Goal: Task Accomplishment & Management: Manage account settings

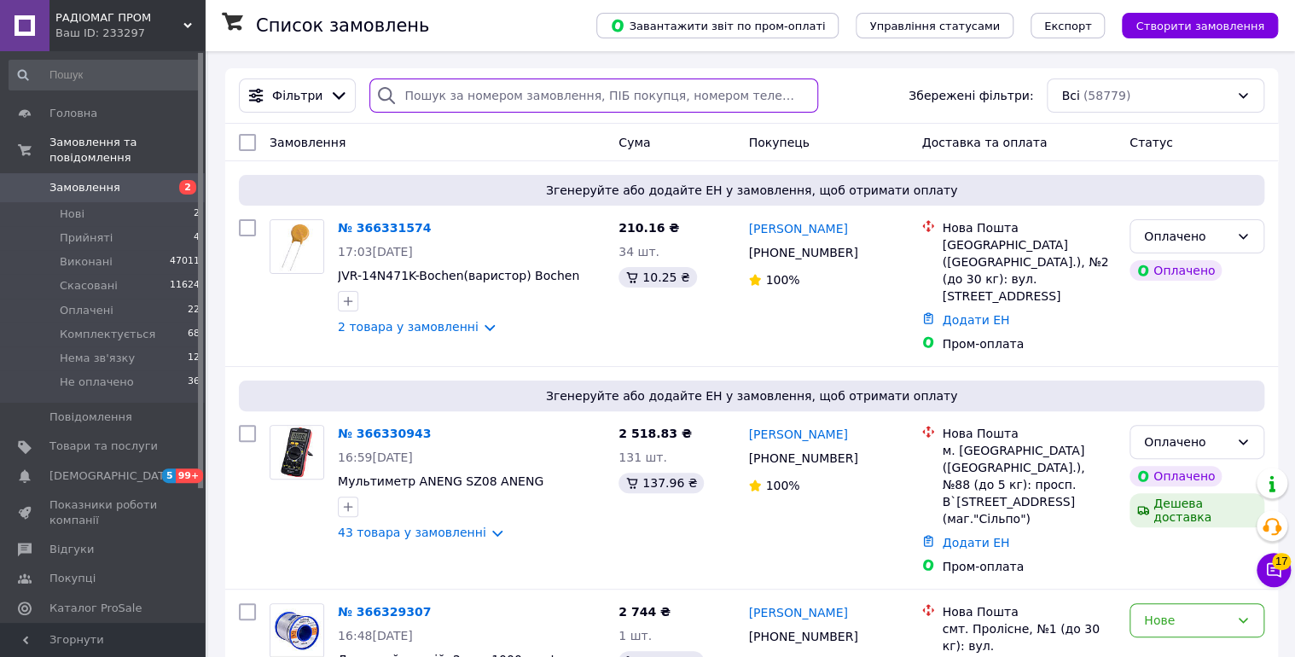
click at [423, 98] on input "search" at bounding box center [593, 95] width 448 height 34
paste input "366221954"
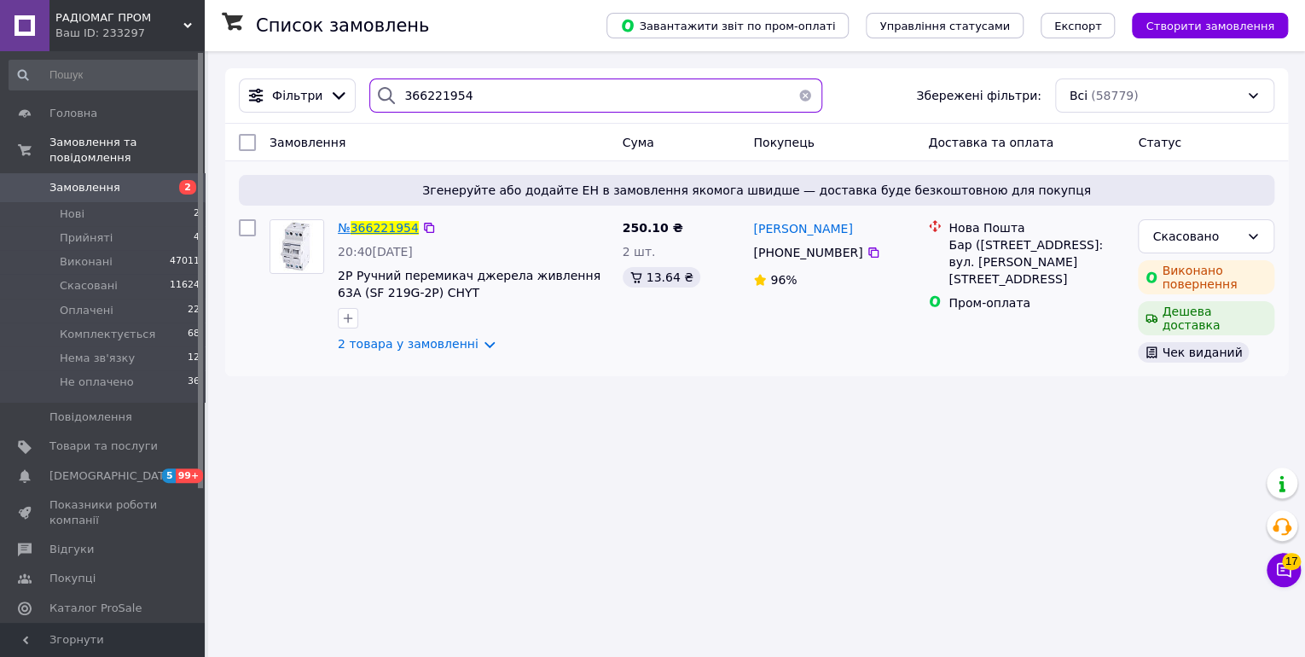
type input "366221954"
click at [384, 229] on span "366221954" at bounding box center [385, 228] width 68 height 14
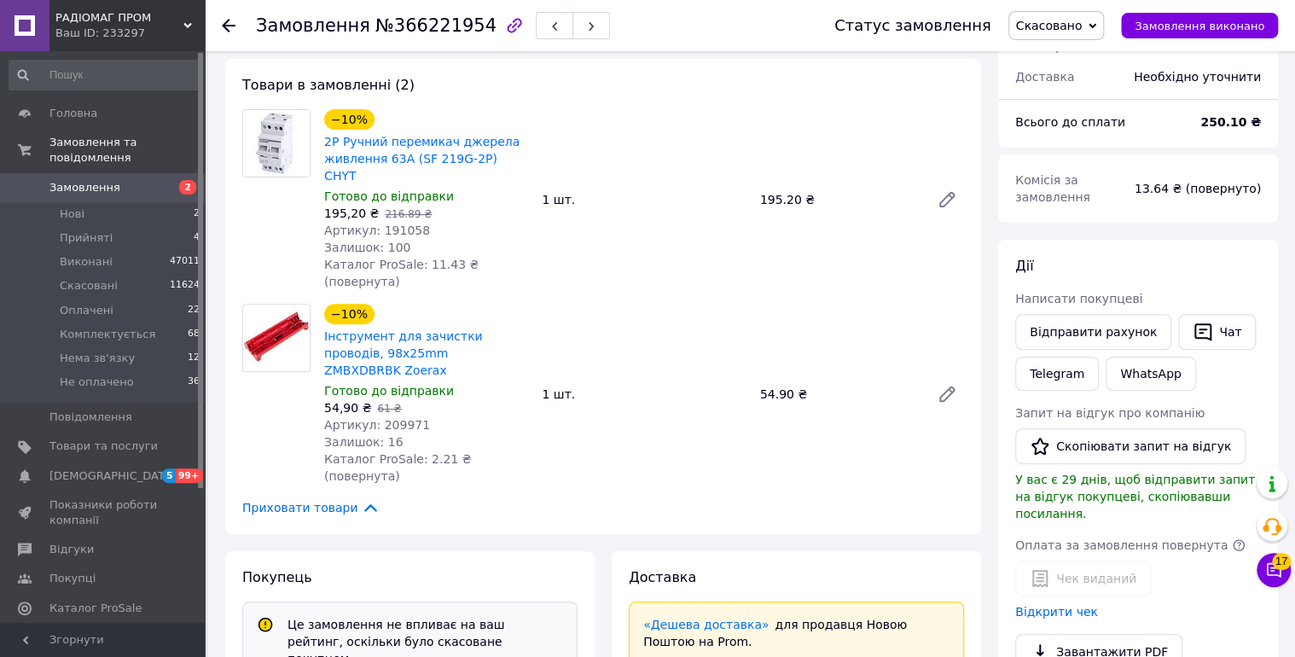
scroll to position [90, 0]
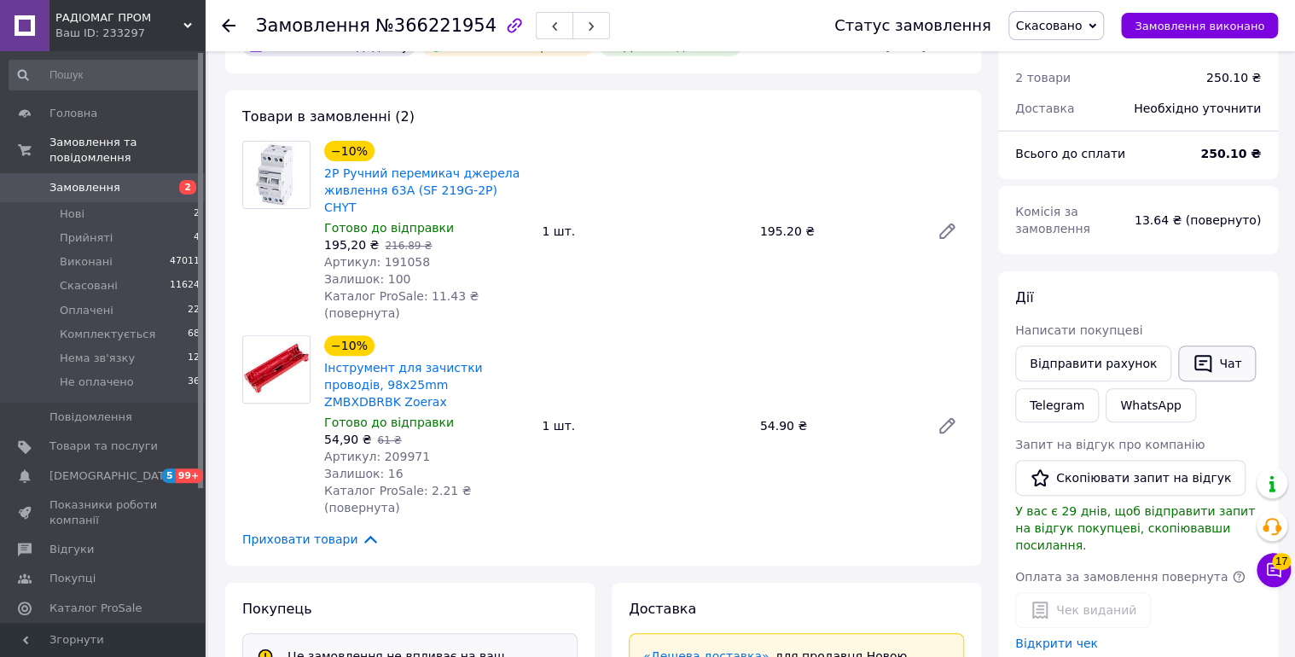
click at [1194, 368] on icon "button" at bounding box center [1202, 364] width 17 height 18
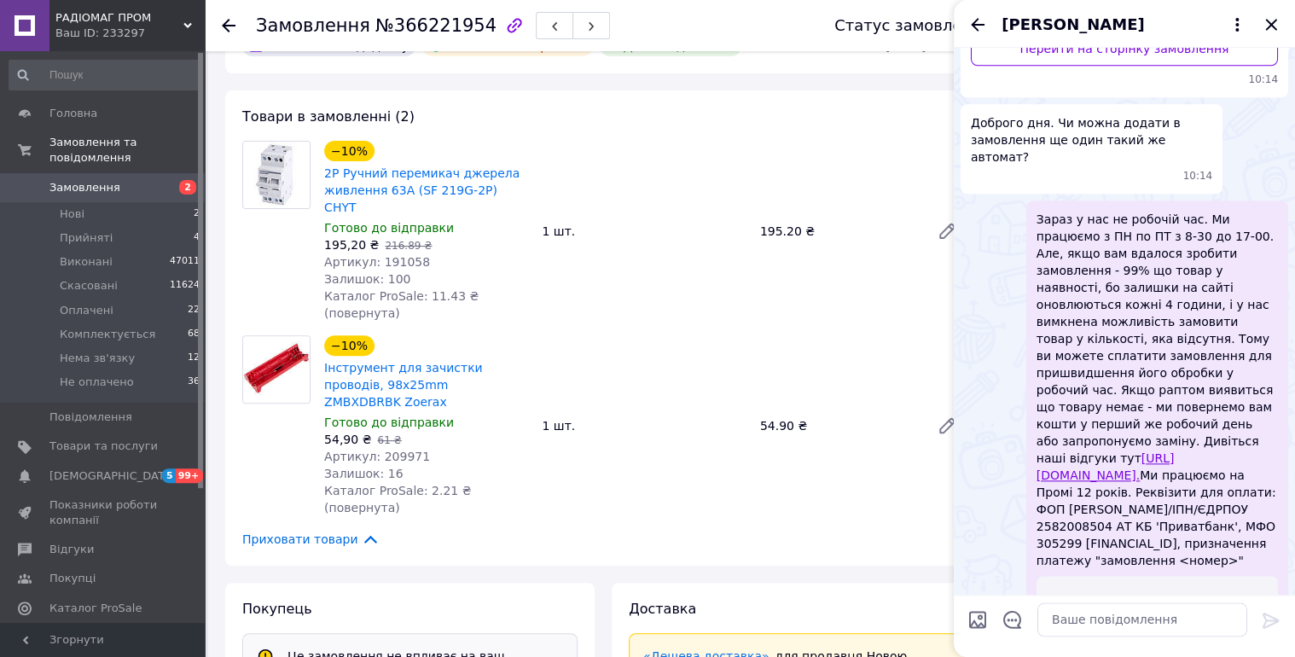
scroll to position [994, 0]
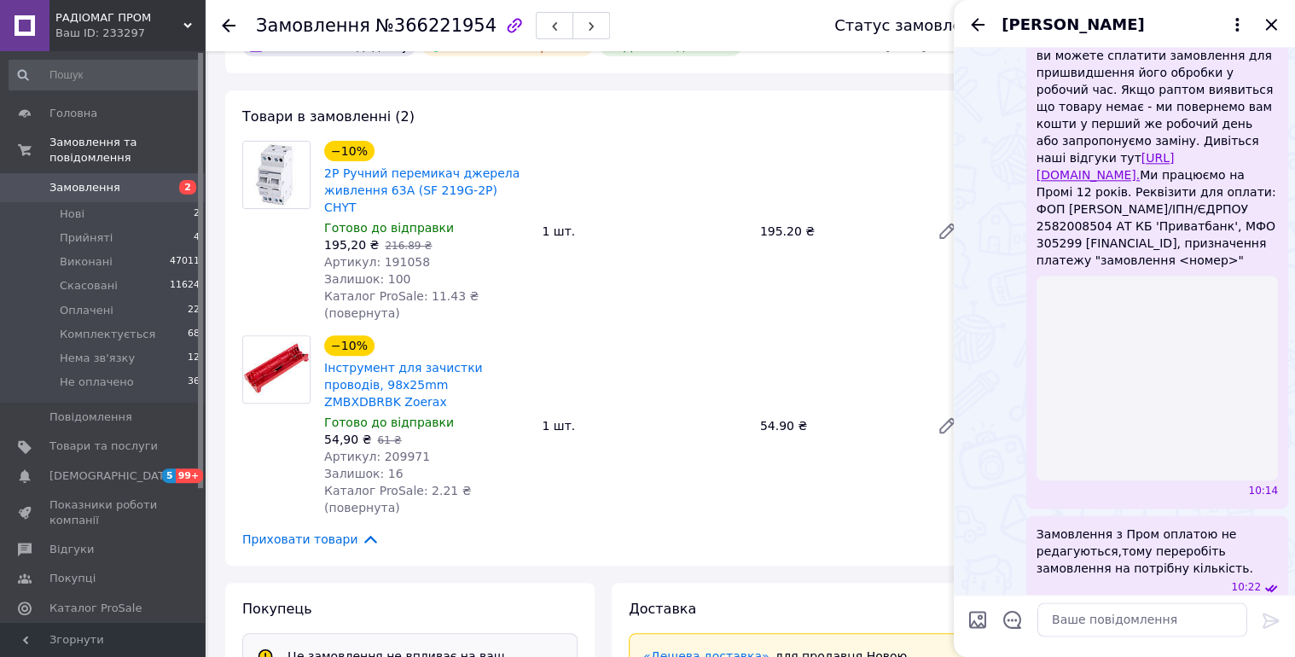
click at [978, 26] on icon "Назад" at bounding box center [977, 25] width 20 height 20
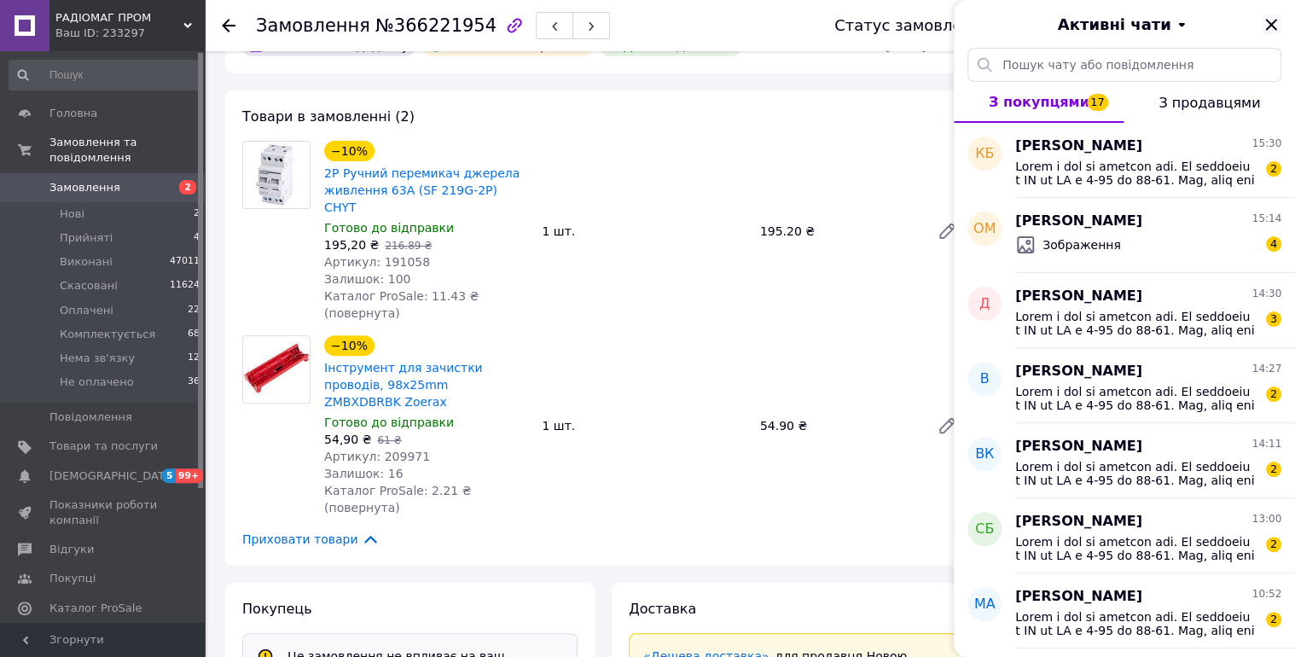
click at [1273, 21] on icon "Закрити" at bounding box center [1270, 24] width 11 height 11
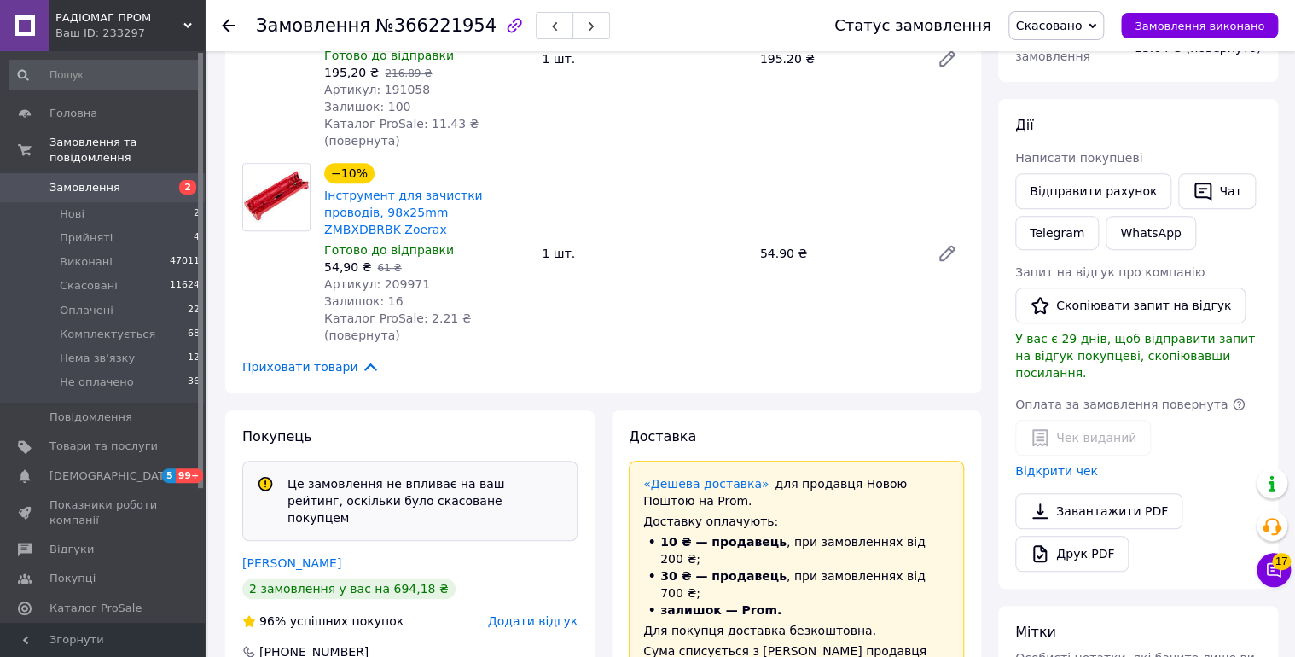
scroll to position [455, 0]
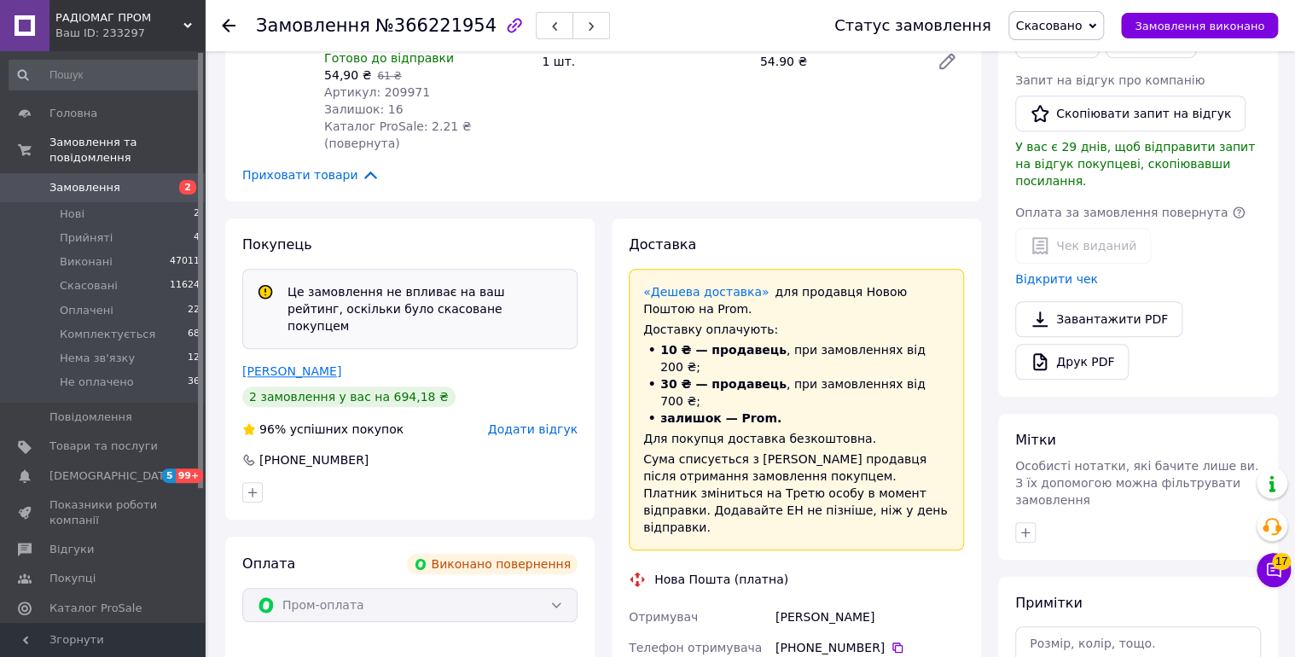
click at [301, 364] on link "Мудрицький Вадим" at bounding box center [291, 371] width 99 height 14
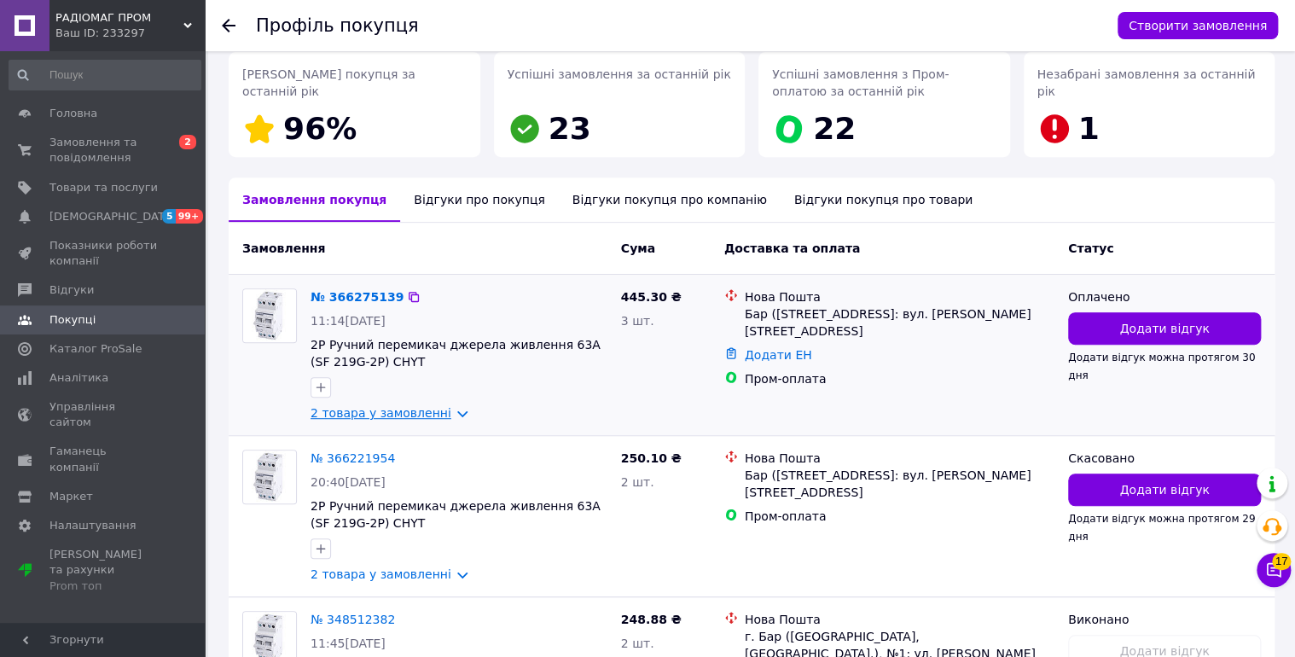
scroll to position [258, 0]
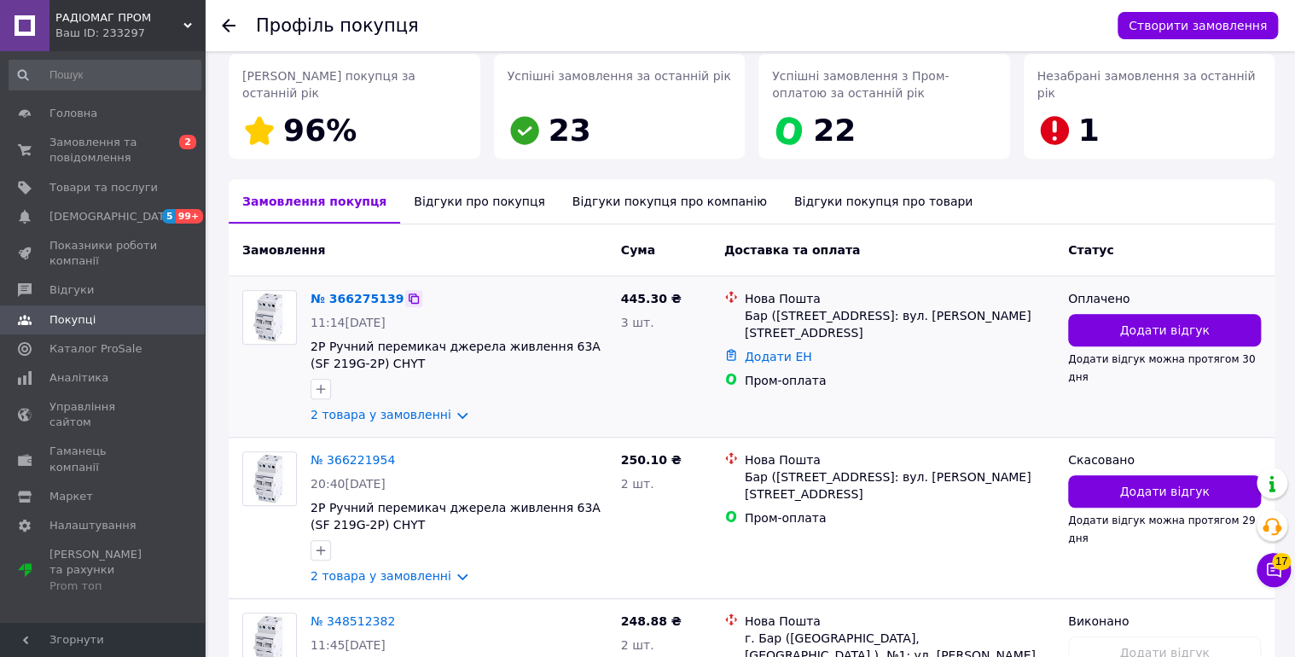
click at [407, 298] on icon at bounding box center [414, 299] width 14 height 14
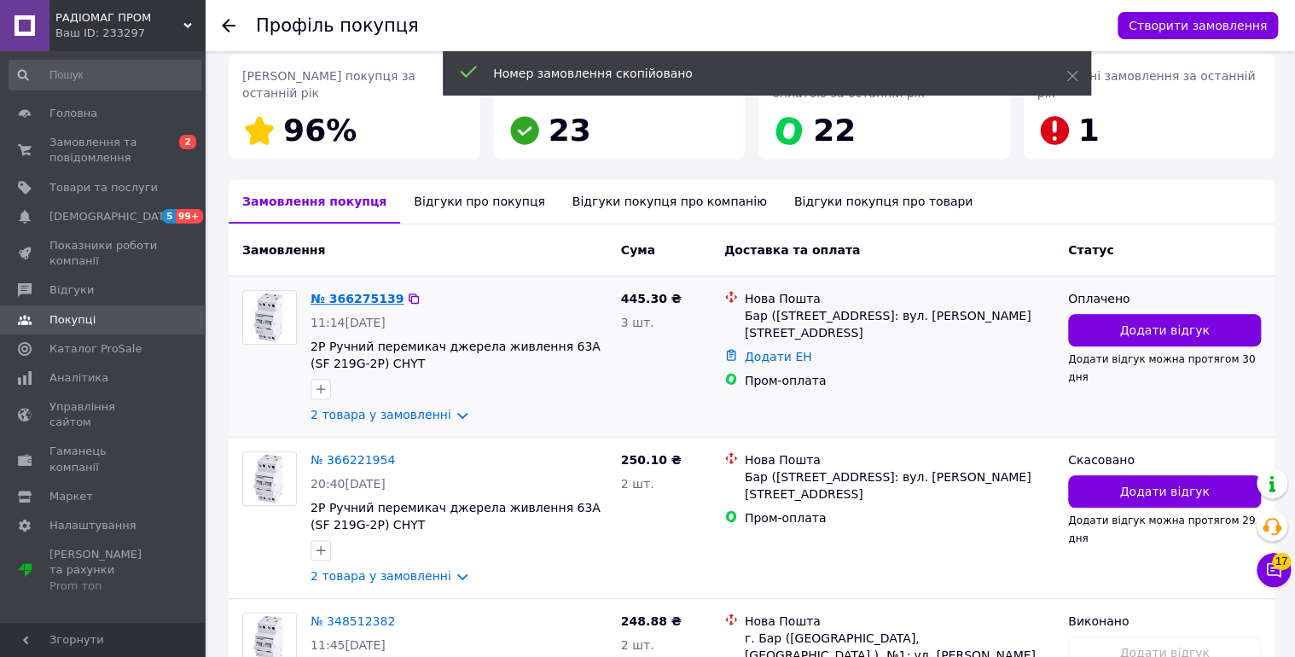
click at [365, 297] on link "№ 366275139" at bounding box center [357, 299] width 93 height 14
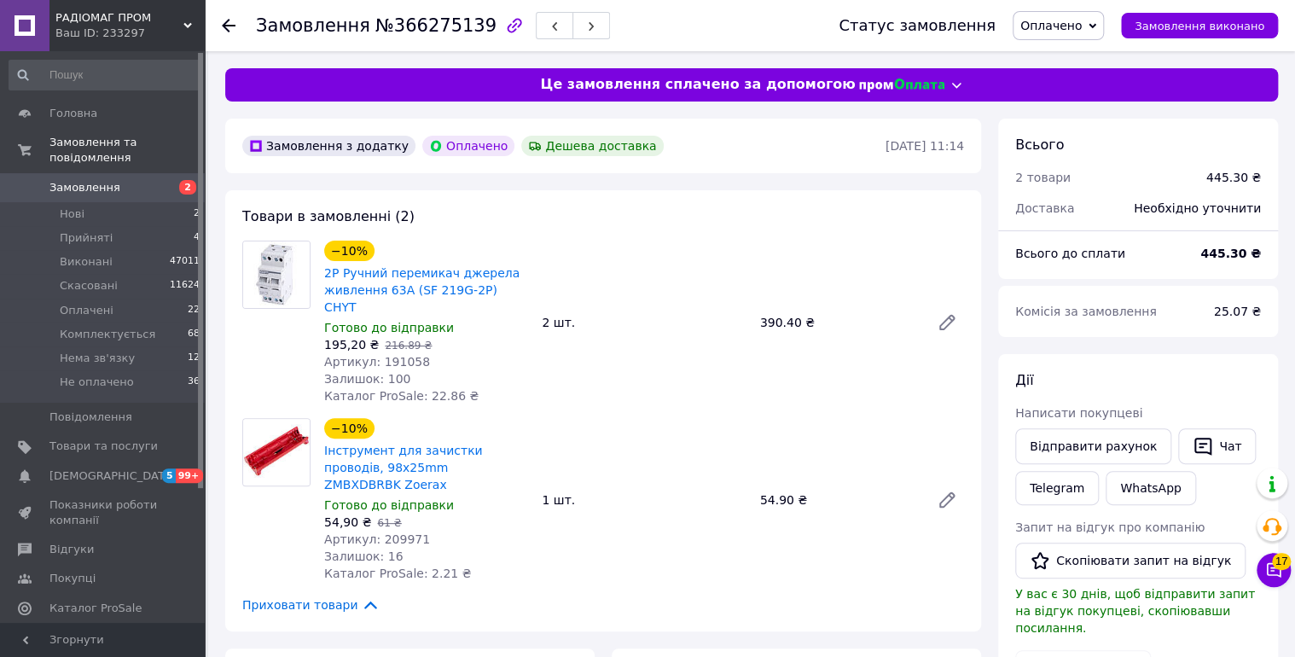
click at [1082, 23] on span "Оплачено" at bounding box center [1050, 26] width 61 height 14
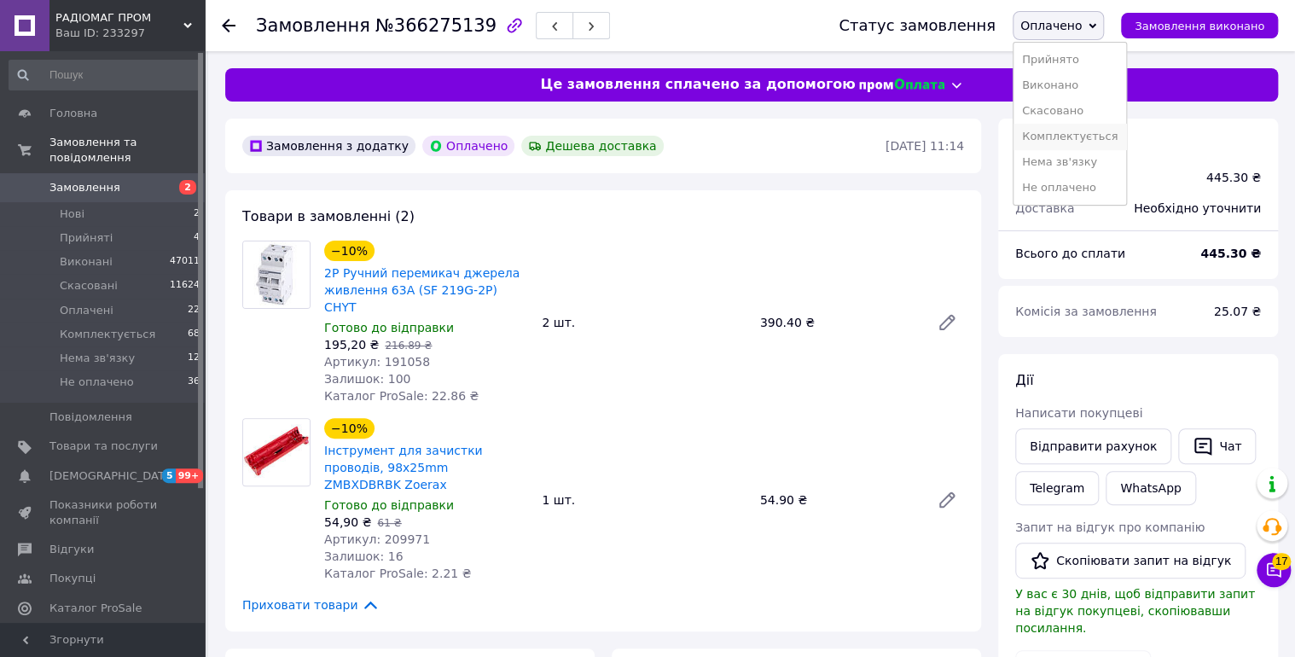
click at [1095, 130] on li "Комплектується" at bounding box center [1069, 137] width 113 height 26
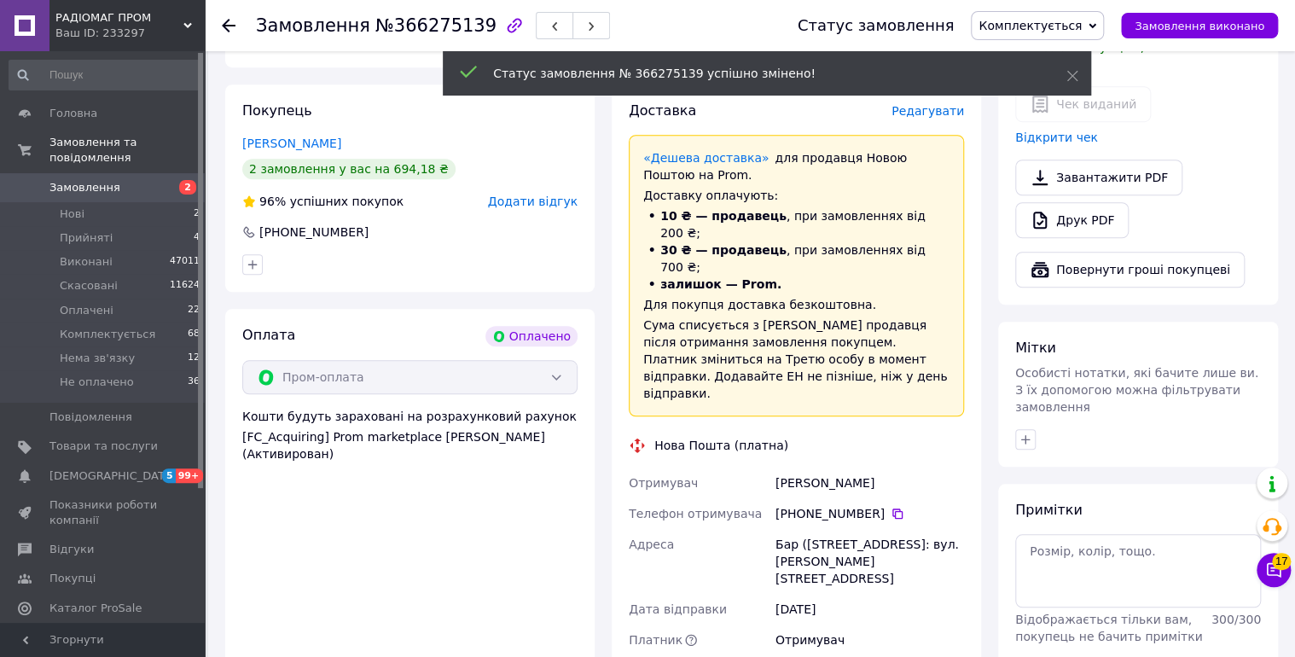
scroll to position [364, 0]
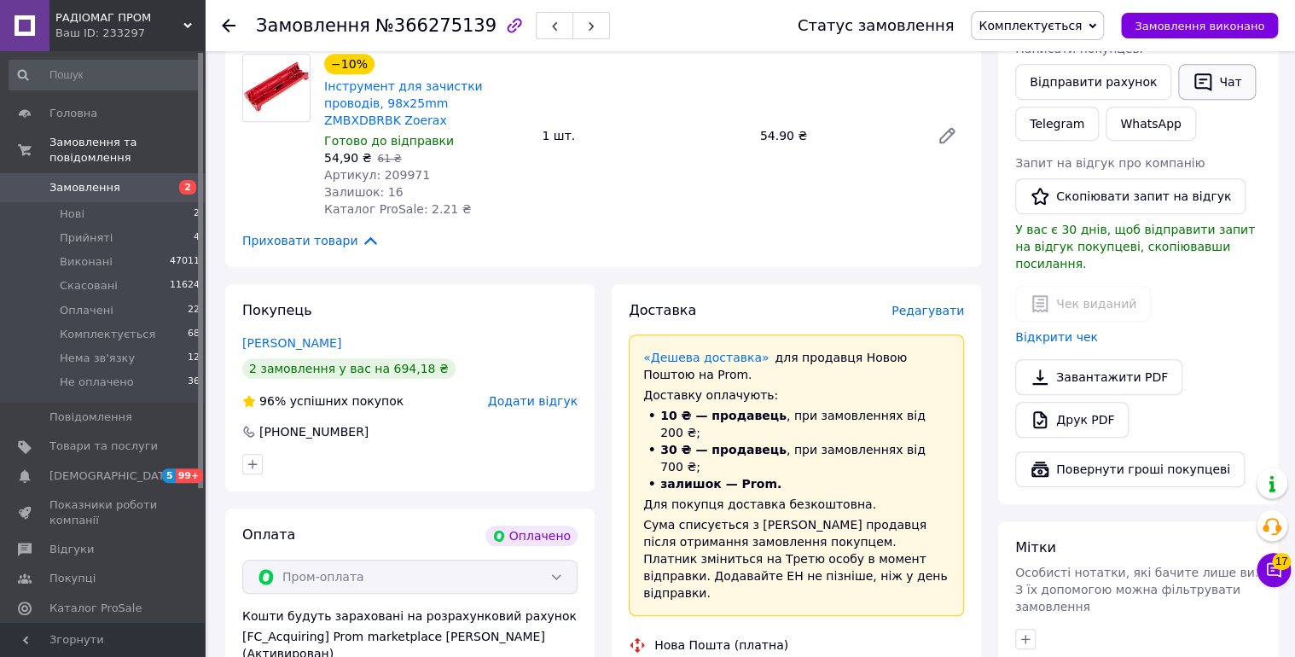
click at [1210, 79] on button "Чат" at bounding box center [1217, 82] width 78 height 36
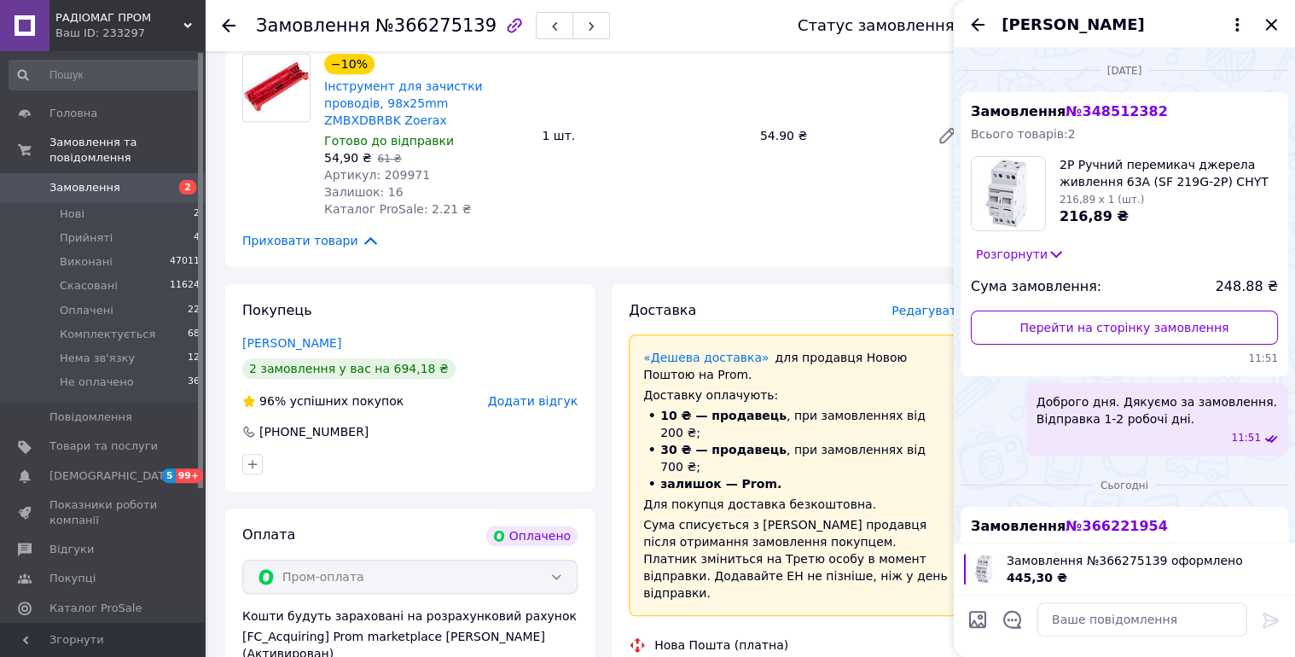
scroll to position [239, 0]
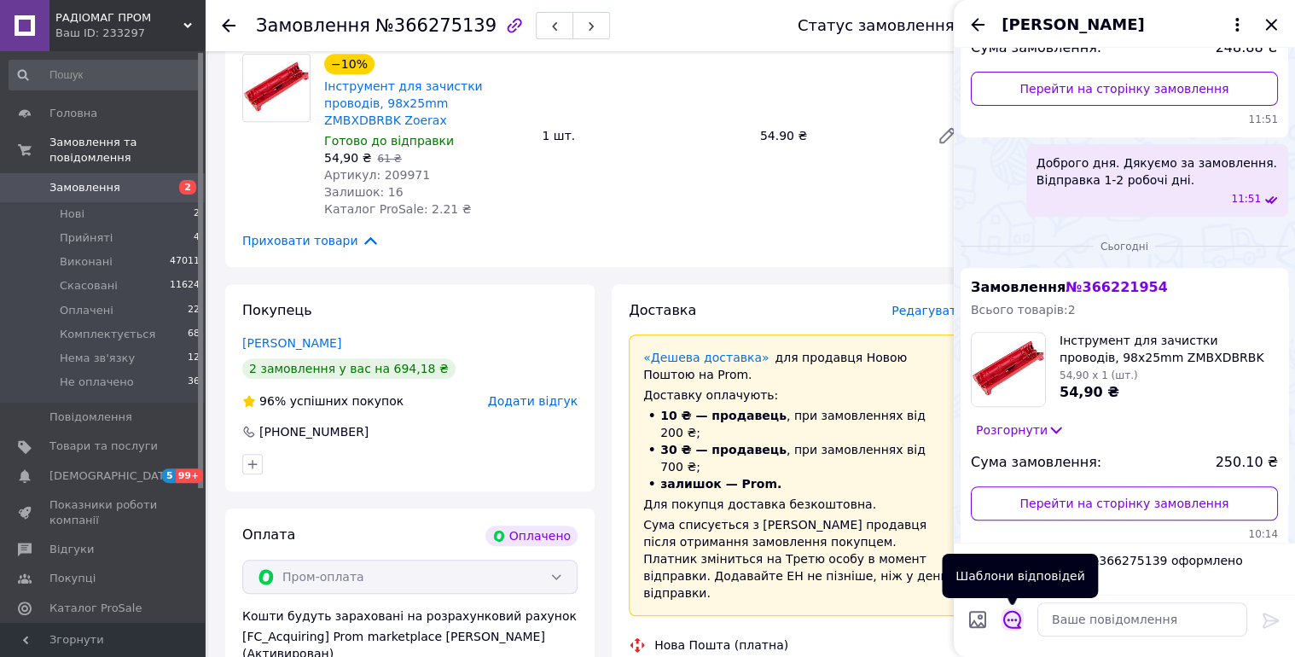
click at [1013, 615] on icon "Відкрити шаблони відповідей" at bounding box center [1012, 619] width 19 height 19
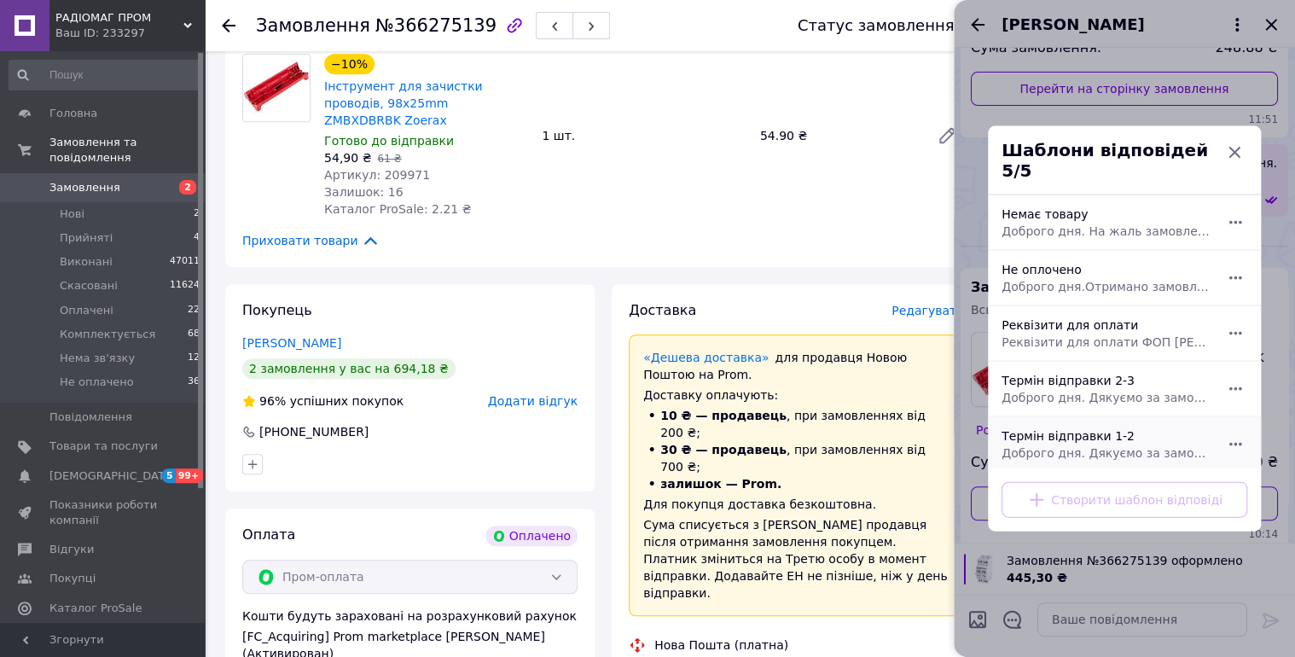
click at [1117, 426] on div "Термін відправки 1-2 Доброго дня. Дякуємо за замовлення. Відправка 1-2 робочі д…" at bounding box center [1106, 445] width 222 height 48
type textarea "Доброго дня. Дякуємо за замовлення. Відправка 1-2 робочі дні."
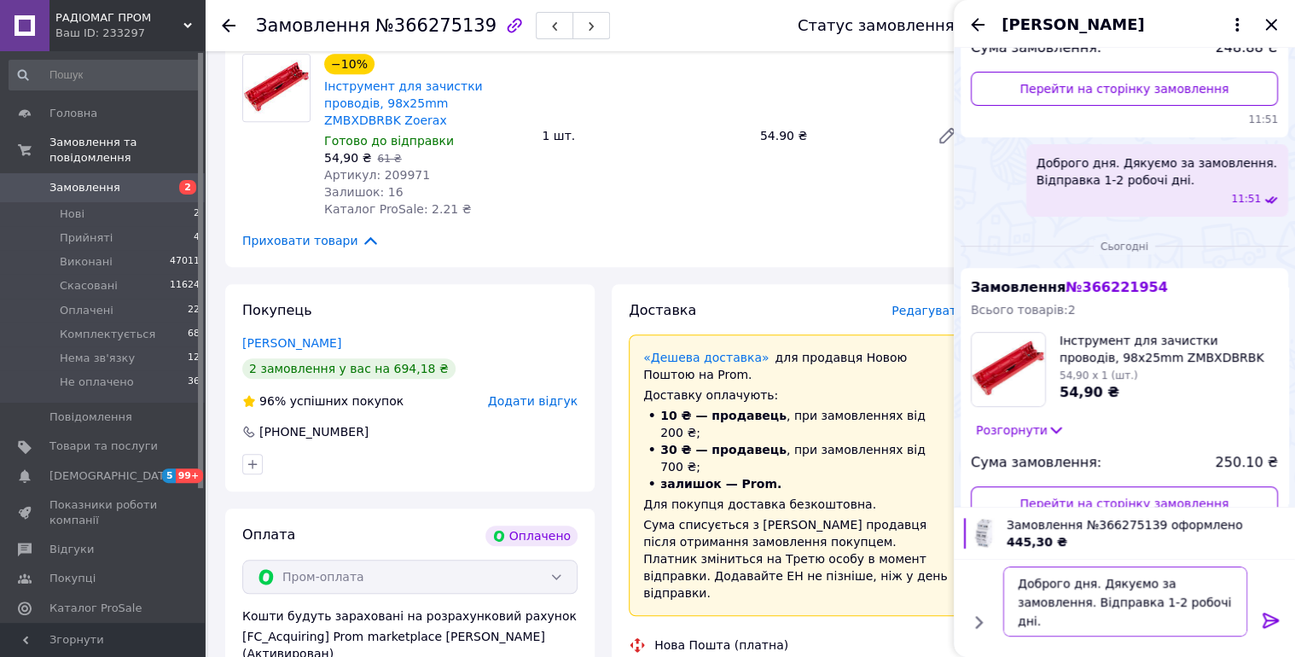
drag, startPoint x: 1129, startPoint y: 606, endPoint x: 954, endPoint y: 535, distance: 189.5
click at [954, 535] on div "Замовлення №366275139 оформлено 445,30 ₴ Доброго дня. Дякуємо за замовлення. Ві…" at bounding box center [1124, 582] width 341 height 150
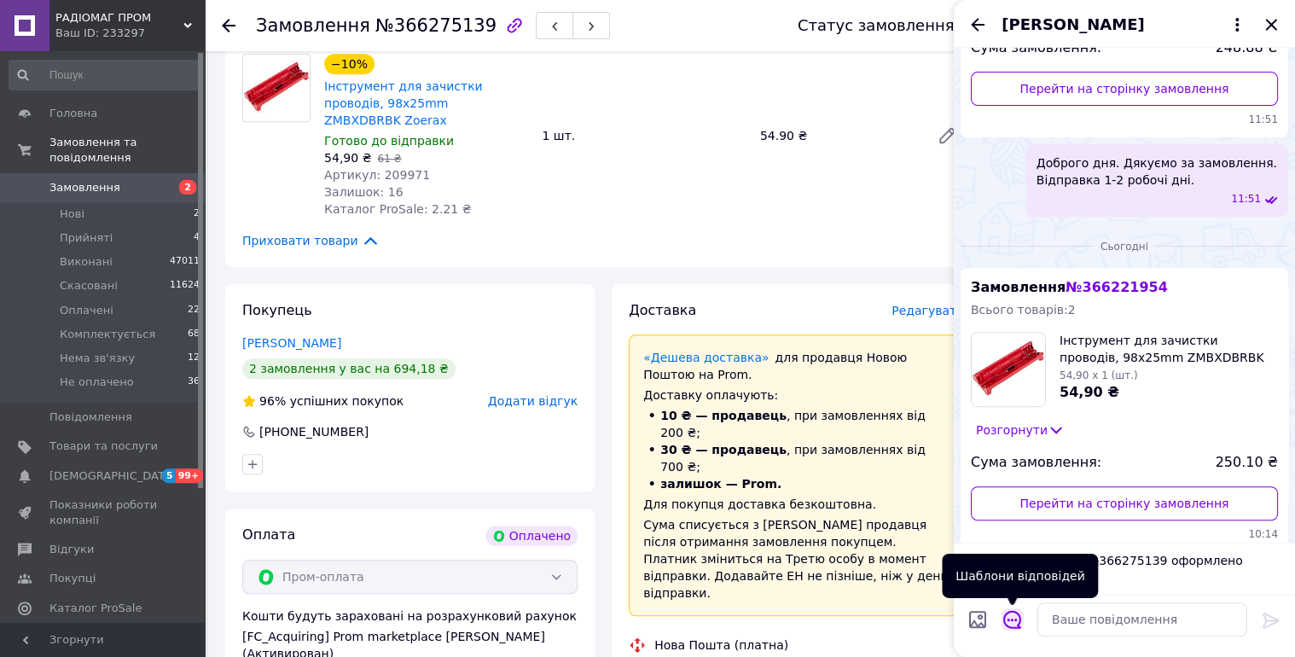
click at [1003, 624] on icon "Відкрити шаблони відповідей" at bounding box center [1012, 619] width 19 height 19
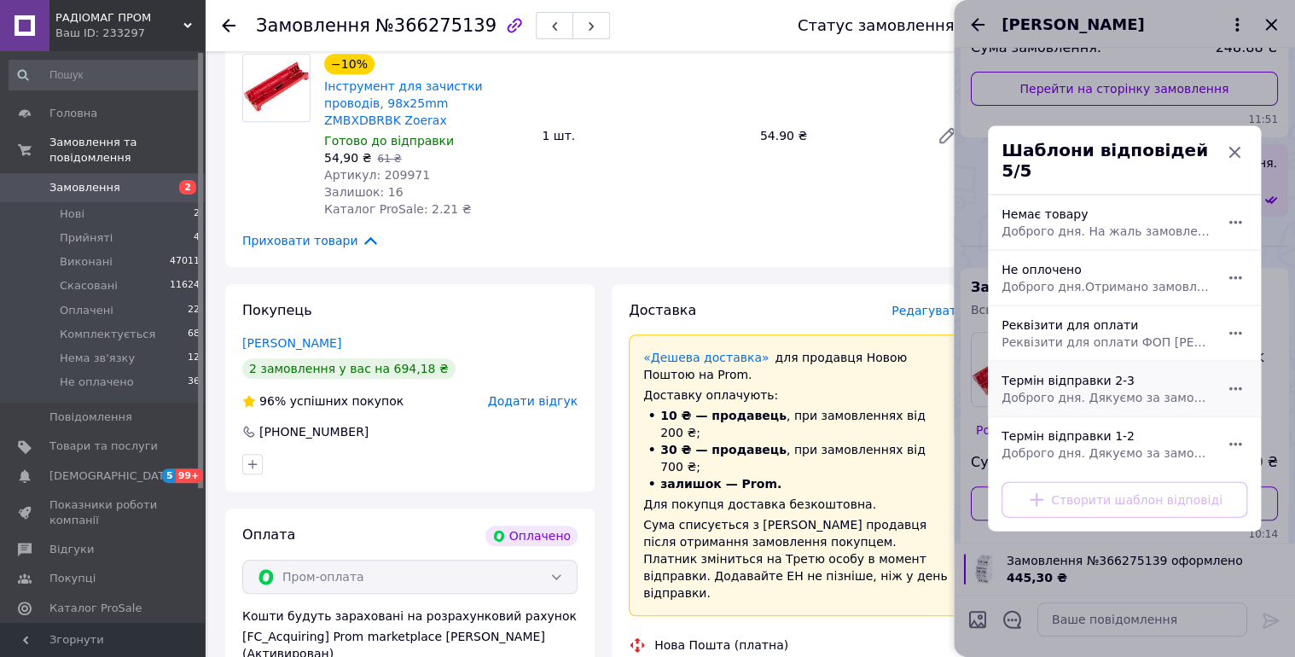
click at [1114, 365] on div "Термін відправки 2-3 Доброго дня. Дякуємо за замовлення. Відправка 2-3 робочі д…" at bounding box center [1106, 389] width 222 height 48
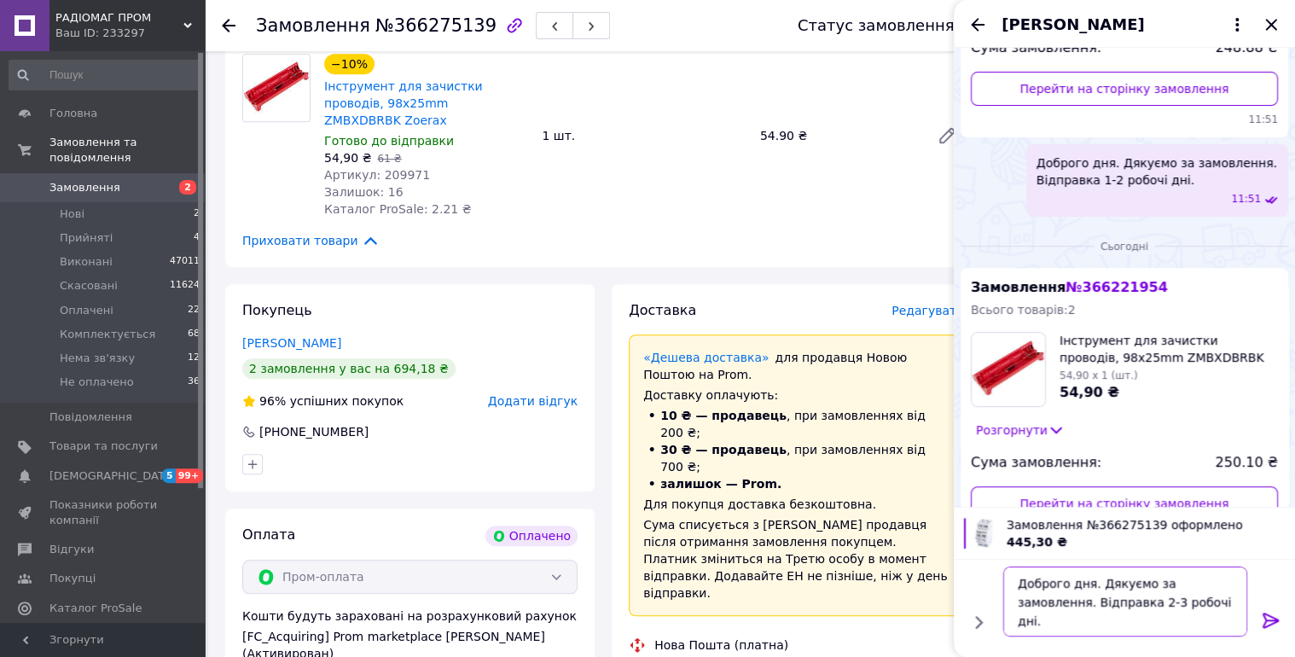
drag, startPoint x: 1095, startPoint y: 584, endPoint x: 996, endPoint y: 587, distance: 99.0
click at [996, 587] on div "Доброго дня. Дякуємо за замовлення. Відправка 2-3 робочі дні. Доброго дня. Дяку…" at bounding box center [1125, 602] width 258 height 84
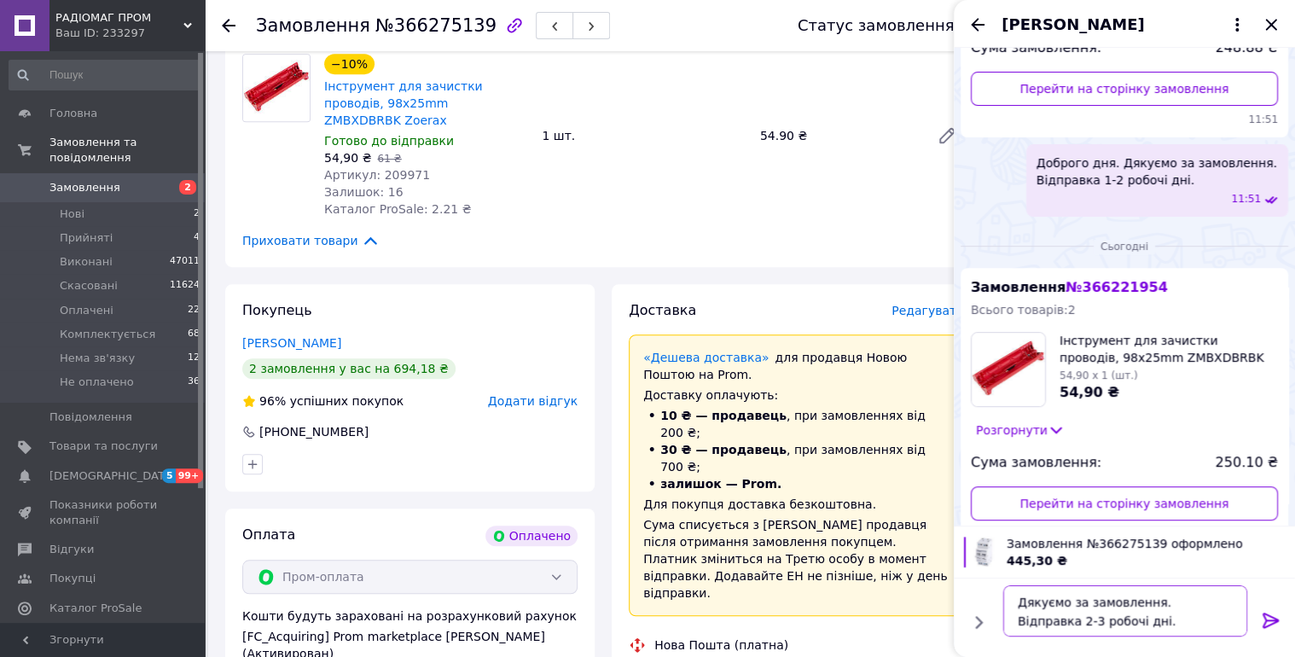
type textarea "Дякуємо за замовлення. Відправка 2-3 робочі дні."
click at [1268, 621] on icon at bounding box center [1271, 620] width 20 height 20
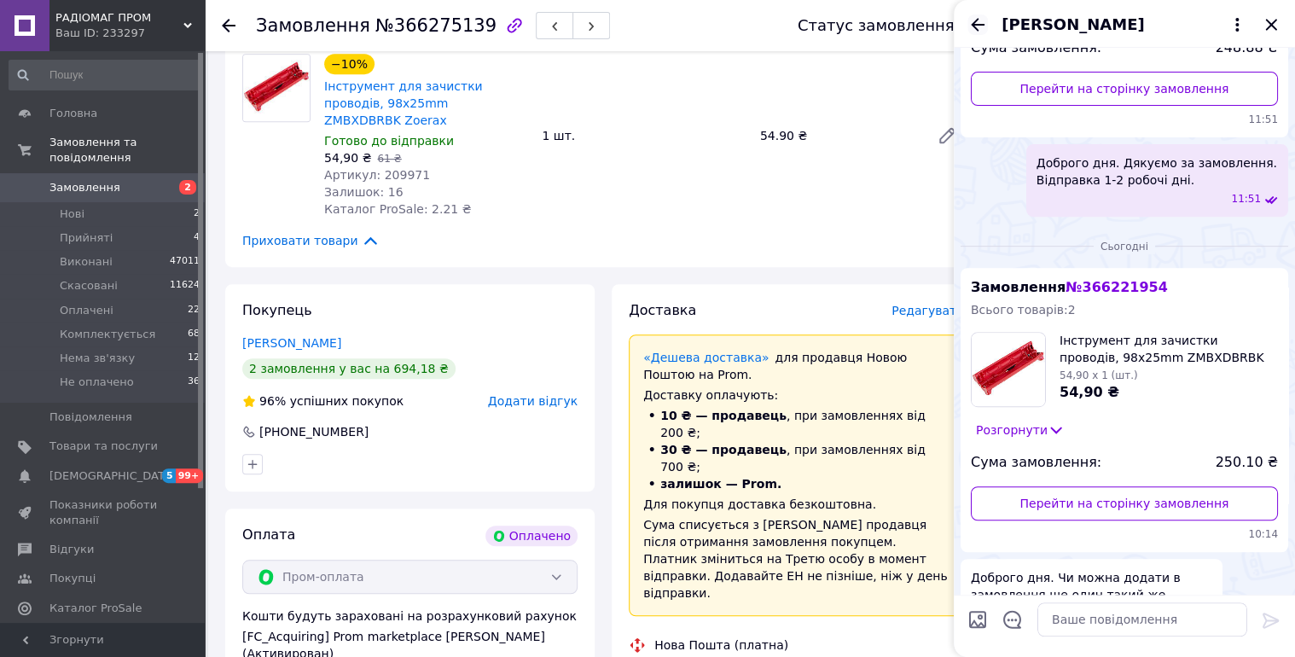
click at [977, 20] on icon "Назад" at bounding box center [977, 25] width 20 height 20
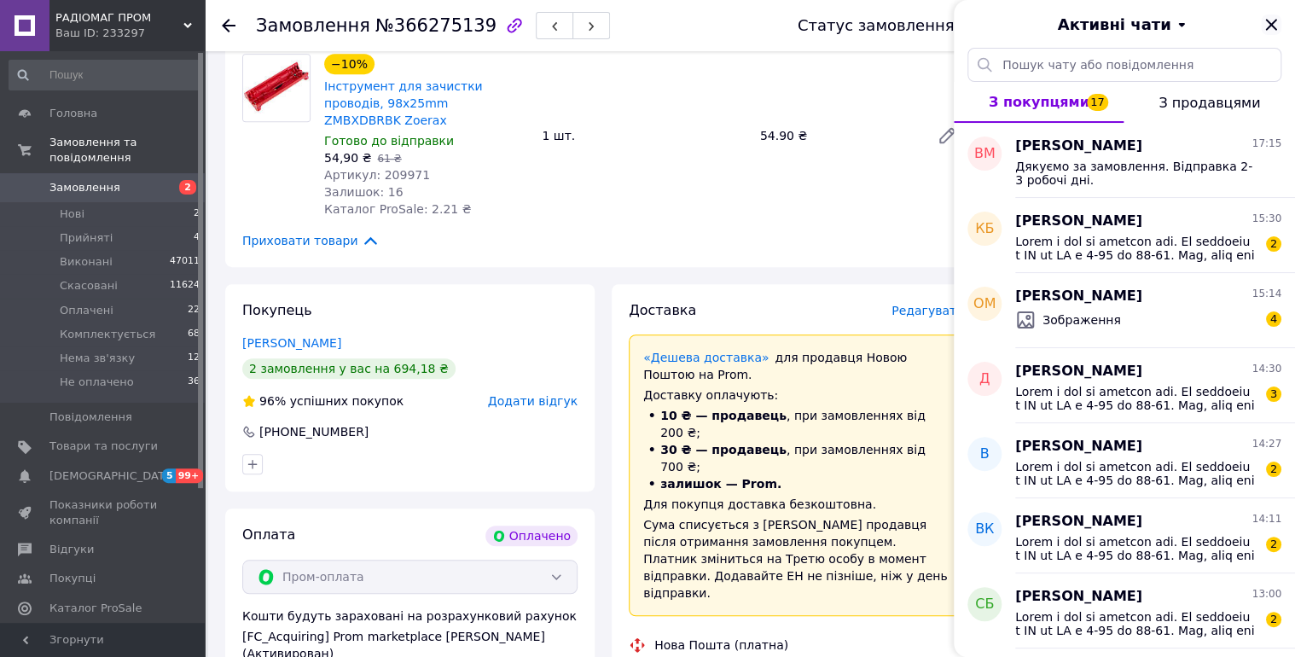
click at [1273, 24] on icon "Закрити" at bounding box center [1270, 24] width 11 height 11
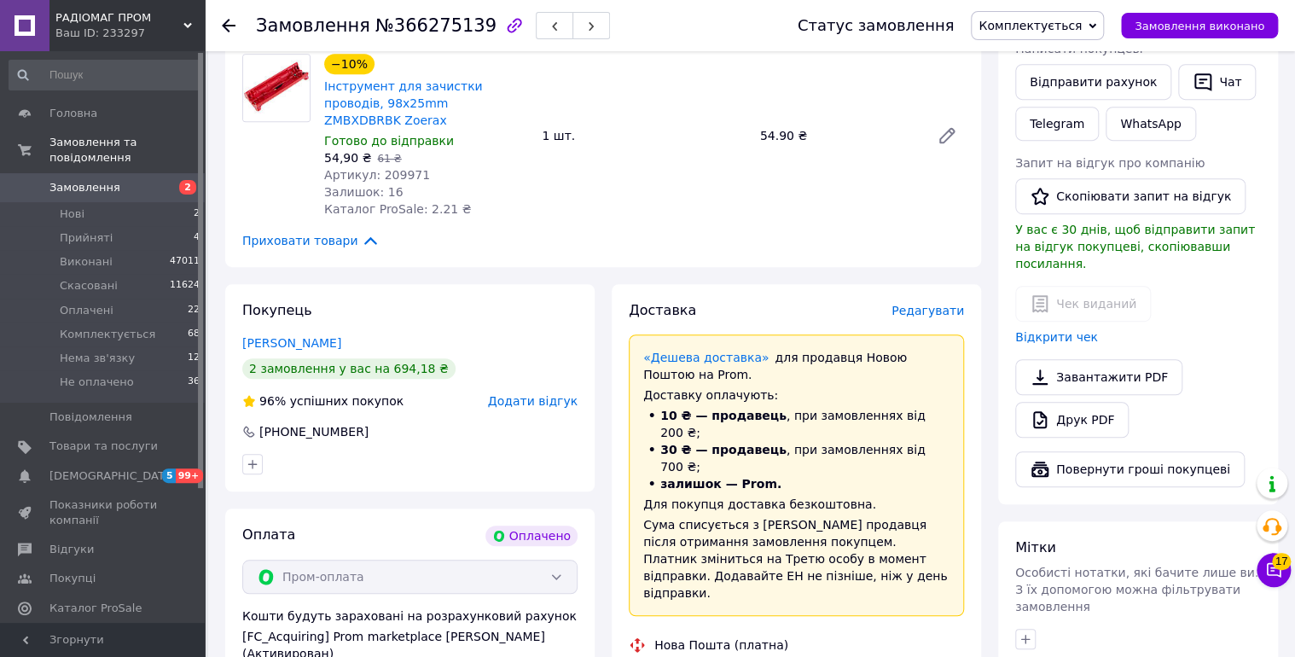
click at [82, 180] on span "Замовлення" at bounding box center [84, 187] width 71 height 15
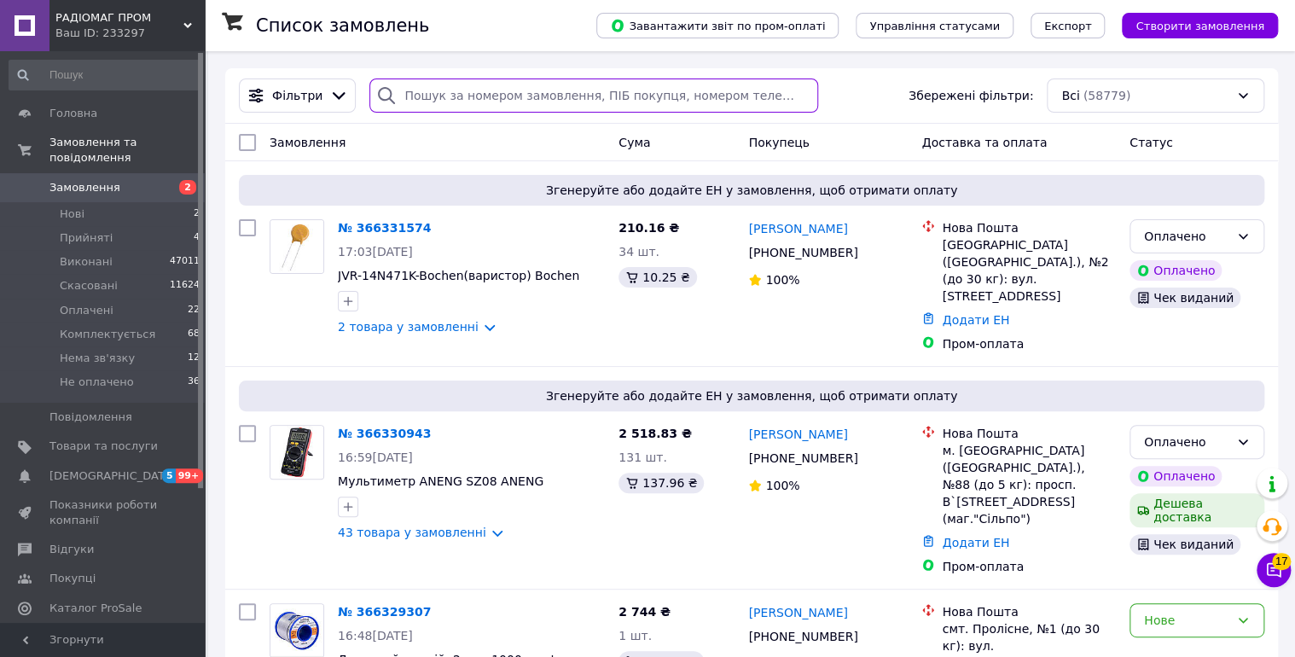
click at [416, 82] on input "search" at bounding box center [593, 95] width 448 height 34
paste input "366033306"
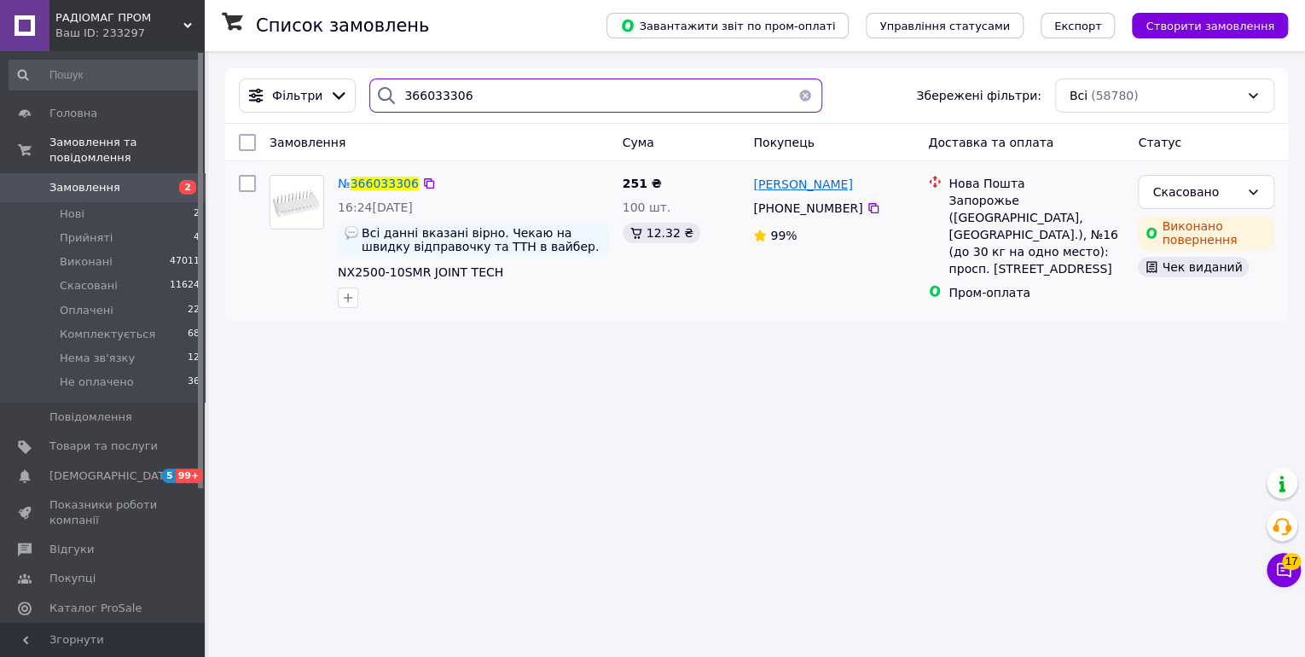
type input "366033306"
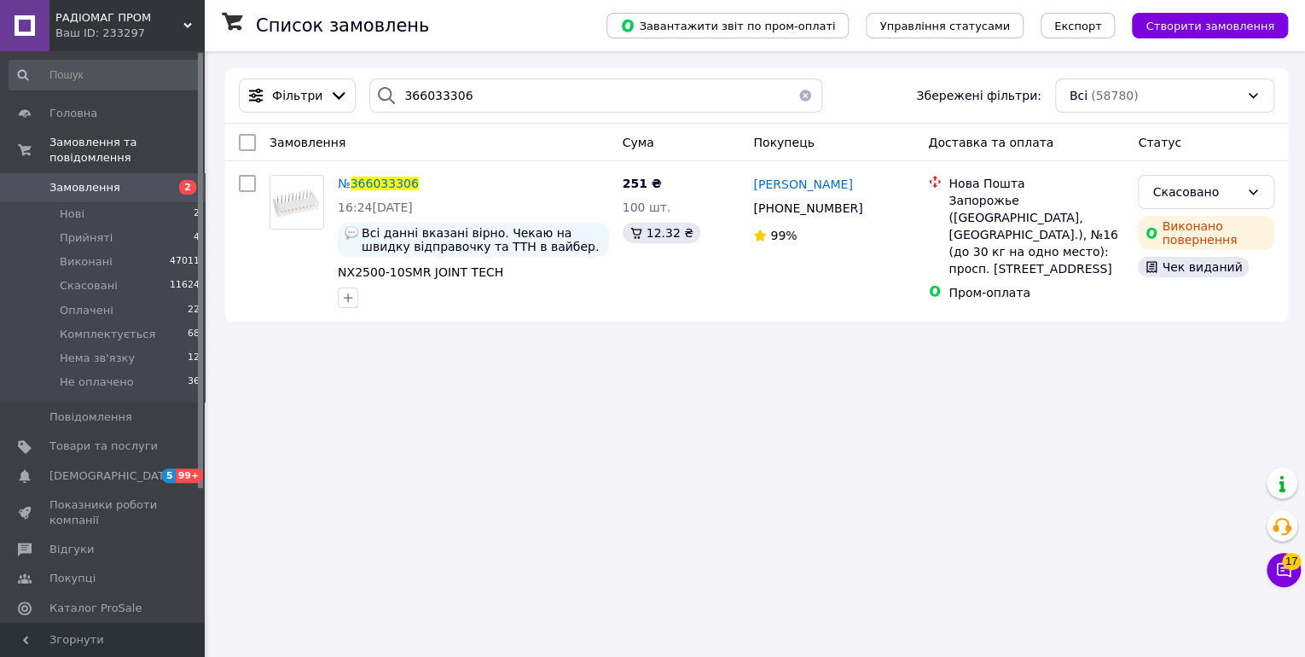
drag, startPoint x: 787, startPoint y: 189, endPoint x: 768, endPoint y: 189, distance: 19.6
click at [787, 189] on span "Анастасия Струтинская" at bounding box center [802, 184] width 99 height 14
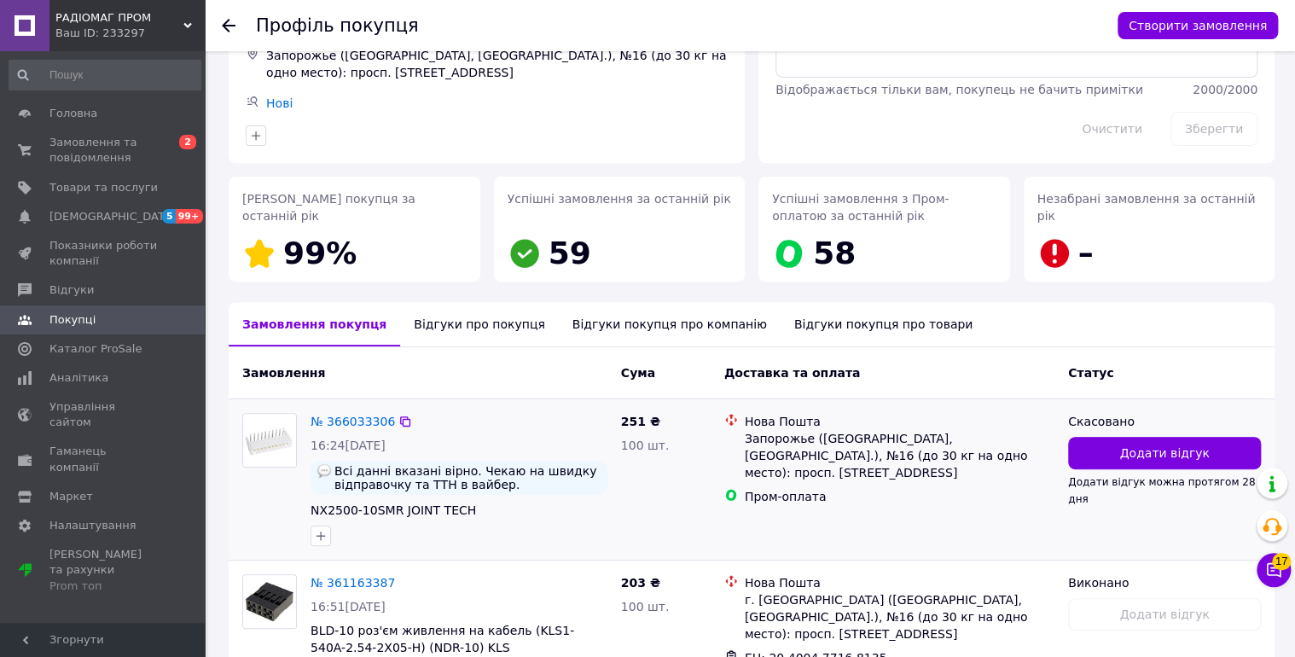
scroll to position [300, 0]
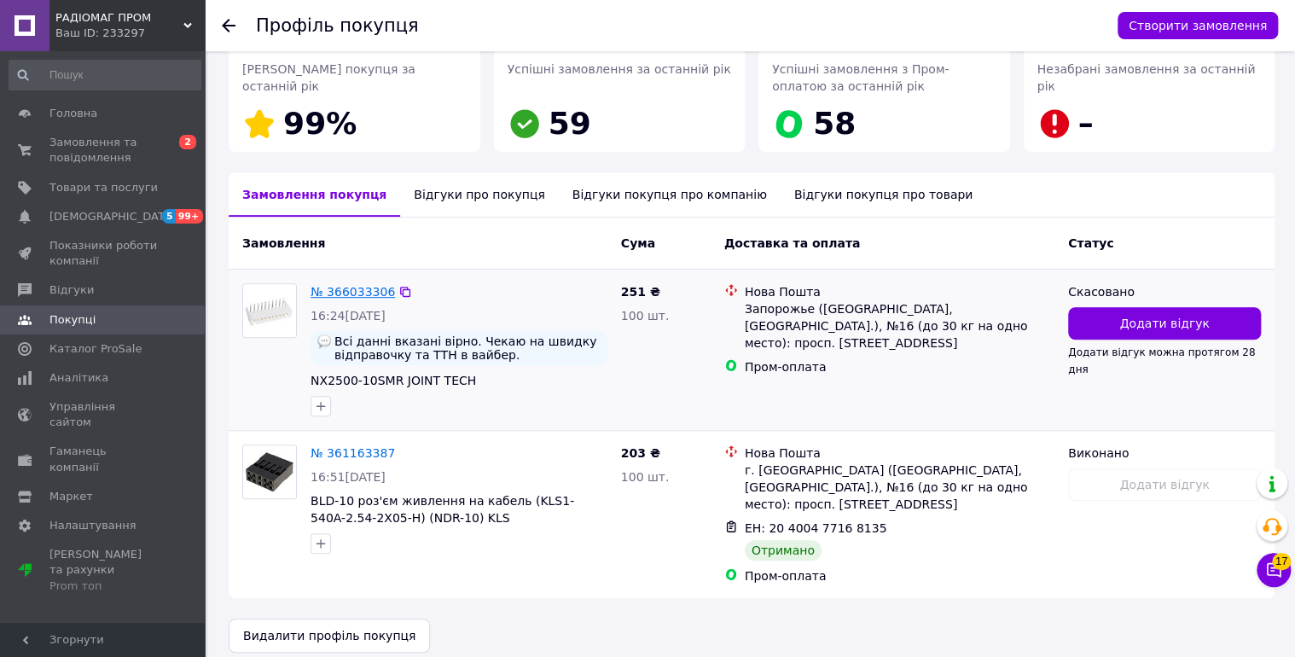
click at [342, 293] on link "№ 366033306" at bounding box center [353, 292] width 84 height 14
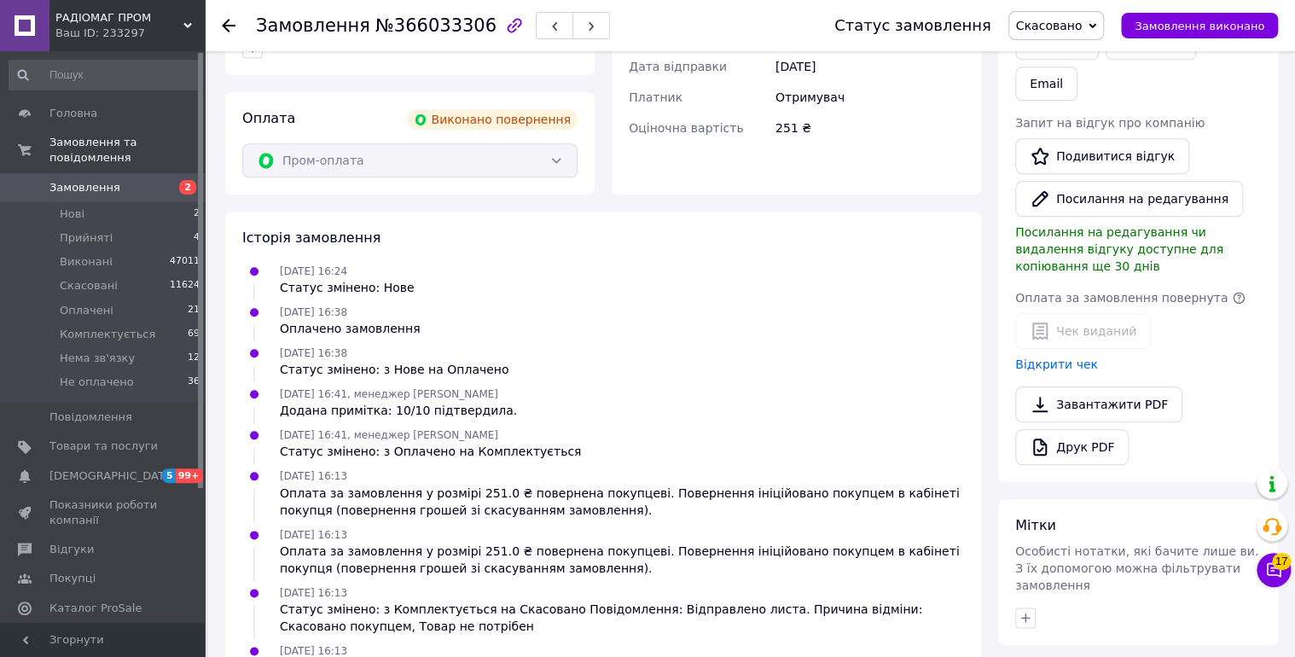
scroll to position [757, 0]
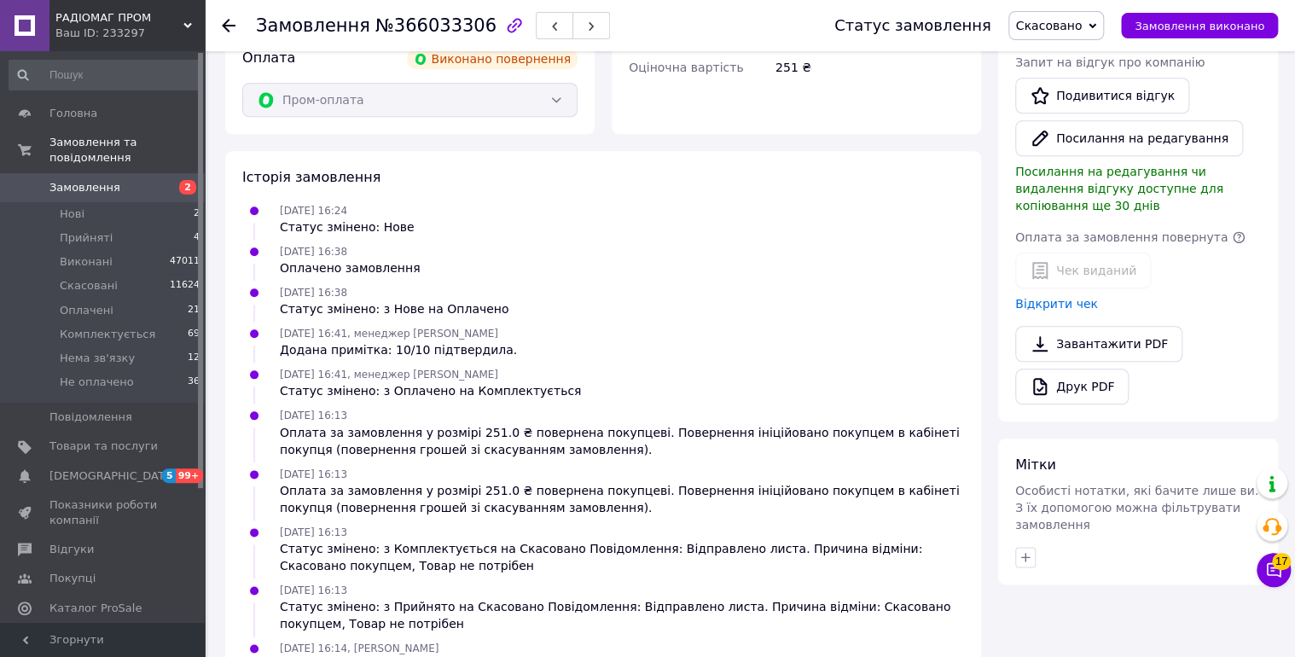
click at [359, 656] on link "відгук" at bounding box center [362, 665] width 39 height 14
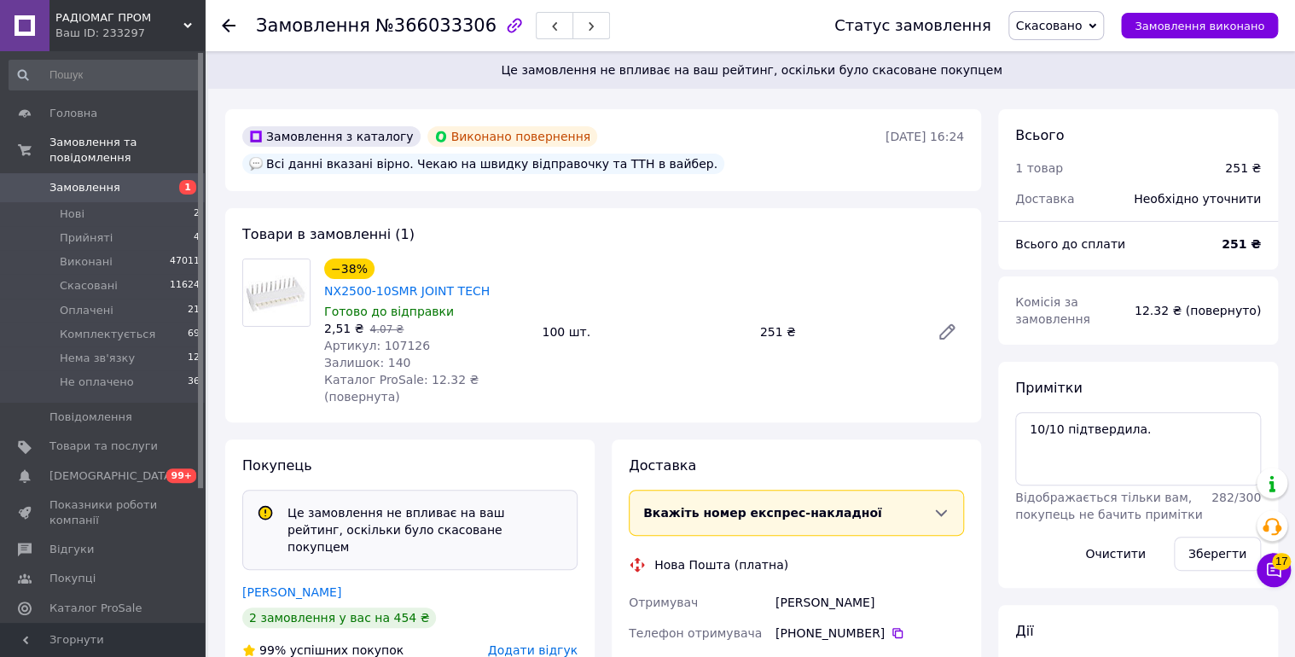
click at [115, 180] on span "Замовлення" at bounding box center [103, 187] width 108 height 15
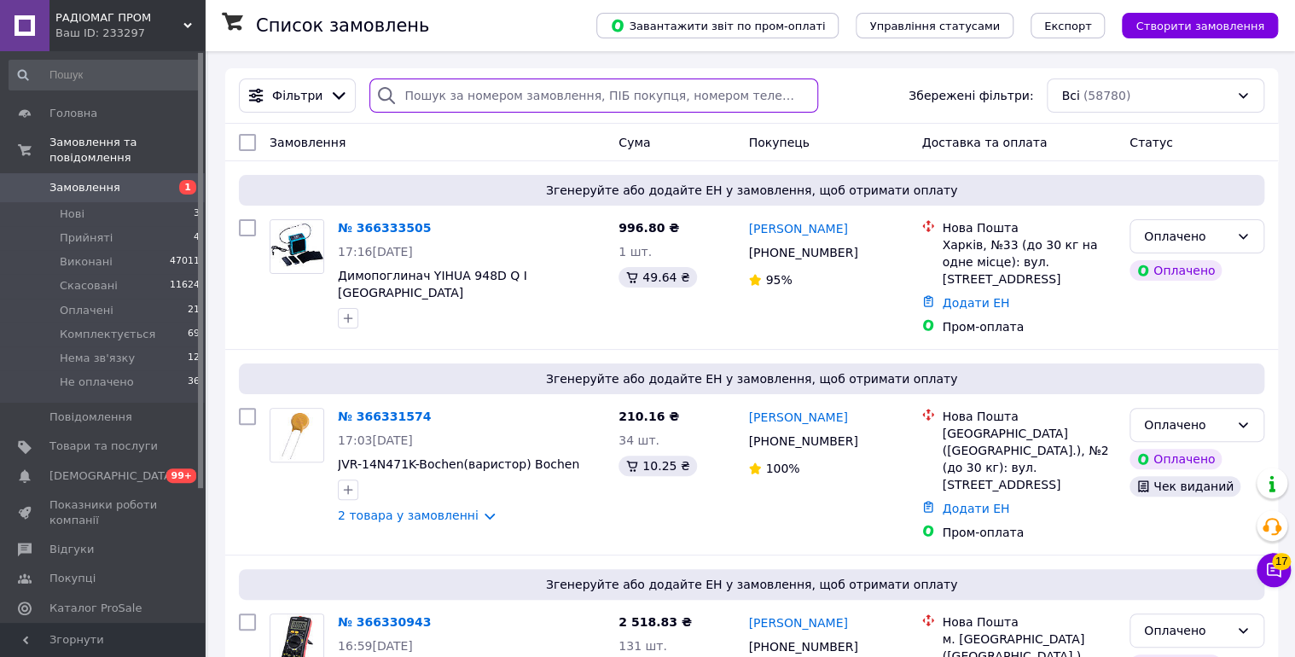
click at [468, 85] on input "search" at bounding box center [593, 95] width 448 height 34
paste input "366120529"
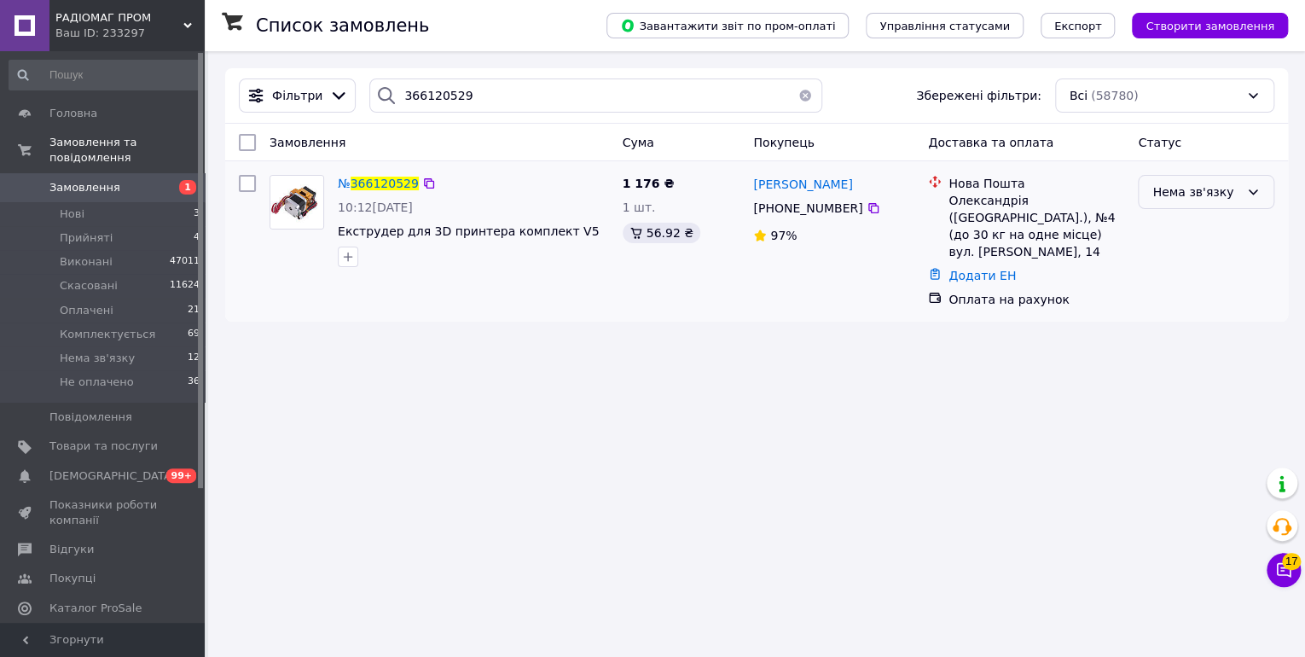
click at [1192, 197] on div "Нема зв'язку" at bounding box center [1195, 192] width 87 height 19
click at [1196, 350] on li "Комплектується" at bounding box center [1206, 352] width 135 height 31
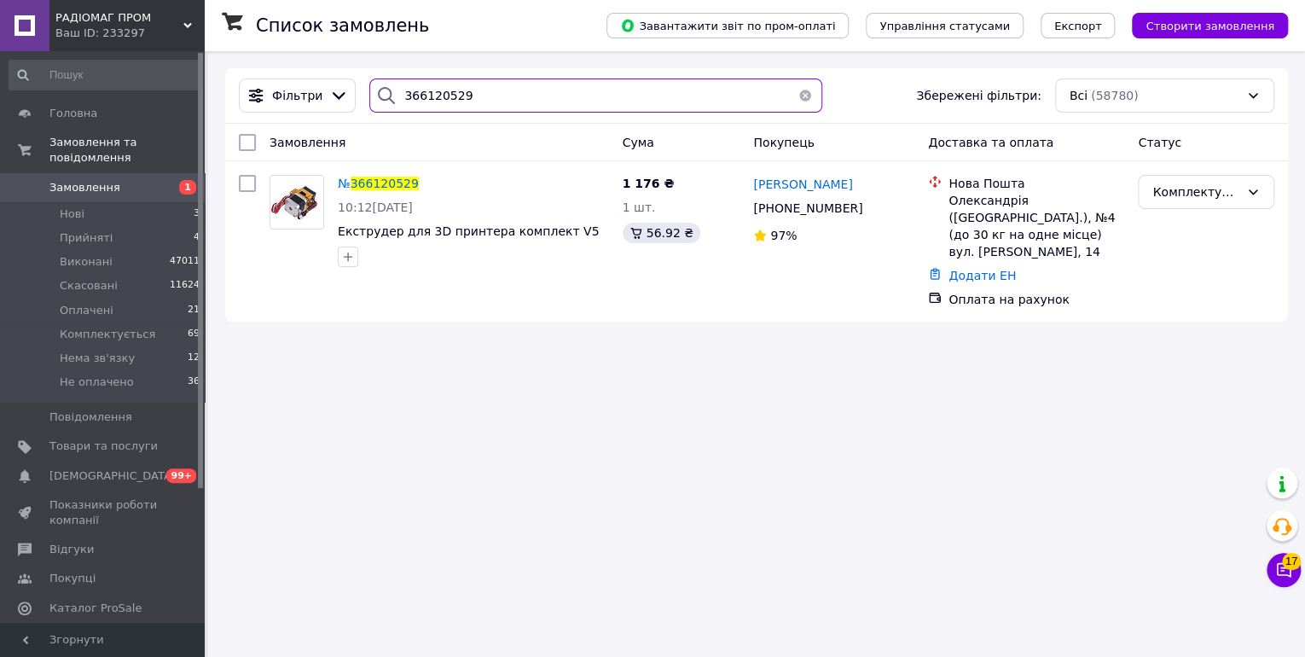
drag, startPoint x: 403, startPoint y: 93, endPoint x: 369, endPoint y: 90, distance: 33.4
click at [369, 90] on div "366120529" at bounding box center [595, 95] width 453 height 34
paste input "243041"
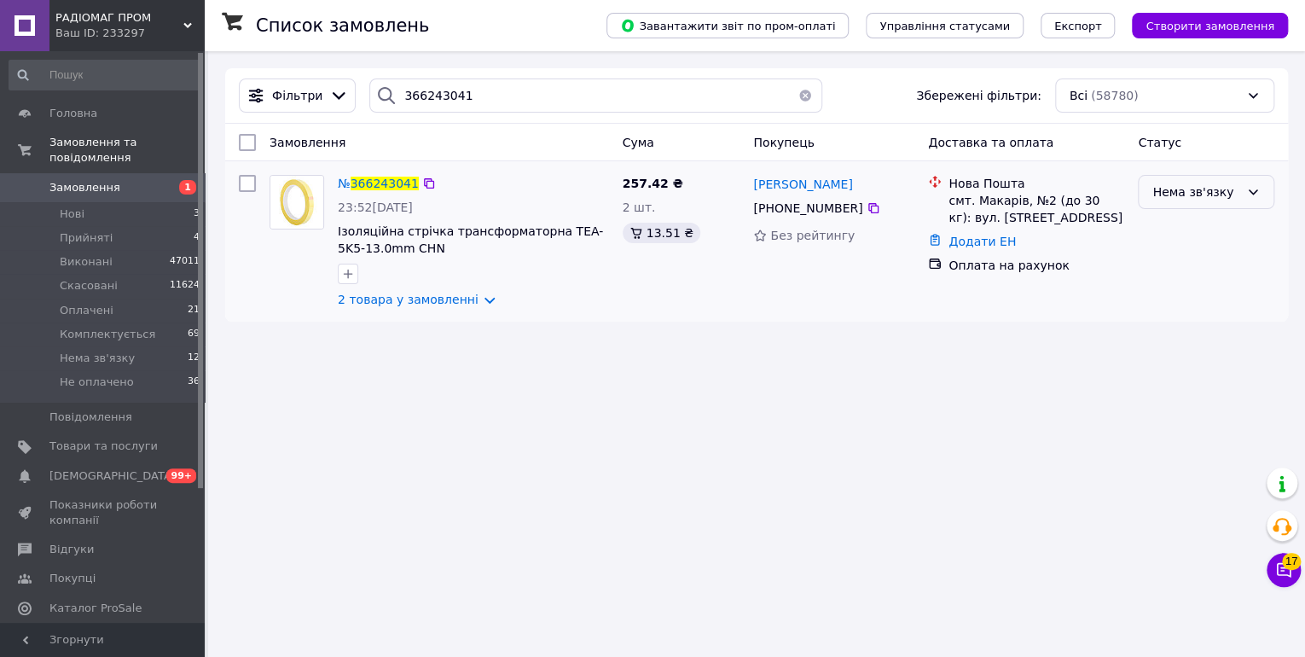
click at [1204, 200] on div "Нема зв'язку" at bounding box center [1195, 192] width 87 height 19
click at [1199, 341] on li "Комплектується" at bounding box center [1206, 352] width 135 height 31
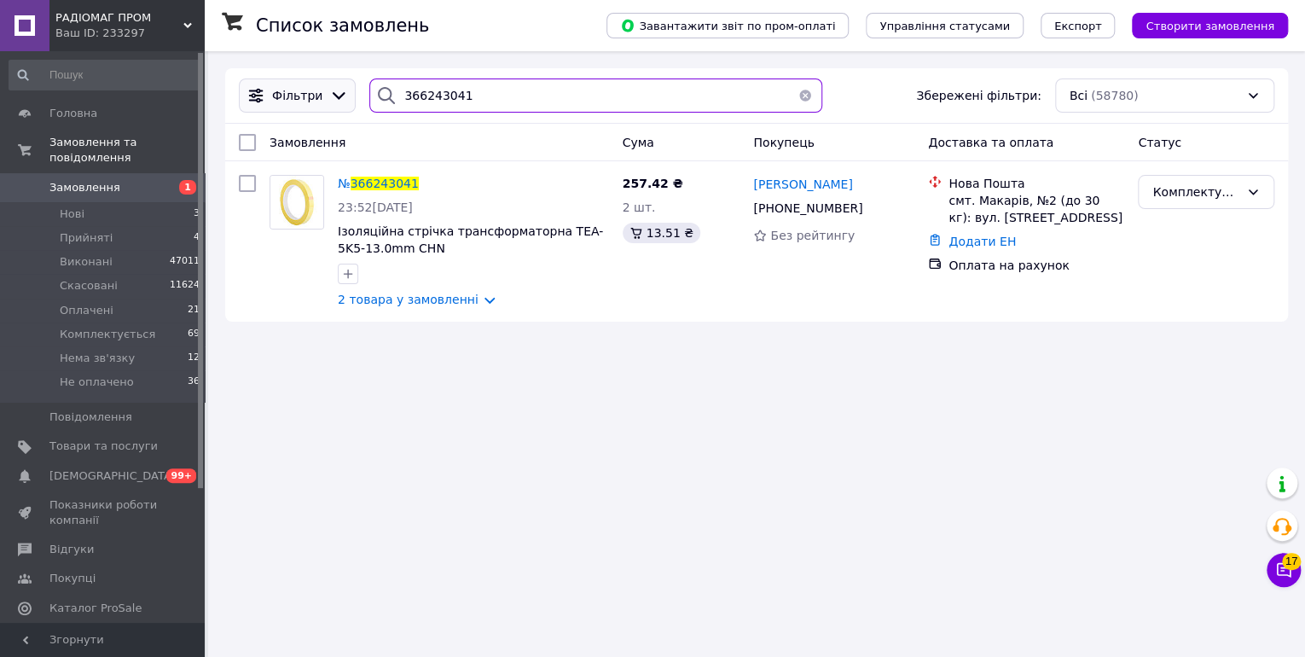
drag, startPoint x: 513, startPoint y: 98, endPoint x: 346, endPoint y: 92, distance: 166.4
click at [334, 87] on div "Фільтри 366243041 Збережені фільтри: Всі (58780)" at bounding box center [756, 95] width 1049 height 34
paste input "КІБУК"
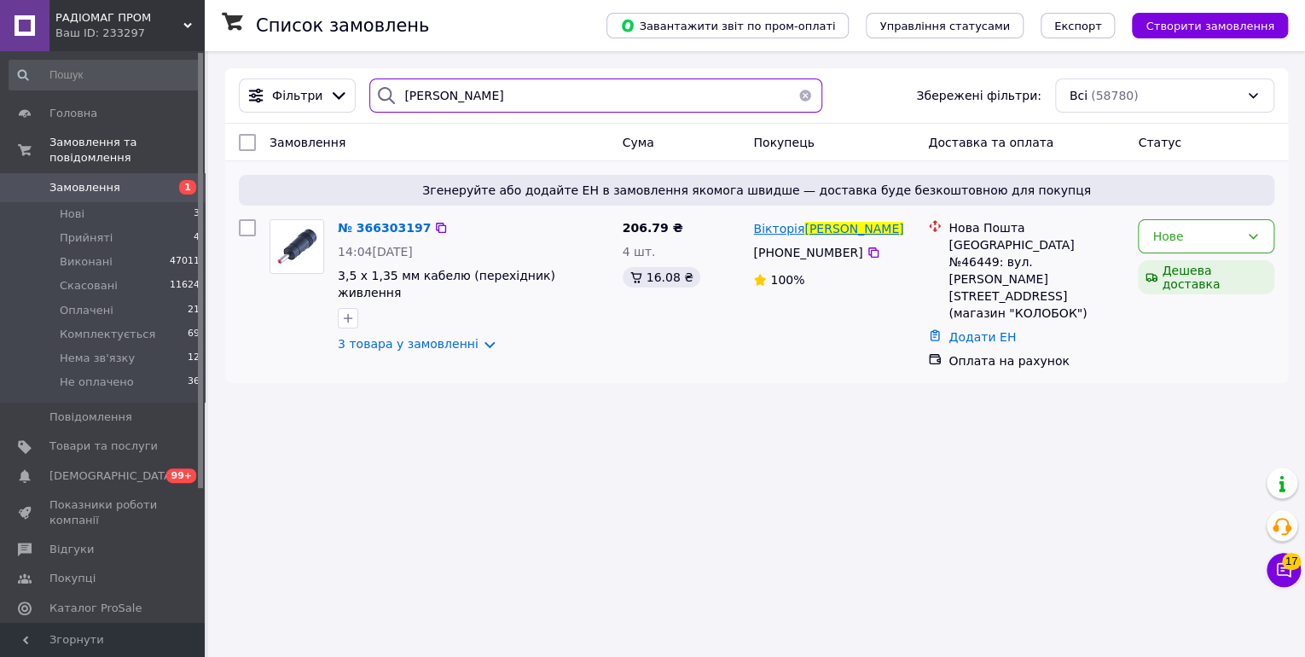
type input "КІБУК"
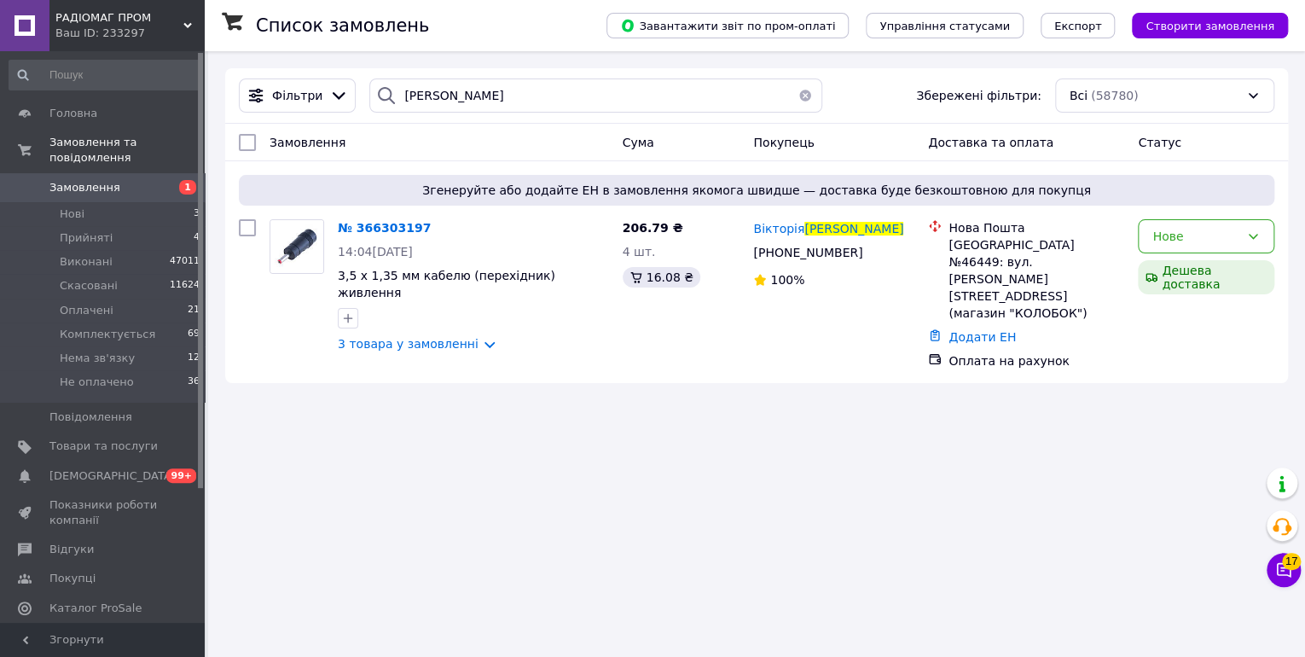
click at [808, 234] on span "Кібук" at bounding box center [853, 229] width 99 height 14
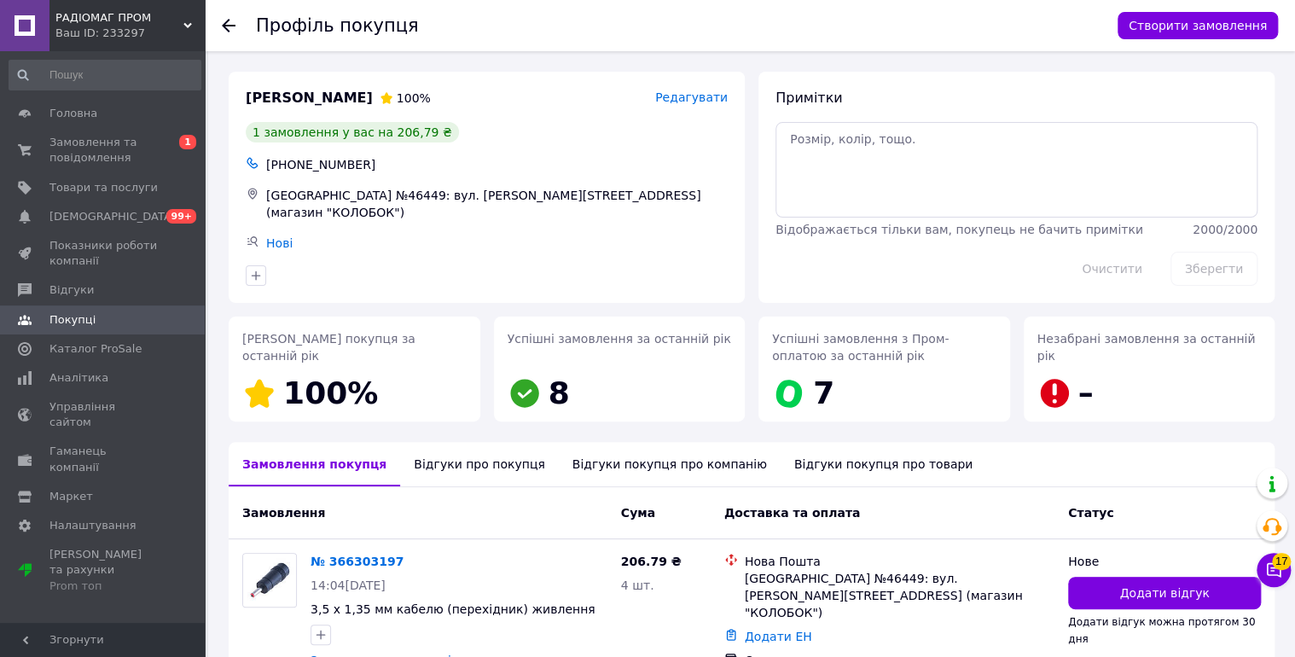
scroll to position [97, 0]
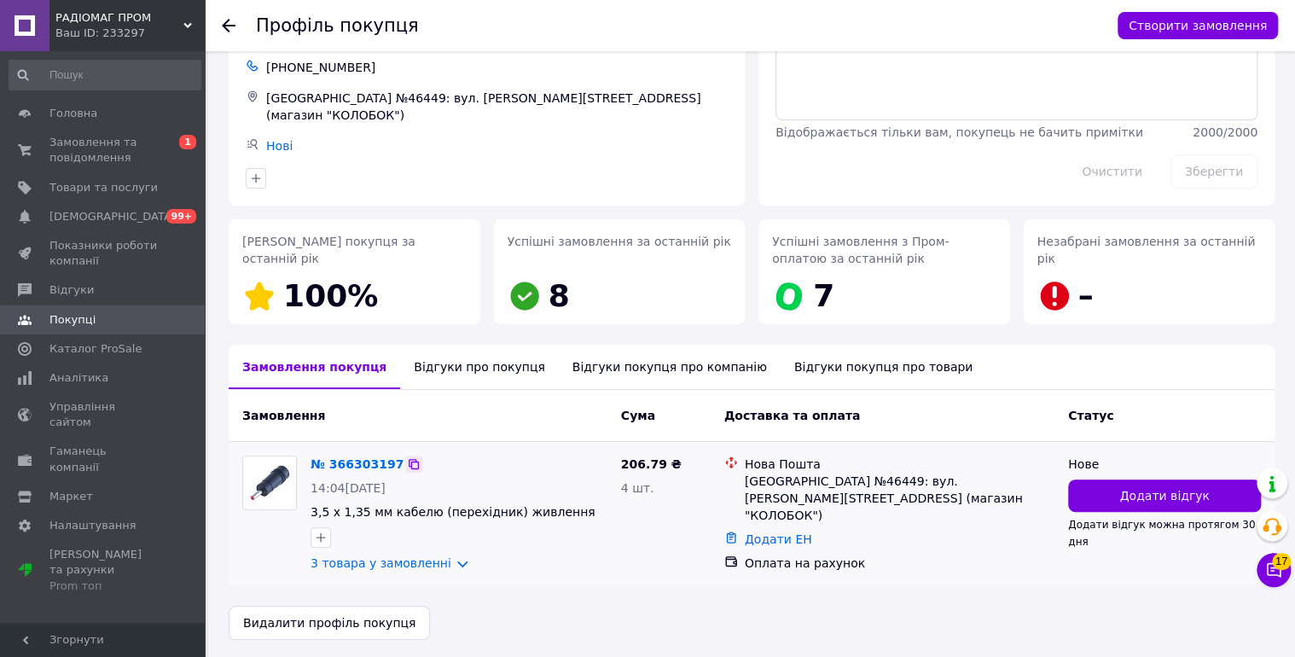
click at [409, 459] on icon at bounding box center [414, 464] width 10 height 10
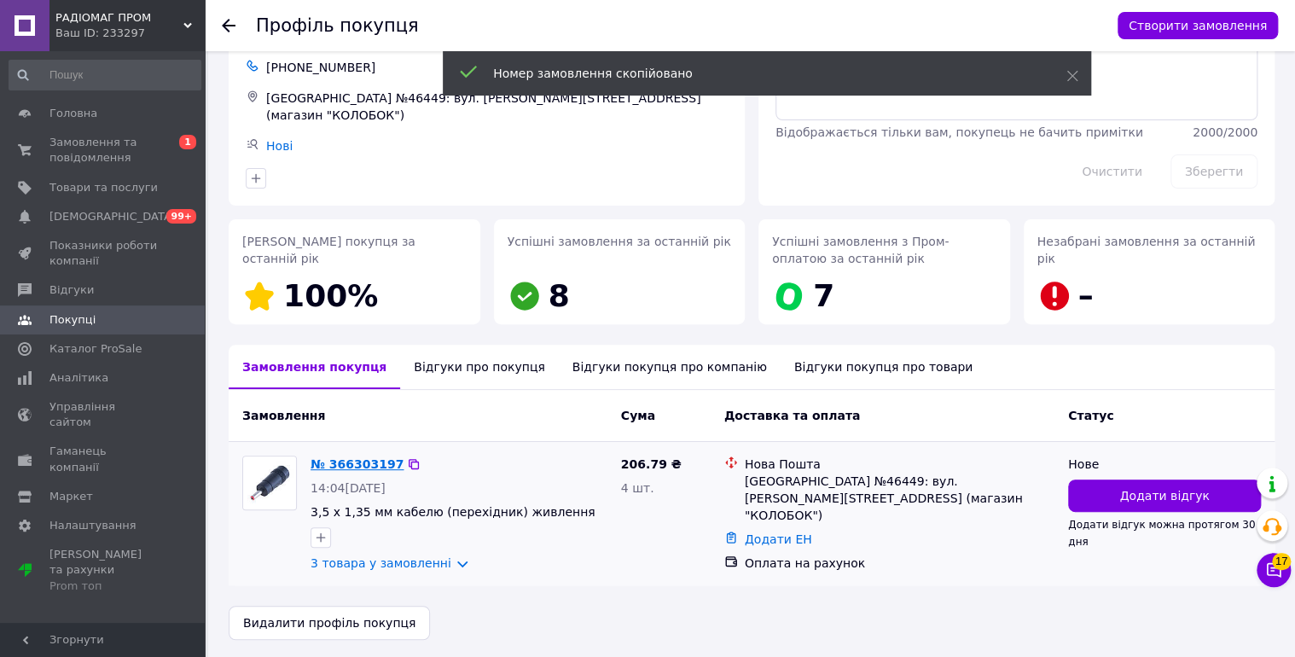
click at [359, 457] on link "№ 366303197" at bounding box center [357, 464] width 93 height 14
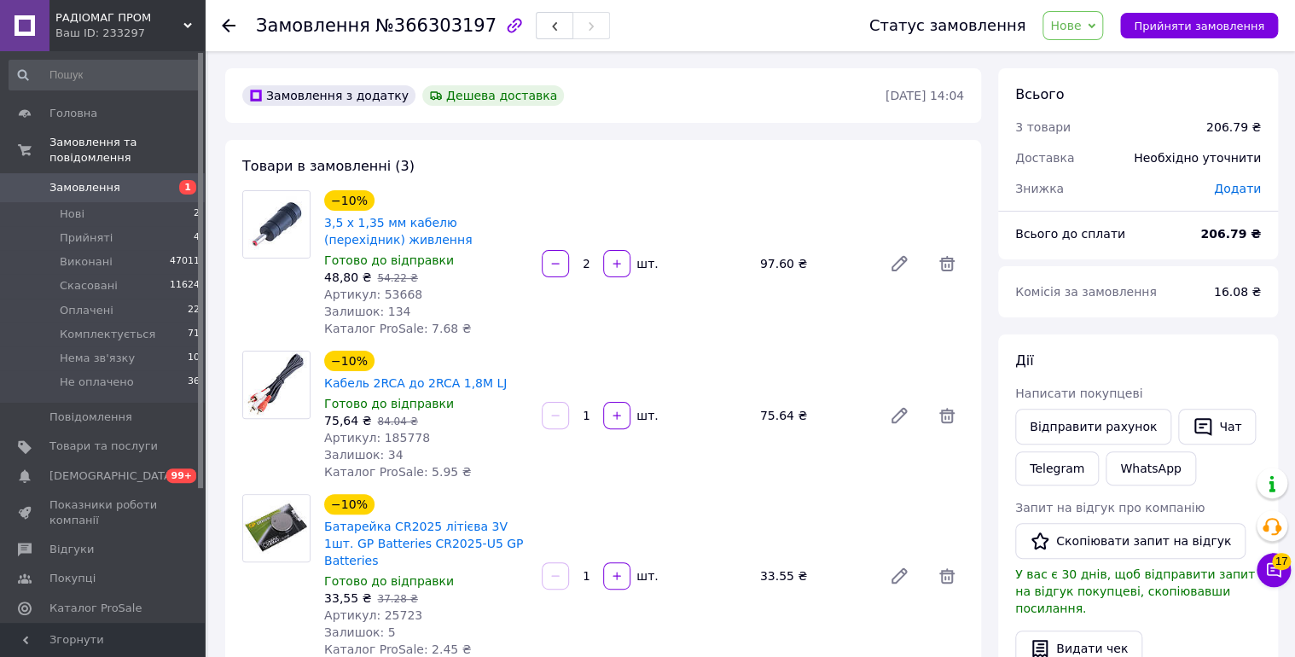
click at [1081, 32] on span "Нове" at bounding box center [1065, 26] width 31 height 14
click at [1116, 154] on li "Комплектується" at bounding box center [1099, 162] width 113 height 26
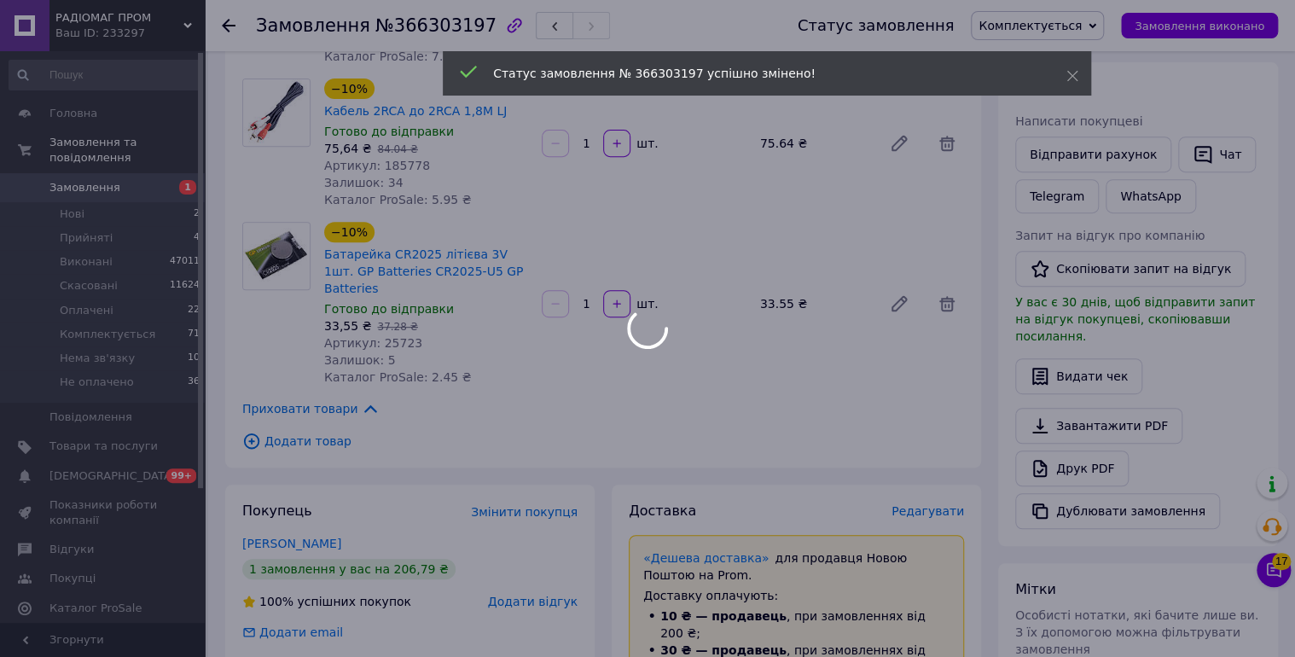
scroll to position [273, 0]
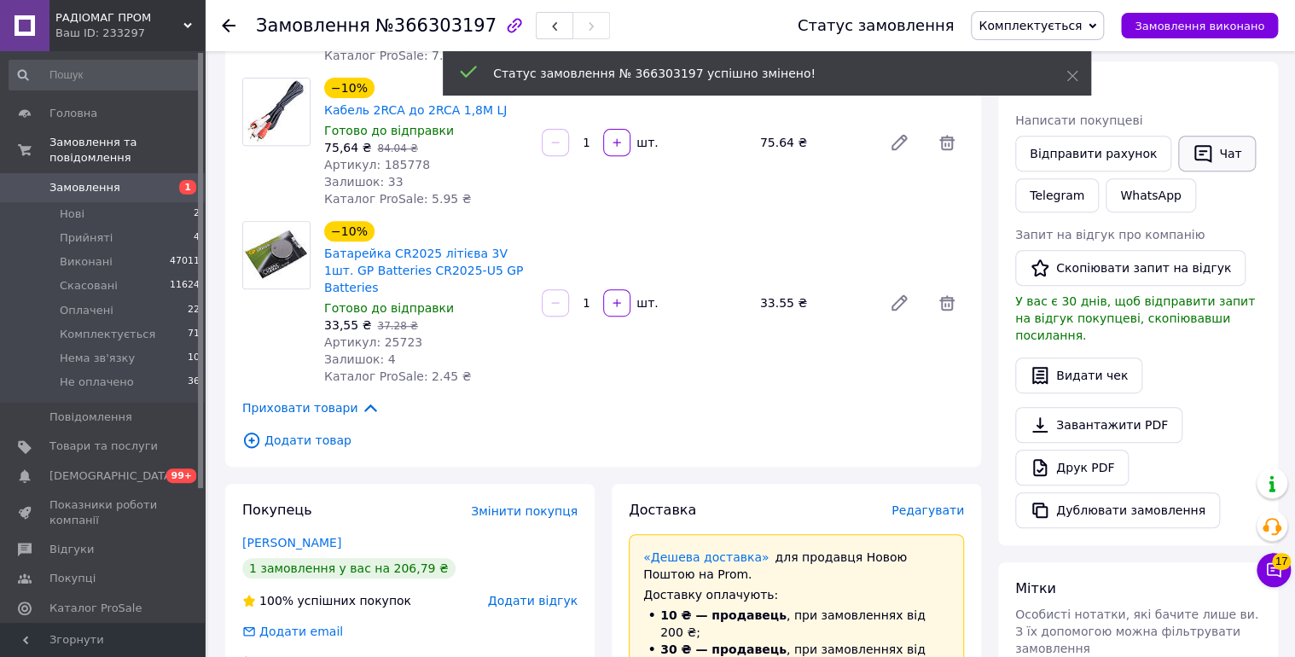
click at [1215, 150] on button "Чат" at bounding box center [1217, 154] width 78 height 36
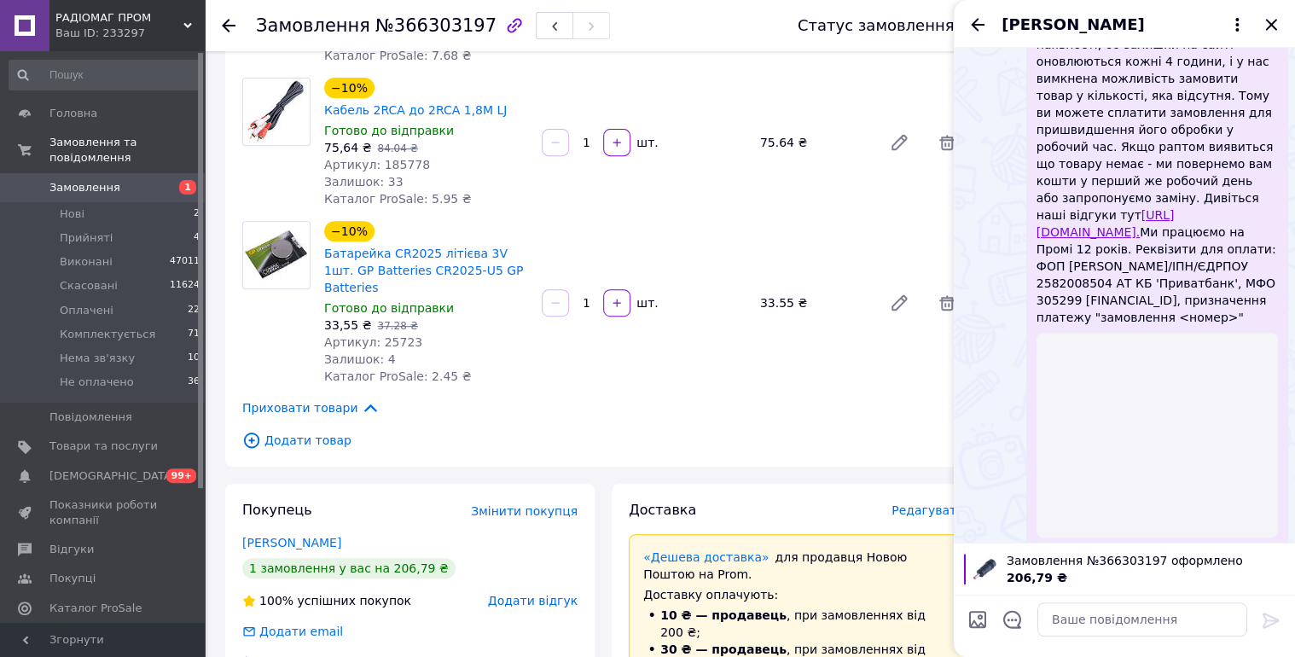
scroll to position [455, 0]
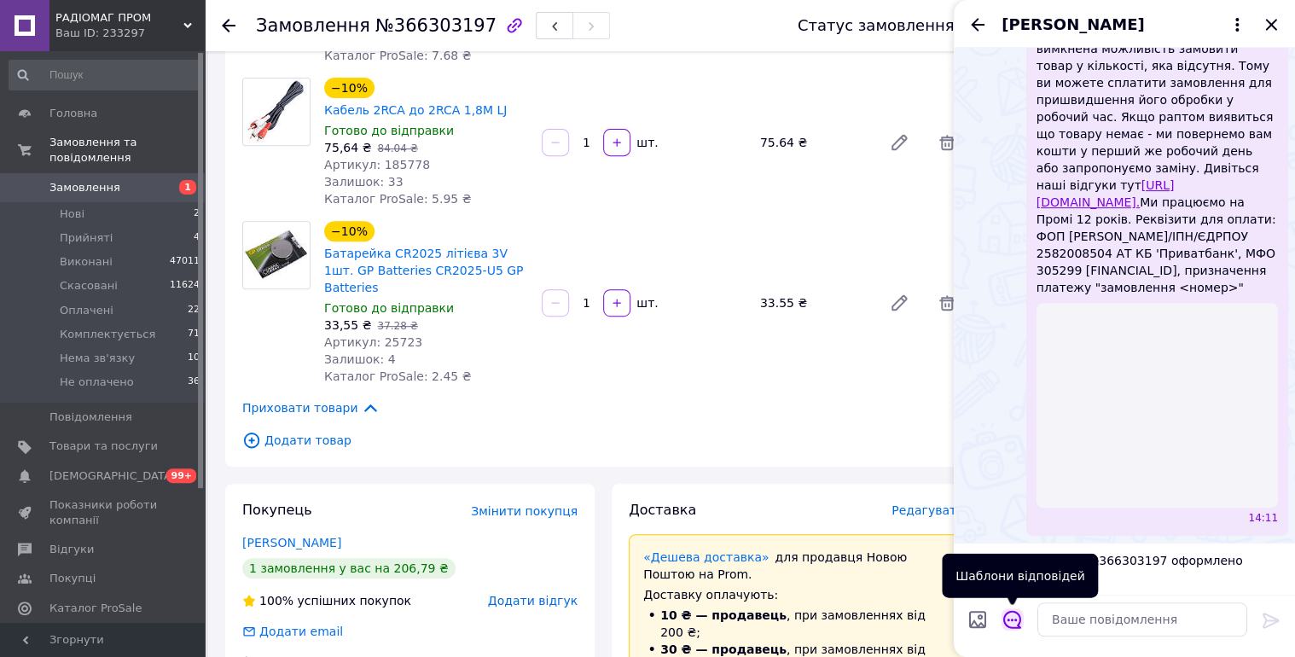
click at [1007, 624] on icon "Відкрити шаблони відповідей" at bounding box center [1012, 620] width 18 height 18
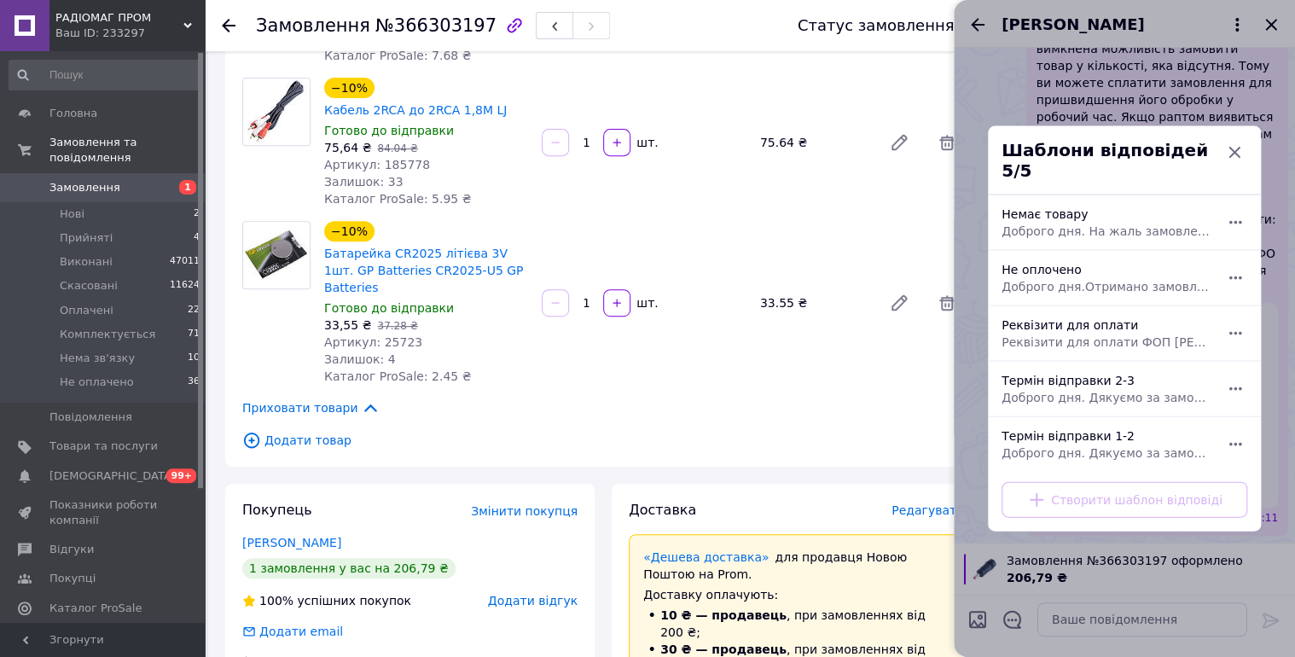
drag, startPoint x: 1060, startPoint y: 383, endPoint x: 1234, endPoint y: 592, distance: 272.0
click at [1060, 389] on span "Доброго дня. Дякуємо за замовлення. Відправка 2-3 робочі дні." at bounding box center [1105, 397] width 208 height 17
type textarea "Доброго дня. Дякуємо за замовлення. Відправка 2-3 робочі дні."
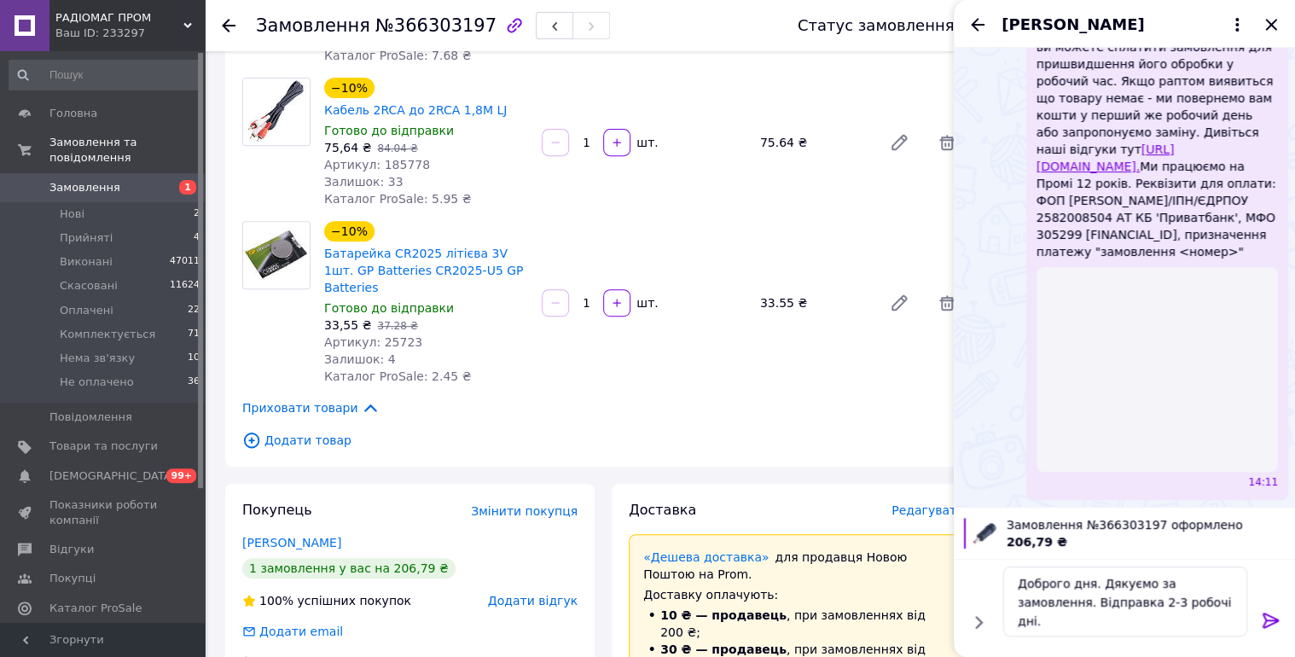
drag, startPoint x: 1272, startPoint y: 615, endPoint x: 1280, endPoint y: 587, distance: 29.2
click at [1273, 614] on icon at bounding box center [1271, 620] width 20 height 20
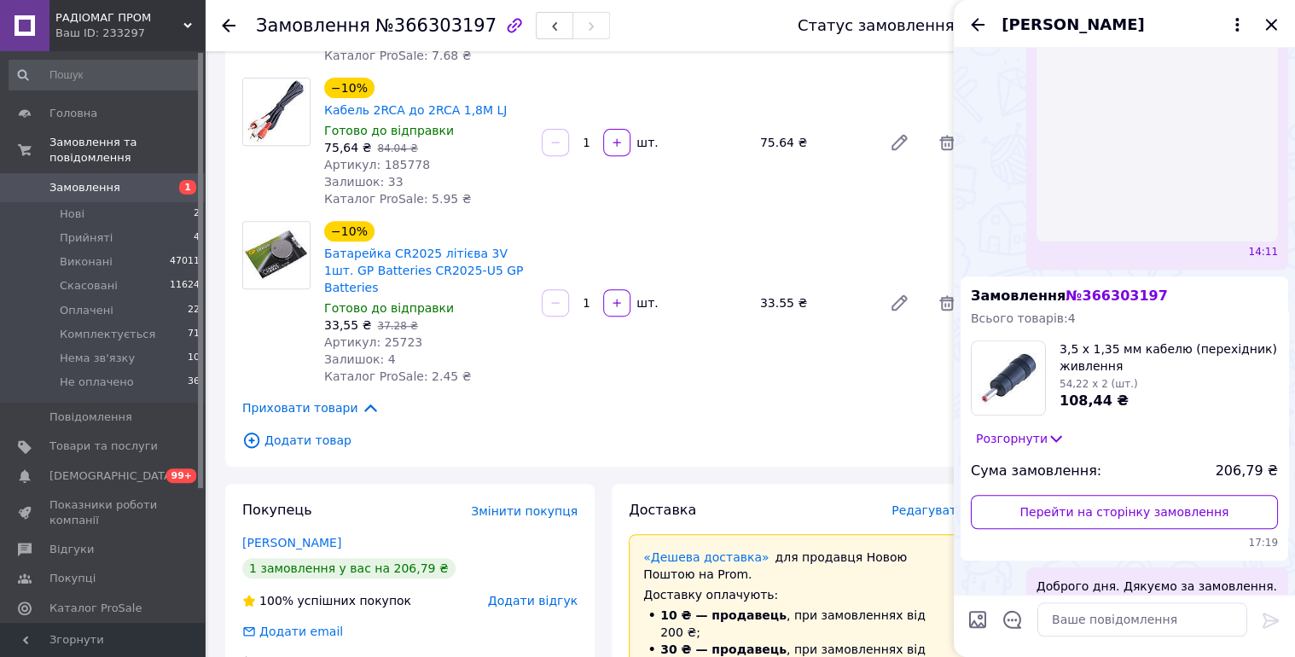
scroll to position [427, 0]
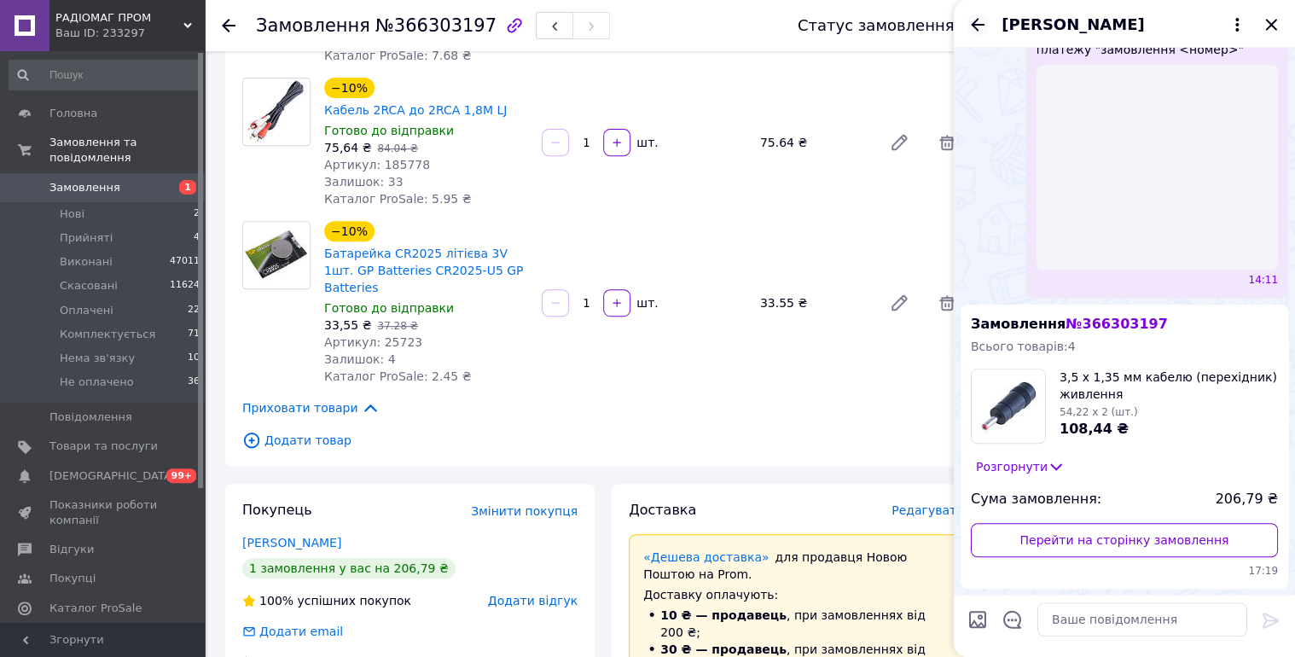
click at [973, 21] on icon "Назад" at bounding box center [978, 24] width 14 height 13
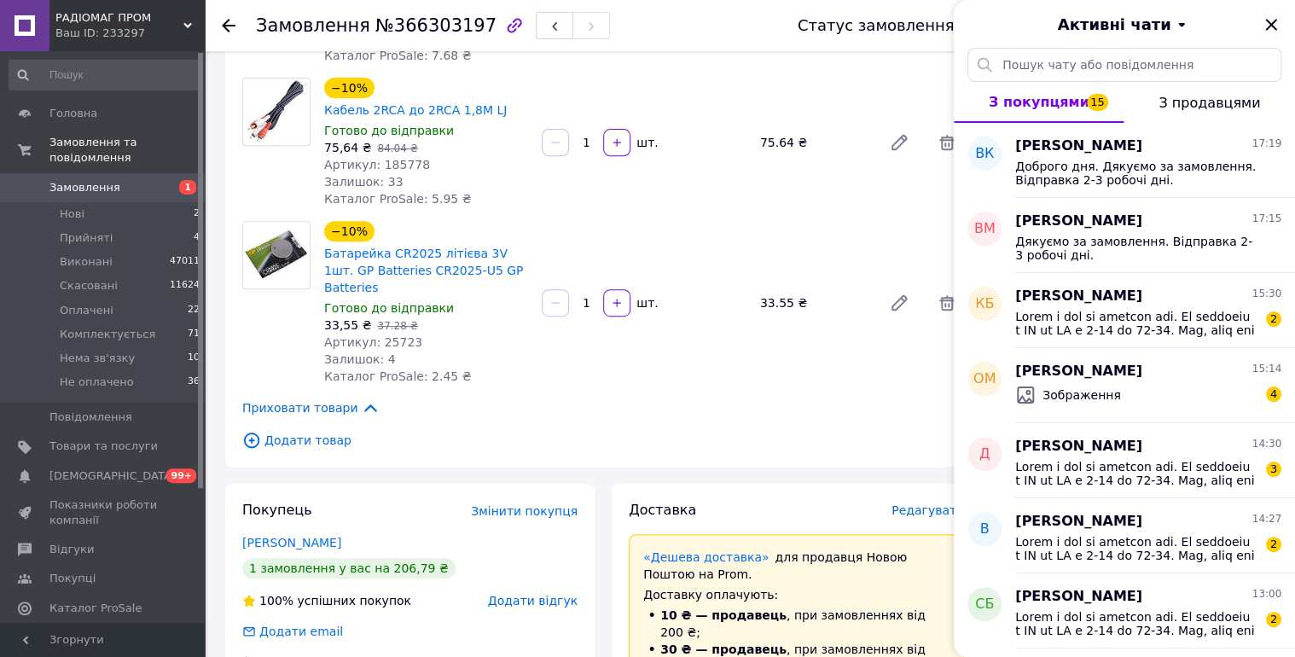
drag, startPoint x: 1273, startPoint y: 20, endPoint x: 1258, endPoint y: 20, distance: 14.5
click at [1273, 19] on icon "Закрити" at bounding box center [1271, 25] width 20 height 20
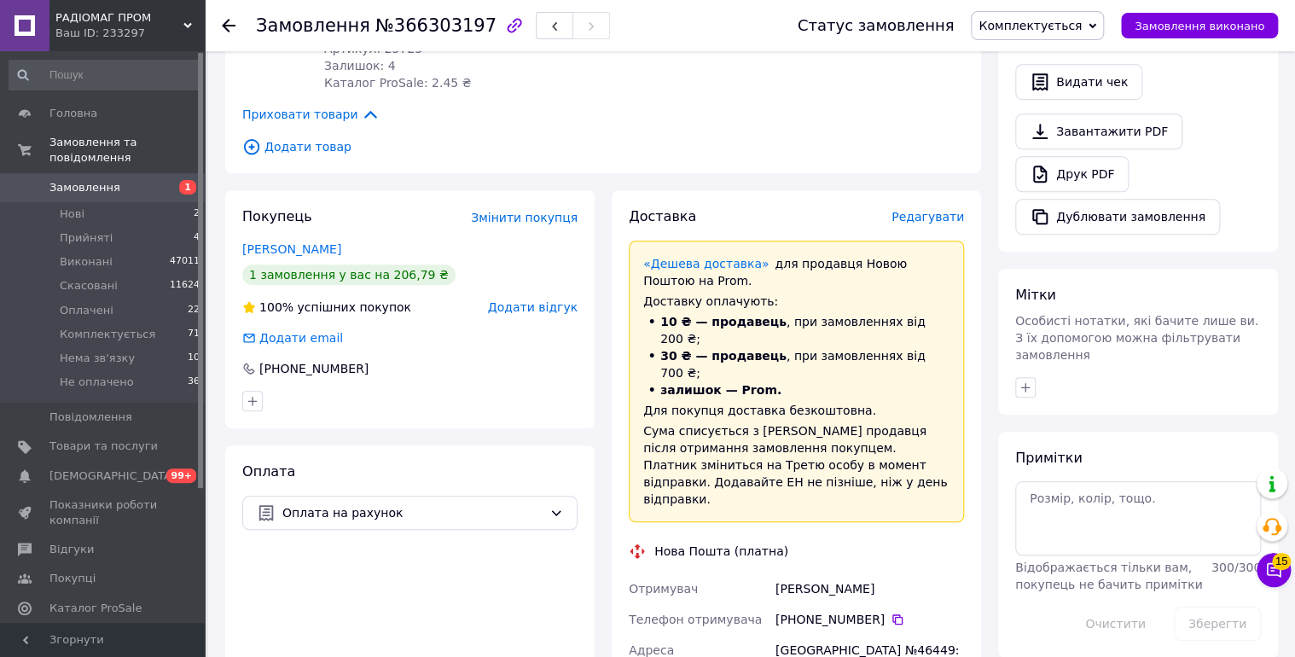
scroll to position [728, 0]
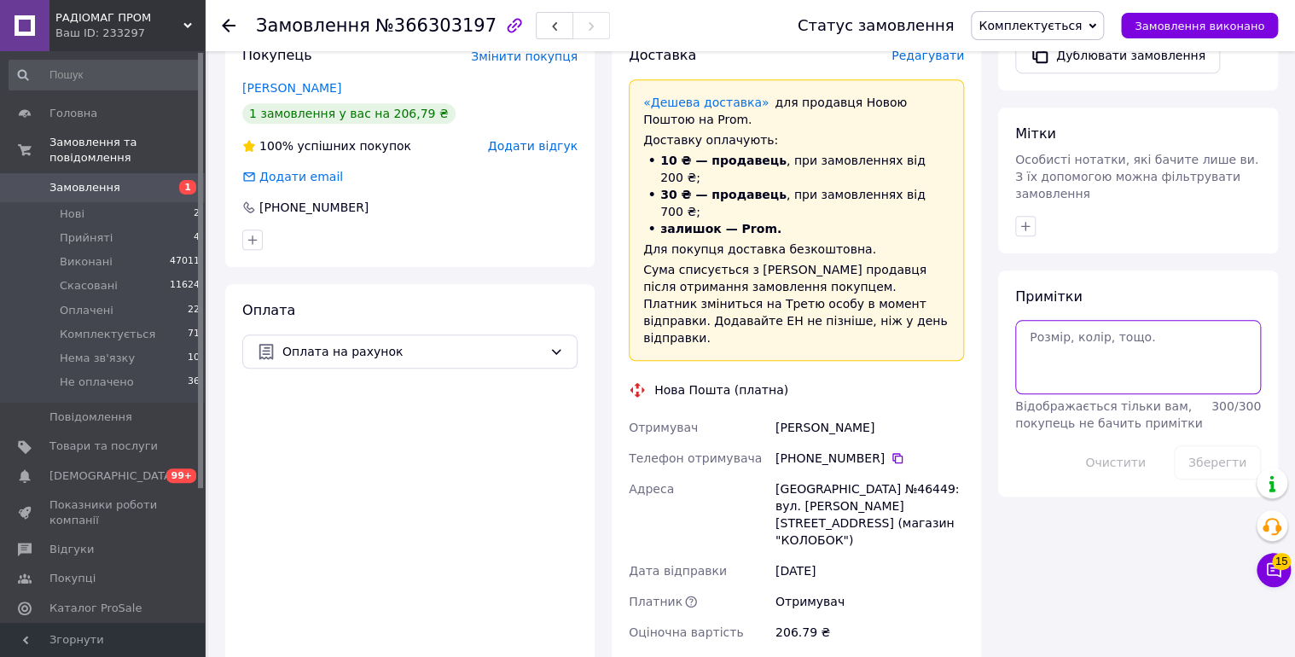
click at [1107, 326] on textarea at bounding box center [1138, 356] width 246 height 73
type textarea "12/10 чат."
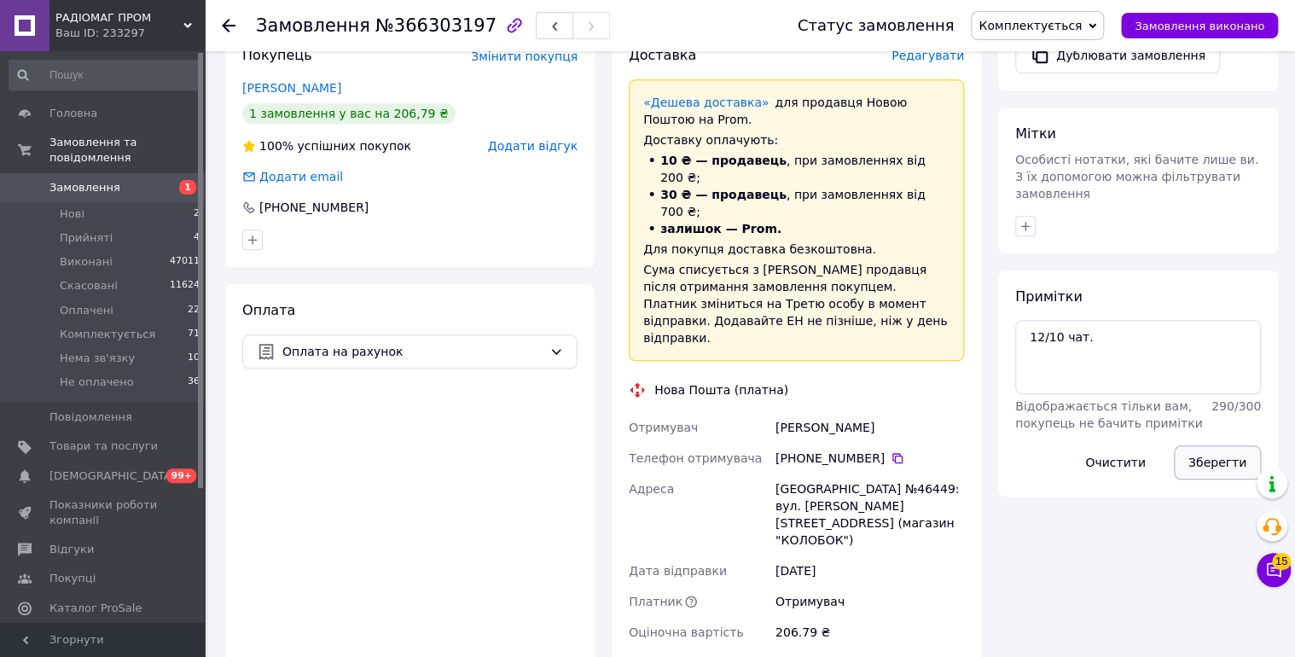
click at [1216, 445] on button "Зберегти" at bounding box center [1217, 462] width 87 height 34
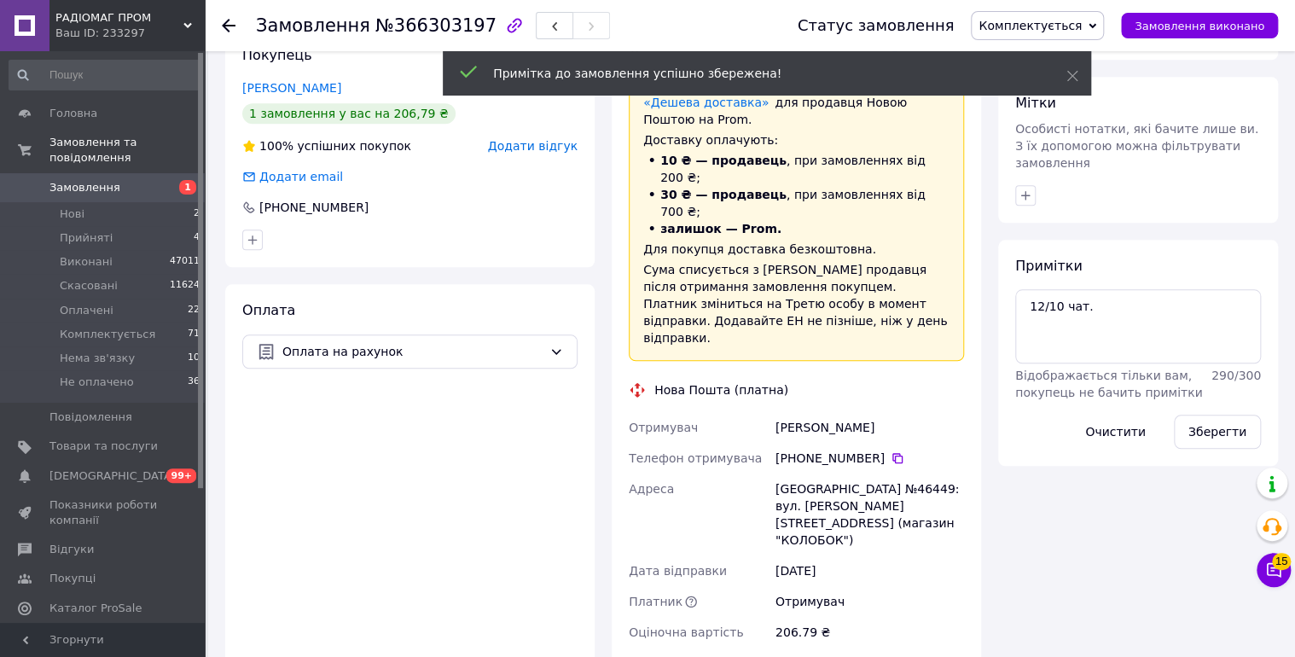
click at [71, 180] on span "Замовлення" at bounding box center [84, 187] width 71 height 15
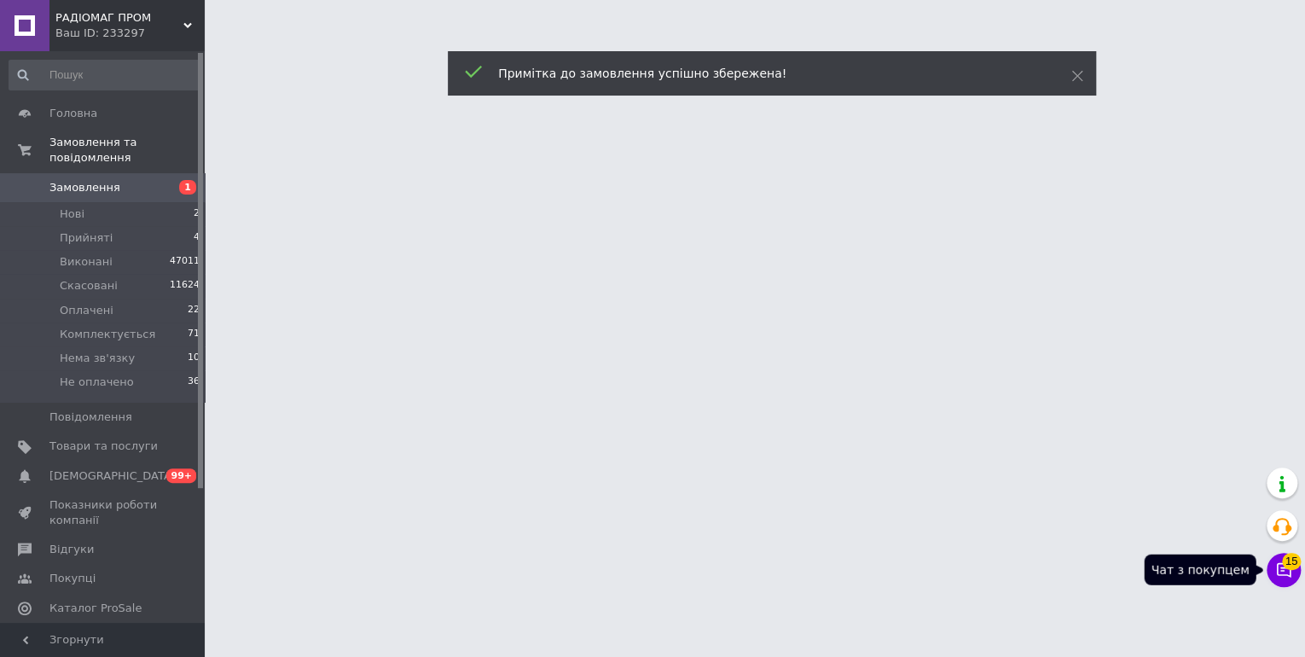
click at [1290, 566] on span "15" at bounding box center [1291, 561] width 19 height 17
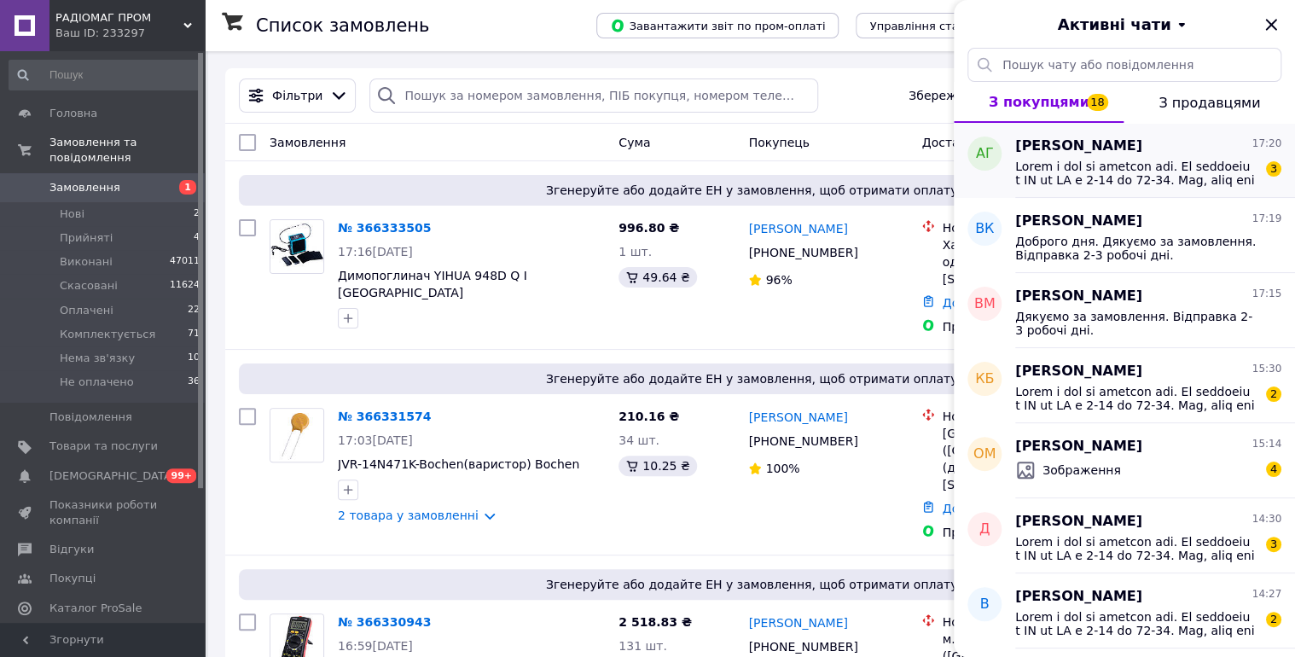
click at [1125, 167] on span at bounding box center [1136, 173] width 242 height 27
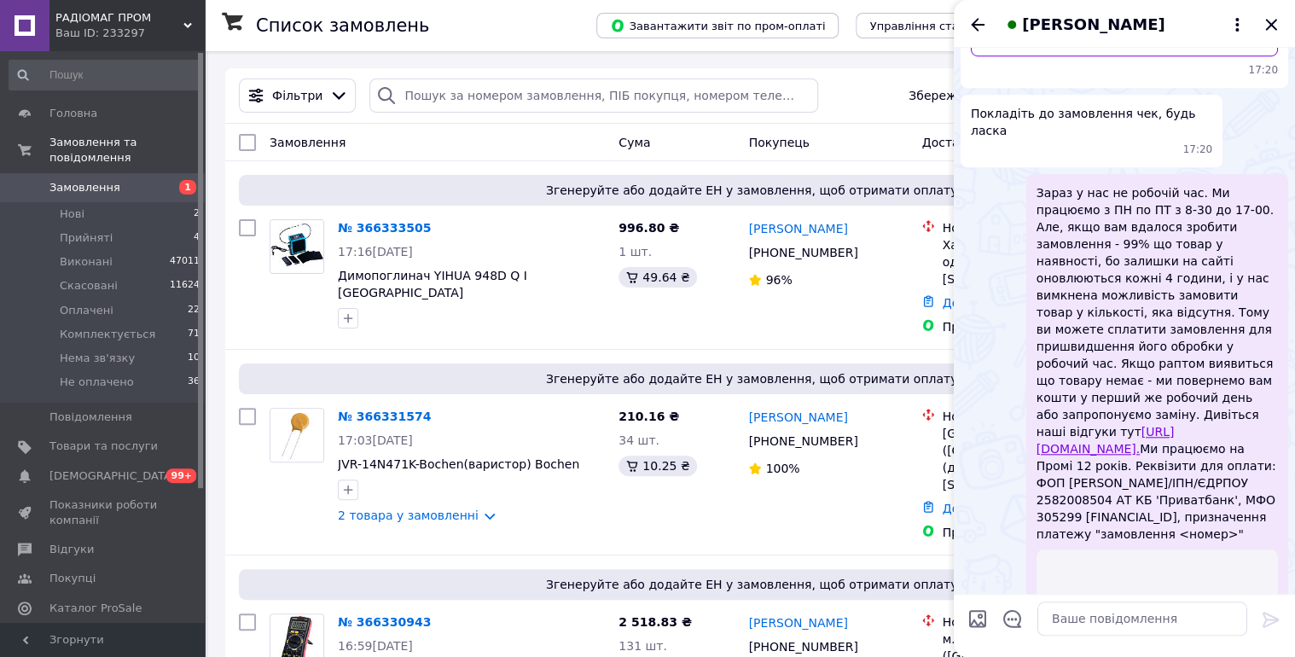
scroll to position [360, 0]
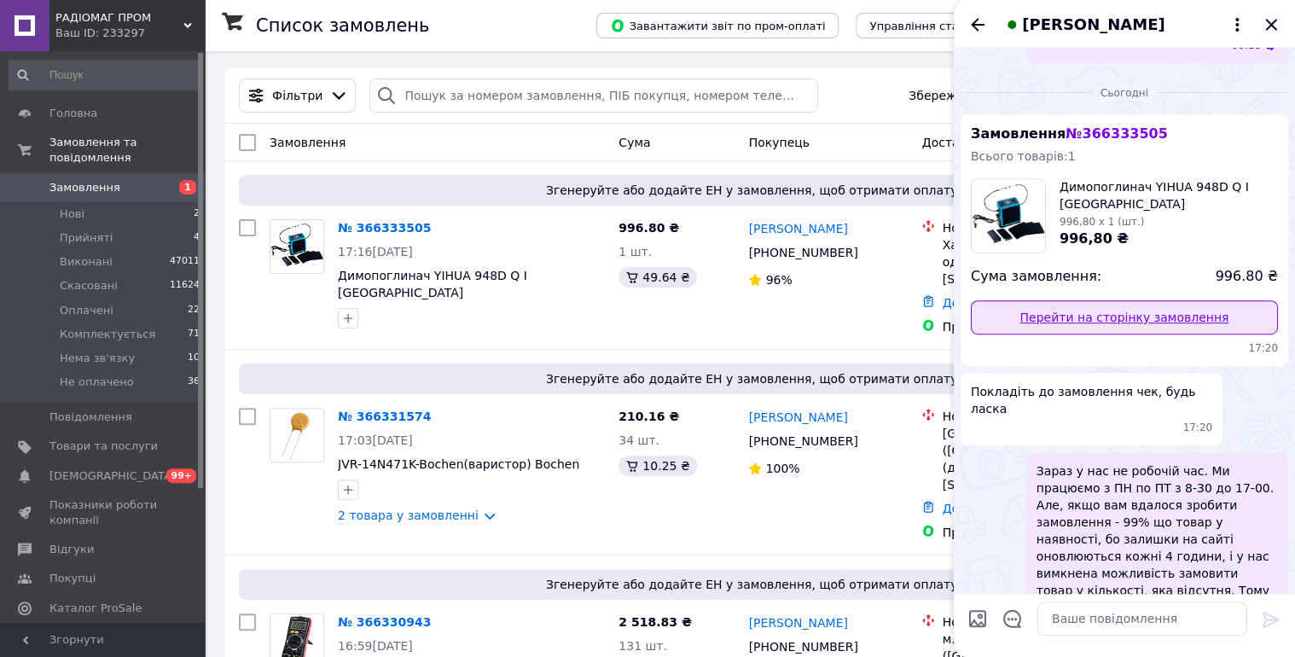
click at [1174, 321] on link "Перейти на сторінку замовлення" at bounding box center [1124, 317] width 307 height 34
drag, startPoint x: 974, startPoint y: 20, endPoint x: 957, endPoint y: 32, distance: 20.3
click at [974, 20] on icon "Назад" at bounding box center [978, 24] width 14 height 13
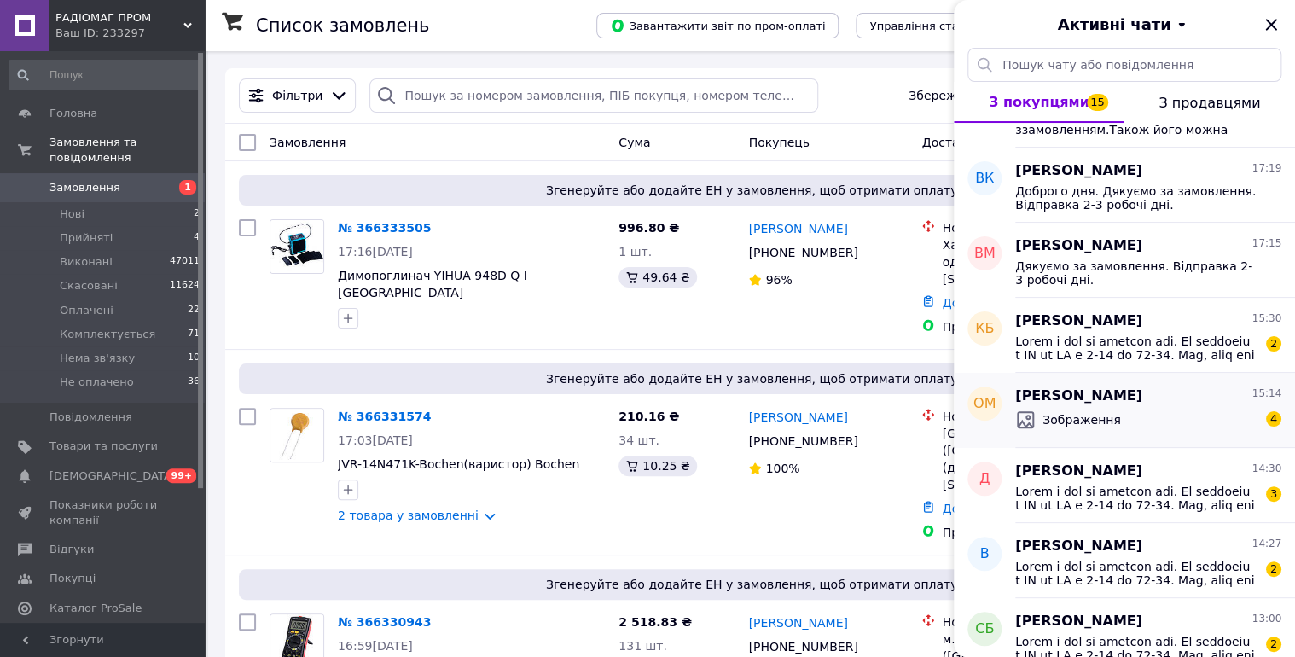
scroll to position [182, 0]
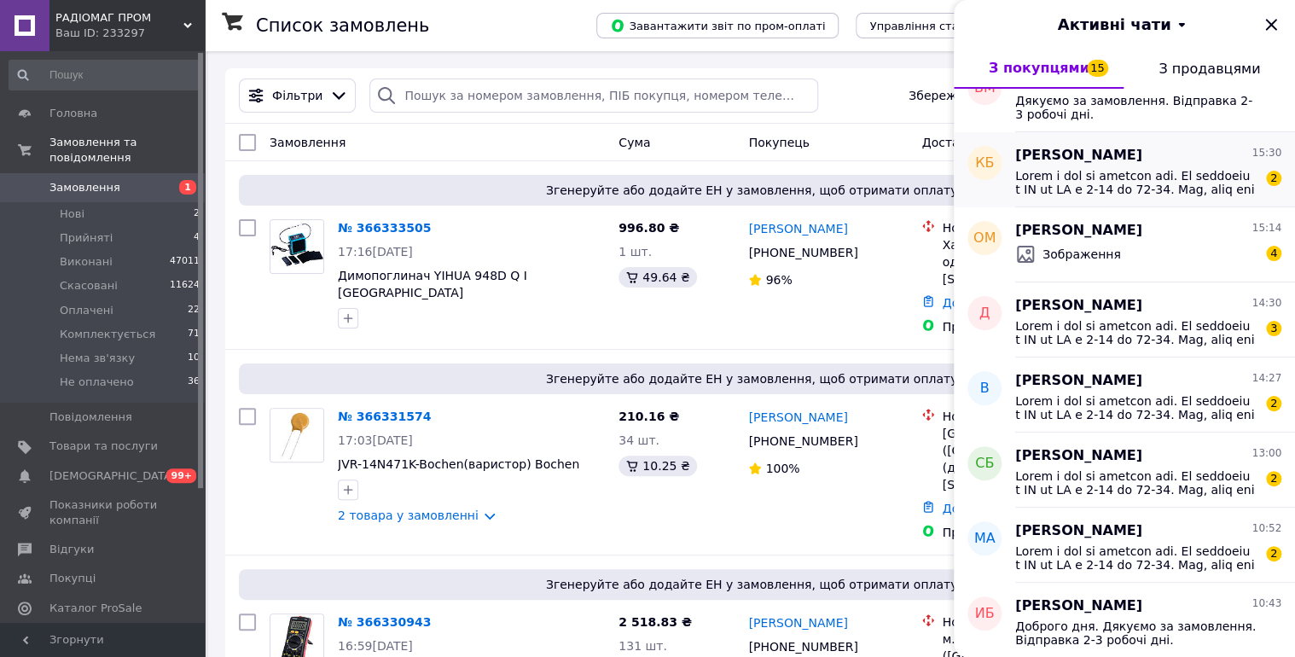
click at [1088, 170] on span at bounding box center [1136, 182] width 242 height 27
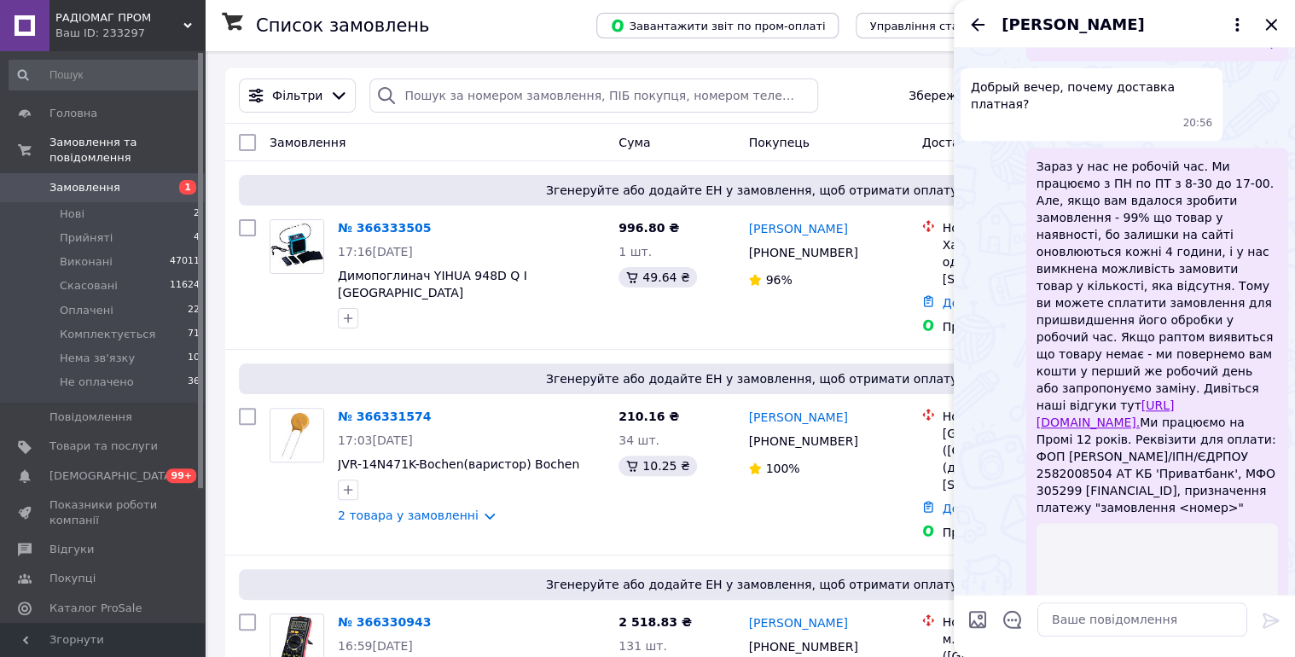
scroll to position [0, 0]
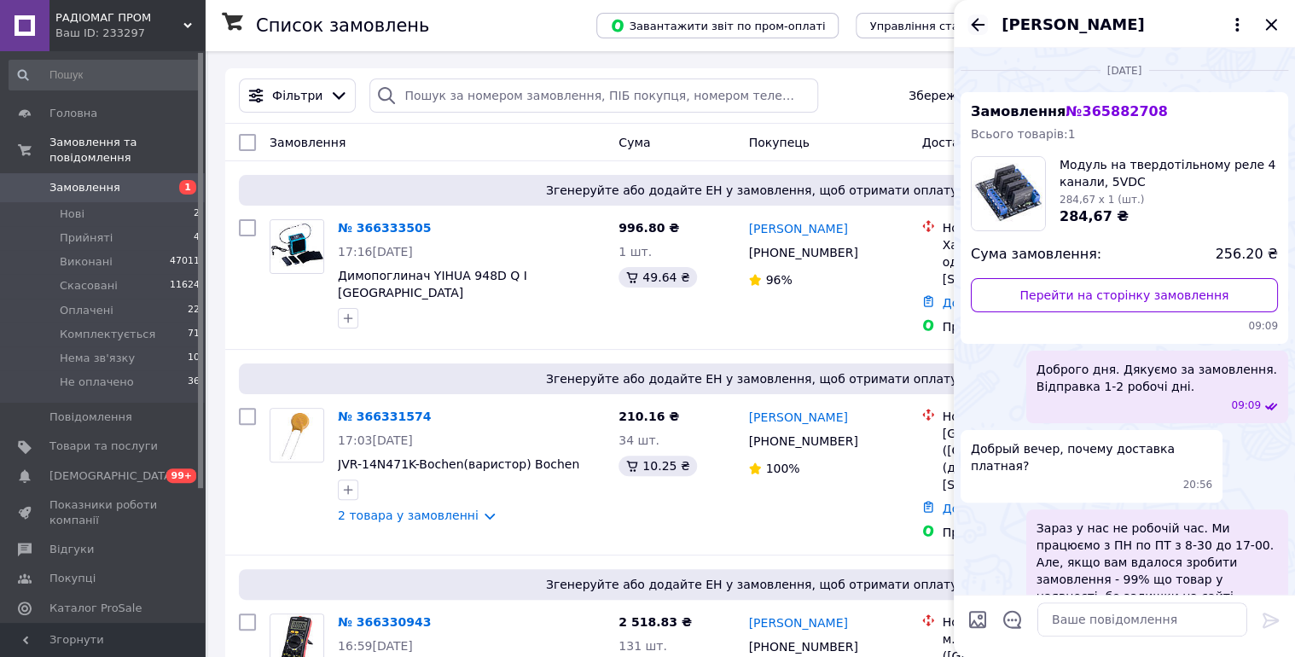
click at [970, 17] on icon "Назад" at bounding box center [977, 25] width 20 height 20
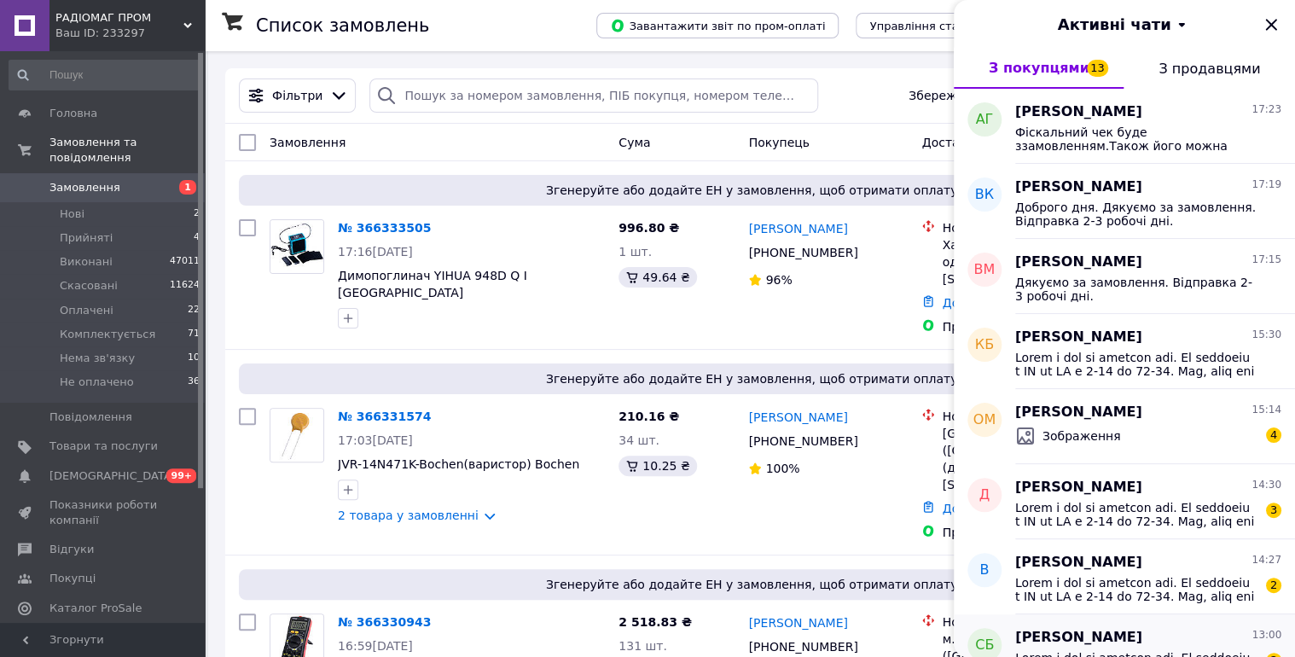
scroll to position [273, 0]
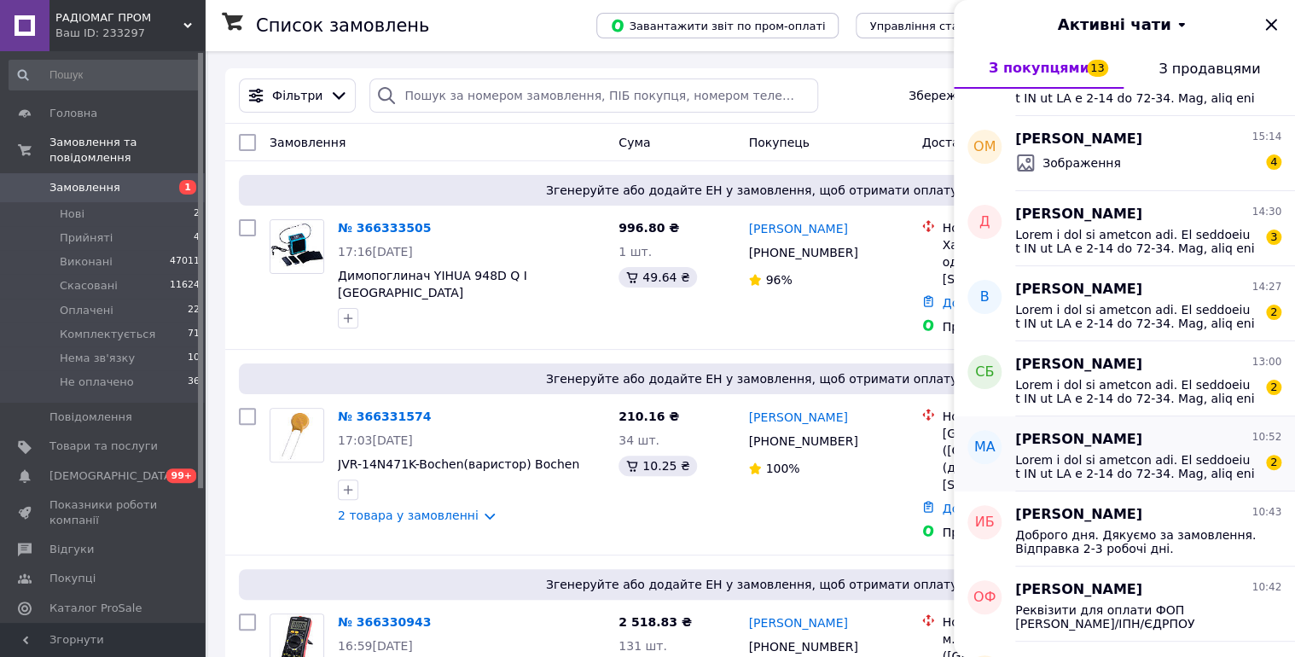
click at [1147, 450] on div "2" at bounding box center [1148, 465] width 266 height 31
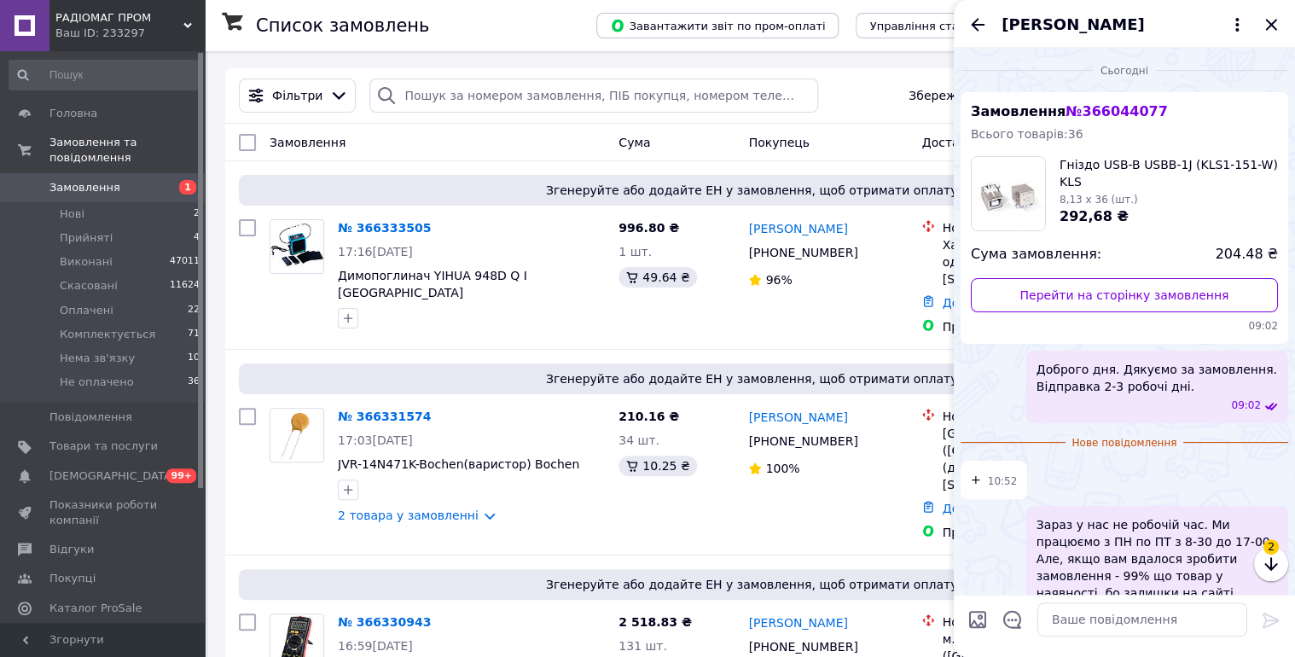
scroll to position [289, 0]
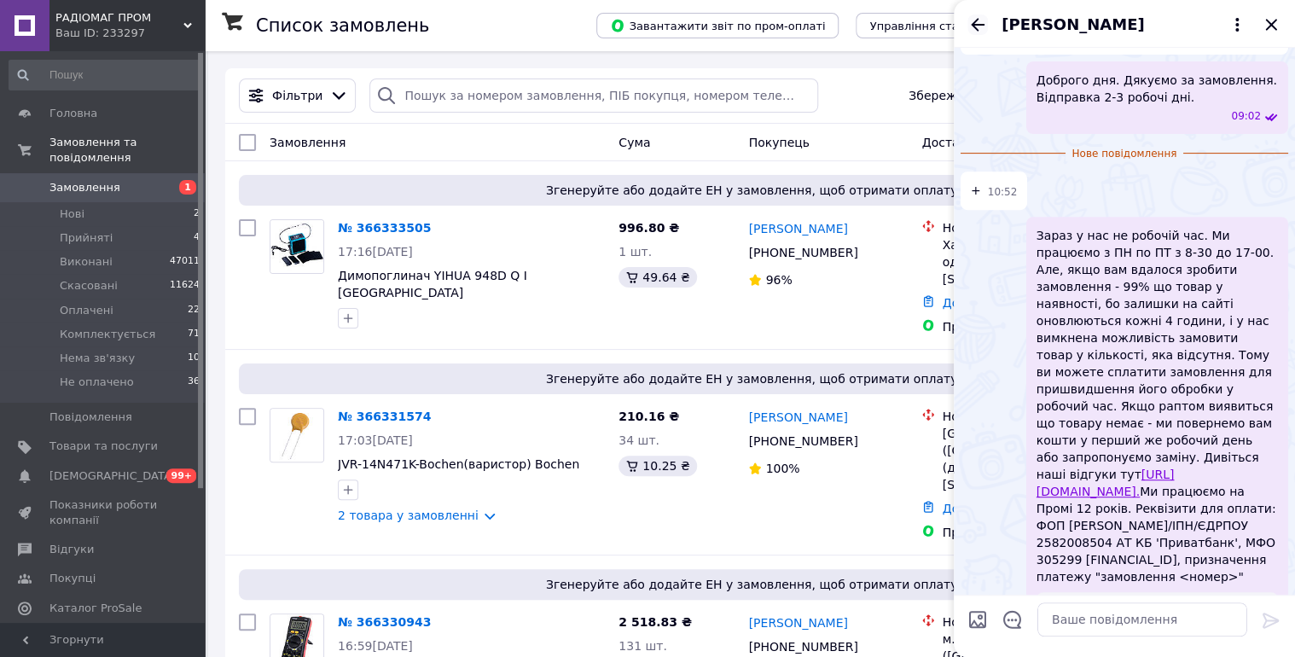
click at [974, 24] on icon "Назад" at bounding box center [977, 25] width 20 height 20
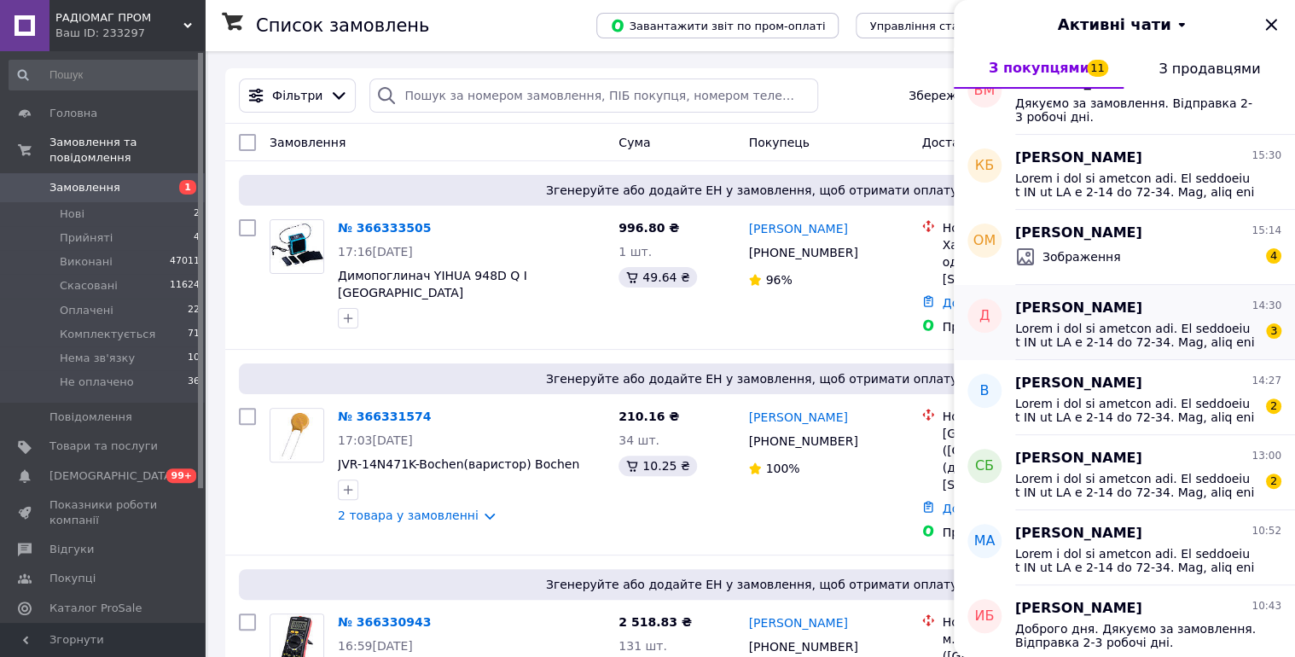
scroll to position [182, 0]
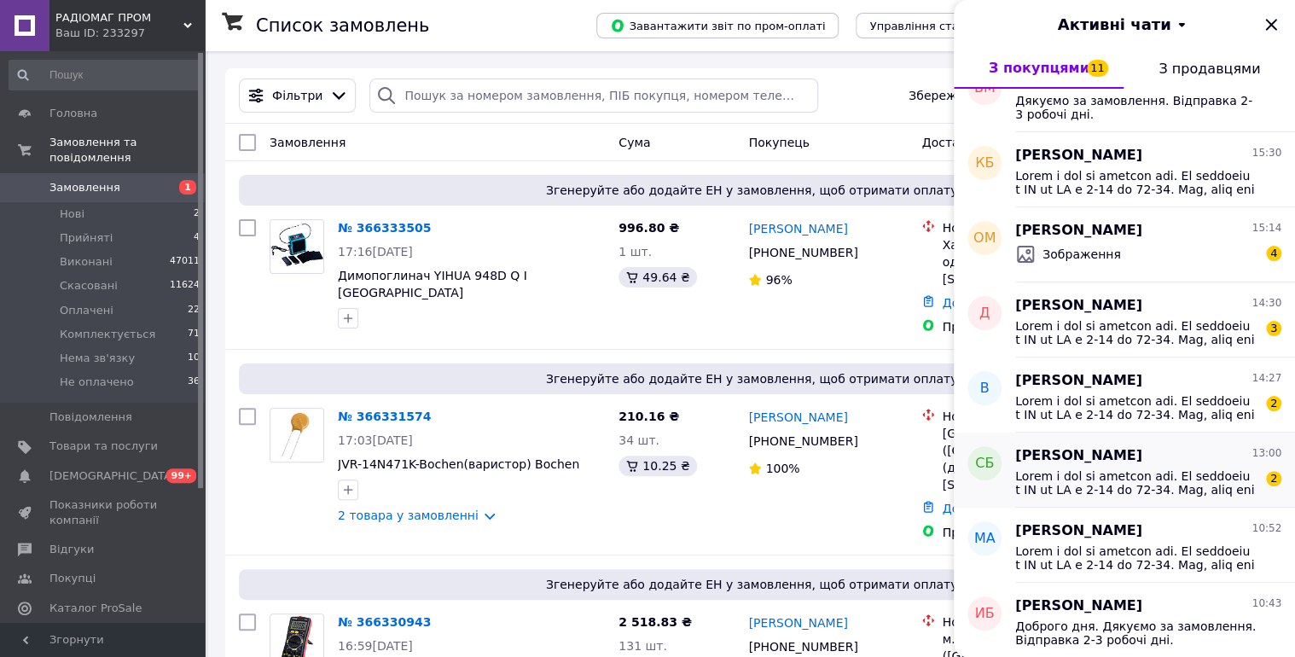
click at [1164, 453] on div "Сергей Болеско 13:00" at bounding box center [1148, 456] width 266 height 20
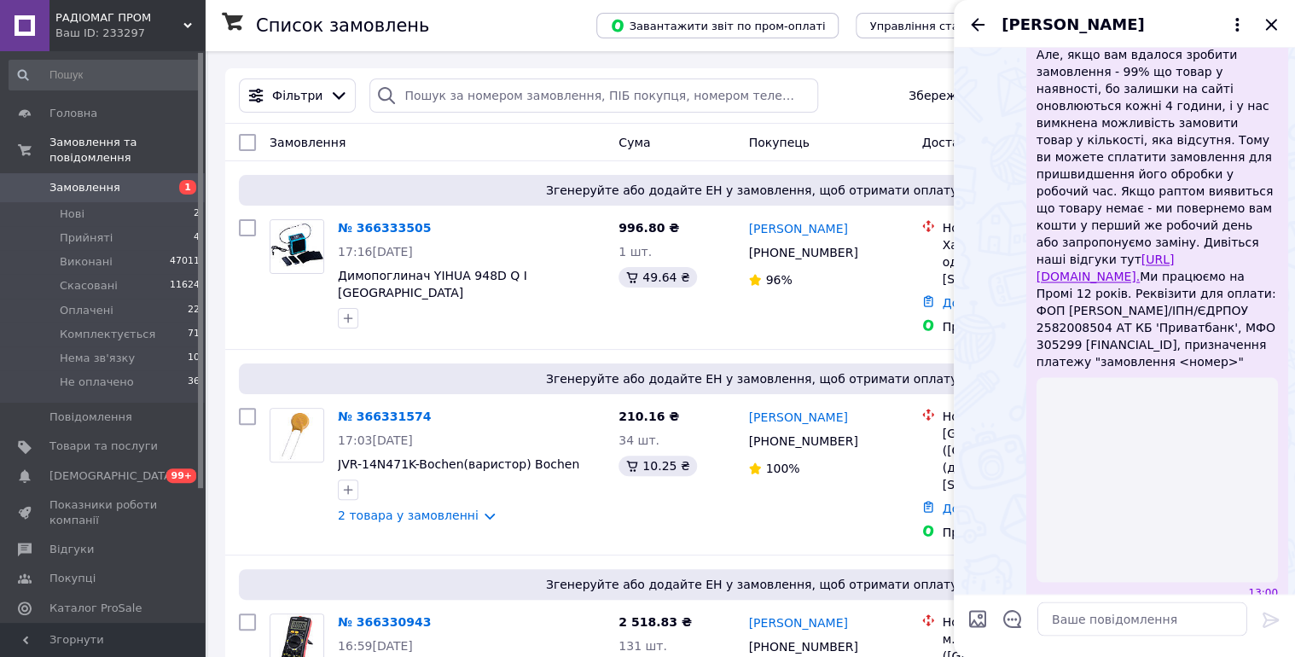
scroll to position [1294, 0]
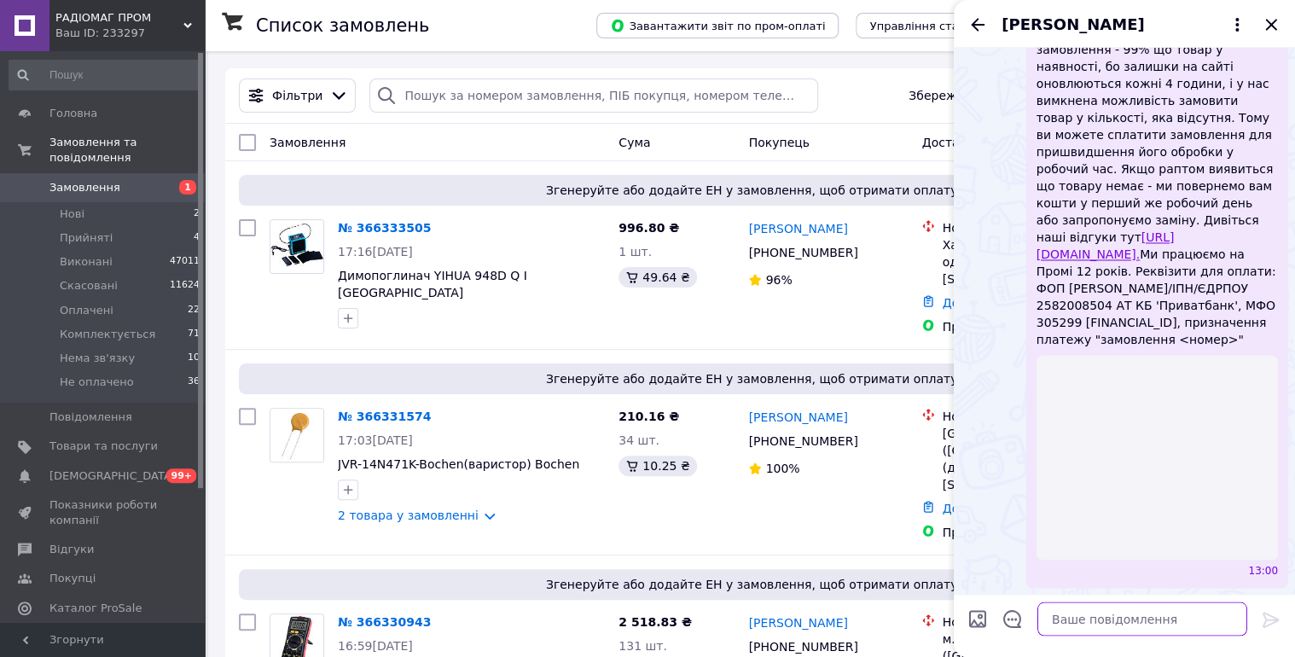
click at [1059, 621] on textarea at bounding box center [1142, 619] width 210 height 34
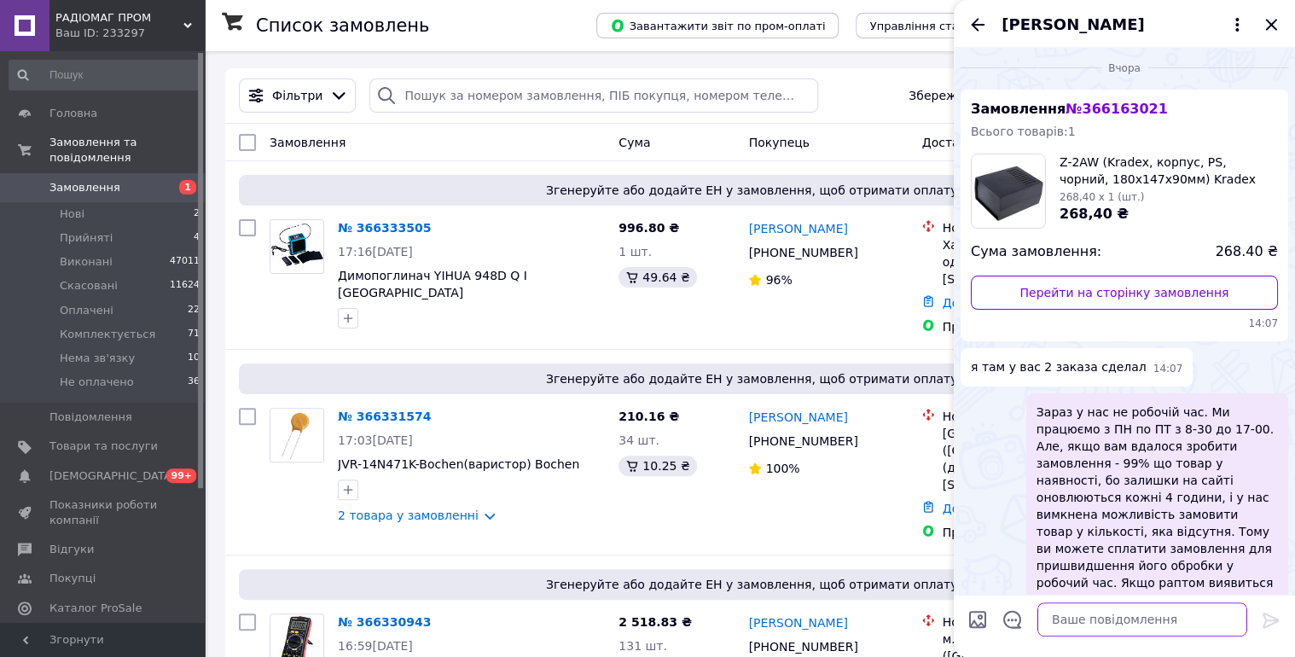
scroll to position [0, 0]
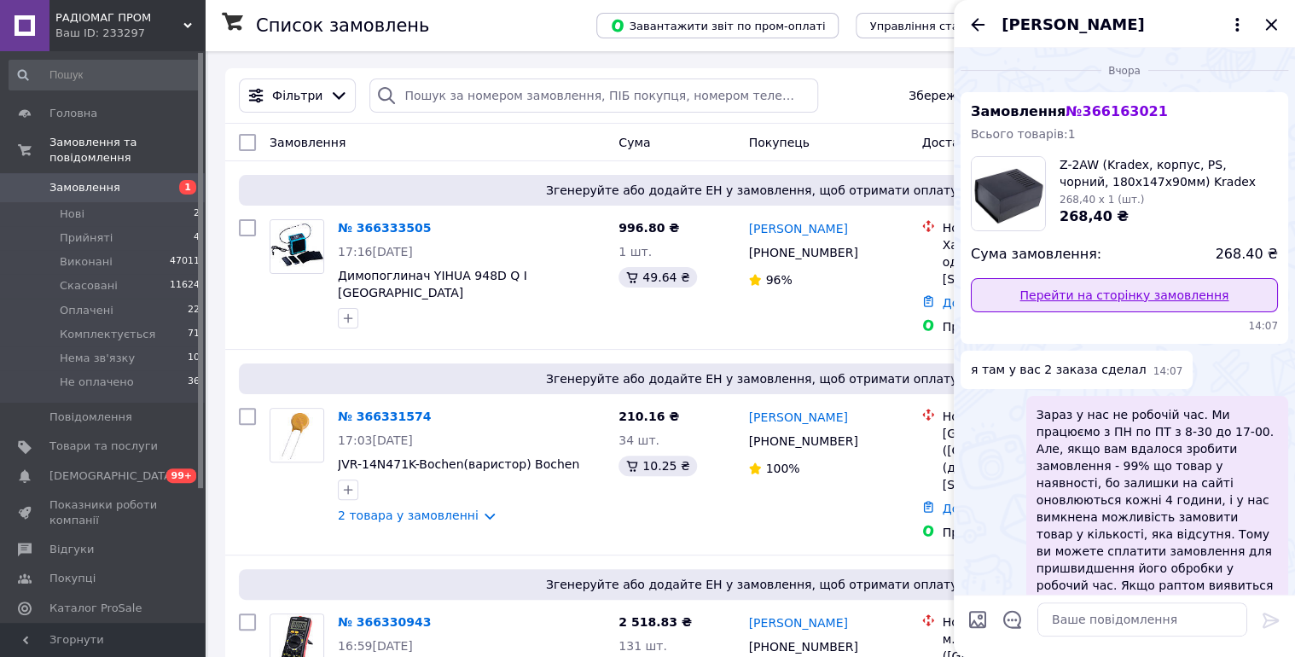
click at [1153, 296] on link "Перейти на сторінку замовлення" at bounding box center [1124, 295] width 307 height 34
click at [972, 29] on icon "Назад" at bounding box center [977, 25] width 20 height 20
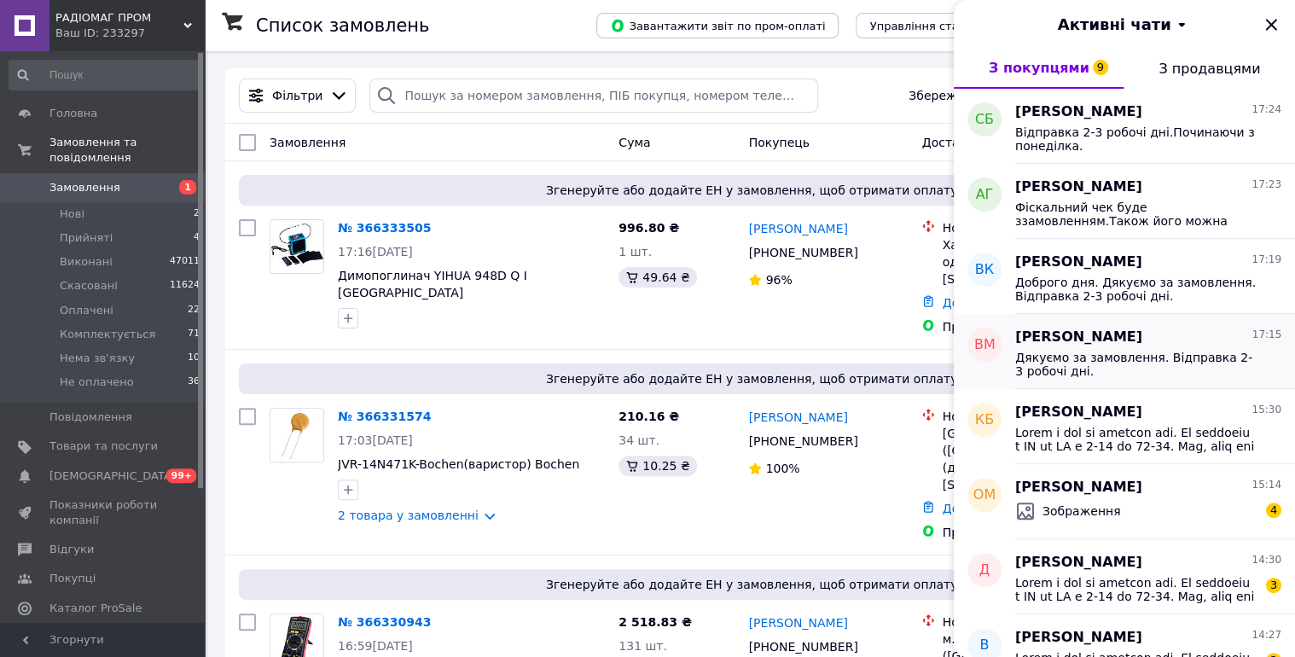
scroll to position [273, 0]
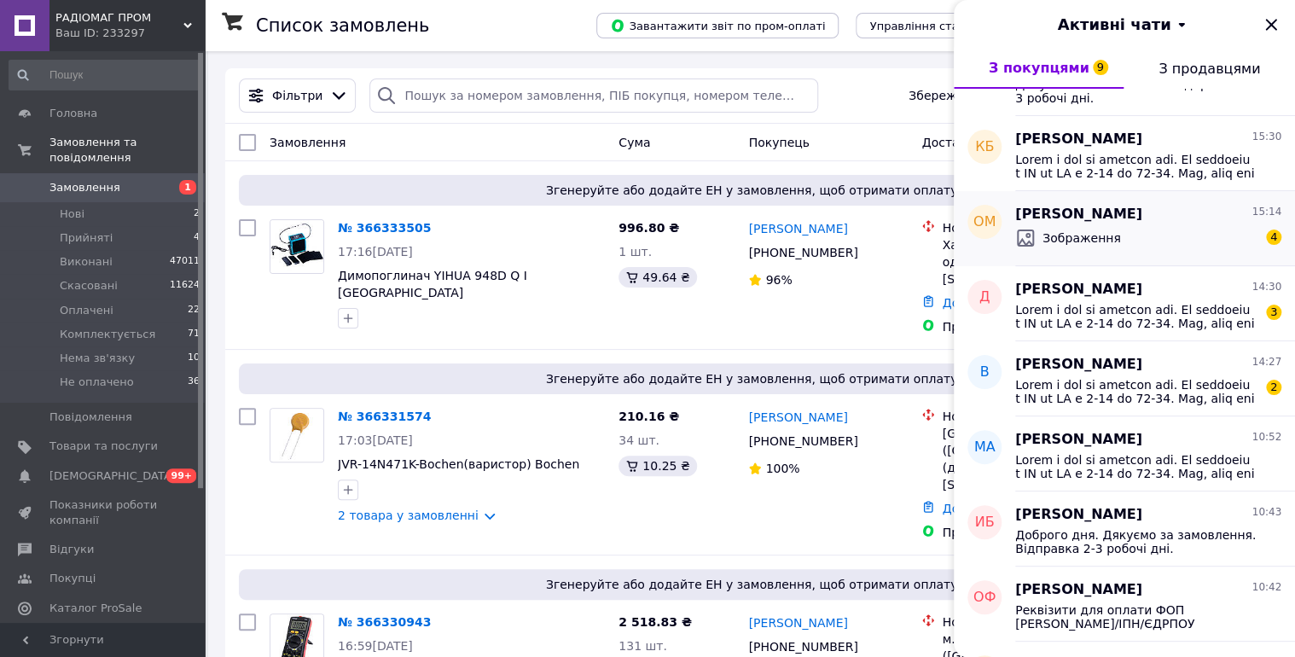
click at [1157, 241] on div "Зображення 4" at bounding box center [1148, 237] width 266 height 27
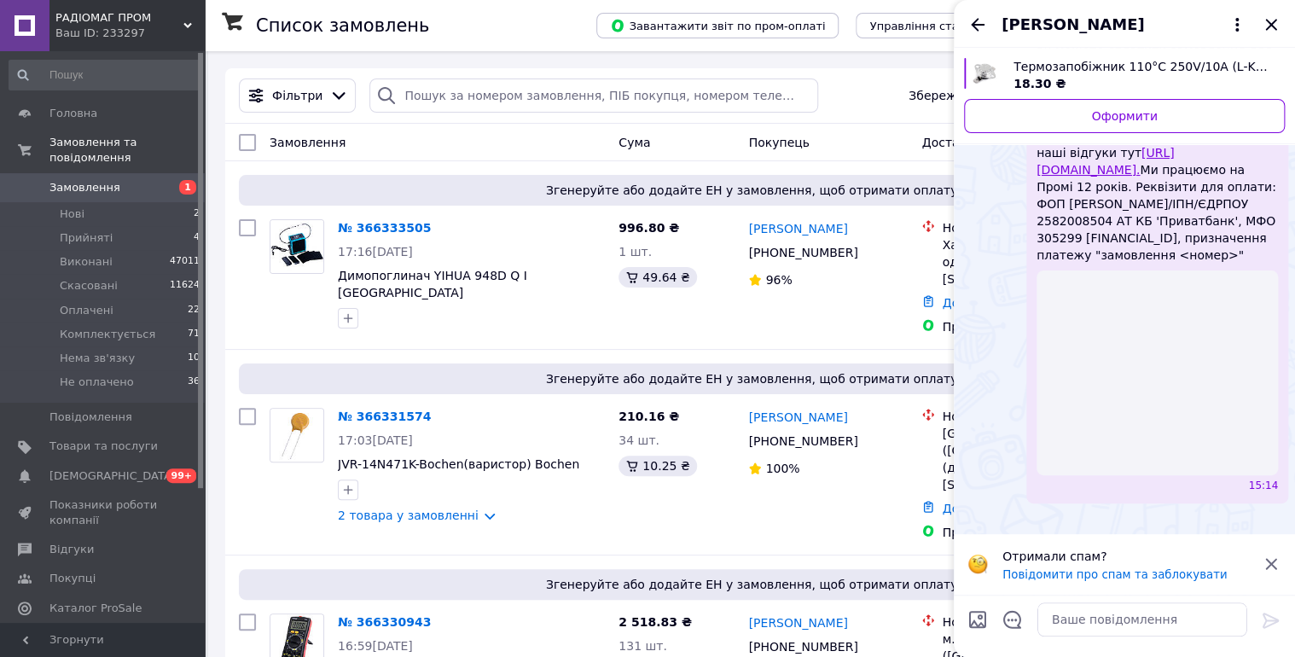
scroll to position [592, 0]
click at [1081, 625] on textarea at bounding box center [1142, 619] width 210 height 34
type textarea "Вітаю.Не підкажу.Каталог"
drag, startPoint x: 1267, startPoint y: 618, endPoint x: 1274, endPoint y: 595, distance: 24.0
click at [1268, 618] on icon at bounding box center [1271, 620] width 20 height 20
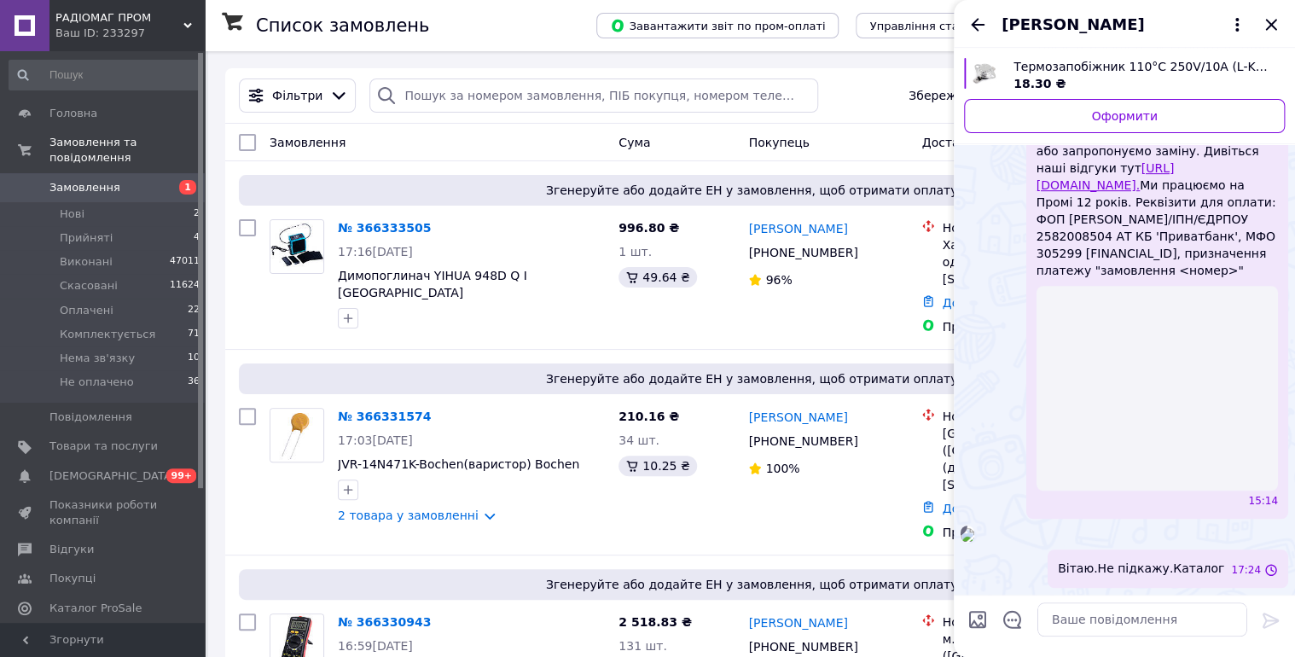
scroll to position [543, 0]
click at [1108, 624] on textarea at bounding box center [1142, 619] width 210 height 34
paste textarea "https://radiomag.prom.ua/ua/"
type textarea "https://radiomag.prom.ua/ua/"
click at [1268, 618] on icon at bounding box center [1271, 620] width 20 height 20
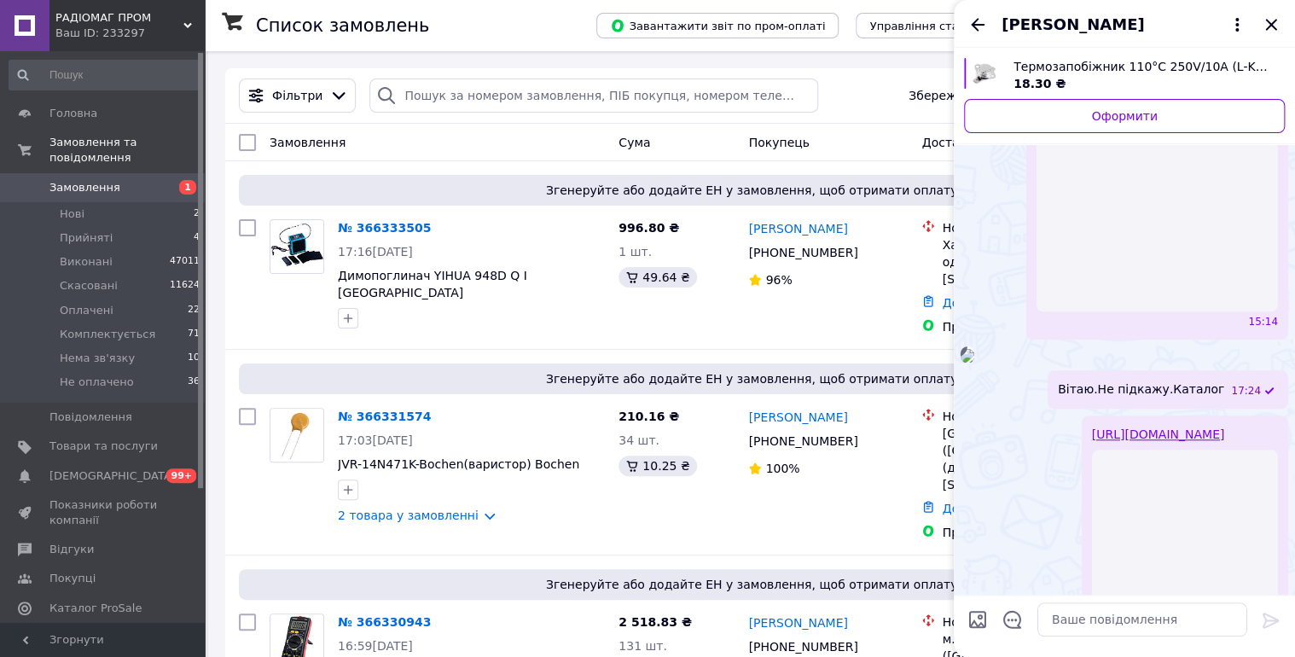
scroll to position [818, 0]
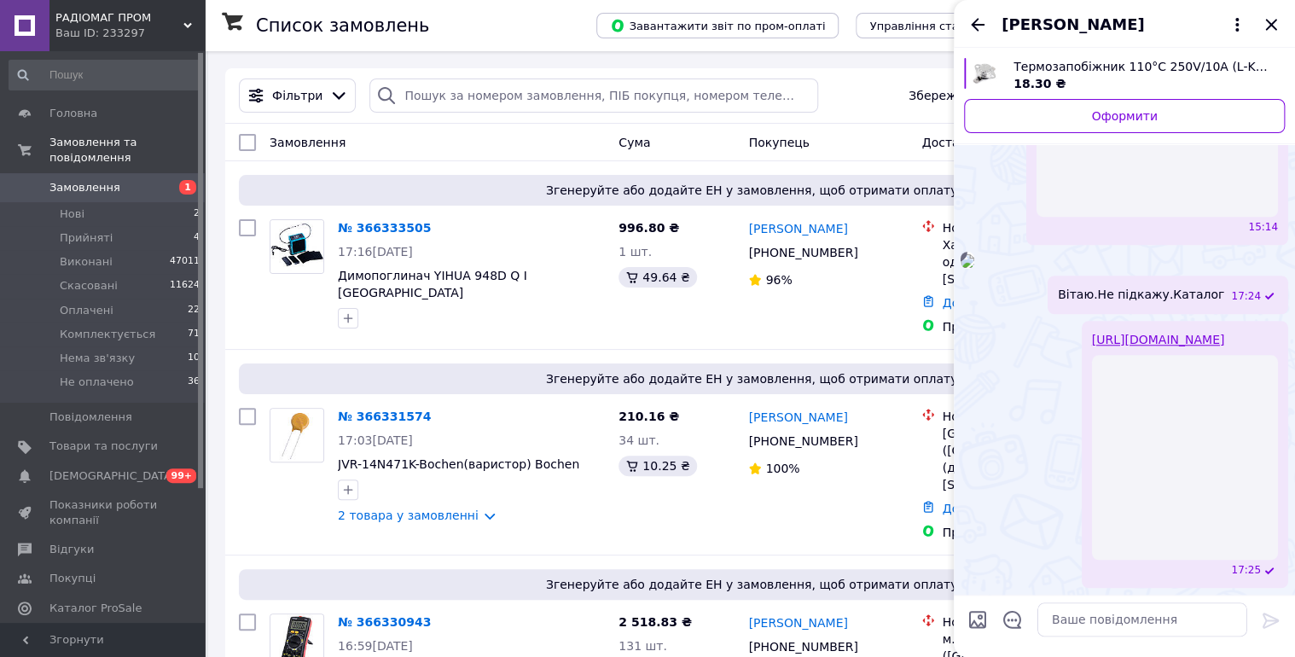
drag, startPoint x: 972, startPoint y: 20, endPoint x: 955, endPoint y: 28, distance: 19.1
click at [972, 20] on icon "Назад" at bounding box center [977, 25] width 20 height 20
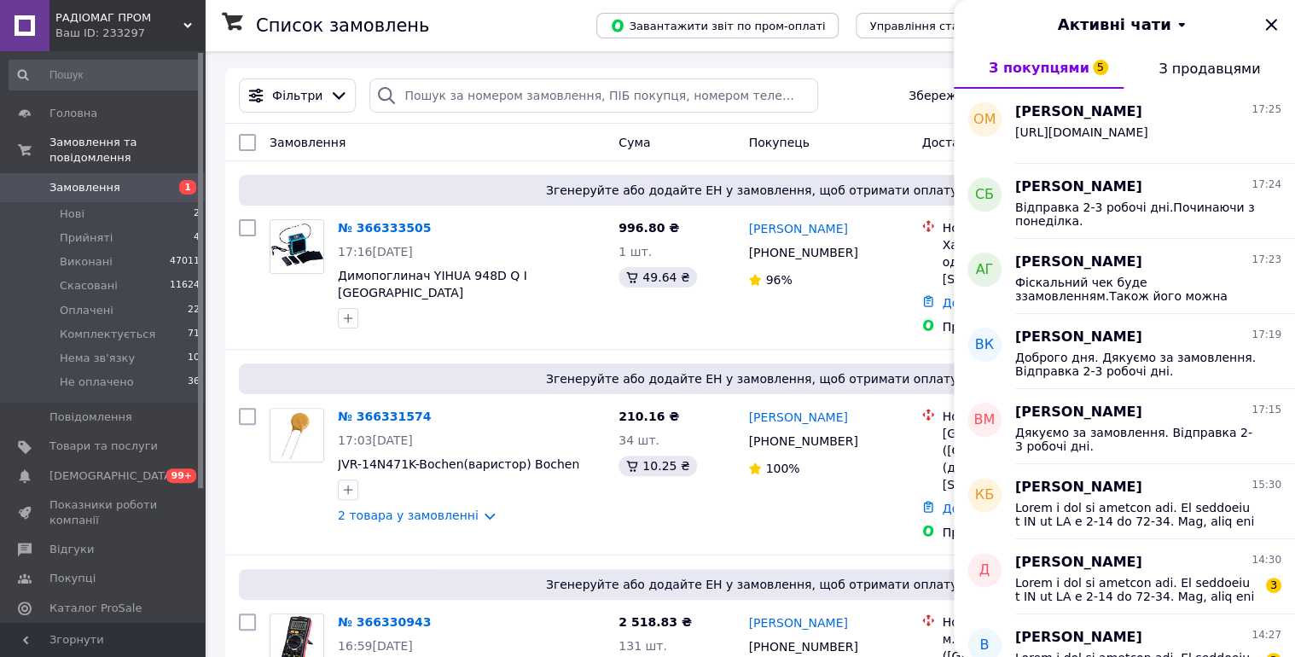
scroll to position [363, 0]
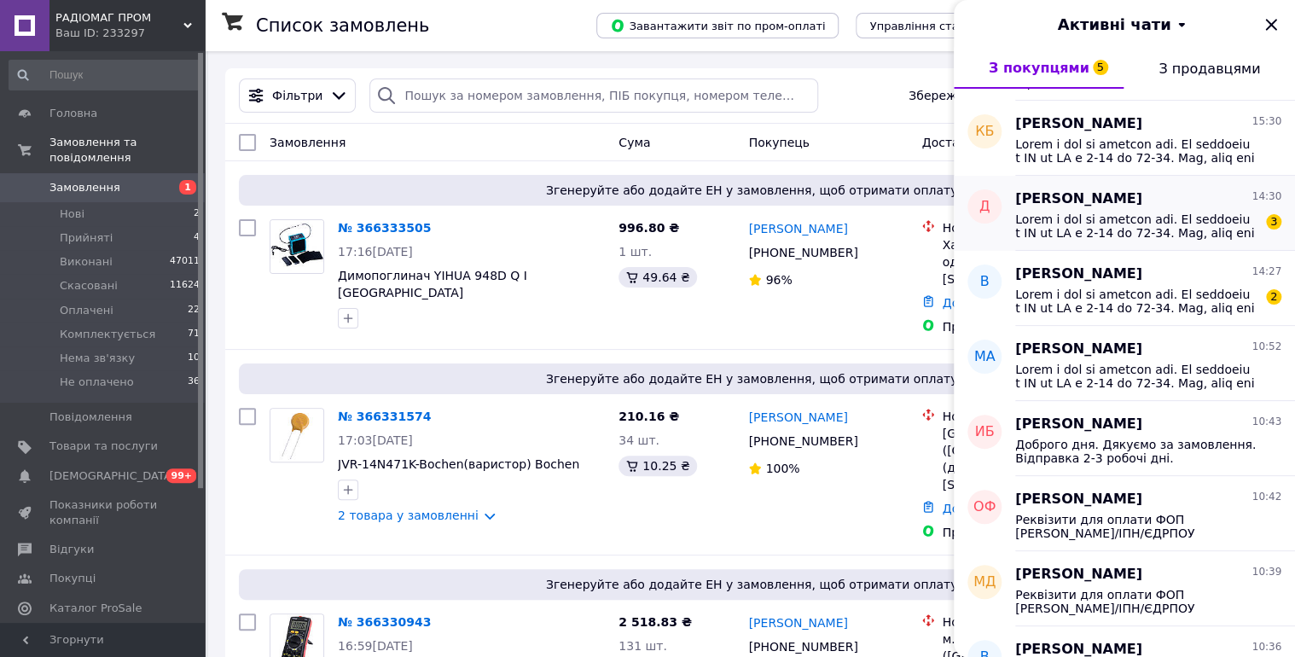
click at [1105, 217] on span at bounding box center [1136, 225] width 242 height 27
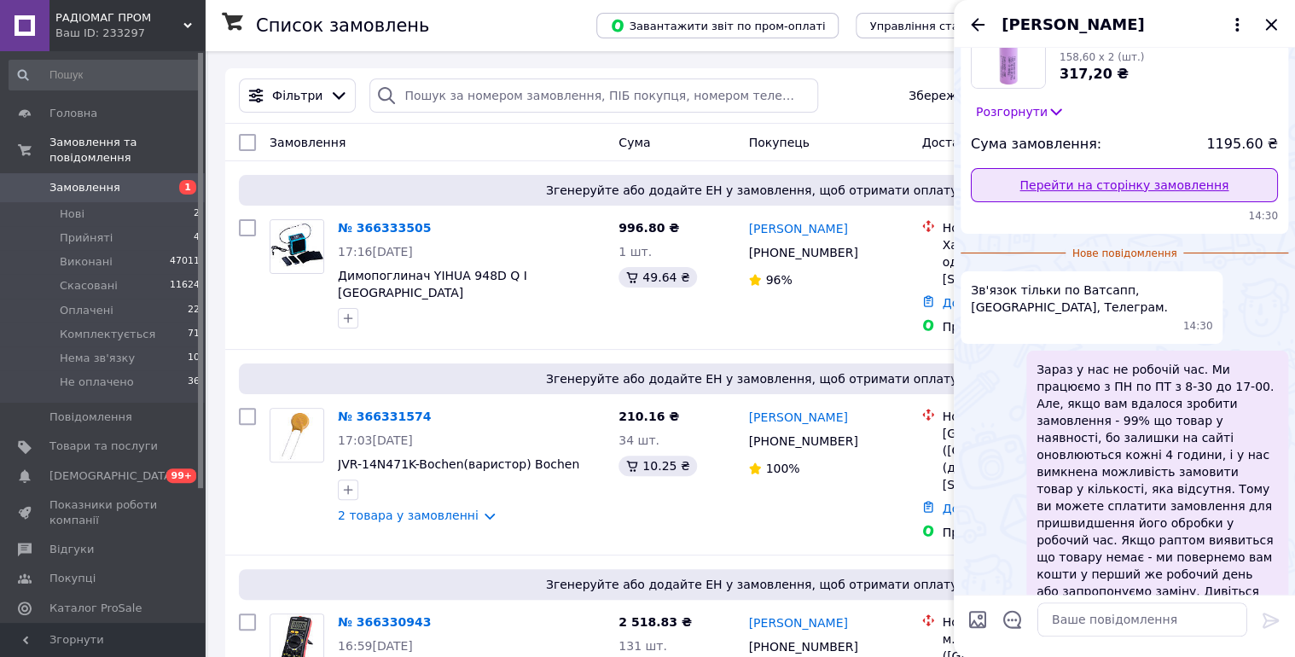
scroll to position [0, 0]
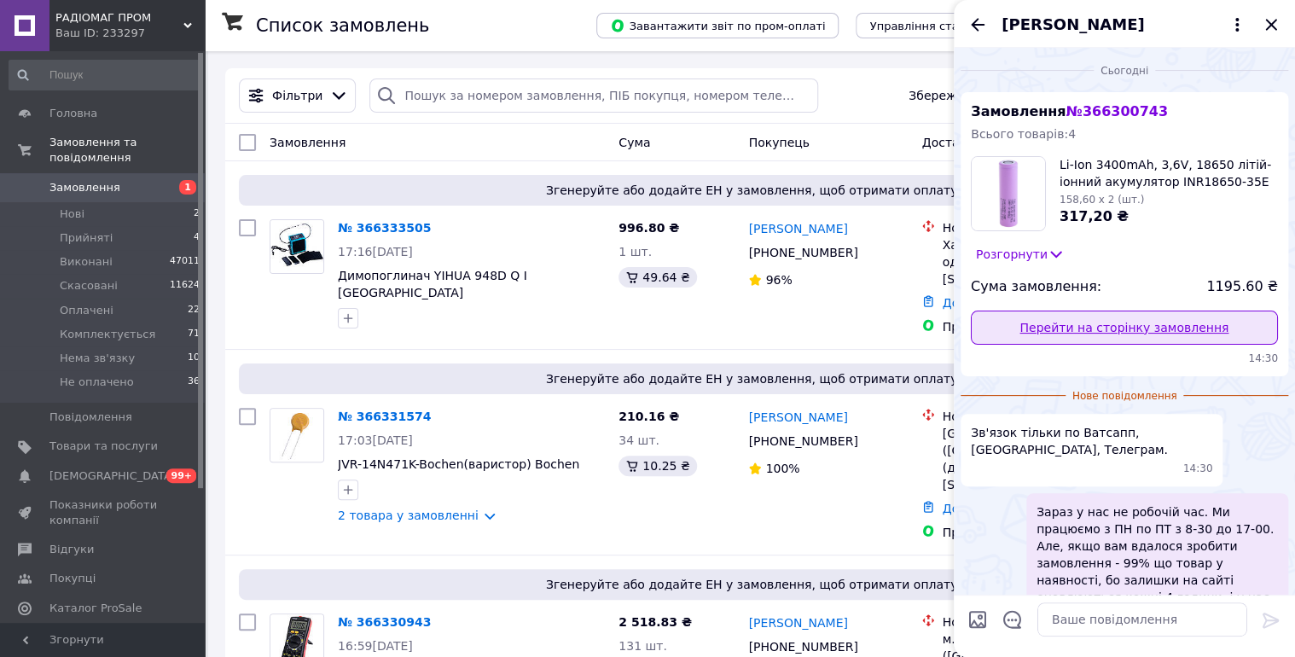
click at [1203, 318] on link "Перейти на сторінку замовлення" at bounding box center [1124, 328] width 307 height 34
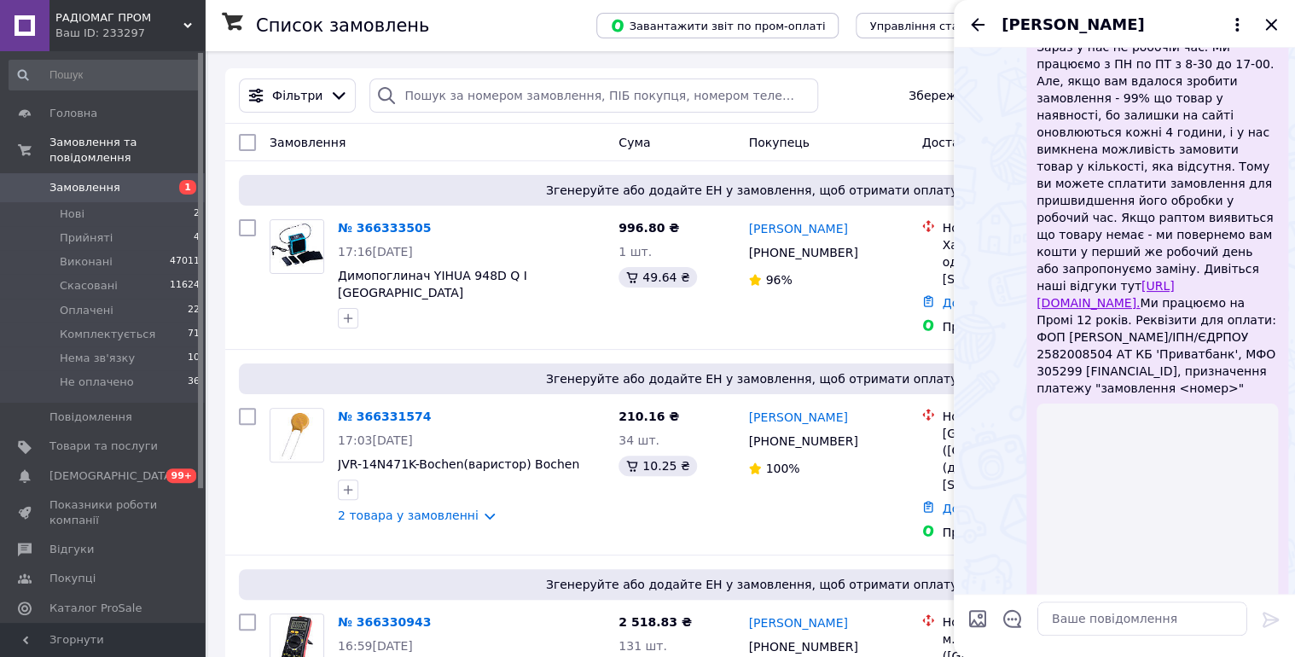
scroll to position [577, 0]
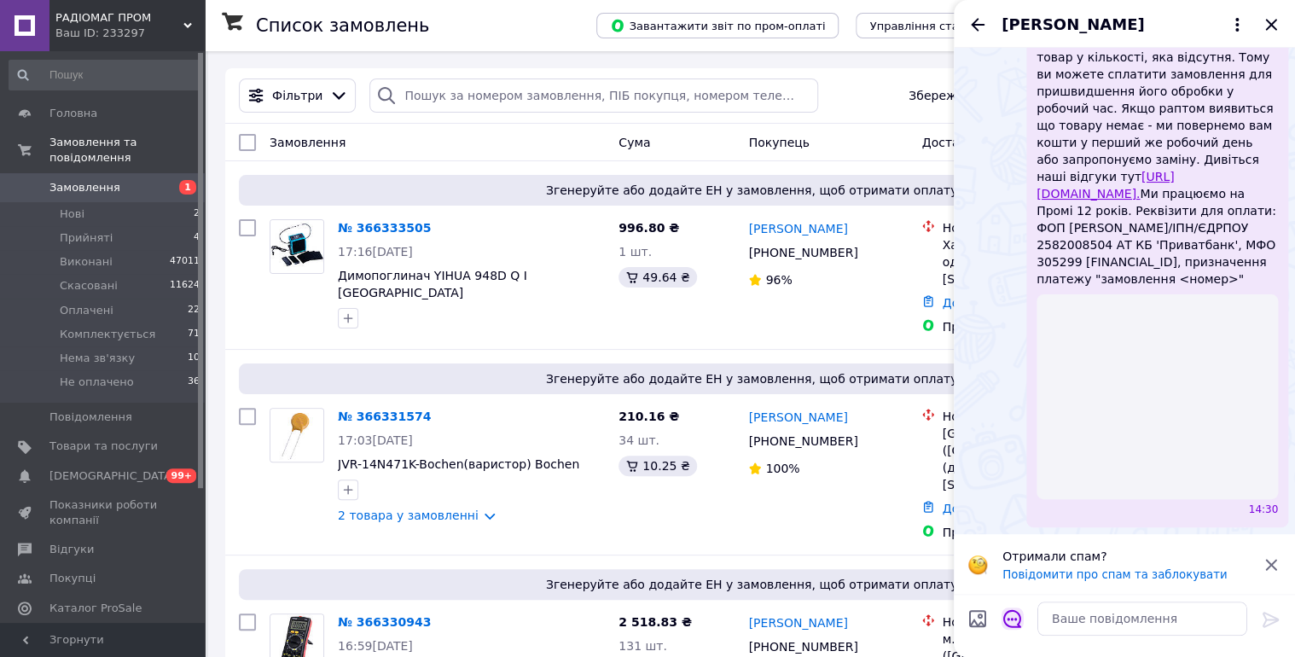
click at [1015, 620] on icon "Відкрити шаблони відповідей" at bounding box center [1012, 620] width 18 height 18
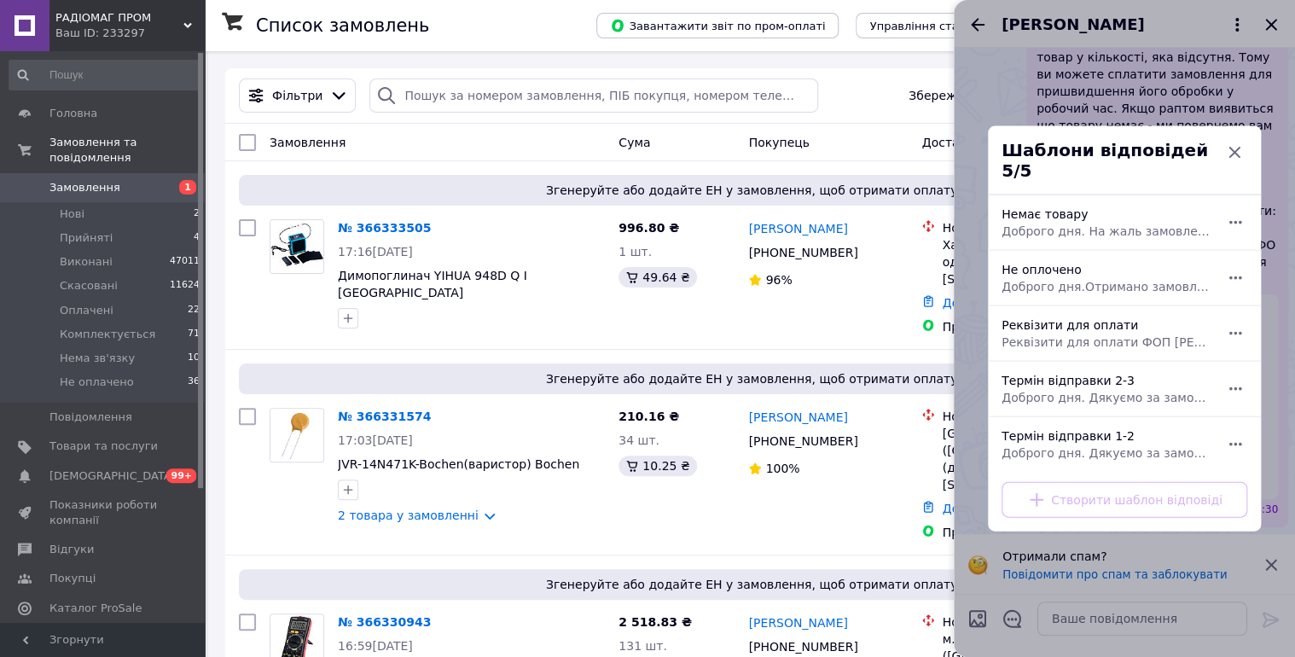
click at [1106, 373] on div "Термін відправки 2-3 Доброго дня. Дякуємо за замовлення. Відправка 2-3 робочі д…" at bounding box center [1106, 389] width 222 height 48
type textarea "Доброго дня. Дякуємо за замовлення. Відправка 2-3 робочі дні."
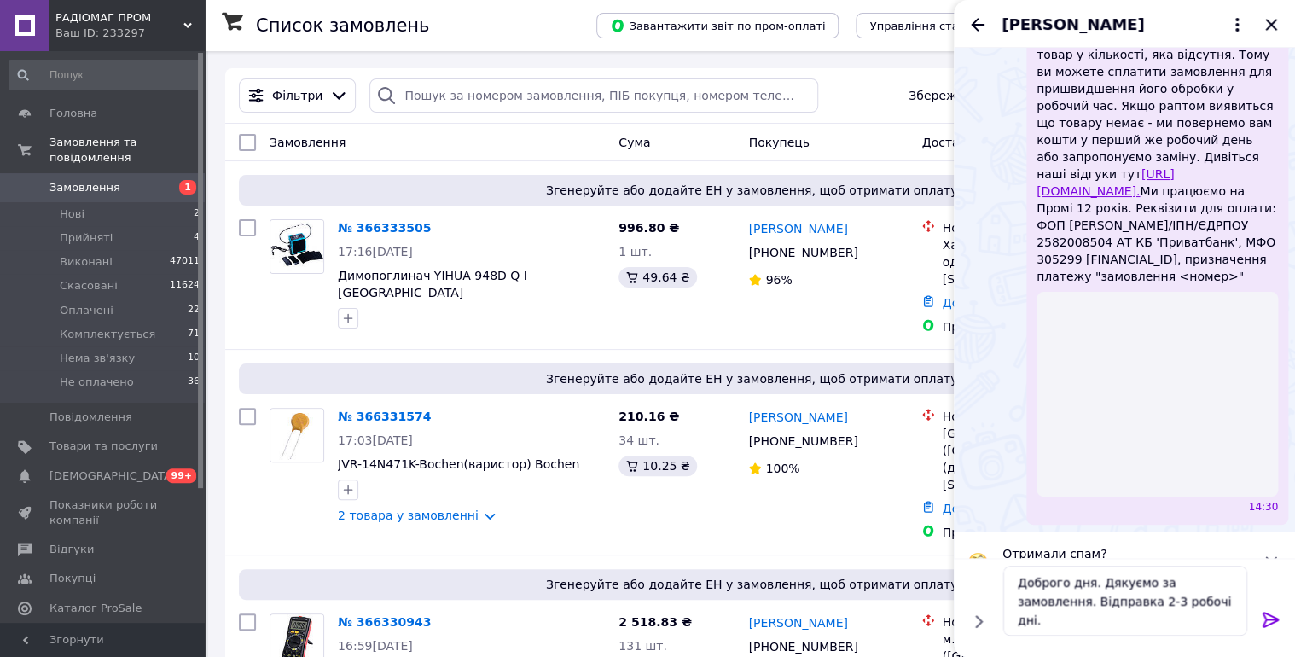
click at [1274, 626] on icon at bounding box center [1271, 620] width 20 height 20
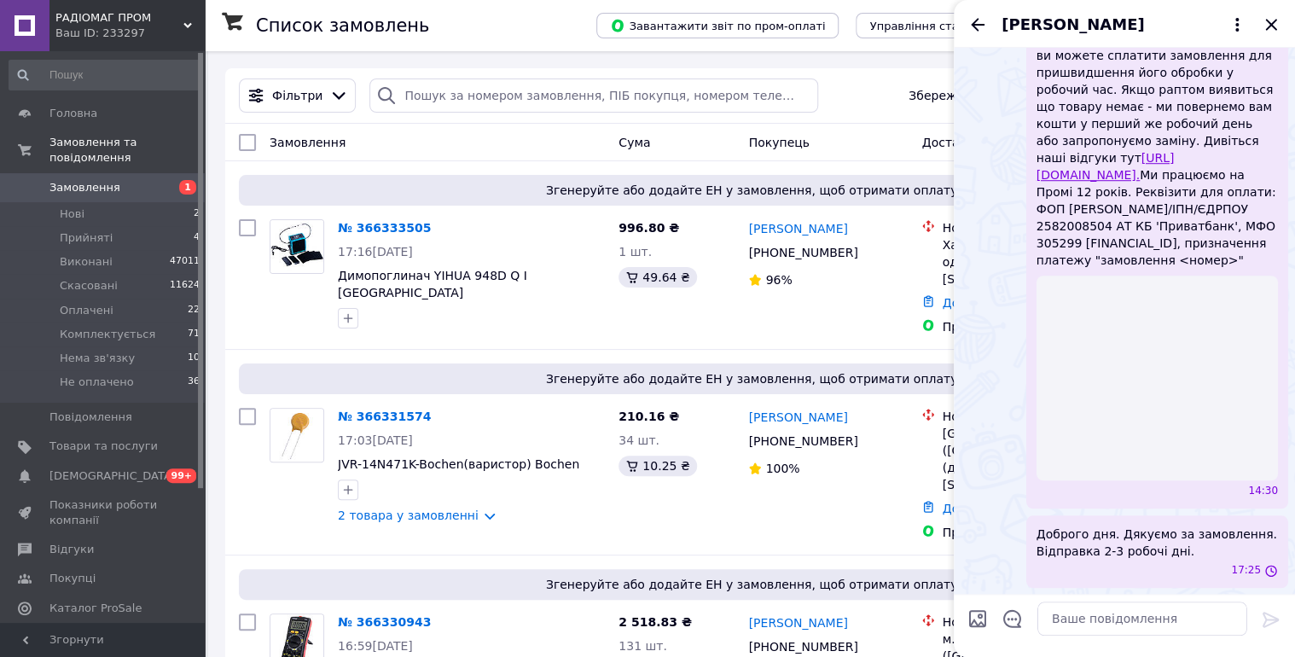
scroll to position [562, 0]
click at [975, 20] on icon "Назад" at bounding box center [978, 24] width 14 height 13
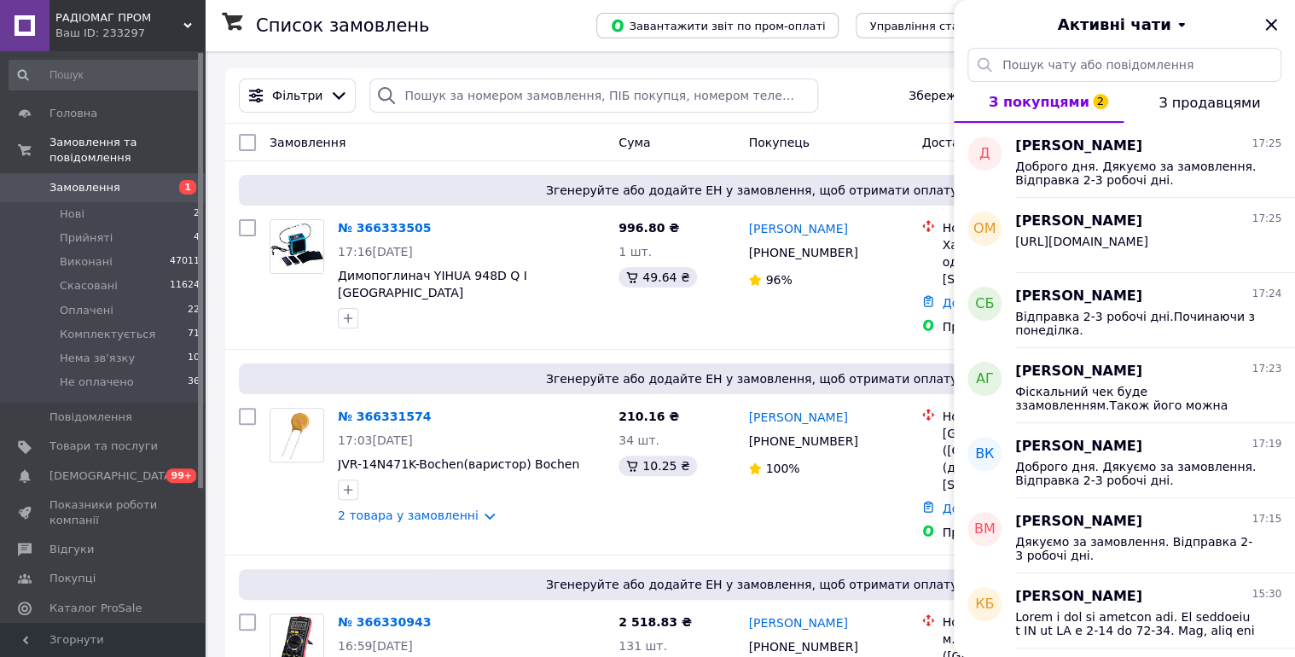
drag, startPoint x: 1275, startPoint y: 21, endPoint x: 1017, endPoint y: 0, distance: 259.3
click at [1276, 21] on icon "Закрити" at bounding box center [1271, 25] width 20 height 20
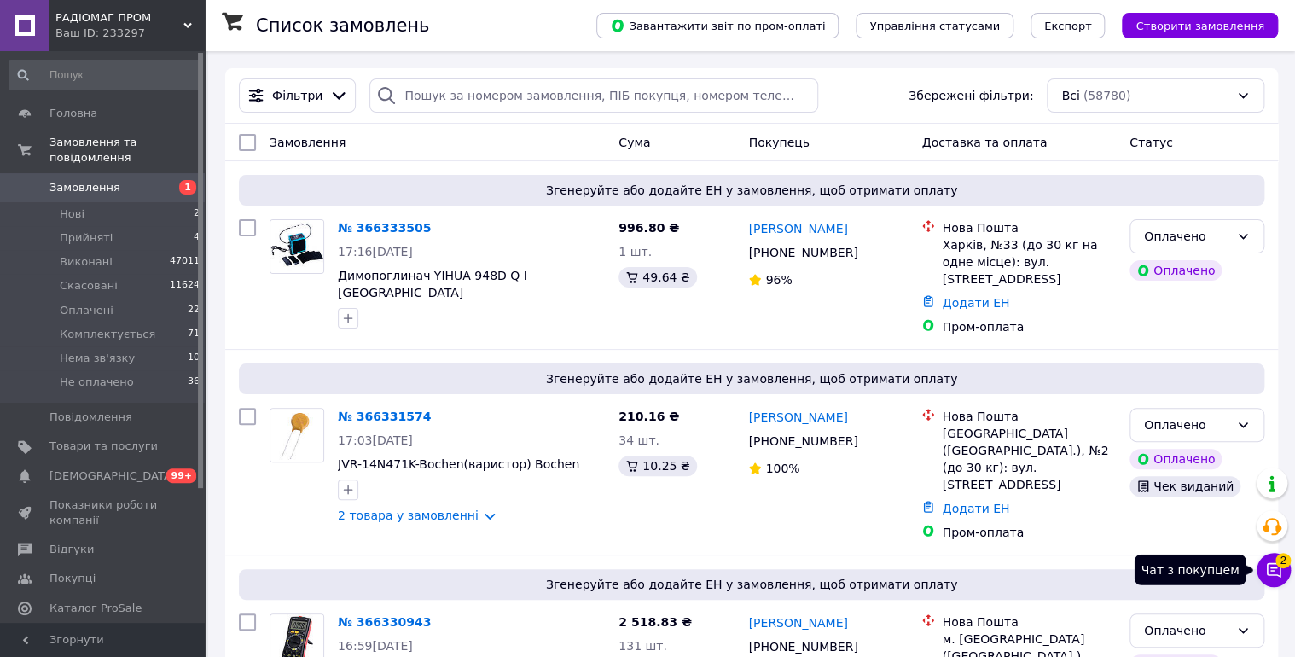
drag, startPoint x: 1276, startPoint y: 565, endPoint x: 1178, endPoint y: 434, distance: 163.3
click at [1276, 564] on span "2" at bounding box center [1282, 560] width 15 height 15
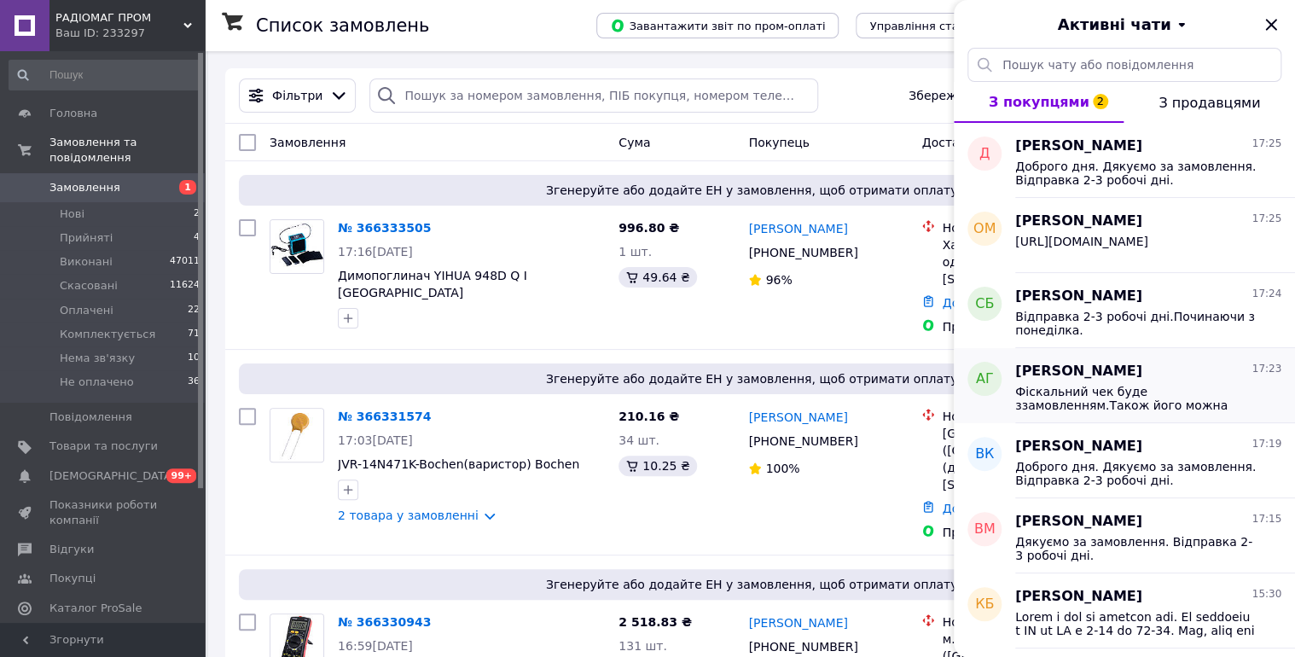
scroll to position [363, 0]
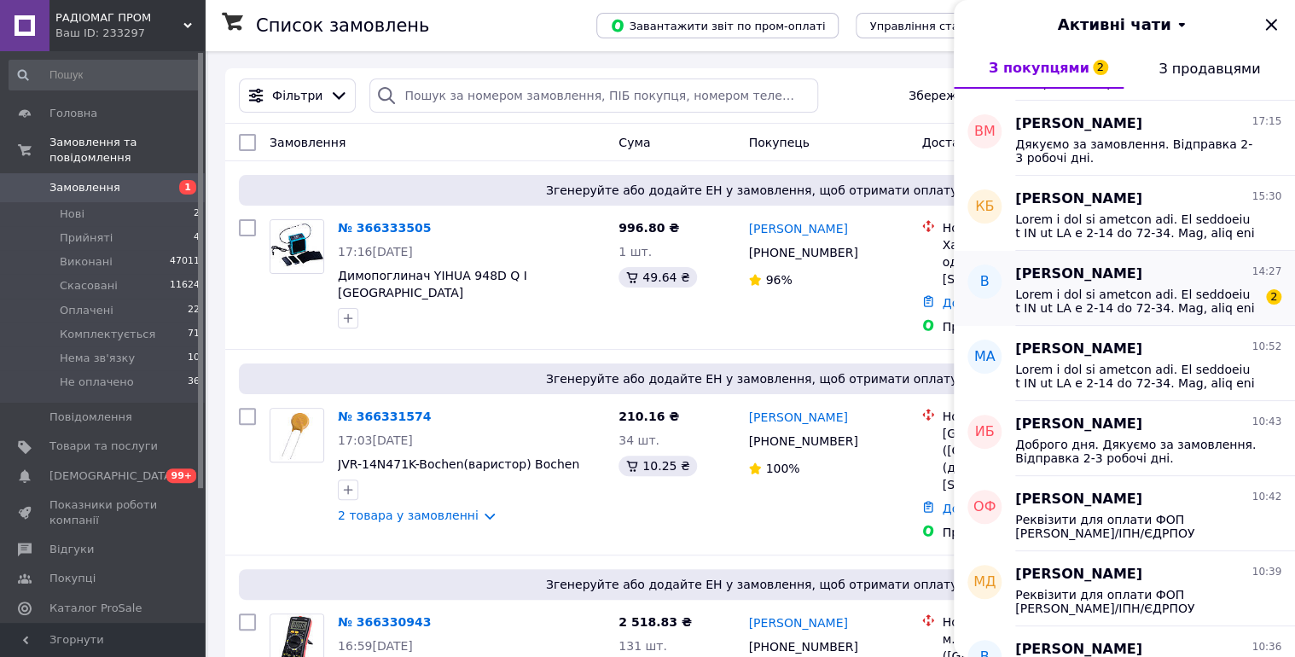
click at [1120, 291] on span at bounding box center [1136, 300] width 242 height 27
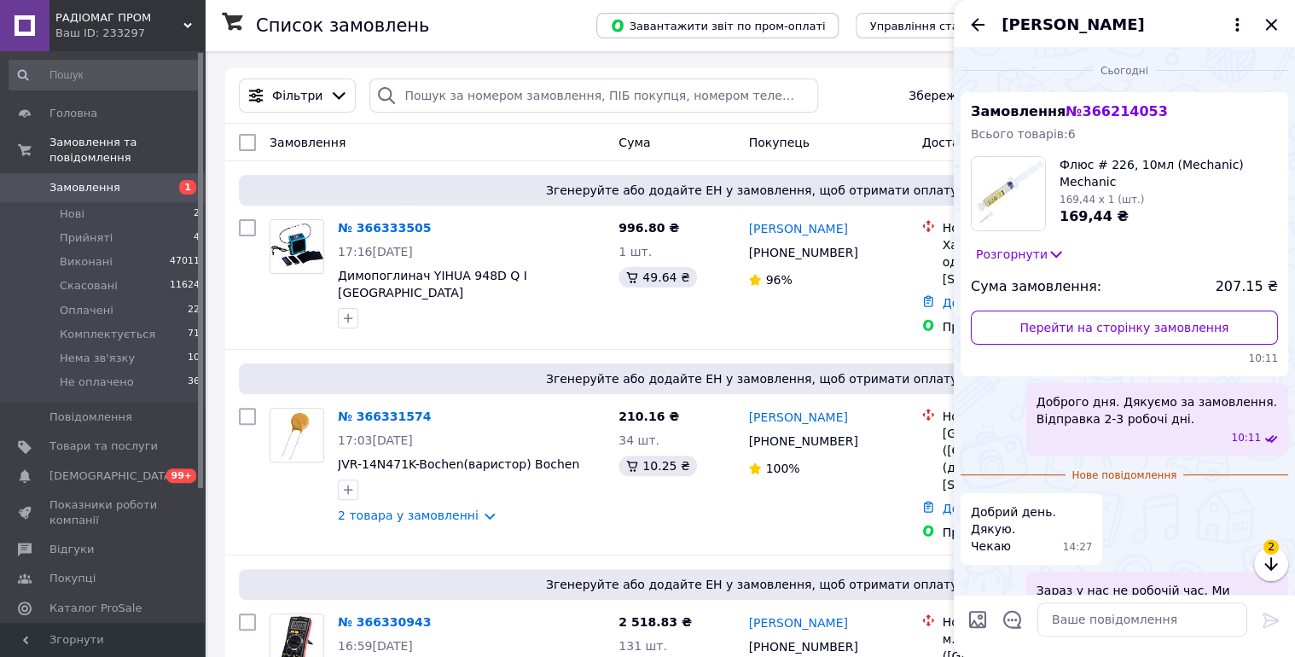
scroll to position [321, 0]
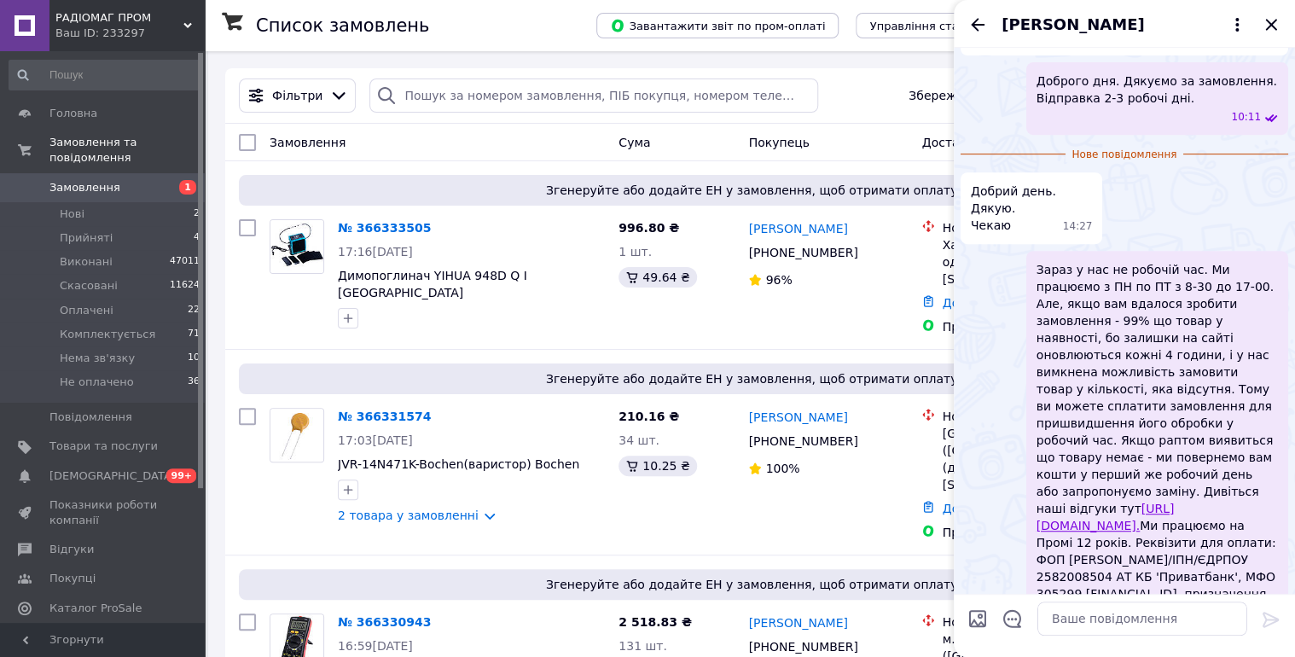
click at [983, 20] on icon "Назад" at bounding box center [977, 25] width 20 height 20
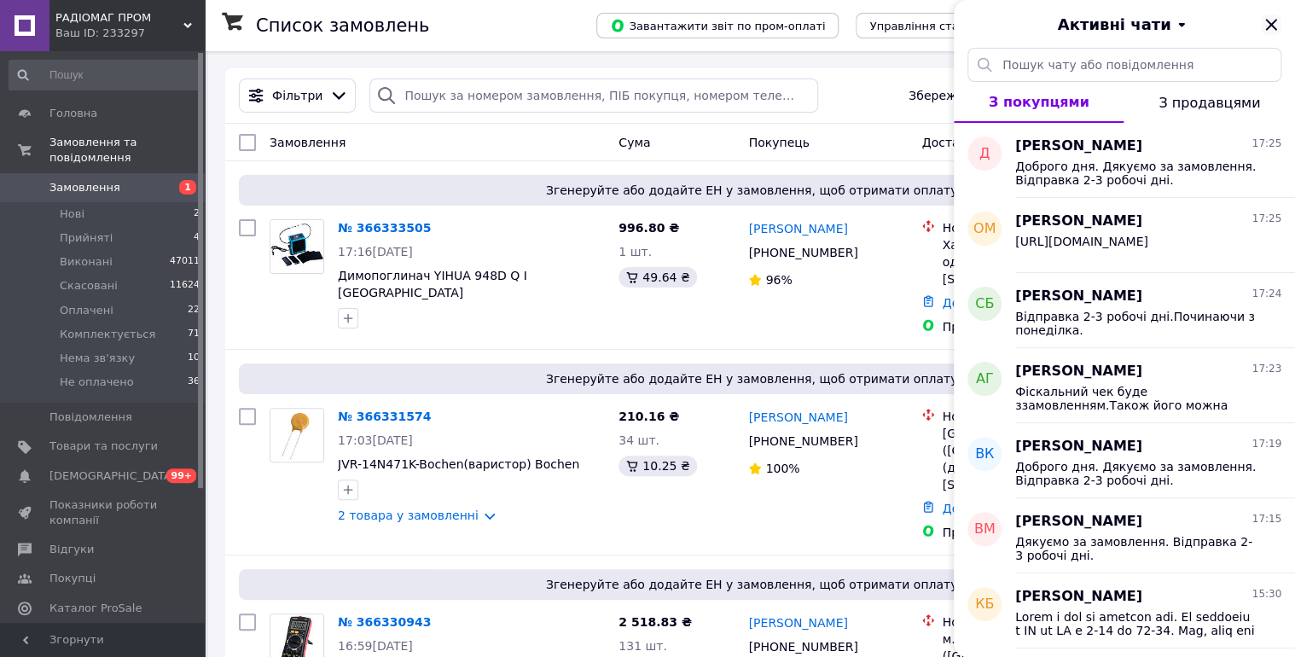
click at [1274, 16] on icon "Закрити" at bounding box center [1271, 25] width 20 height 20
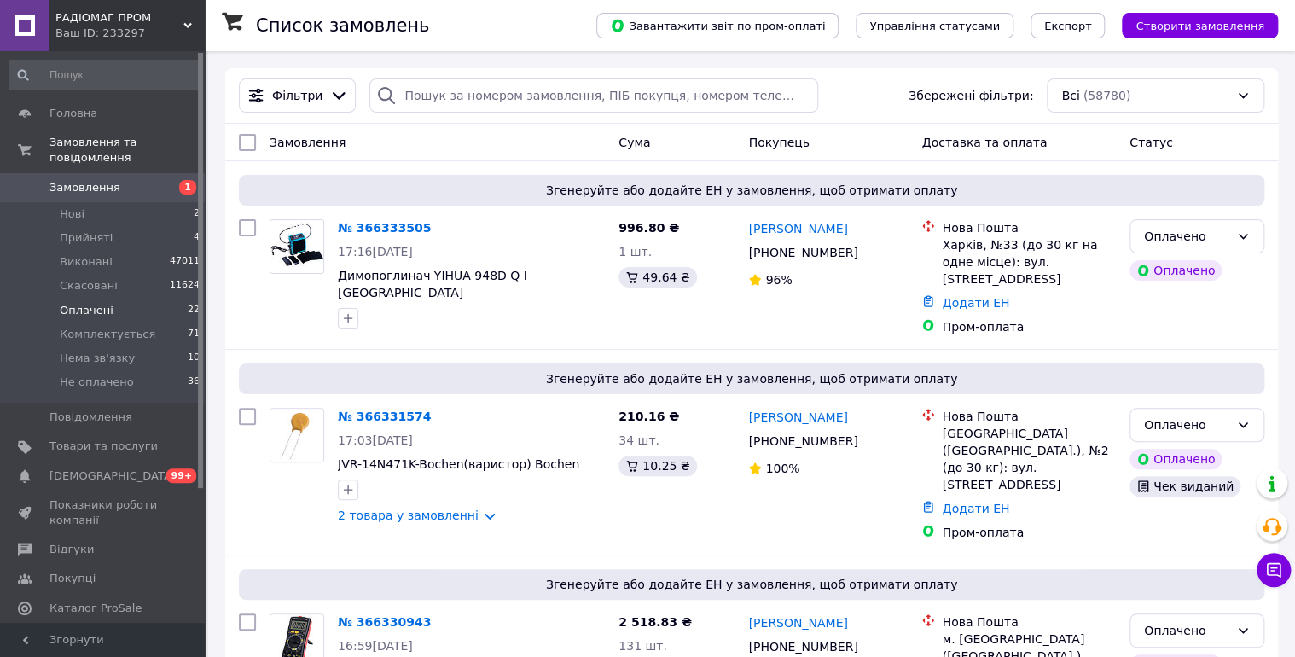
click at [75, 303] on span "Оплачені" at bounding box center [87, 310] width 54 height 15
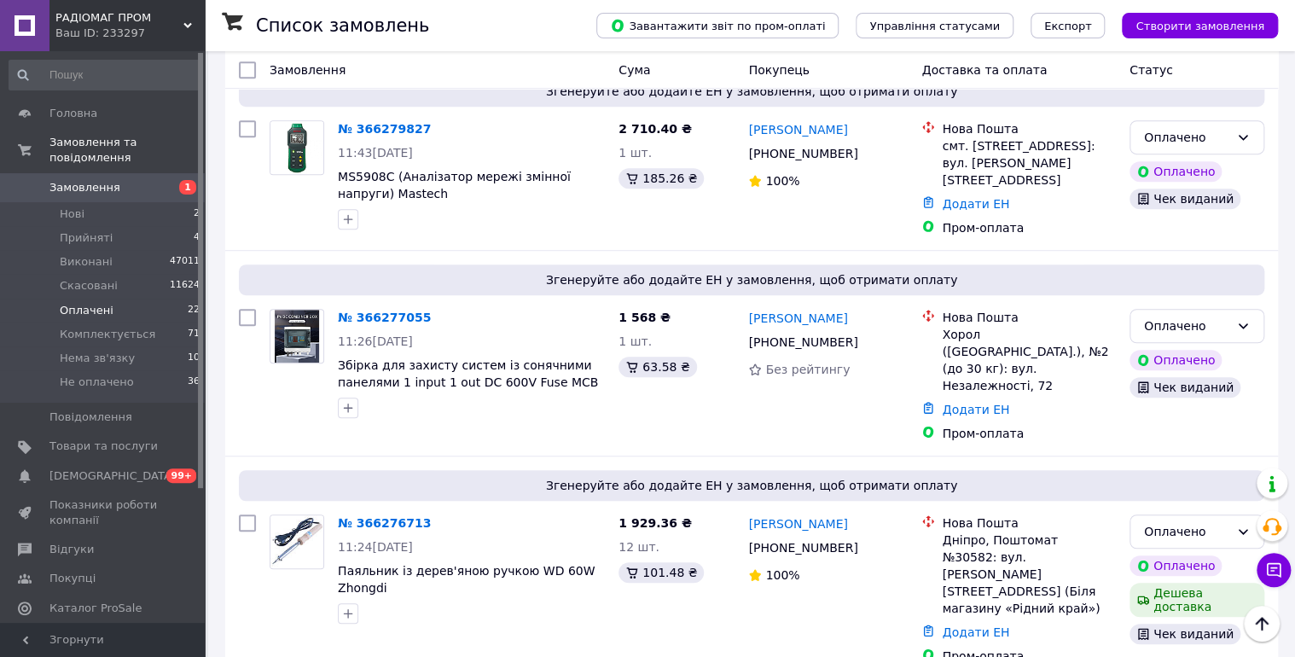
scroll to position [3690, 0]
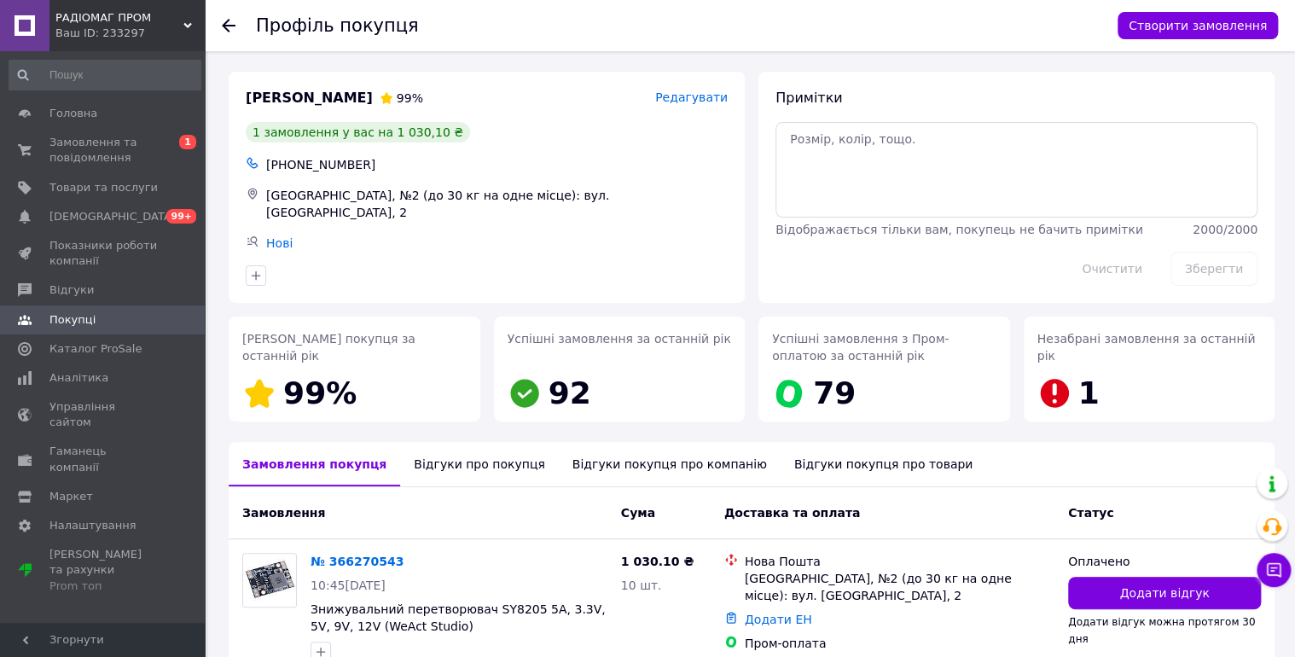
scroll to position [89, 0]
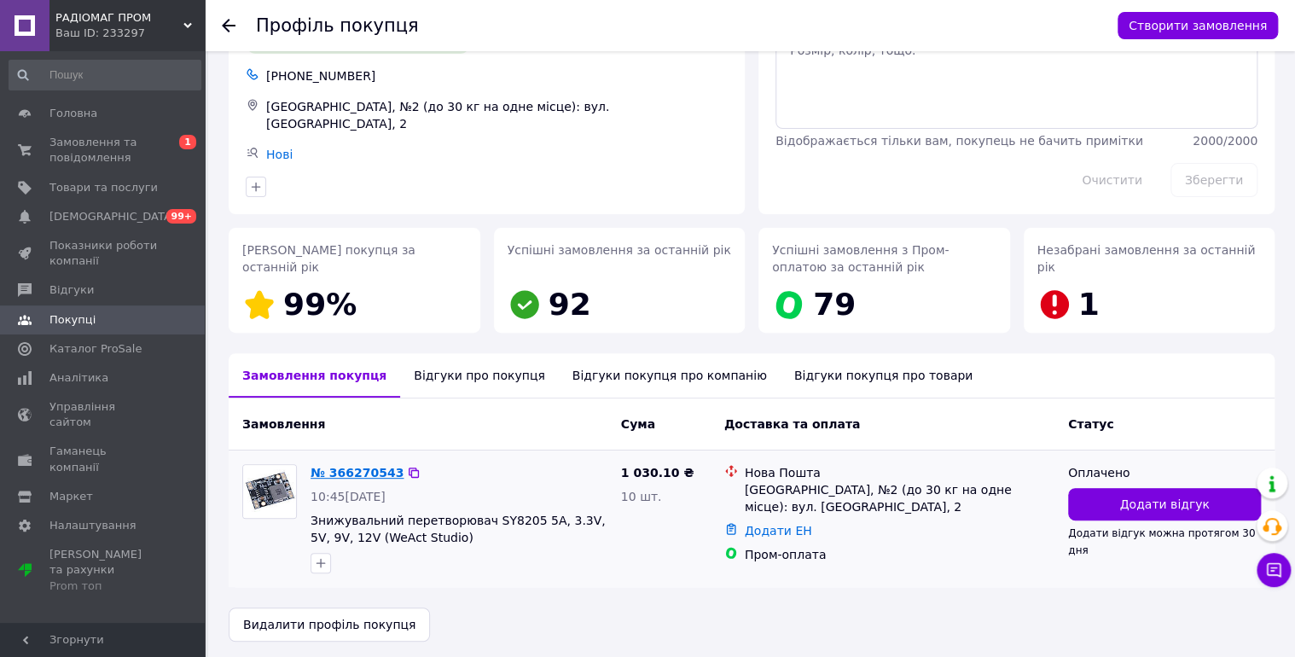
drag, startPoint x: 399, startPoint y: 464, endPoint x: 376, endPoint y: 465, distance: 23.0
click at [409, 467] on icon at bounding box center [414, 472] width 10 height 10
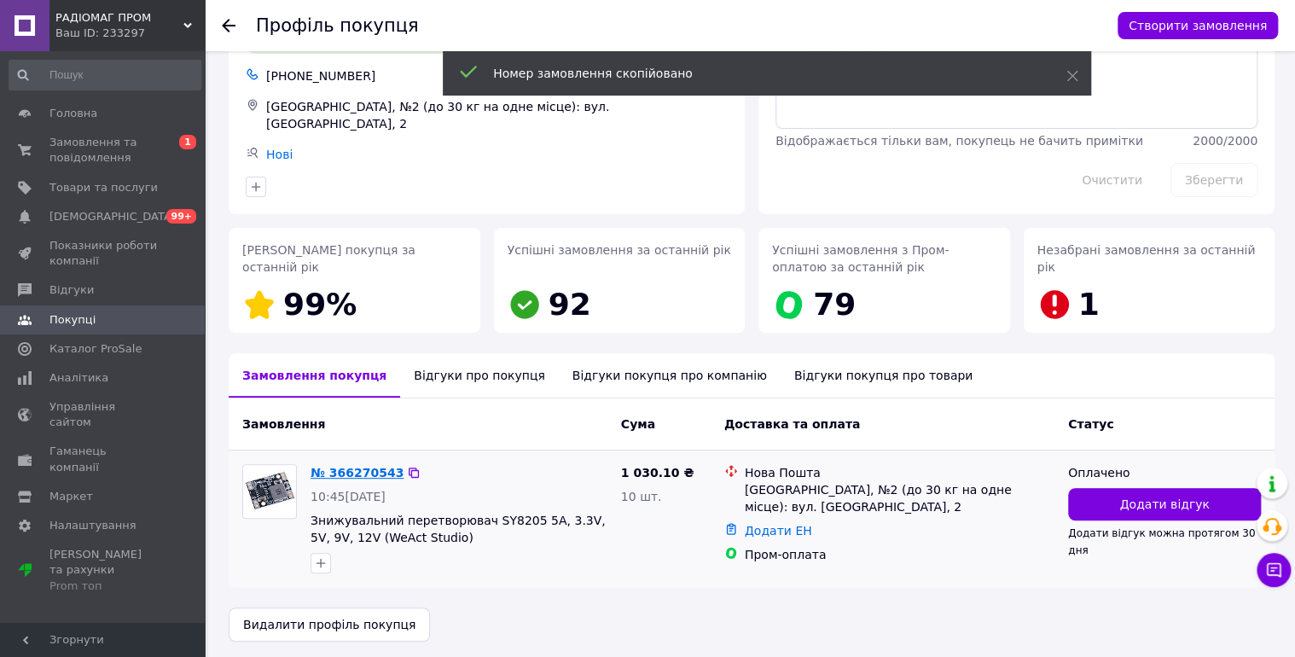
click at [374, 466] on link "№ 366270543" at bounding box center [357, 473] width 93 height 14
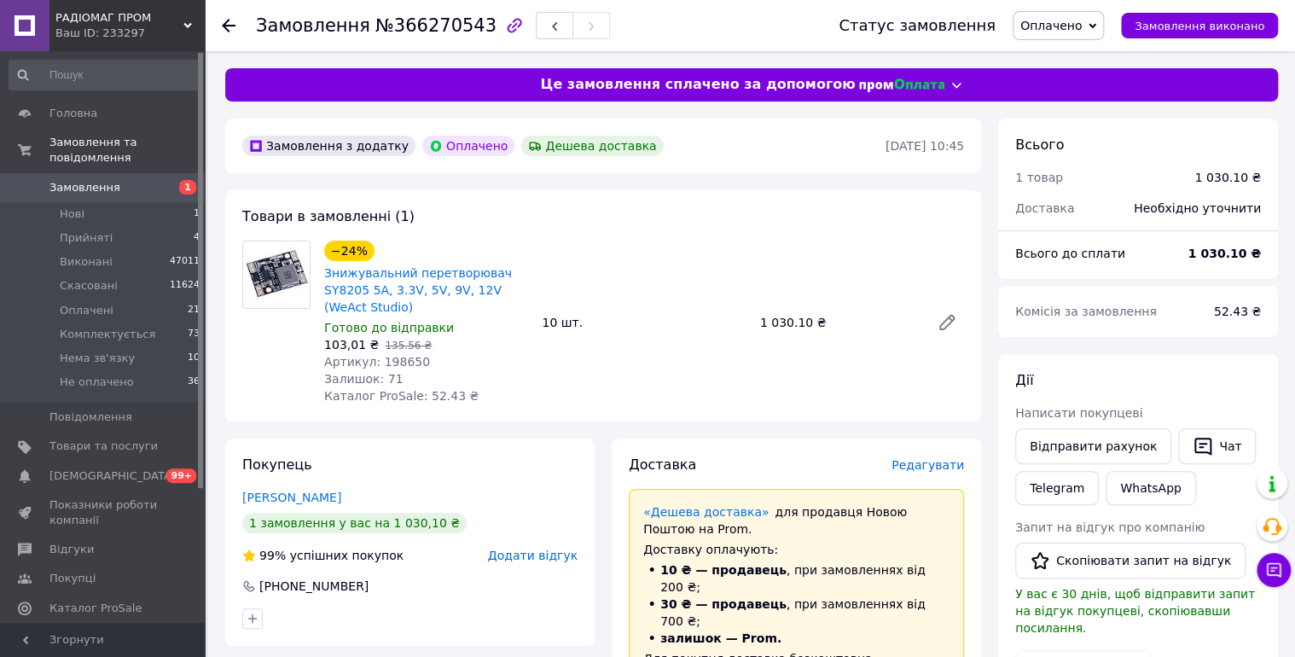
drag, startPoint x: 1061, startPoint y: 29, endPoint x: 1135, endPoint y: 82, distance: 91.1
click at [1064, 30] on span "Оплачено" at bounding box center [1050, 26] width 61 height 14
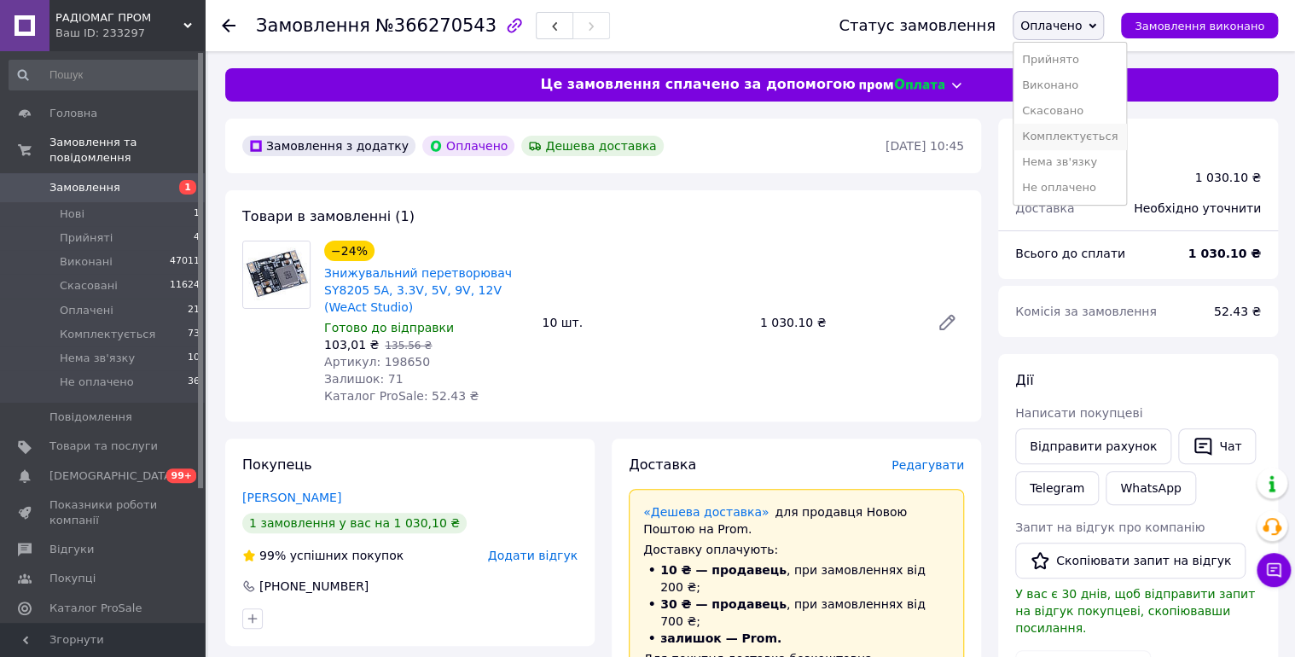
click at [1100, 134] on li "Комплектується" at bounding box center [1069, 137] width 113 height 26
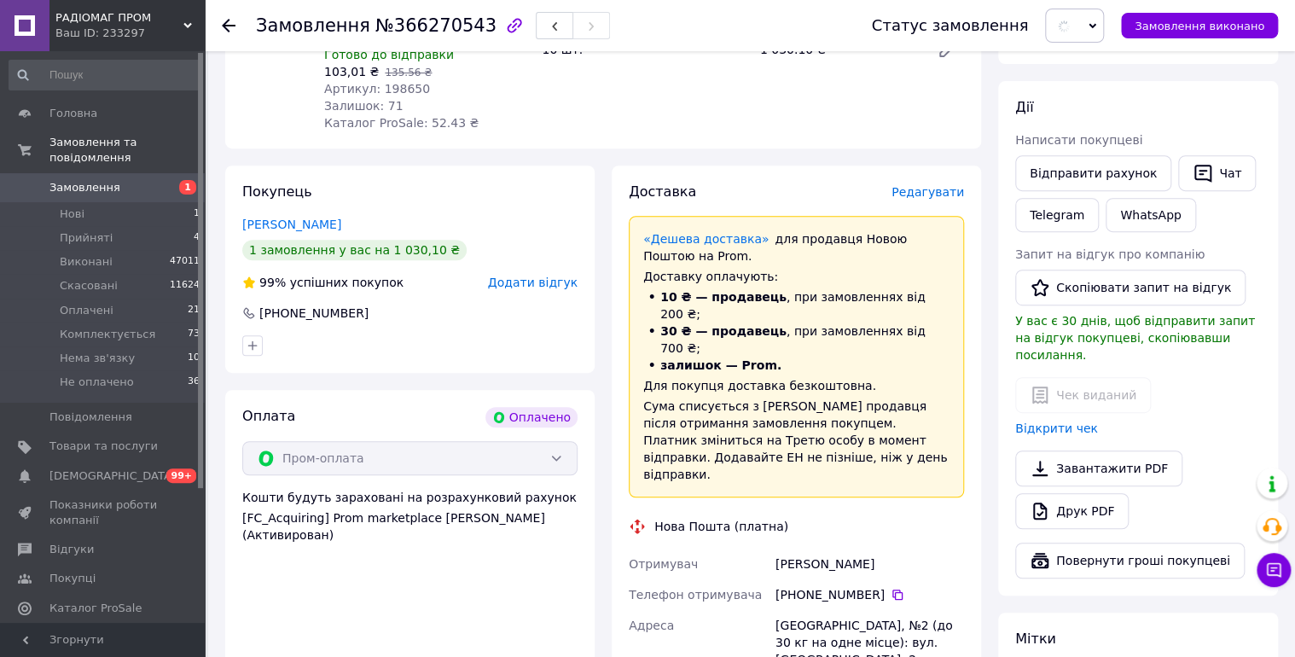
scroll to position [182, 0]
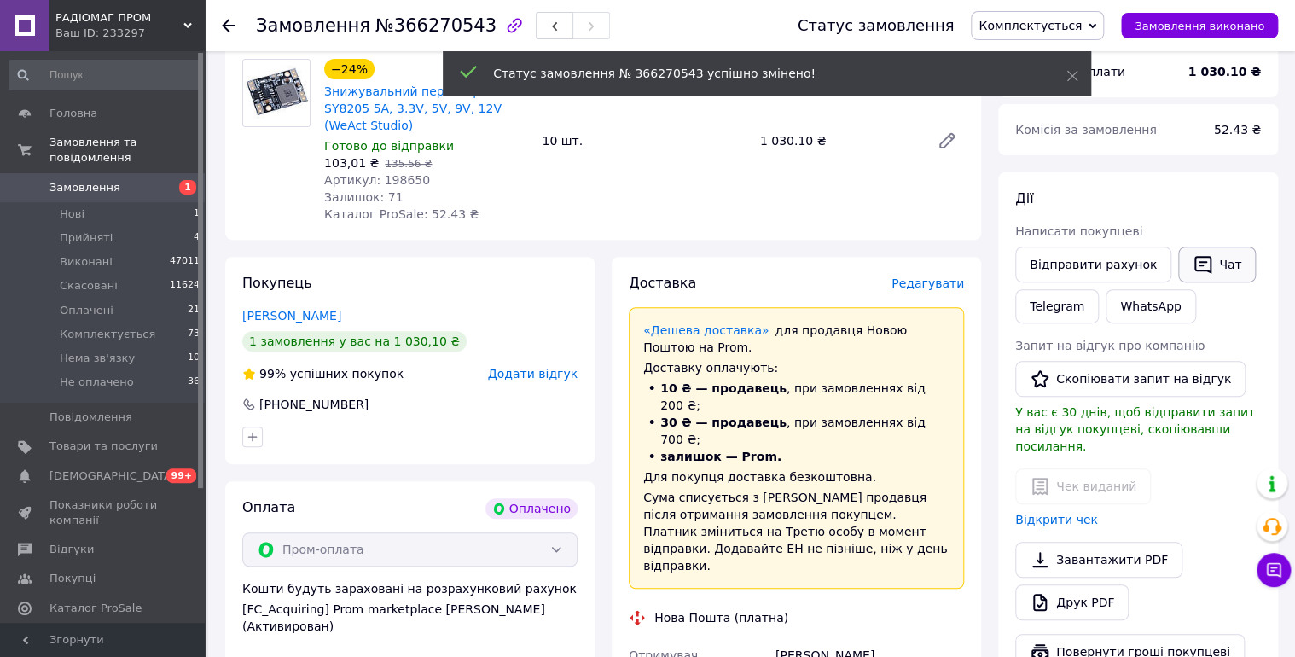
drag, startPoint x: 1216, startPoint y: 228, endPoint x: 1204, endPoint y: 256, distance: 30.3
click at [1215, 228] on div "Написати покупцеві" at bounding box center [1138, 231] width 246 height 17
click at [1198, 273] on button "Чат" at bounding box center [1217, 265] width 78 height 36
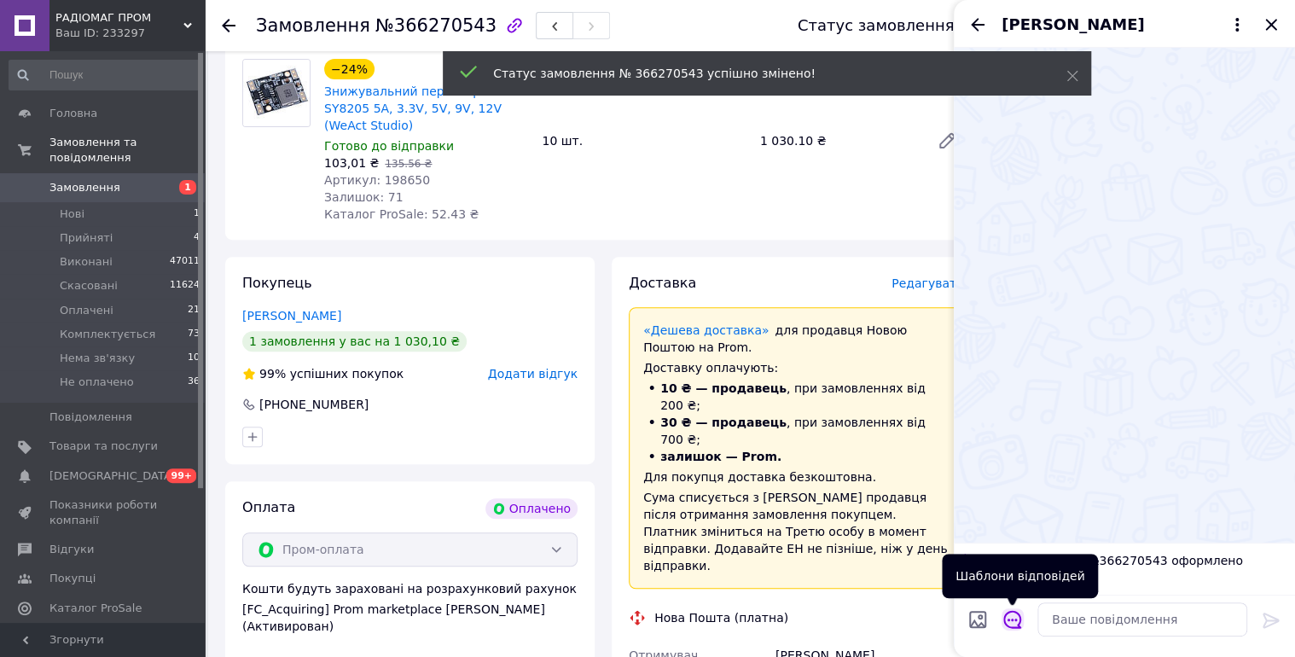
click at [1022, 622] on button "Відкрити шаблони відповідей" at bounding box center [1012, 619] width 22 height 22
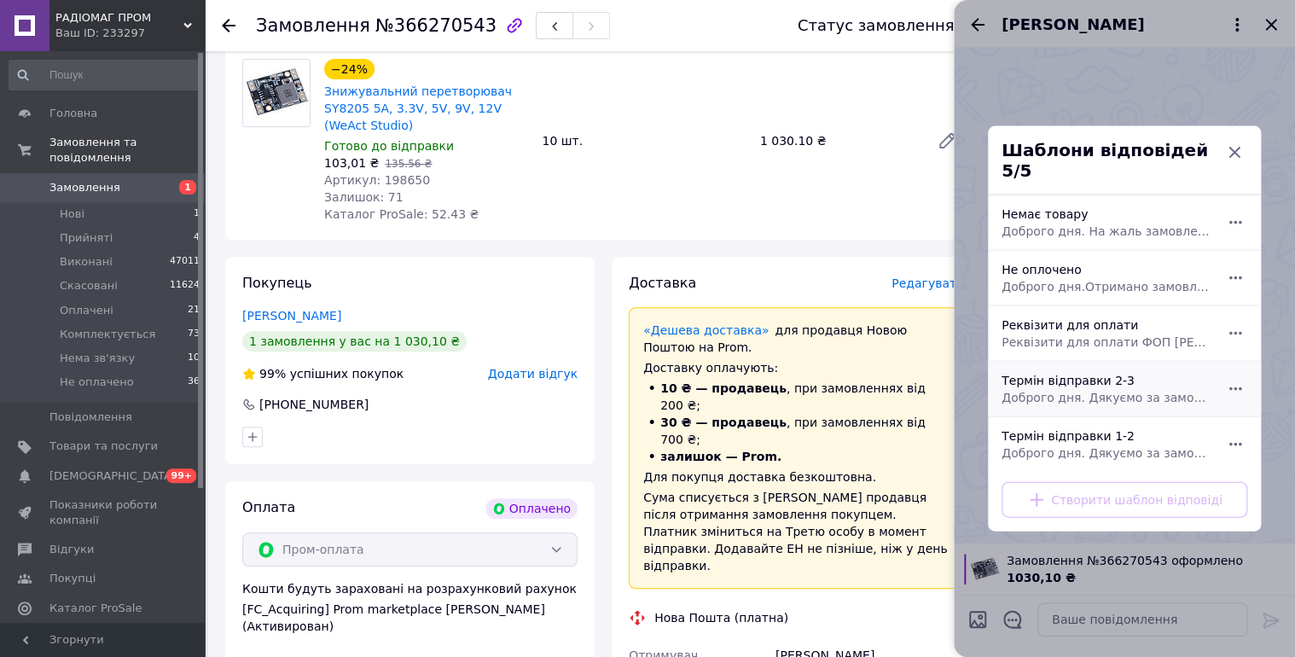
click at [1084, 402] on div "Термін відправки 2-3 Доброго дня. Дякуємо за замовлення. Відправка 2-3 робочі д…" at bounding box center [1106, 389] width 222 height 48
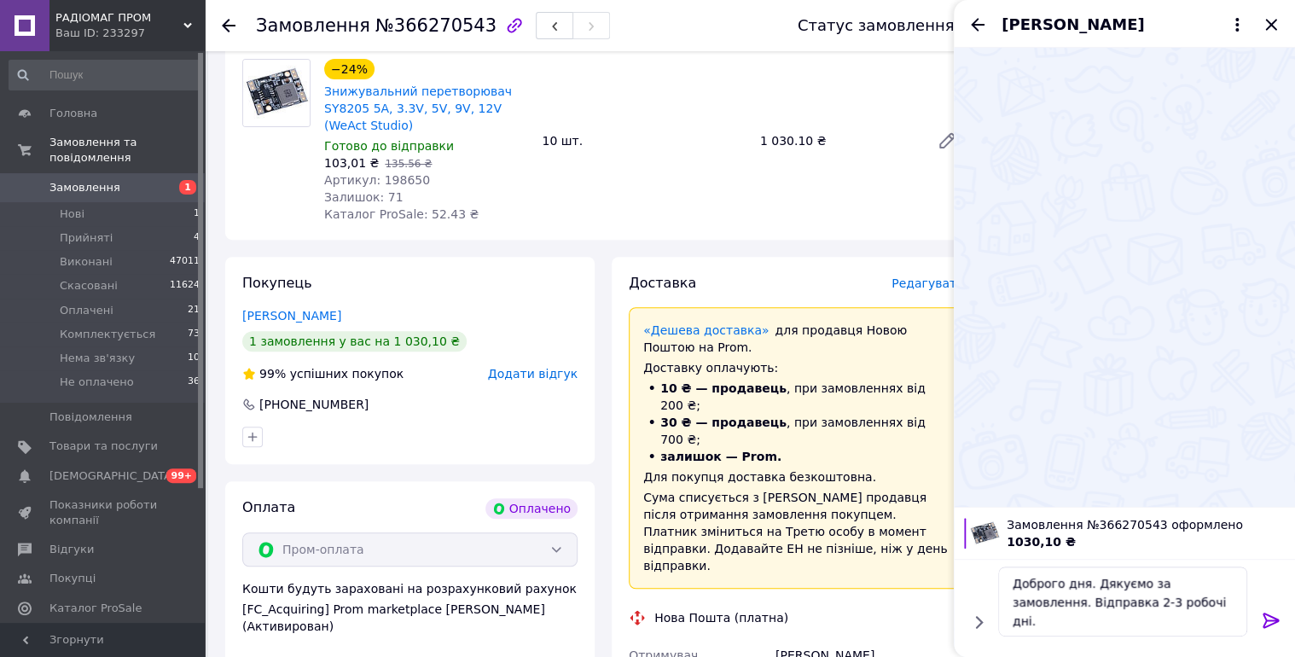
type textarea "Доброго дня. Дякуємо за замовлення. Відправка 2-3 робочі дні."
click at [1274, 614] on icon at bounding box center [1271, 620] width 20 height 20
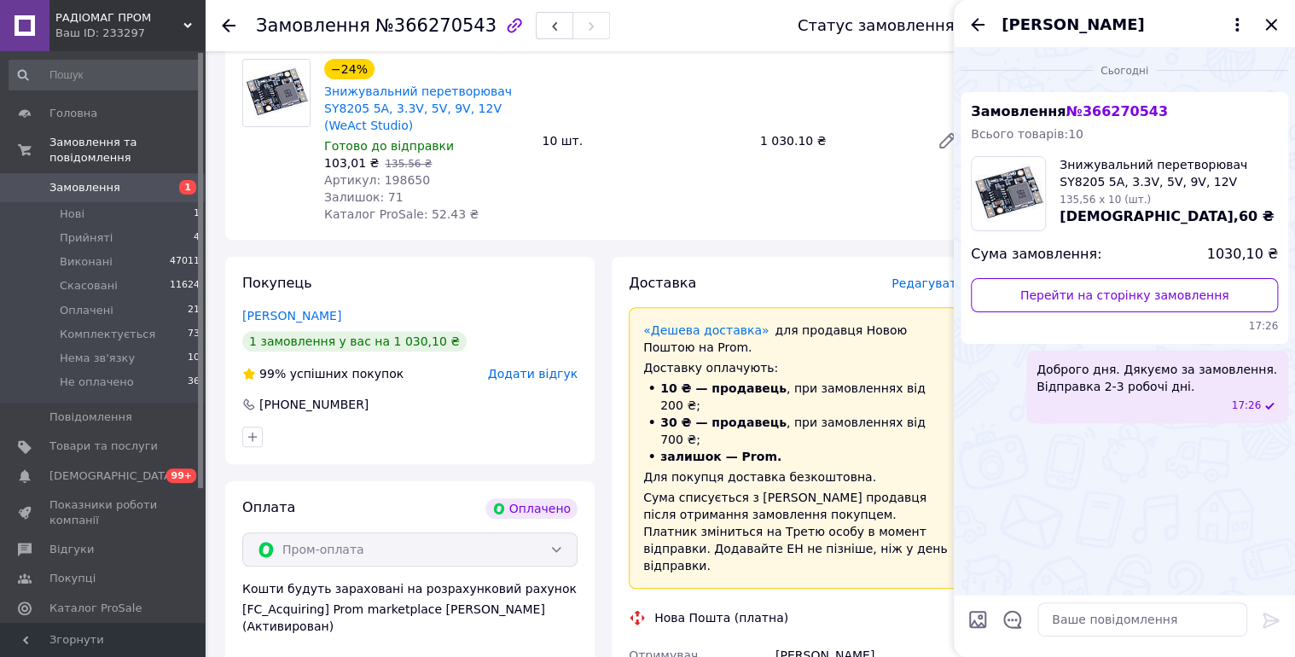
click at [980, 24] on icon "Назад" at bounding box center [978, 24] width 14 height 13
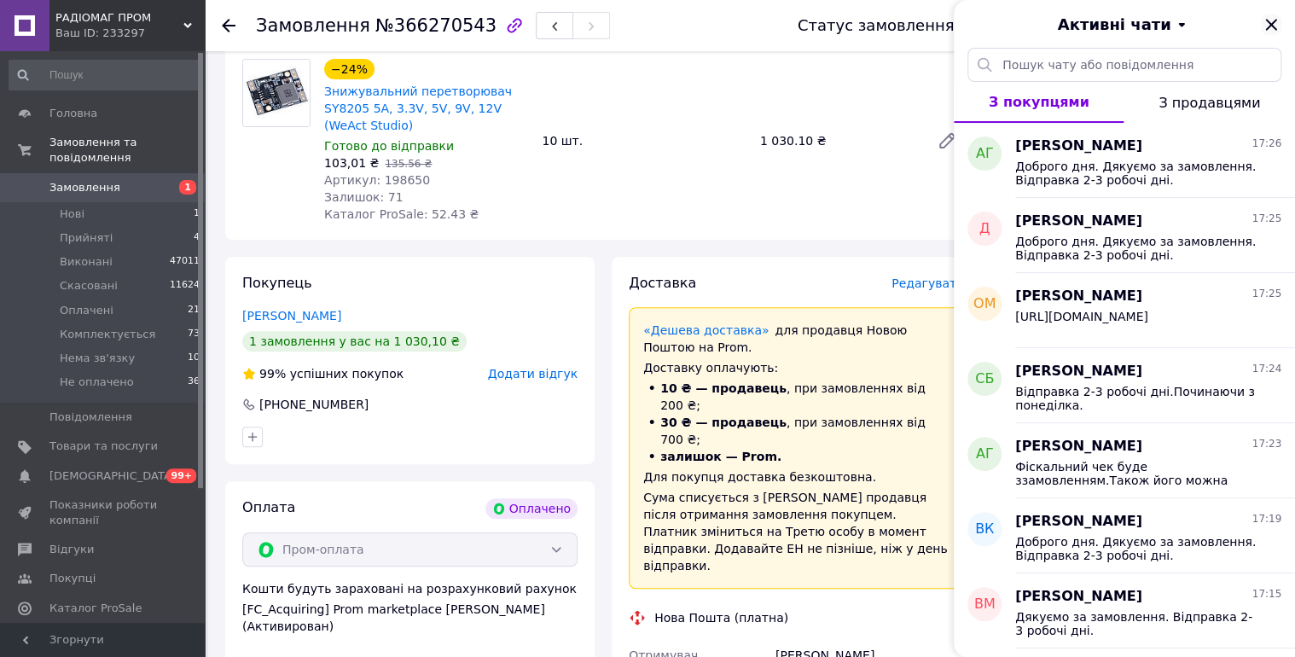
click at [1264, 20] on icon "Закрити" at bounding box center [1271, 25] width 20 height 20
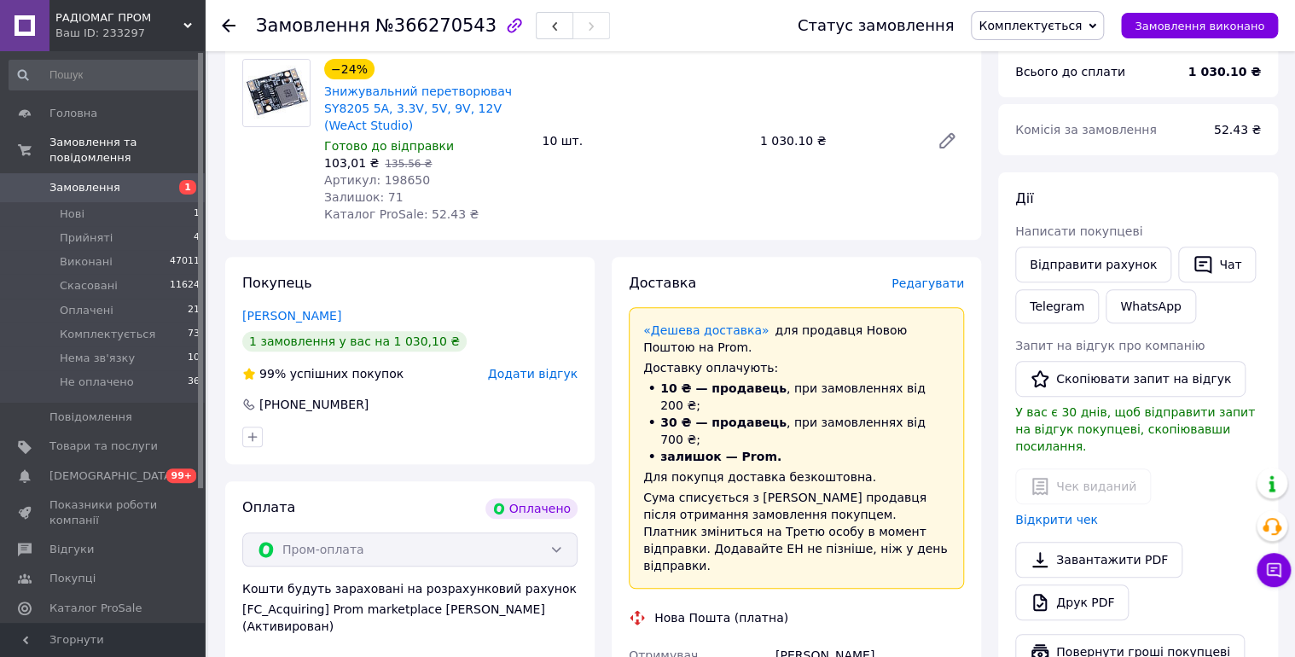
scroll to position [636, 0]
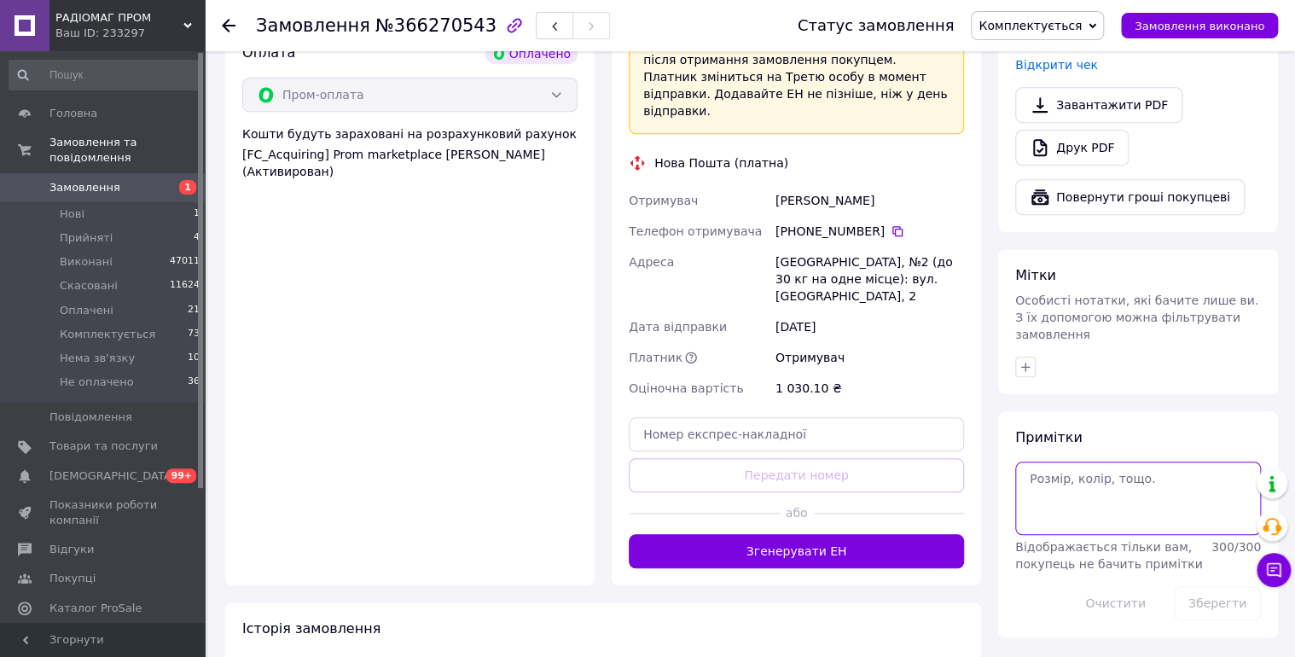
click at [1147, 483] on textarea at bounding box center [1138, 497] width 246 height 73
type textarea "12/10 чат."
click at [1206, 586] on button "Зберегти" at bounding box center [1217, 603] width 87 height 34
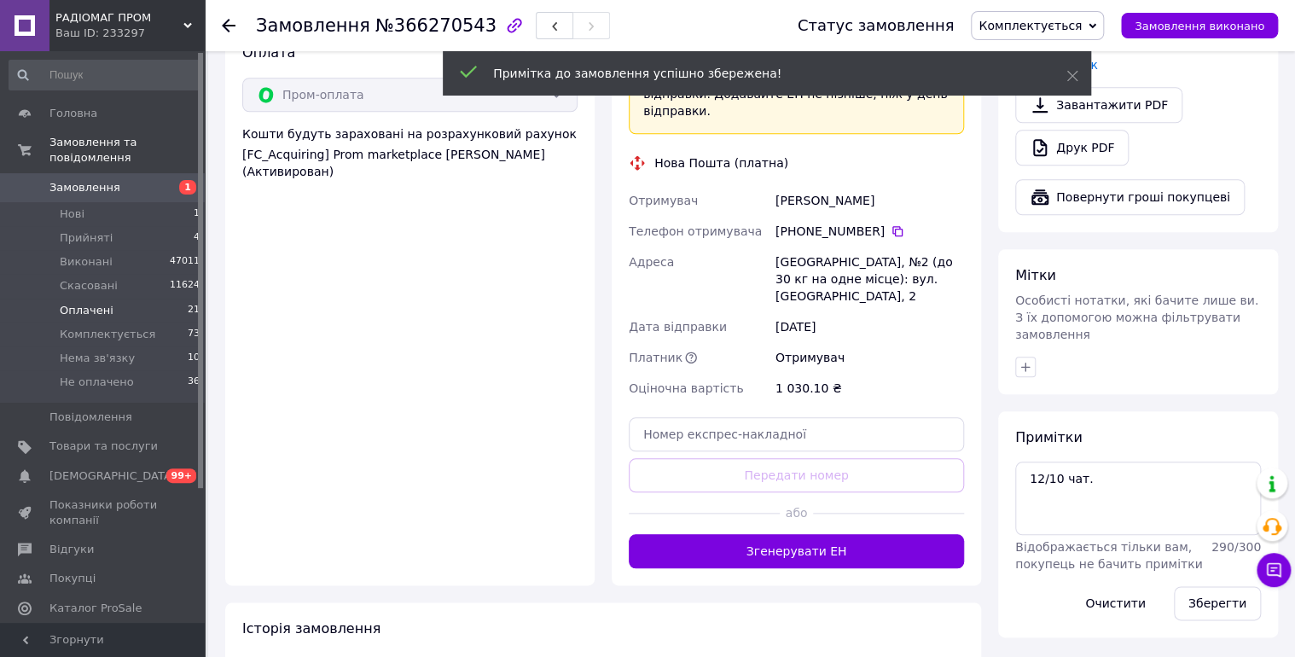
click at [67, 303] on span "Оплачені" at bounding box center [87, 310] width 54 height 15
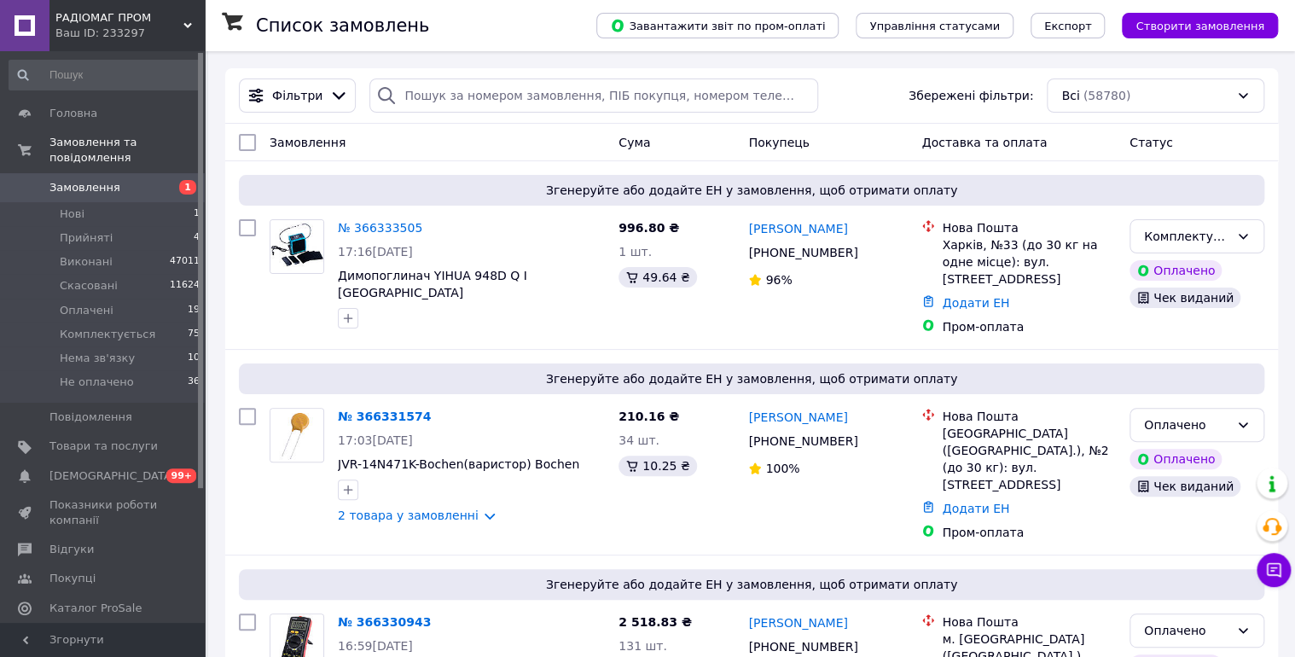
drag, startPoint x: 85, startPoint y: 293, endPoint x: 560, endPoint y: 198, distance: 483.6
click at [86, 303] on span "Оплачені" at bounding box center [87, 310] width 54 height 15
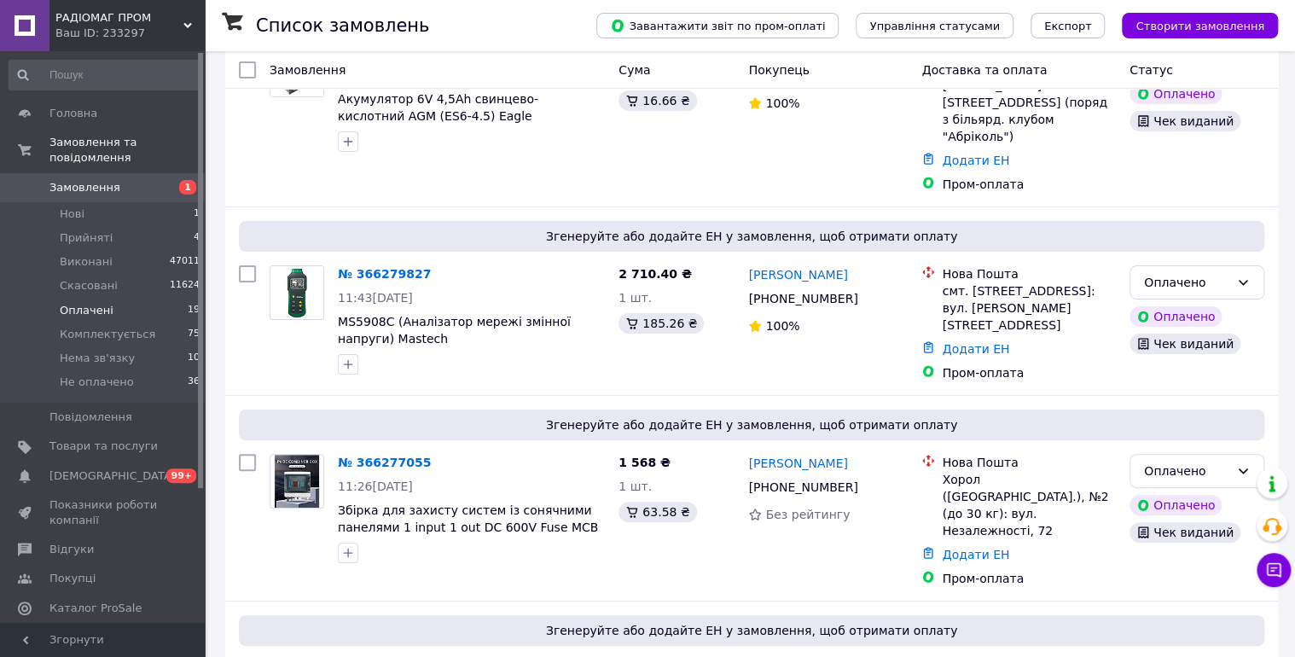
scroll to position [3243, 0]
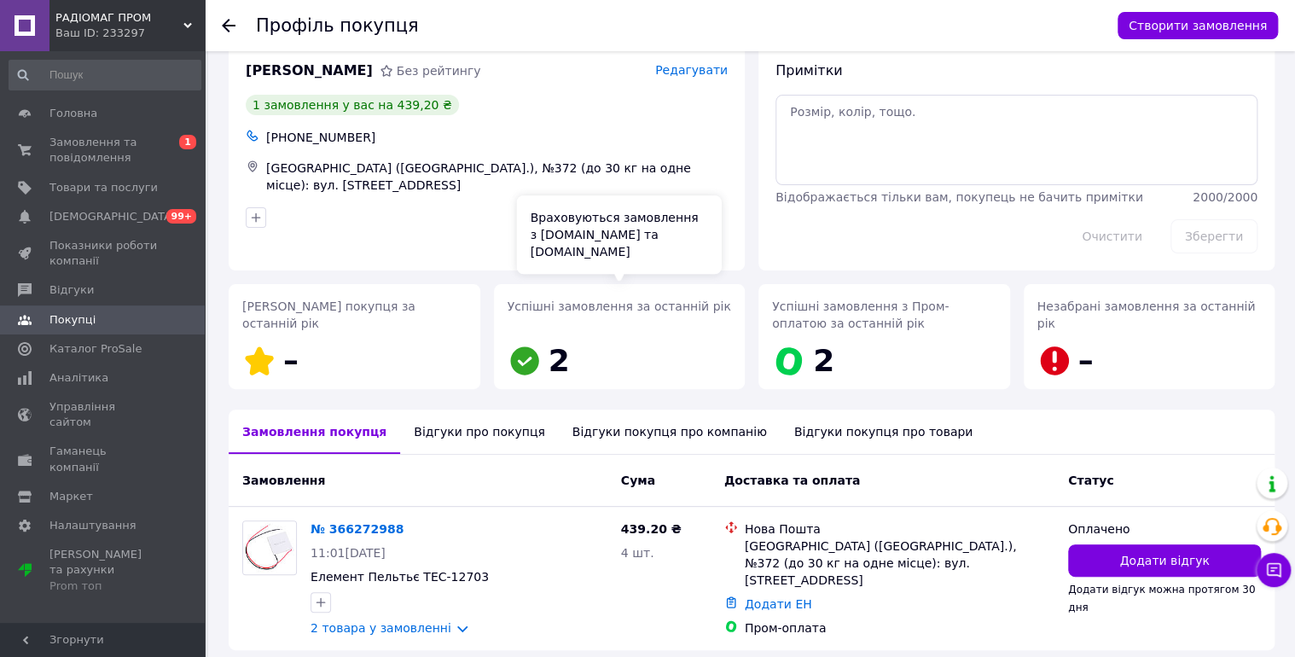
scroll to position [97, 0]
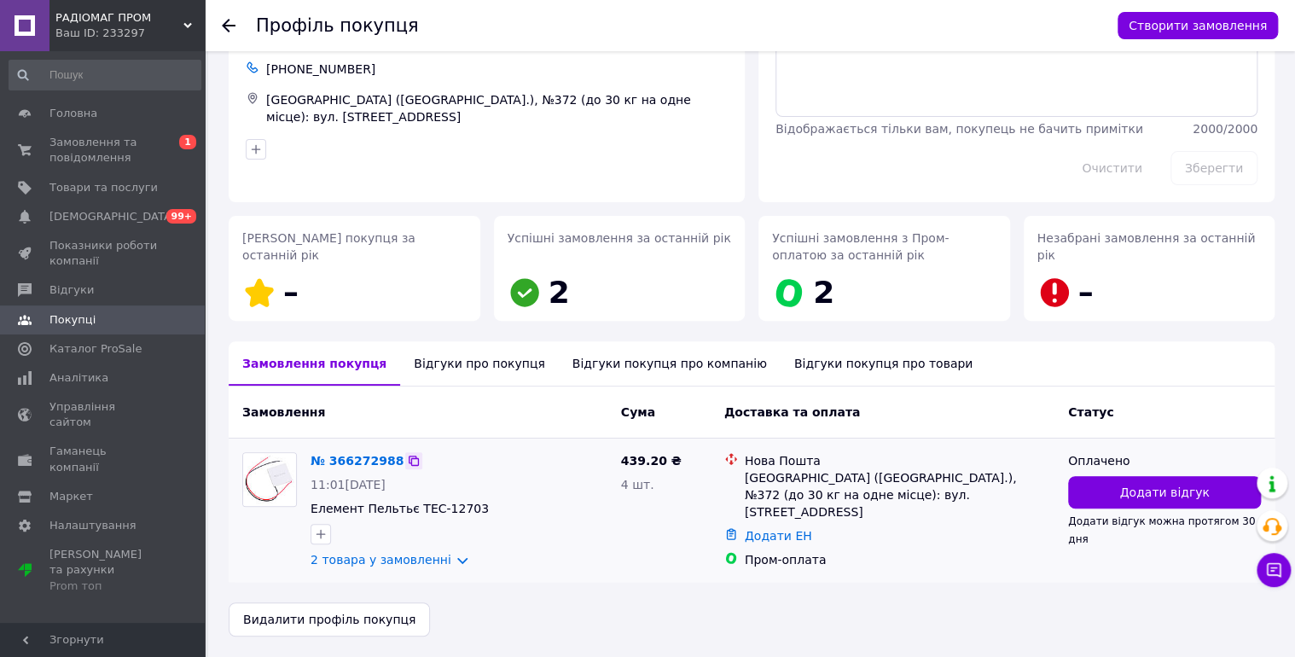
click at [407, 454] on icon at bounding box center [414, 461] width 14 height 14
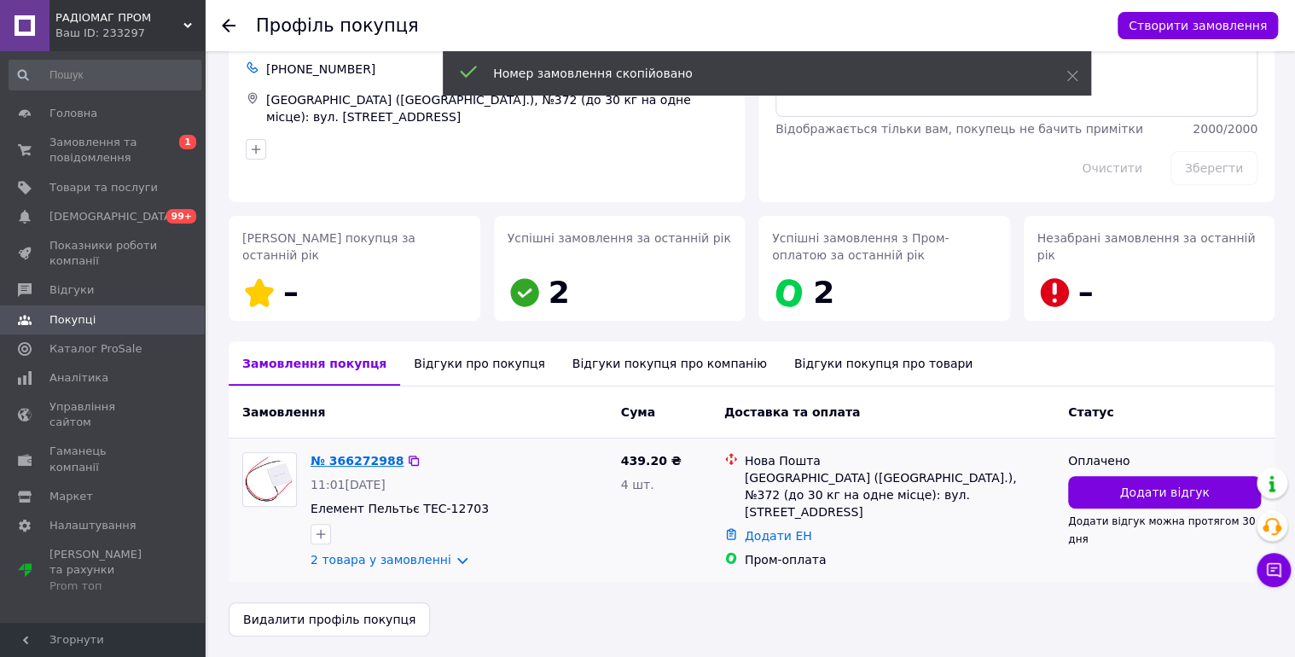
click at [379, 457] on link "№ 366272988" at bounding box center [357, 461] width 93 height 14
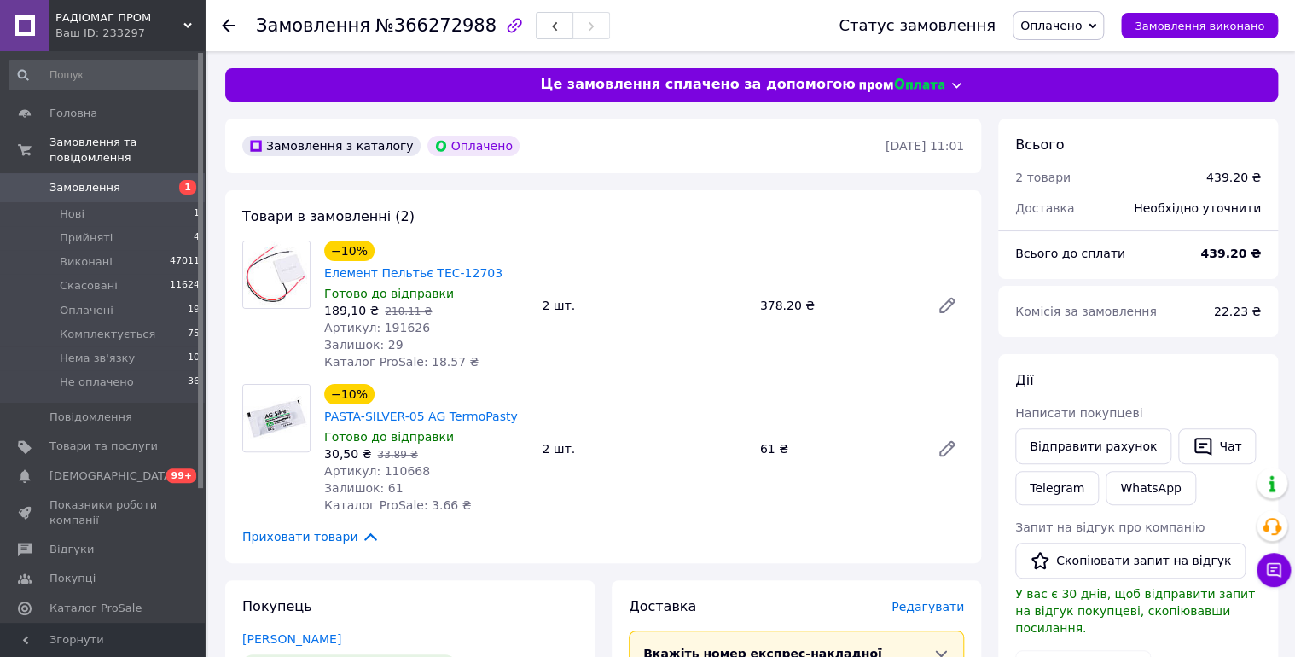
drag, startPoint x: 1095, startPoint y: 28, endPoint x: 1111, endPoint y: 43, distance: 21.1
click at [1082, 31] on span "Оплачено" at bounding box center [1050, 26] width 61 height 14
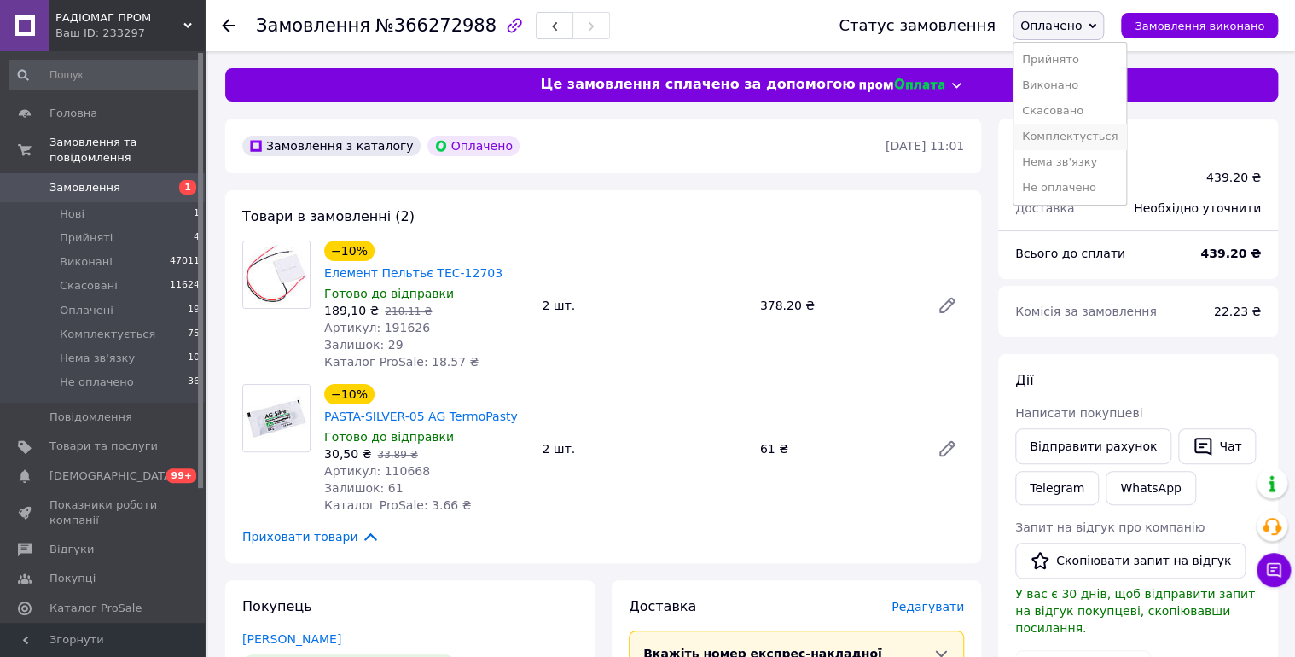
click at [1098, 138] on li "Комплектується" at bounding box center [1069, 137] width 113 height 26
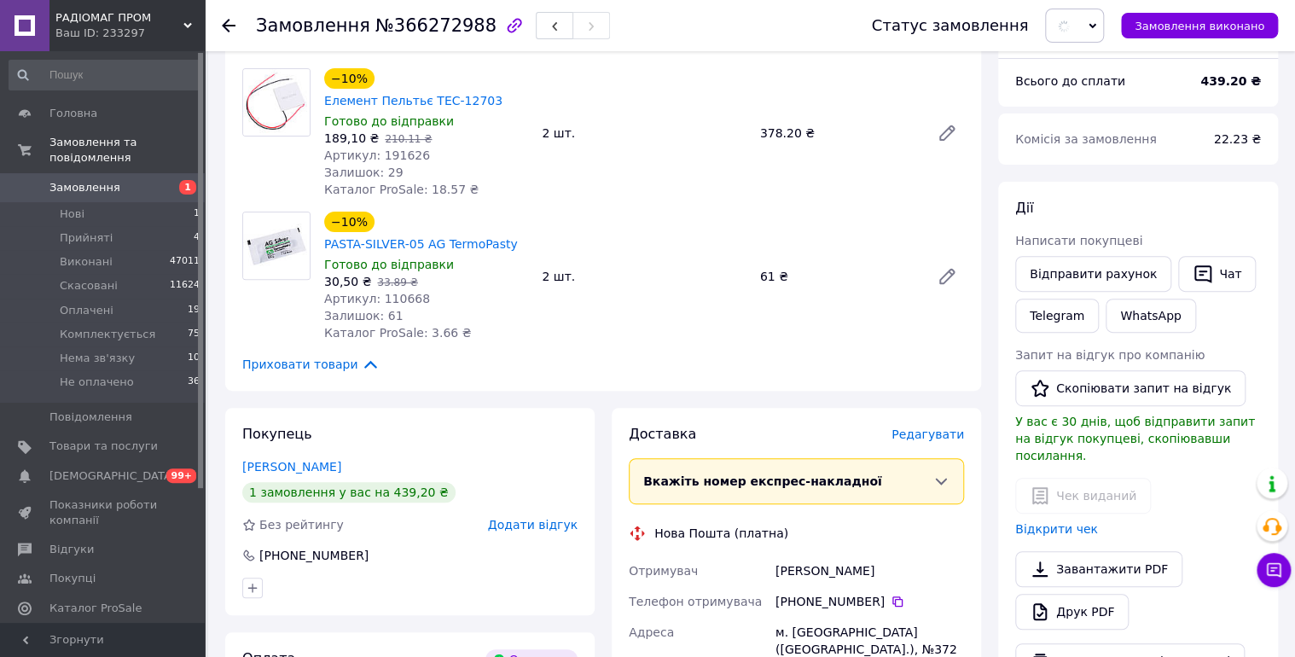
scroll to position [182, 0]
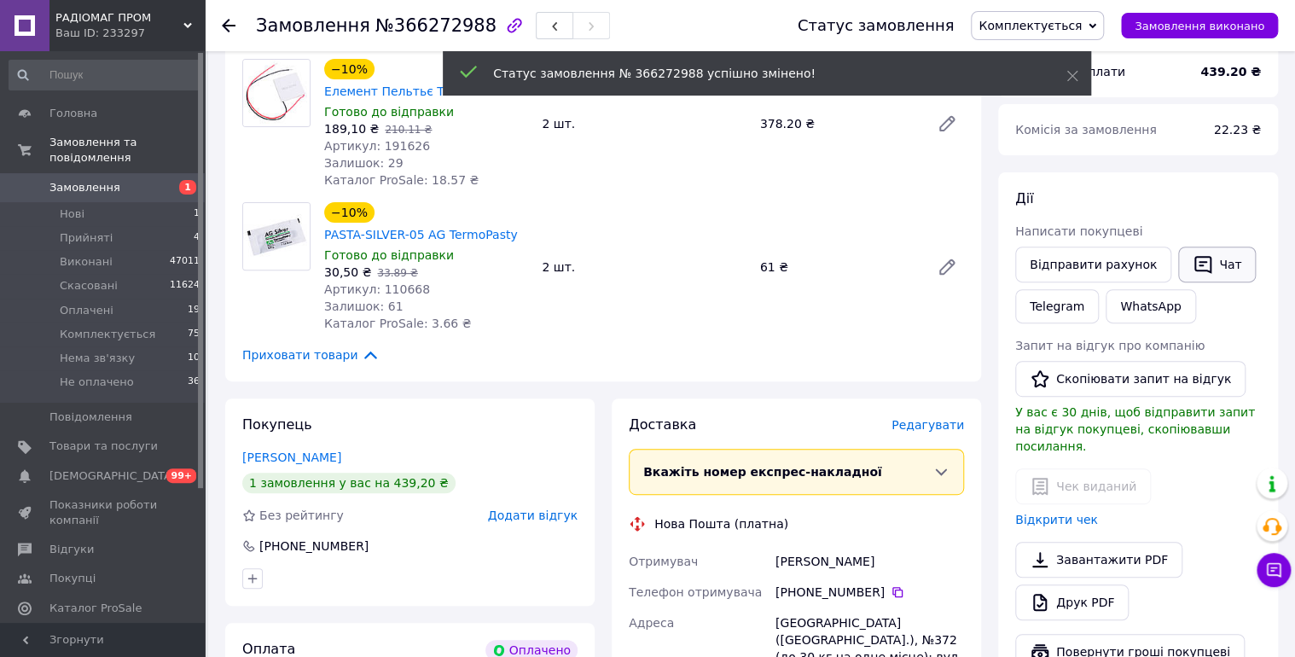
click at [1215, 256] on button "Чат" at bounding box center [1217, 265] width 78 height 36
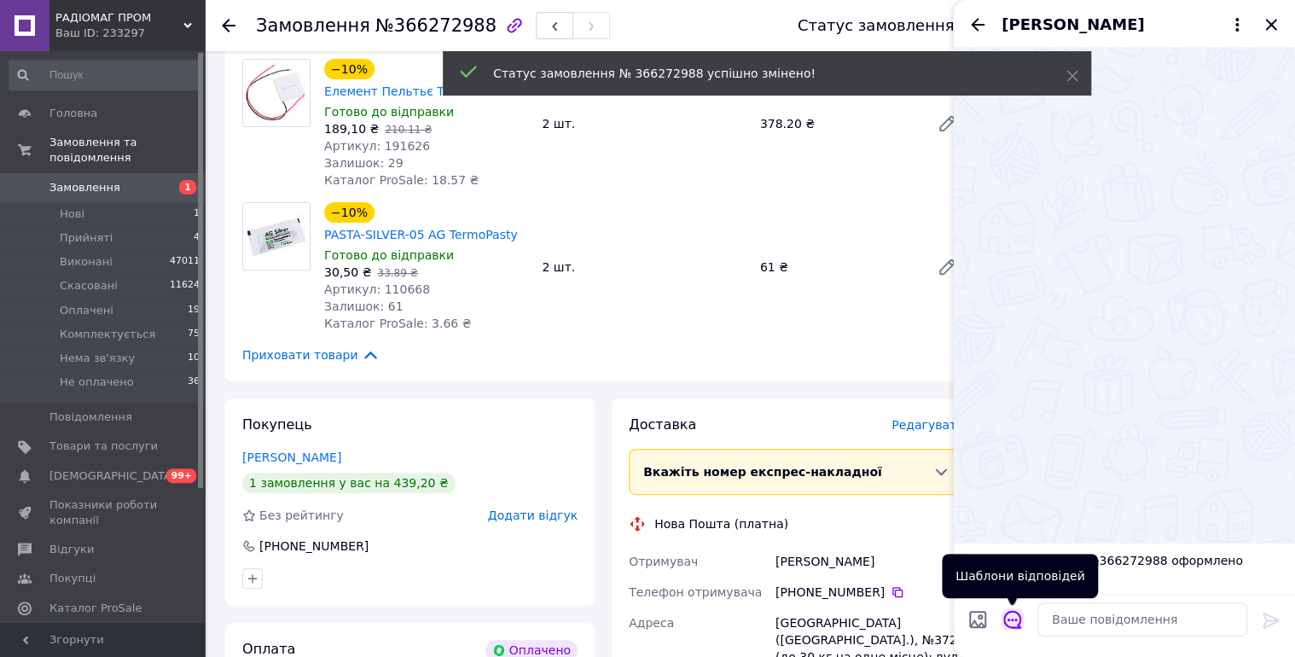
click at [1013, 621] on icon "Відкрити шаблони відповідей" at bounding box center [1012, 619] width 19 height 19
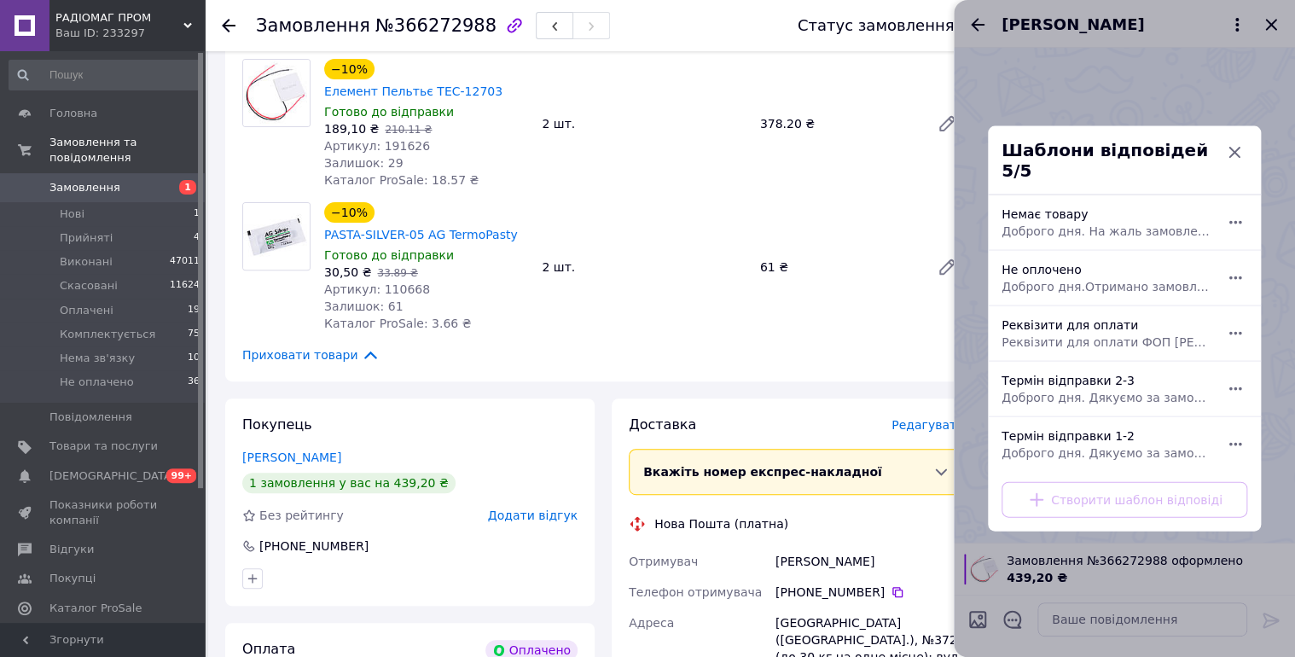
drag, startPoint x: 1101, startPoint y: 380, endPoint x: 1116, endPoint y: 387, distance: 16.4
click at [1102, 389] on span "Доброго дня. Дякуємо за замовлення. Відправка 2-3 робочі дні." at bounding box center [1105, 397] width 208 height 17
type textarea "Доброго дня. Дякуємо за замовлення. Відправка 2-3 робочі дні."
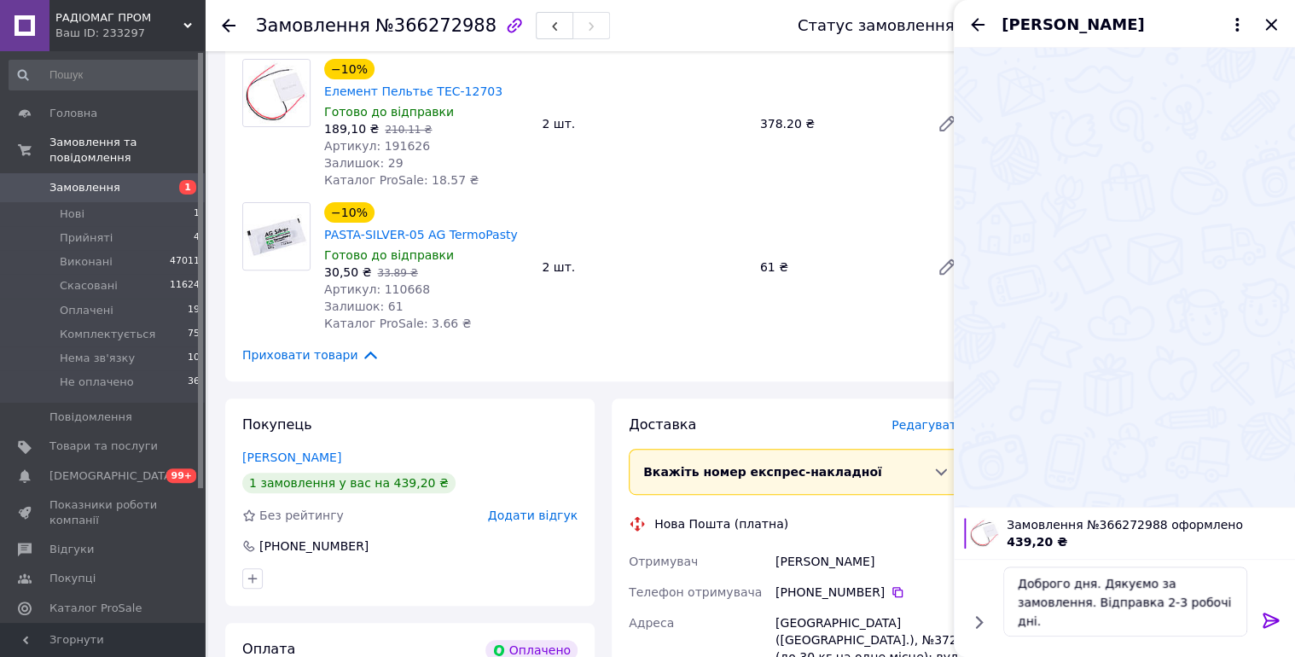
click at [1266, 618] on icon at bounding box center [1270, 619] width 16 height 15
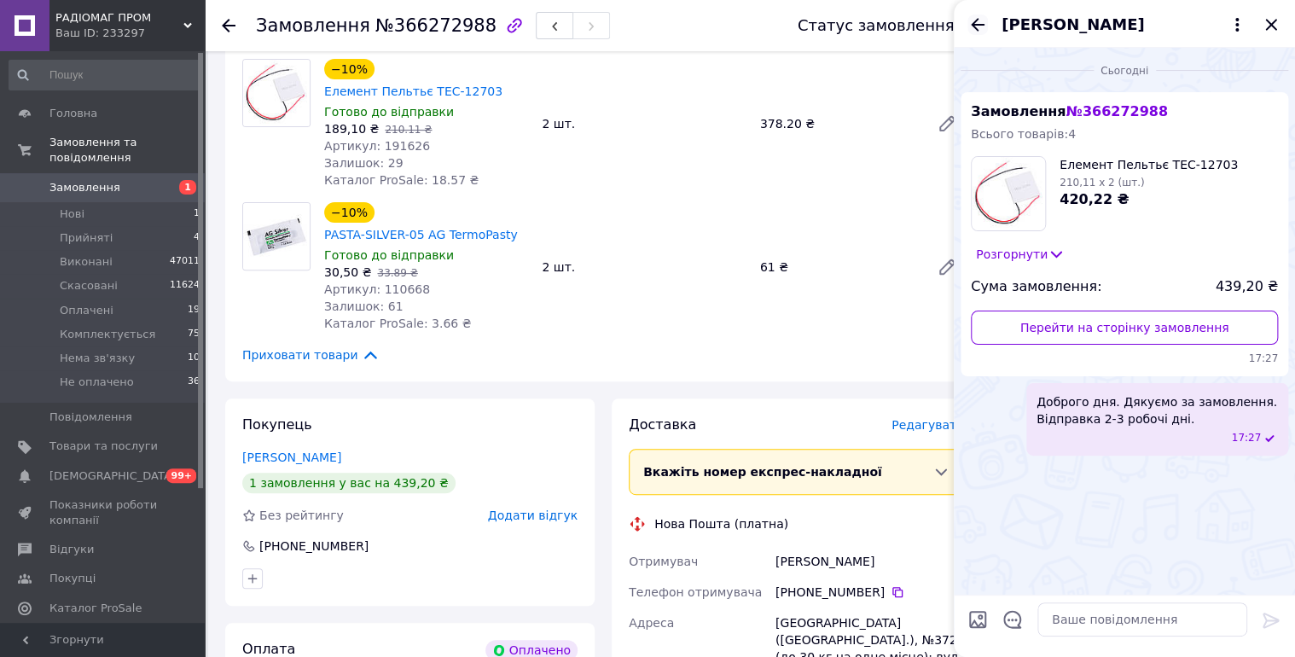
click at [981, 20] on icon "Назад" at bounding box center [977, 25] width 20 height 20
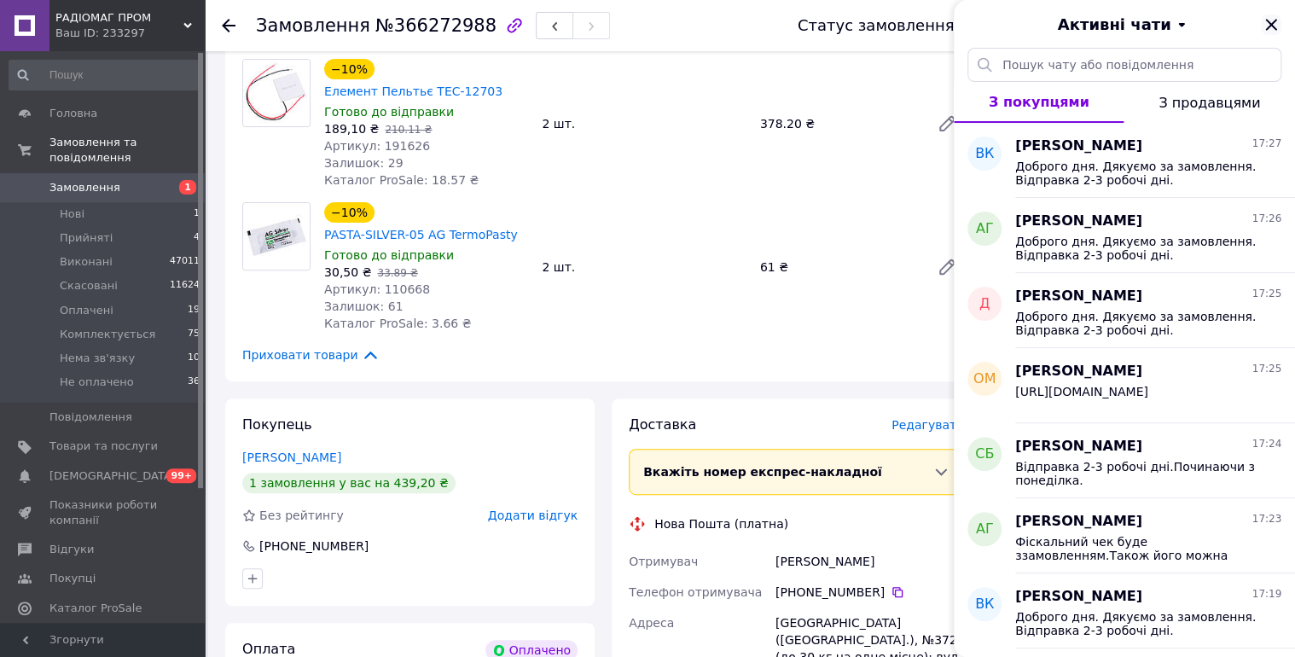
click at [1269, 24] on icon "Закрити" at bounding box center [1270, 24] width 11 height 11
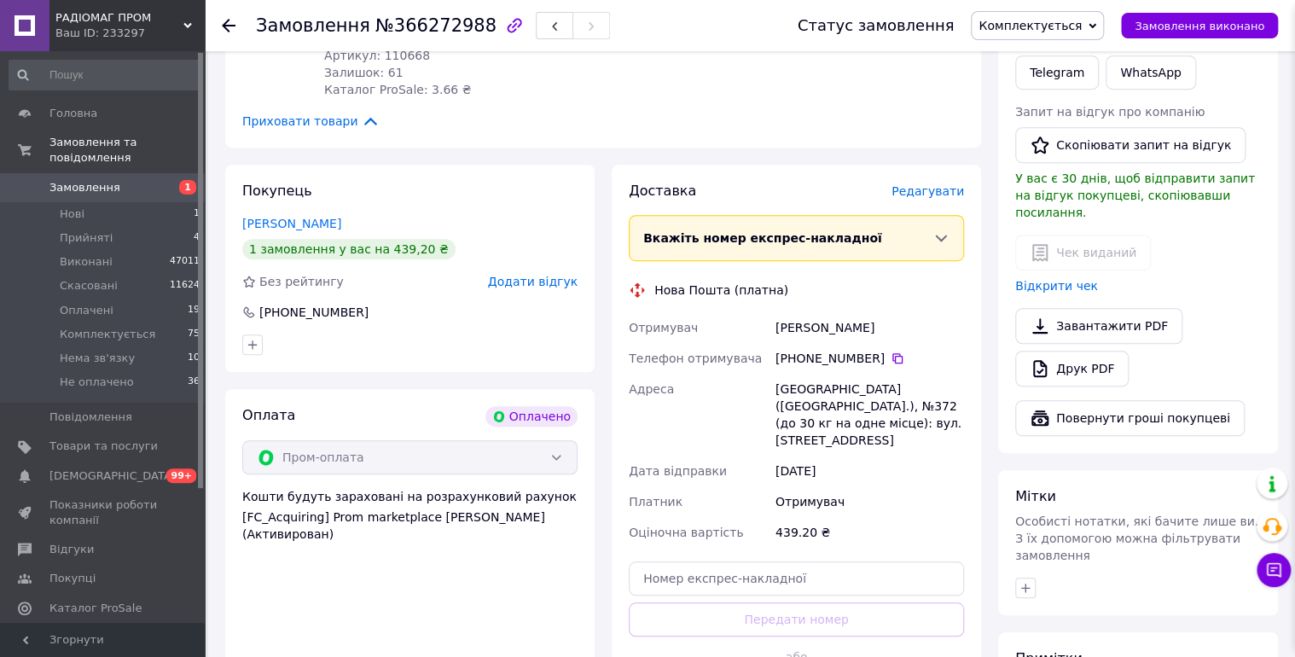
scroll to position [636, 0]
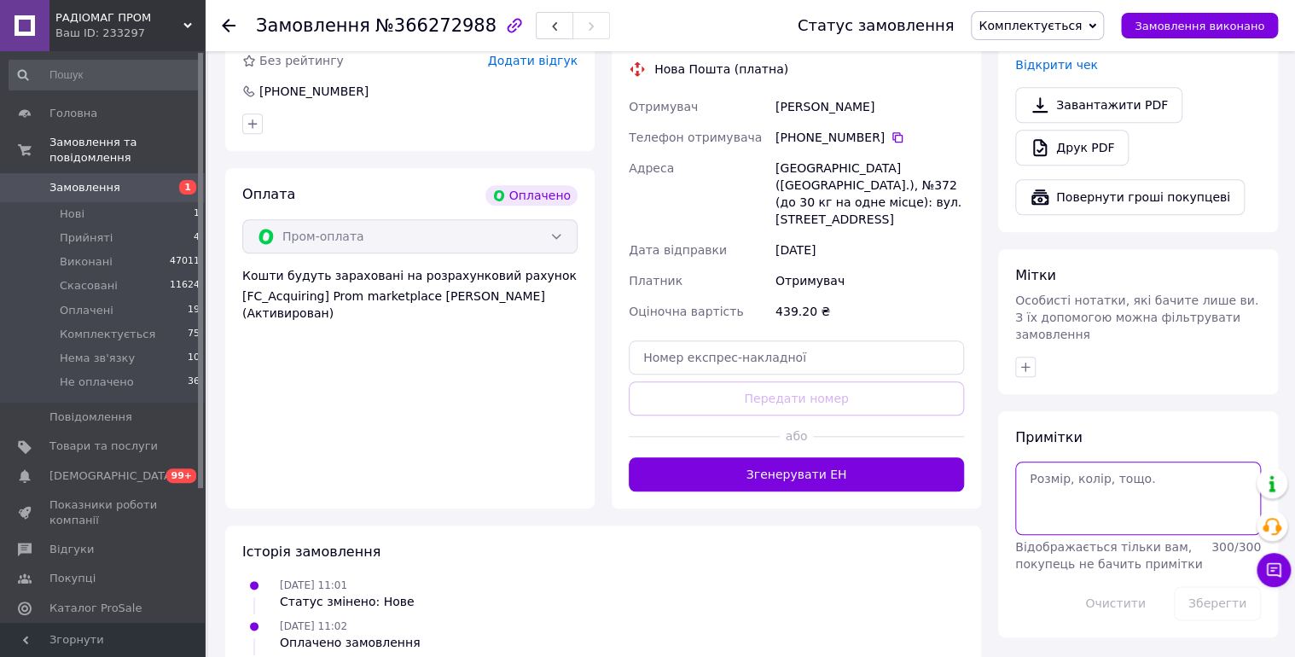
click at [1137, 469] on textarea at bounding box center [1138, 497] width 246 height 73
type textarea "12/10 чат."
click at [1194, 586] on button "Зберегти" at bounding box center [1217, 603] width 87 height 34
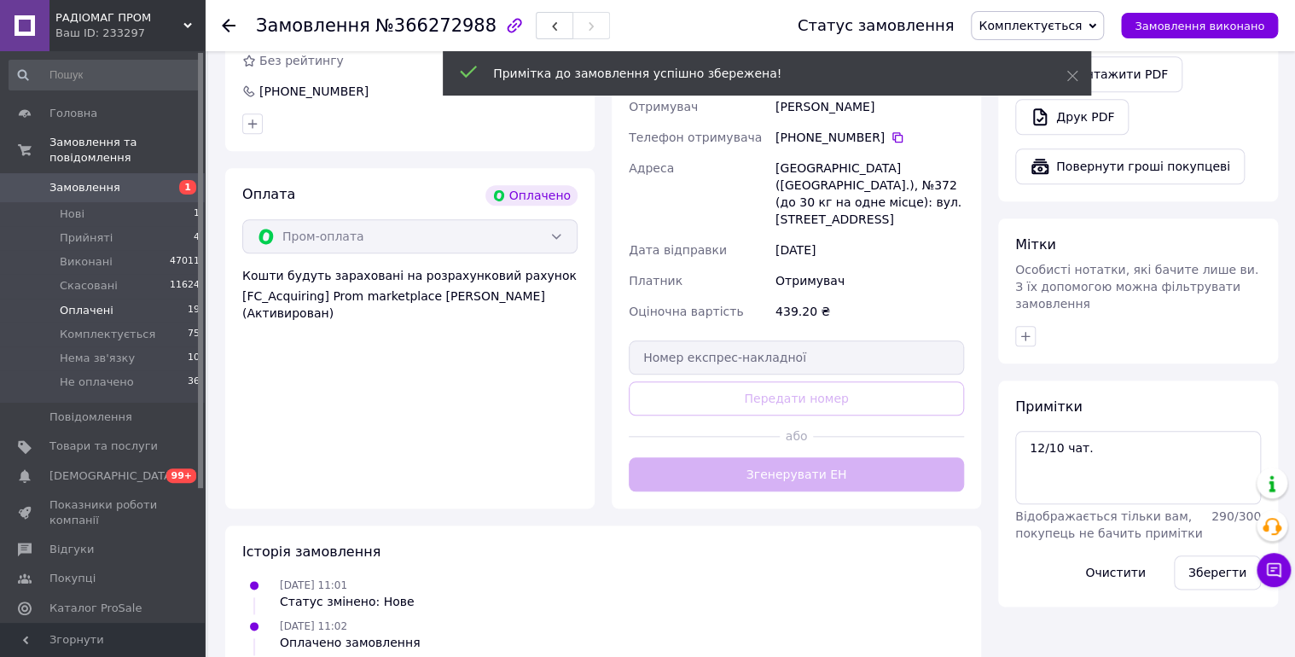
click at [96, 303] on span "Оплачені" at bounding box center [87, 310] width 54 height 15
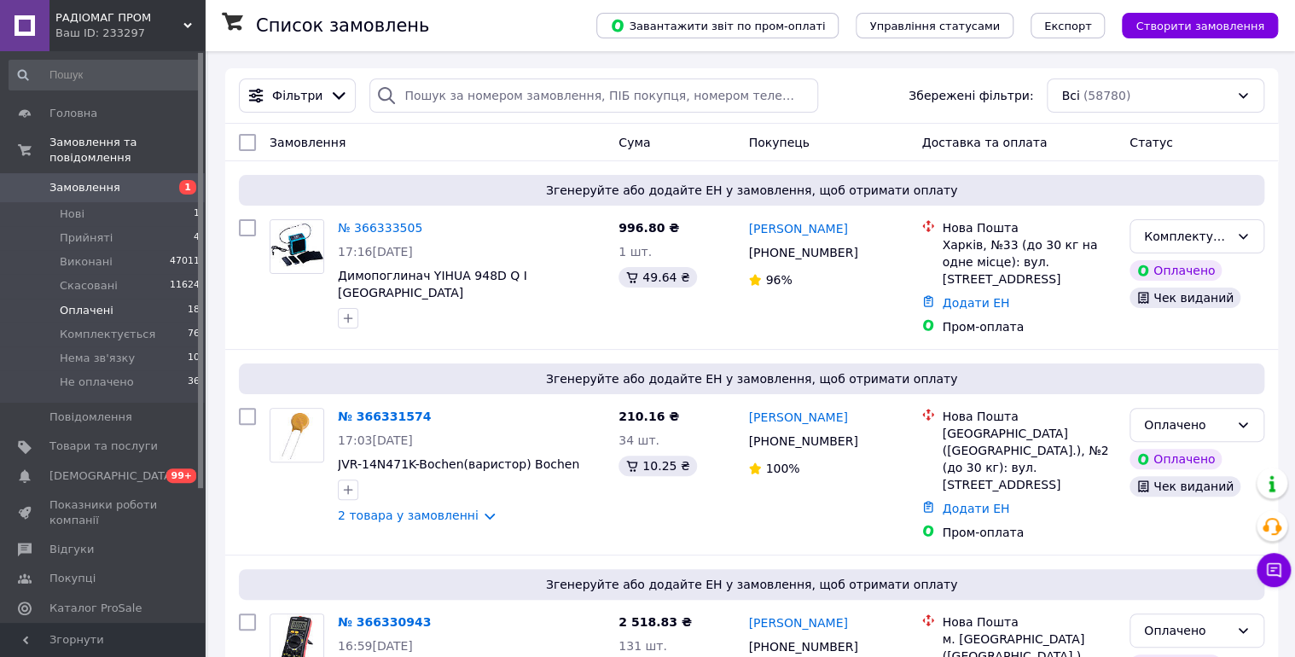
click at [77, 303] on span "Оплачені" at bounding box center [87, 310] width 54 height 15
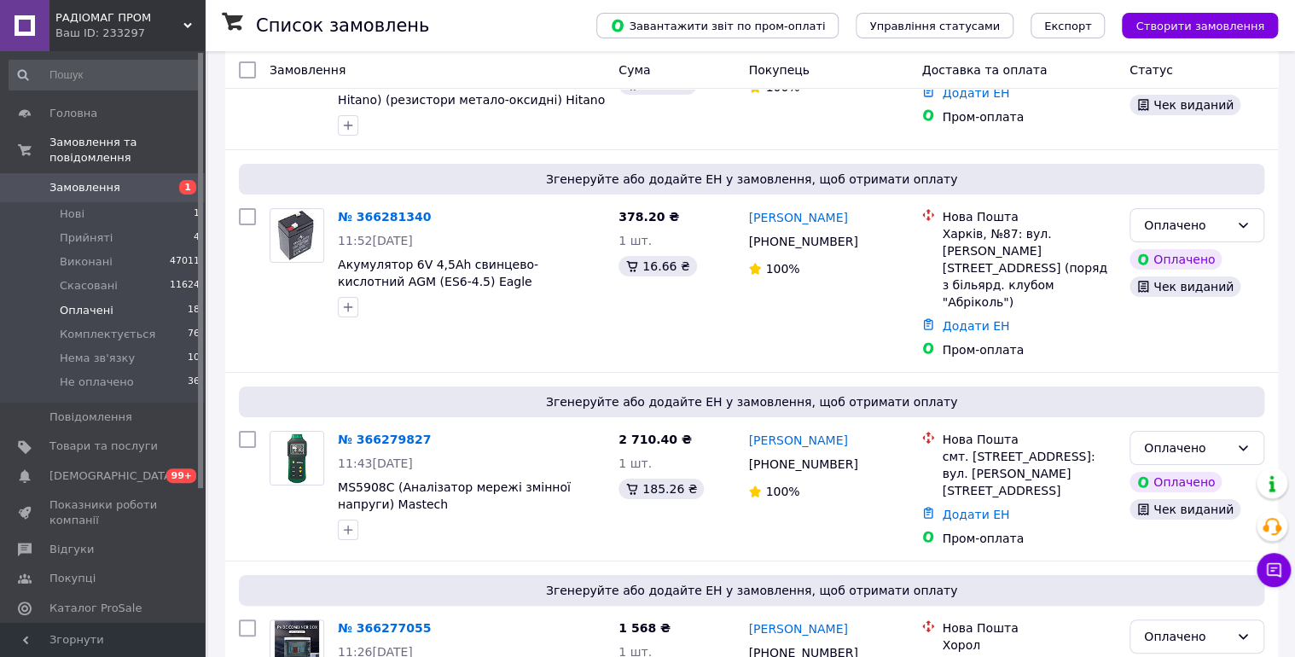
scroll to position [3243, 0]
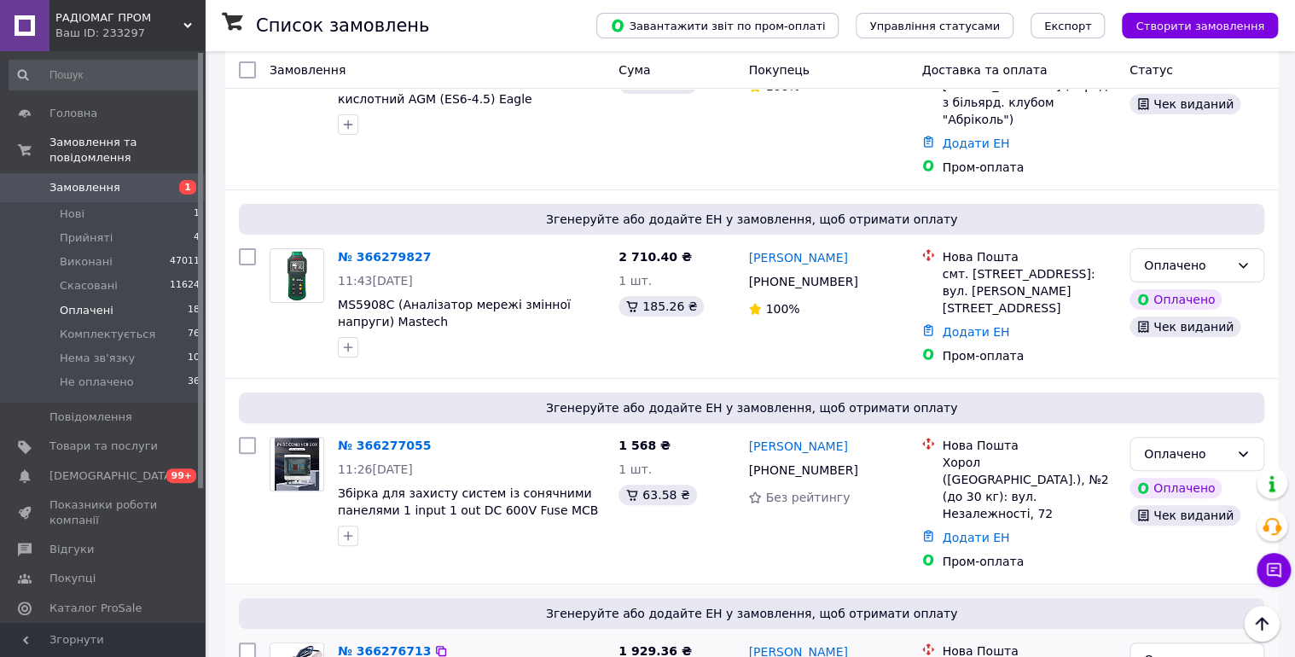
click at [764, 643] on link "Людмила Курило" at bounding box center [797, 651] width 99 height 17
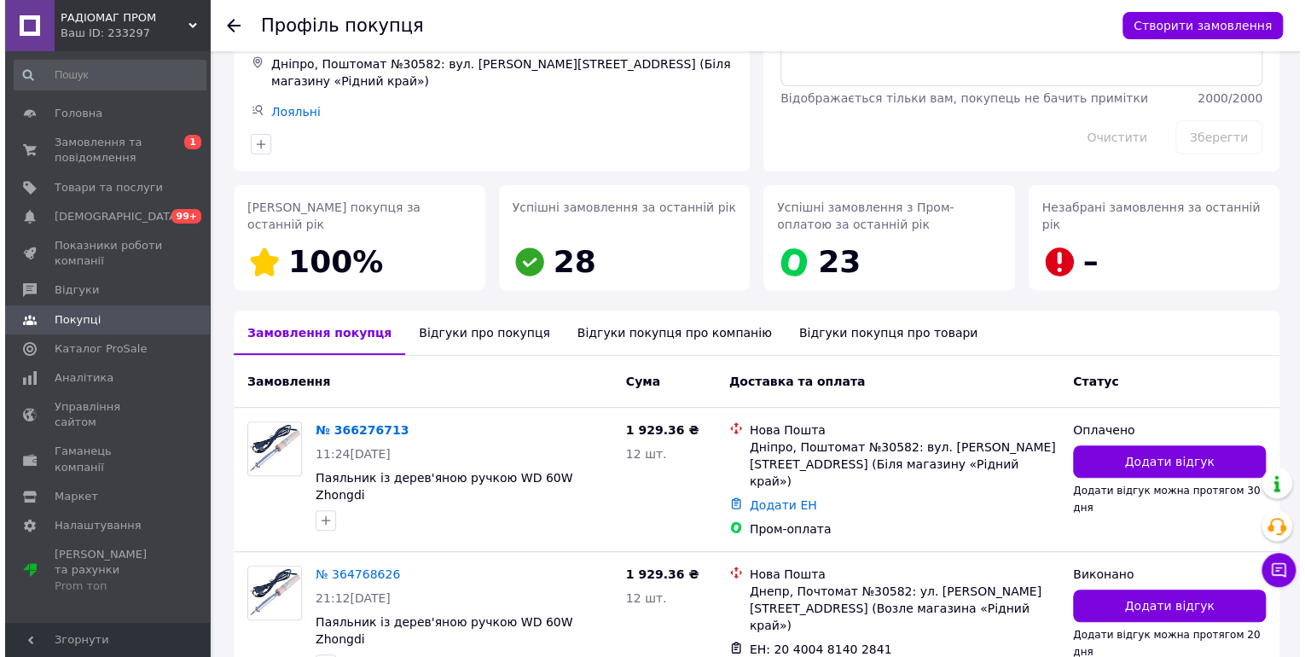
scroll to position [273, 0]
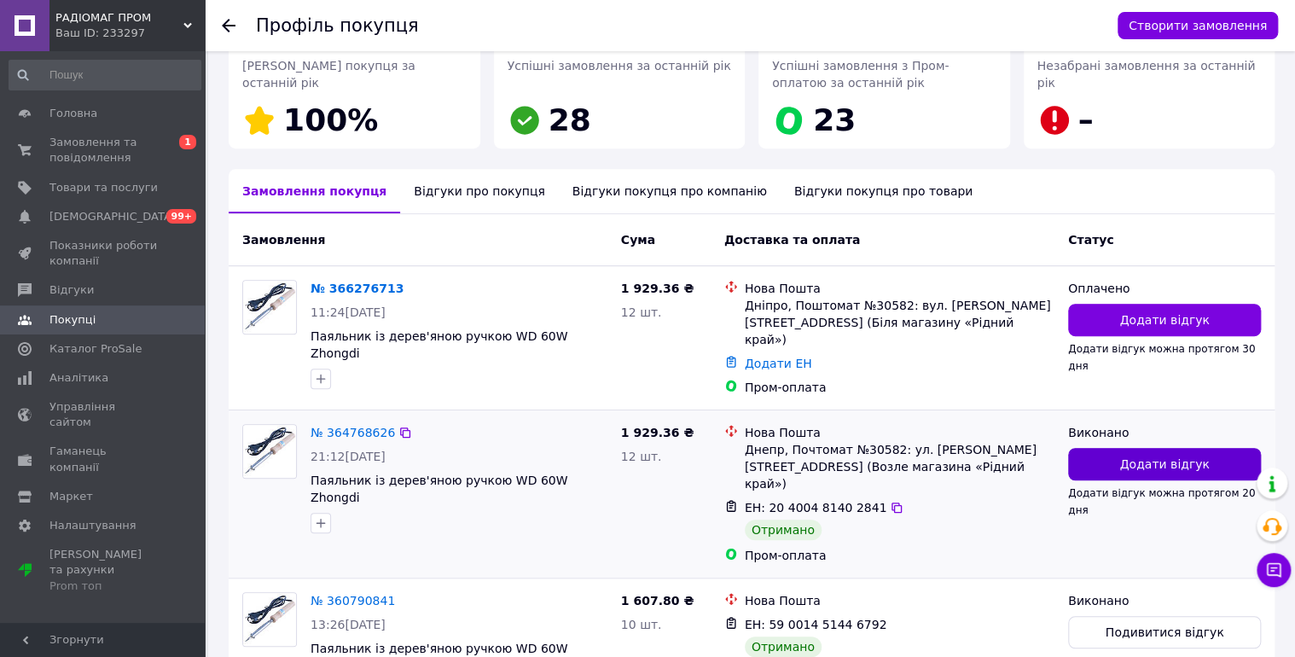
click at [1146, 456] on span "Додати відгук" at bounding box center [1164, 464] width 90 height 17
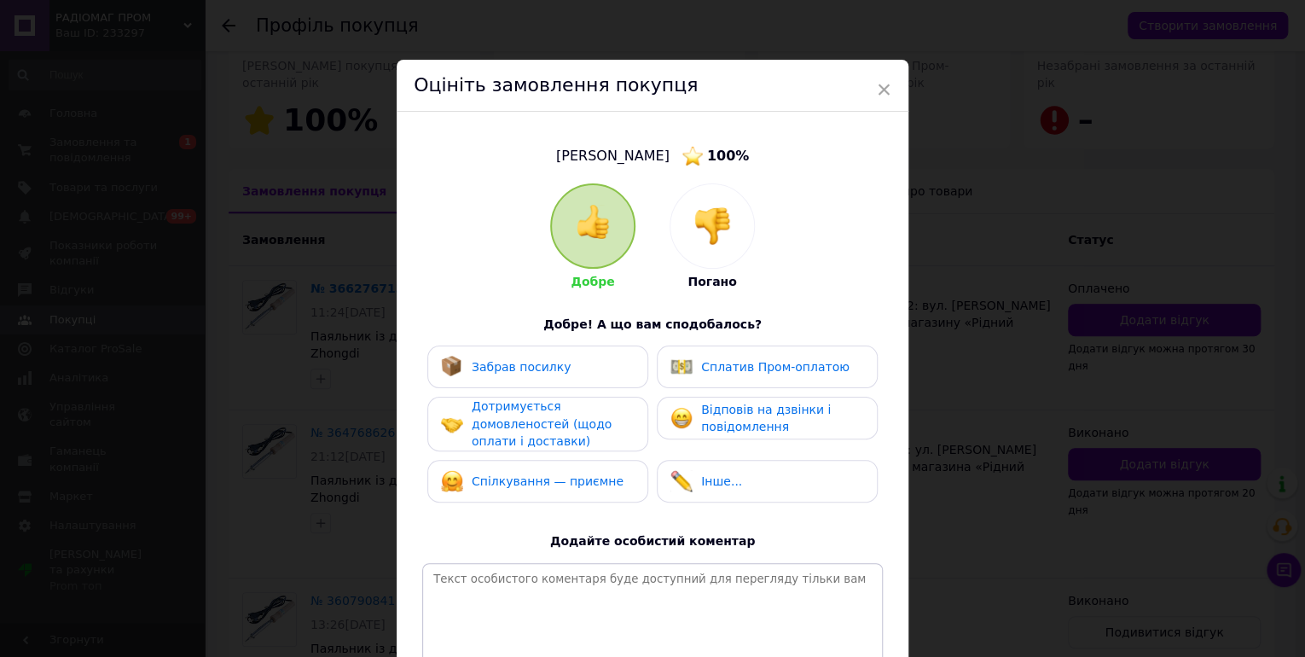
click at [502, 346] on div "Забрав посилку" at bounding box center [537, 366] width 221 height 43
click at [696, 357] on div "Сплатив Пром-оплатою" at bounding box center [759, 367] width 179 height 22
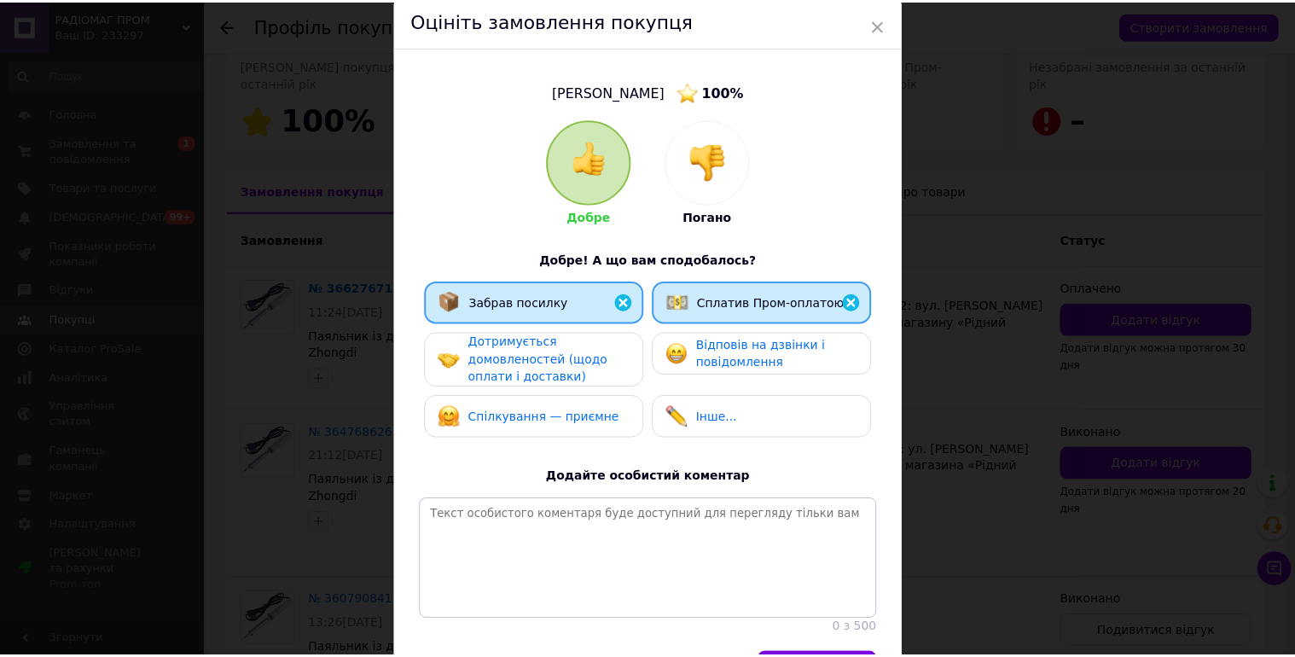
scroll to position [188, 0]
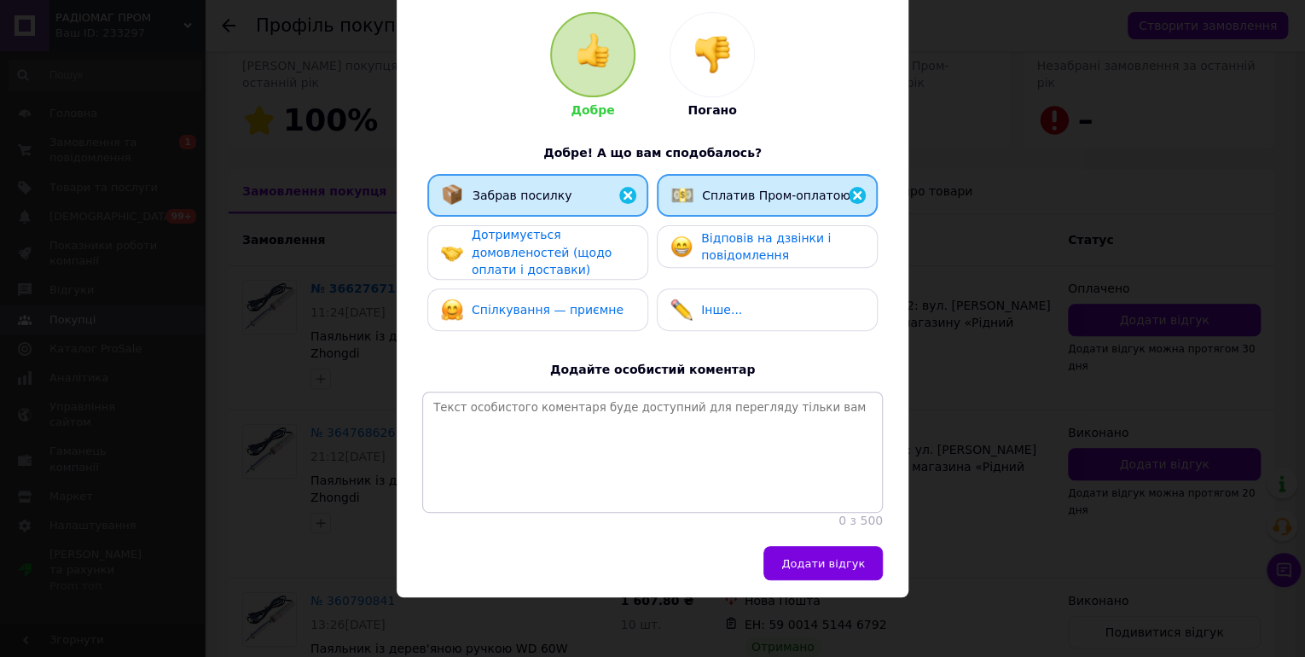
click at [827, 553] on button "Додати відгук" at bounding box center [822, 563] width 119 height 34
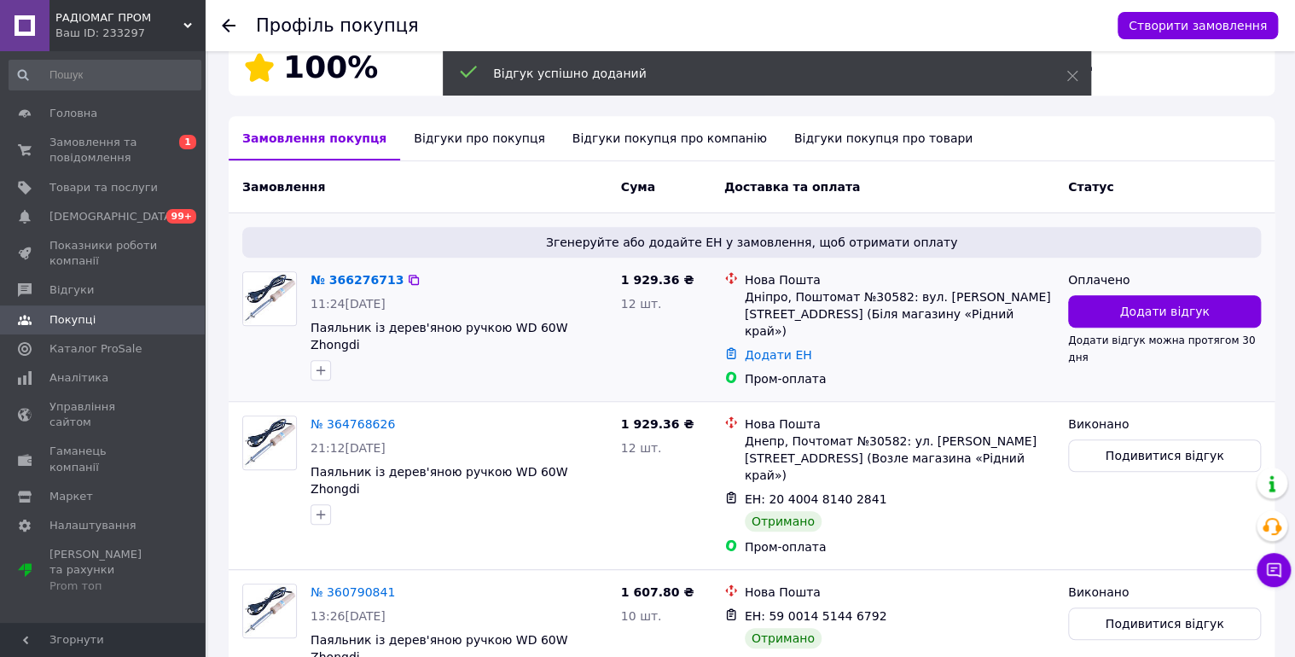
scroll to position [360, 0]
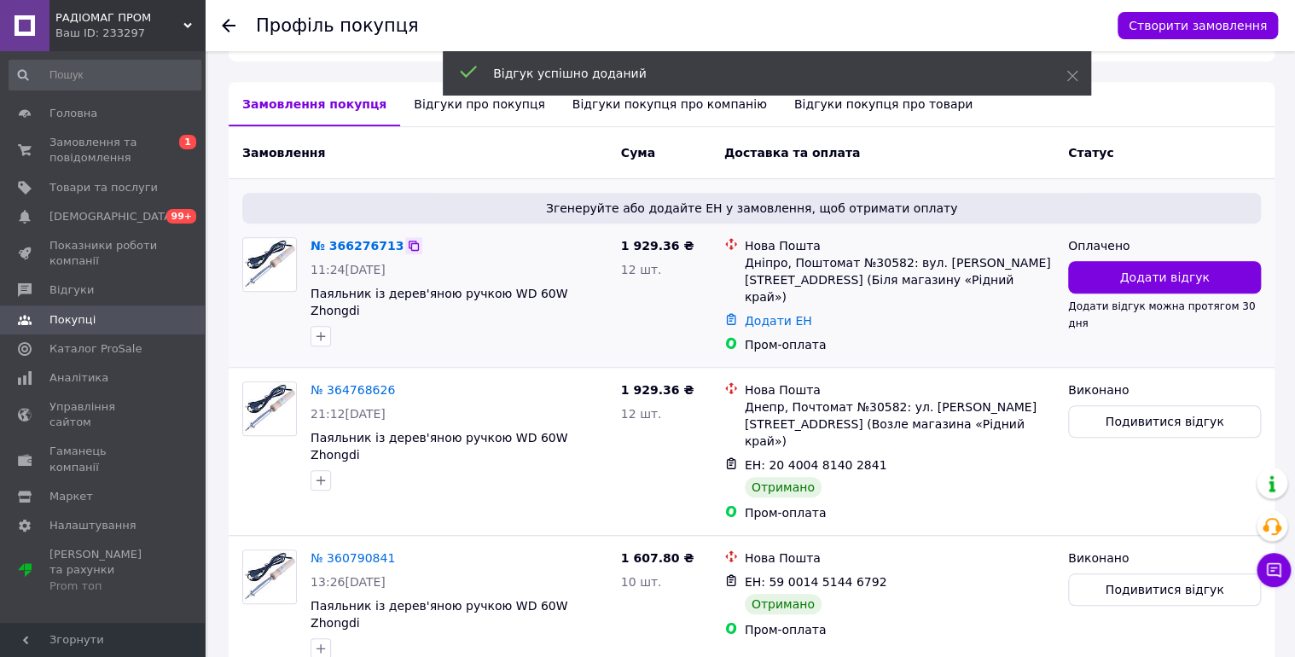
click at [409, 244] on icon at bounding box center [414, 246] width 10 height 10
click at [375, 245] on link "№ 366276713" at bounding box center [357, 246] width 93 height 14
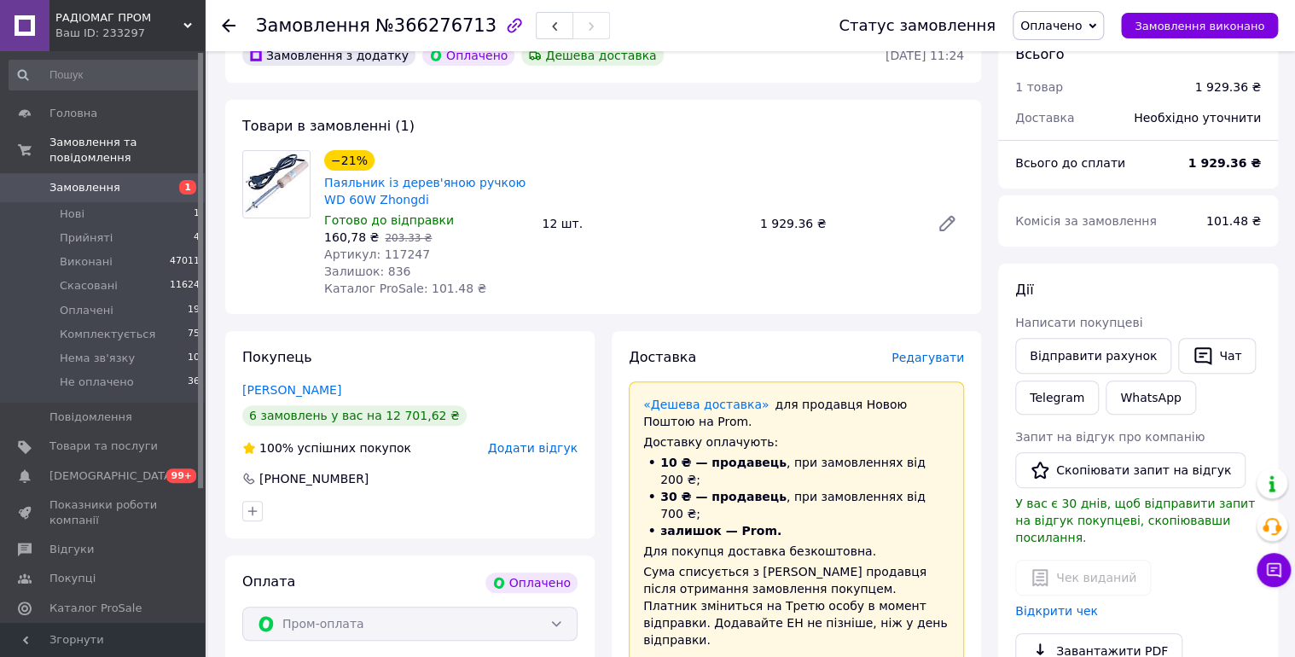
click at [1076, 24] on span "Оплачено" at bounding box center [1050, 26] width 61 height 14
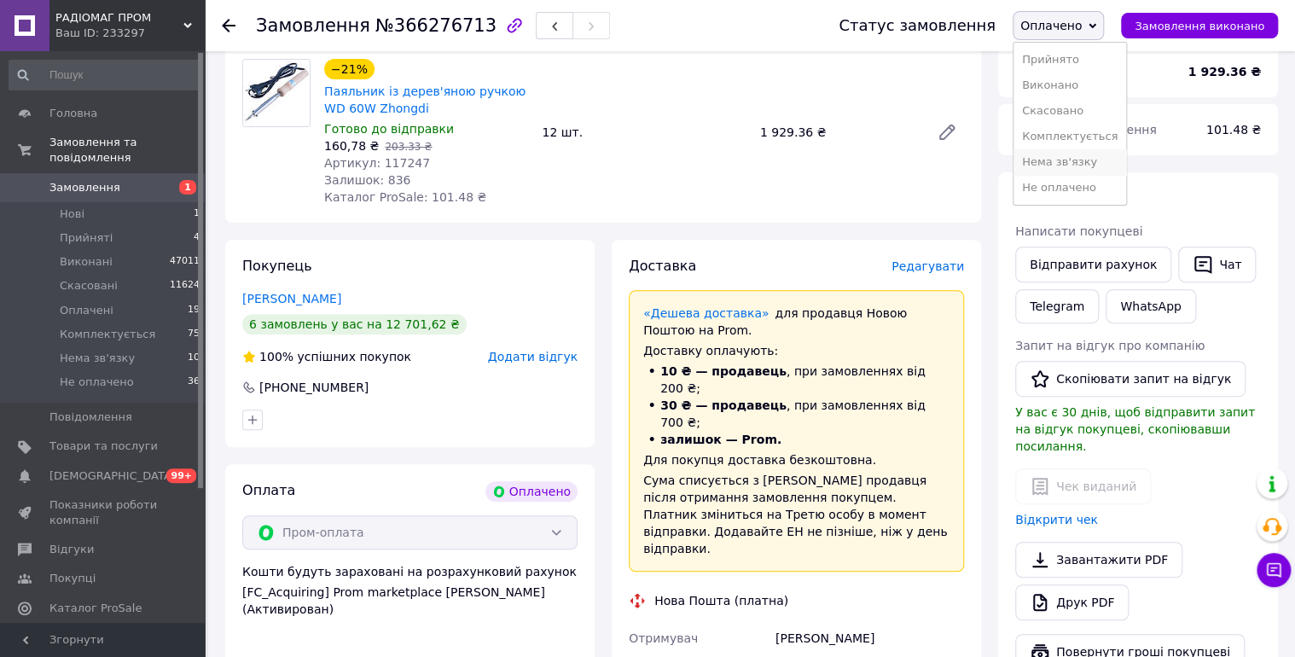
click at [1085, 158] on li "Нема зв'язку" at bounding box center [1069, 162] width 113 height 26
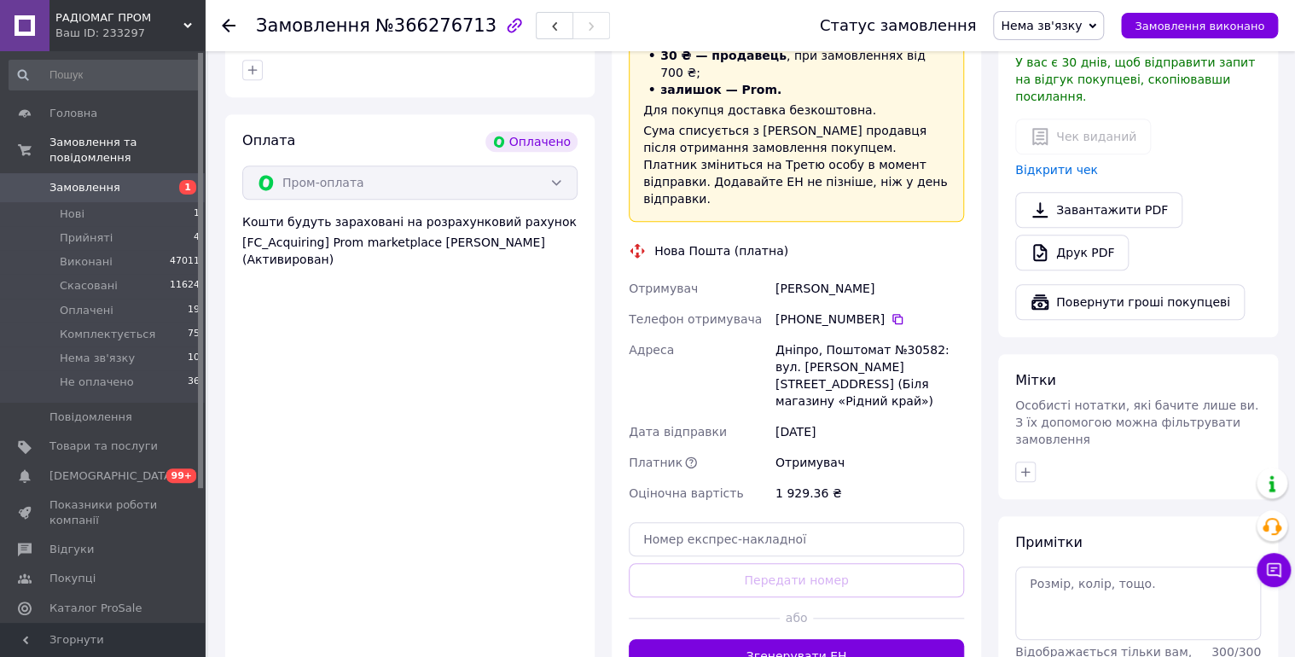
scroll to position [714, 0]
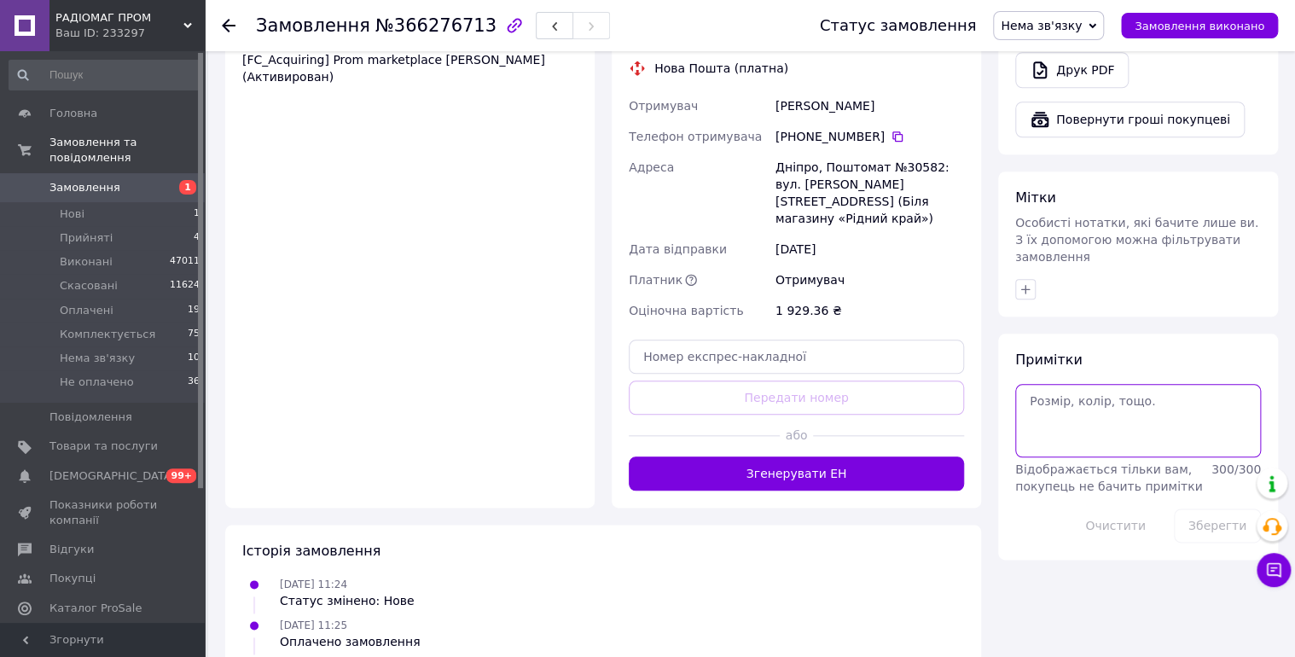
click at [1058, 399] on textarea at bounding box center [1138, 420] width 246 height 73
type textarea "12/10 запитати відділення."
click at [1195, 508] on button "Зберегти" at bounding box center [1217, 525] width 87 height 34
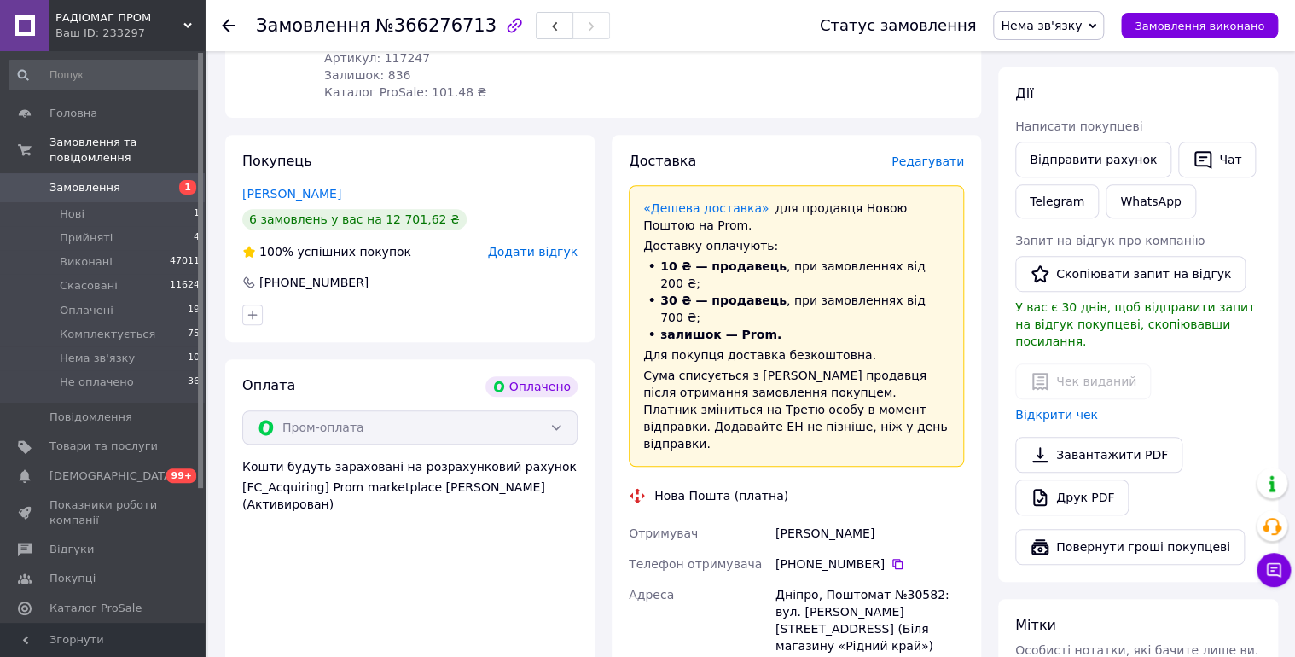
scroll to position [259, 0]
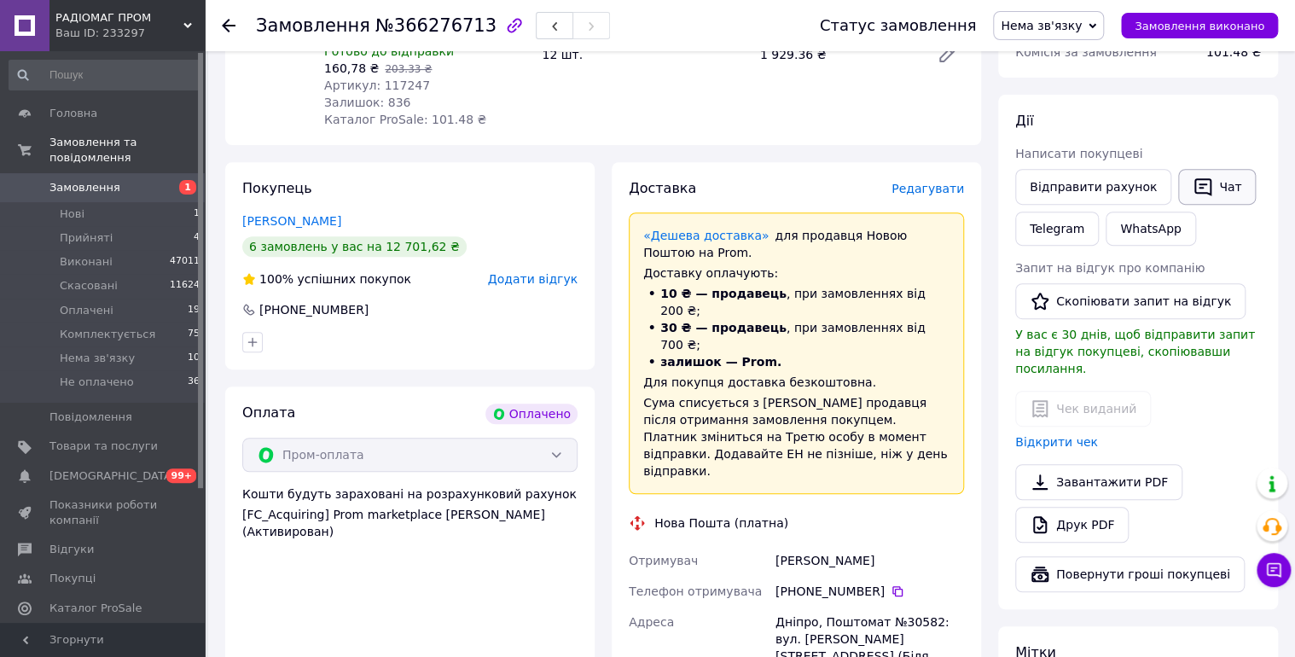
click at [1215, 188] on button "Чат" at bounding box center [1217, 187] width 78 height 36
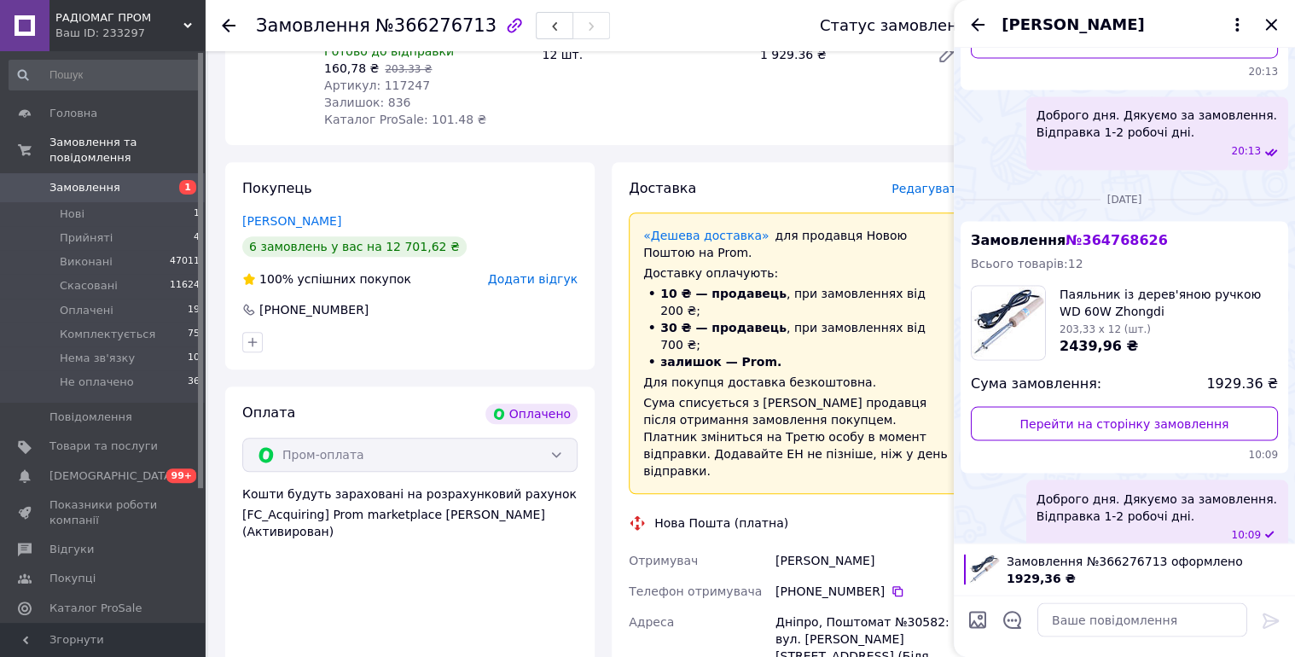
scroll to position [1416, 0]
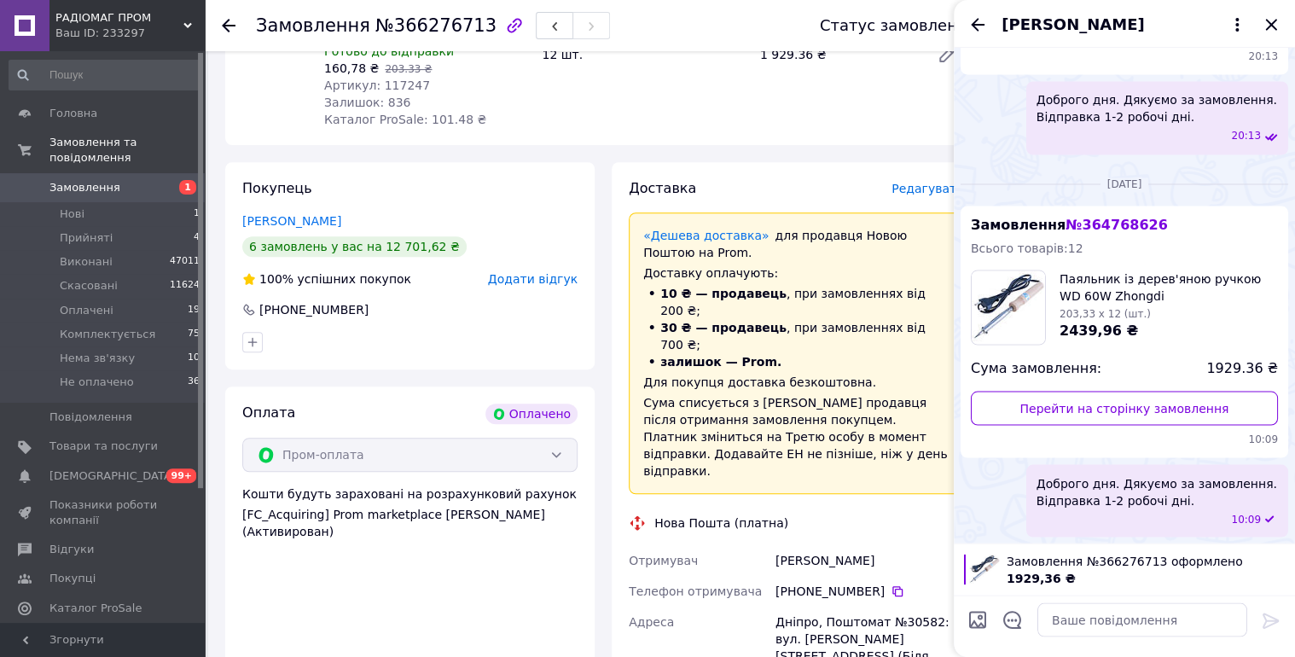
click at [962, 19] on div "Людмила Курило" at bounding box center [1124, 24] width 341 height 48
click at [978, 22] on icon "Назад" at bounding box center [977, 25] width 20 height 20
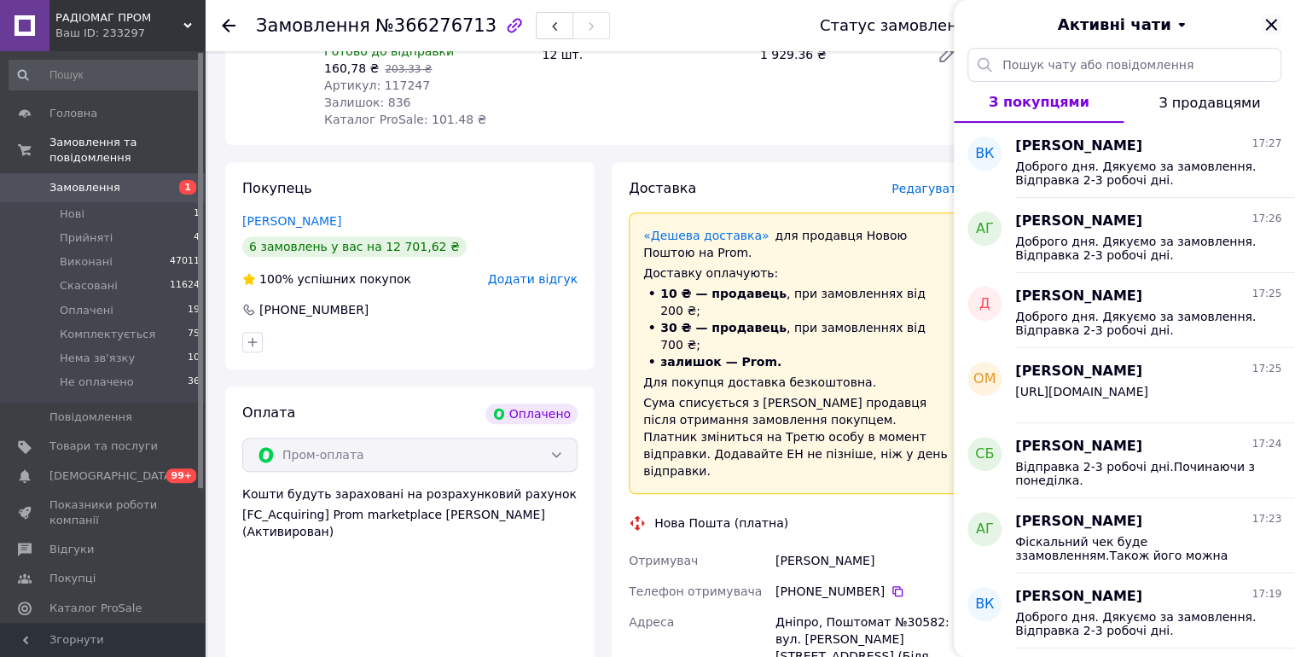
click at [1275, 20] on icon "Закрити" at bounding box center [1270, 24] width 11 height 11
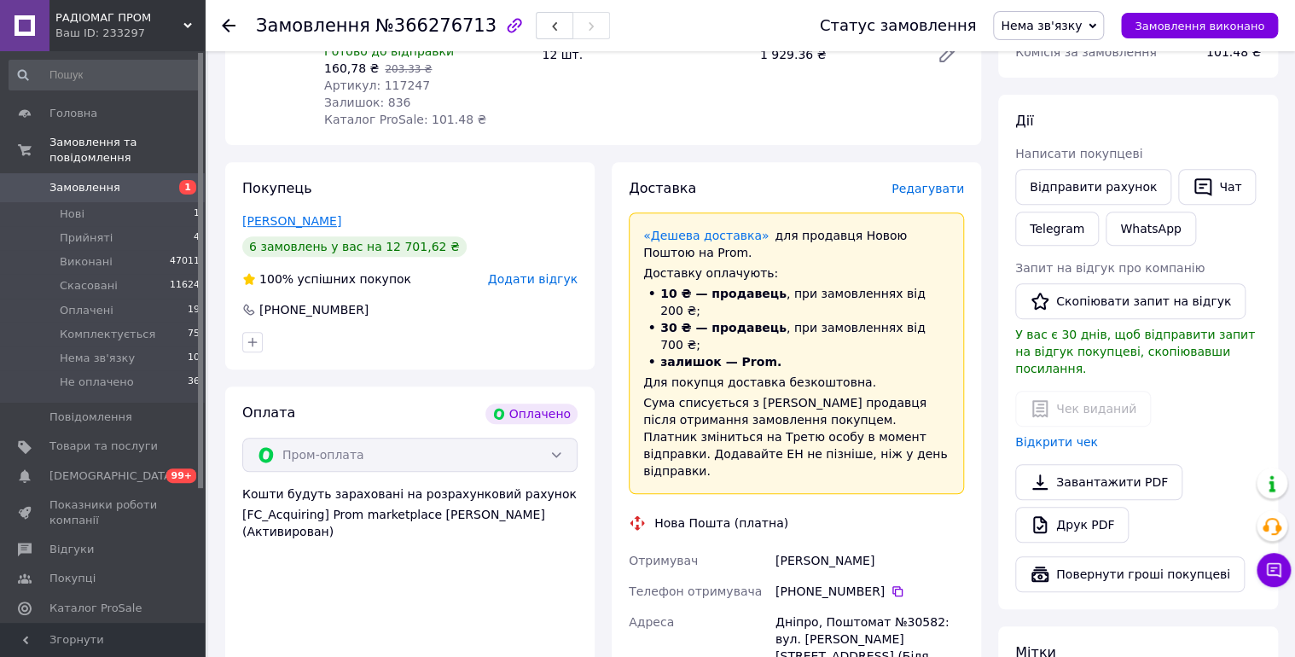
click at [282, 222] on link "Курило Людмила" at bounding box center [291, 221] width 99 height 14
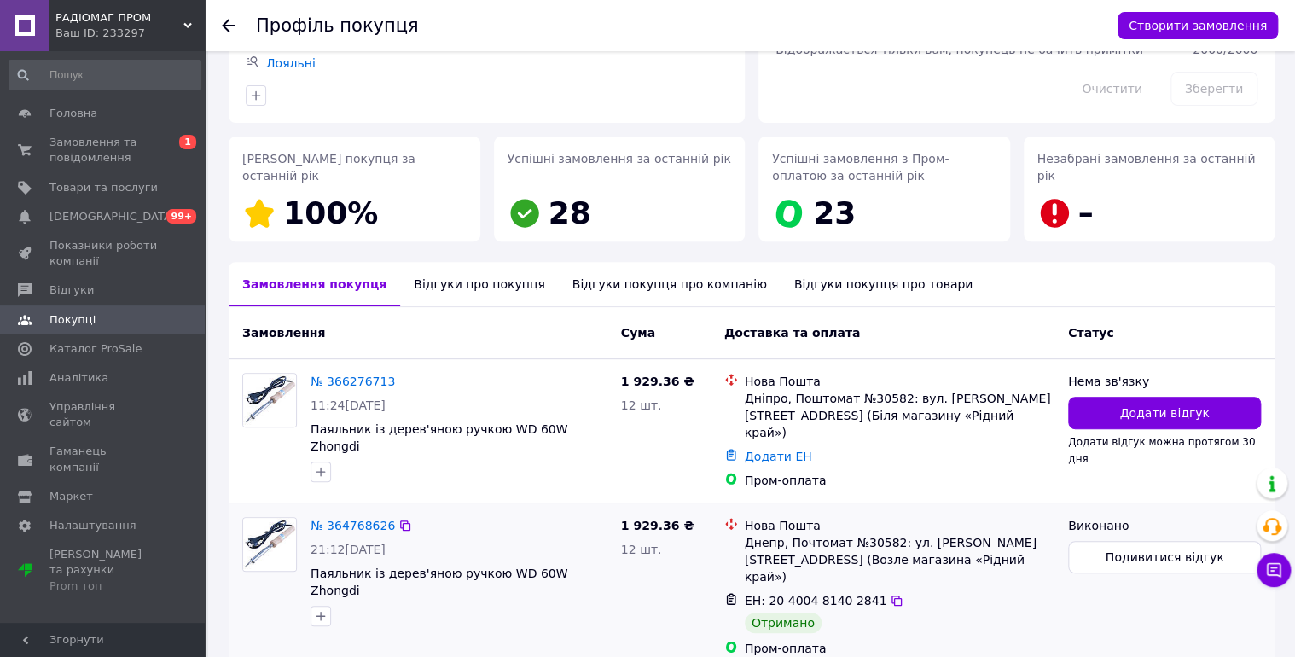
scroll to position [363, 0]
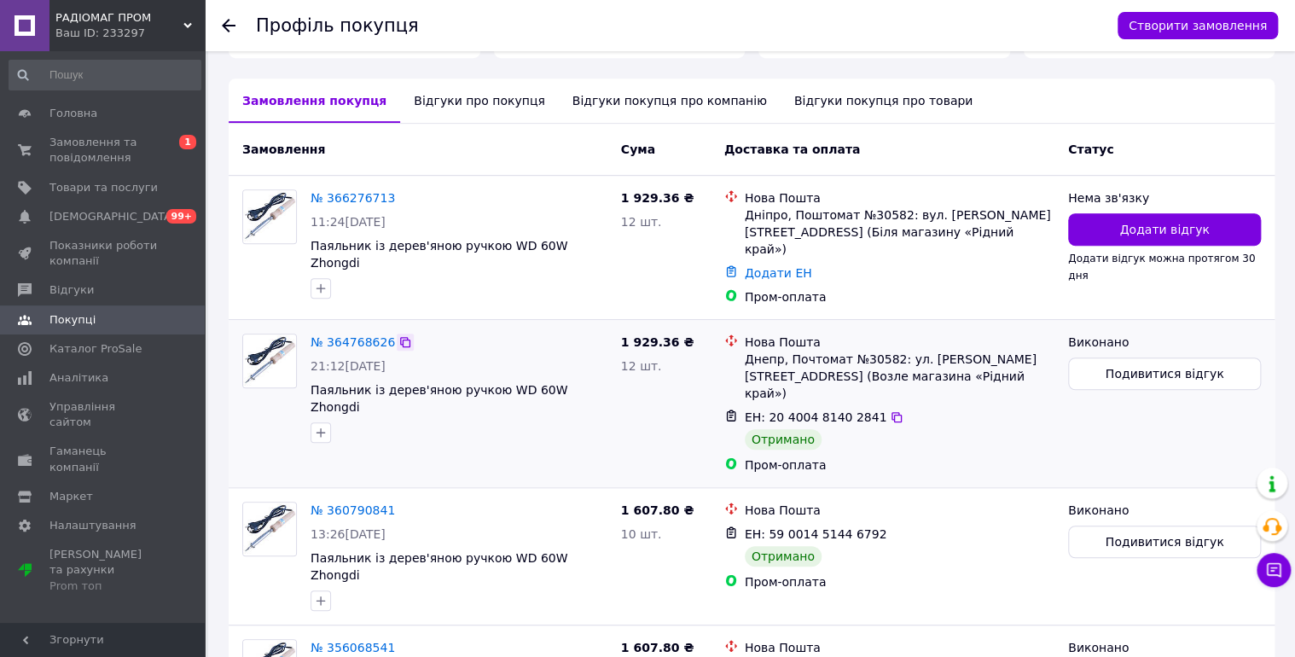
click at [398, 335] on icon at bounding box center [405, 342] width 14 height 14
click at [398, 194] on icon at bounding box center [405, 198] width 14 height 14
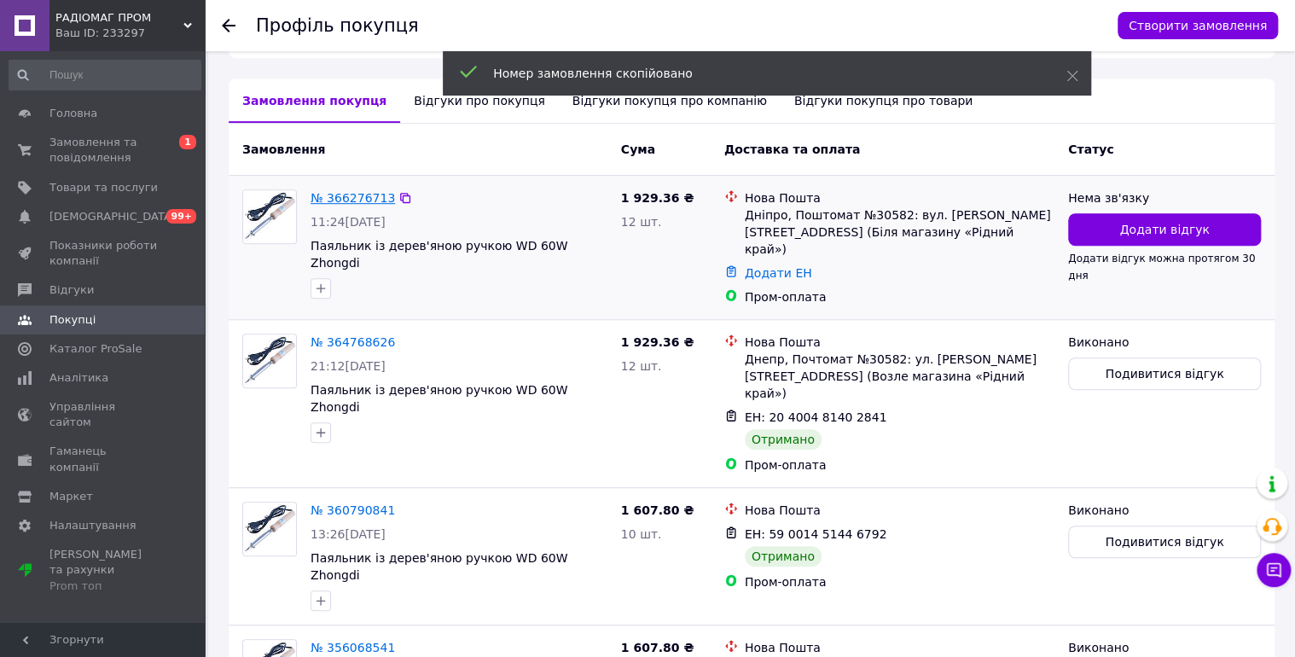
click at [360, 197] on link "№ 366276713" at bounding box center [353, 198] width 84 height 14
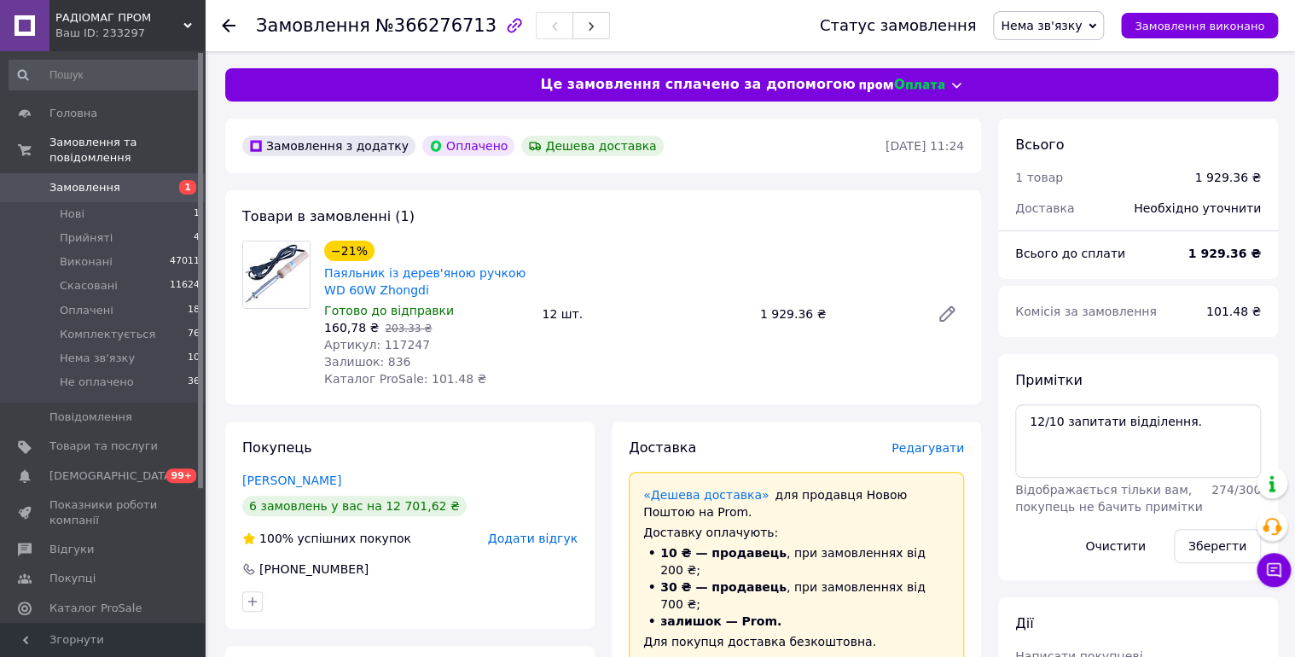
click at [1082, 31] on span "Нема зв'язку" at bounding box center [1041, 26] width 81 height 14
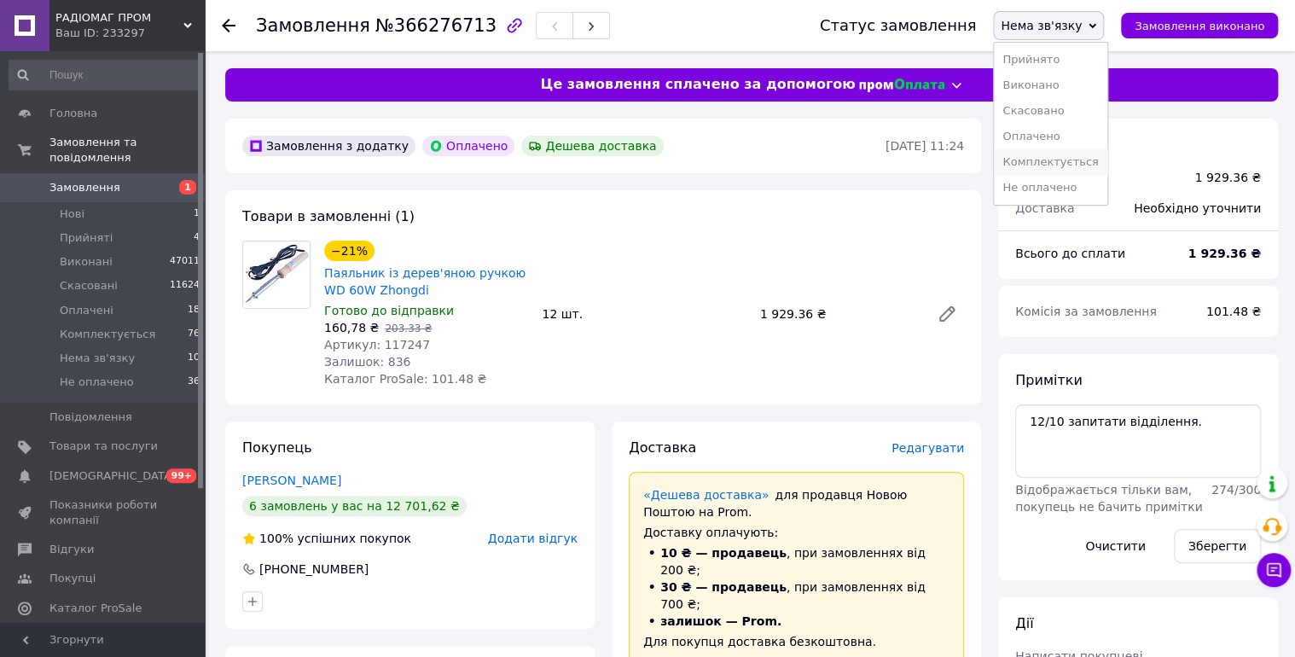
click at [1082, 152] on li "Комплектується" at bounding box center [1050, 162] width 113 height 26
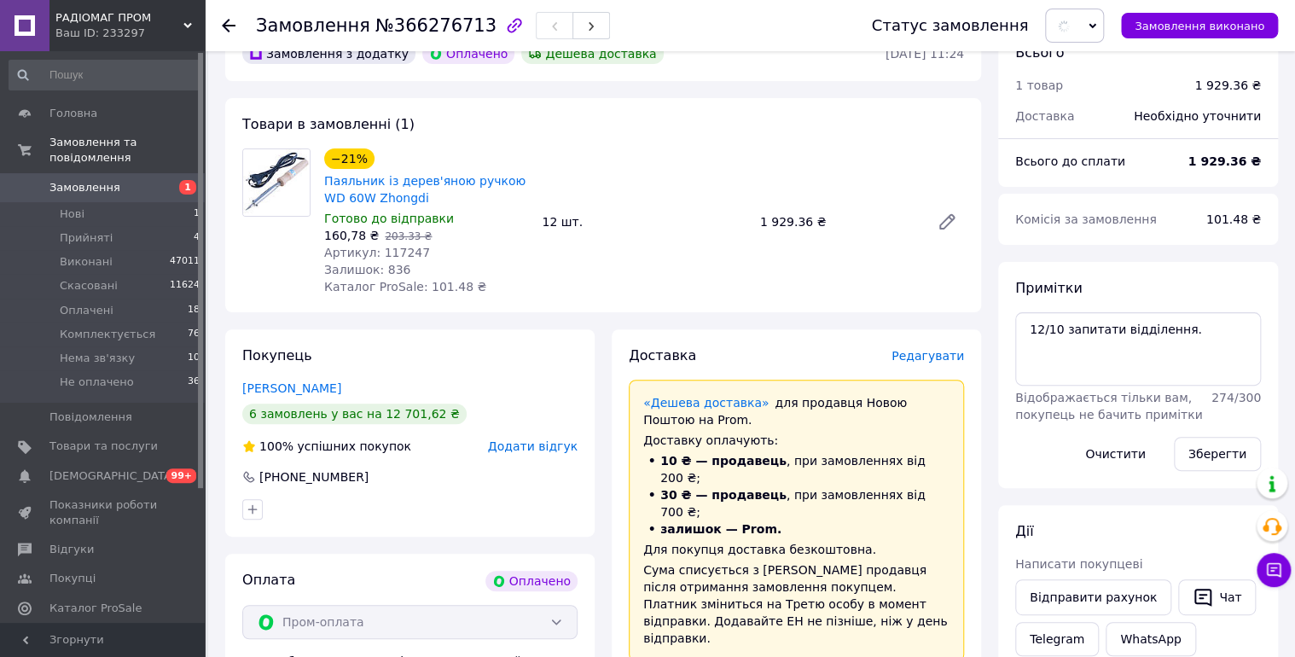
scroll to position [273, 0]
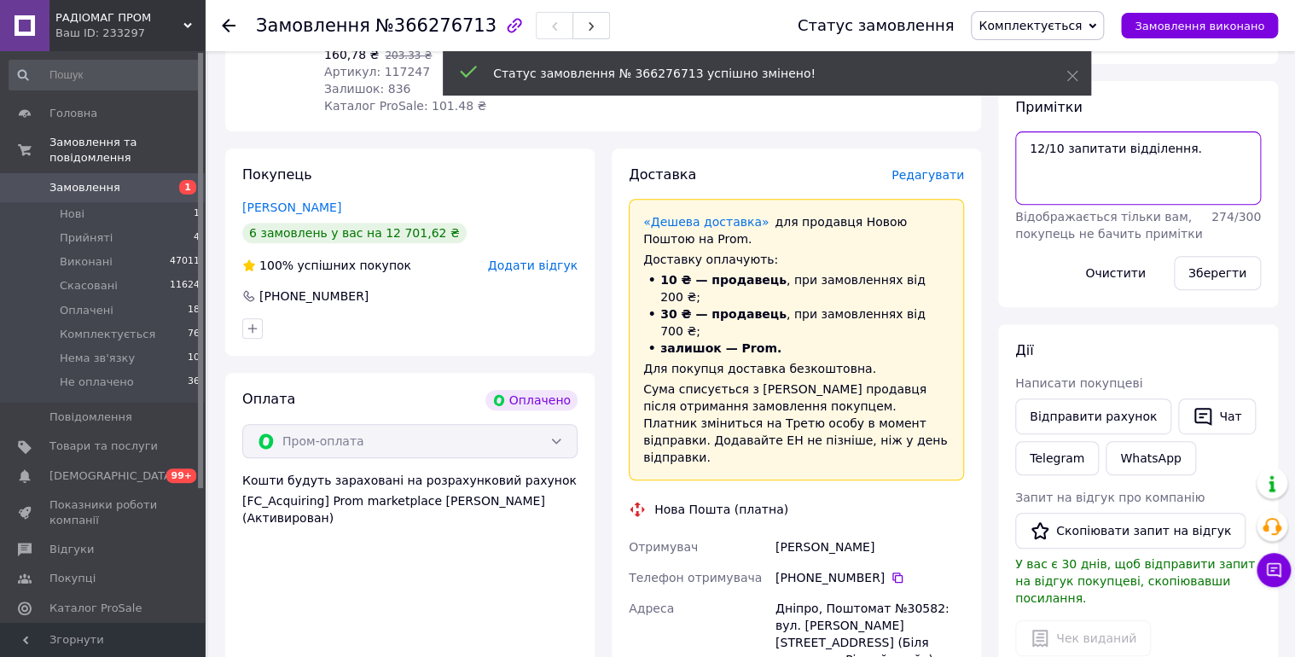
drag, startPoint x: 1082, startPoint y: 145, endPoint x: 1218, endPoint y: 140, distance: 136.6
click at [1218, 140] on textarea "12/10 запитати відділення." at bounding box center [1138, 167] width 246 height 73
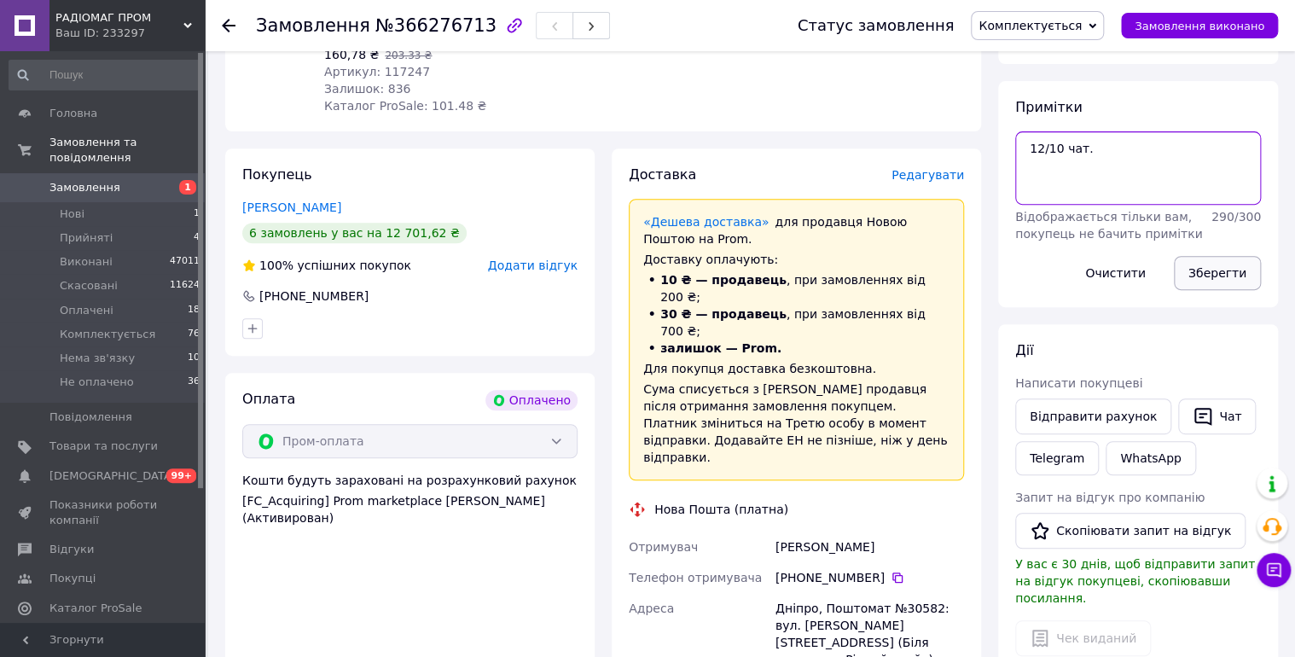
type textarea "12/10 чат."
click at [1212, 278] on button "Зберегти" at bounding box center [1217, 273] width 87 height 34
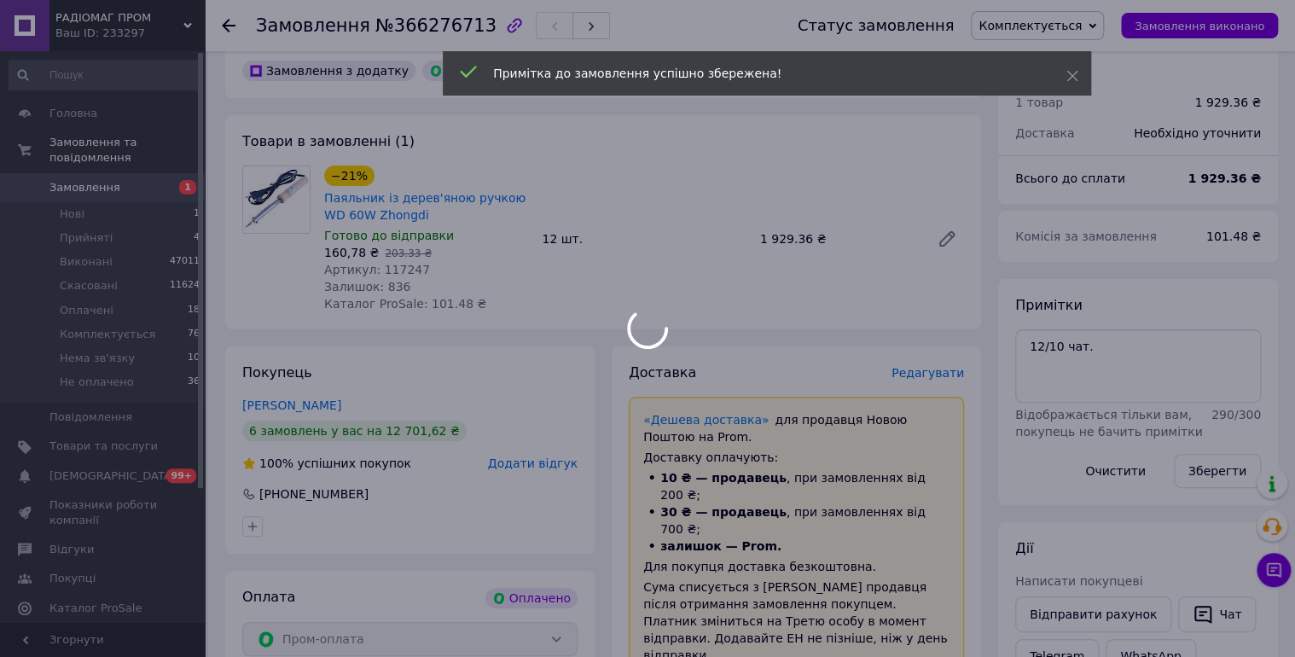
scroll to position [182, 0]
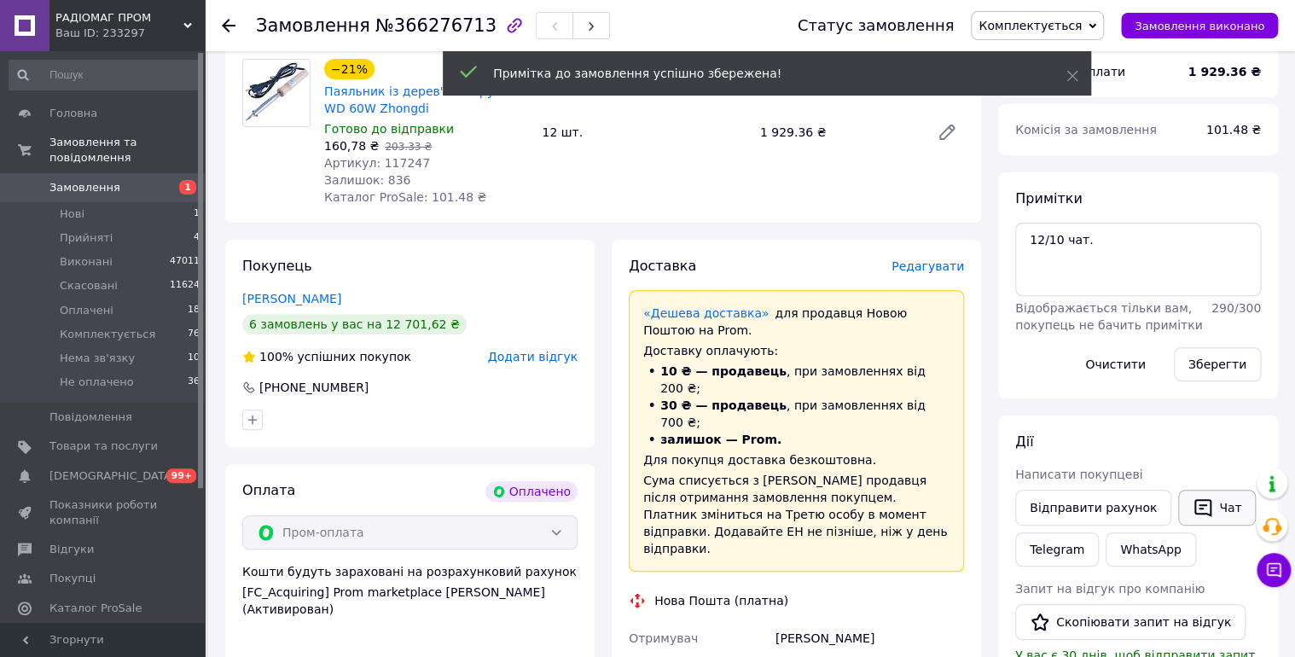
click at [1204, 467] on div "Написати покупцеві" at bounding box center [1138, 474] width 246 height 17
click at [1197, 499] on icon "button" at bounding box center [1203, 507] width 20 height 20
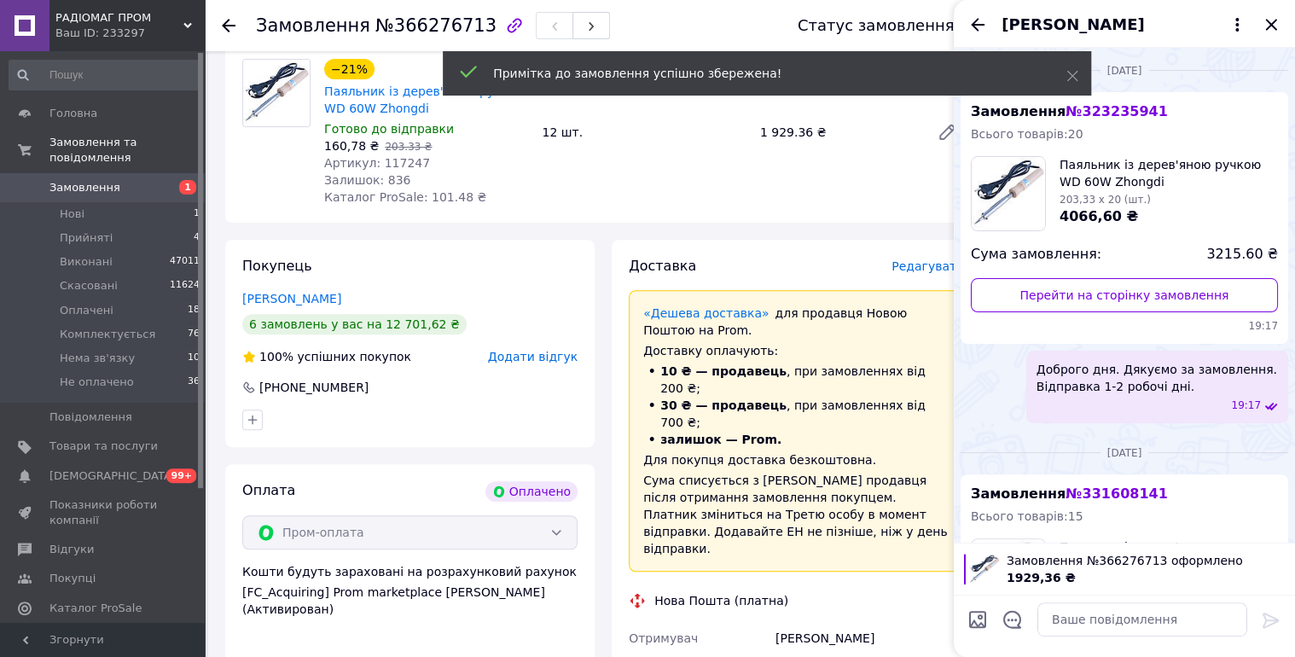
scroll to position [206, 0]
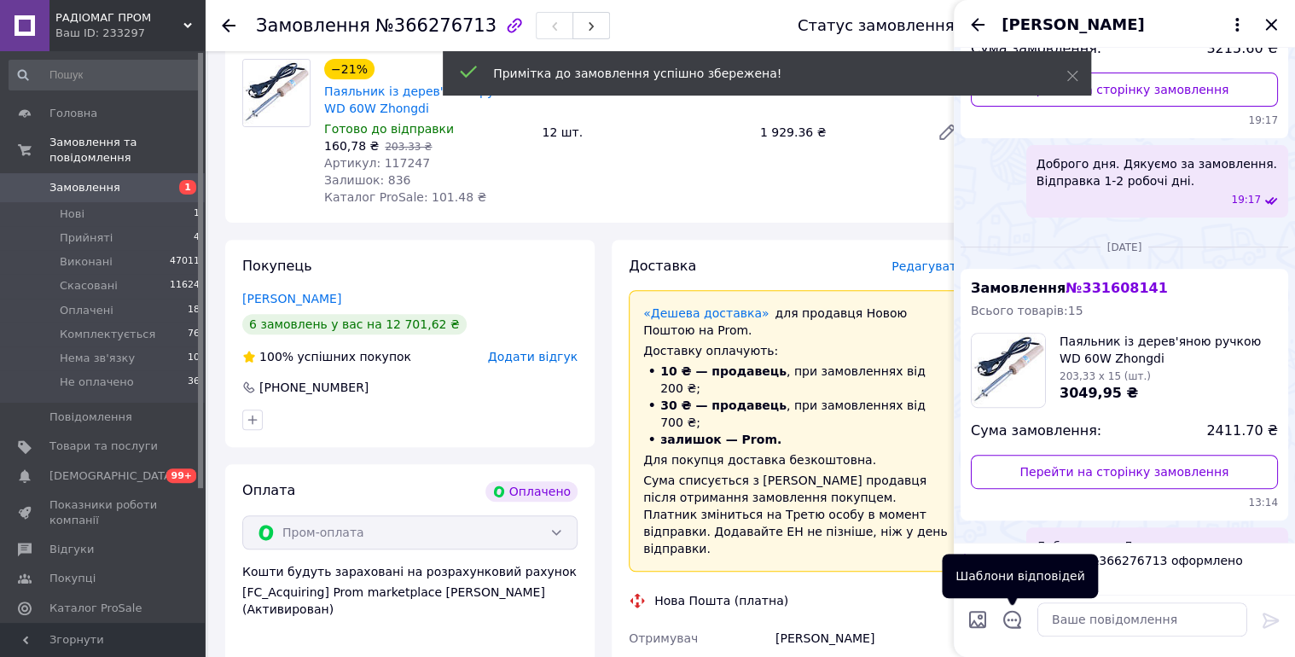
drag, startPoint x: 1016, startPoint y: 609, endPoint x: 1065, endPoint y: 595, distance: 51.3
click at [1017, 610] on icon "Відкрити шаблони відповідей" at bounding box center [1012, 619] width 19 height 19
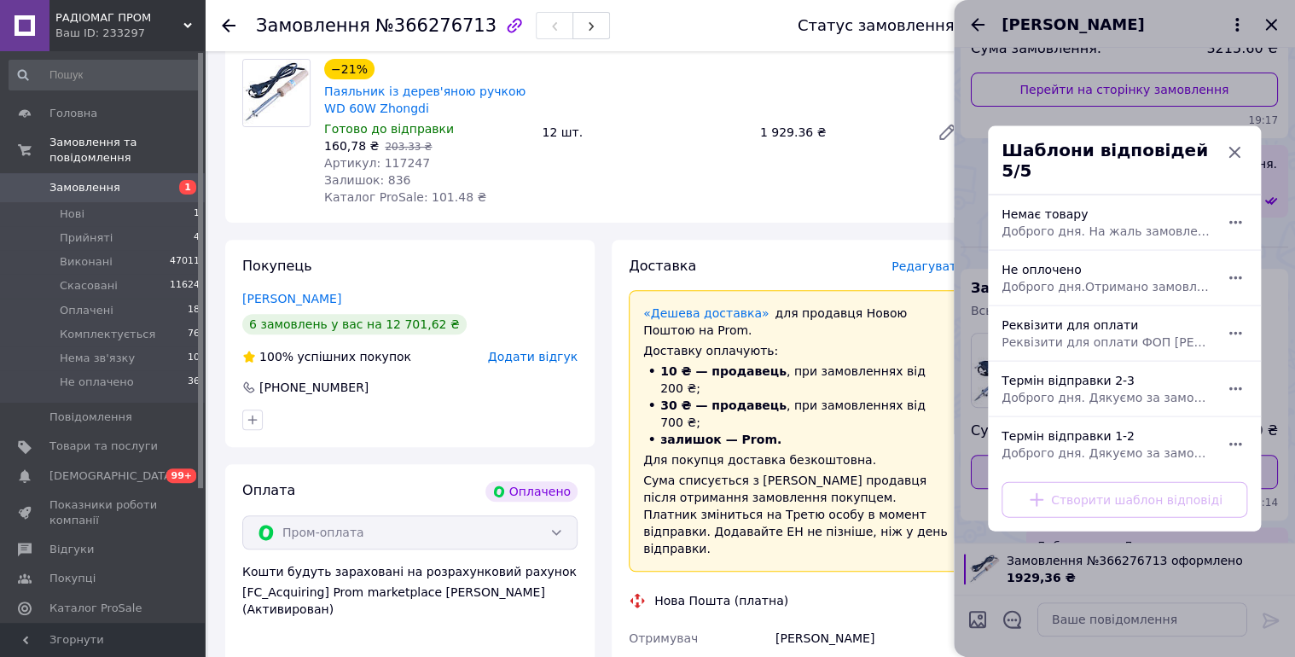
drag, startPoint x: 1092, startPoint y: 384, endPoint x: 1208, endPoint y: 455, distance: 135.9
click at [1094, 389] on span "Доброго дня. Дякуємо за замовлення. Відправка 2-3 робочі дні." at bounding box center [1105, 397] width 208 height 17
type textarea "Доброго дня. Дякуємо за замовлення. Відправка 2-3 робочі дні."
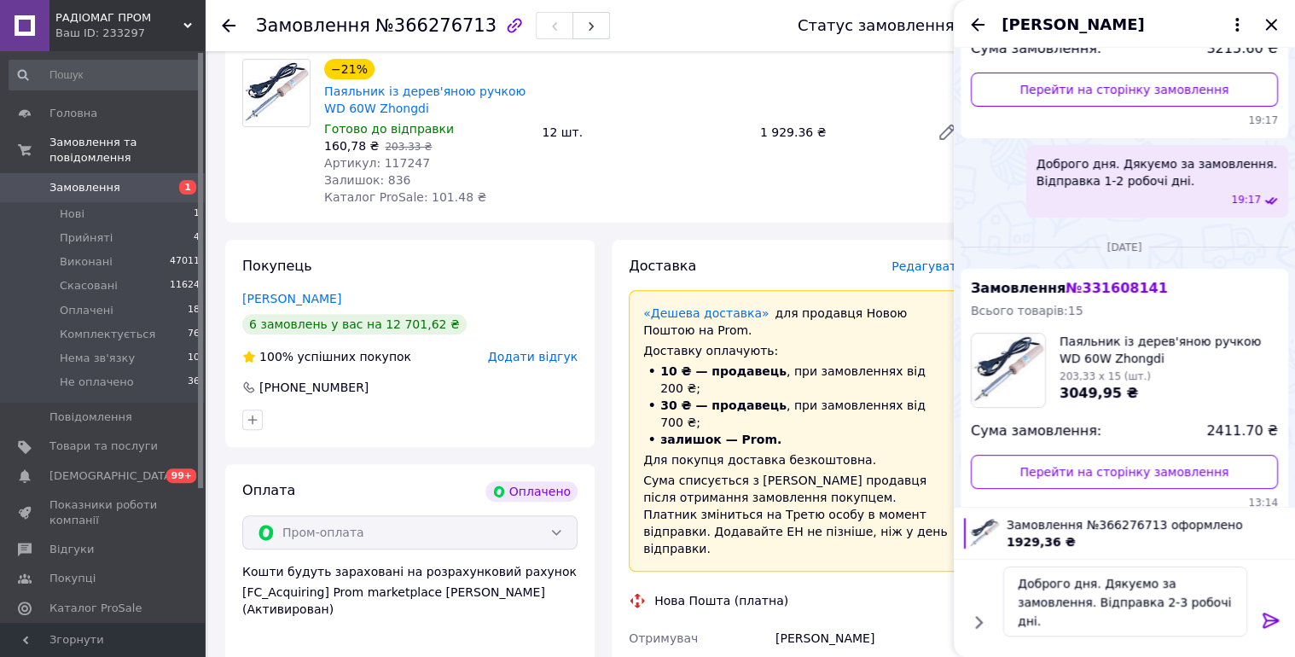
drag, startPoint x: 1267, startPoint y: 612, endPoint x: 1261, endPoint y: 444, distance: 168.2
click at [1268, 610] on icon at bounding box center [1271, 620] width 20 height 20
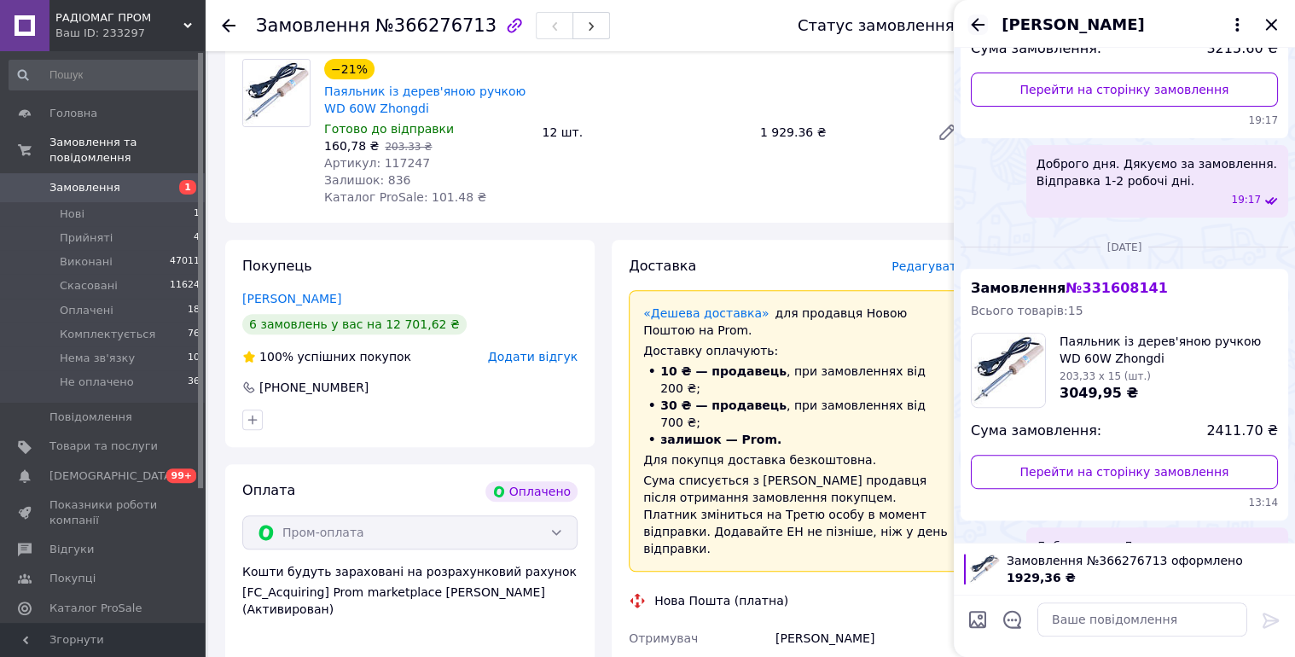
click at [971, 20] on icon "Назад" at bounding box center [977, 25] width 20 height 20
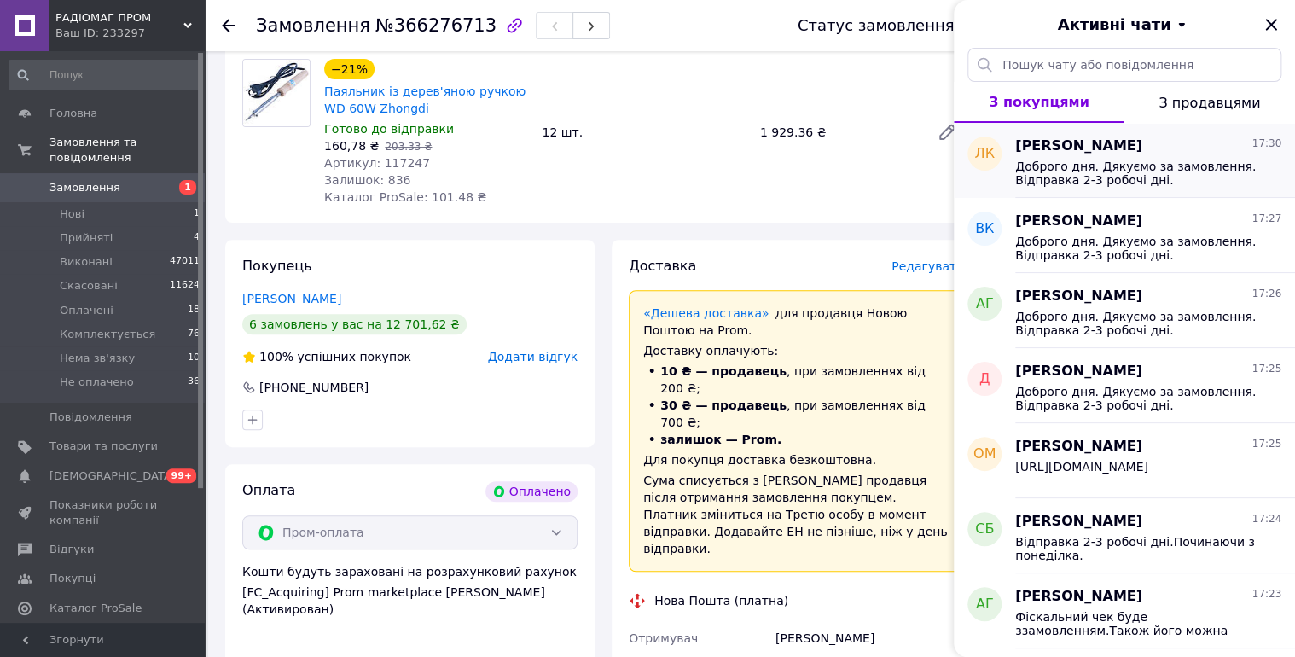
click at [1274, 19] on icon "Закрити" at bounding box center [1271, 25] width 20 height 20
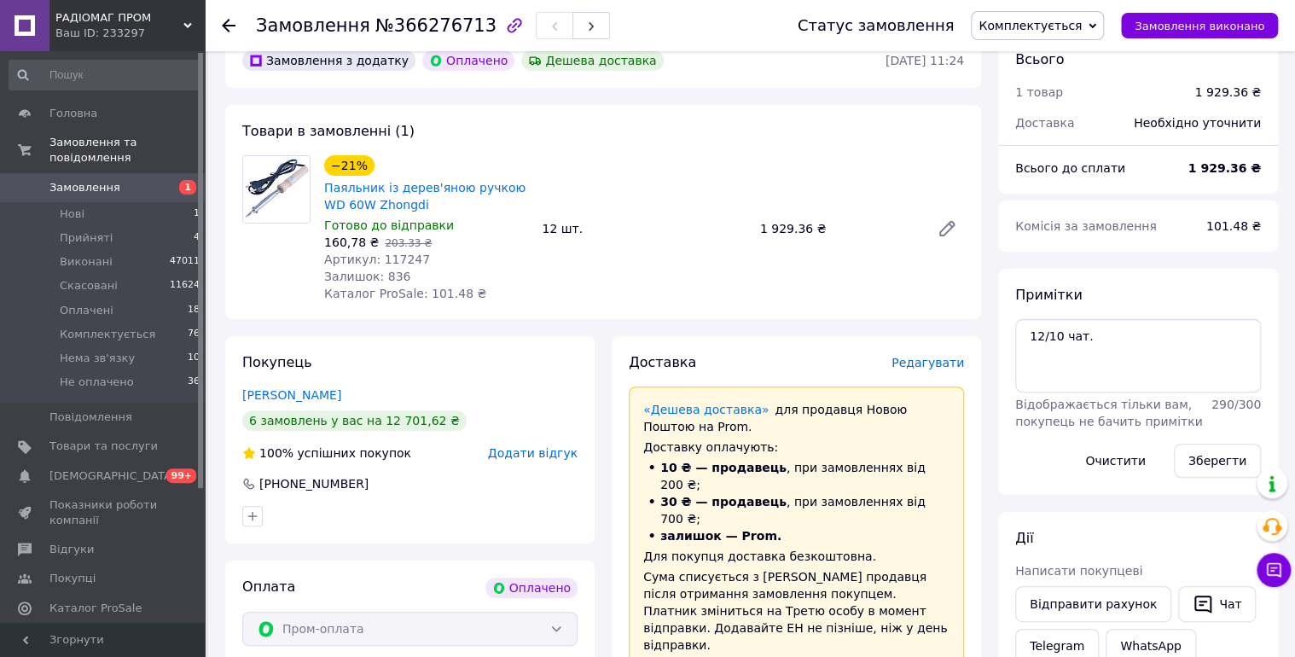
scroll to position [0, 0]
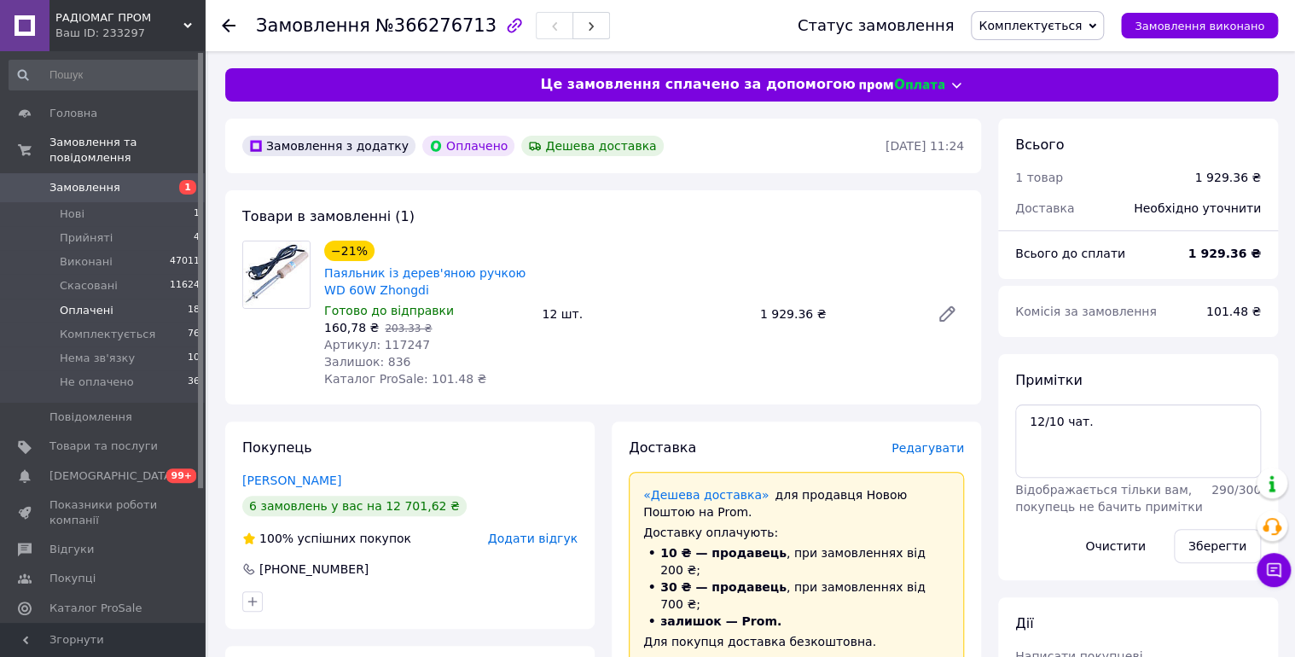
click at [75, 303] on span "Оплачені" at bounding box center [87, 310] width 54 height 15
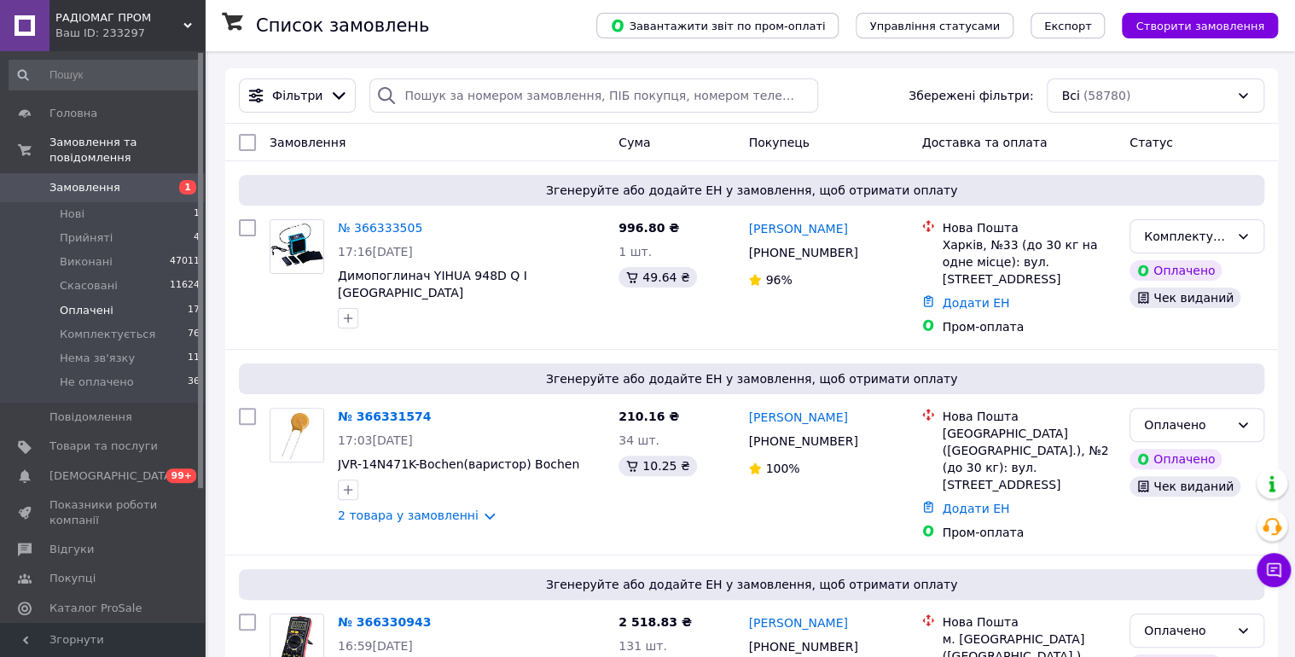
click at [82, 303] on span "Оплачені" at bounding box center [87, 310] width 54 height 15
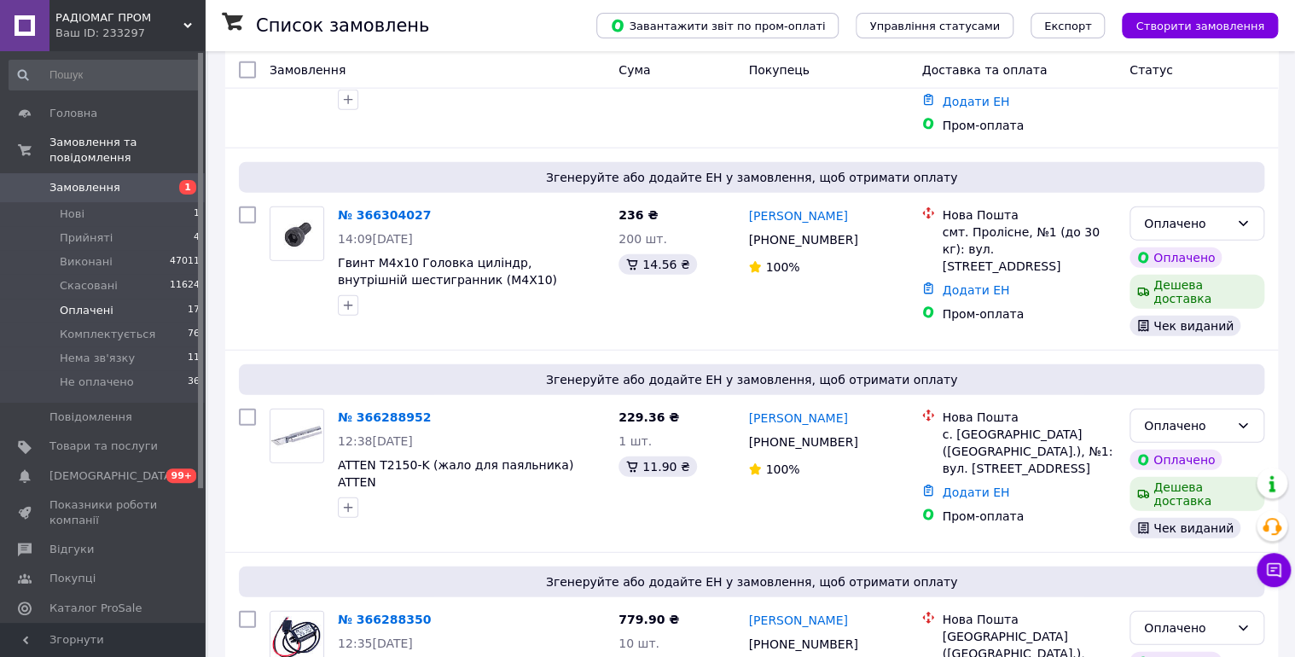
scroll to position [2847, 0]
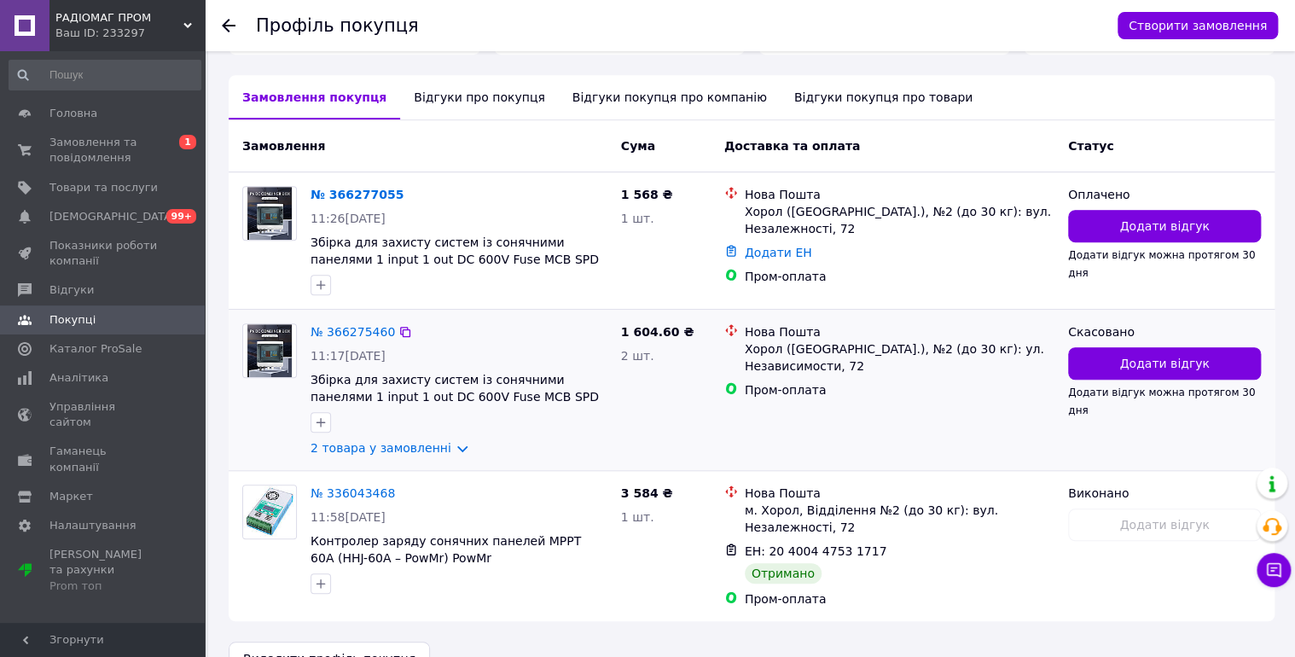
scroll to position [363, 0]
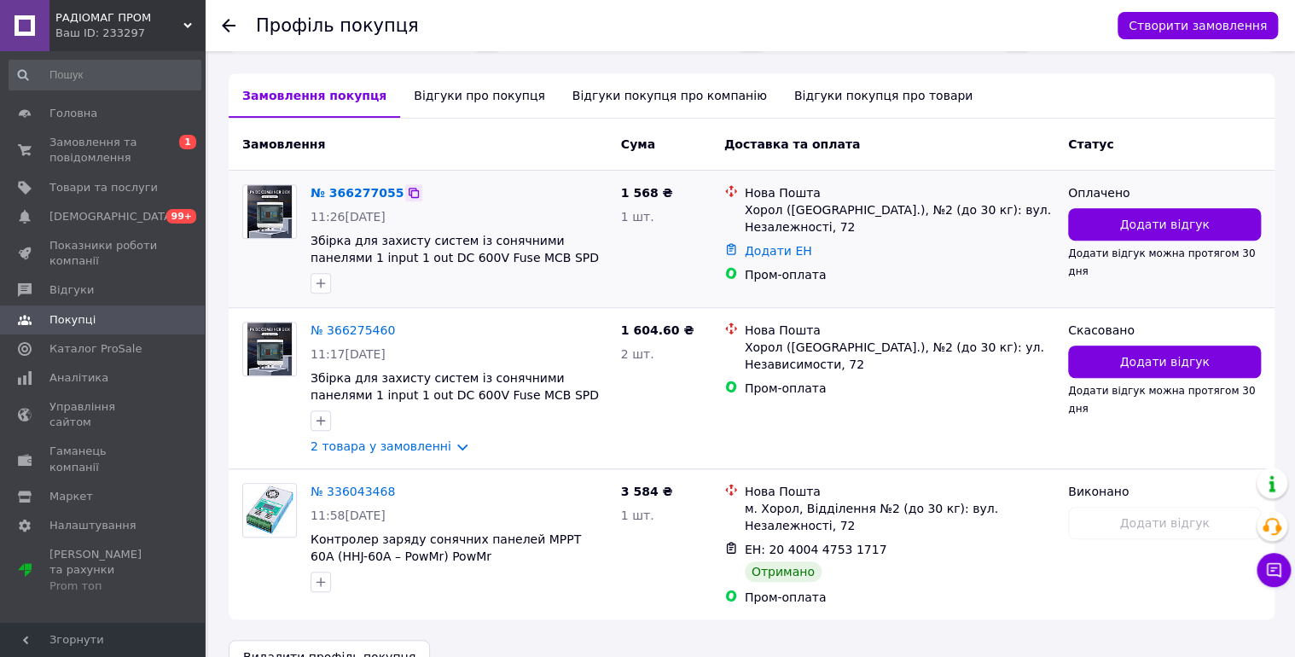
click at [409, 190] on icon at bounding box center [414, 193] width 10 height 10
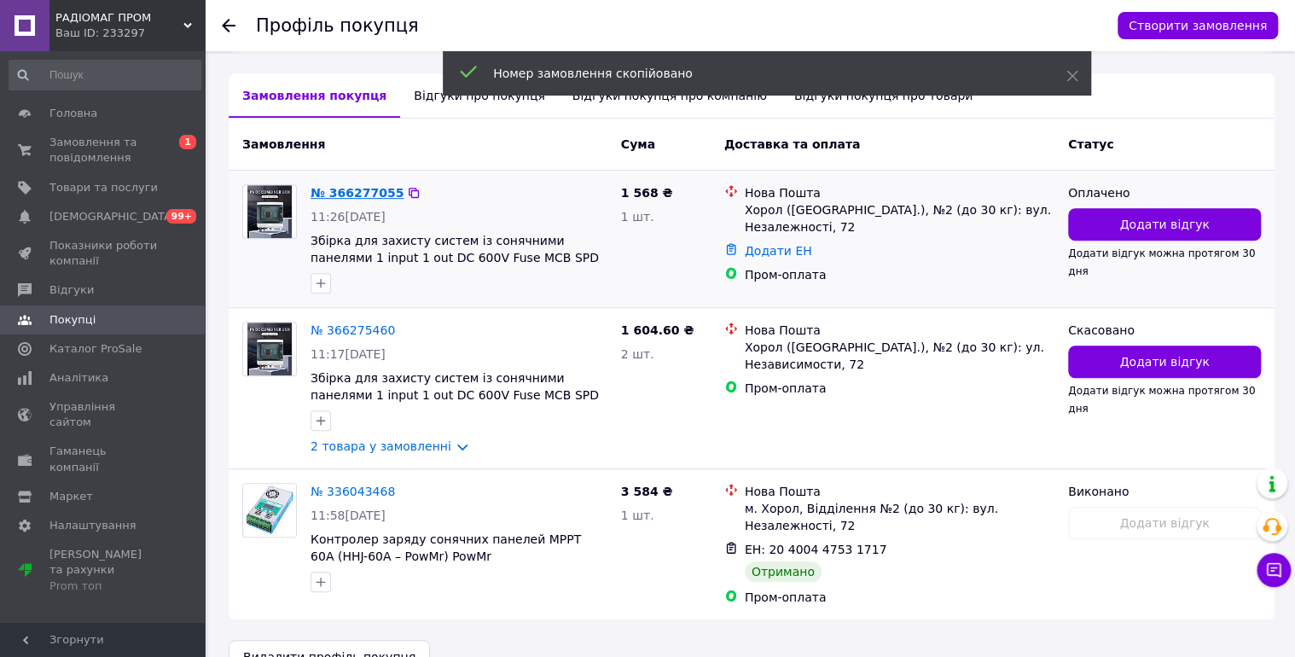
click at [378, 190] on link "№ 366277055" at bounding box center [357, 193] width 93 height 14
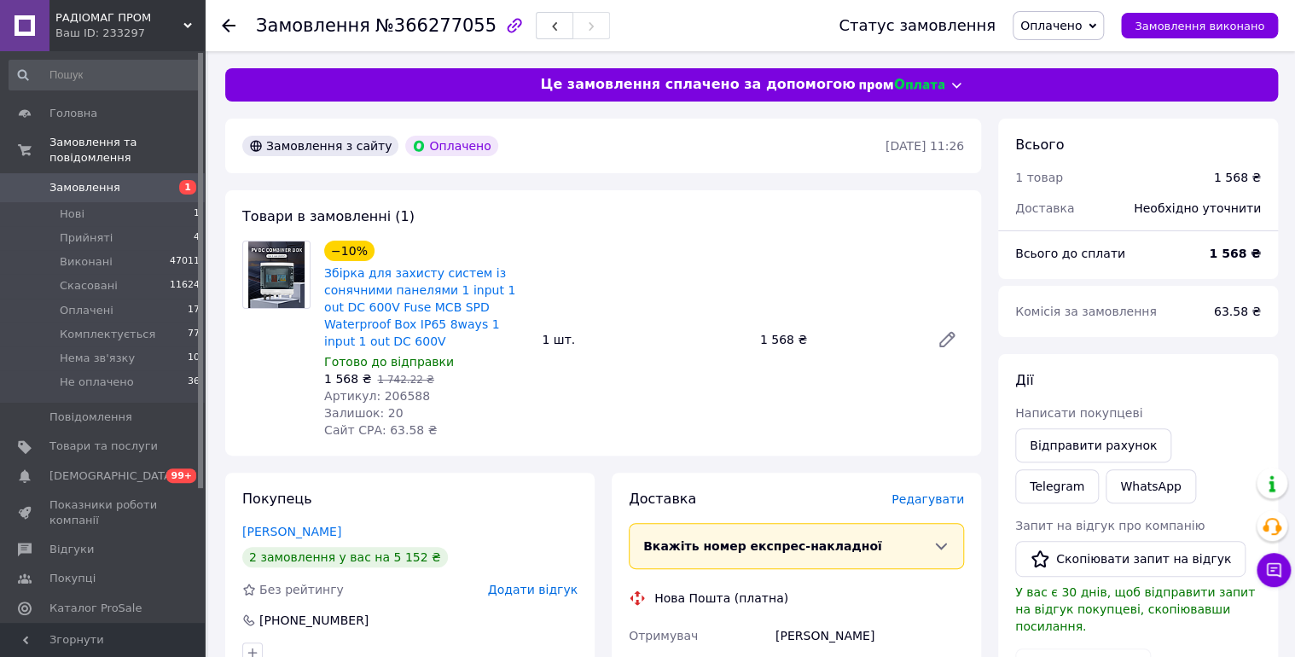
click at [1077, 27] on span "Оплачено" at bounding box center [1050, 26] width 61 height 14
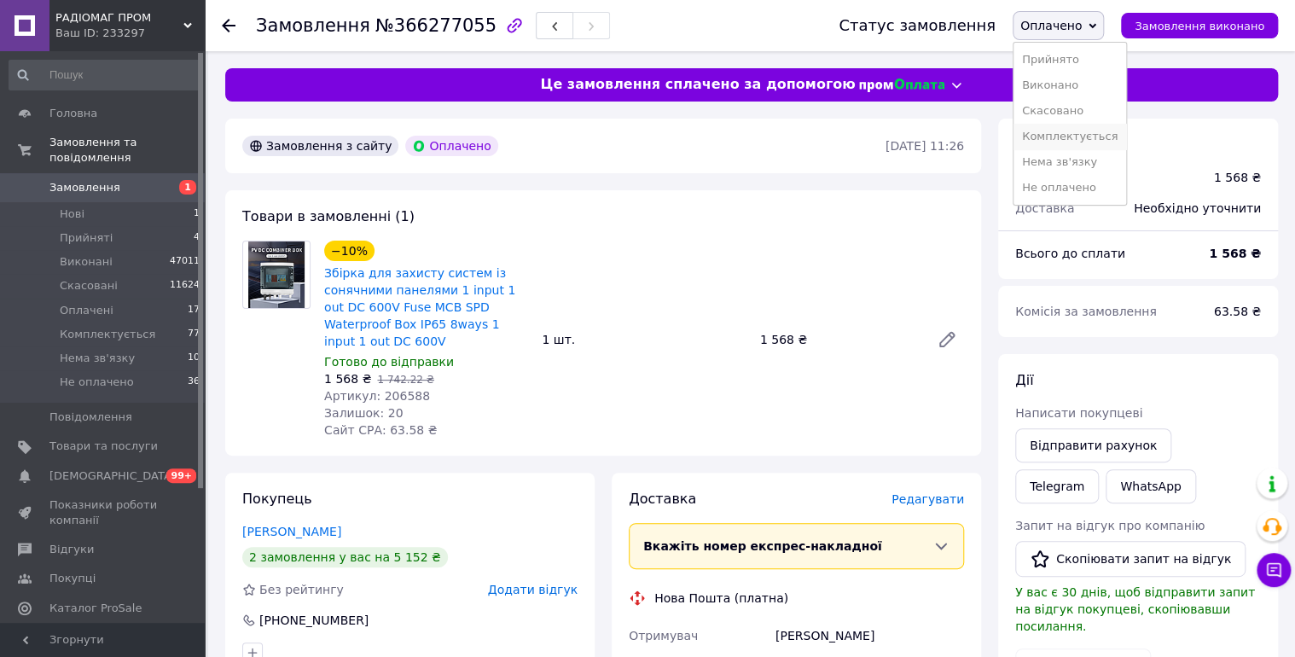
click at [1112, 137] on li "Комплектується" at bounding box center [1069, 137] width 113 height 26
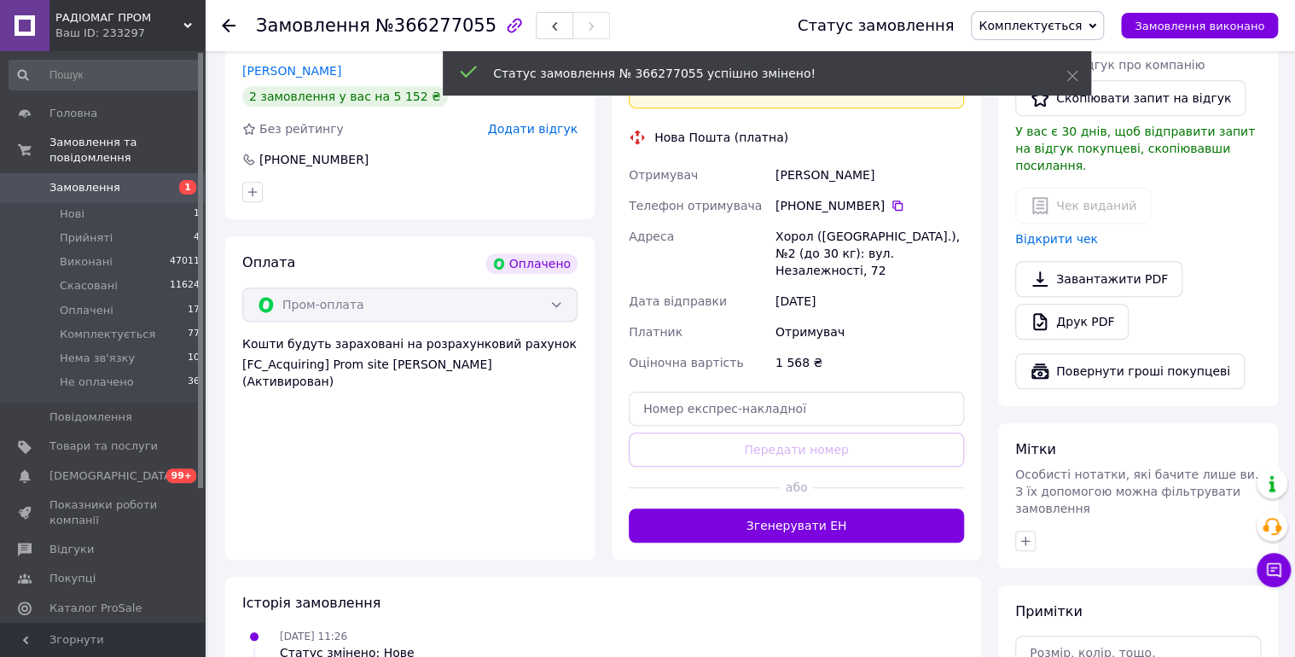
scroll to position [712, 0]
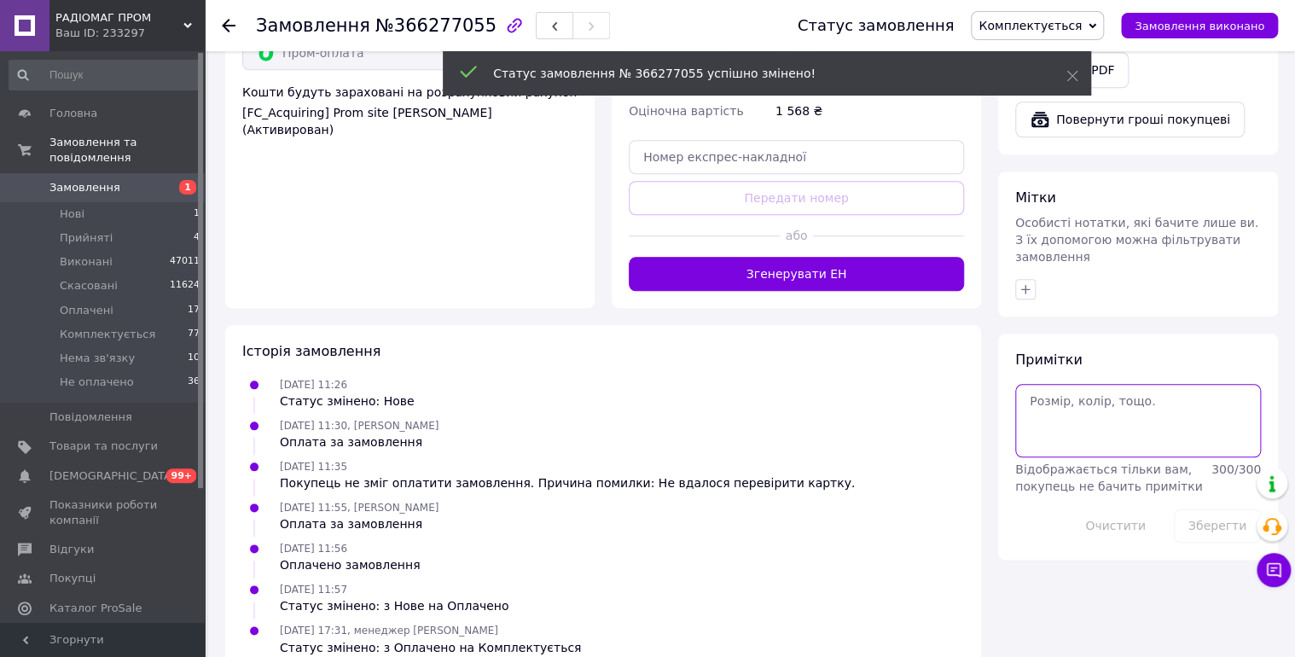
click at [1129, 384] on textarea at bounding box center [1138, 420] width 246 height 73
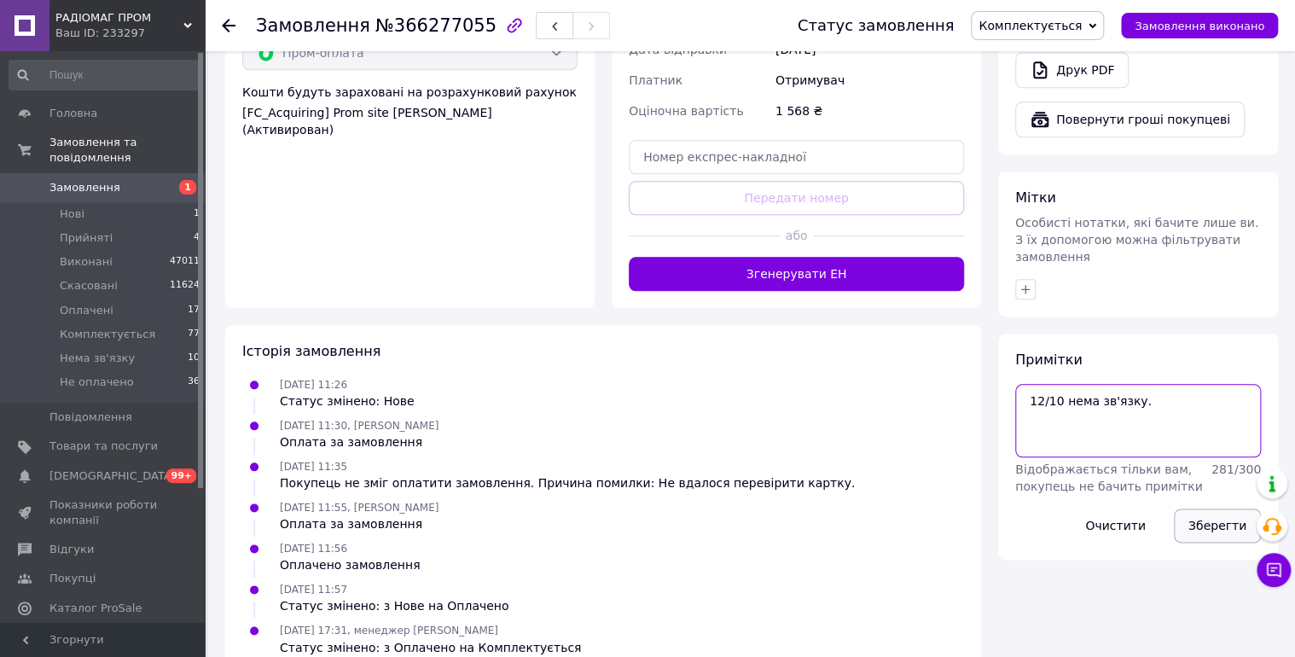
type textarea "12/10 нема зв'язку."
click at [1205, 508] on button "Зберегти" at bounding box center [1217, 525] width 87 height 34
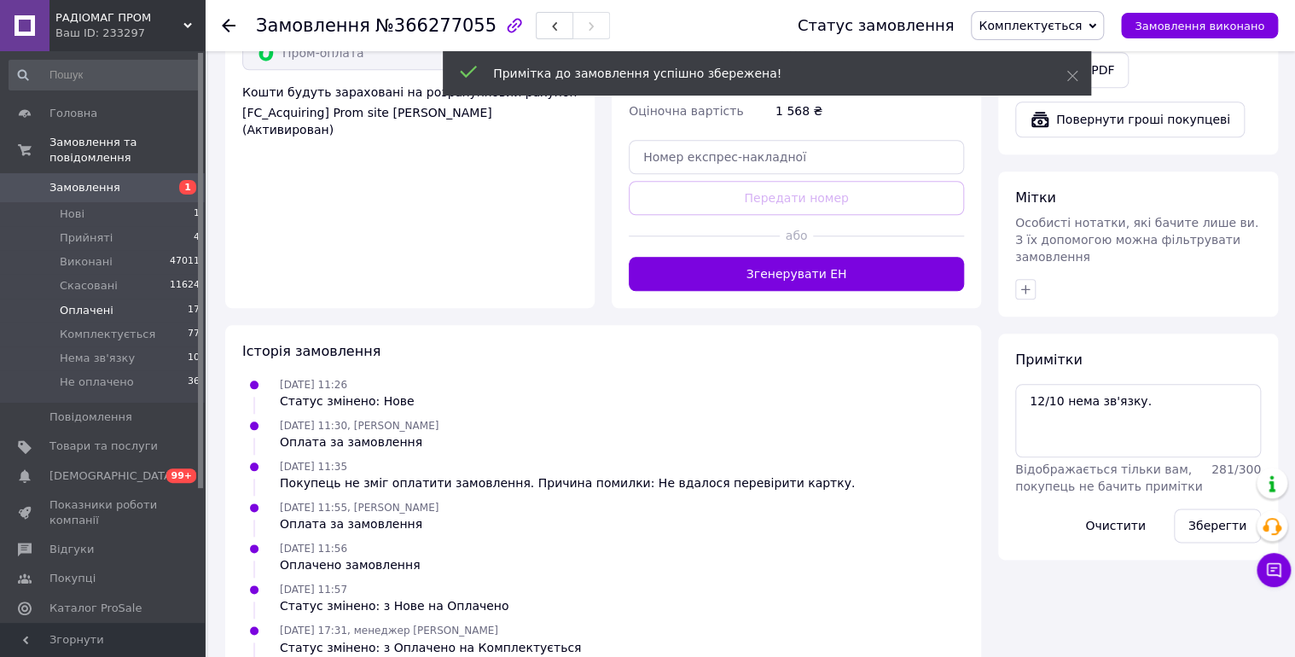
click at [85, 303] on span "Оплачені" at bounding box center [87, 310] width 54 height 15
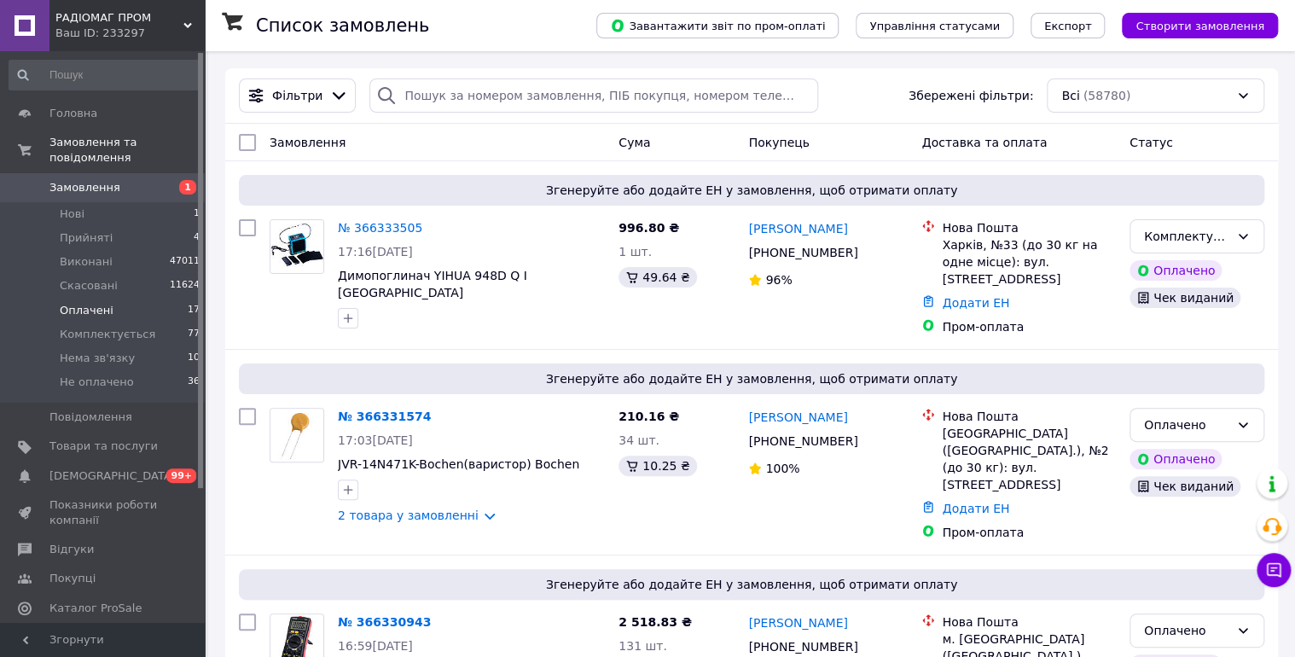
click at [102, 303] on span "Оплачені" at bounding box center [87, 310] width 54 height 15
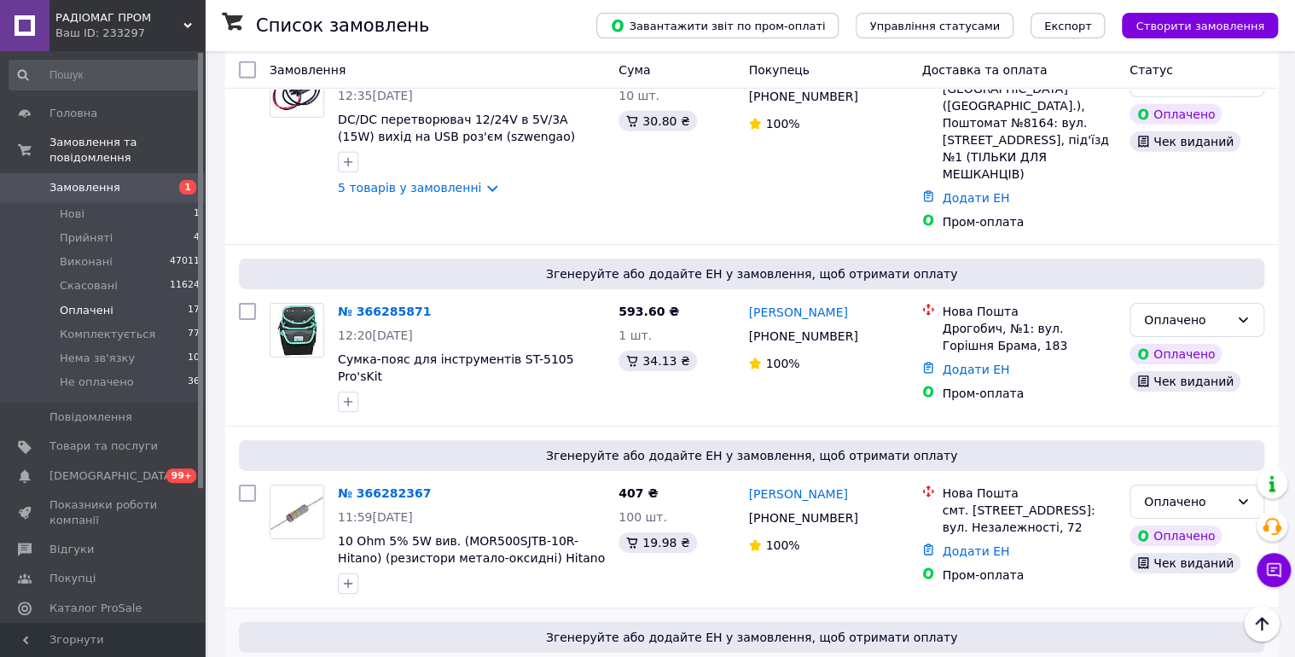
scroll to position [2659, 0]
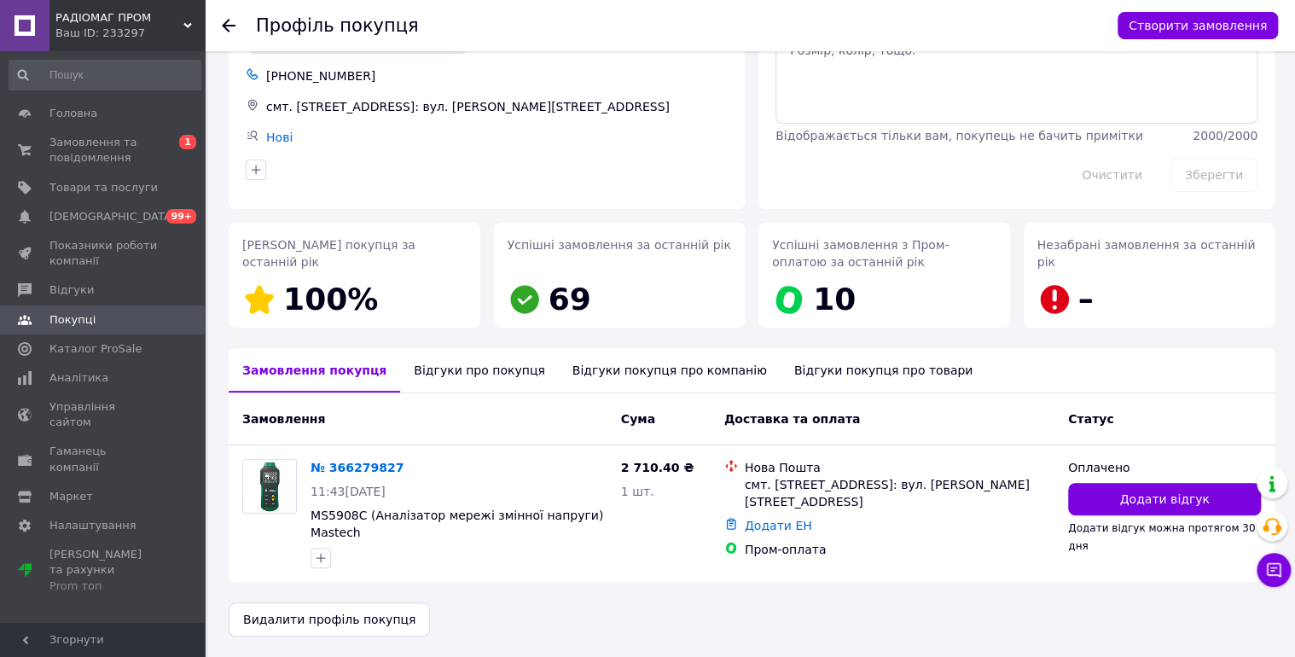
scroll to position [89, 0]
click at [407, 463] on icon at bounding box center [414, 468] width 14 height 14
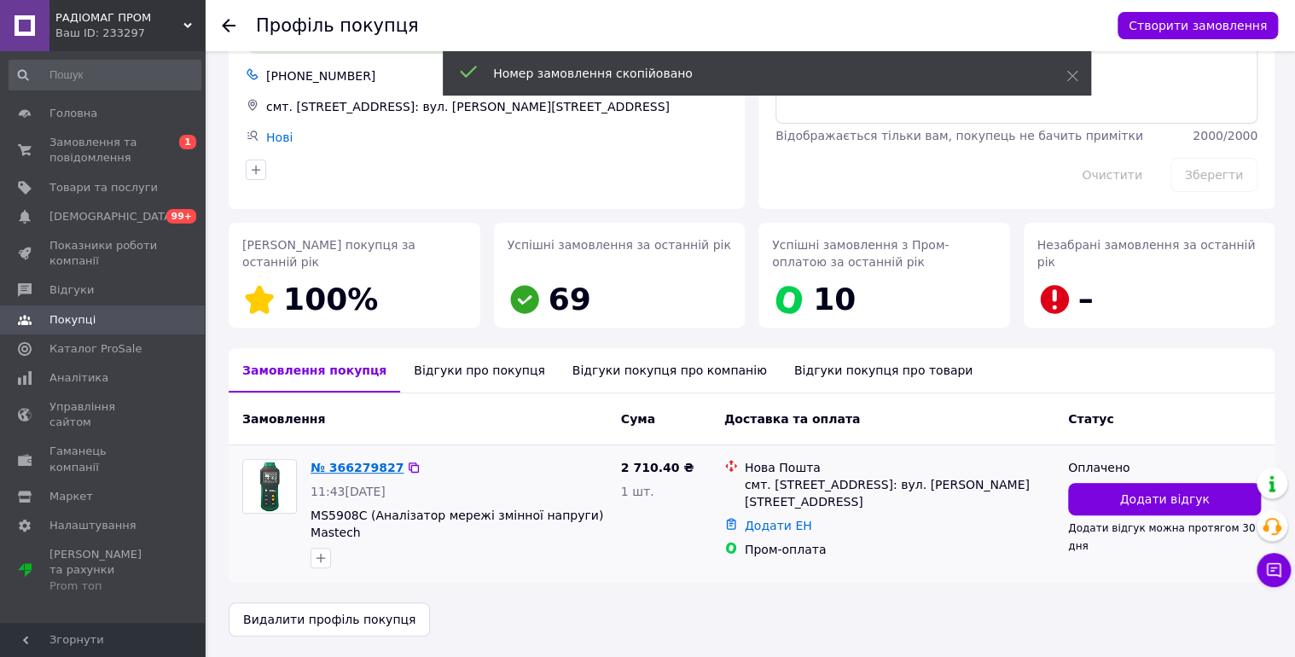
click at [374, 461] on link "№ 366279827" at bounding box center [357, 468] width 93 height 14
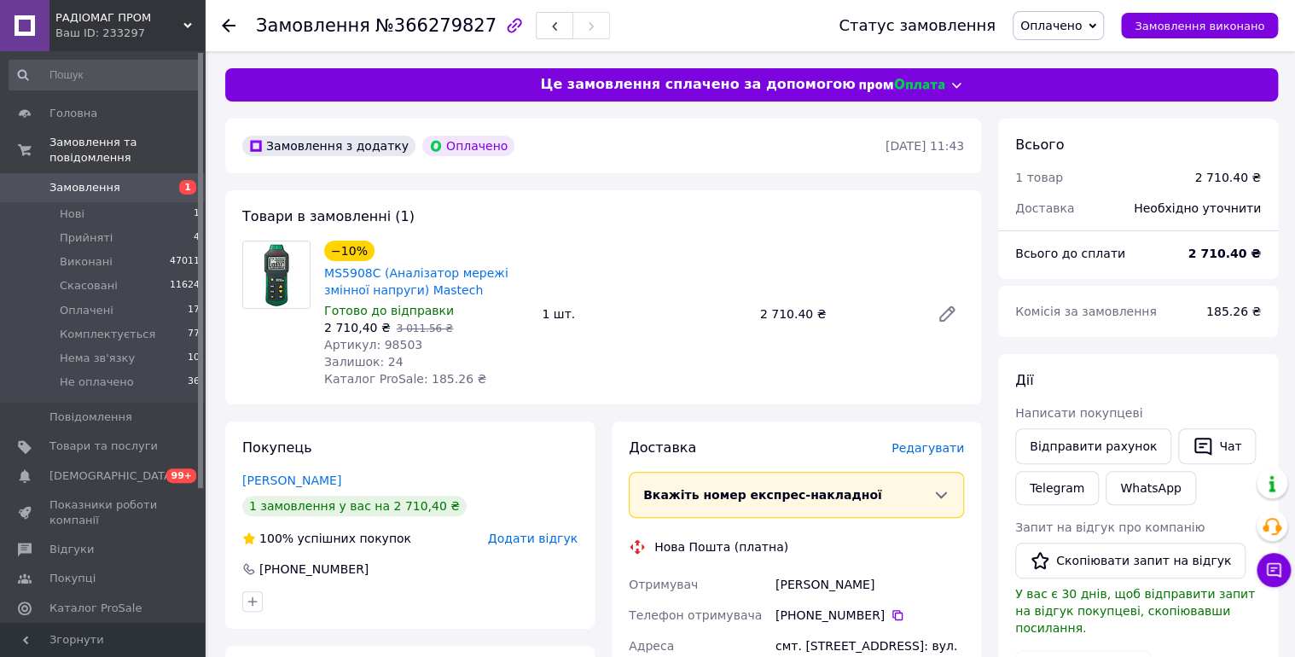
click at [1082, 29] on span "Оплачено" at bounding box center [1050, 26] width 61 height 14
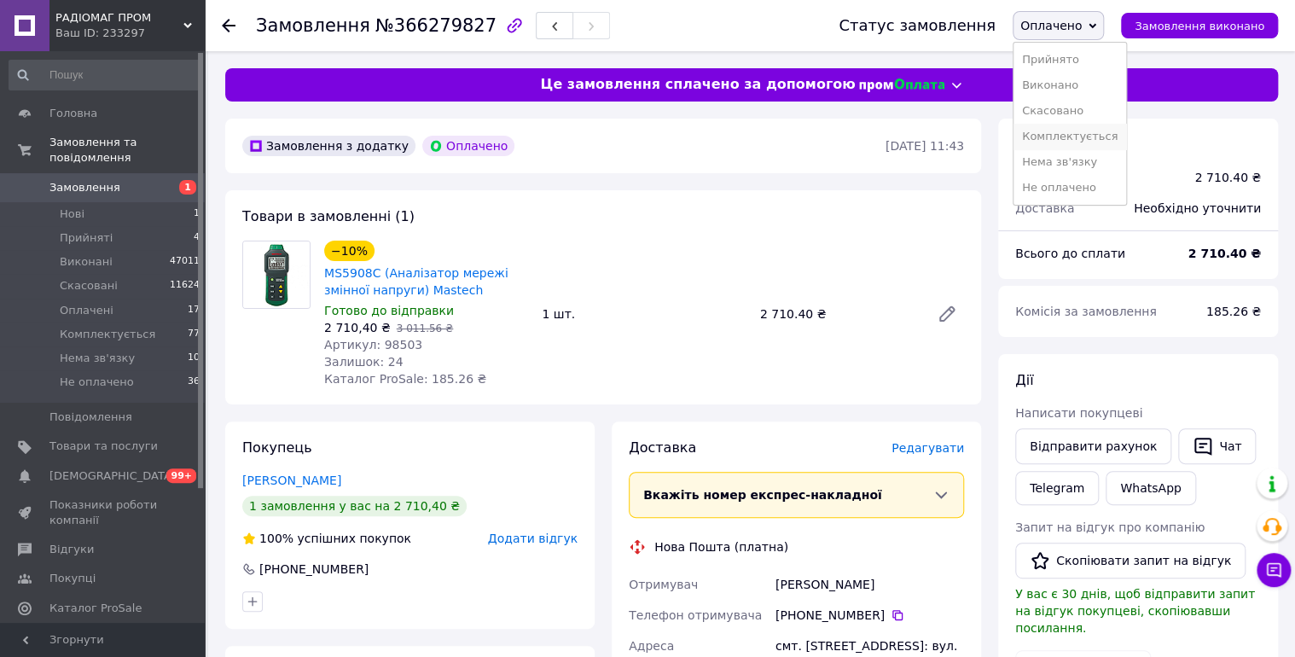
click at [1111, 131] on li "Комплектується" at bounding box center [1069, 137] width 113 height 26
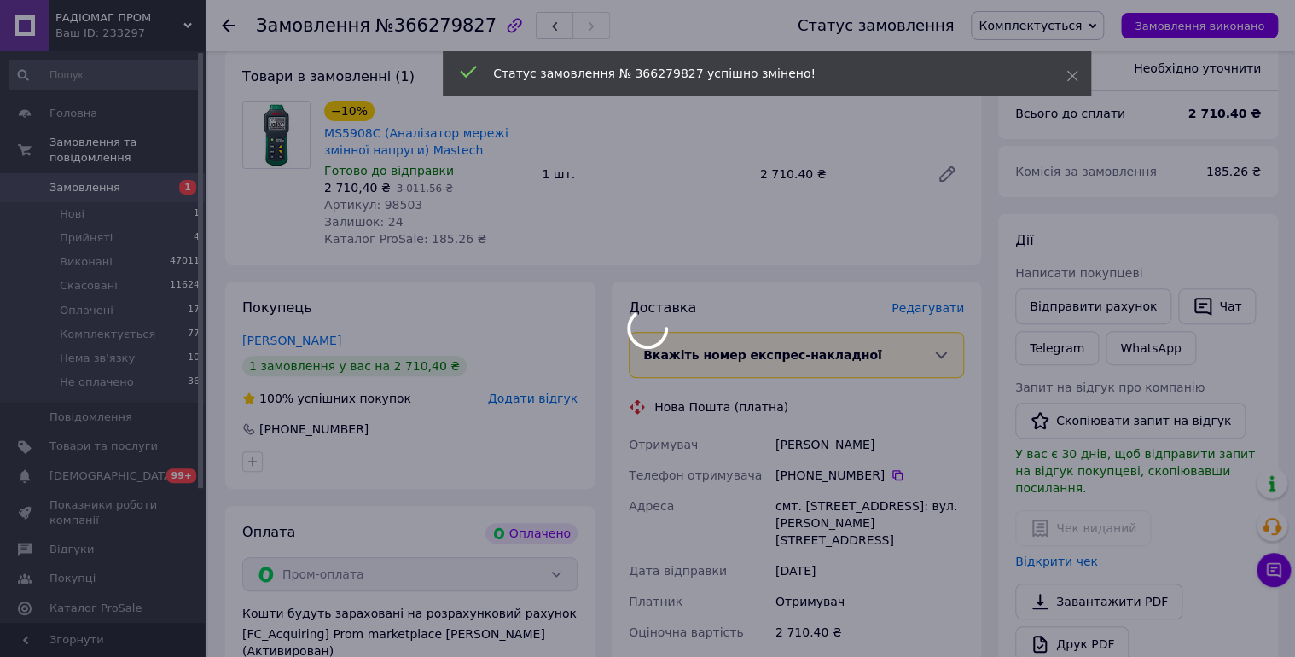
scroll to position [90, 0]
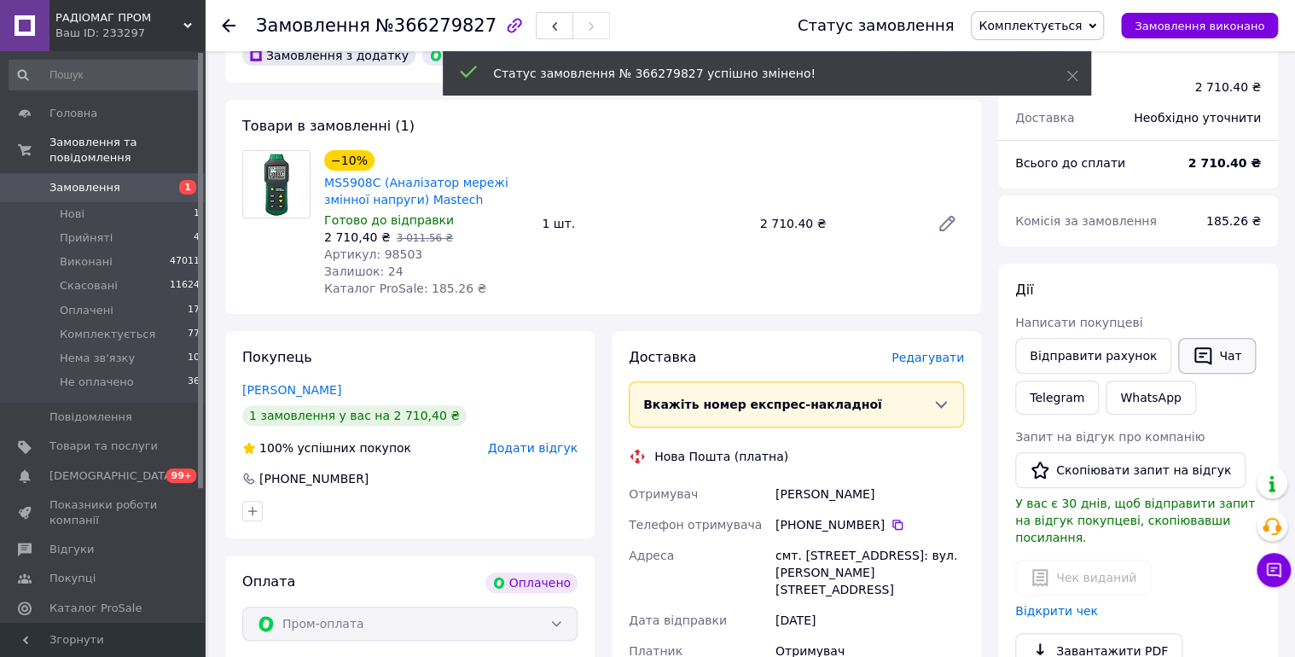
click at [1217, 355] on button "Чат" at bounding box center [1217, 356] width 78 height 36
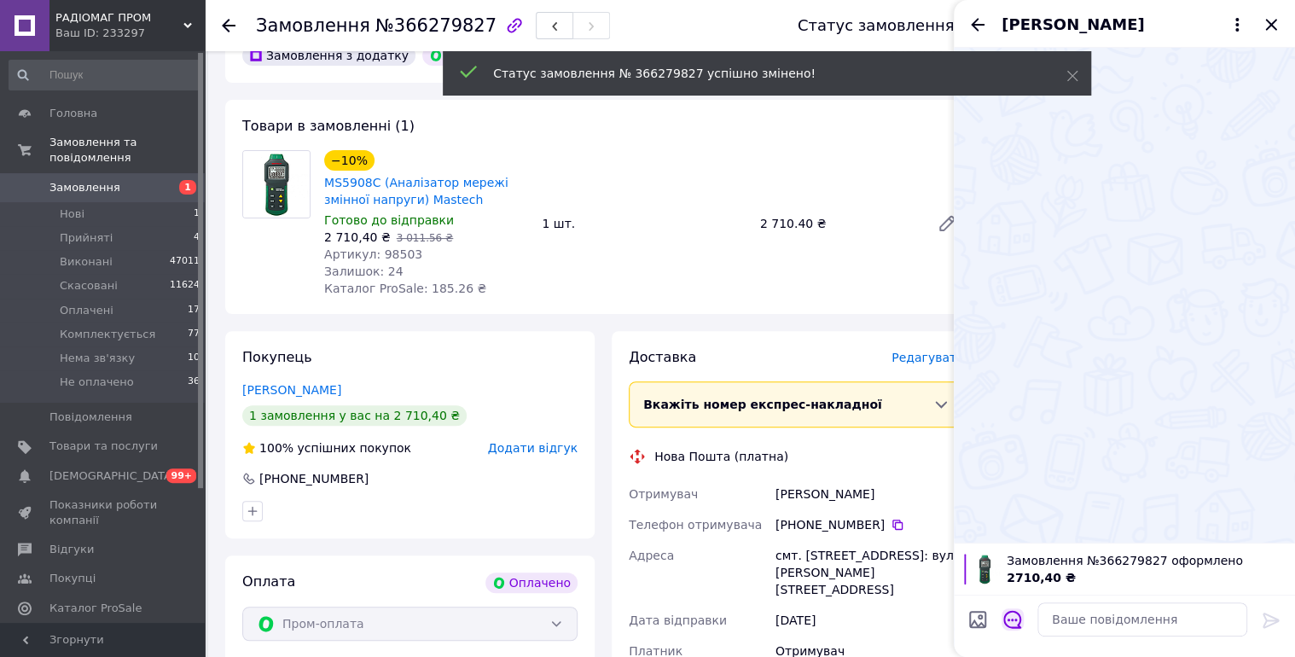
click at [1010, 617] on icon "Відкрити шаблони відповідей" at bounding box center [1012, 619] width 19 height 19
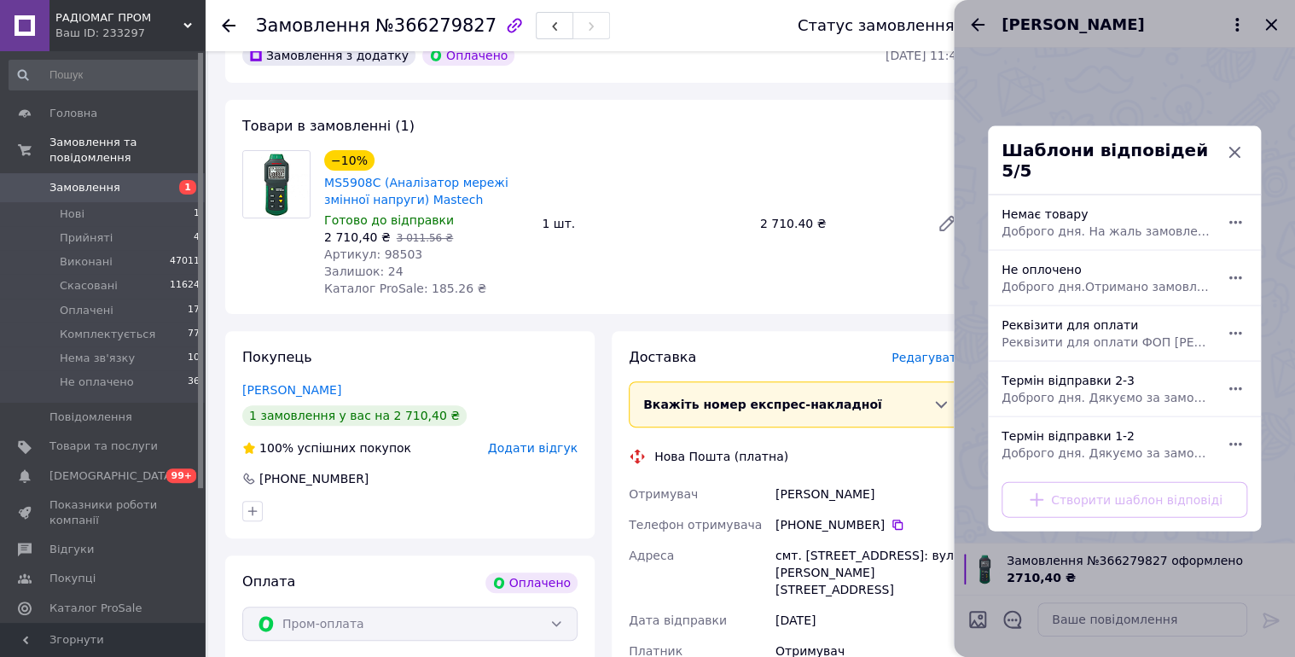
click at [1089, 389] on span "Доброго дня. Дякуємо за замовлення. Відправка 2-3 робочі дні." at bounding box center [1105, 397] width 208 height 17
type textarea "Доброго дня. Дякуємо за замовлення. Відправка 2-3 робочі дні."
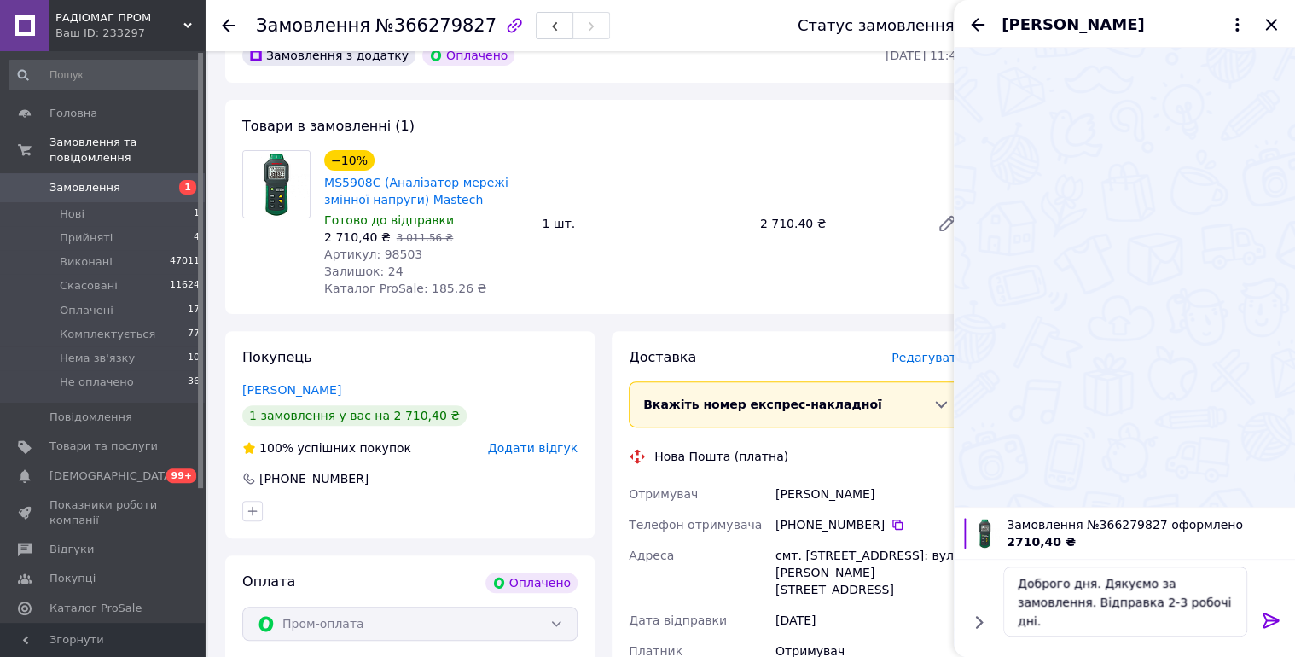
drag, startPoint x: 1269, startPoint y: 617, endPoint x: 1274, endPoint y: 450, distance: 166.4
click at [1269, 616] on icon at bounding box center [1271, 620] width 20 height 20
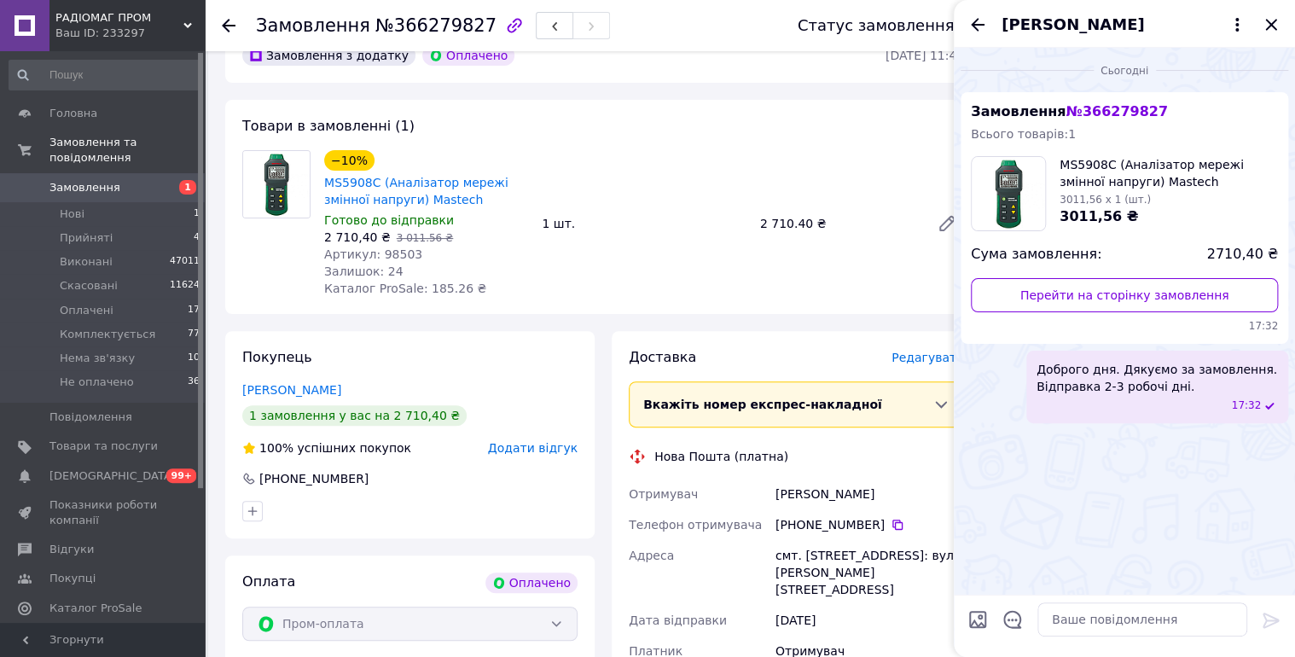
drag, startPoint x: 978, startPoint y: 24, endPoint x: 1201, endPoint y: 39, distance: 223.2
click at [978, 23] on icon "Назад" at bounding box center [977, 25] width 20 height 20
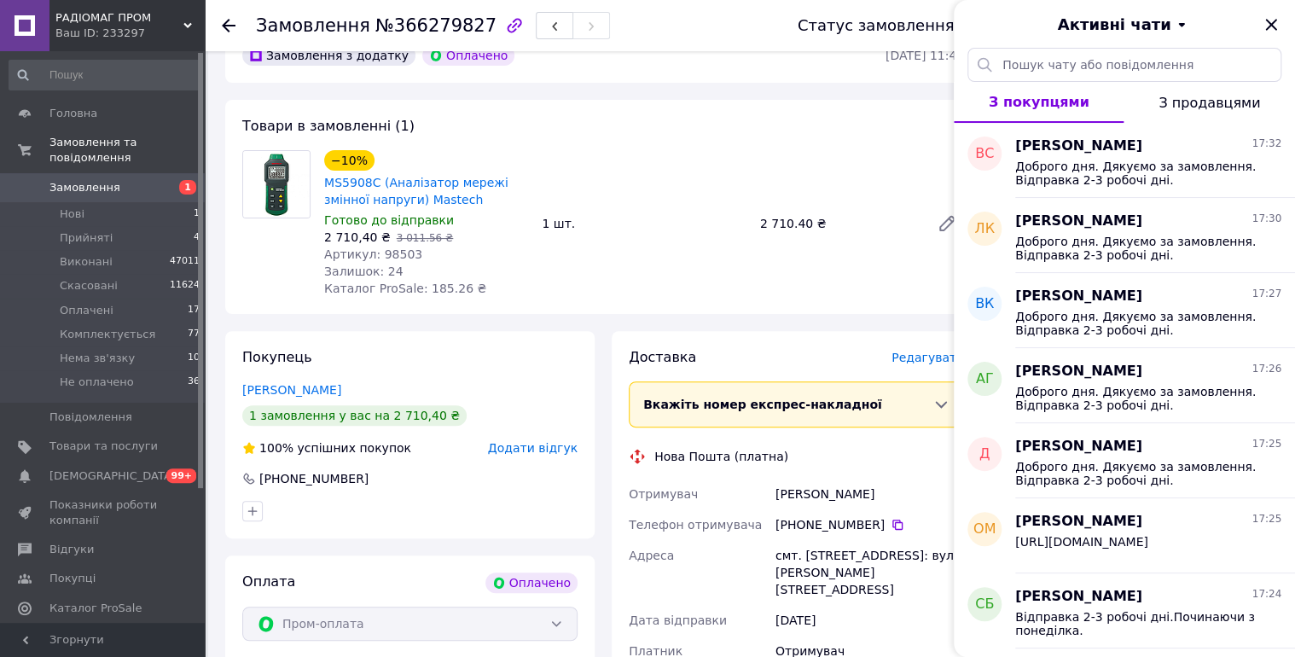
drag, startPoint x: 1273, startPoint y: 21, endPoint x: 1238, endPoint y: 35, distance: 37.5
click at [1273, 20] on icon "Закрити" at bounding box center [1270, 24] width 11 height 11
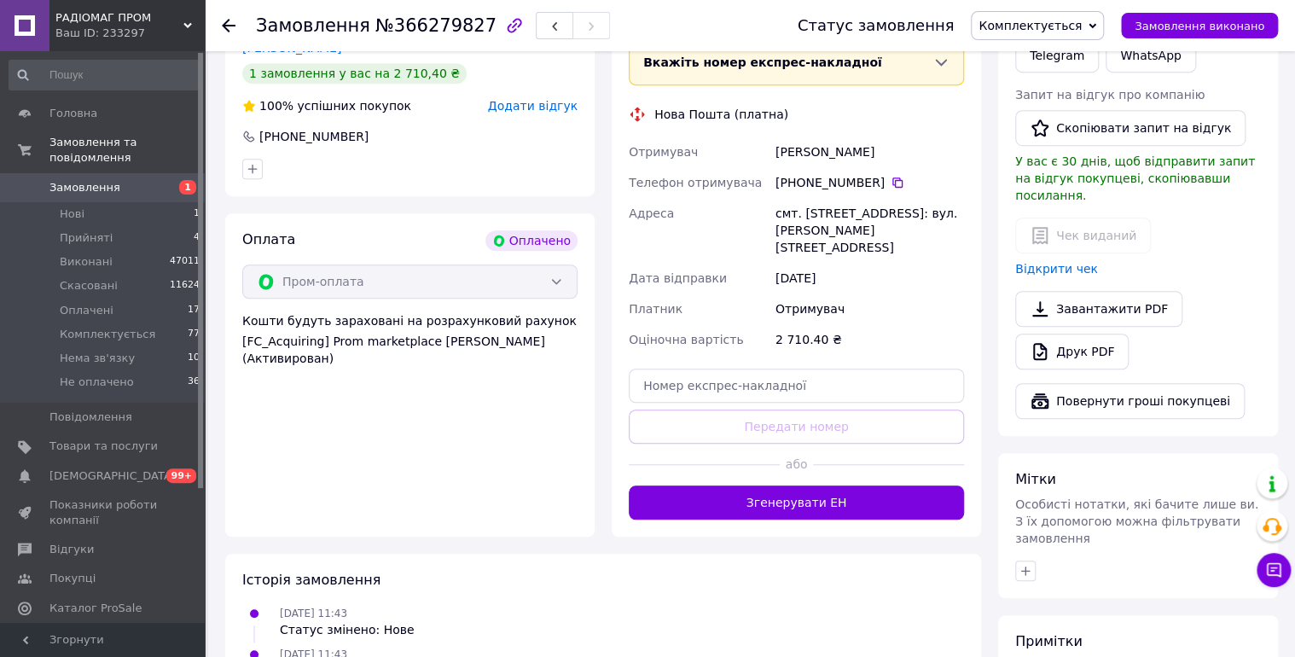
scroll to position [455, 0]
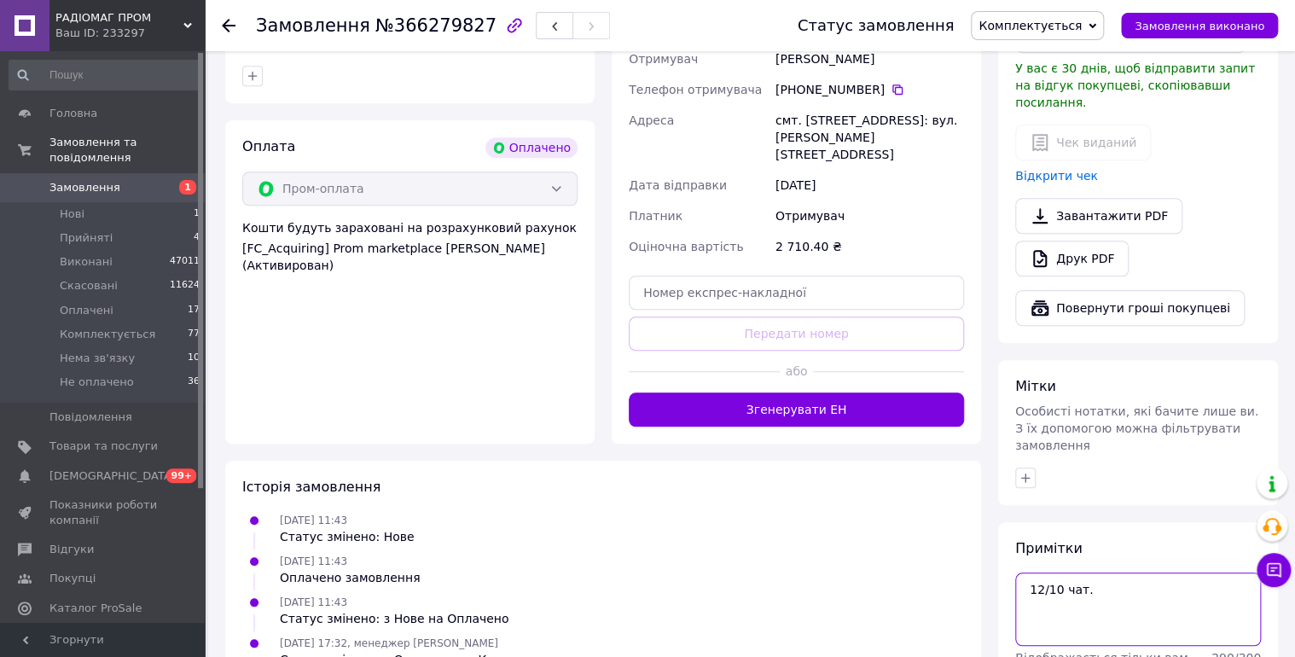
scroll to position [598, 0]
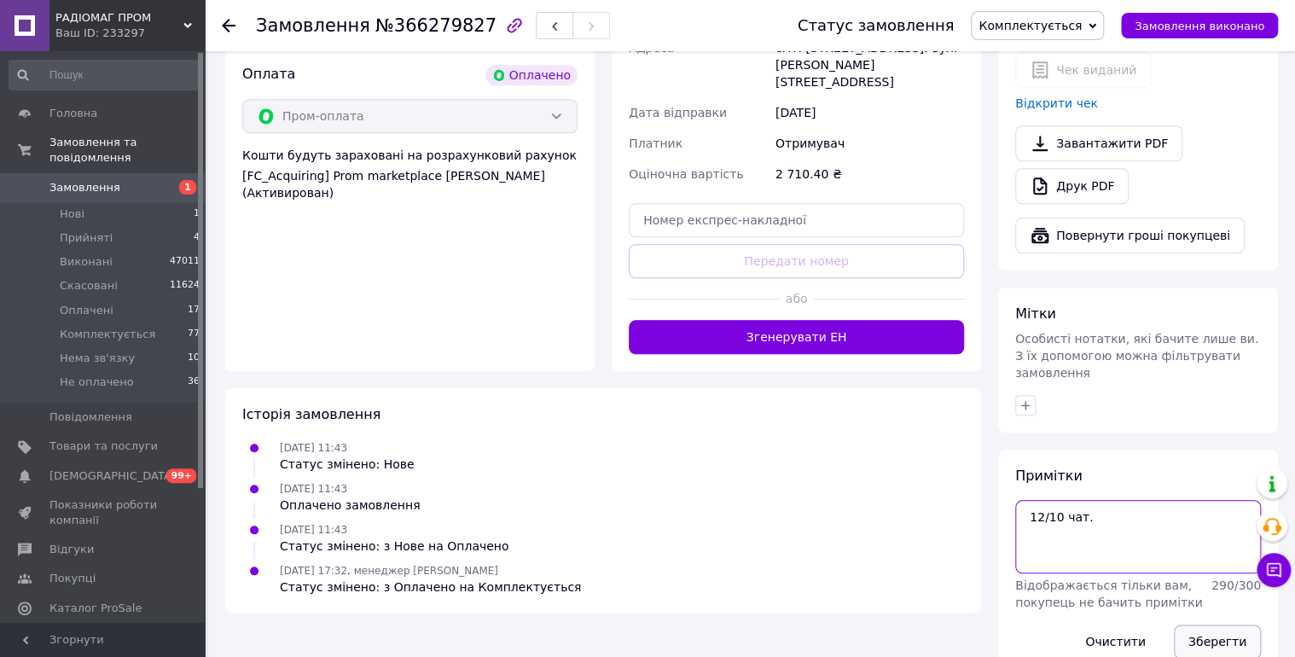
type textarea "12/10 чат."
click at [1213, 624] on button "Зберегти" at bounding box center [1217, 641] width 87 height 34
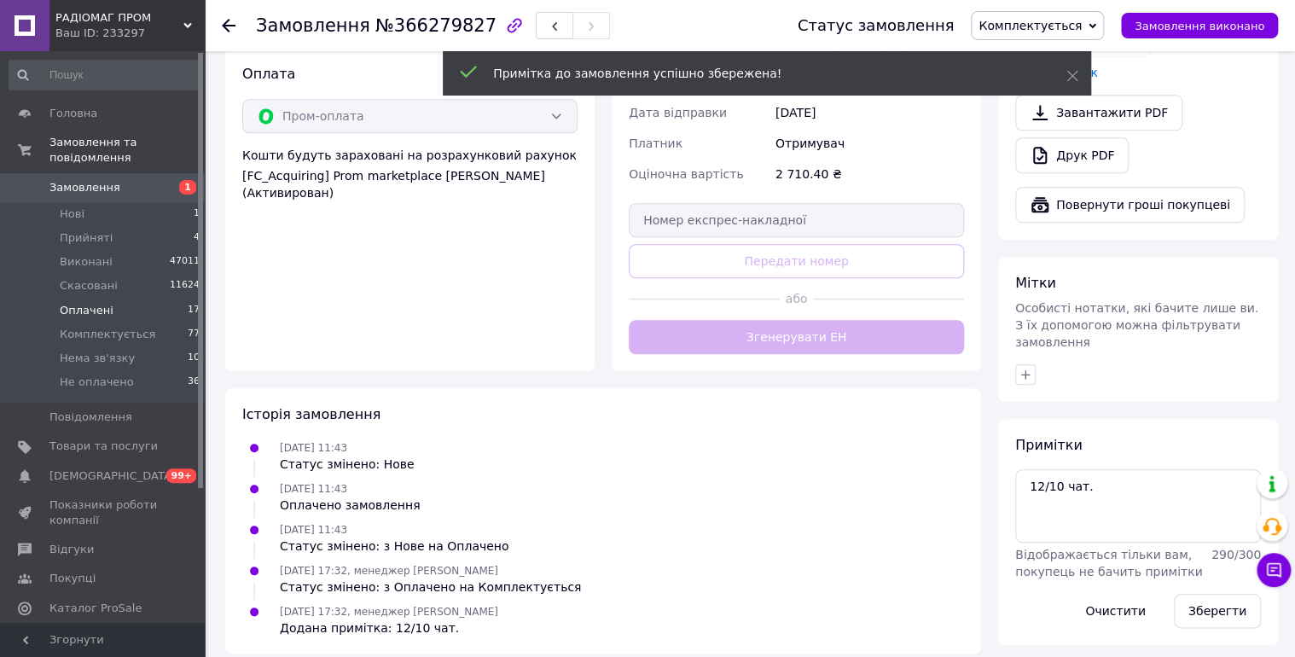
click at [78, 303] on span "Оплачені" at bounding box center [87, 310] width 54 height 15
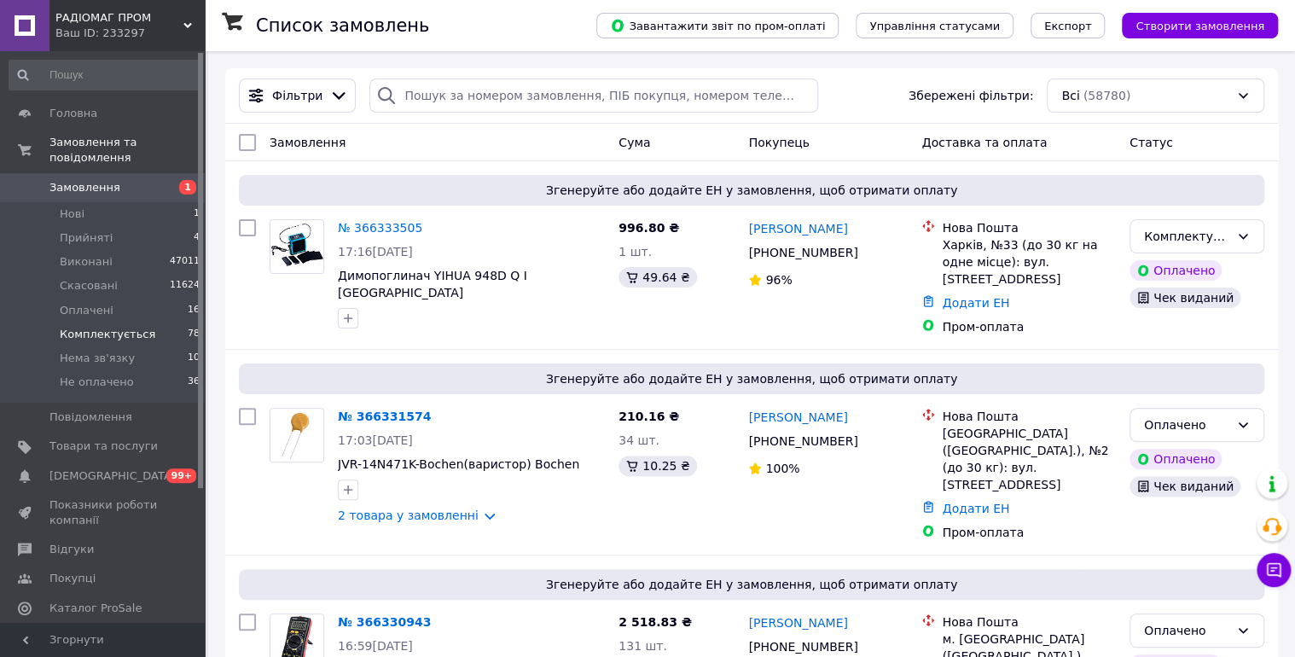
drag, startPoint x: 79, startPoint y: 297, endPoint x: 0, endPoint y: 328, distance: 85.1
click at [80, 303] on span "Оплачені" at bounding box center [87, 310] width 54 height 15
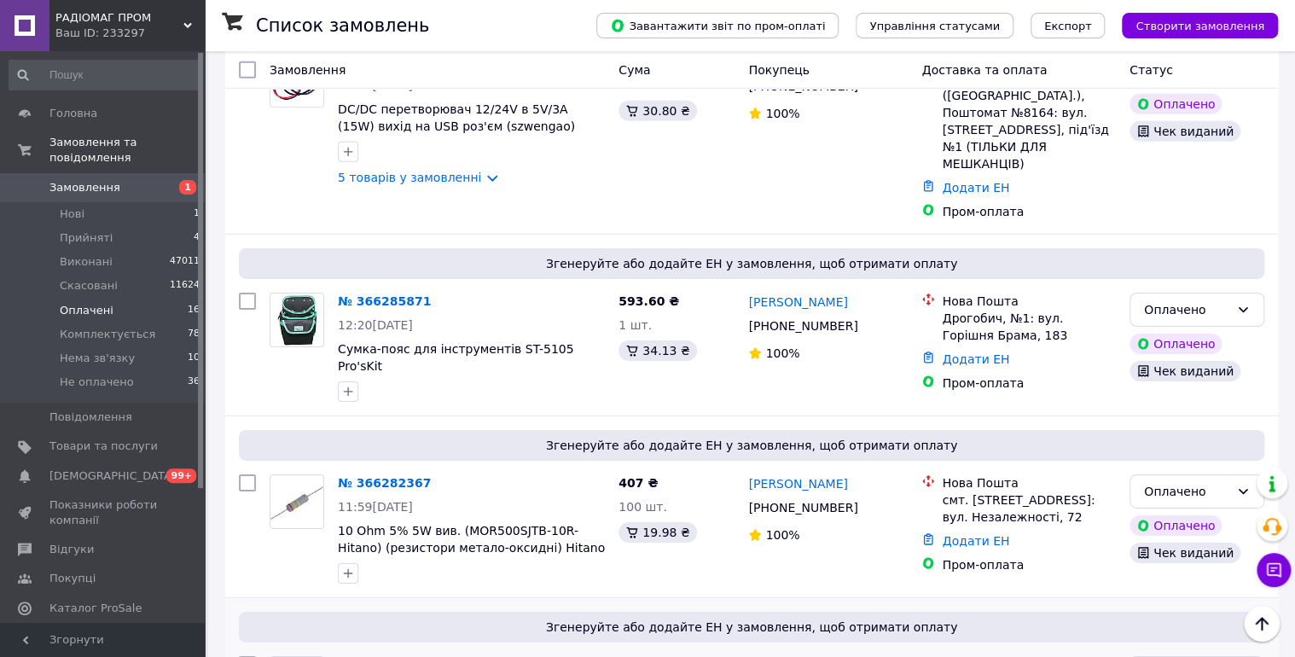
scroll to position [2659, 0]
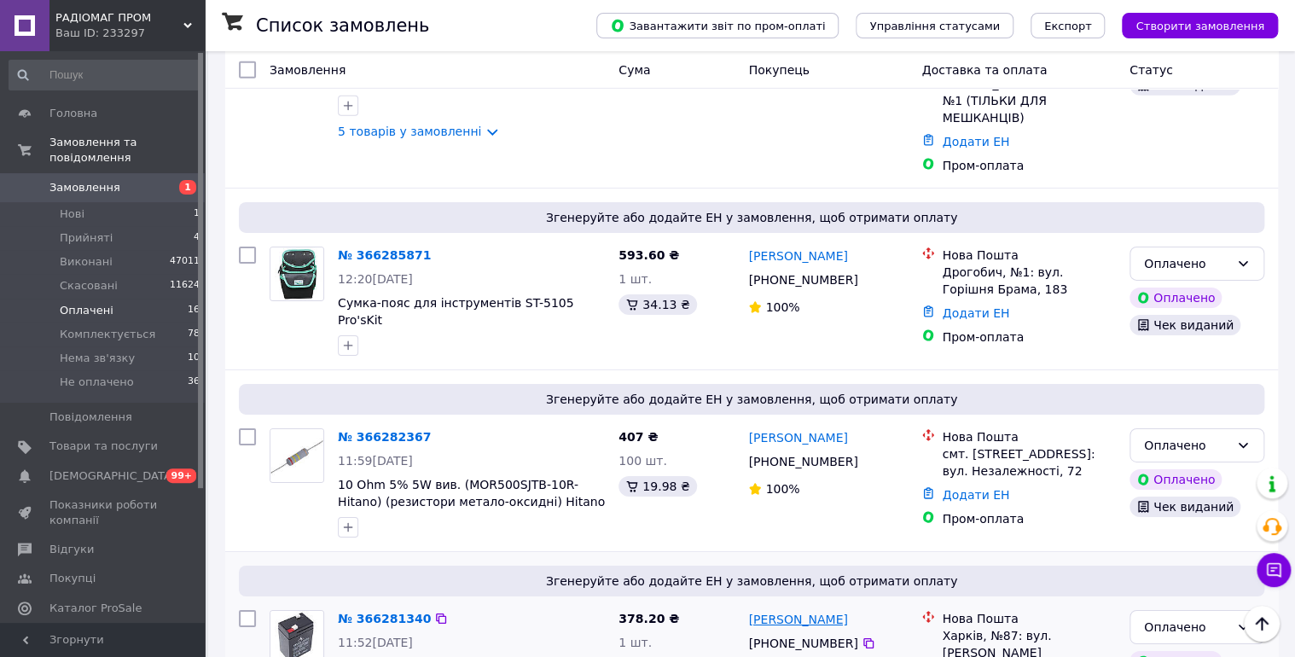
click at [801, 611] on link "Василий Лях" at bounding box center [797, 619] width 99 height 17
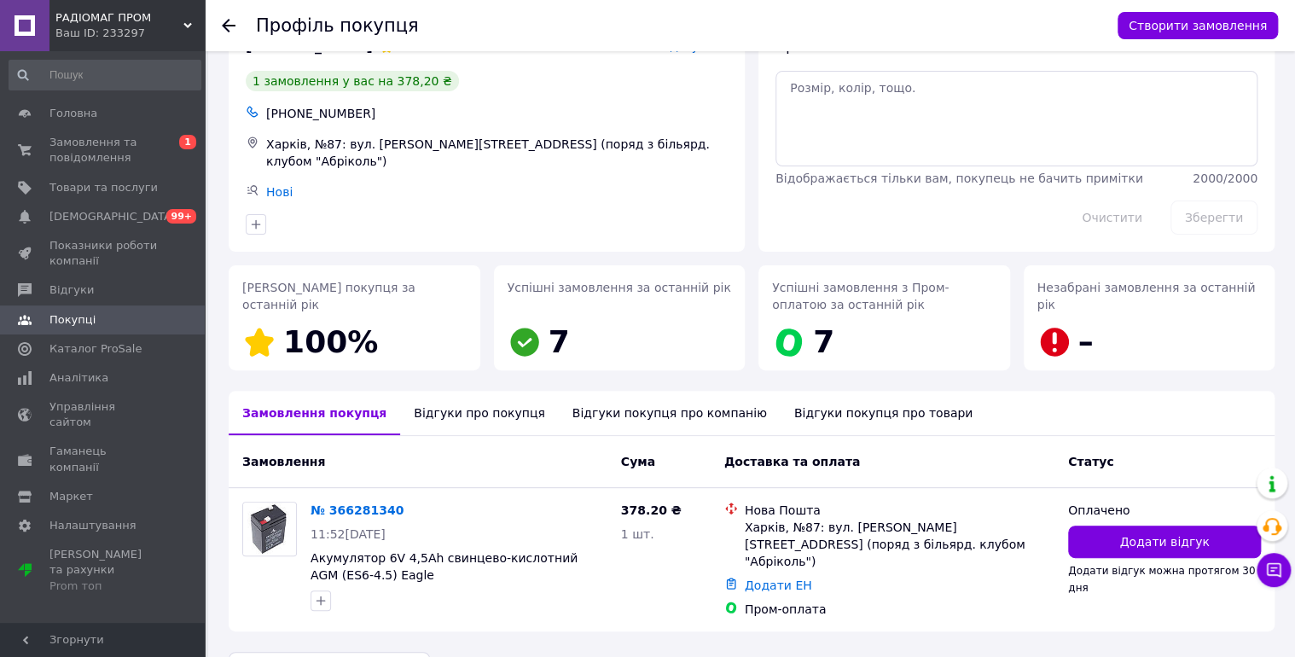
scroll to position [89, 0]
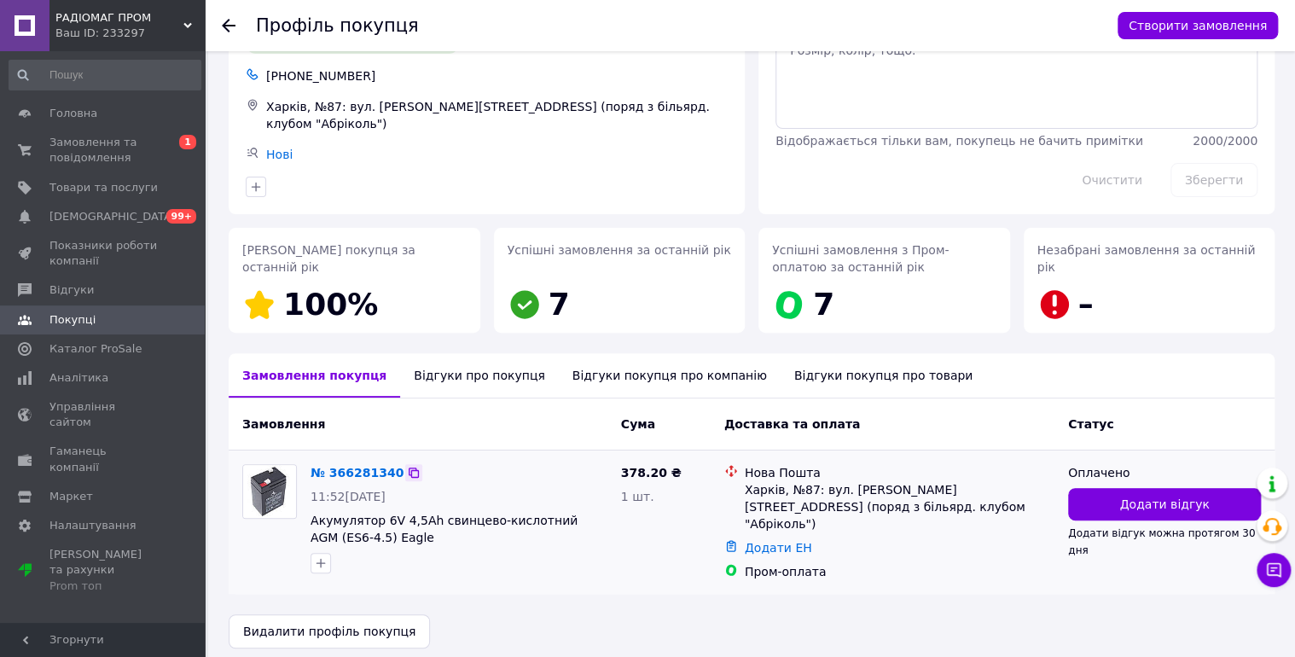
click at [407, 466] on icon at bounding box center [414, 473] width 14 height 14
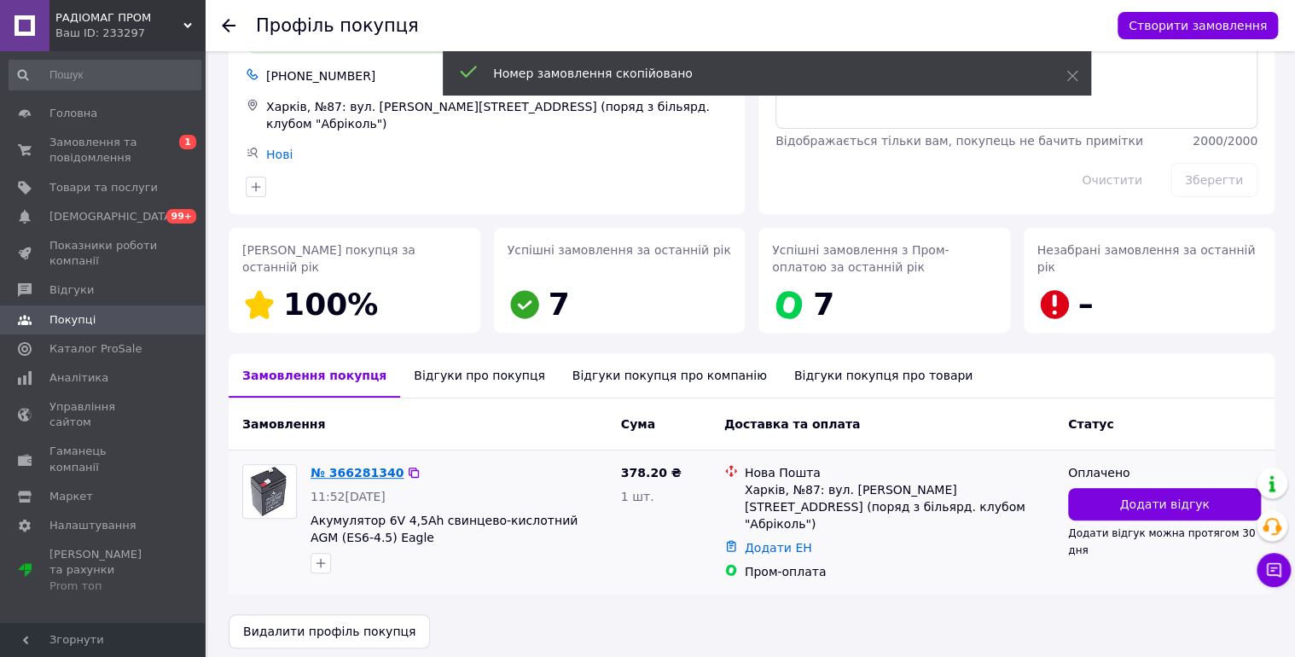
click at [363, 467] on link "№ 366281340" at bounding box center [357, 473] width 93 height 14
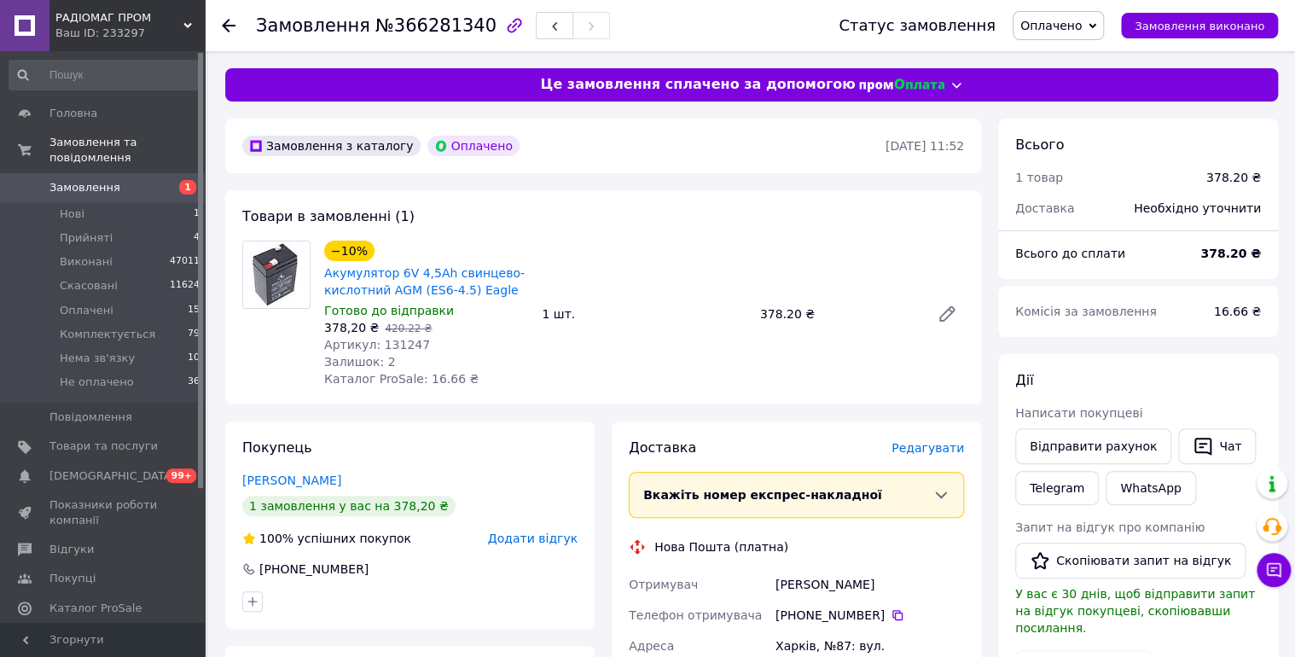
click at [1082, 29] on span "Оплачено" at bounding box center [1050, 26] width 61 height 14
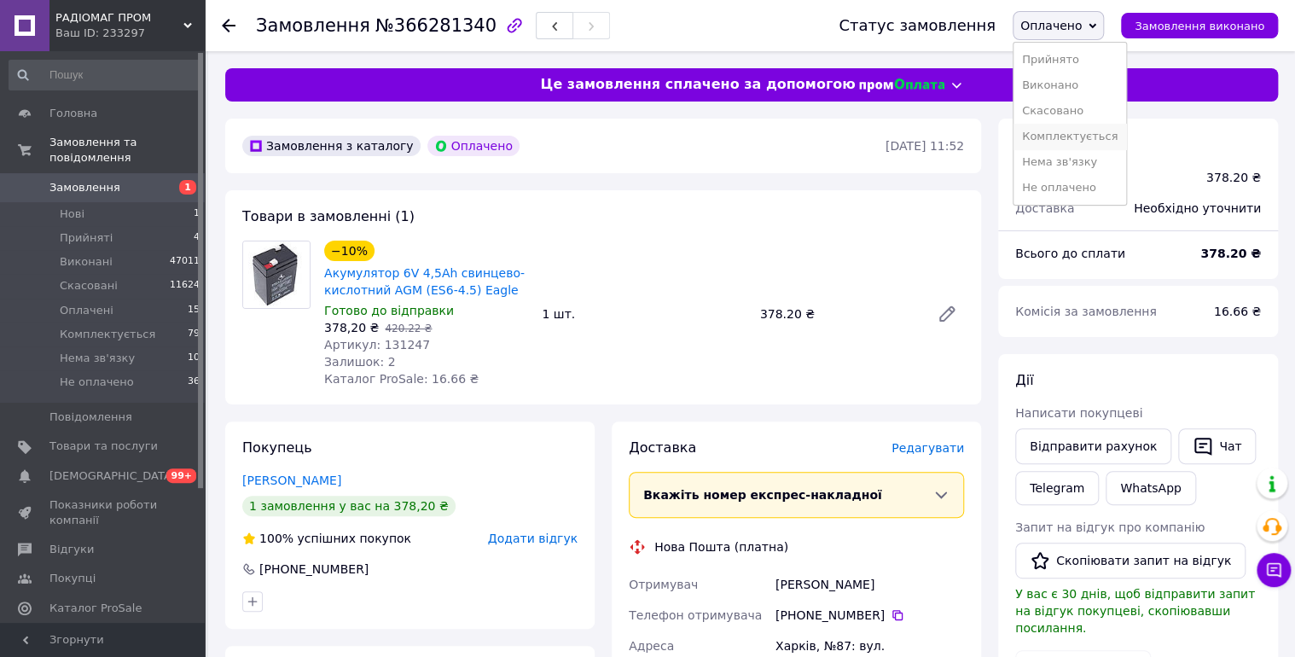
click at [1106, 130] on li "Комплектується" at bounding box center [1069, 137] width 113 height 26
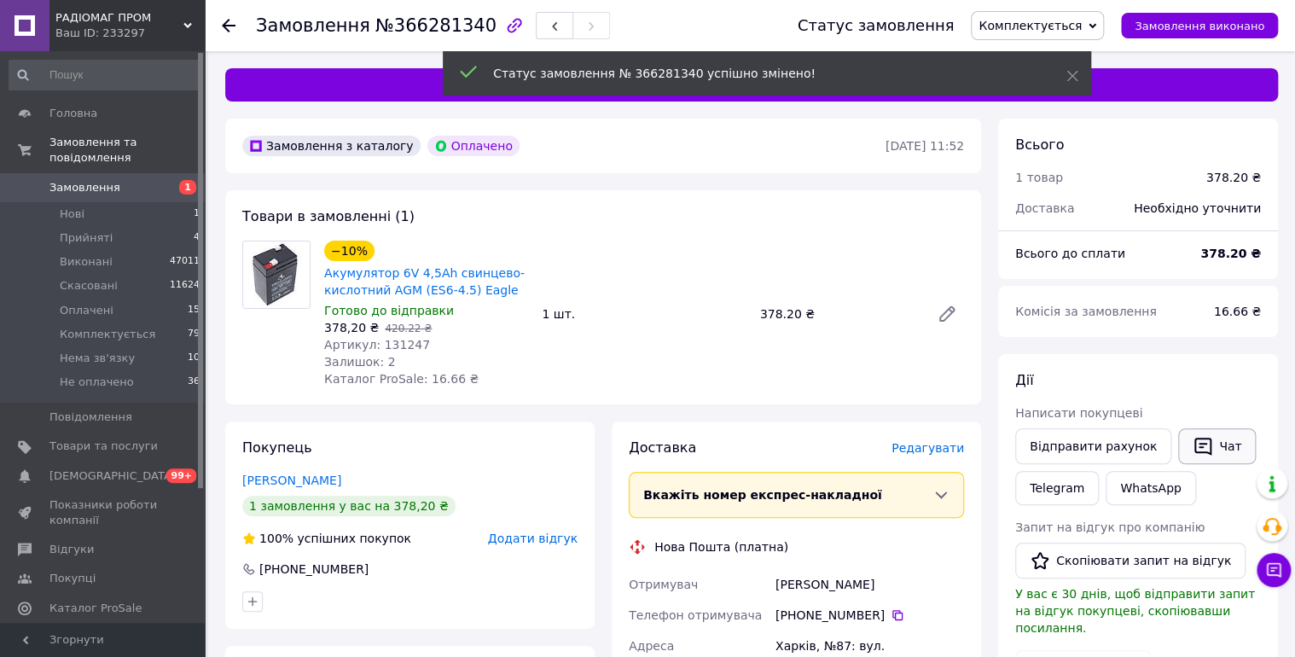
click at [1204, 447] on button "Чат" at bounding box center [1217, 446] width 78 height 36
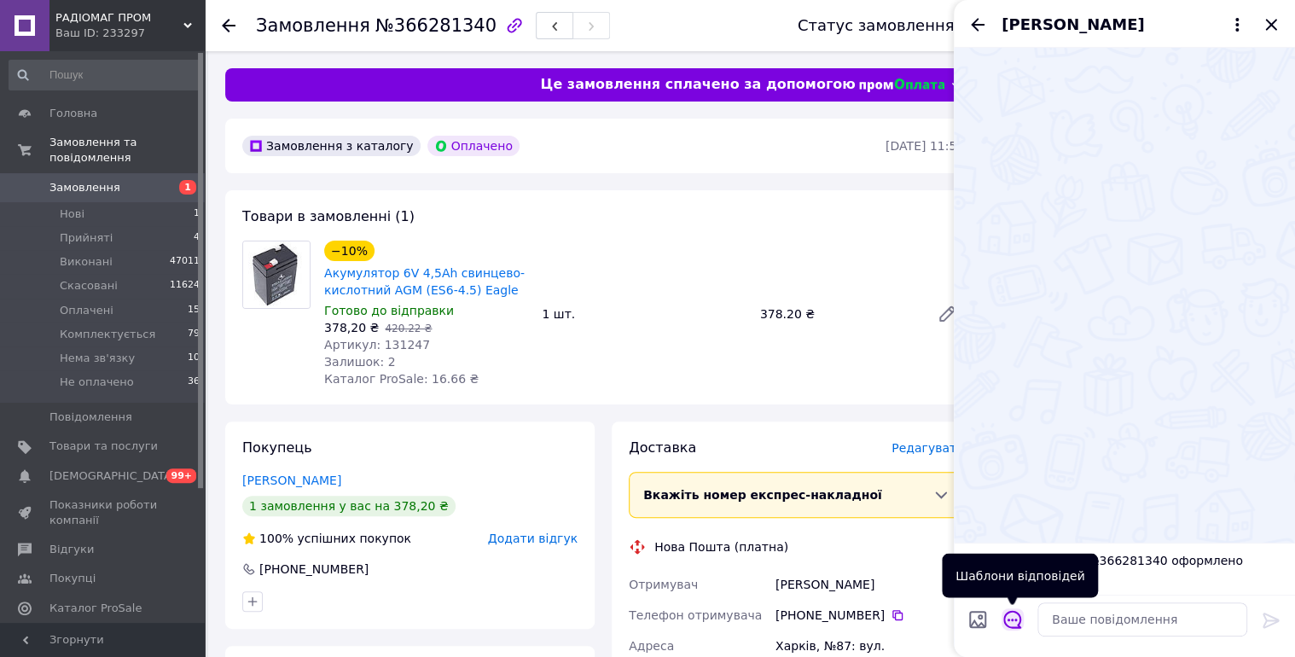
click at [1010, 620] on icon "Відкрити шаблони відповідей" at bounding box center [1012, 619] width 19 height 19
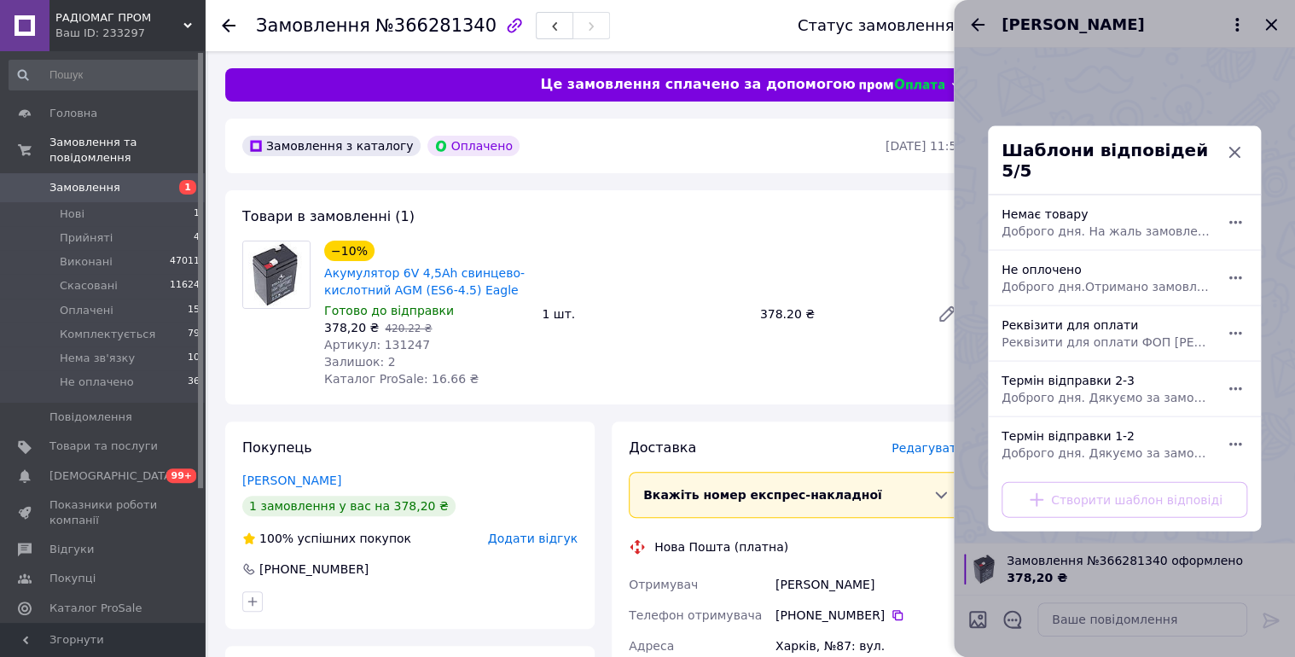
drag, startPoint x: 1085, startPoint y: 379, endPoint x: 1167, endPoint y: 415, distance: 89.7
click at [1088, 379] on div "Термін відправки 2-3 Доброго дня. Дякуємо за замовлення. Відправка 2-3 робочі д…" at bounding box center [1106, 389] width 222 height 48
type textarea "Доброго дня. Дякуємо за замовлення. Відправка 2-3 робочі дні."
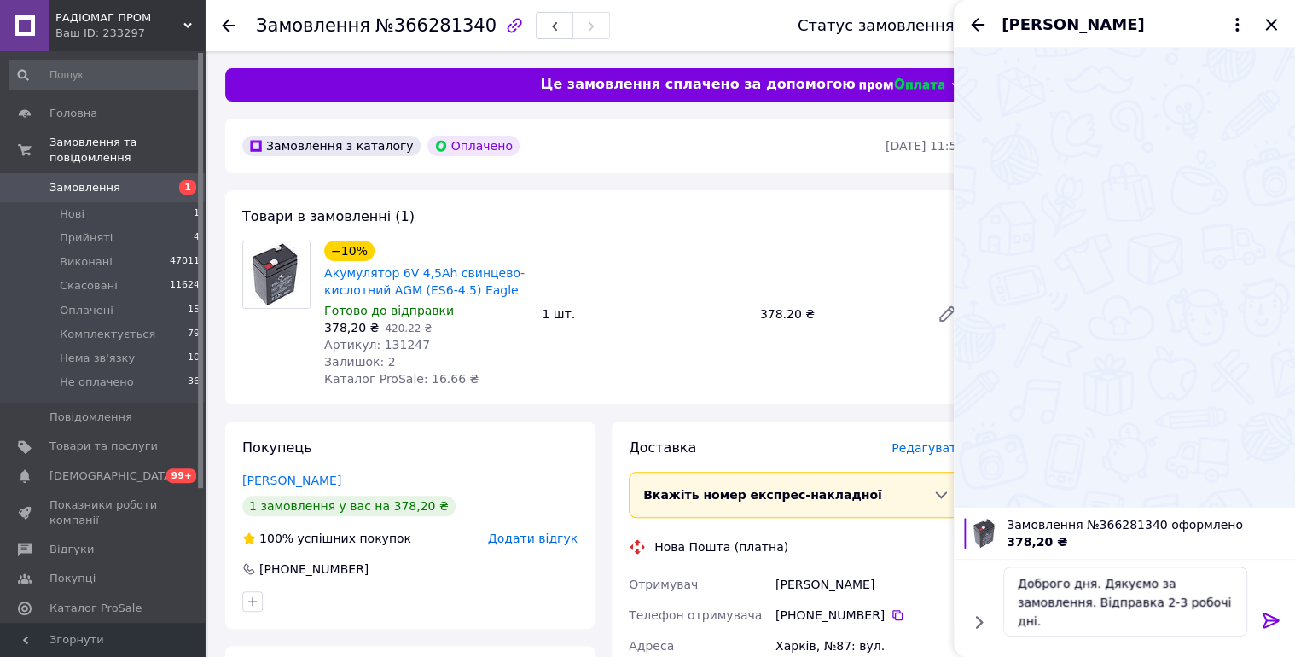
drag, startPoint x: 1268, startPoint y: 618, endPoint x: 1280, endPoint y: 508, distance: 110.6
click at [1269, 617] on icon at bounding box center [1271, 620] width 20 height 20
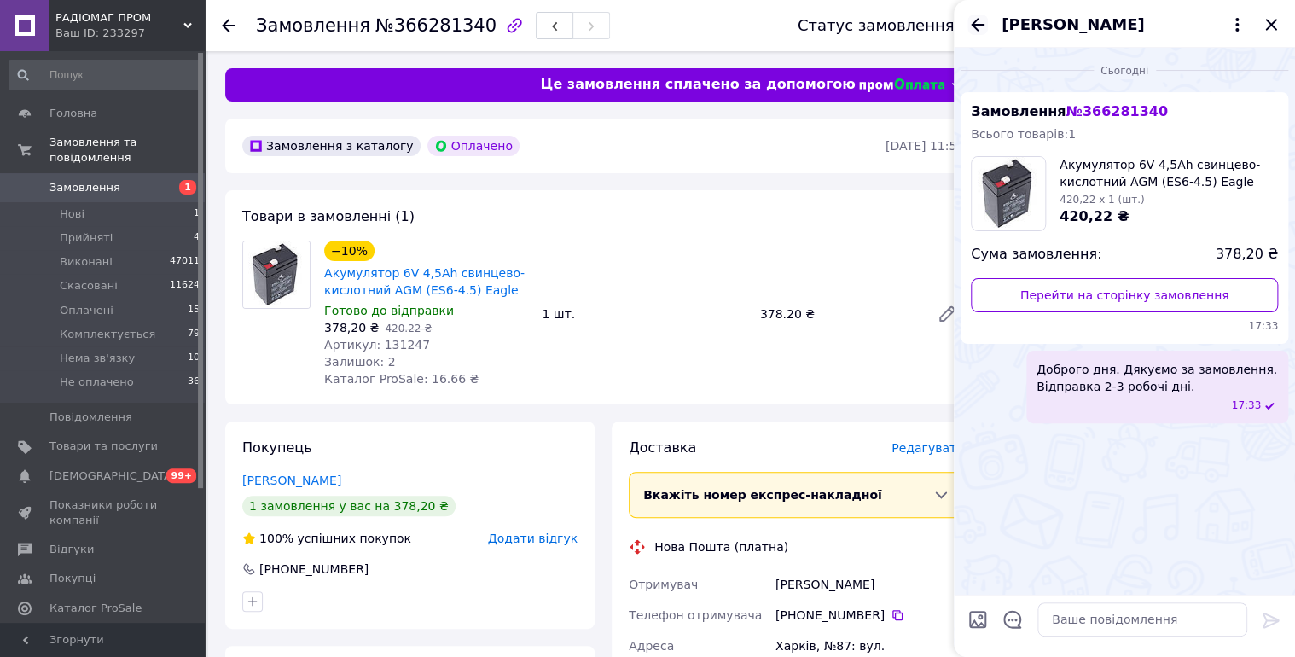
click at [979, 17] on icon "Назад" at bounding box center [977, 25] width 20 height 20
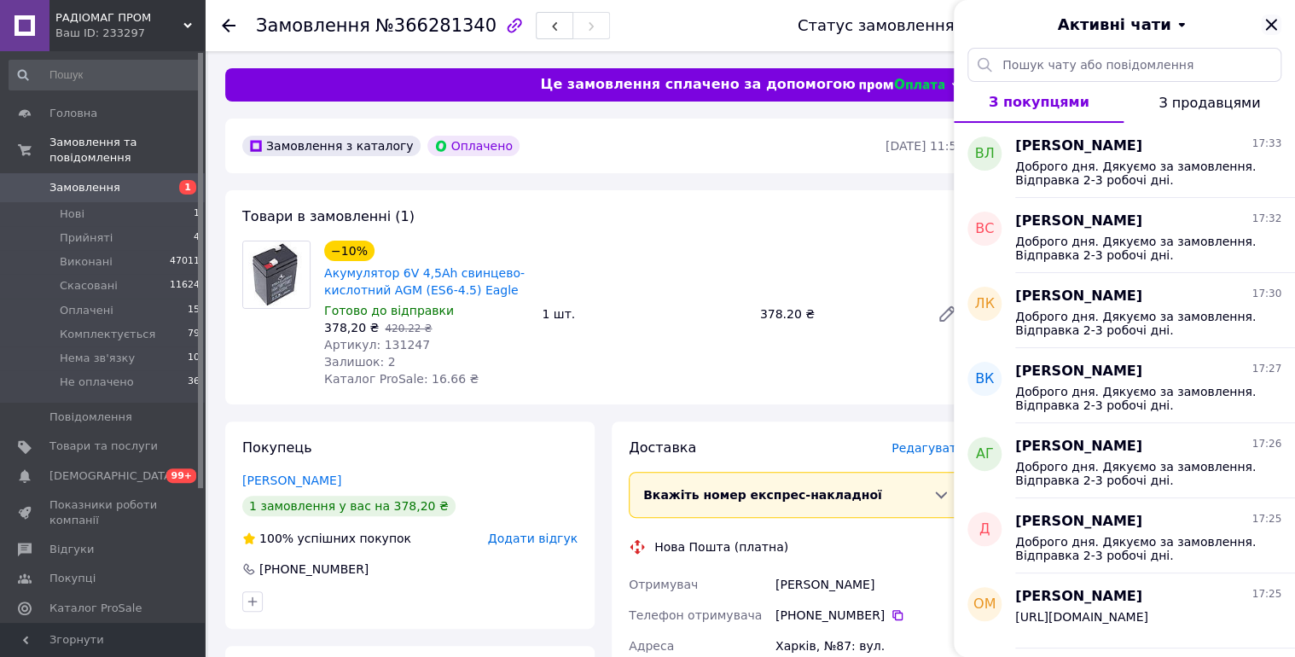
click at [1270, 24] on icon "Закрити" at bounding box center [1270, 24] width 11 height 11
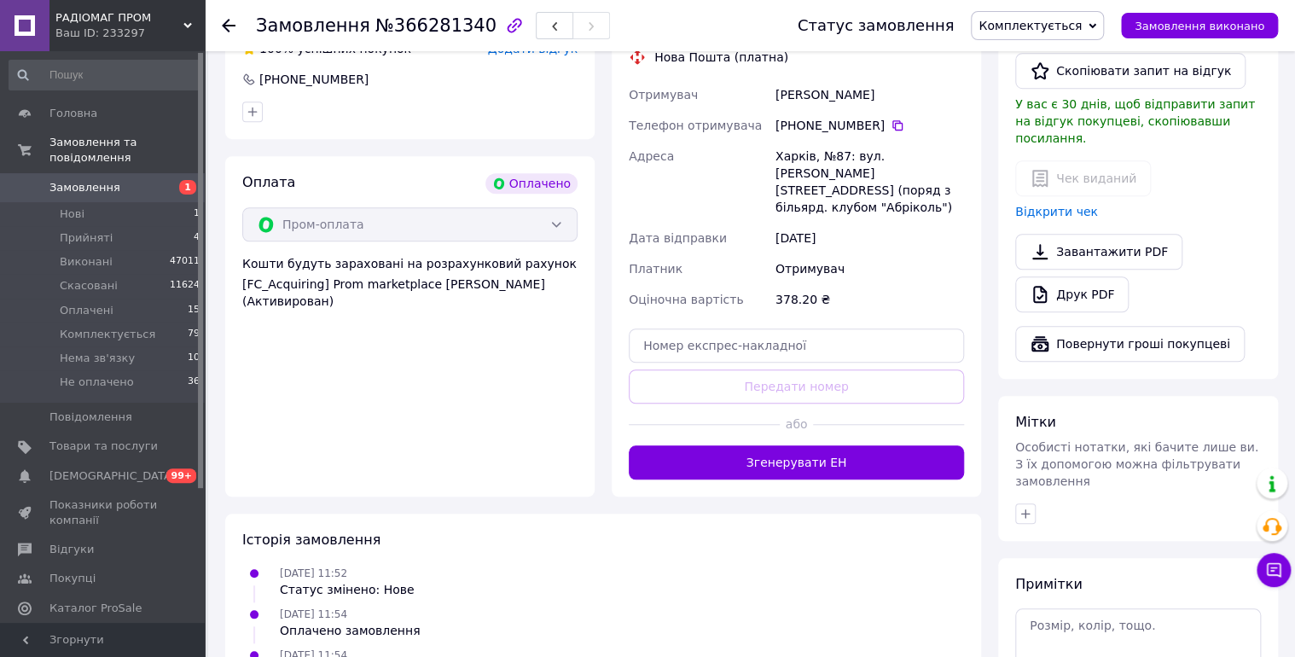
scroll to position [598, 0]
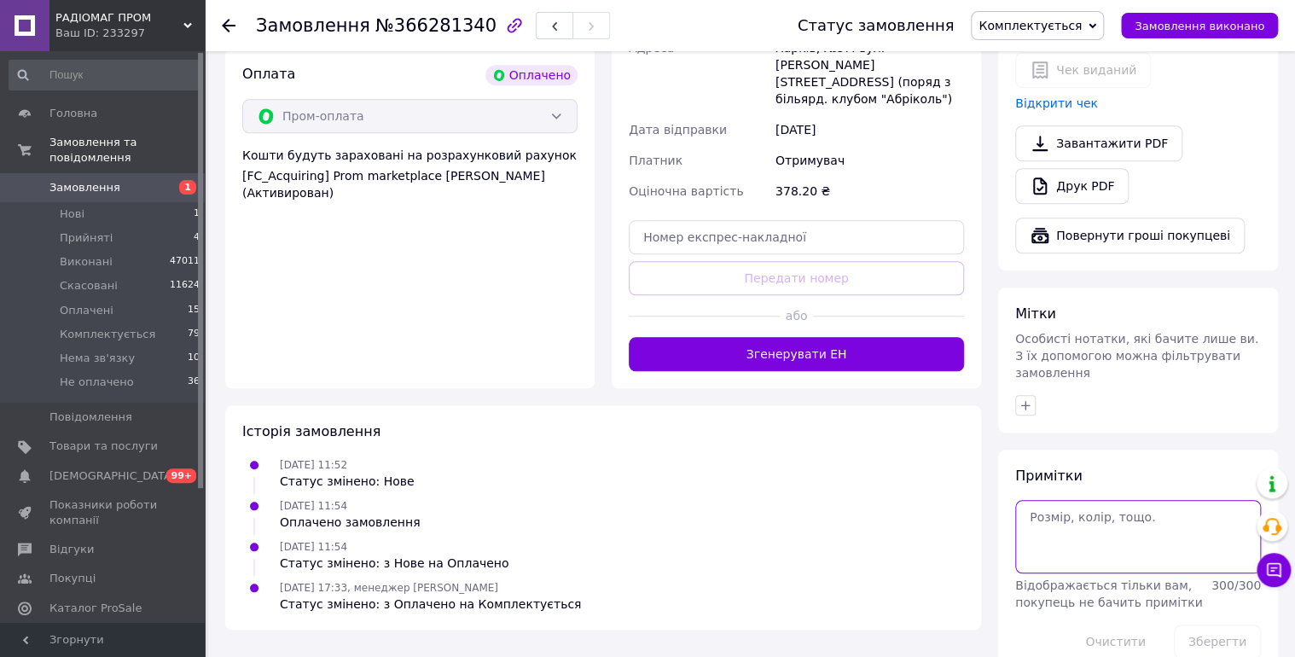
click at [1068, 500] on textarea at bounding box center [1138, 536] width 246 height 73
type textarea "12/10 чат."
click at [1206, 624] on button "Зберегти" at bounding box center [1217, 641] width 87 height 34
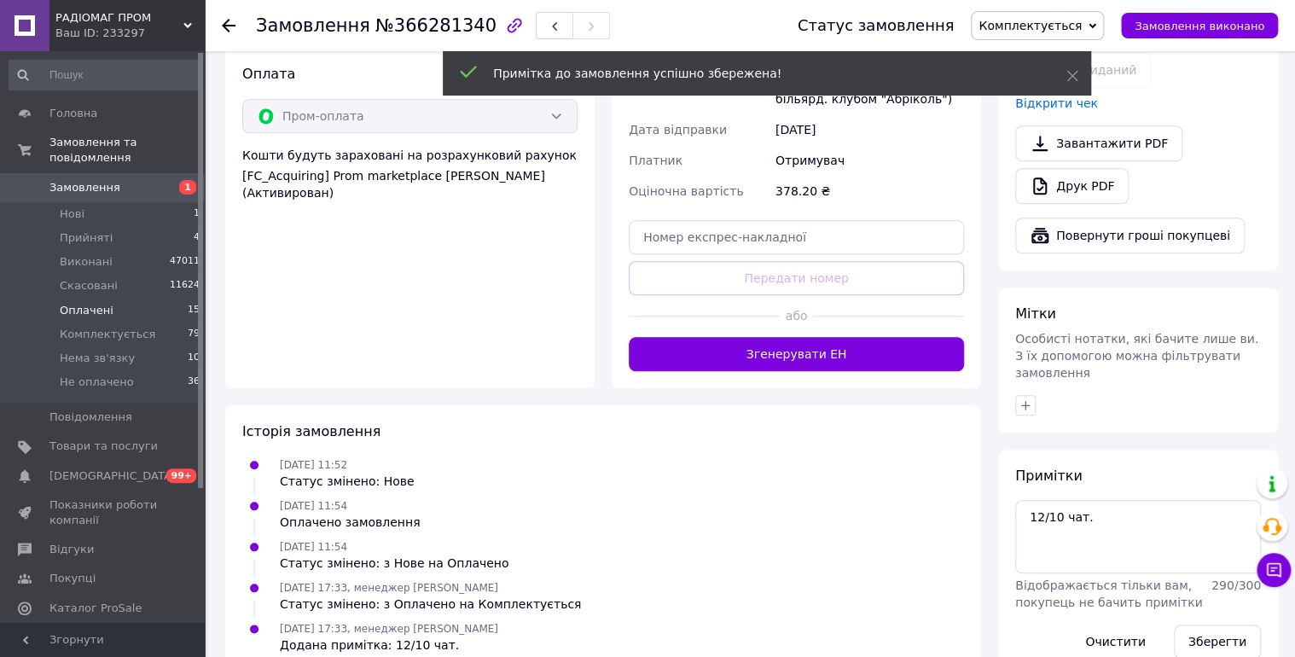
click at [68, 303] on span "Оплачені" at bounding box center [87, 310] width 54 height 15
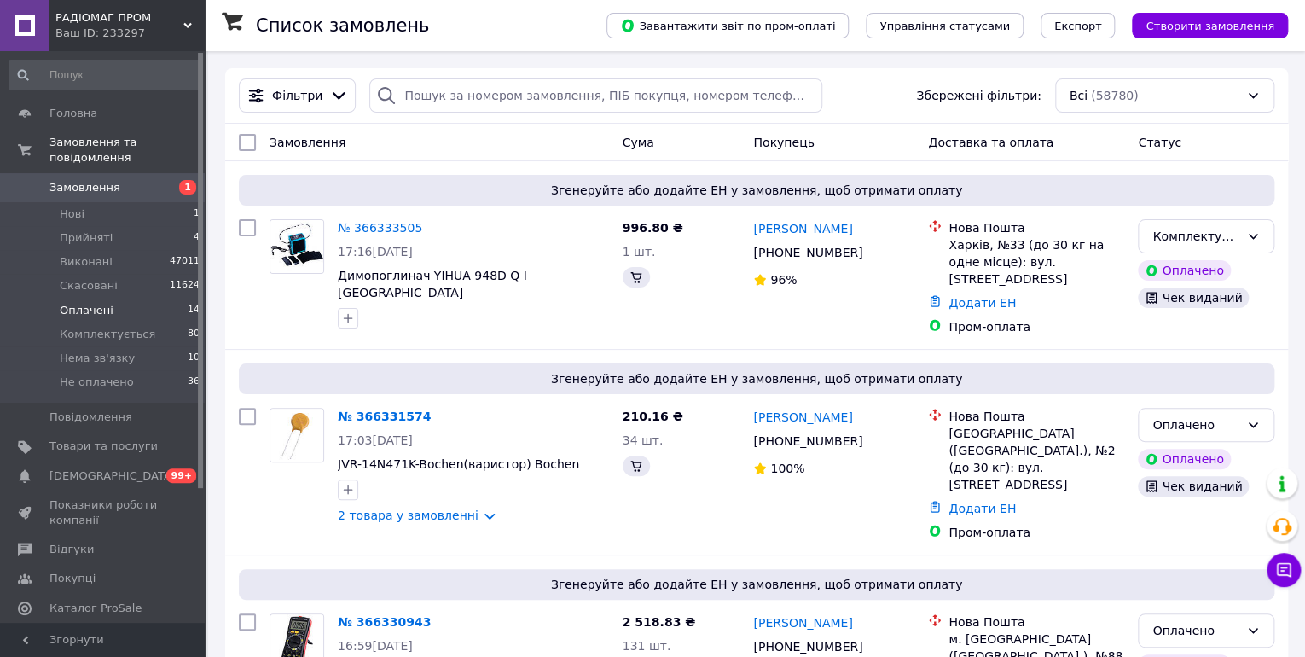
click at [78, 303] on span "Оплачені" at bounding box center [87, 310] width 54 height 15
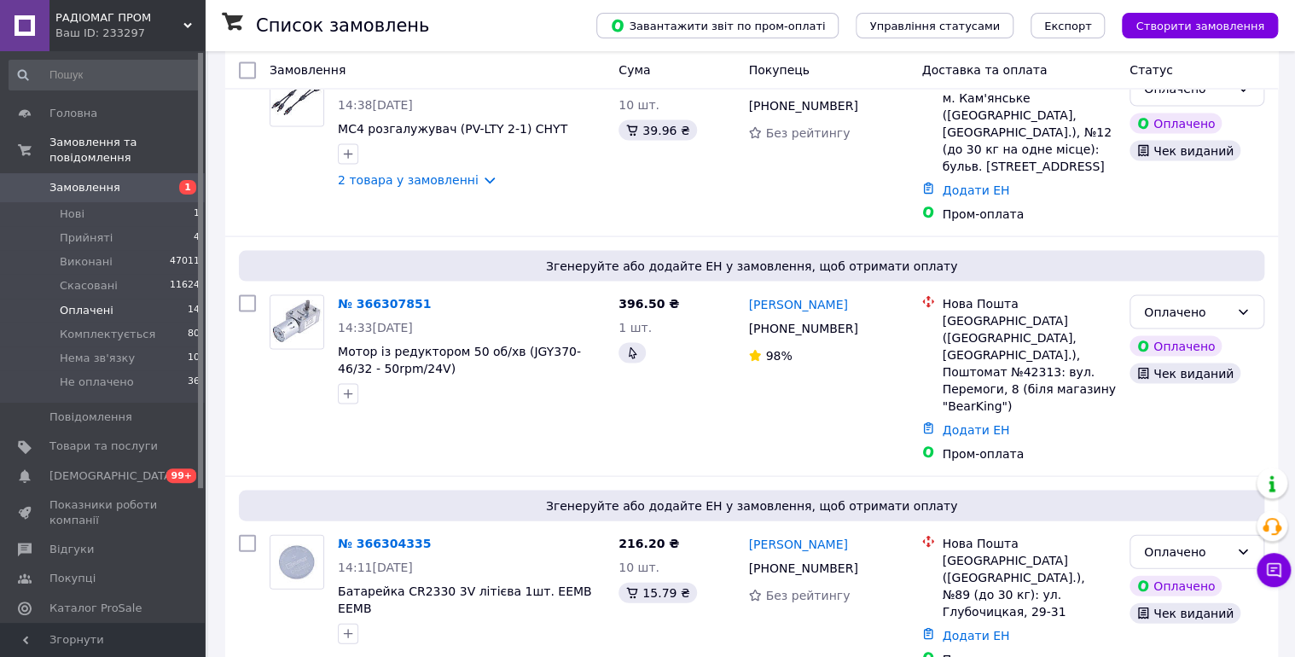
scroll to position [2283, 0]
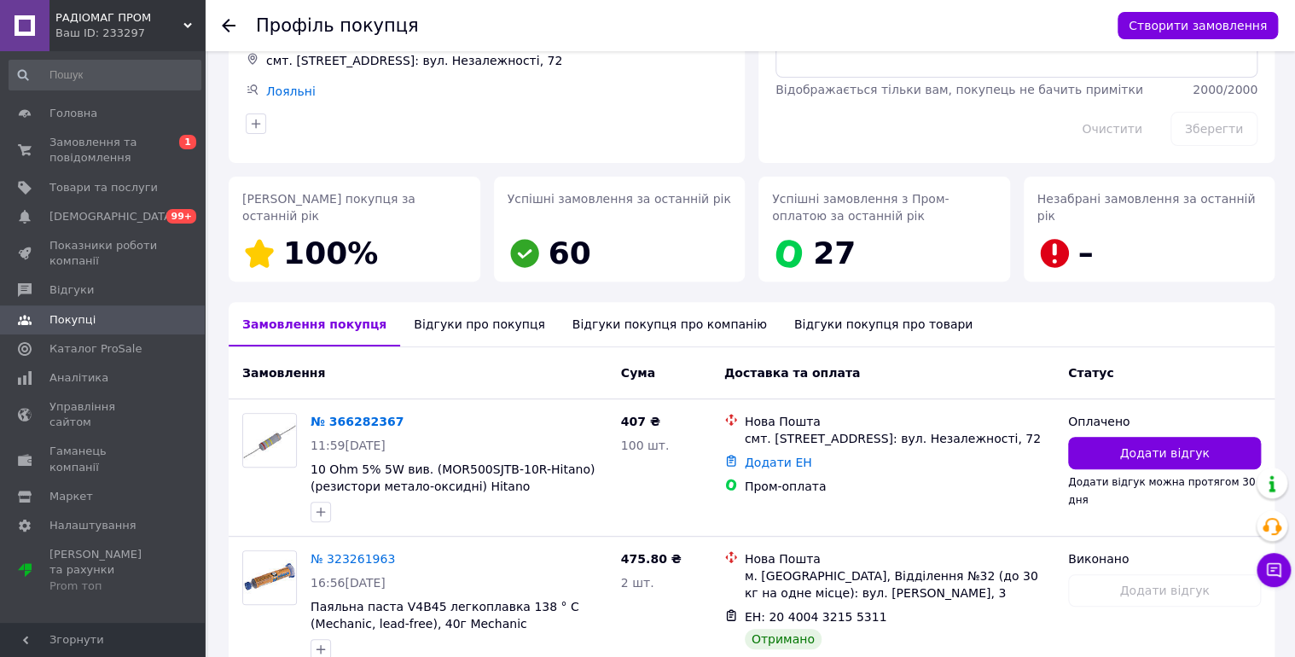
scroll to position [273, 0]
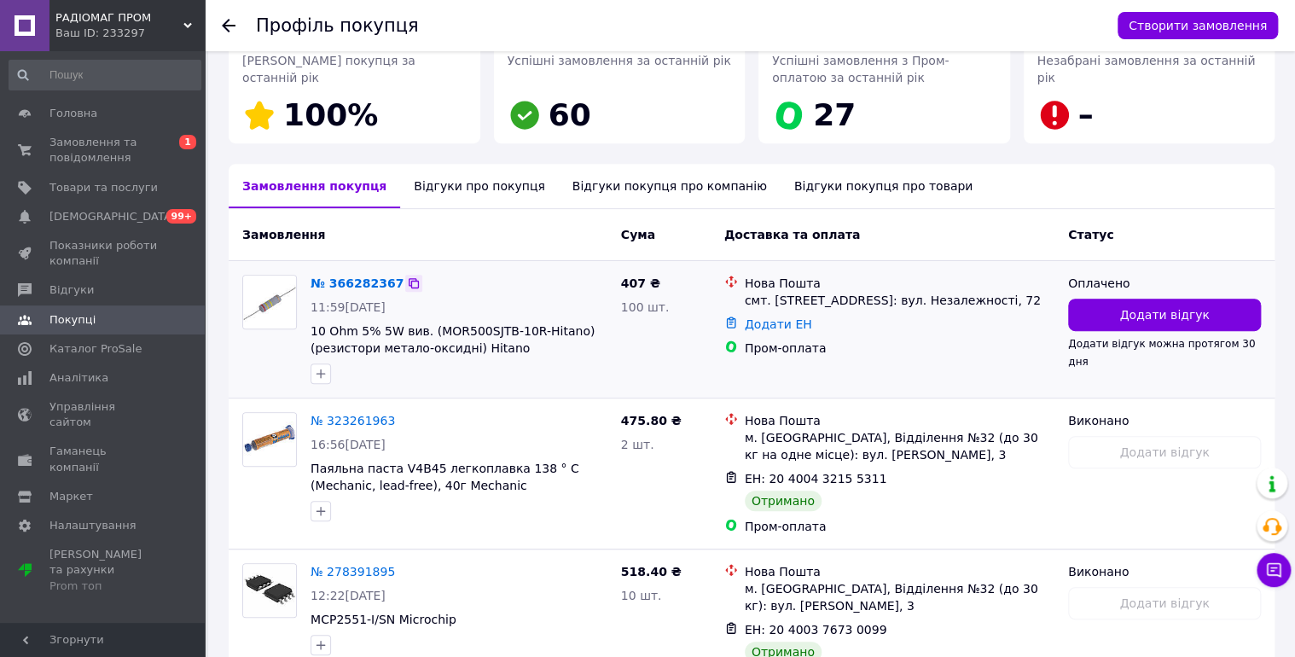
click at [409, 279] on icon at bounding box center [414, 283] width 10 height 10
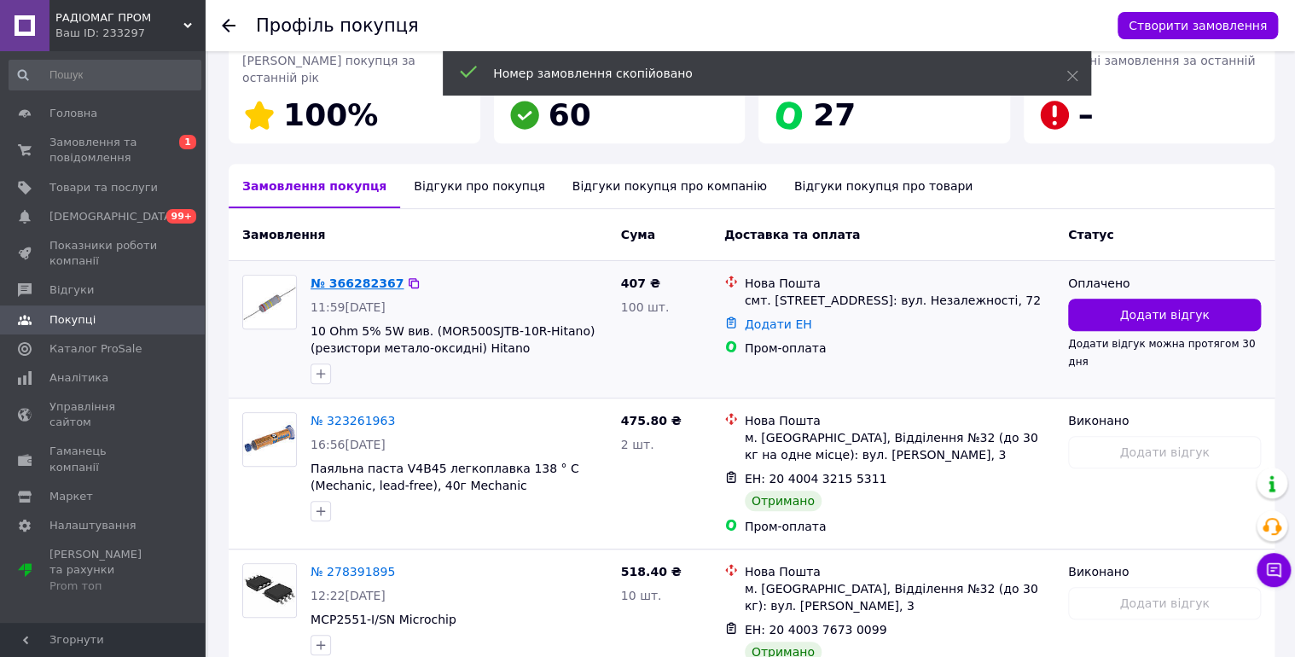
click at [351, 281] on link "№ 366282367" at bounding box center [357, 283] width 93 height 14
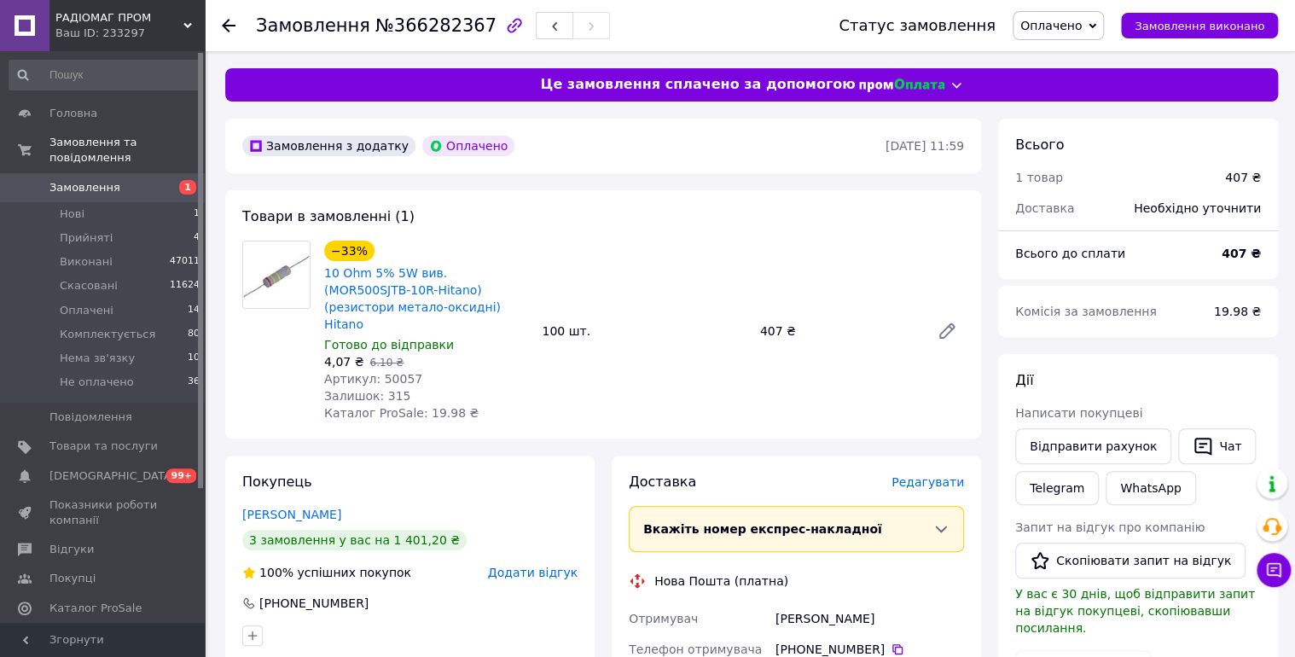
drag, startPoint x: 1099, startPoint y: 27, endPoint x: 1138, endPoint y: 66, distance: 54.9
click at [1099, 28] on span "Оплачено" at bounding box center [1058, 25] width 91 height 29
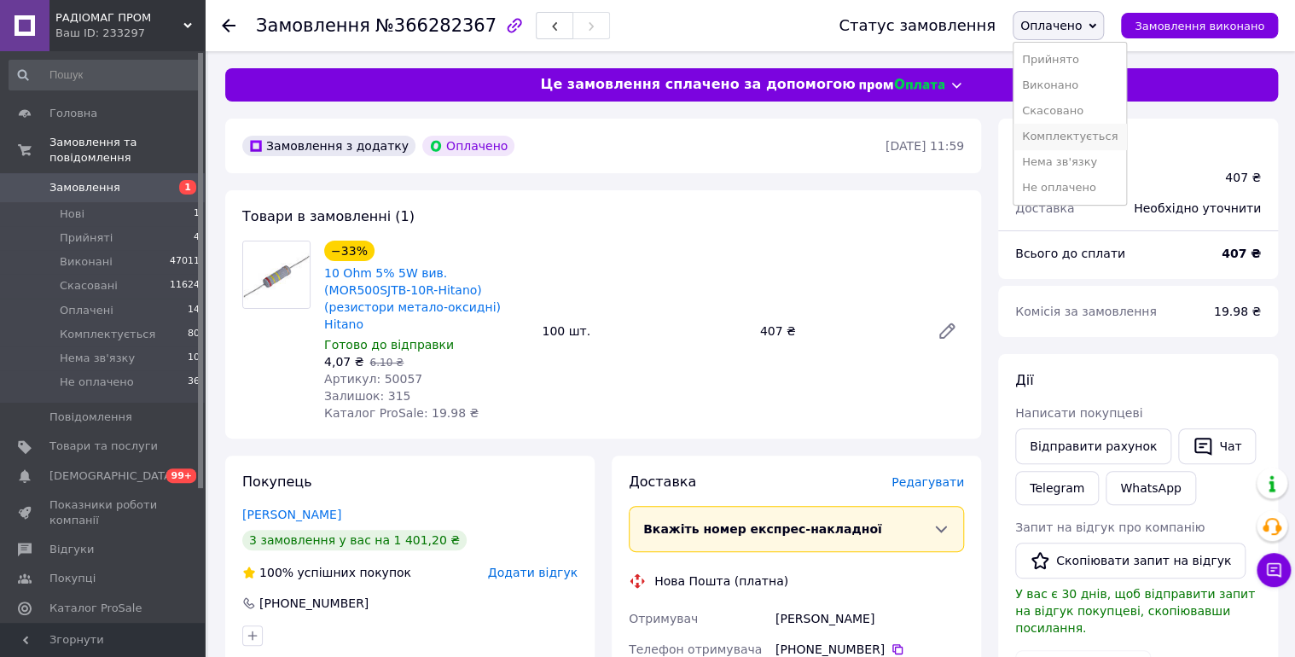
click at [1084, 136] on li "Комплектується" at bounding box center [1069, 137] width 113 height 26
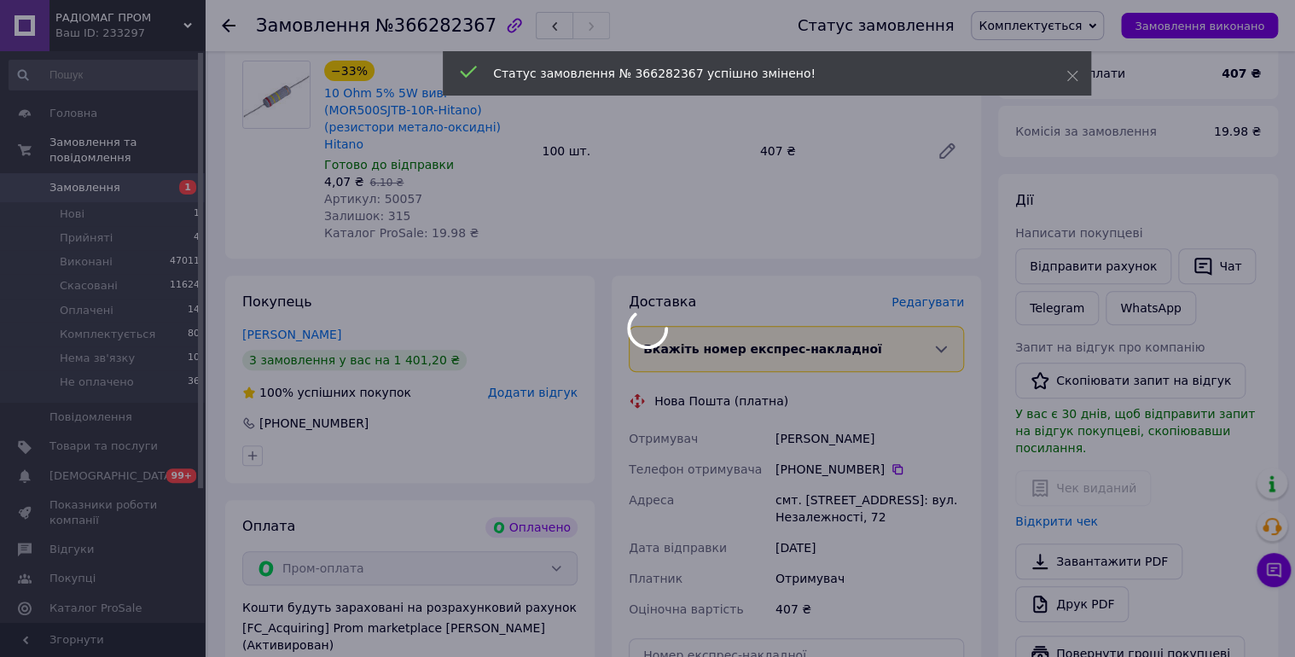
scroll to position [182, 0]
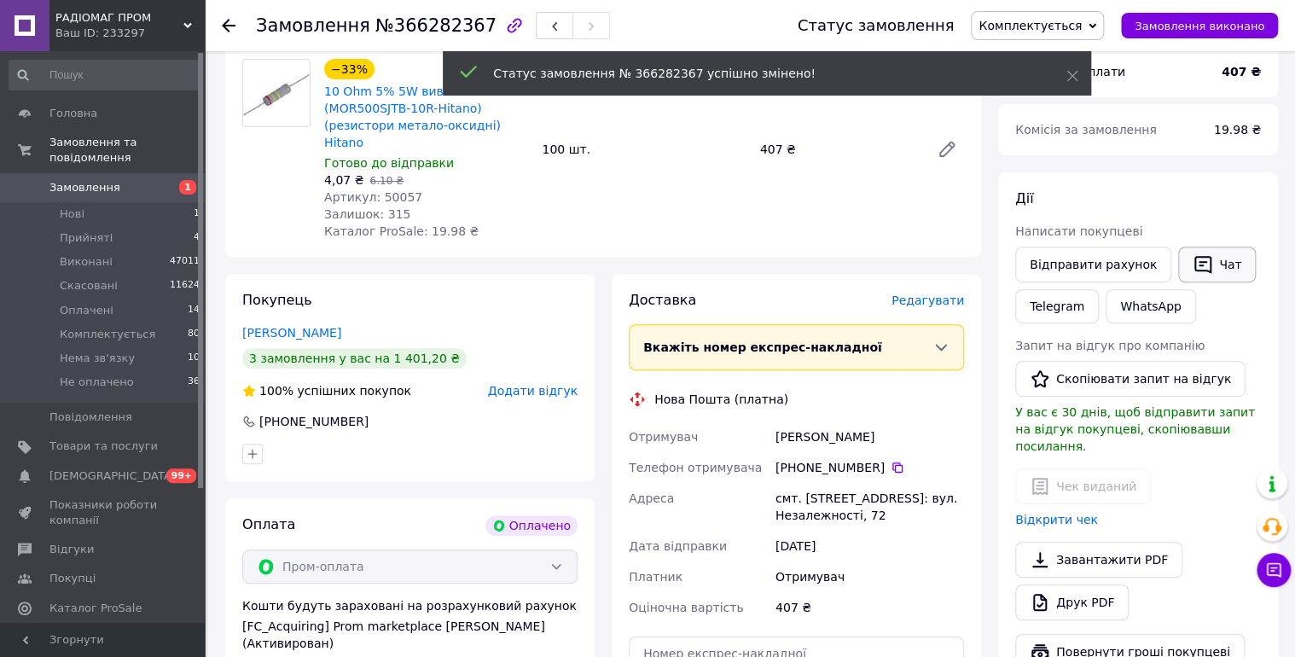
click at [1210, 263] on button "Чат" at bounding box center [1217, 265] width 78 height 36
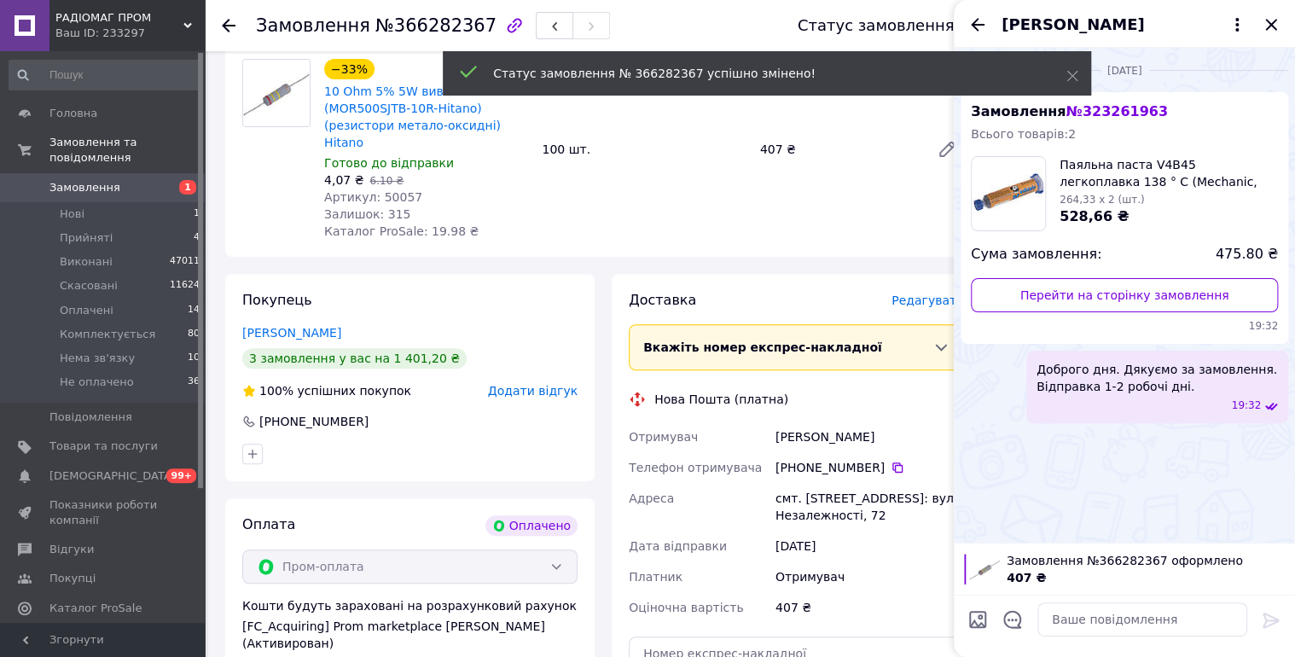
click at [1024, 618] on div at bounding box center [1013, 622] width 36 height 42
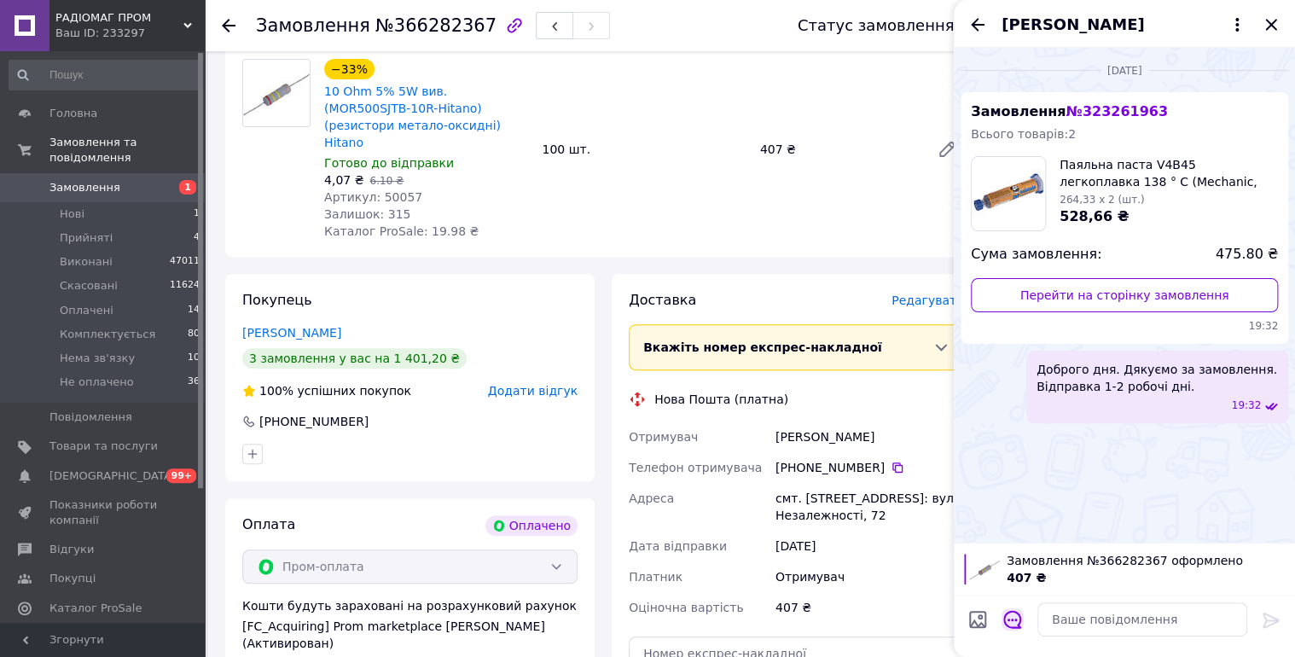
click at [1007, 622] on icon "Відкрити шаблони відповідей" at bounding box center [1012, 619] width 19 height 19
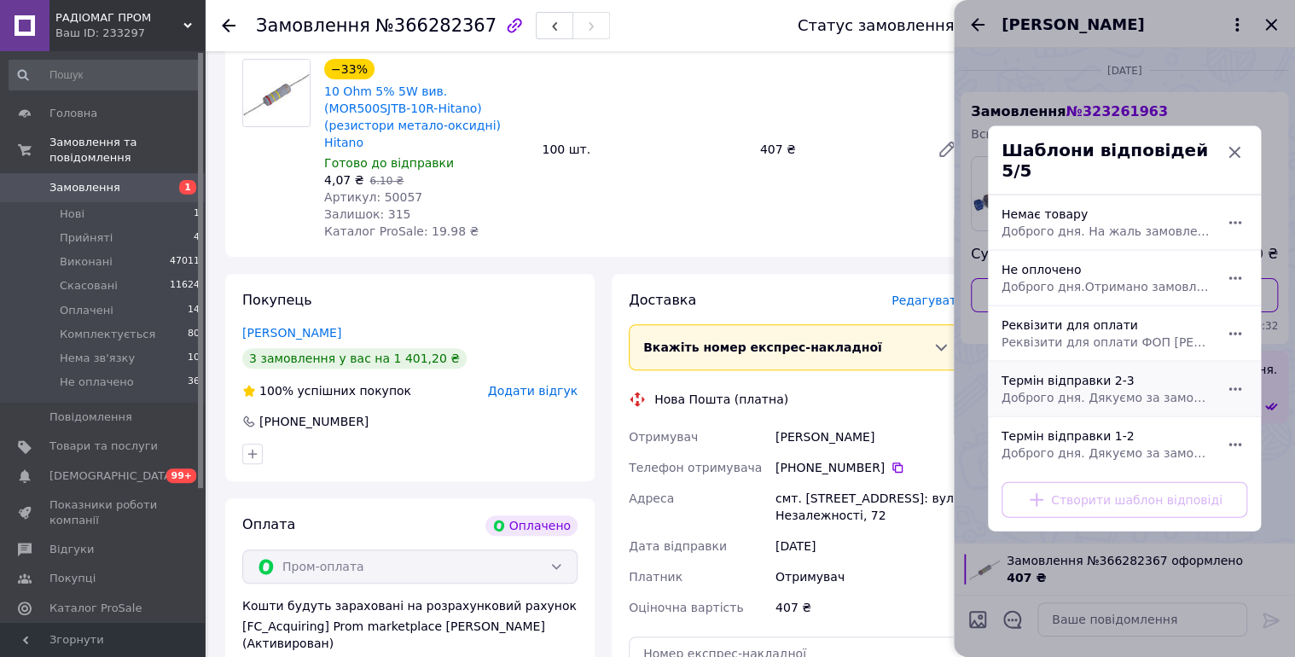
click at [1129, 375] on div "Термін відправки 2-3 Доброго дня. Дякуємо за замовлення. Відправка 2-3 робочі д…" at bounding box center [1106, 389] width 222 height 48
type textarea "Доброго дня. Дякуємо за замовлення. Відправка 2-3 робочі дні."
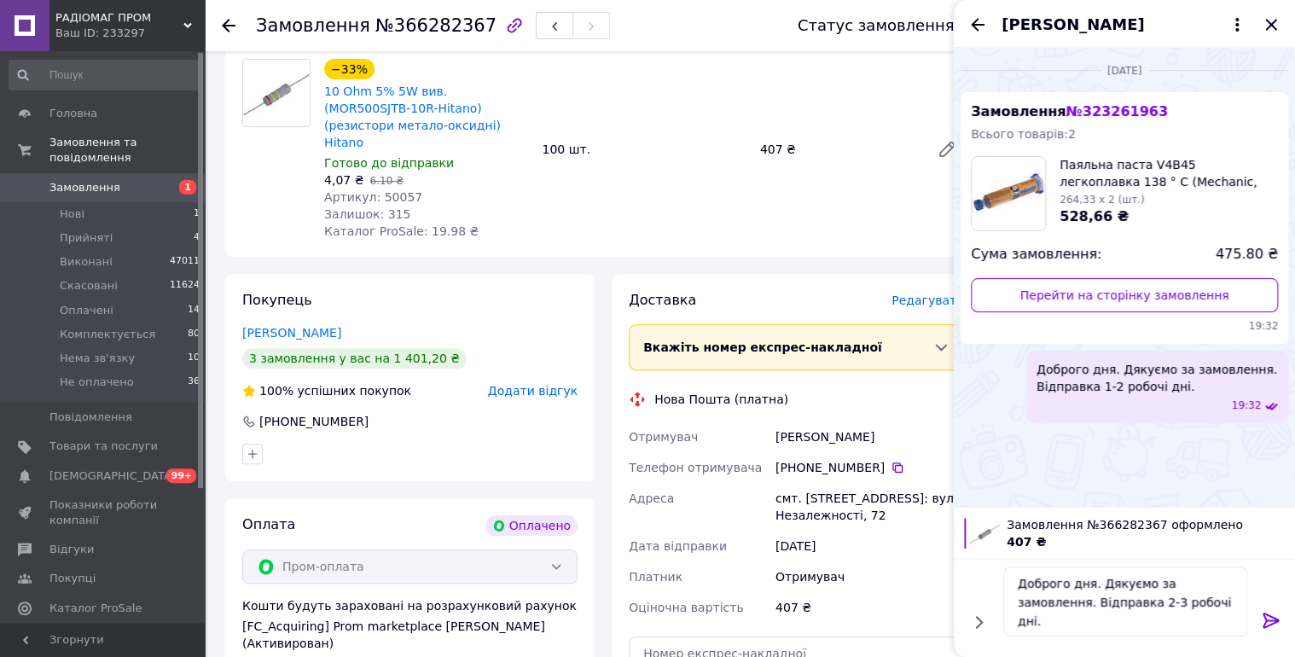
drag, startPoint x: 1277, startPoint y: 618, endPoint x: 1281, endPoint y: 607, distance: 11.1
click at [1276, 618] on icon at bounding box center [1271, 620] width 20 height 20
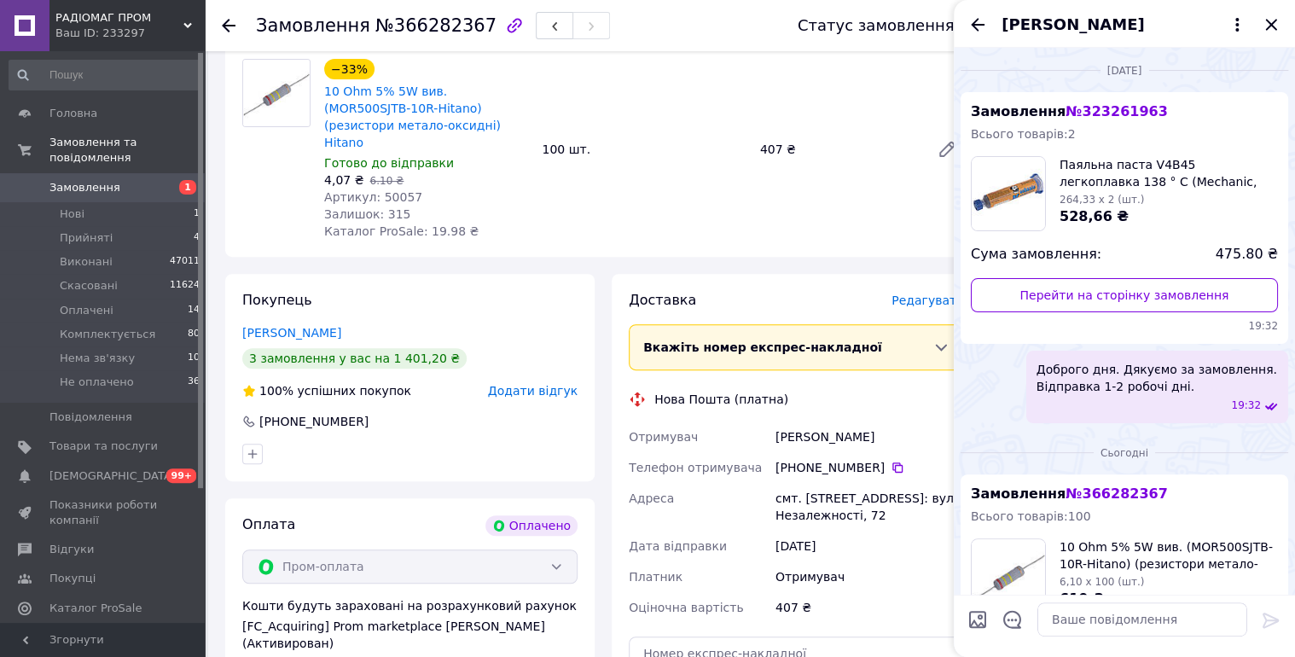
click at [972, 15] on icon "Назад" at bounding box center [977, 25] width 20 height 20
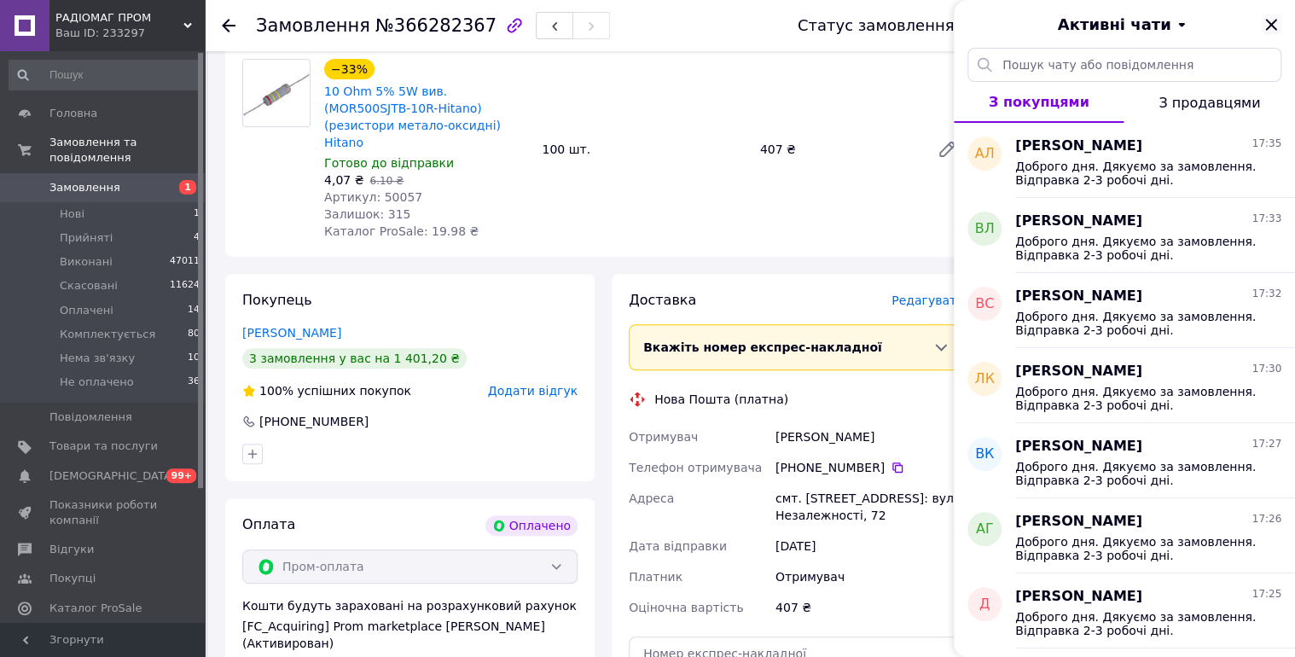
click at [1273, 20] on icon "Закрити" at bounding box center [1271, 25] width 20 height 20
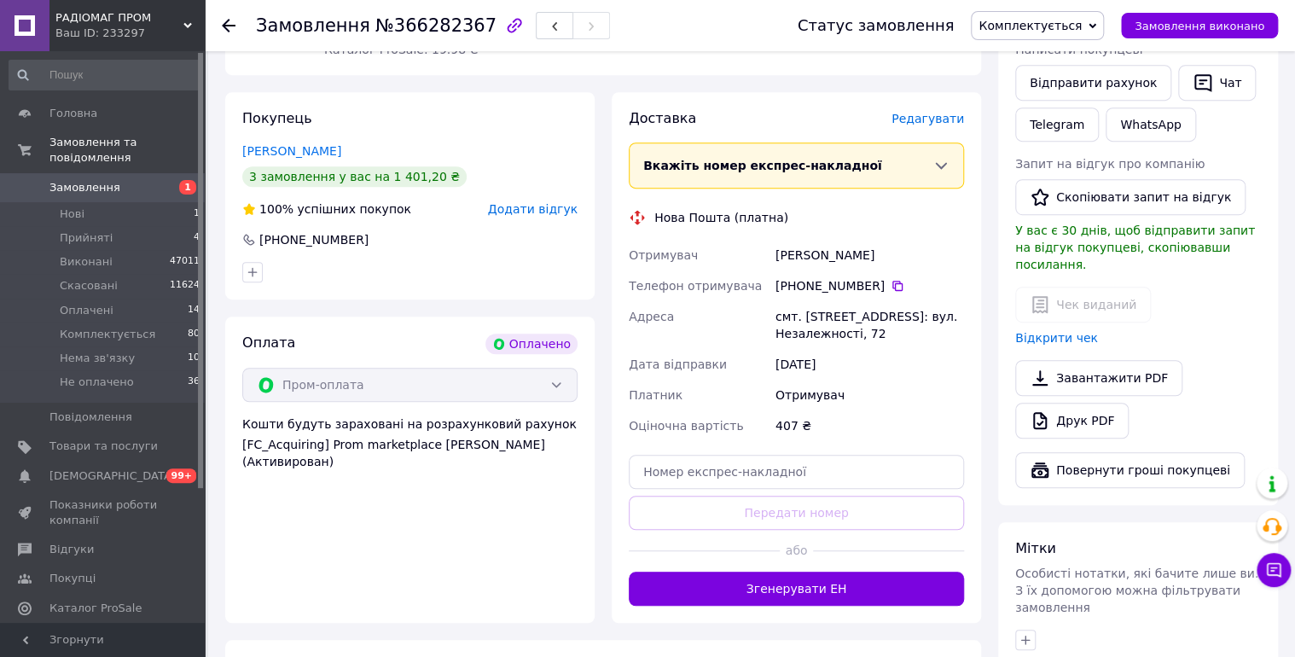
scroll to position [598, 0]
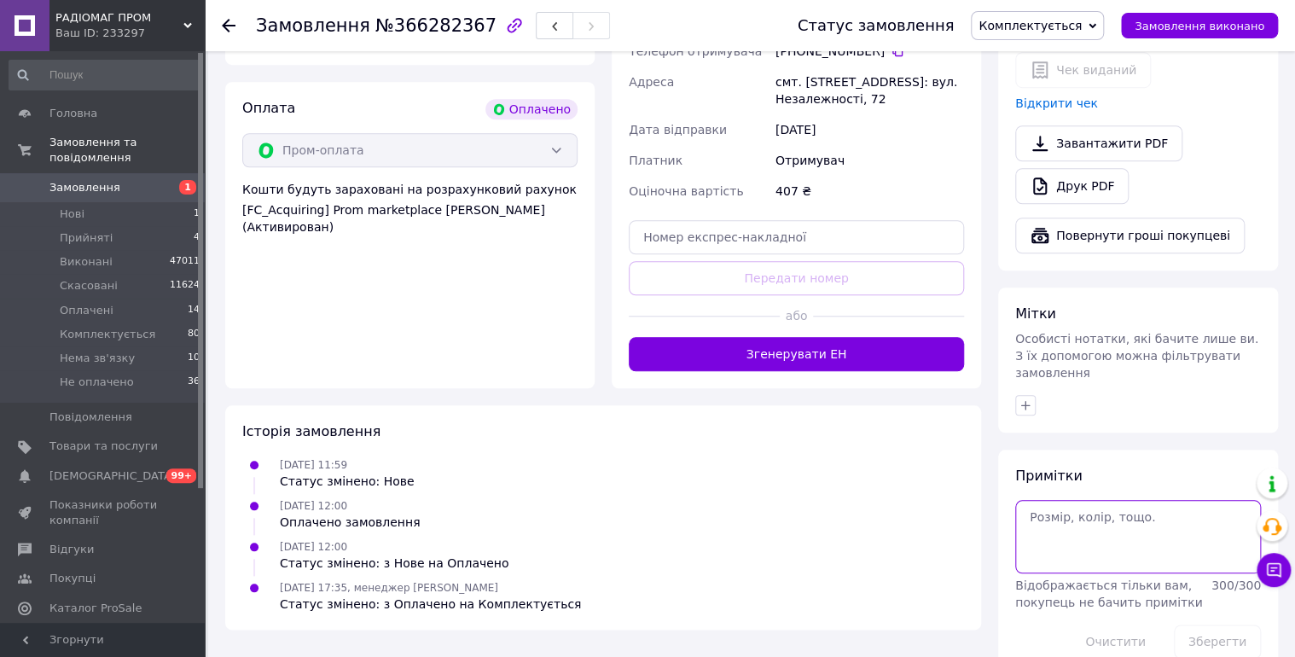
click at [1052, 513] on textarea at bounding box center [1138, 536] width 246 height 73
type textarea "12/10 чат."
click at [1187, 624] on button "Зберегти" at bounding box center [1217, 641] width 87 height 34
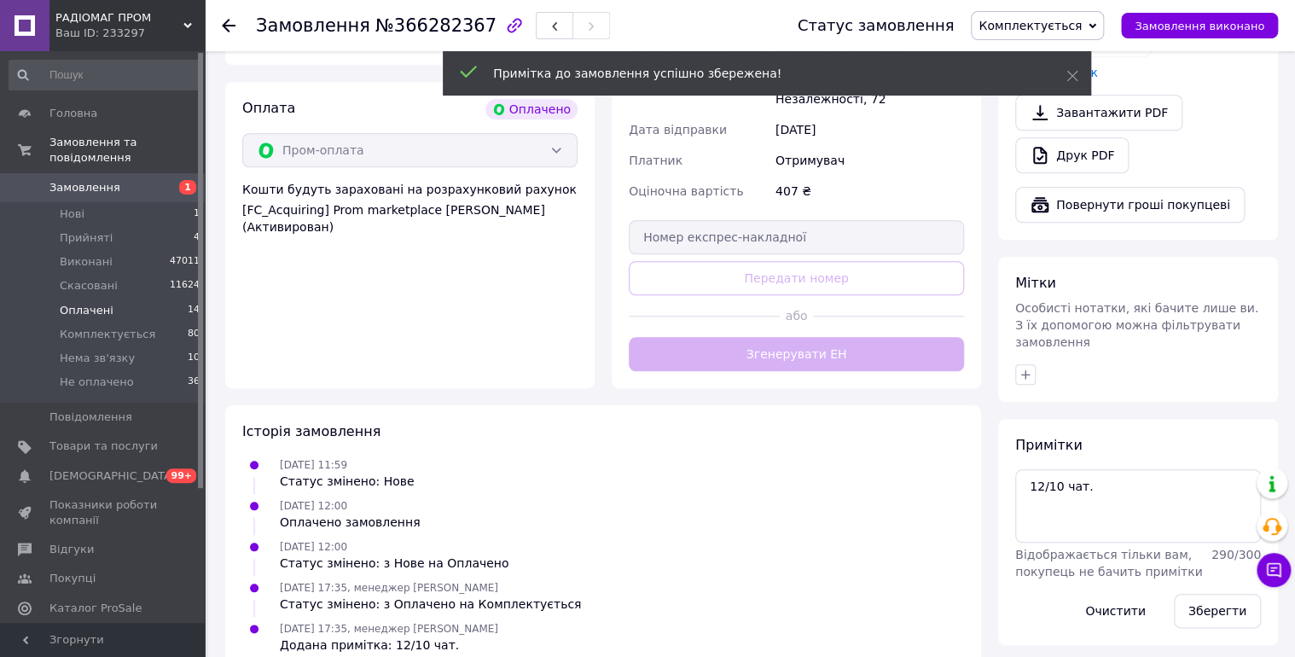
click at [75, 303] on span "Оплачені" at bounding box center [87, 310] width 54 height 15
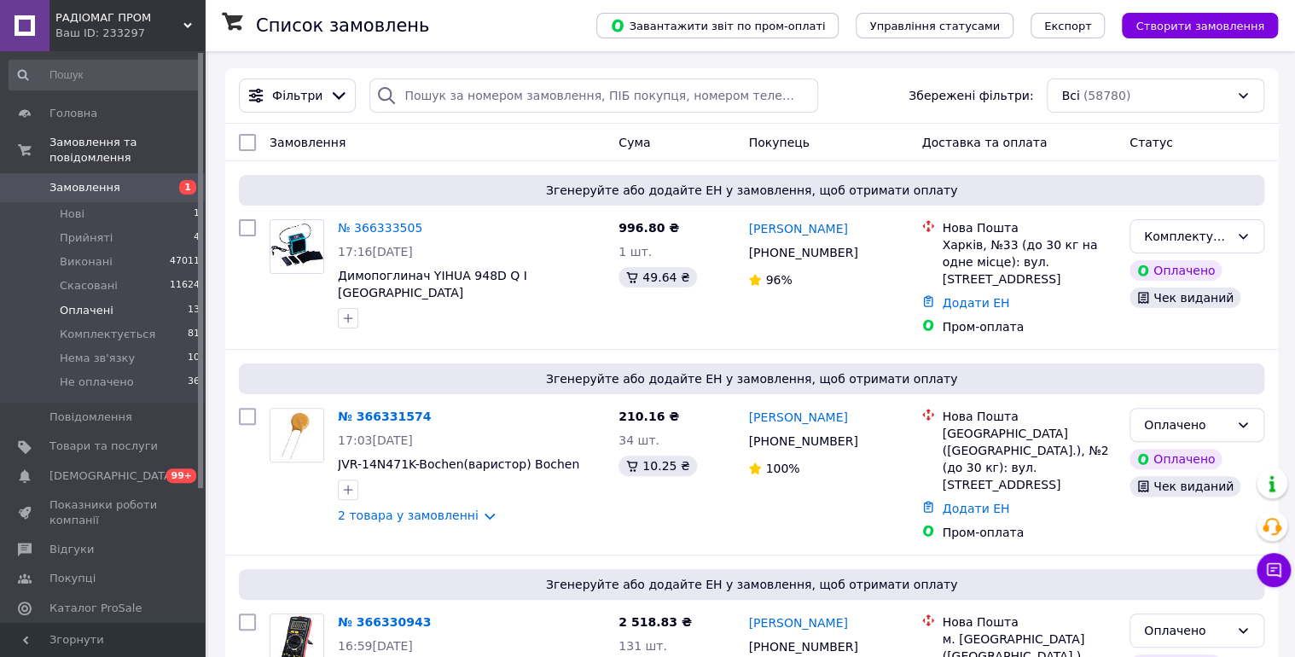
click at [82, 303] on span "Оплачені" at bounding box center [87, 310] width 54 height 15
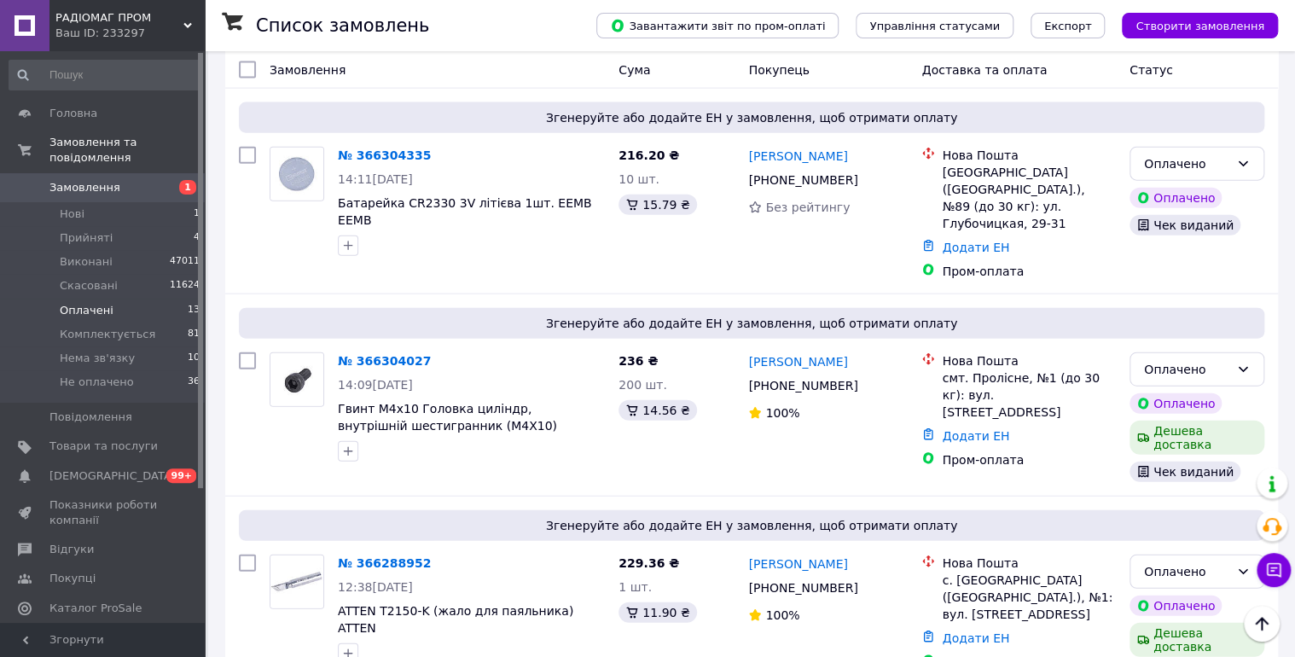
scroll to position [2101, 0]
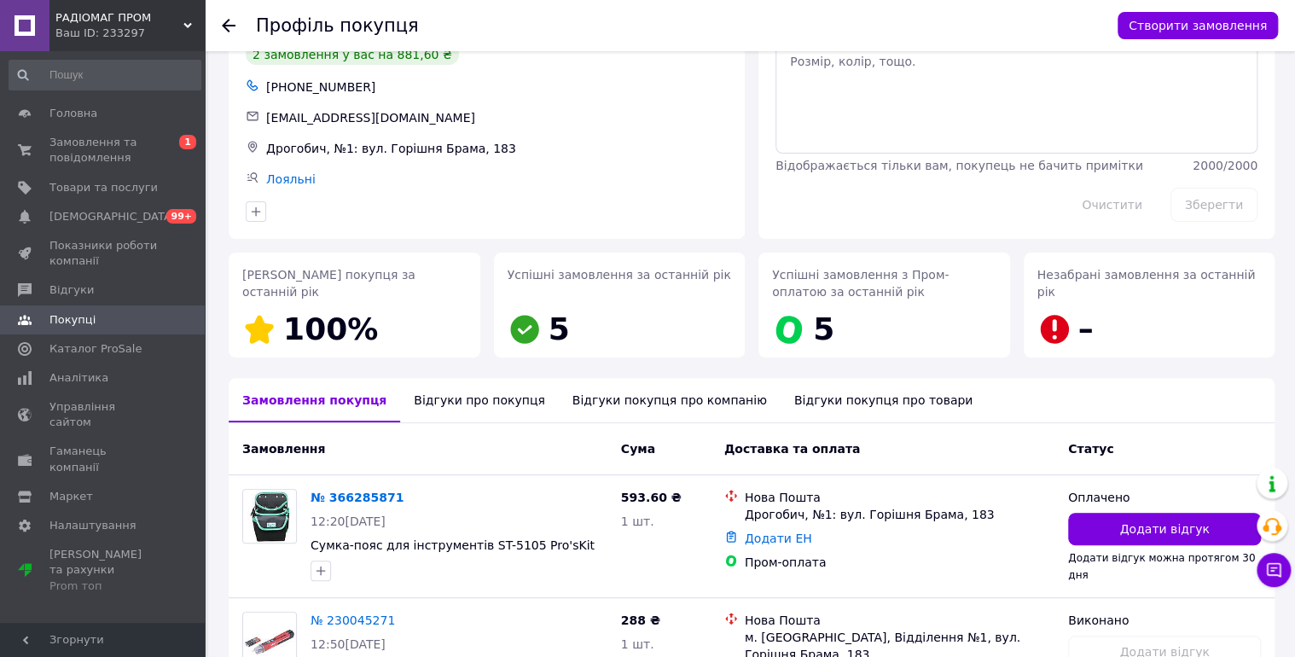
scroll to position [229, 0]
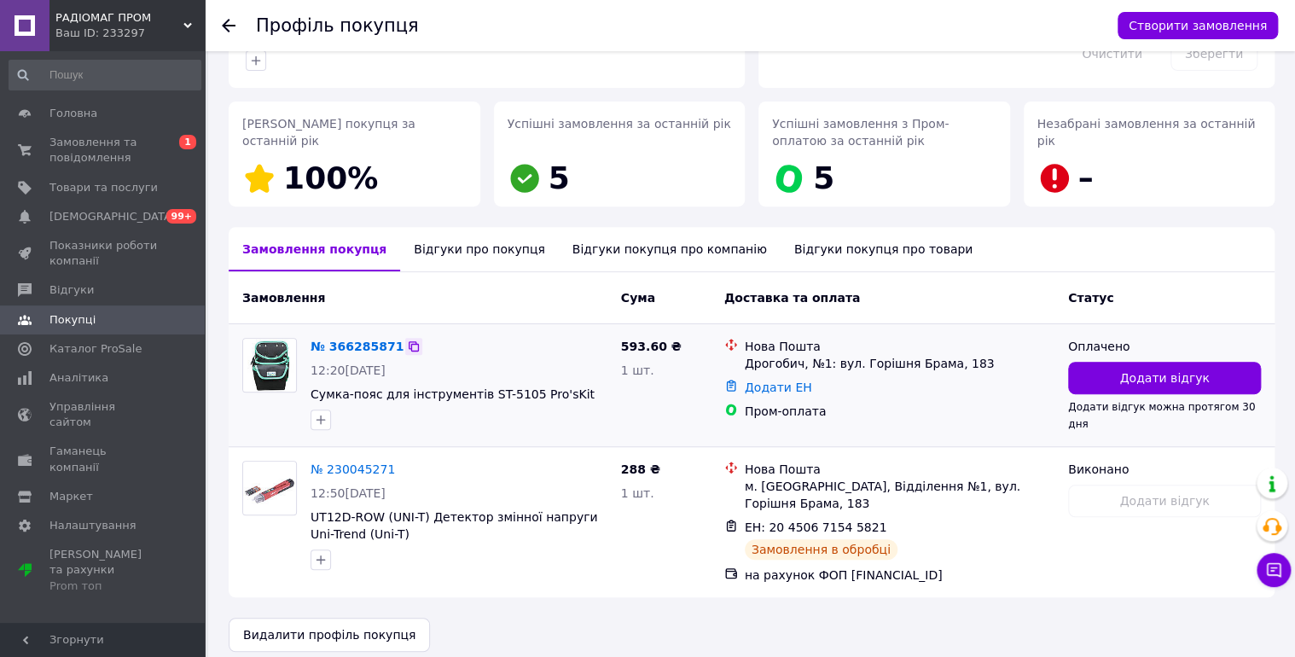
click at [407, 346] on icon at bounding box center [414, 347] width 14 height 14
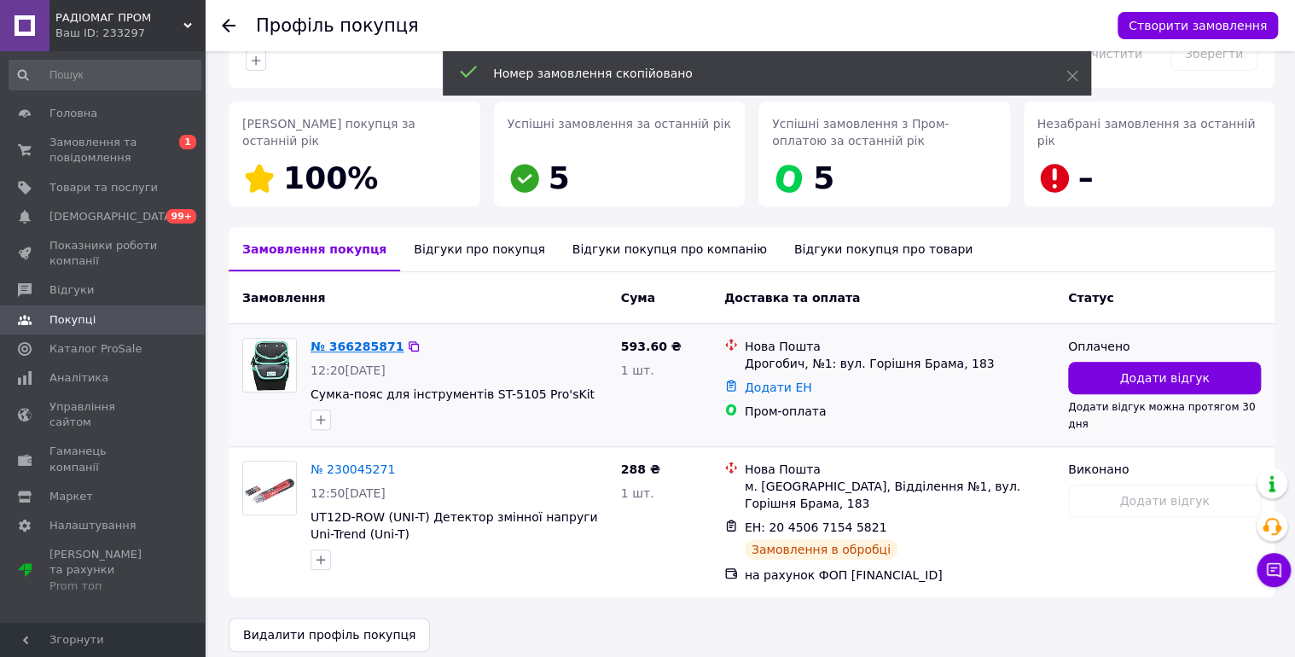
click at [360, 348] on link "№ 366285871" at bounding box center [357, 347] width 93 height 14
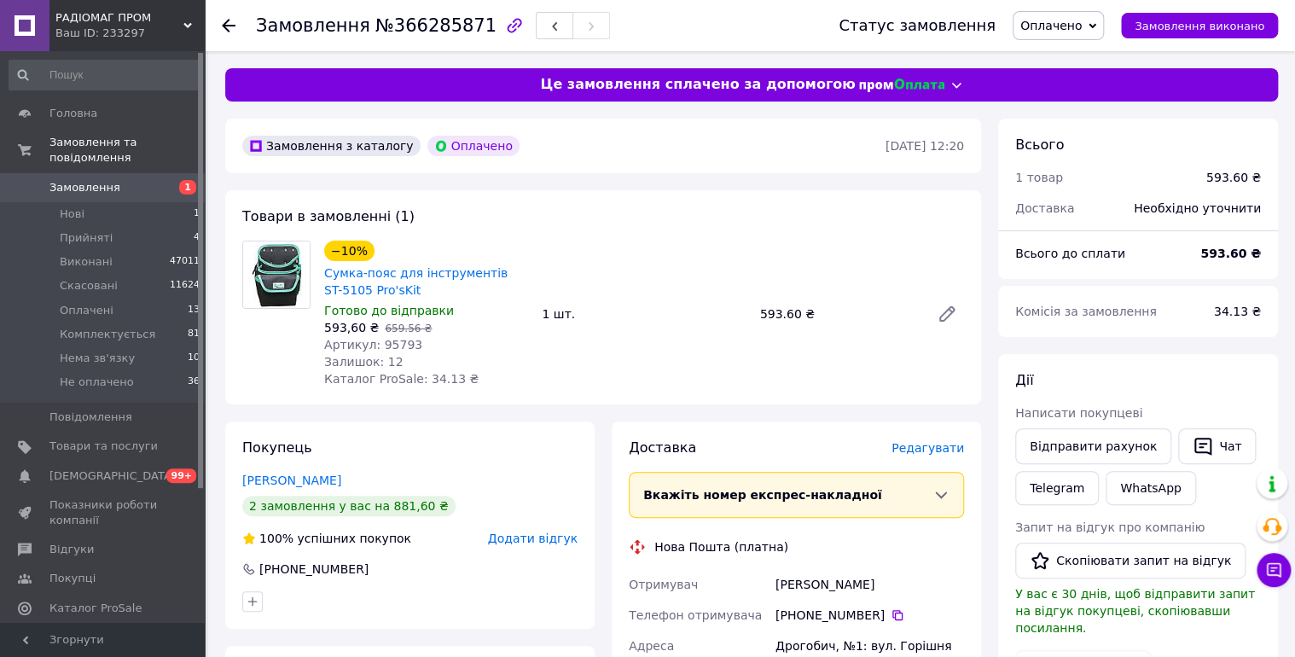
click at [1070, 22] on span "Оплачено" at bounding box center [1050, 26] width 61 height 14
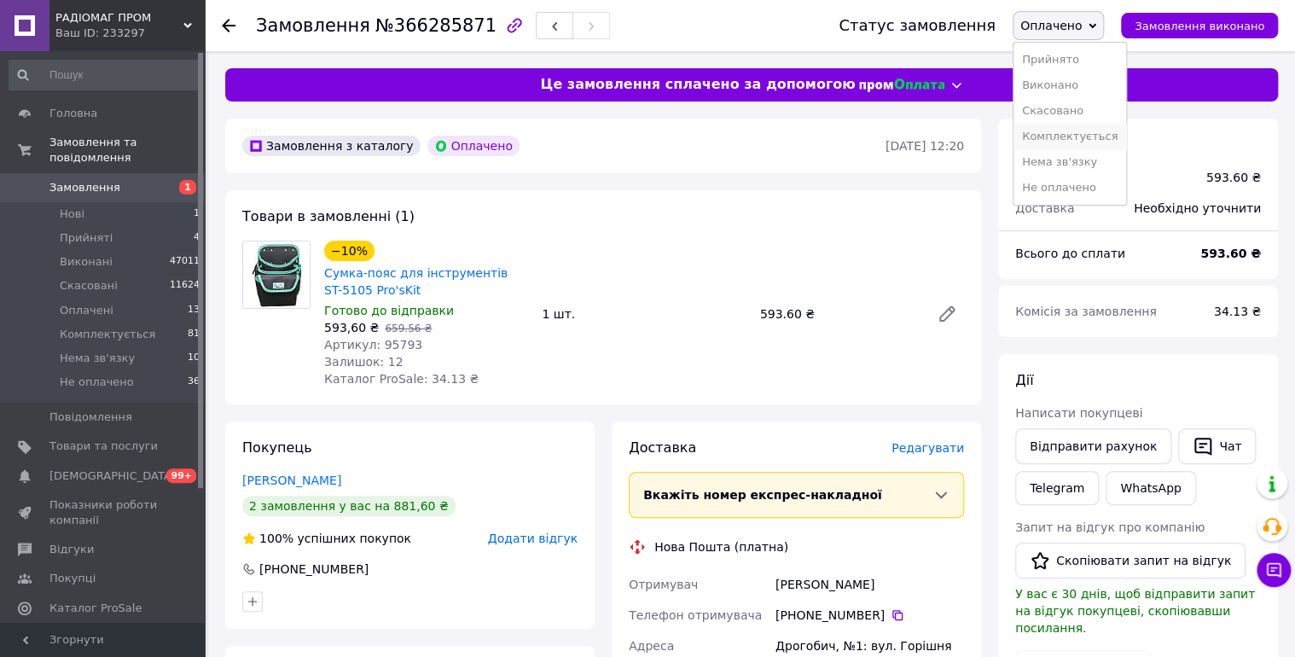
click at [1088, 135] on li "Комплектується" at bounding box center [1069, 137] width 113 height 26
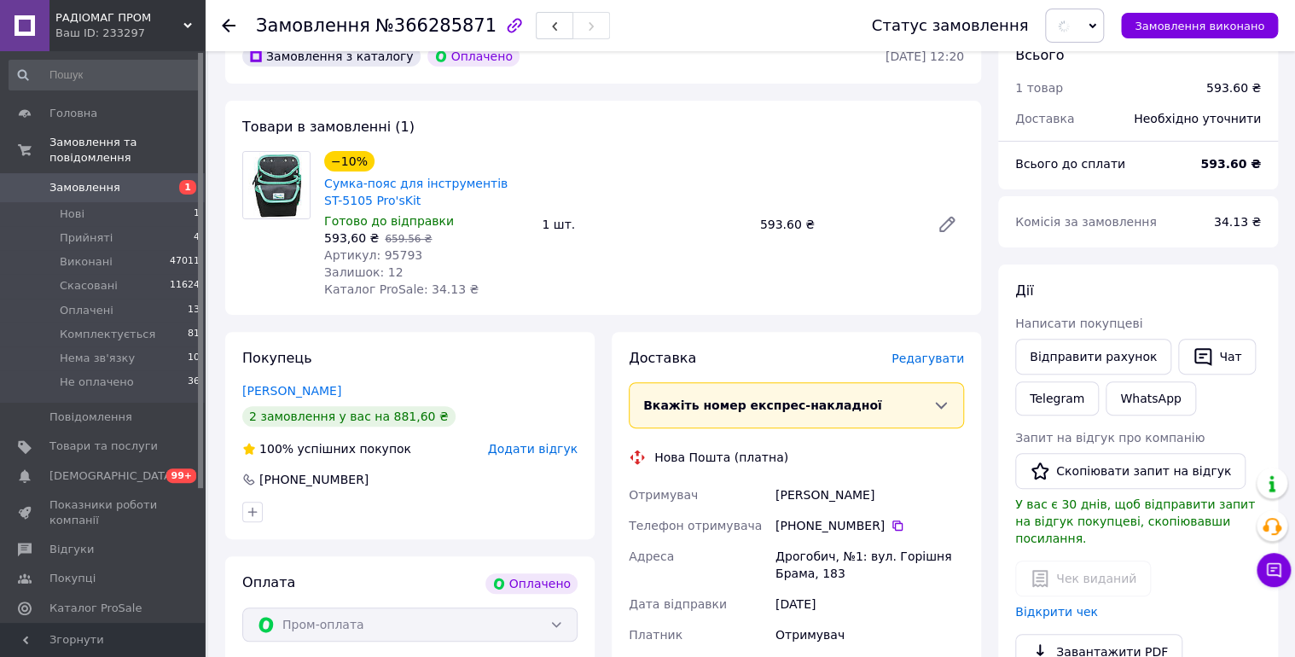
scroll to position [182, 0]
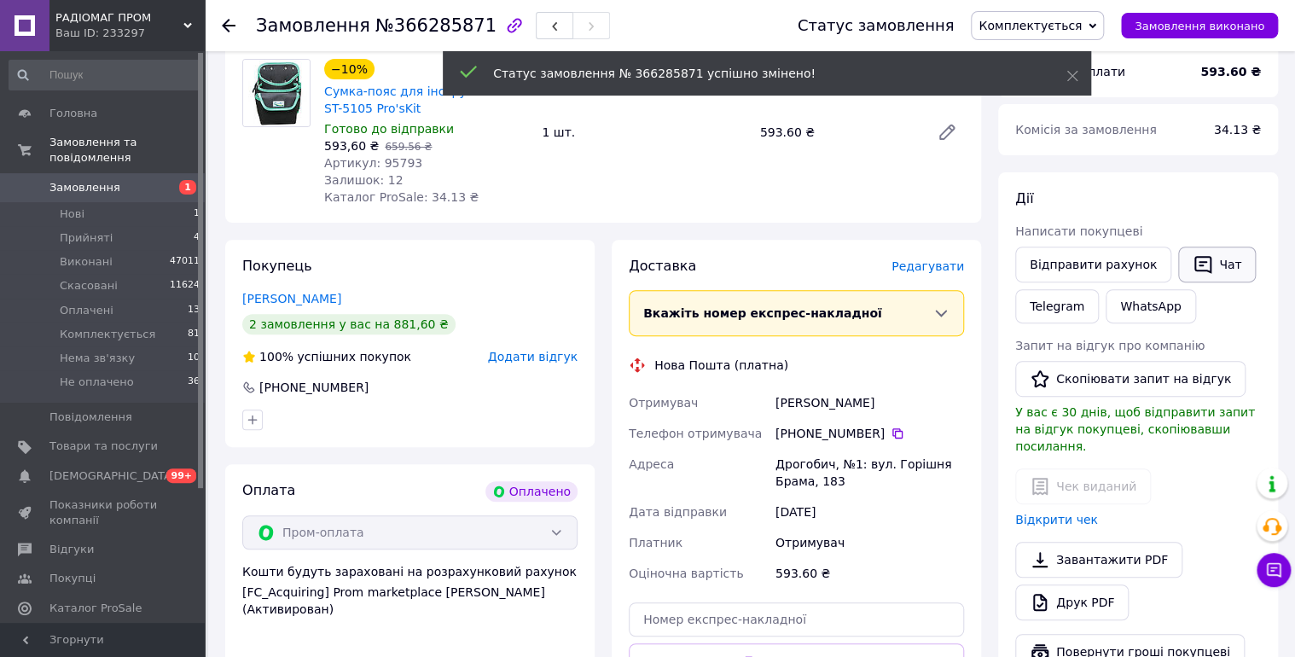
click at [1216, 263] on button "Чат" at bounding box center [1217, 265] width 78 height 36
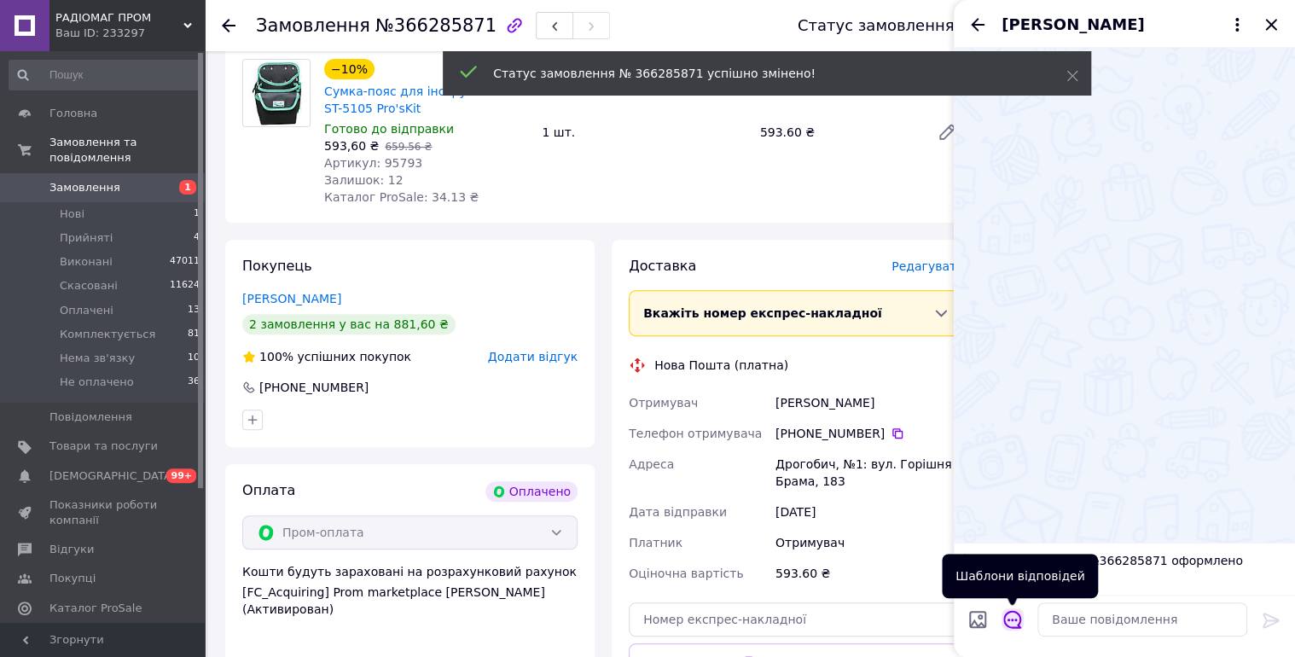
click at [1012, 618] on icon "Відкрити шаблони відповідей" at bounding box center [1012, 620] width 18 height 18
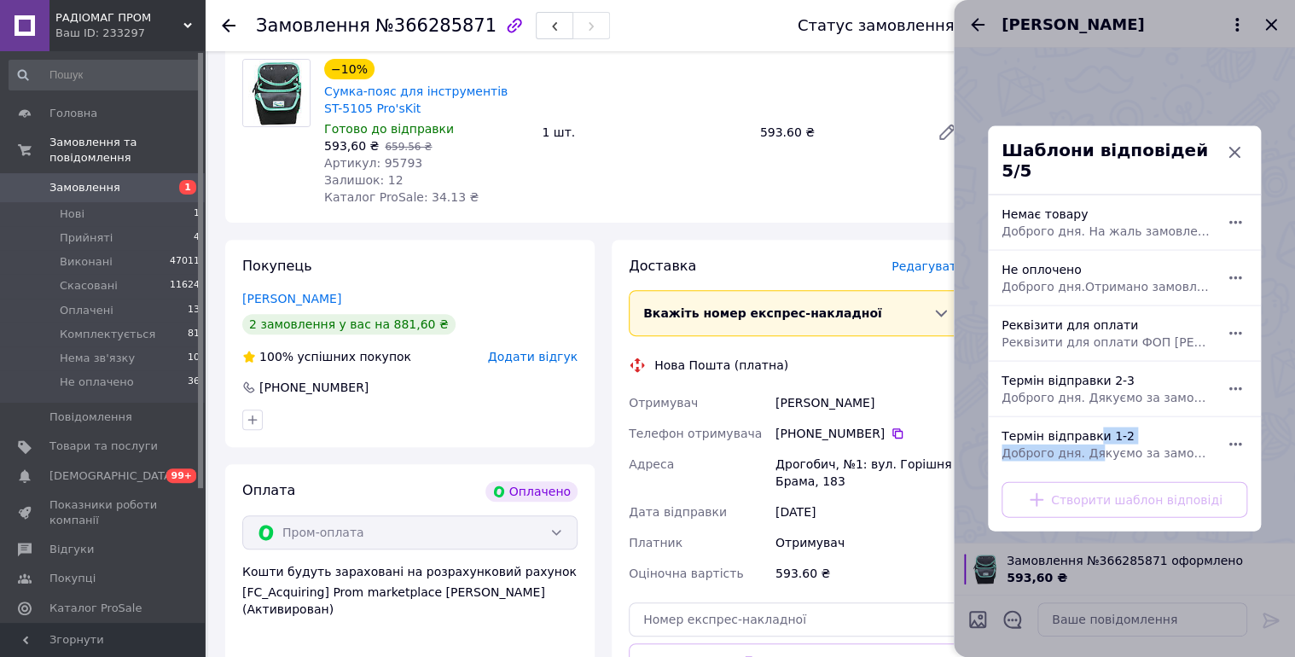
drag, startPoint x: 1088, startPoint y: 435, endPoint x: 1225, endPoint y: 542, distance: 173.2
click at [1089, 444] on span "Доброго дня. Дякуємо за замовлення. Відправка 1-2 робочі дні." at bounding box center [1105, 452] width 208 height 17
type textarea "Доброго дня. Дякуємо за замовлення. Відправка 1-2 робочі дні."
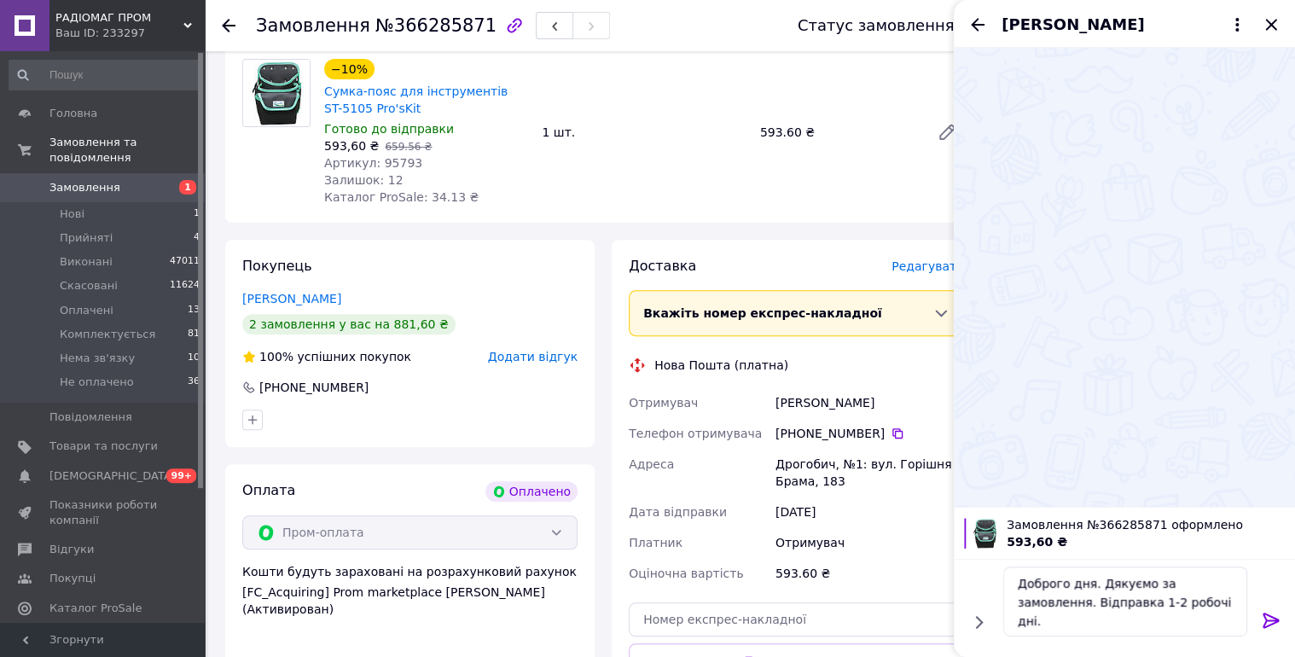
drag, startPoint x: 1270, startPoint y: 619, endPoint x: 1239, endPoint y: 433, distance: 188.5
click at [1269, 618] on icon at bounding box center [1271, 620] width 20 height 20
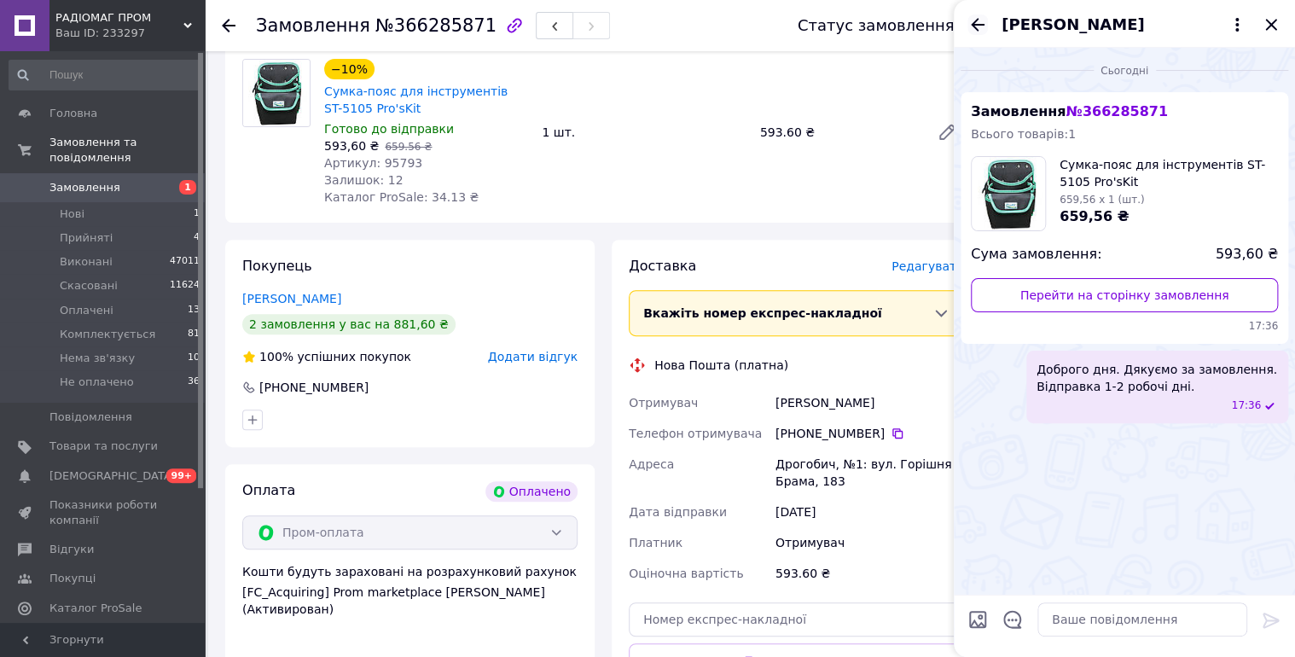
click at [973, 26] on icon "Назад" at bounding box center [978, 24] width 14 height 13
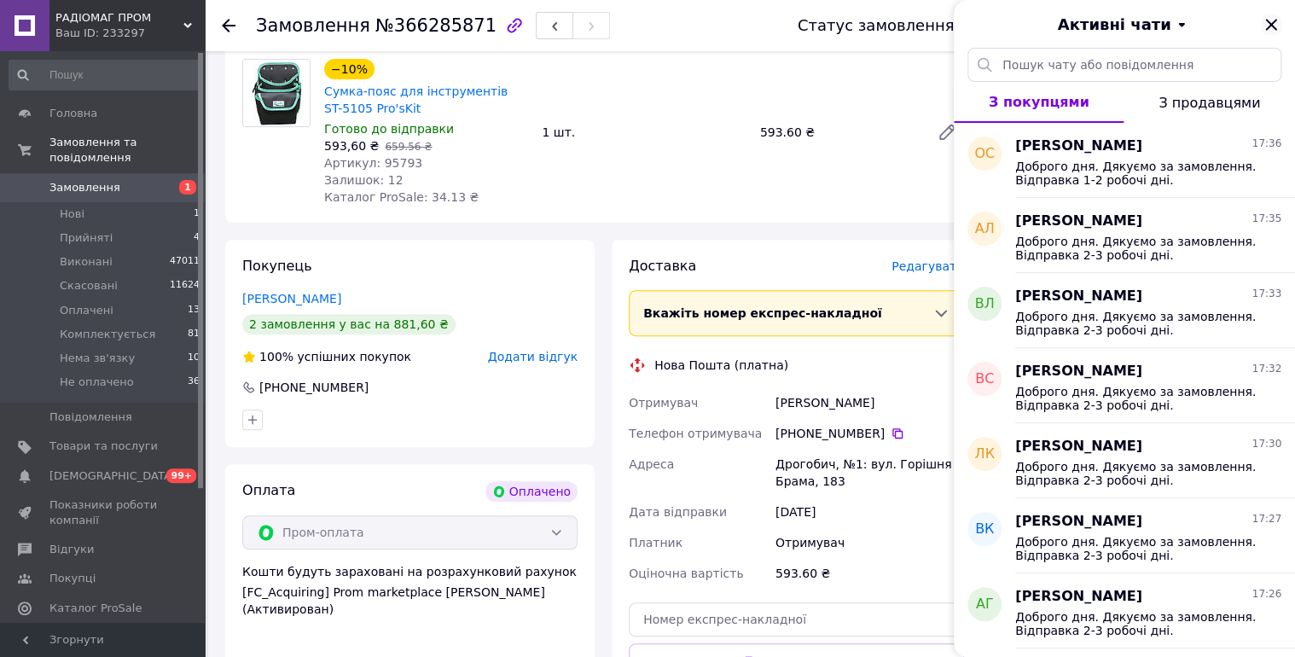
click at [1273, 19] on icon "Закрити" at bounding box center [1271, 25] width 20 height 20
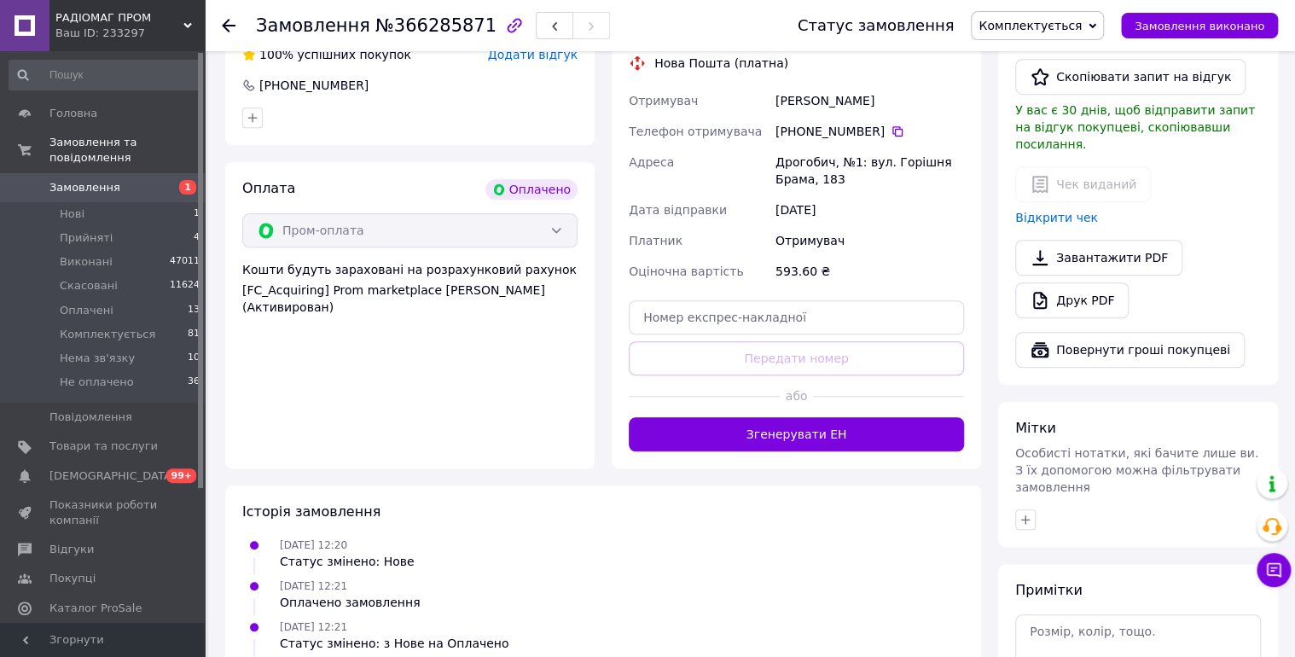
scroll to position [546, 0]
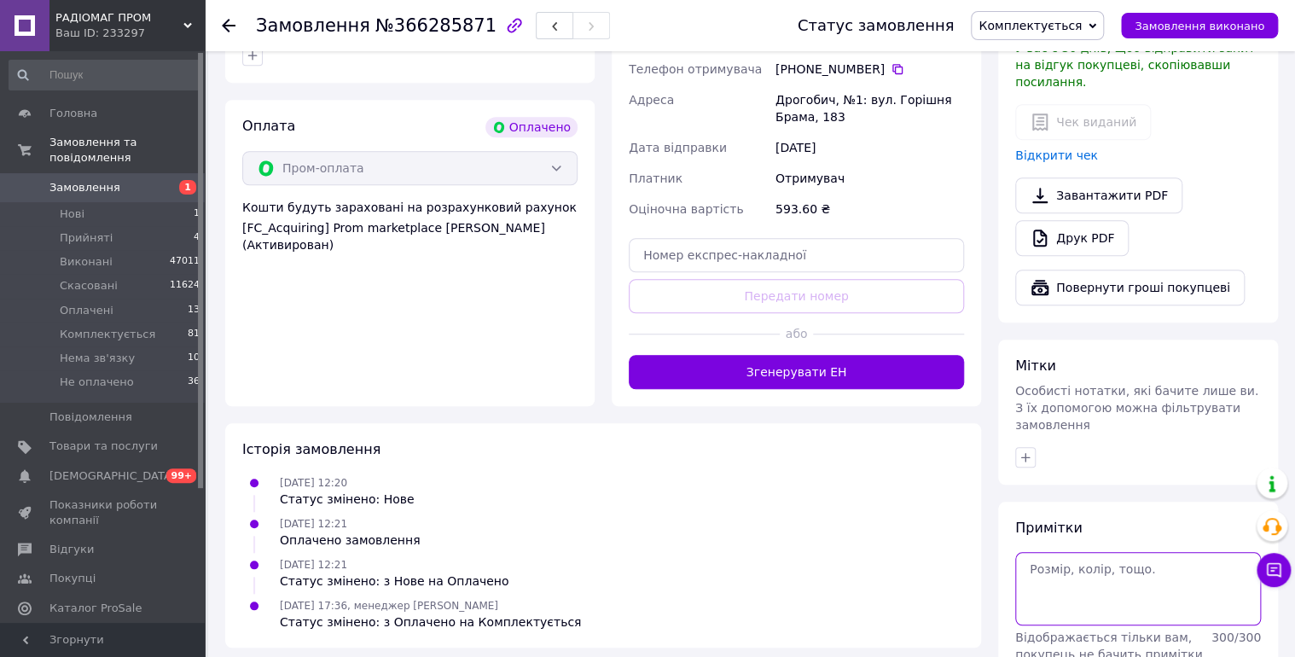
click at [1127, 552] on textarea at bounding box center [1138, 588] width 246 height 73
type textarea "12/10 чат."
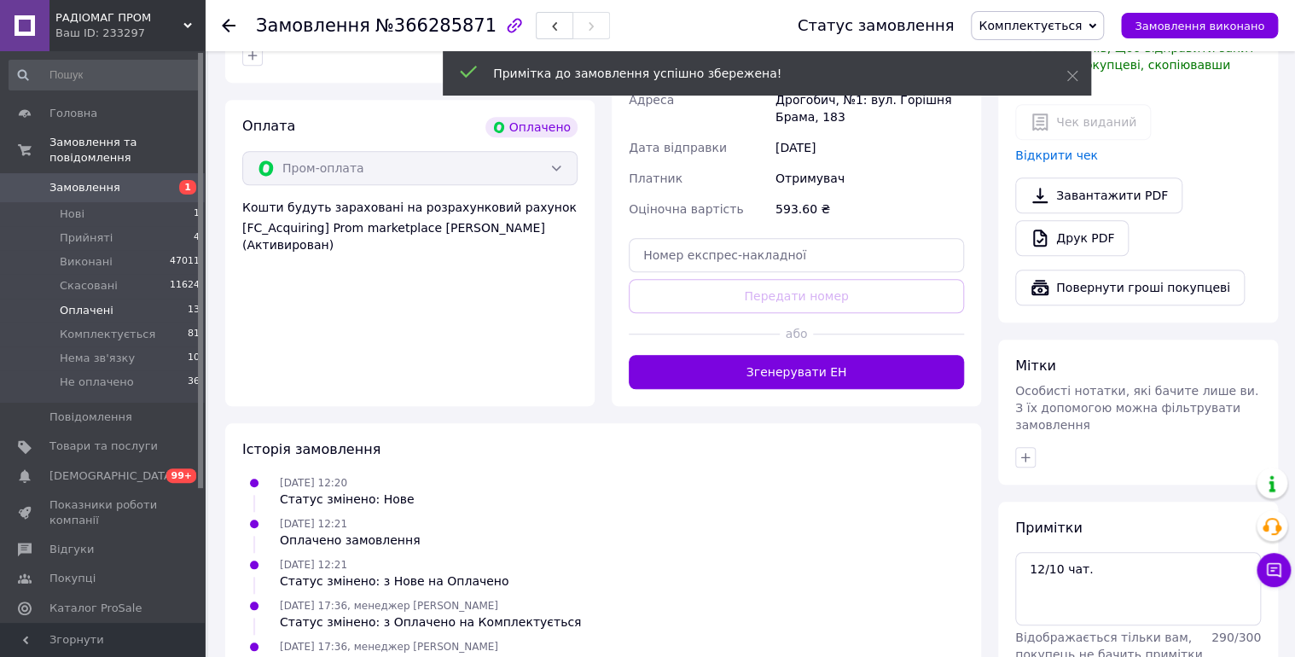
click at [92, 303] on span "Оплачені" at bounding box center [87, 310] width 54 height 15
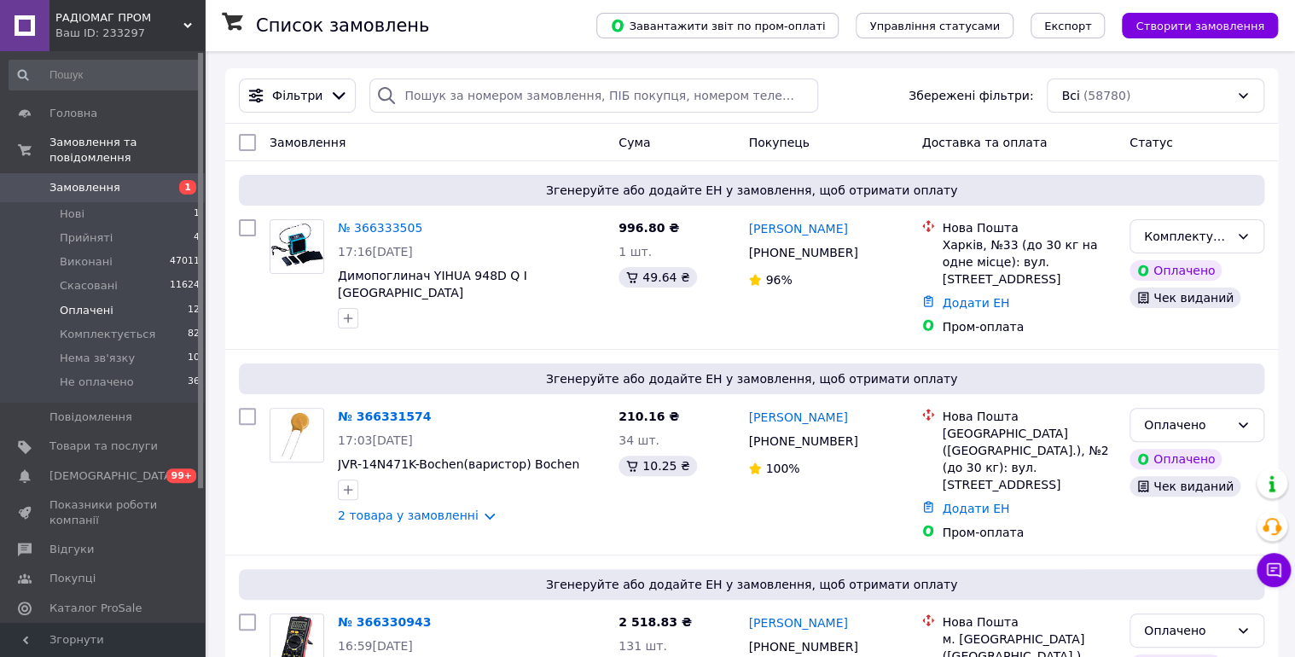
click at [84, 303] on span "Оплачені" at bounding box center [87, 310] width 54 height 15
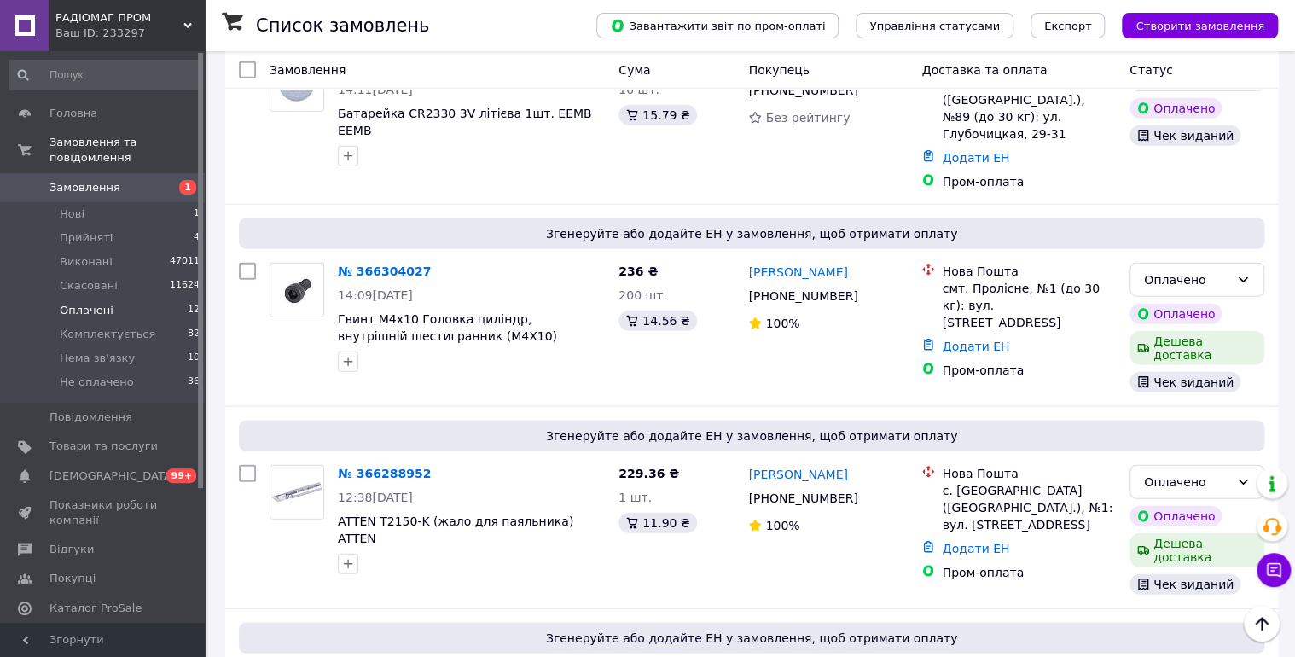
scroll to position [2101, 0]
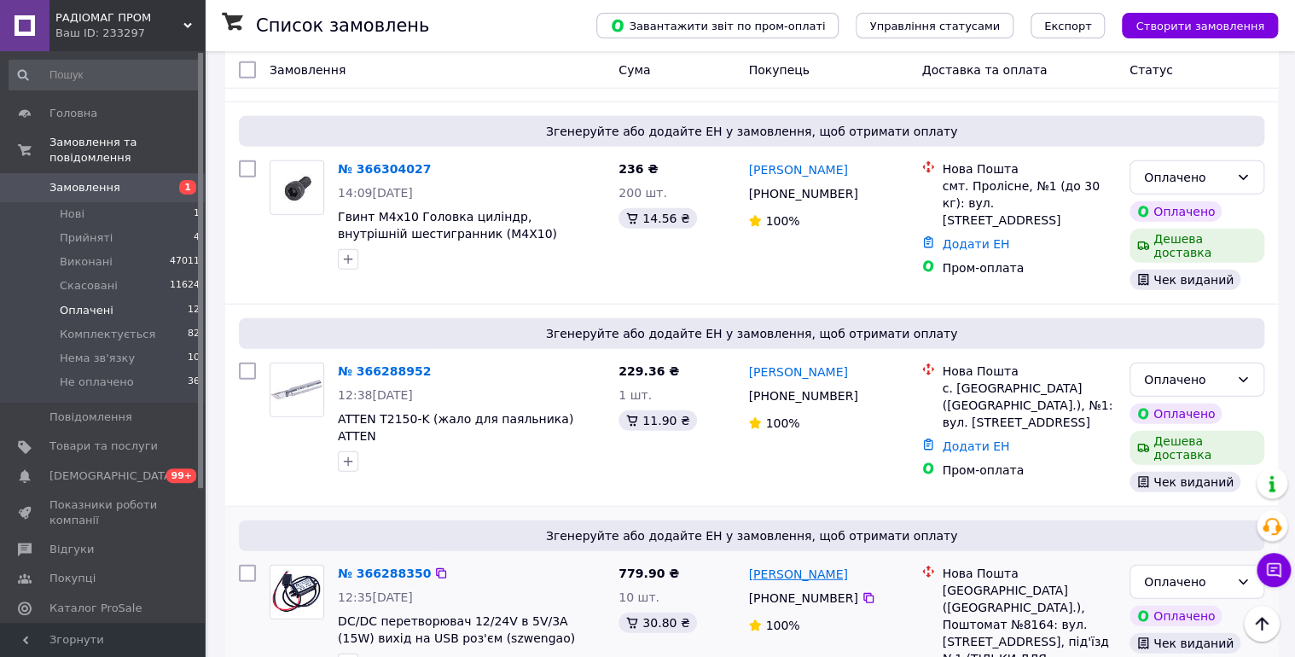
click at [792, 566] on link "Максим Золотуха" at bounding box center [797, 574] width 99 height 17
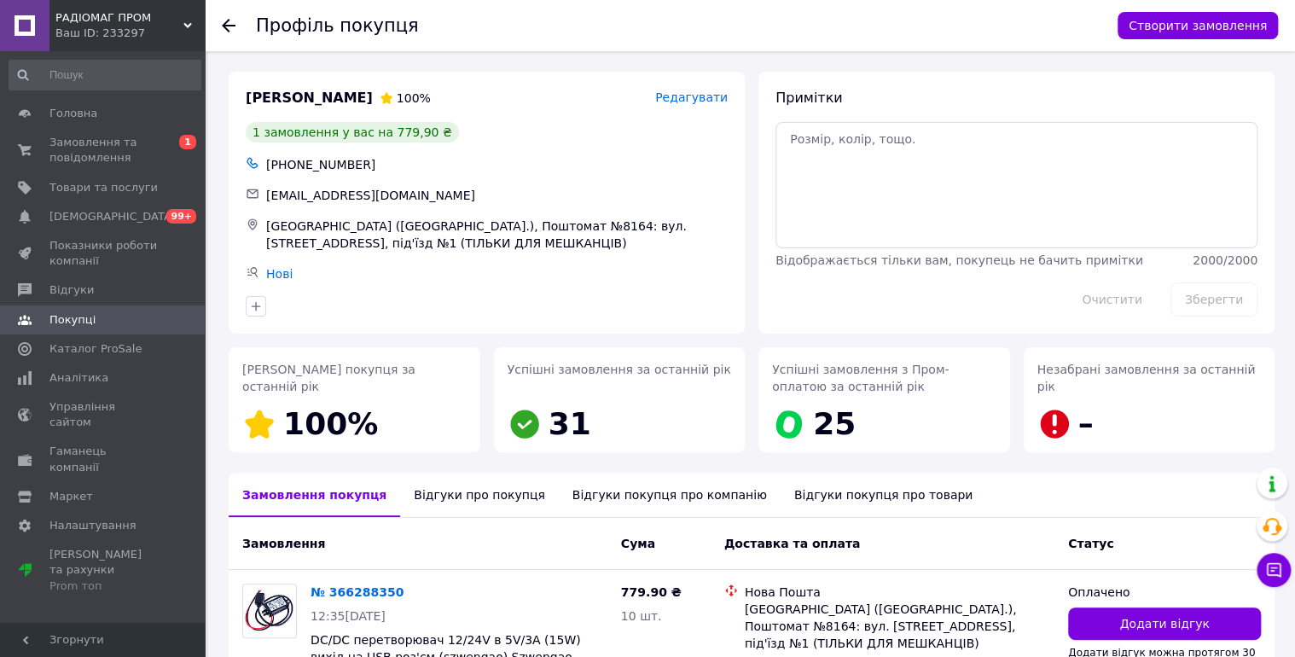
scroll to position [150, 0]
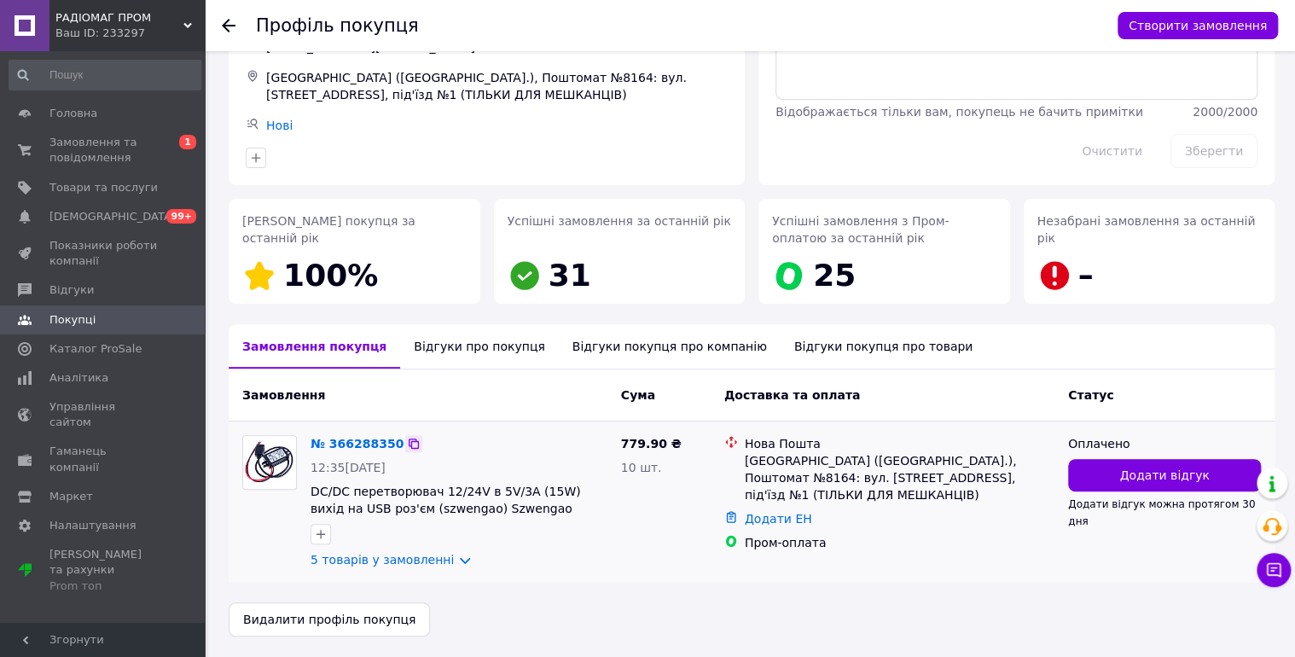
click at [409, 440] on icon at bounding box center [414, 443] width 10 height 10
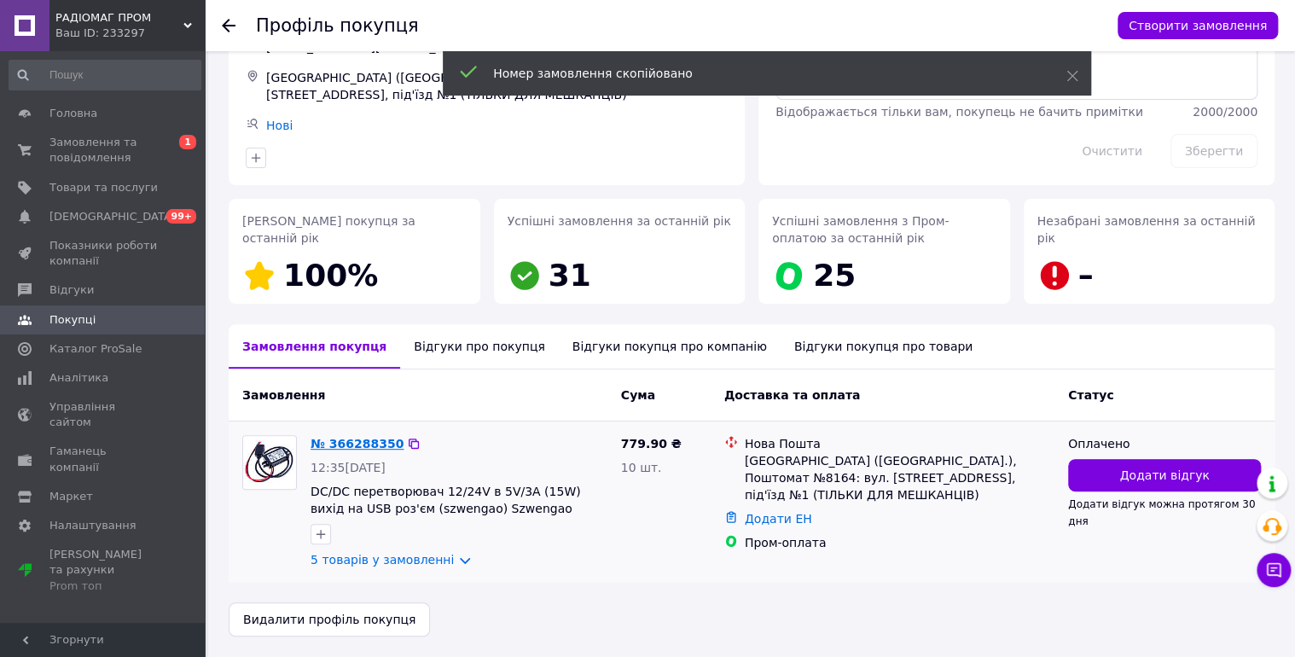
click at [375, 443] on link "№ 366288350" at bounding box center [357, 444] width 93 height 14
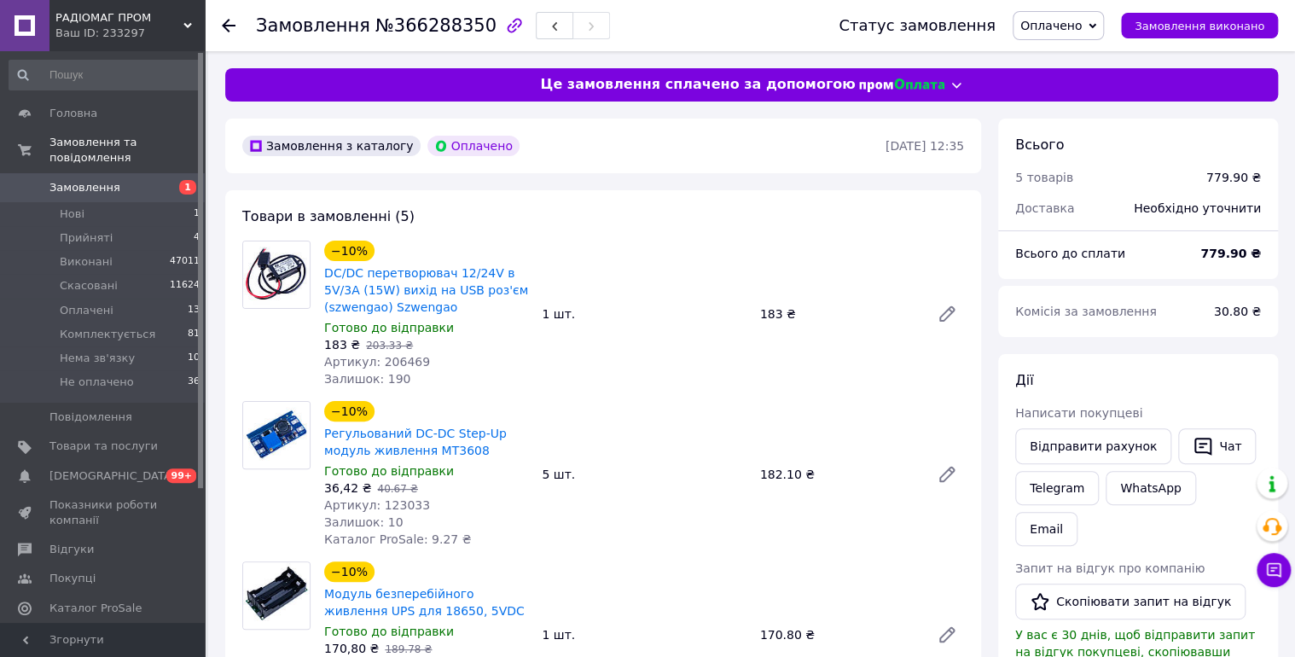
drag, startPoint x: 1065, startPoint y: 30, endPoint x: 1121, endPoint y: 68, distance: 68.1
click at [1065, 31] on span "Оплачено" at bounding box center [1050, 26] width 61 height 14
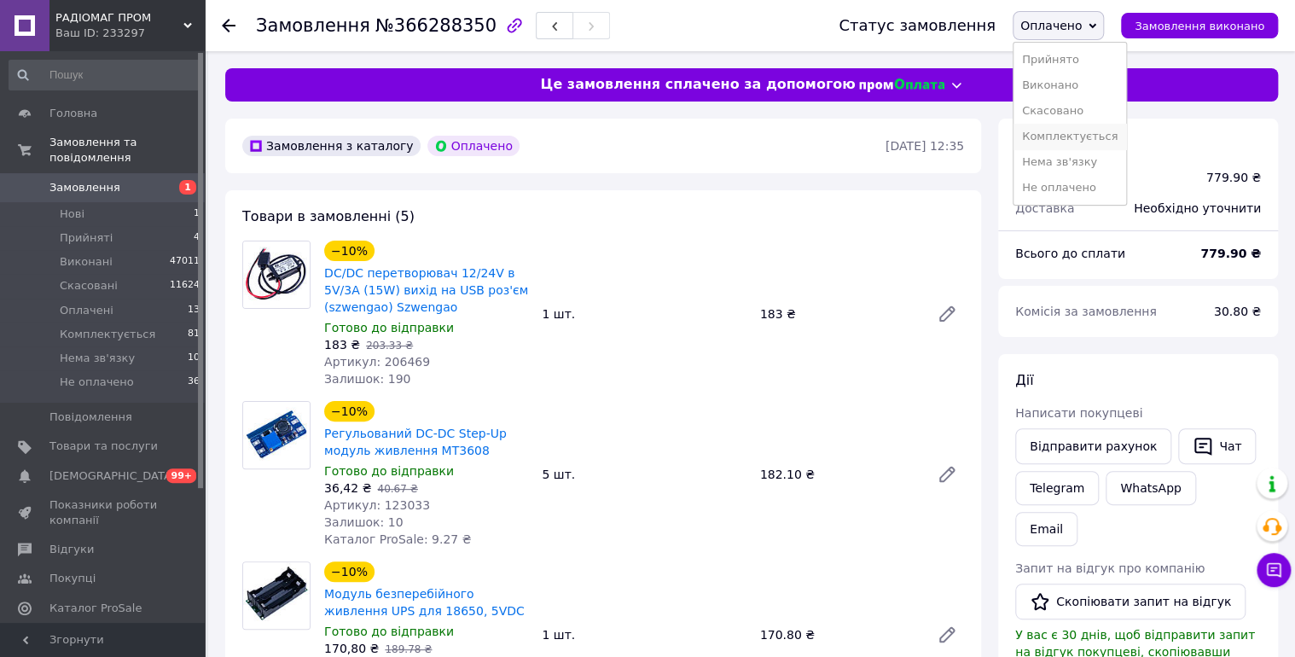
click at [1094, 133] on li "Комплектується" at bounding box center [1069, 137] width 113 height 26
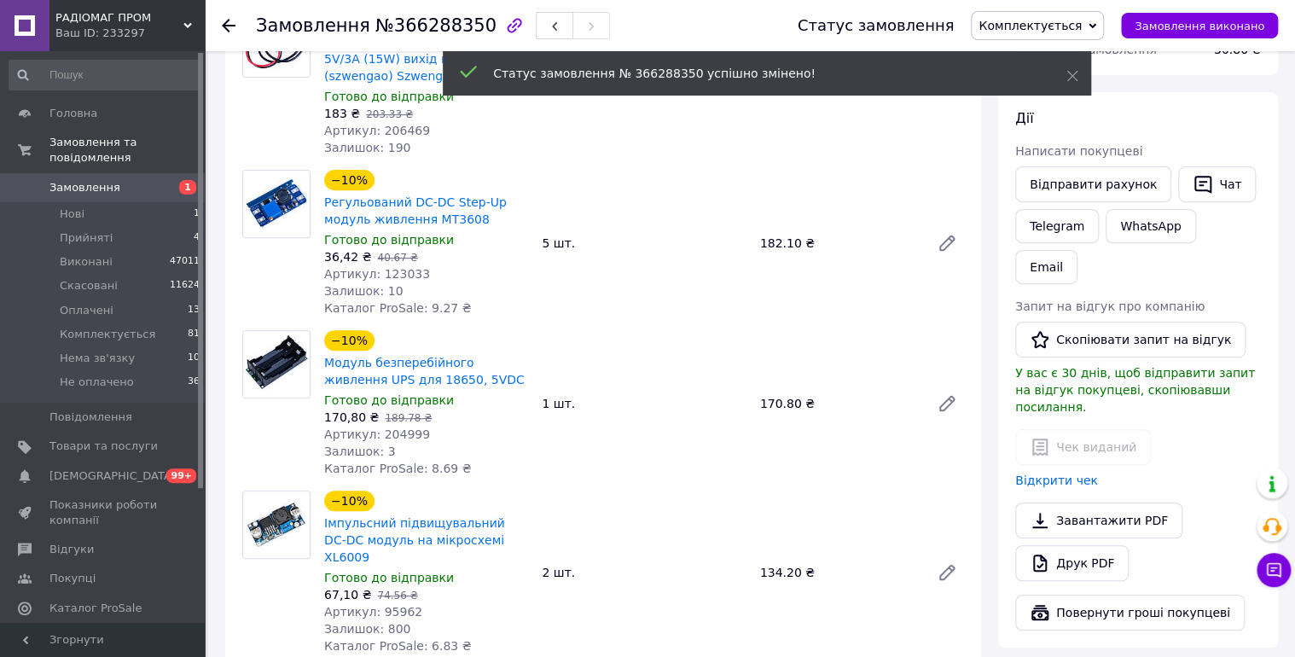
scroll to position [182, 0]
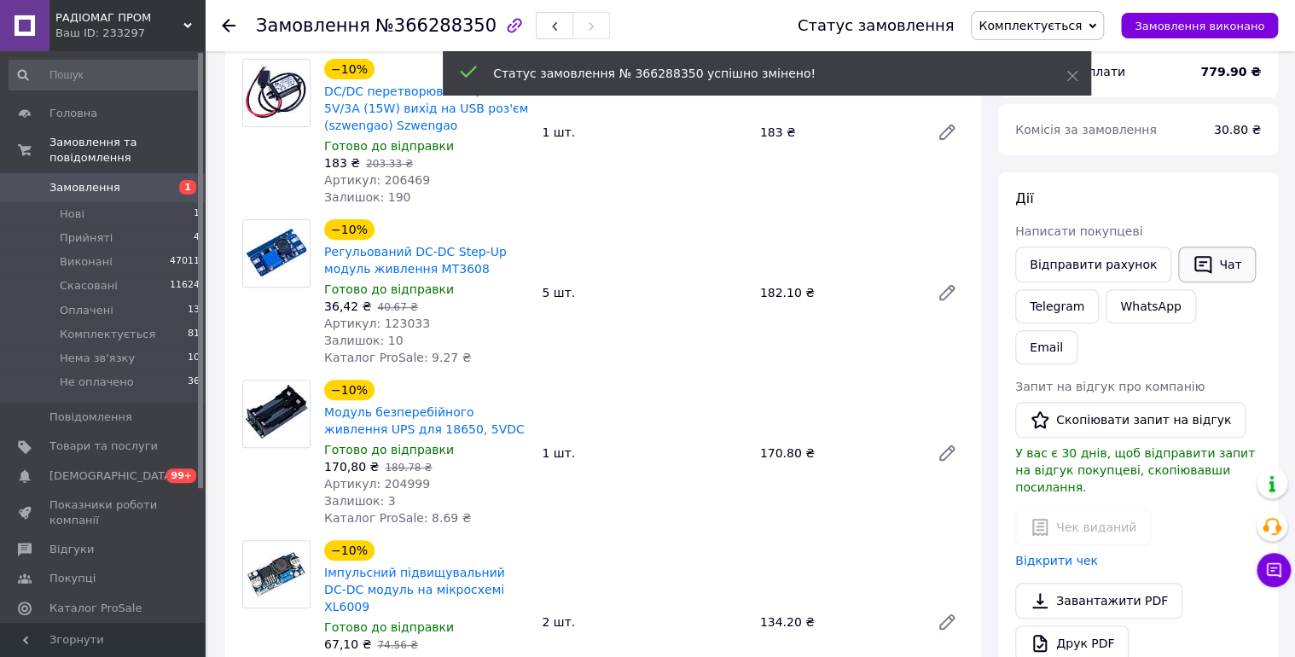
click at [1200, 263] on button "Чат" at bounding box center [1217, 265] width 78 height 36
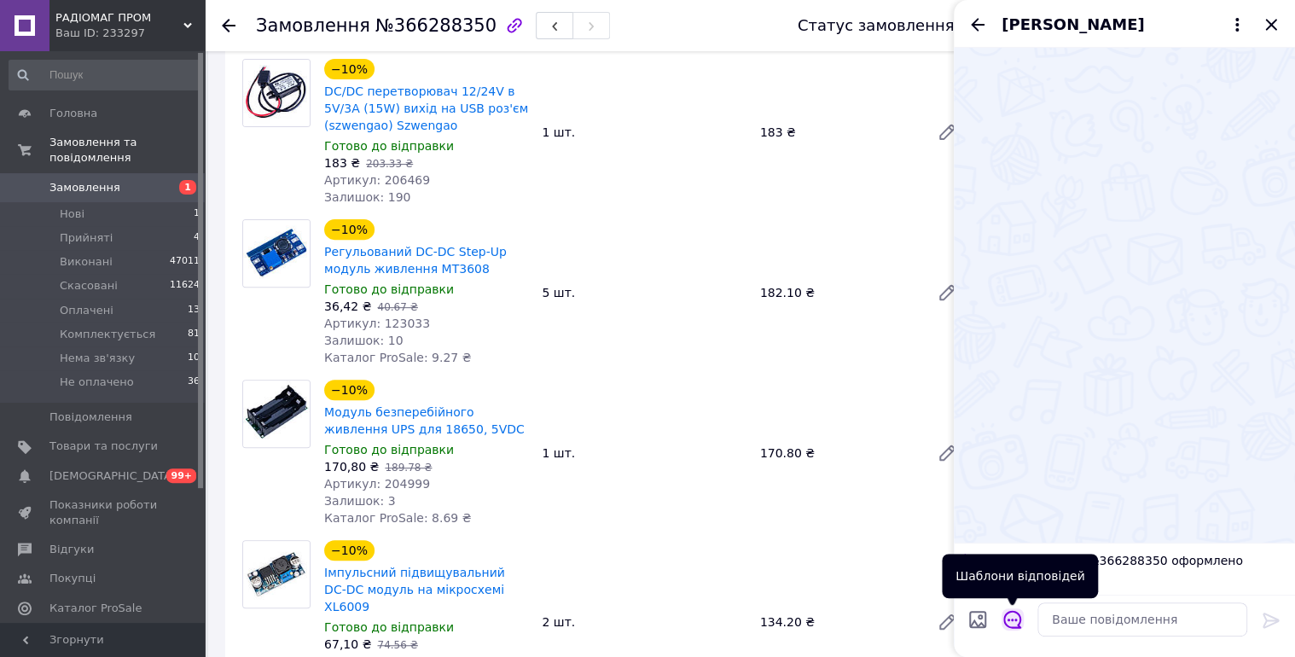
click at [1008, 619] on icon "Відкрити шаблони відповідей" at bounding box center [1012, 620] width 18 height 18
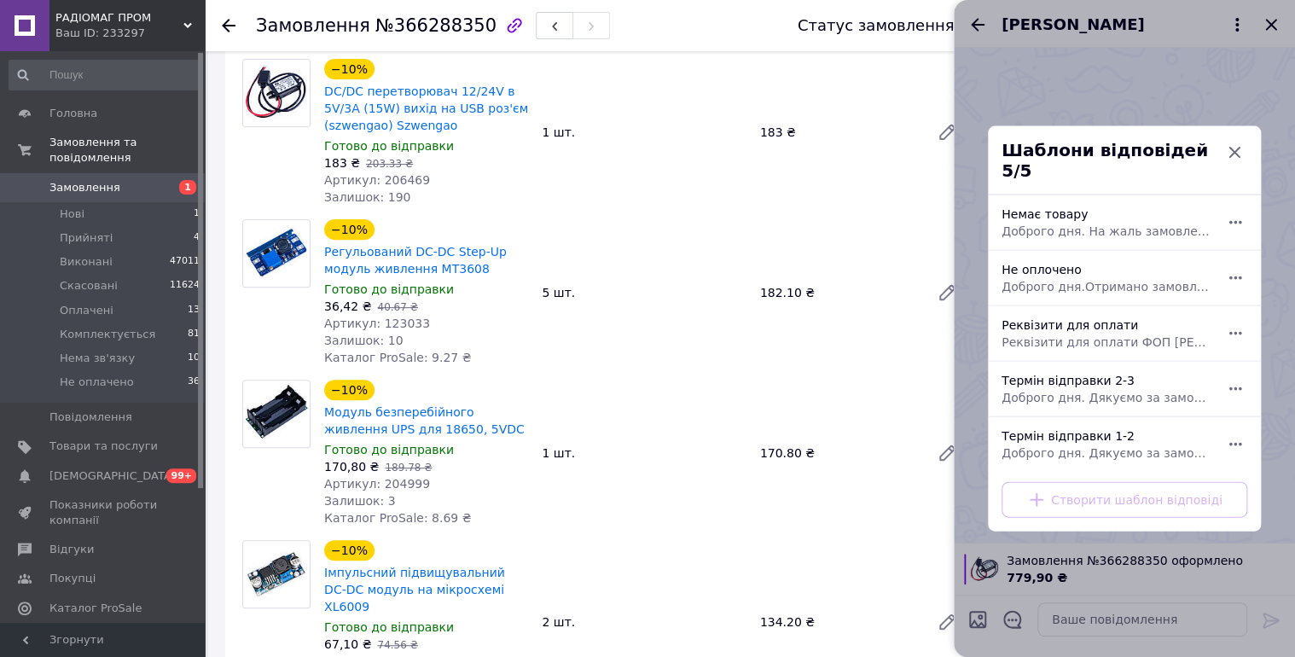
drag, startPoint x: 1068, startPoint y: 374, endPoint x: 1092, endPoint y: 397, distance: 32.6
click at [1068, 375] on div "Термін відправки 2-3 Доброго дня. Дякуємо за замовлення. Відправка 2-3 робочі д…" at bounding box center [1106, 389] width 222 height 48
type textarea "Доброго дня. Дякуємо за замовлення. Відправка 2-3 робочі дні."
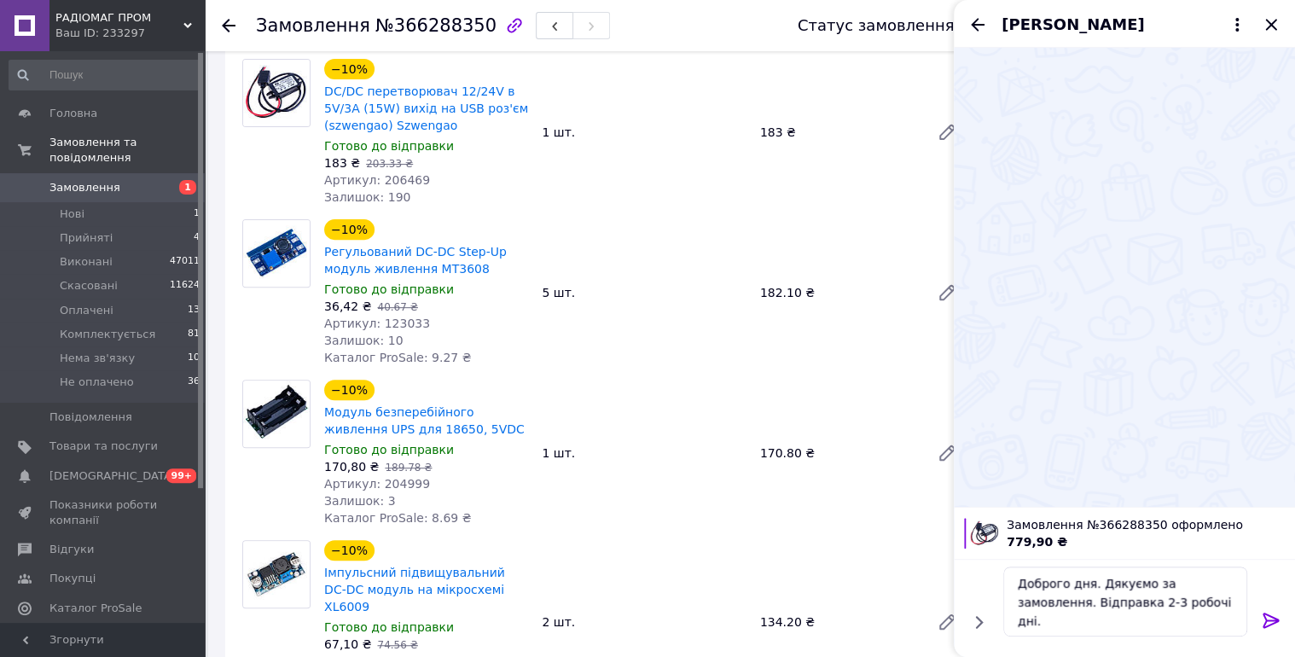
click at [1267, 614] on icon at bounding box center [1270, 619] width 16 height 15
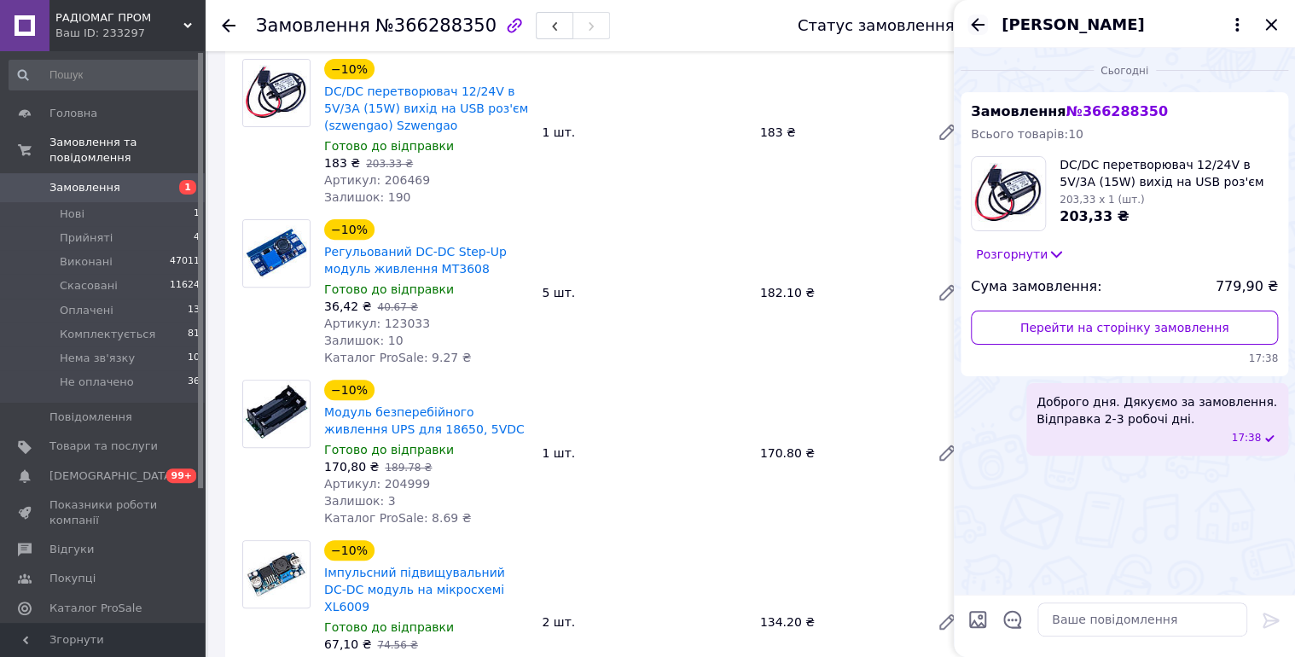
drag, startPoint x: 971, startPoint y: 11, endPoint x: 972, endPoint y: 20, distance: 9.5
click at [971, 13] on div "Максим Золотуха" at bounding box center [1124, 24] width 341 height 48
click at [972, 20] on icon "Назад" at bounding box center [977, 25] width 20 height 20
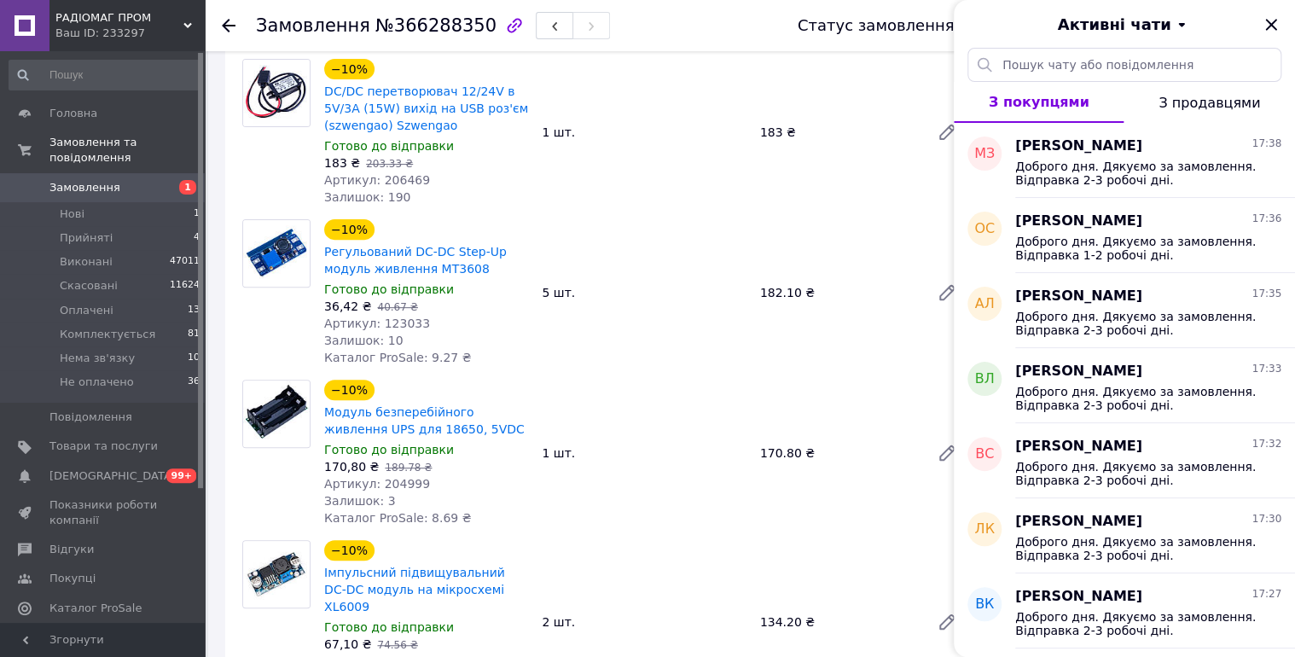
drag, startPoint x: 1266, startPoint y: 24, endPoint x: 1207, endPoint y: 62, distance: 70.3
click at [1265, 24] on icon "Закрити" at bounding box center [1271, 25] width 20 height 20
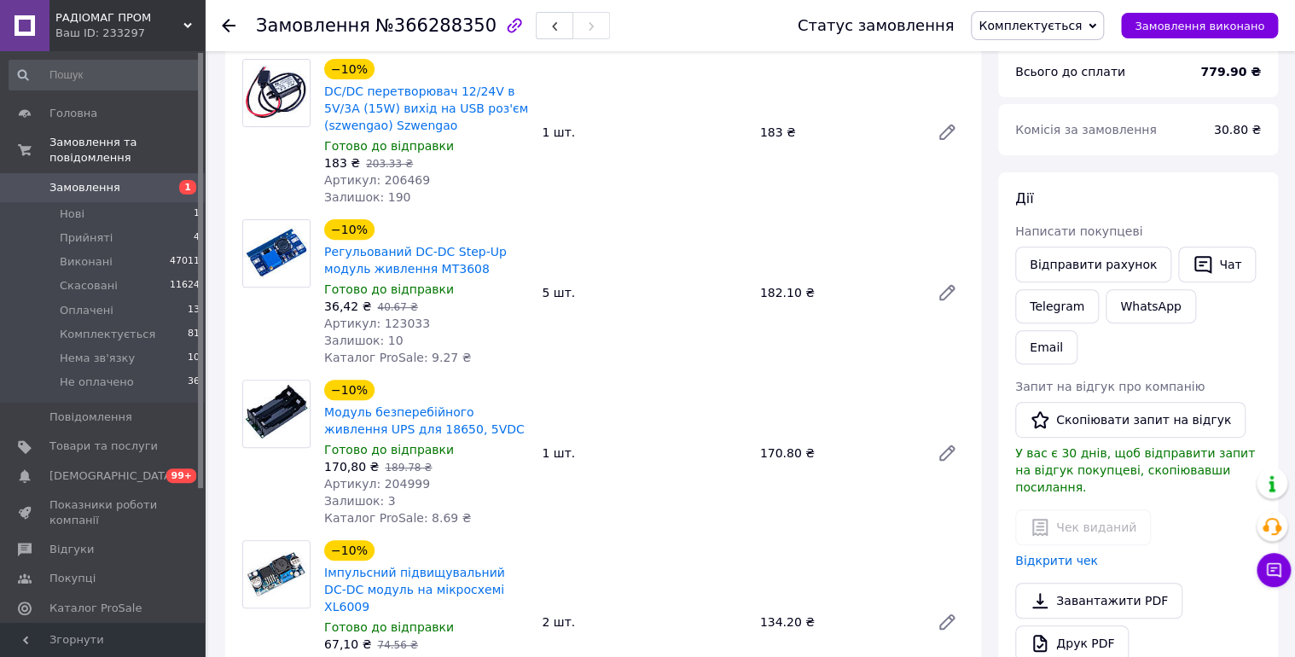
scroll to position [728, 0]
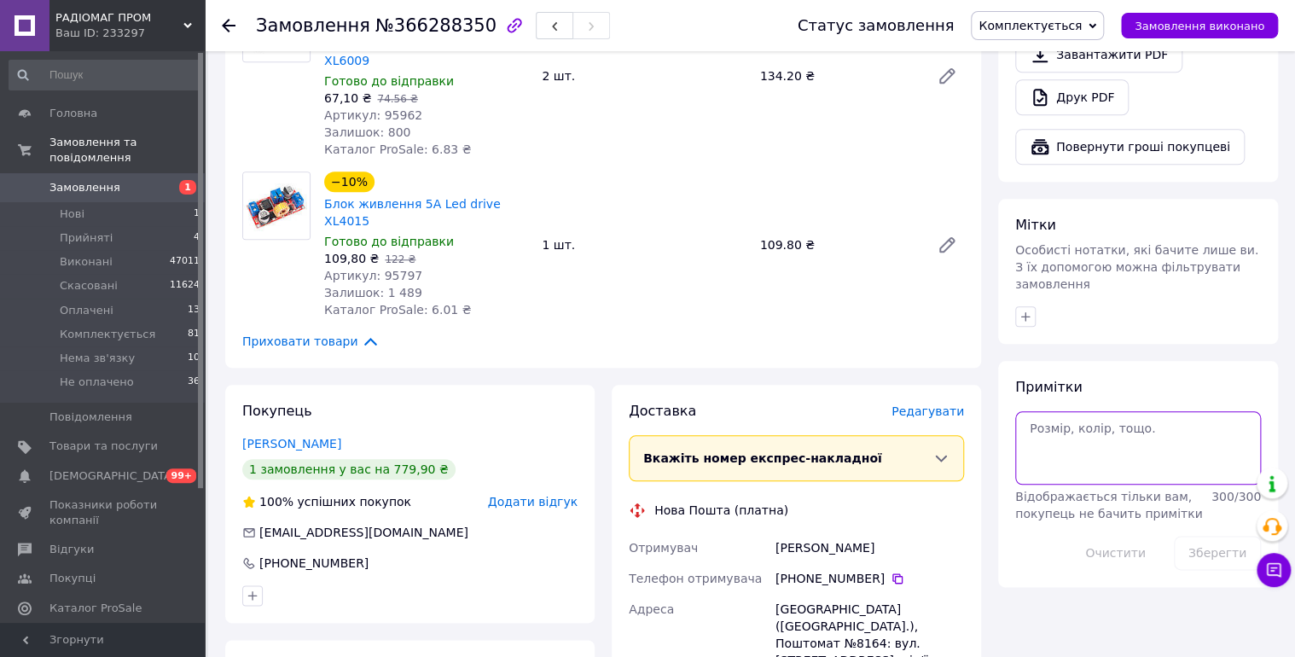
click at [1096, 411] on textarea at bounding box center [1138, 447] width 246 height 73
type textarea "12/10 чат."
click at [1202, 536] on button "Зберегти" at bounding box center [1217, 553] width 87 height 34
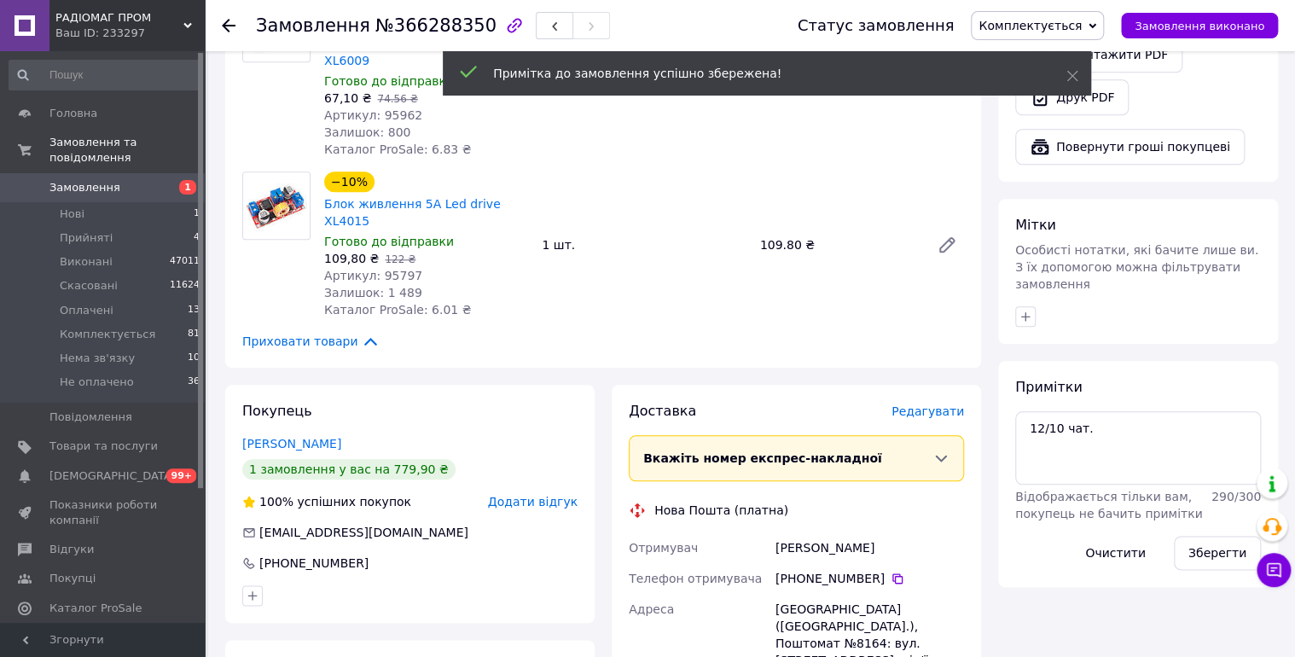
click at [108, 180] on span "Замовлення" at bounding box center [84, 187] width 71 height 15
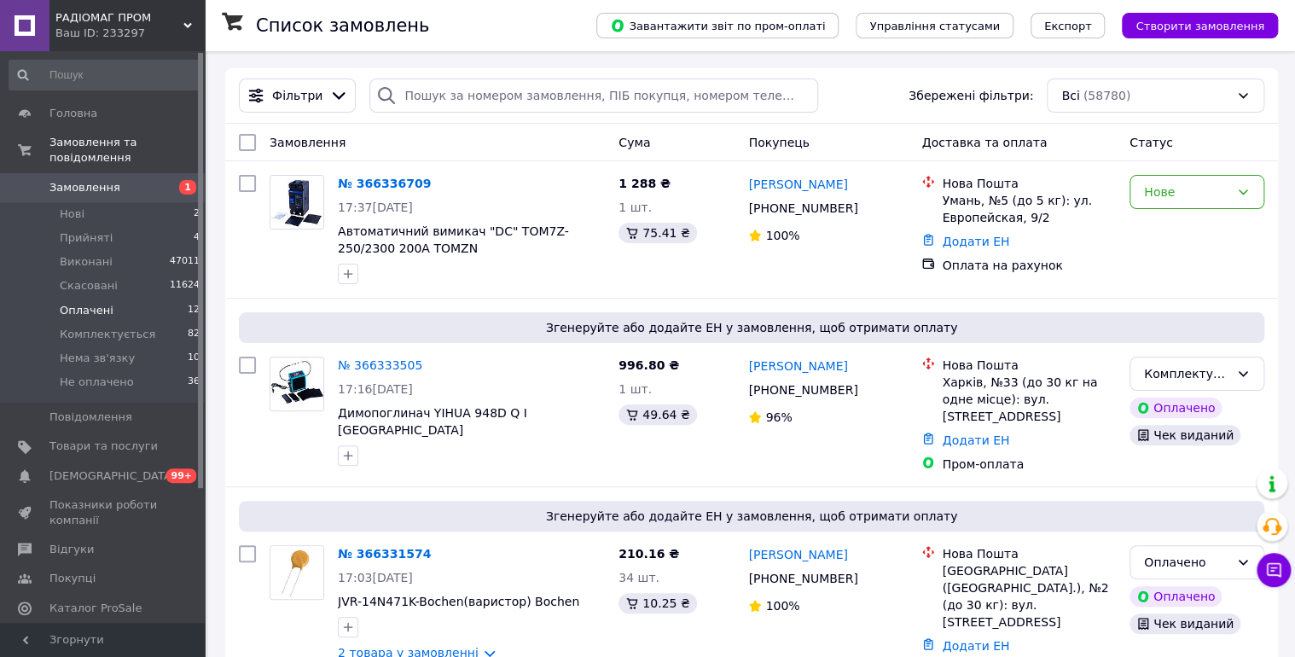
click at [74, 303] on span "Оплачені" at bounding box center [87, 310] width 54 height 15
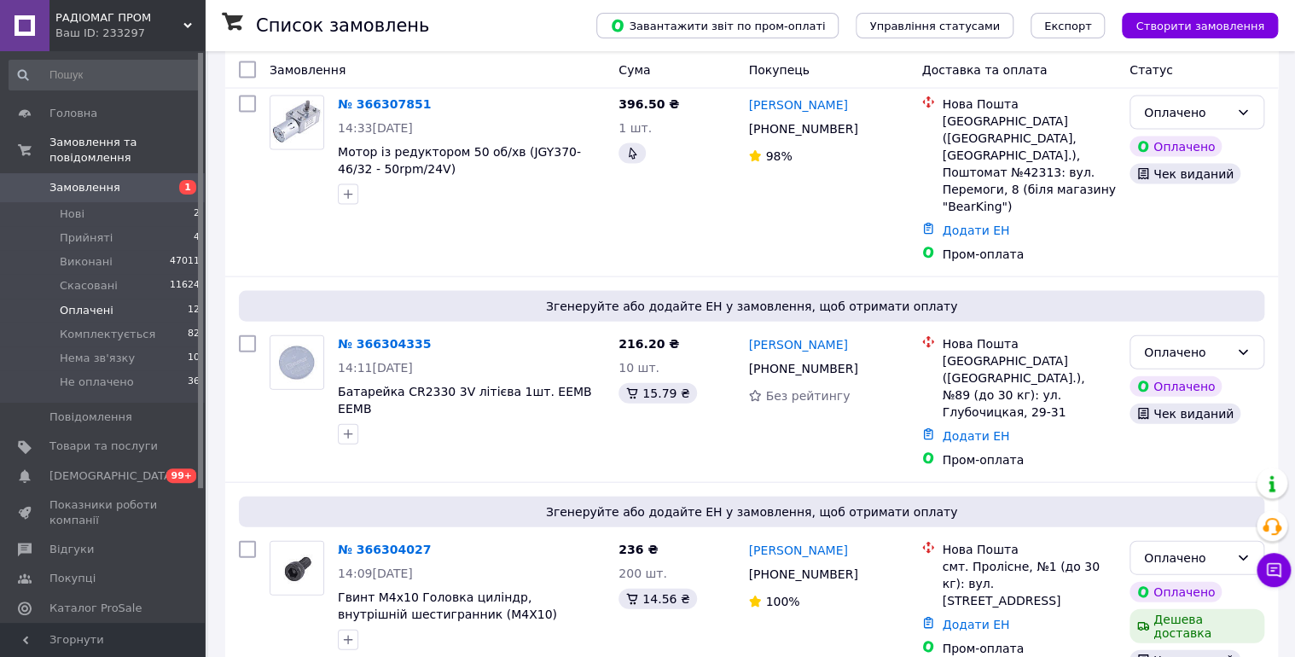
scroll to position [1930, 0]
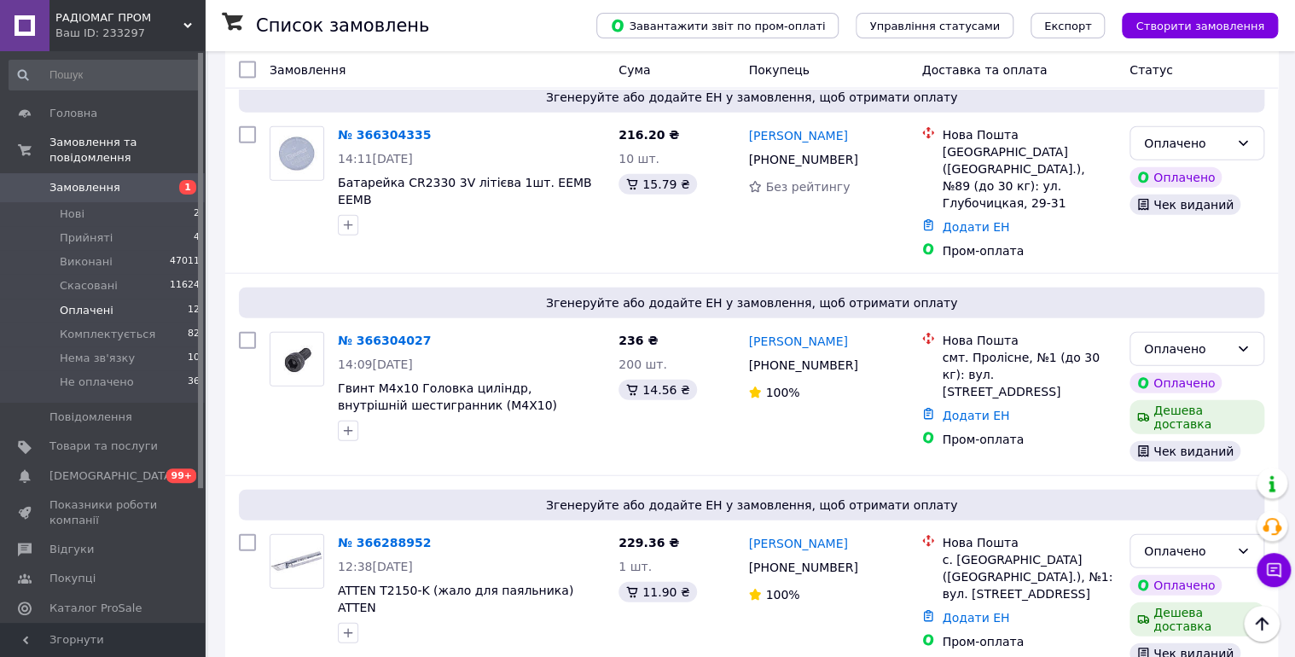
click at [788, 535] on link "Юрій Пашенько" at bounding box center [797, 543] width 99 height 17
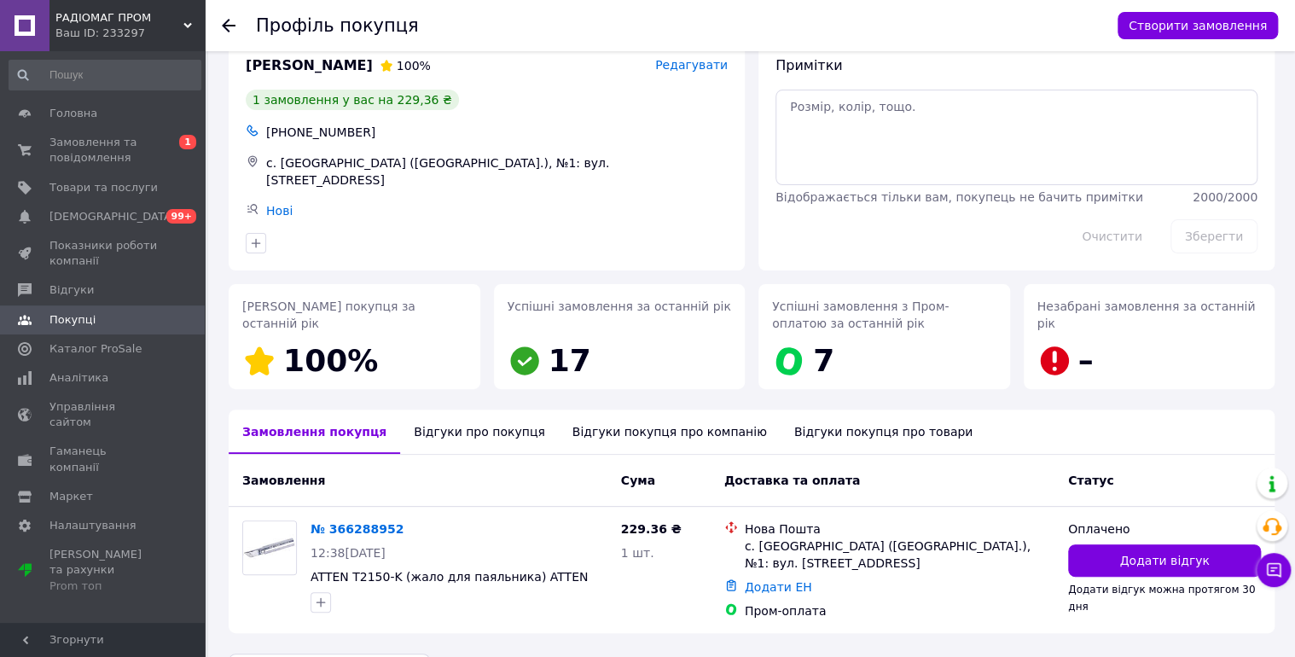
scroll to position [72, 0]
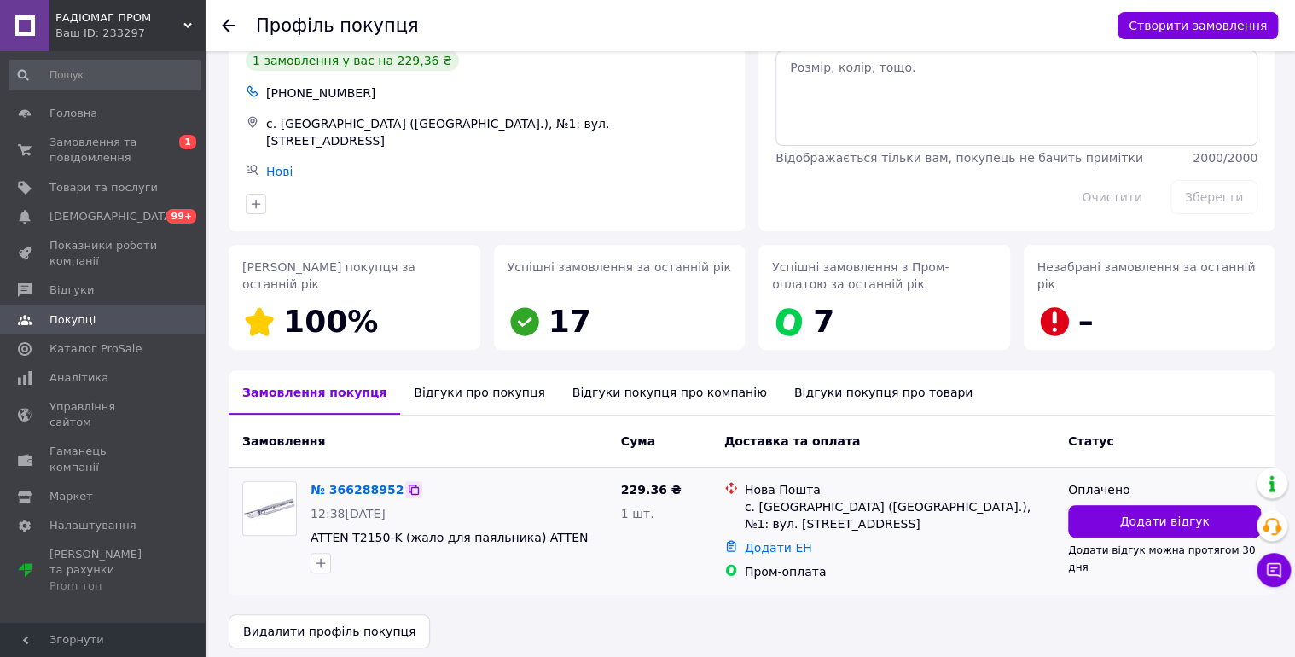
click at [407, 483] on icon at bounding box center [414, 490] width 14 height 14
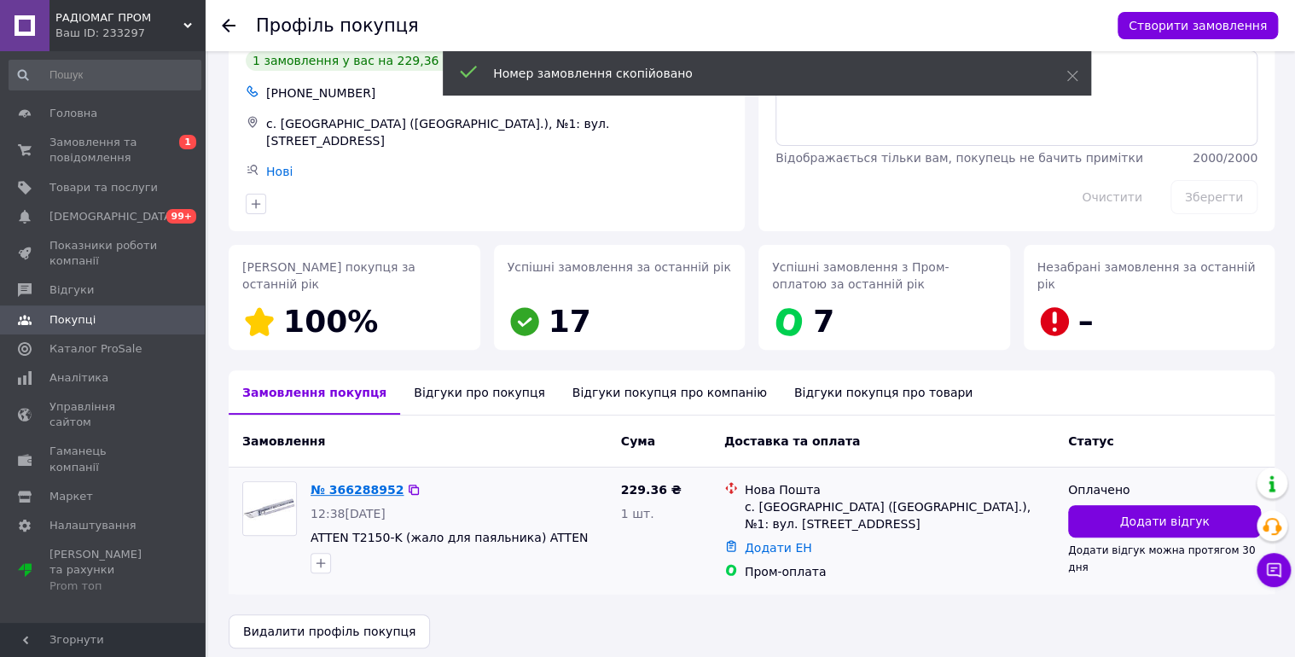
click at [379, 483] on link "№ 366288952" at bounding box center [357, 490] width 93 height 14
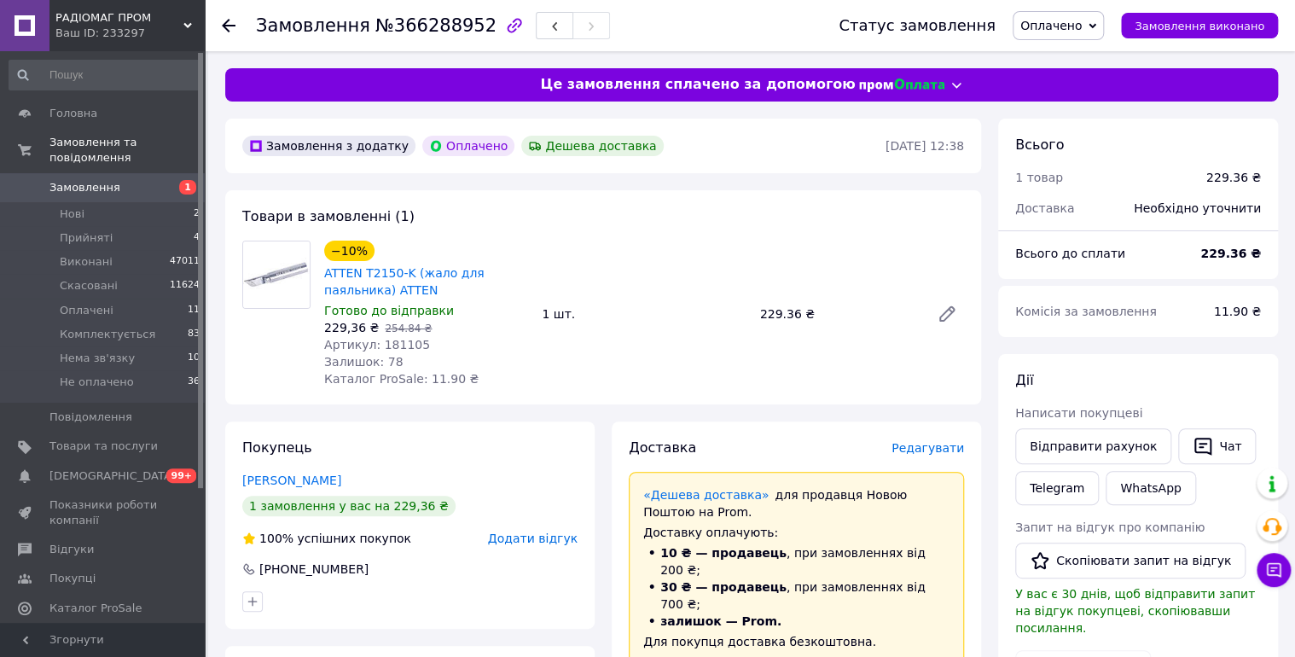
click at [1053, 20] on span "Оплачено" at bounding box center [1050, 26] width 61 height 14
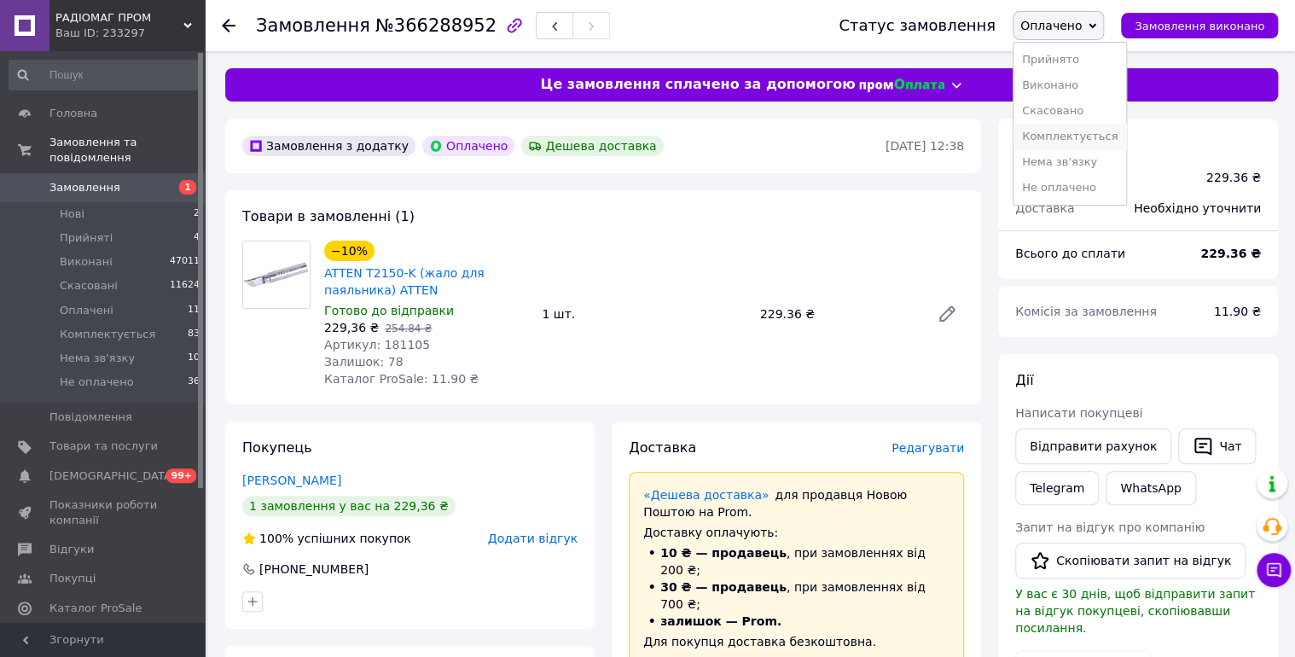
click at [1102, 133] on li "Комплектується" at bounding box center [1069, 137] width 113 height 26
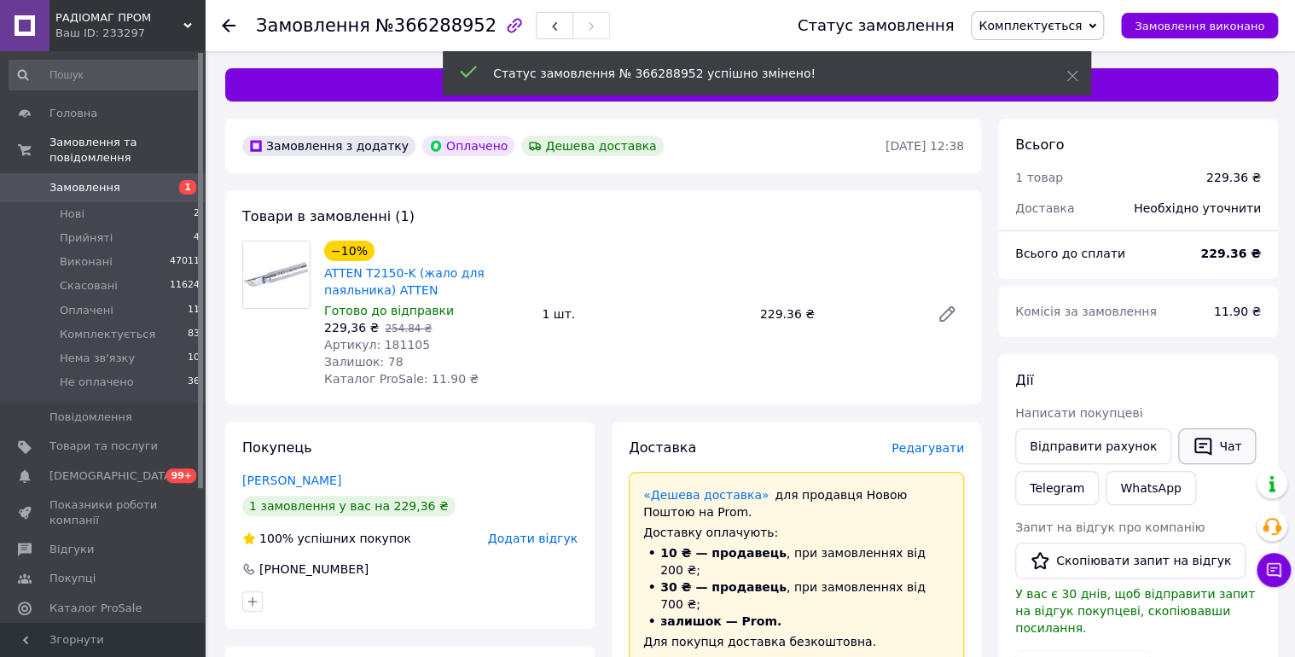
click at [1204, 450] on button "Чат" at bounding box center [1217, 446] width 78 height 36
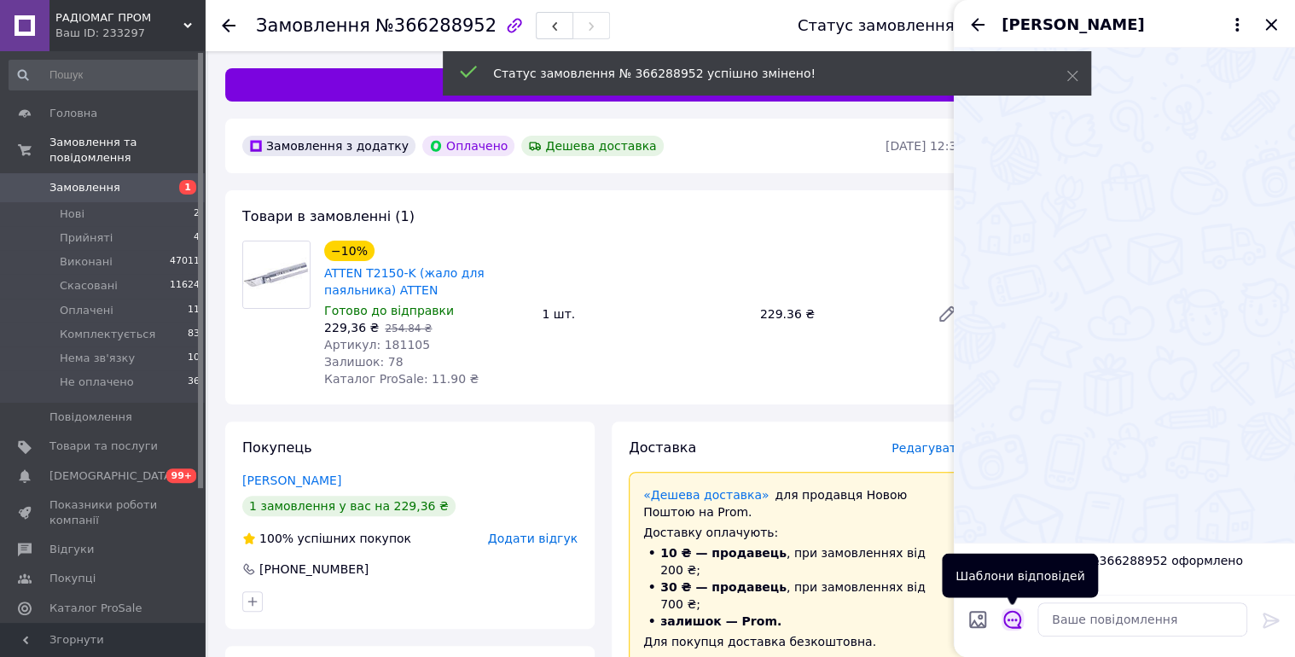
click at [1017, 613] on icon "Відкрити шаблони відповідей" at bounding box center [1012, 620] width 18 height 18
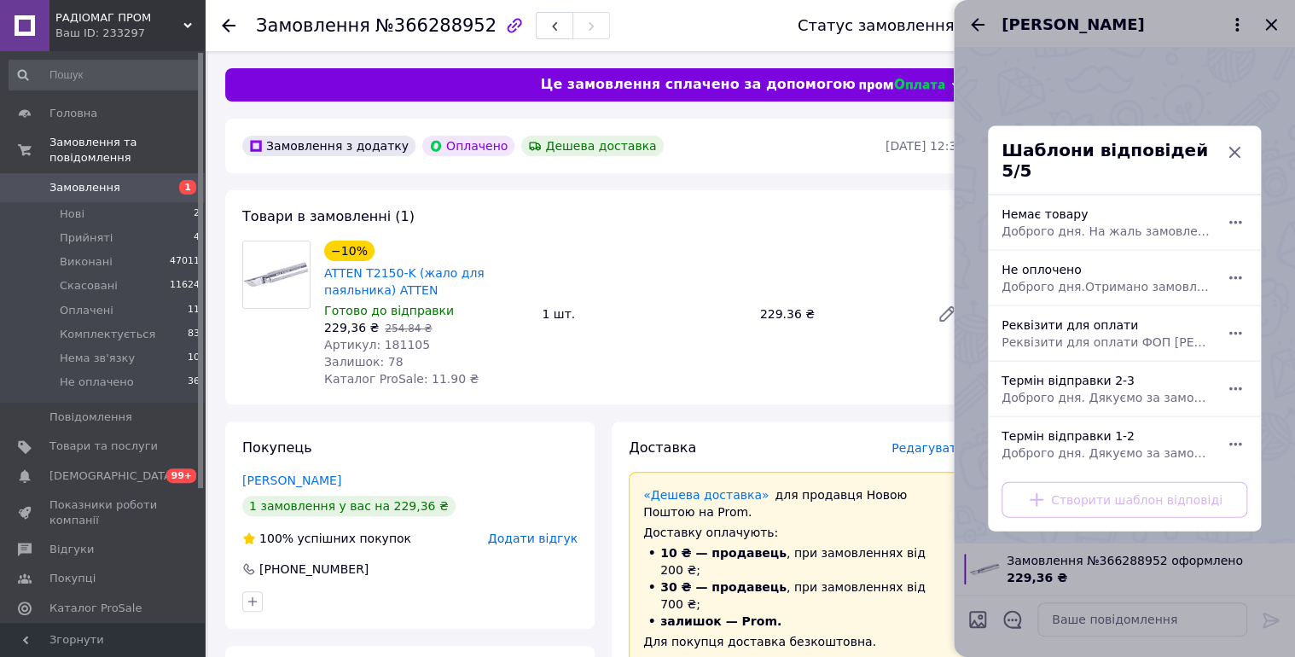
drag, startPoint x: 1086, startPoint y: 389, endPoint x: 1235, endPoint y: 533, distance: 207.5
click at [1088, 389] on span "Доброго дня. Дякуємо за замовлення. Відправка 2-3 робочі дні." at bounding box center [1105, 397] width 208 height 17
type textarea "Доброго дня. Дякуємо за замовлення. Відправка 2-3 робочі дні."
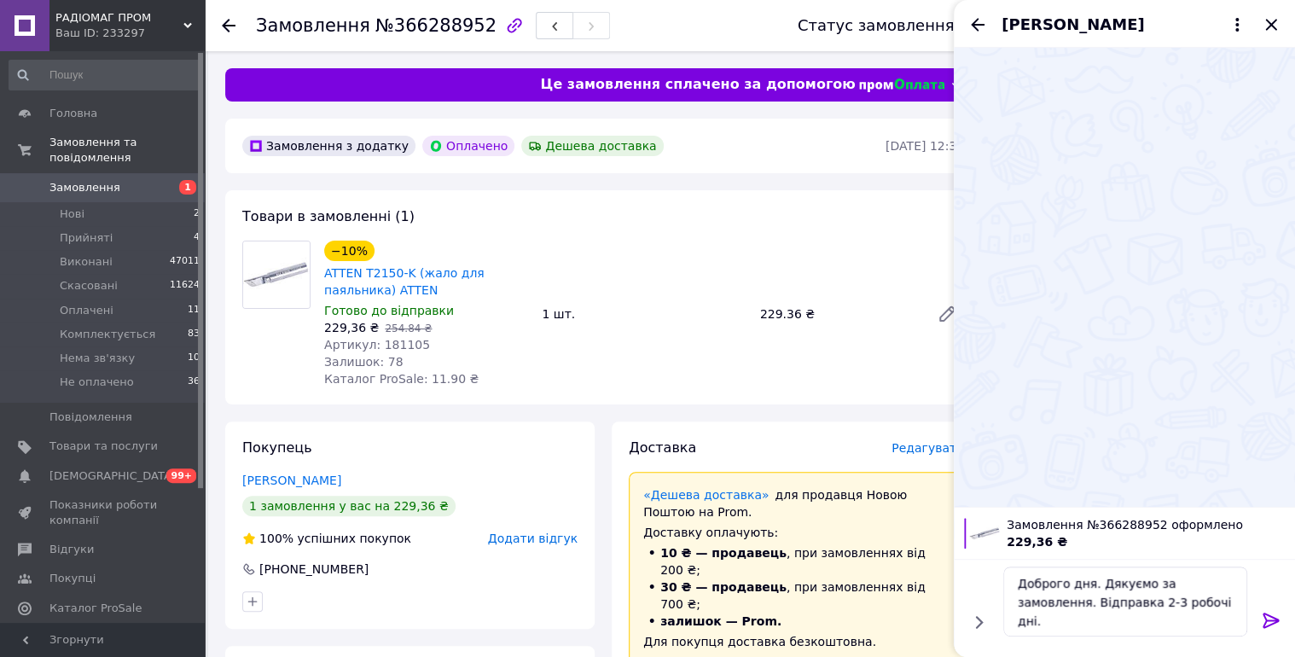
click at [1266, 611] on icon at bounding box center [1271, 620] width 20 height 20
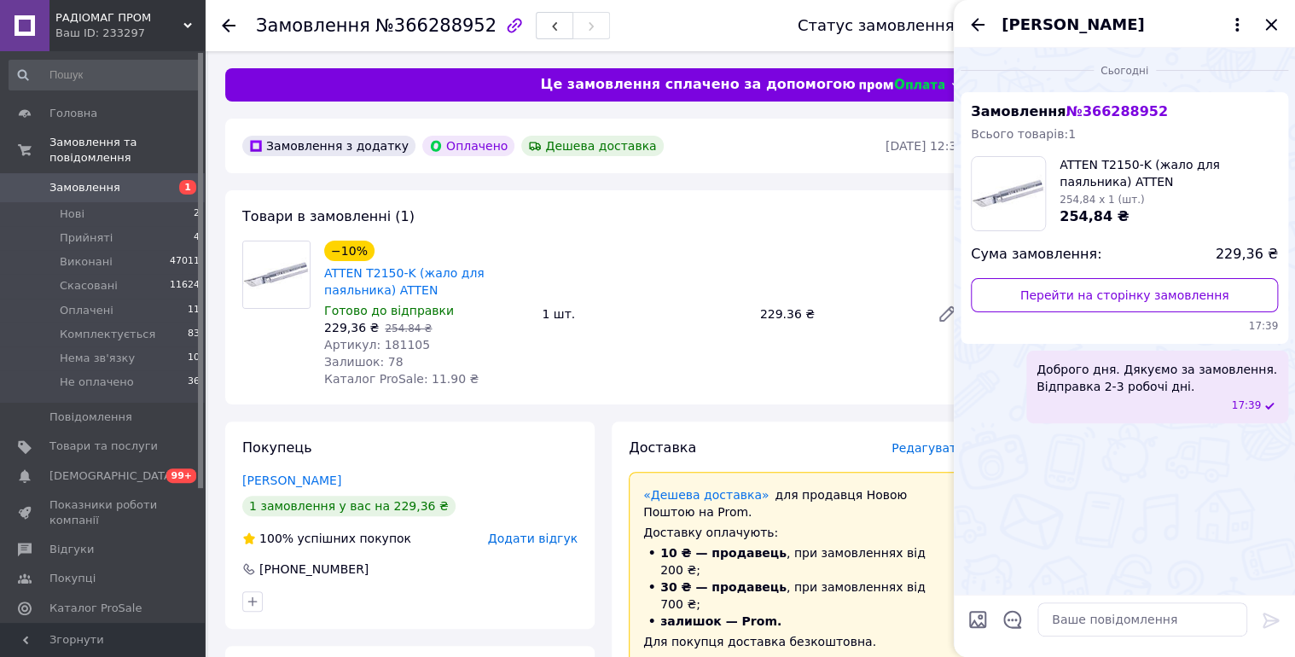
drag, startPoint x: 978, startPoint y: 21, endPoint x: 1218, endPoint y: 37, distance: 240.2
click at [978, 22] on icon "Назад" at bounding box center [977, 25] width 20 height 20
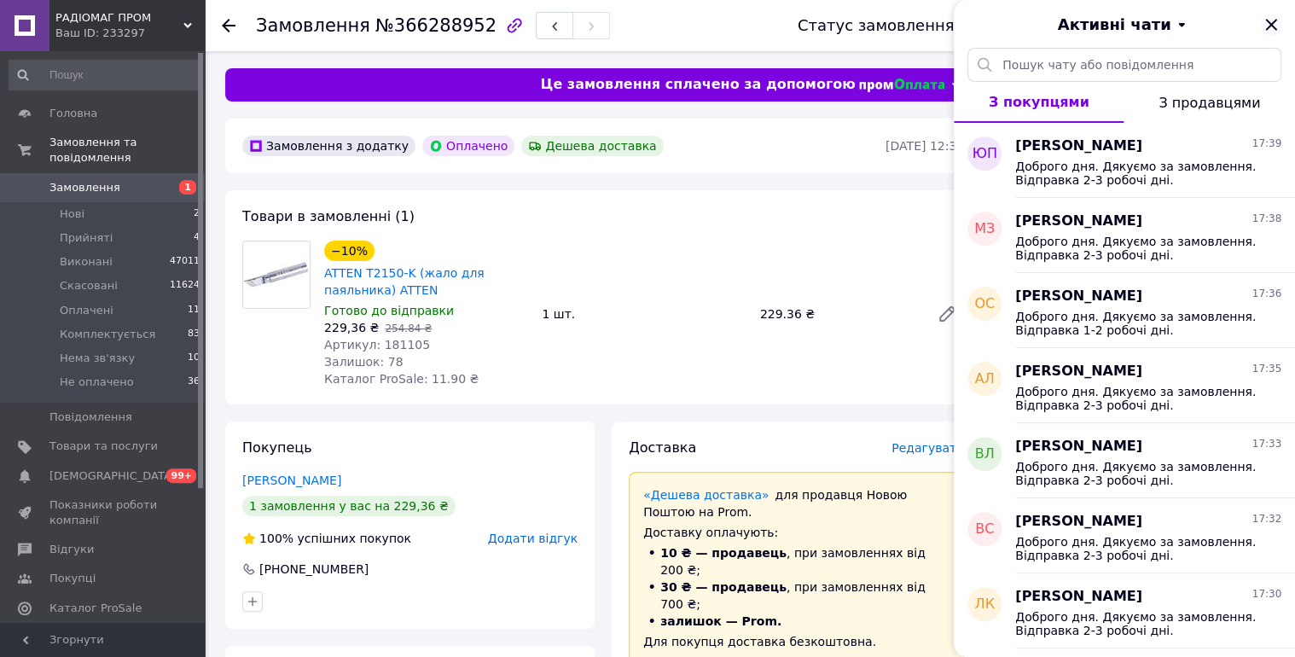
click at [1267, 21] on icon "Закрити" at bounding box center [1270, 24] width 11 height 11
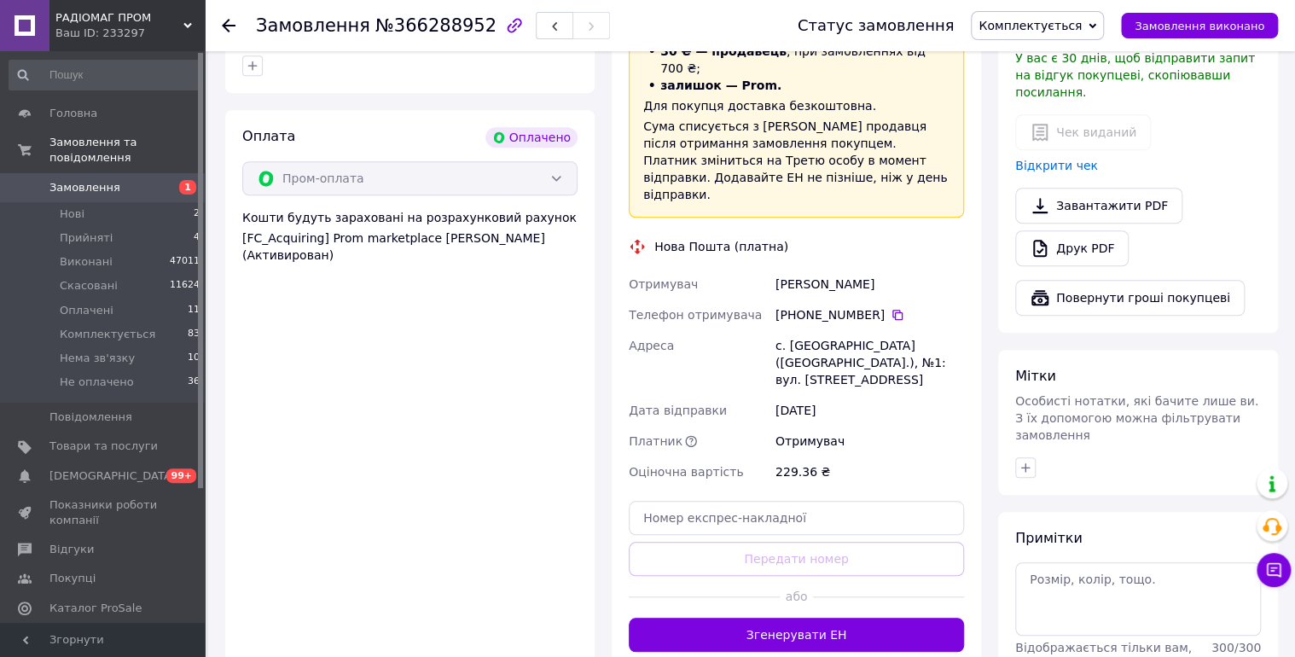
scroll to position [636, 0]
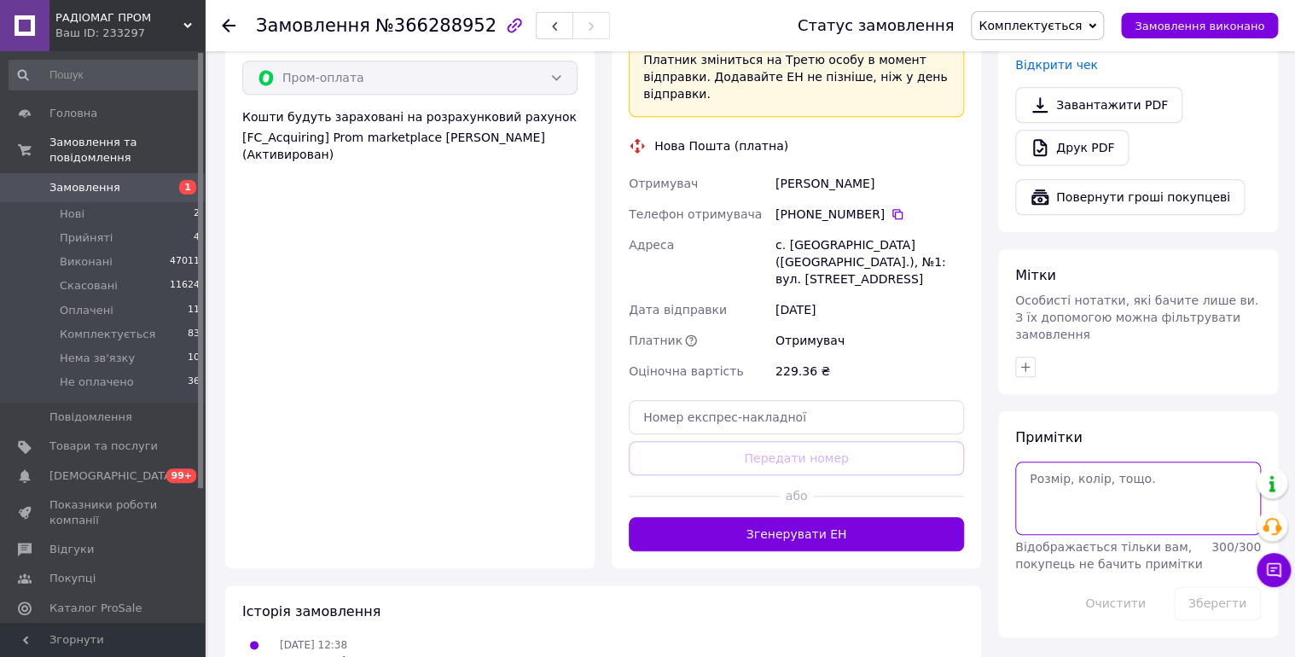
click at [1122, 461] on textarea at bounding box center [1138, 497] width 246 height 73
type textarea "12/10 чат."
click at [1205, 586] on button "Зберегти" at bounding box center [1217, 603] width 87 height 34
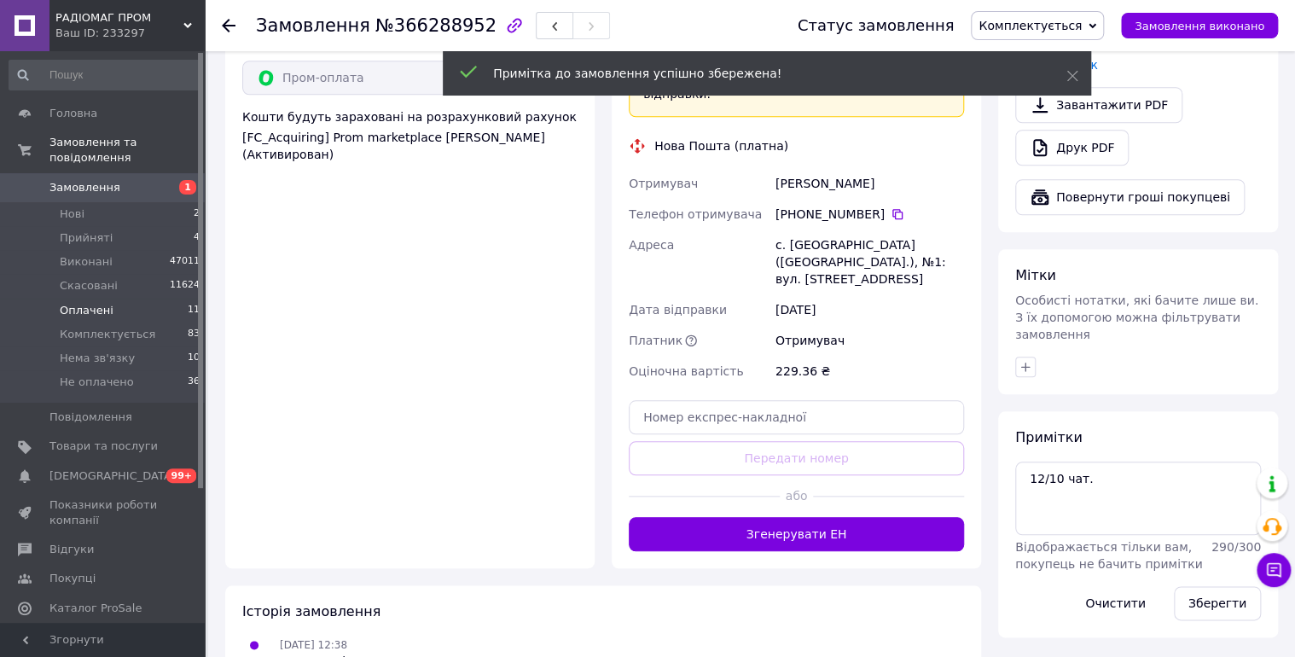
click at [96, 303] on span "Оплачені" at bounding box center [87, 310] width 54 height 15
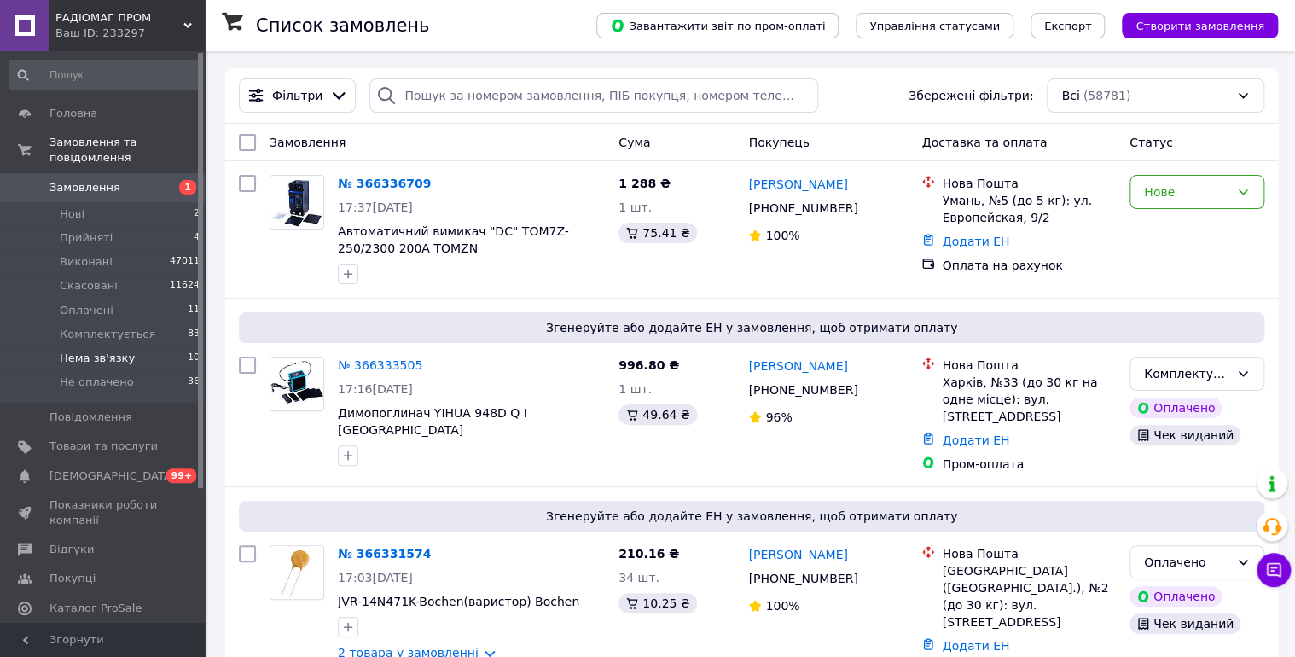
click at [76, 303] on span "Оплачені" at bounding box center [87, 310] width 54 height 15
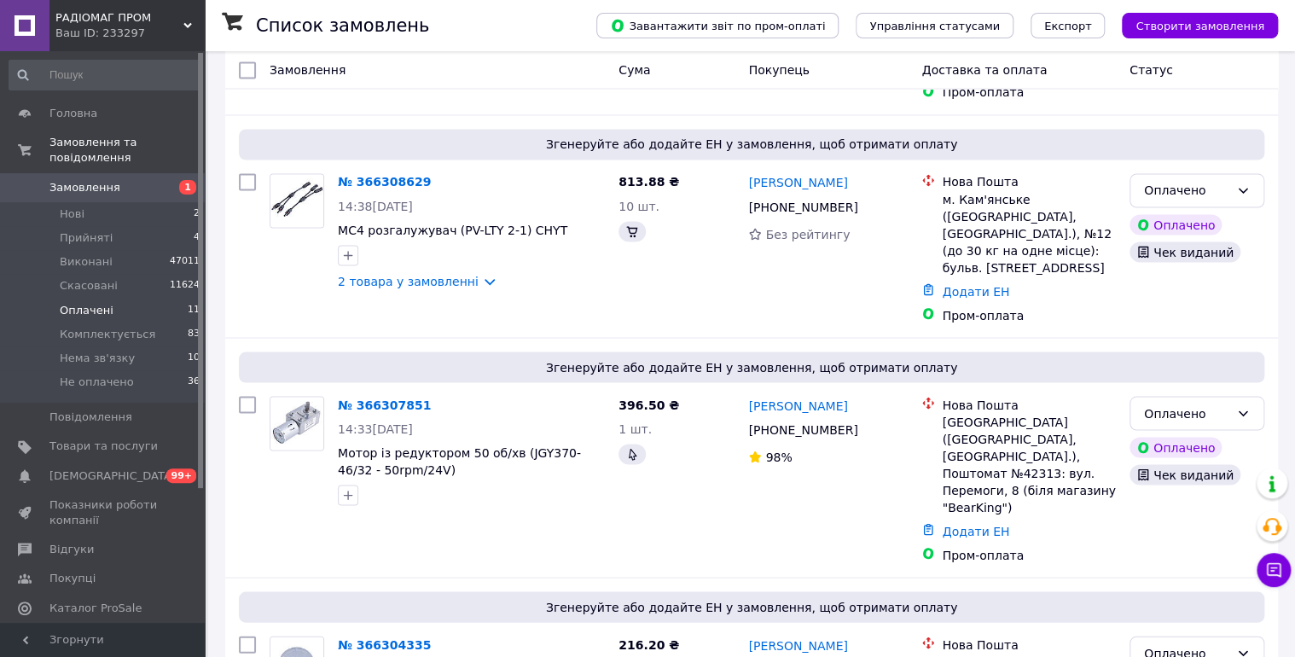
scroll to position [1533, 0]
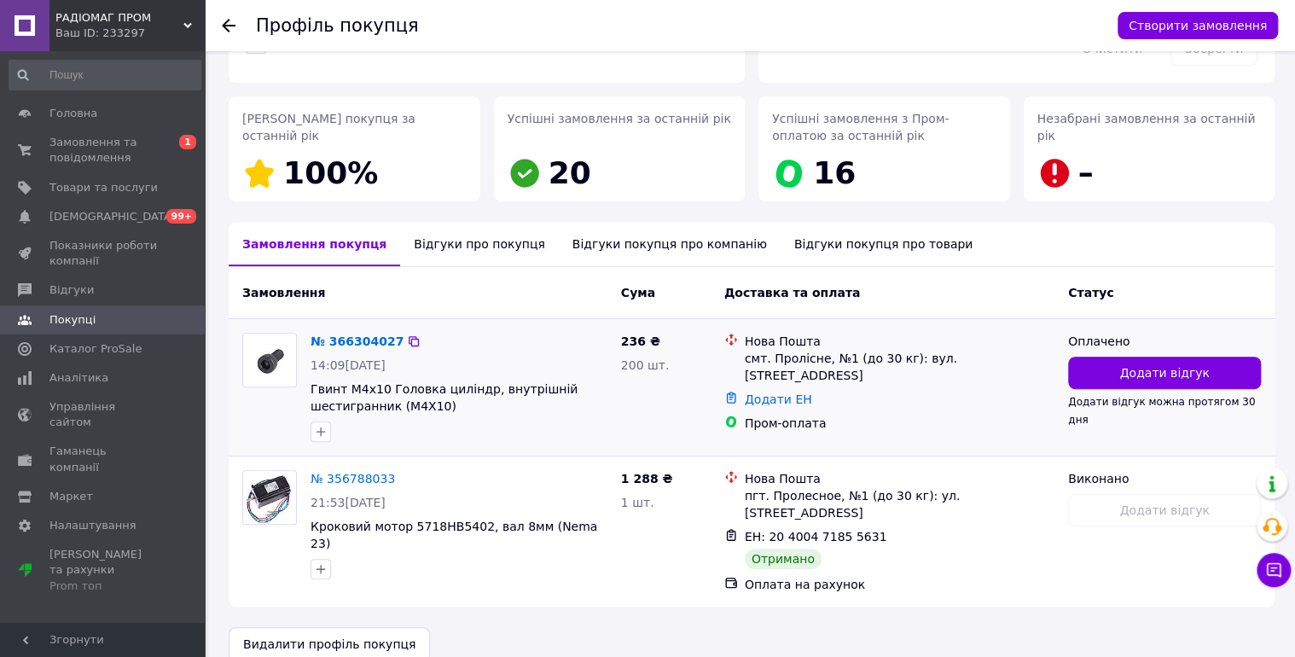
scroll to position [223, 0]
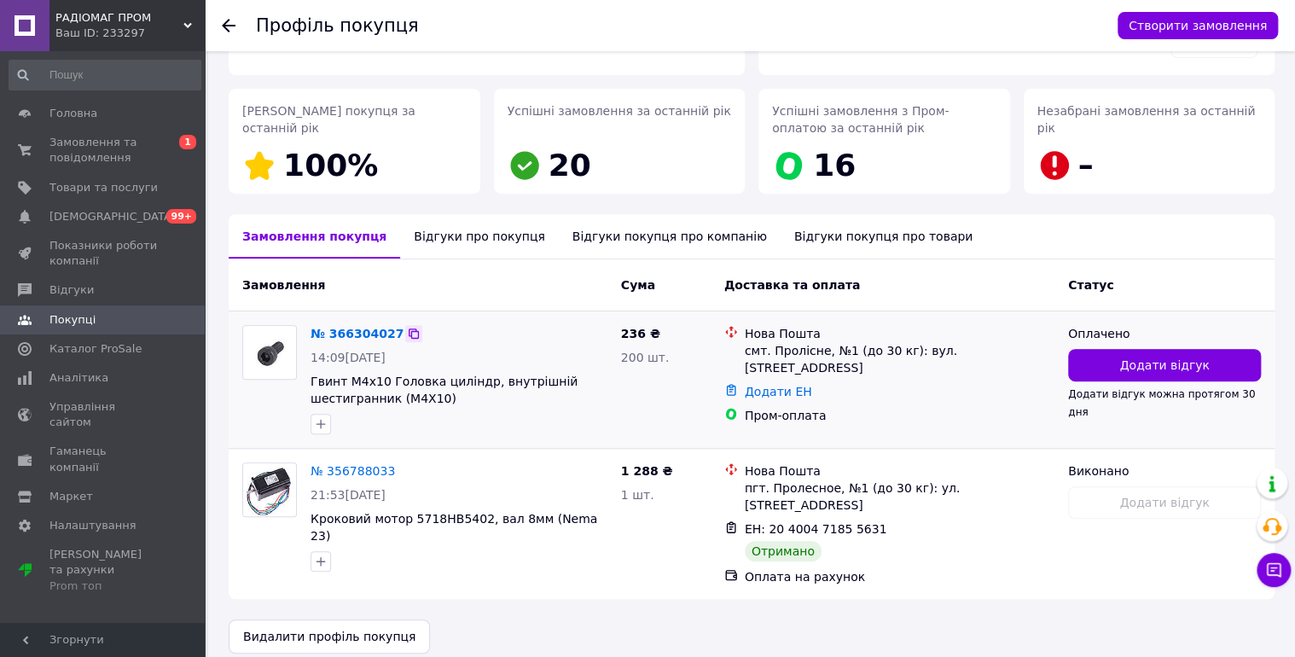
click at [407, 330] on icon at bounding box center [414, 334] width 14 height 14
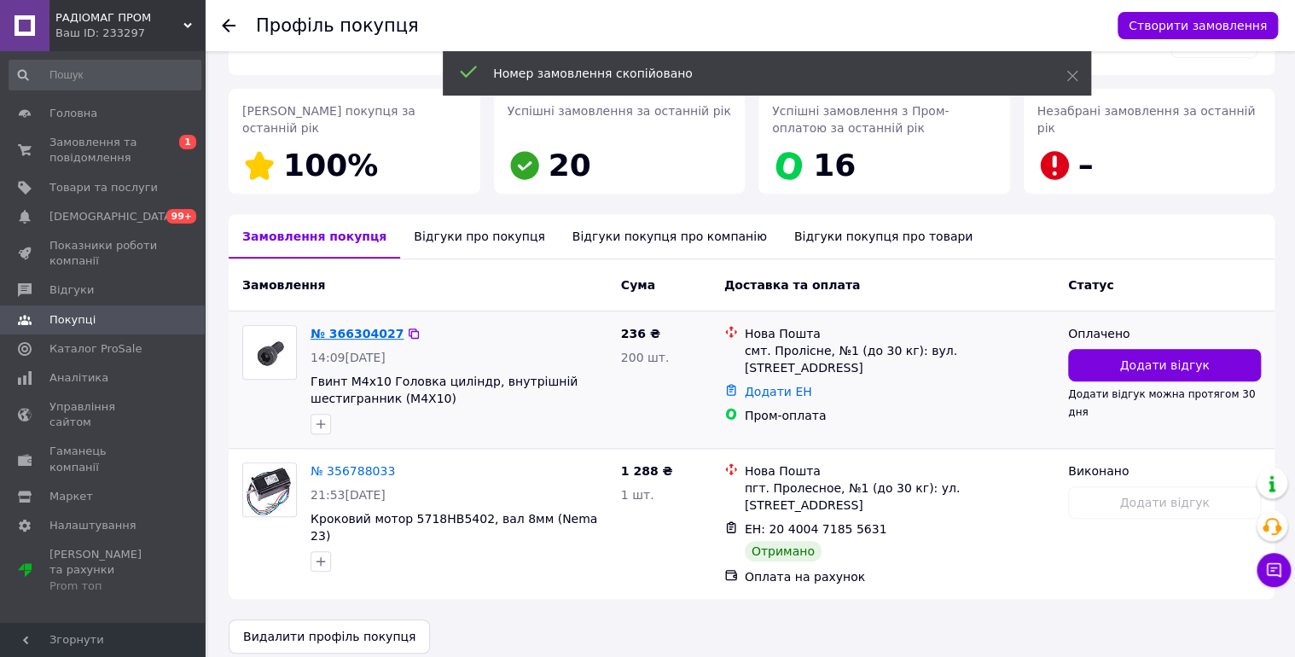
click at [362, 334] on link "№ 366304027" at bounding box center [357, 334] width 93 height 14
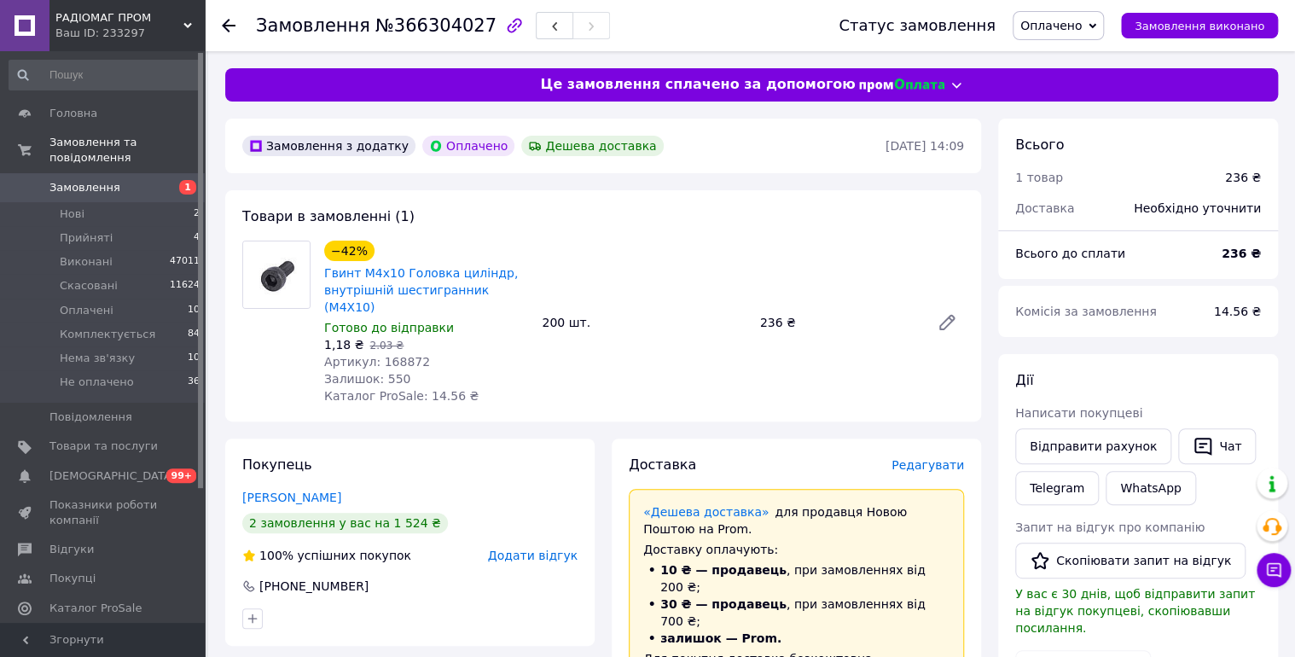
drag, startPoint x: 1068, startPoint y: 24, endPoint x: 1082, endPoint y: 35, distance: 18.3
click at [1071, 27] on span "Оплачено" at bounding box center [1050, 26] width 61 height 14
drag, startPoint x: 1111, startPoint y: 131, endPoint x: 1099, endPoint y: 131, distance: 11.9
click at [1110, 131] on li "Комплектується" at bounding box center [1069, 137] width 113 height 26
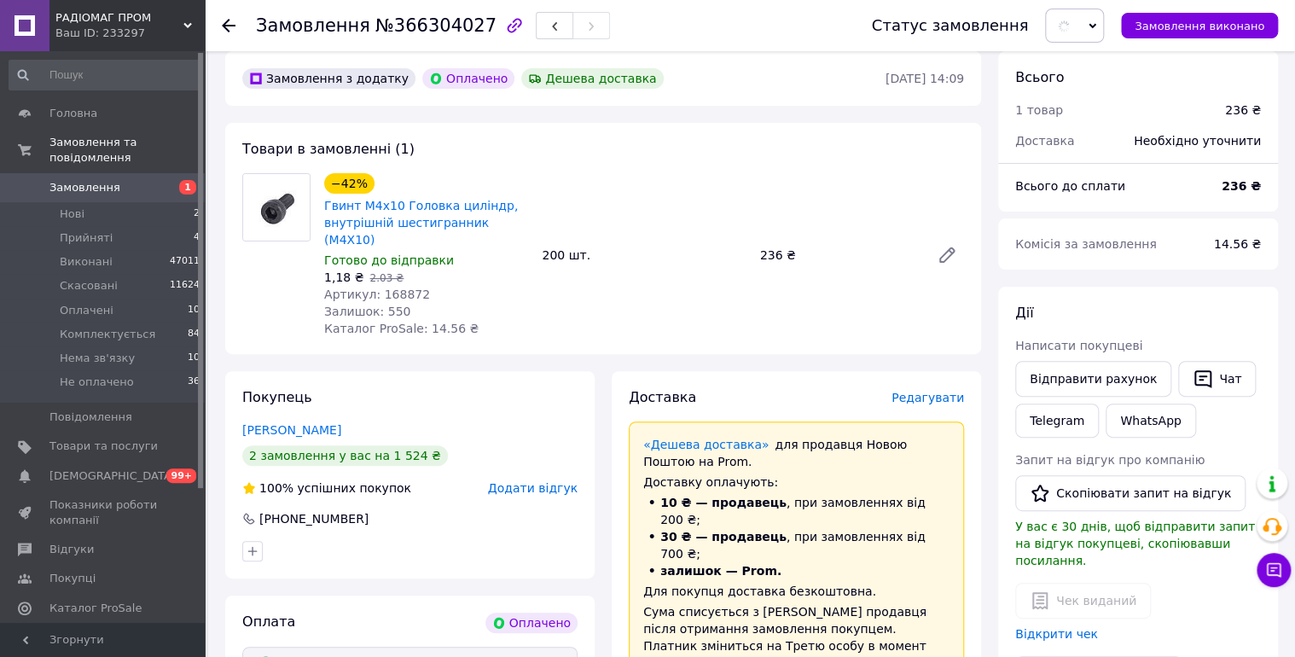
scroll to position [182, 0]
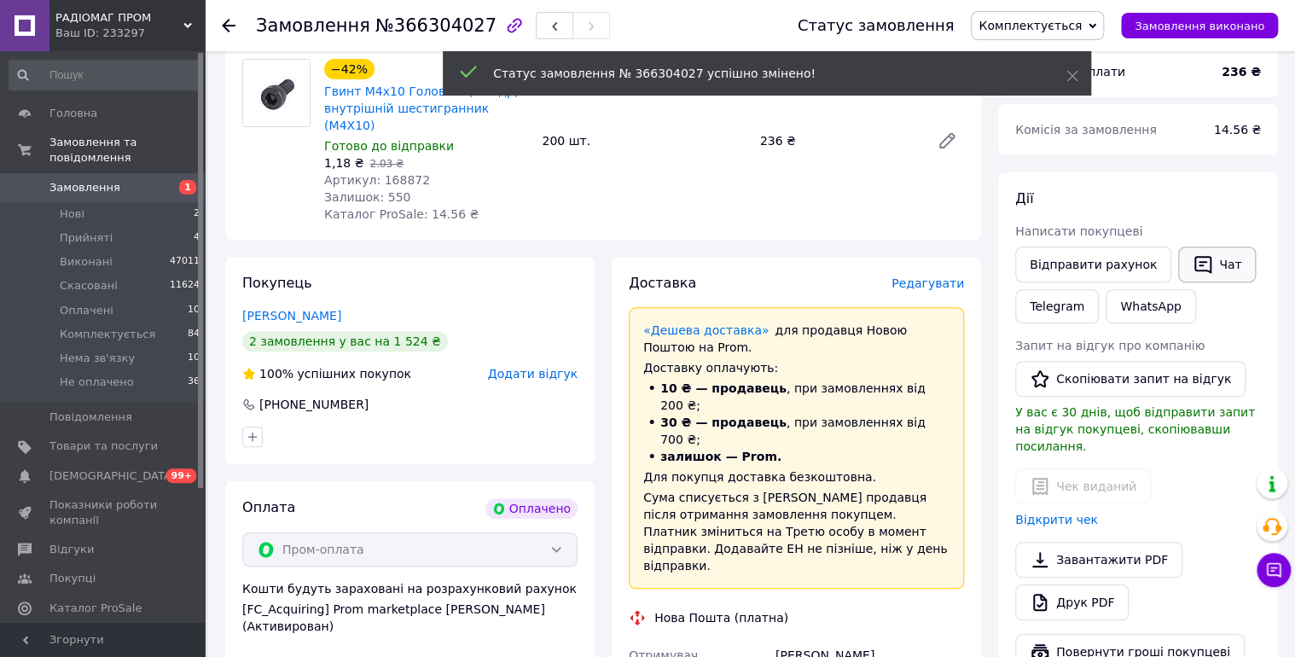
click at [1207, 276] on button "Чат" at bounding box center [1217, 265] width 78 height 36
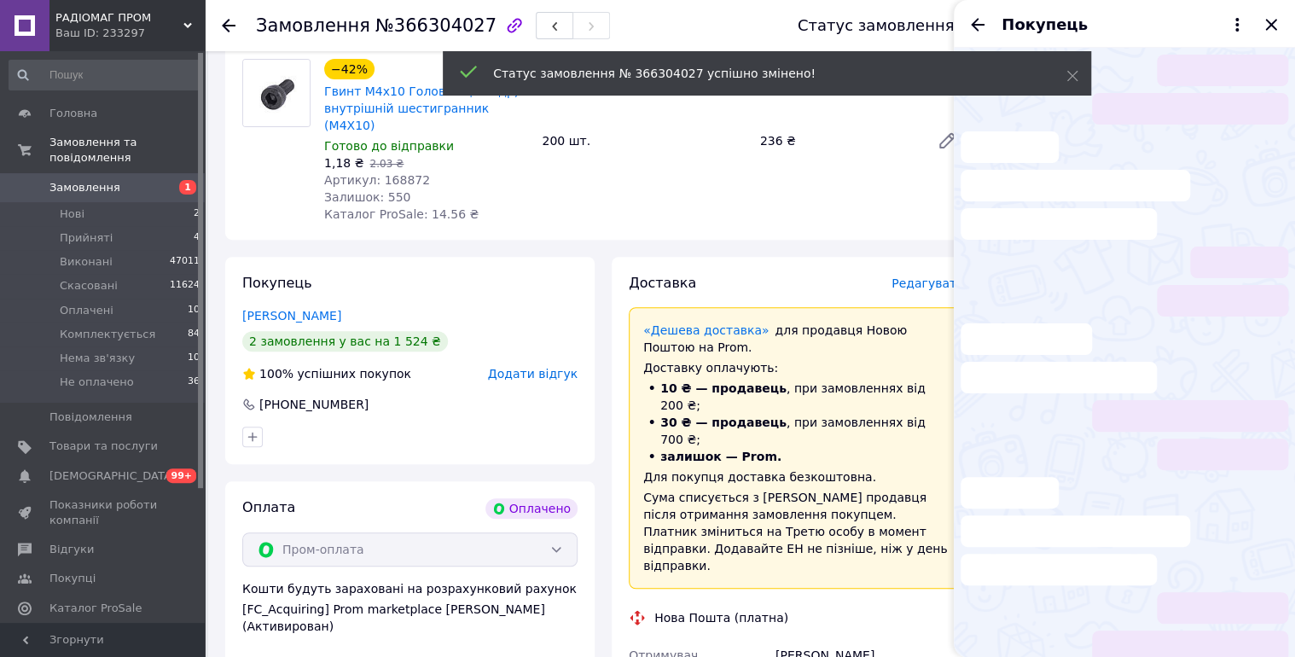
scroll to position [136, 0]
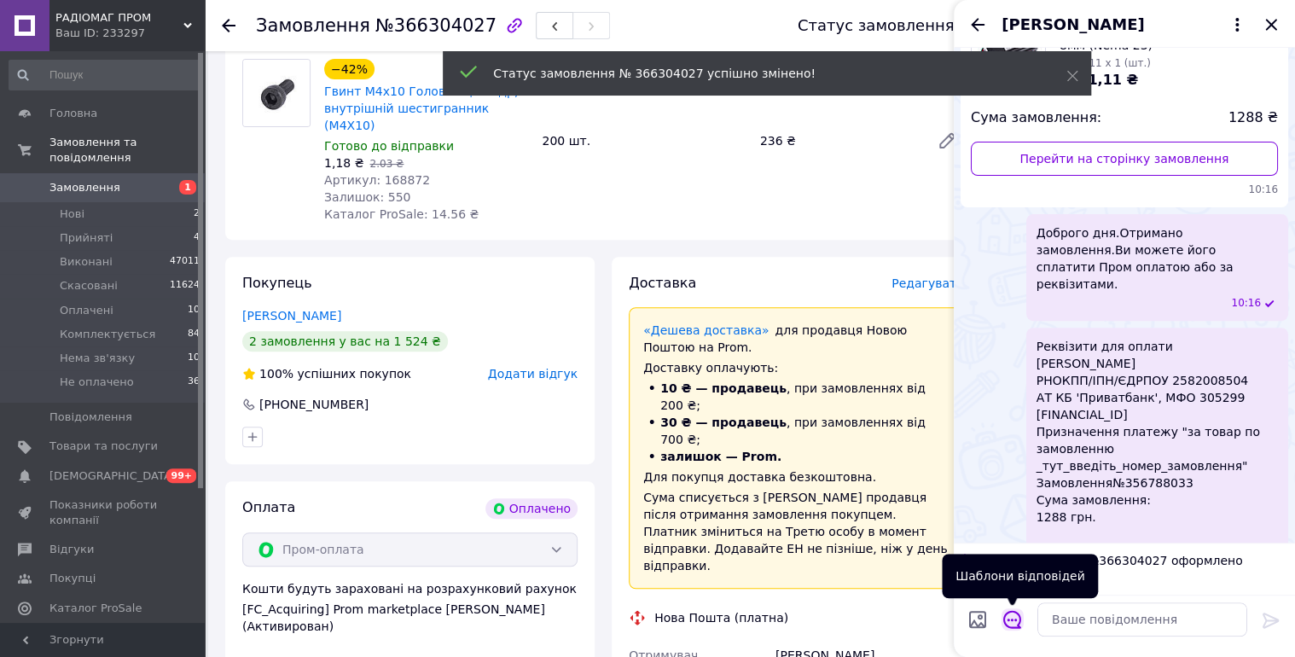
click at [1011, 614] on icon "Відкрити шаблони відповідей" at bounding box center [1012, 619] width 19 height 19
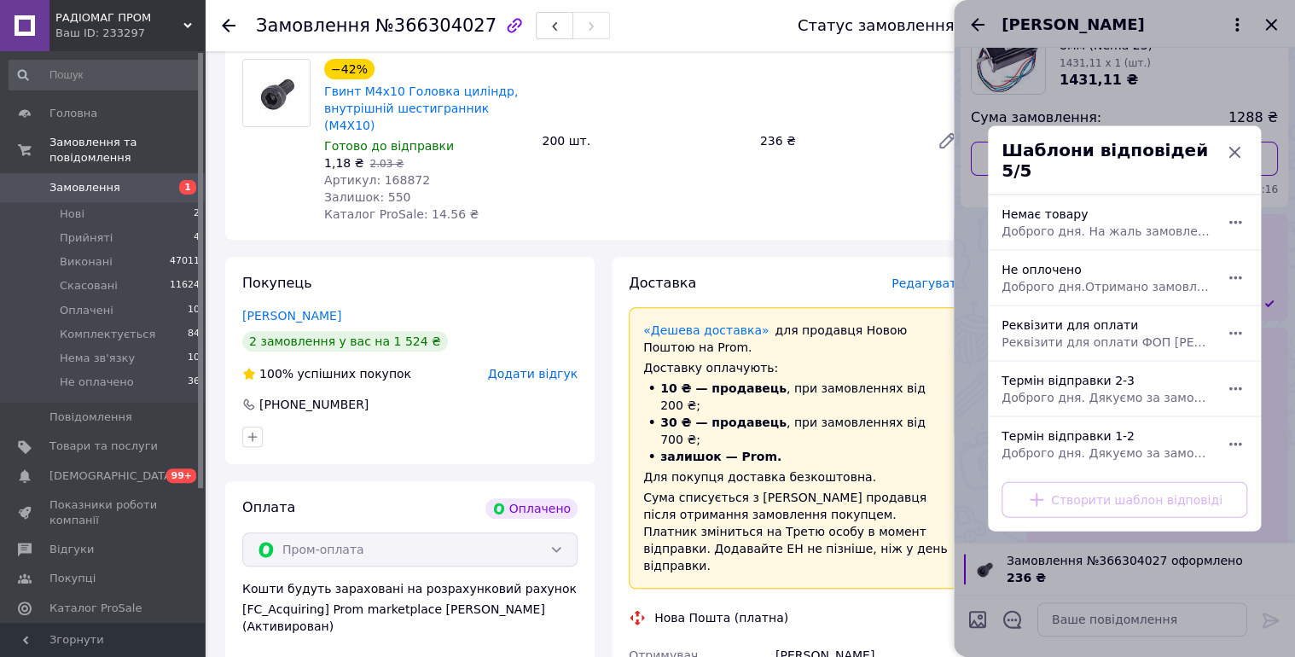
drag, startPoint x: 1126, startPoint y: 376, endPoint x: 1278, endPoint y: 609, distance: 278.0
click at [1126, 379] on div "Термін відправки 2-3 Доброго дня. Дякуємо за замовлення. Відправка 2-3 робочі д…" at bounding box center [1106, 389] width 222 height 48
type textarea "Доброго дня. Дякуємо за замовлення. Відправка 2-3 робочі дні."
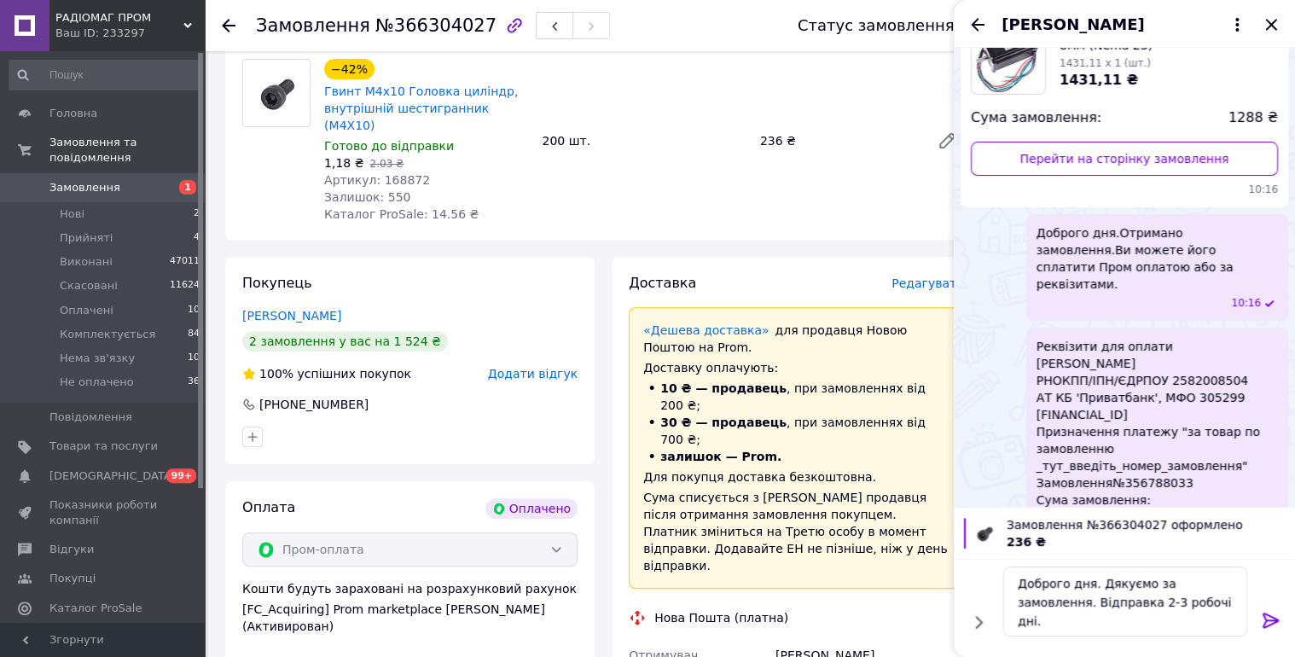
click at [1270, 614] on icon at bounding box center [1271, 620] width 20 height 20
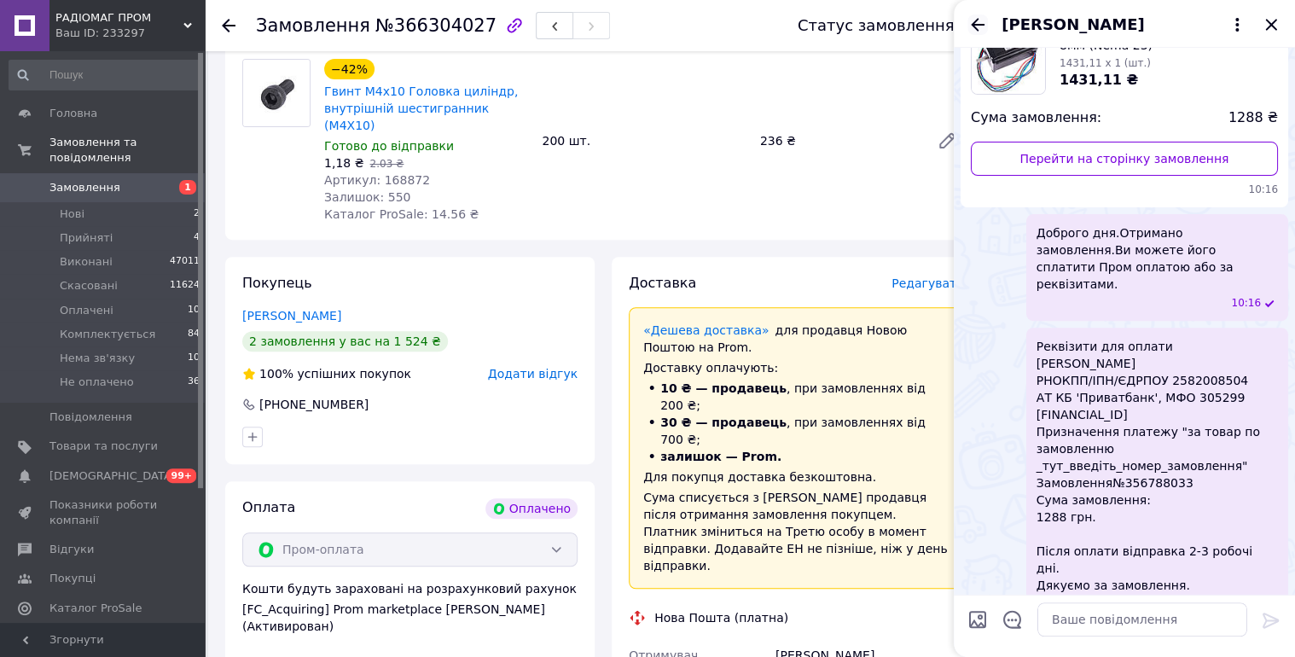
click at [980, 20] on icon "Назад" at bounding box center [977, 25] width 20 height 20
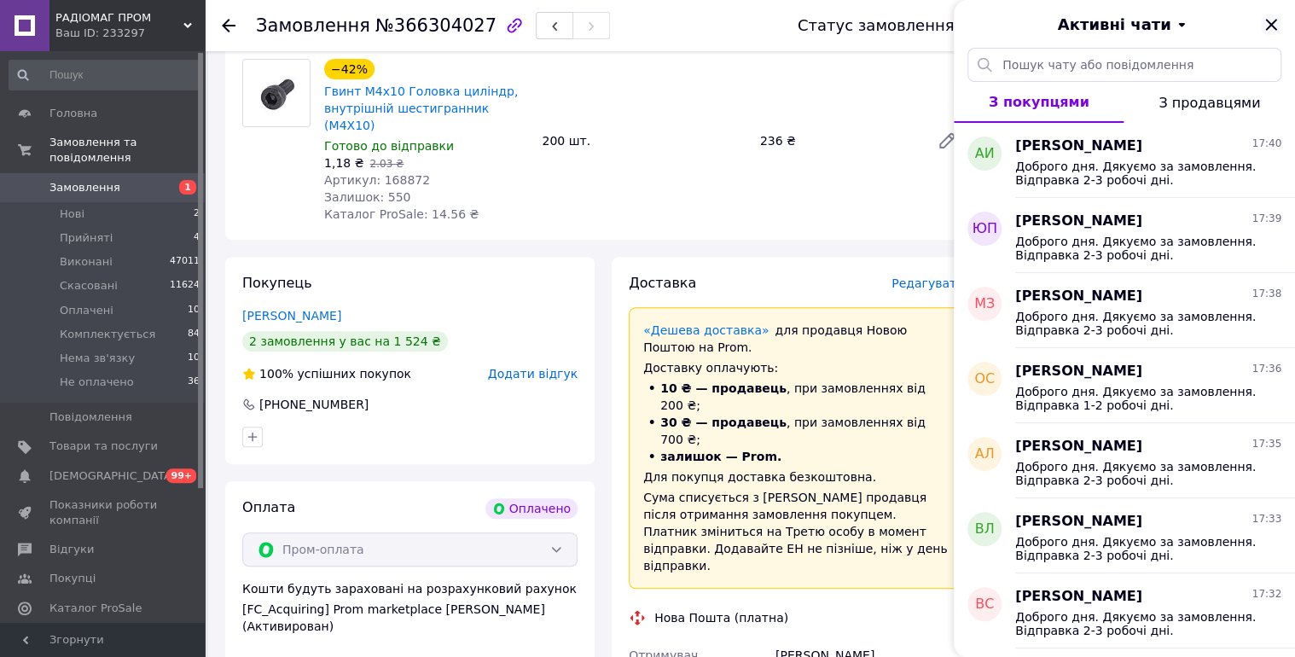
click at [1277, 20] on icon "Закрити" at bounding box center [1271, 25] width 20 height 20
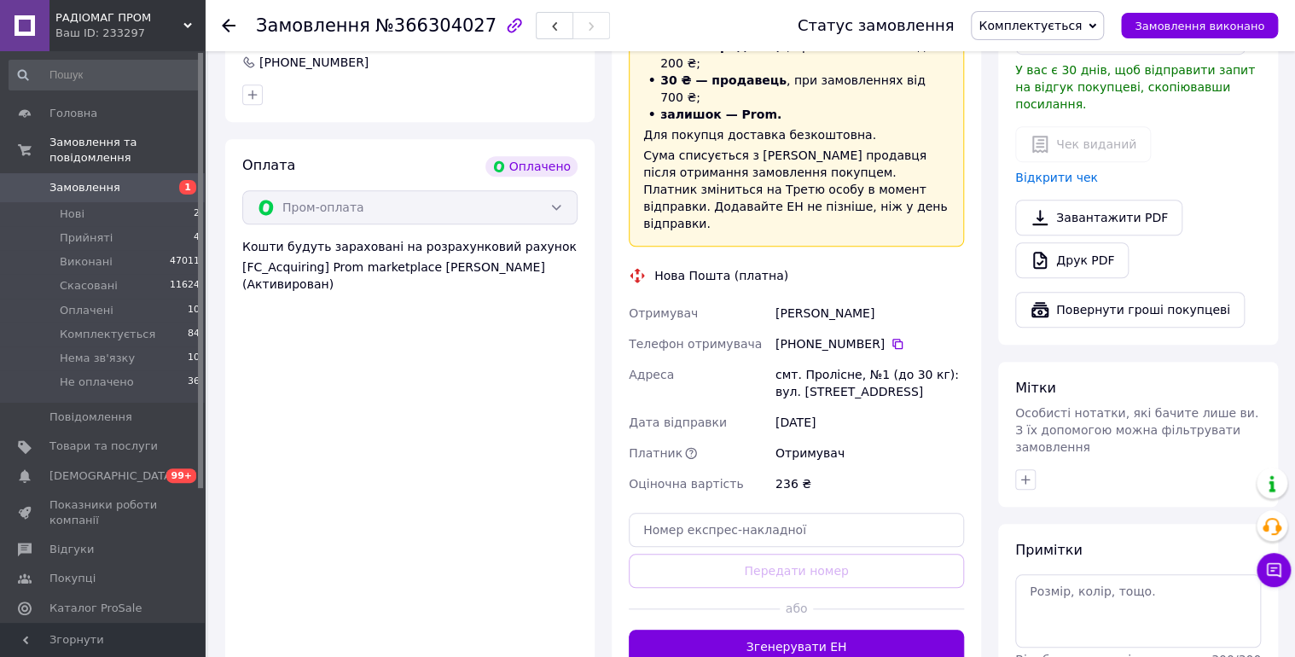
scroll to position [546, 0]
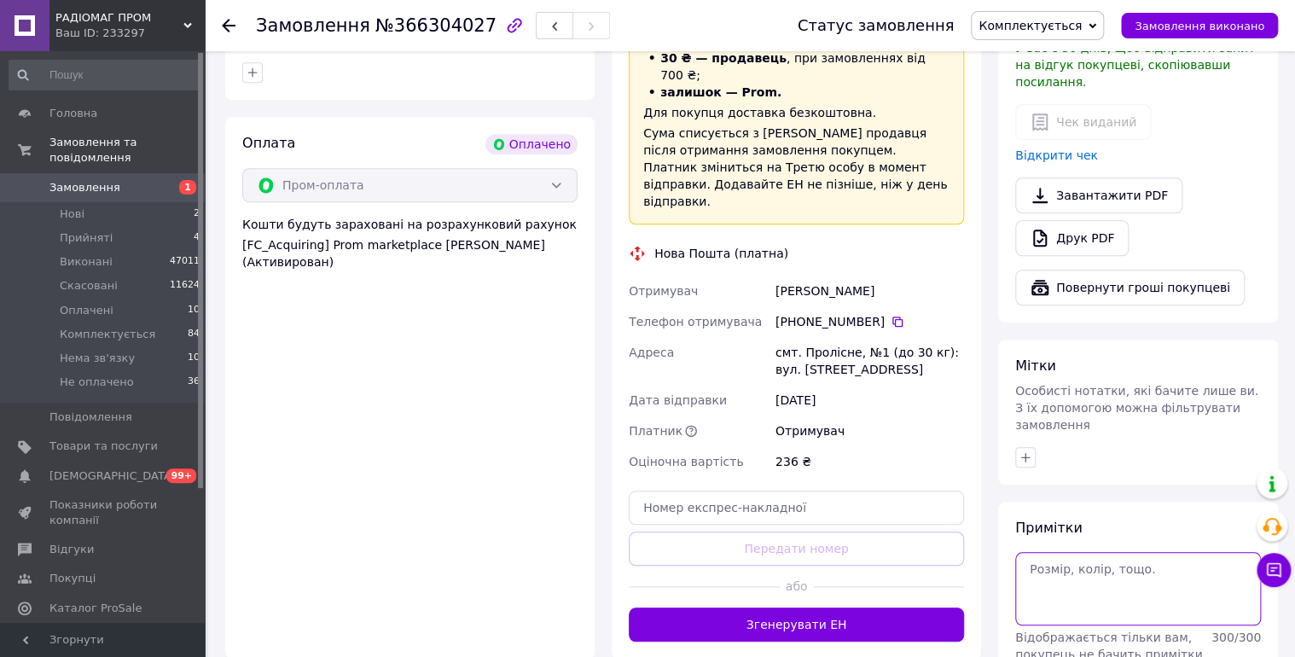
click at [1103, 565] on textarea at bounding box center [1138, 588] width 246 height 73
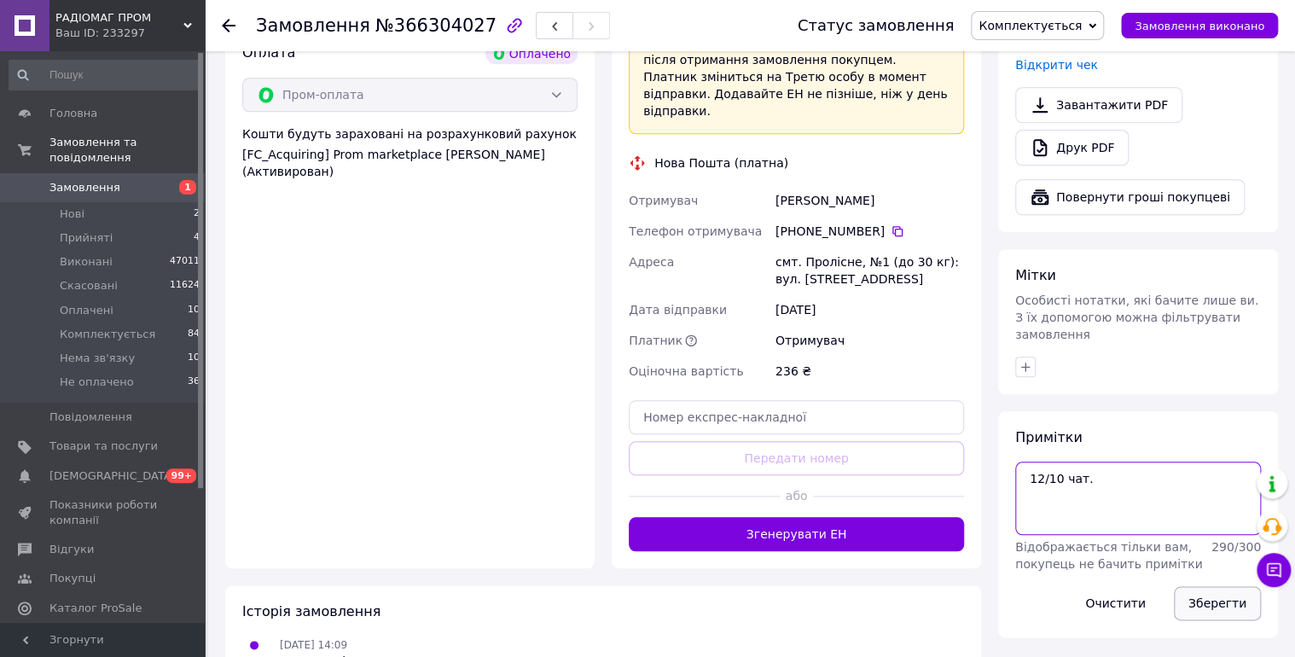
type textarea "12/10 чат."
click at [1202, 586] on button "Зберегти" at bounding box center [1217, 603] width 87 height 34
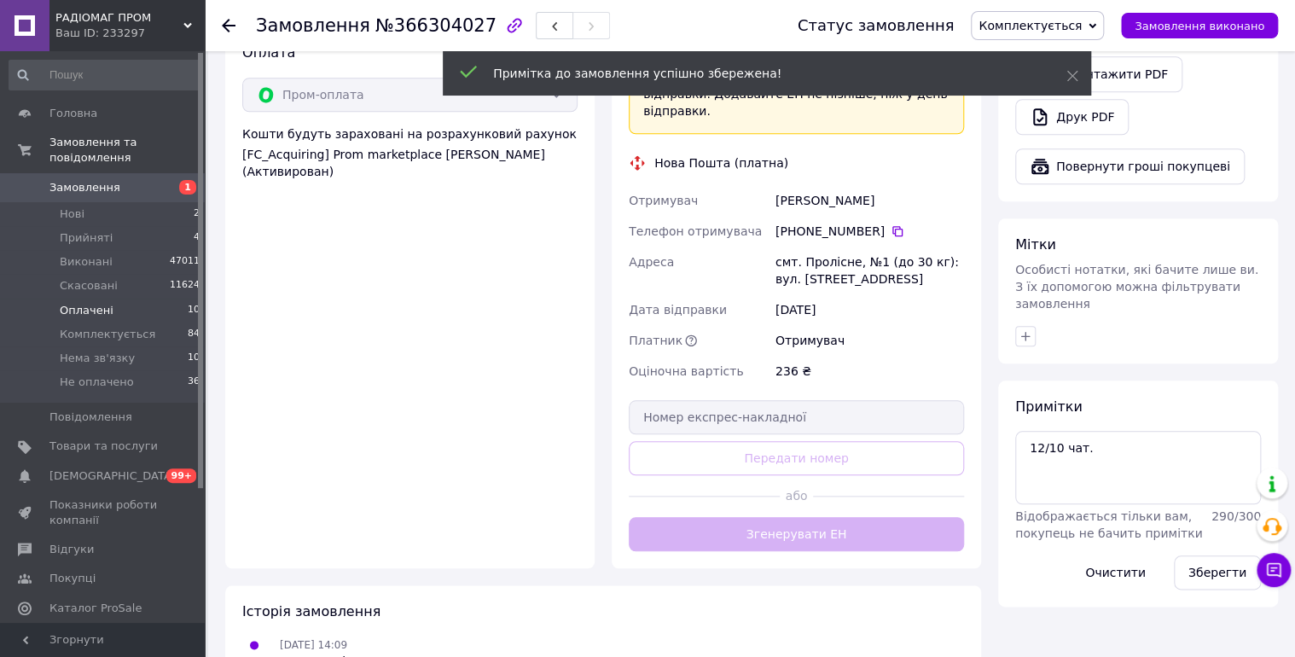
click at [84, 303] on span "Оплачені" at bounding box center [87, 310] width 54 height 15
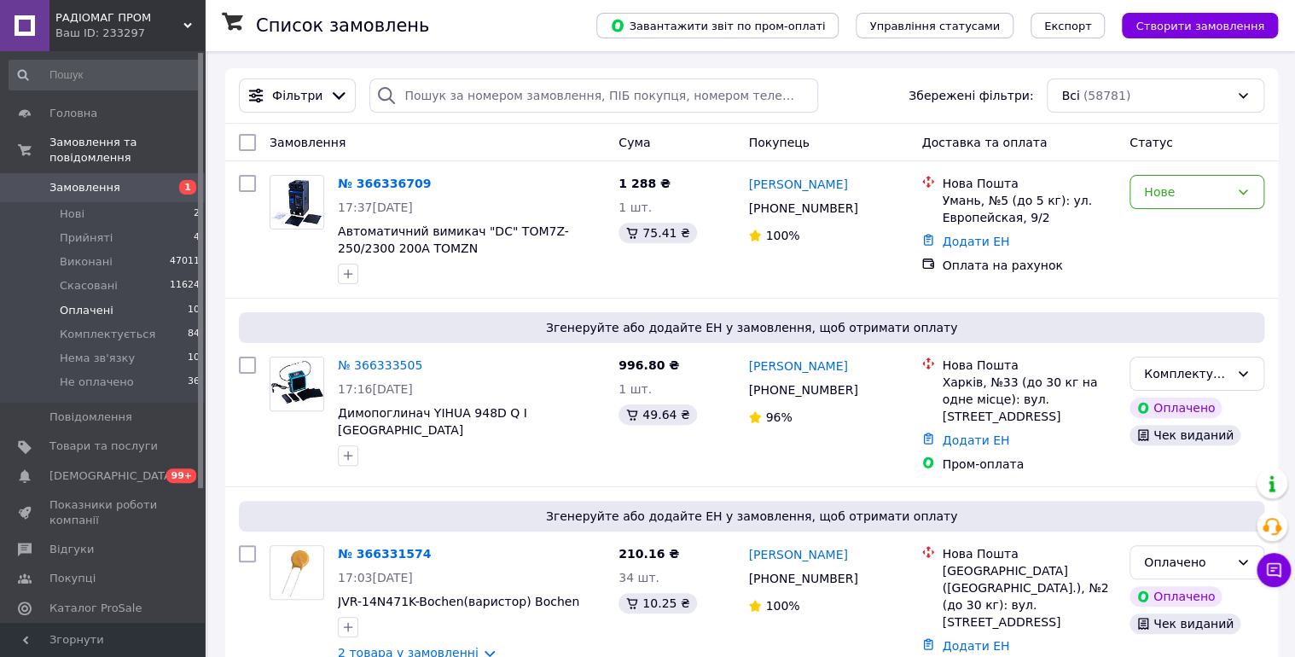
click at [107, 299] on li "Оплачені 10" at bounding box center [105, 311] width 210 height 24
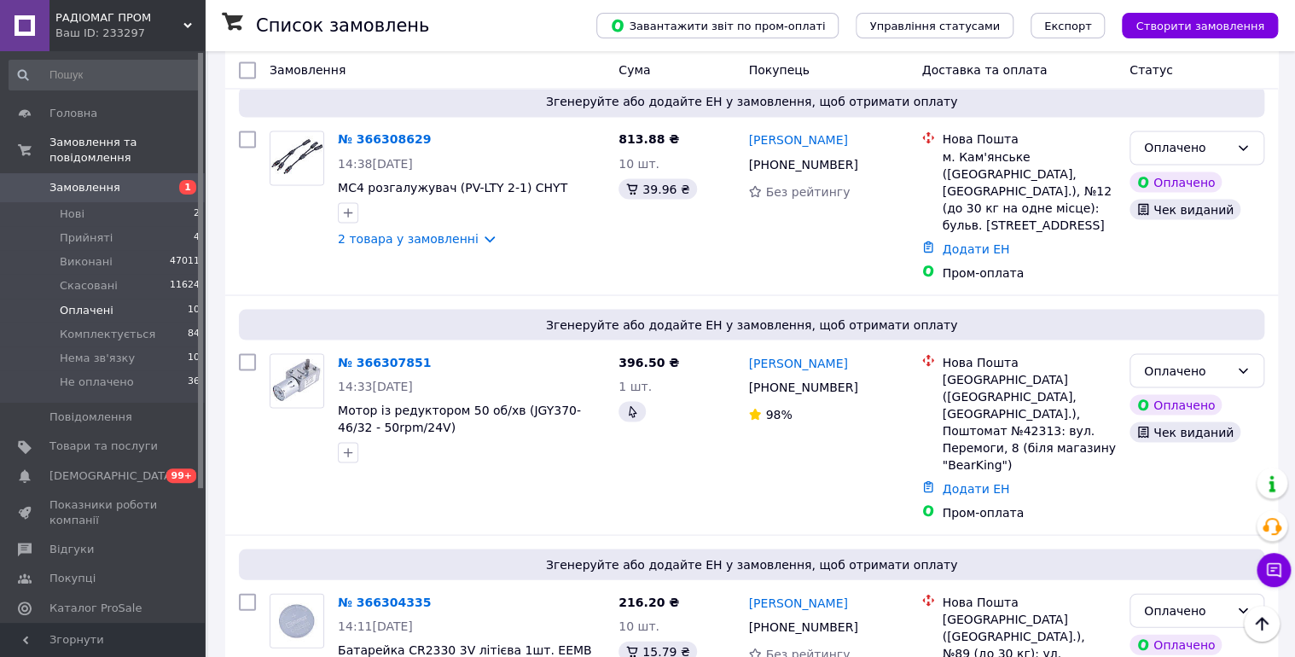
scroll to position [1533, 0]
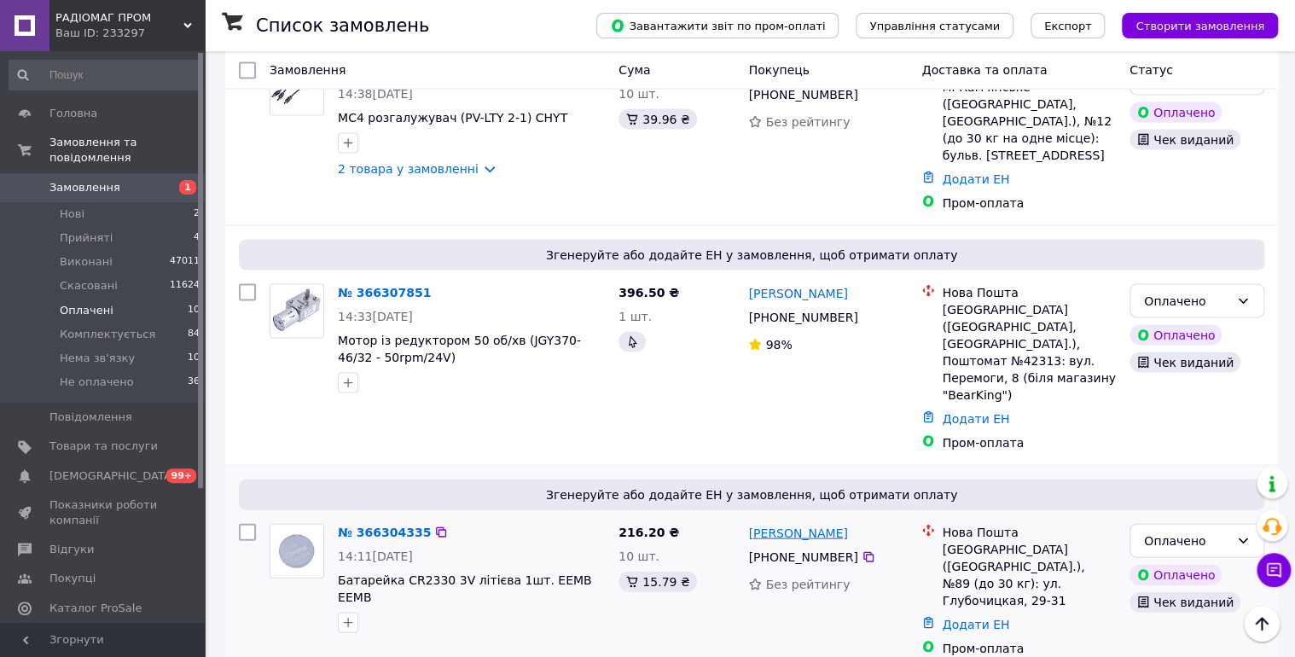
click at [784, 524] on link "Вадим Ганношин" at bounding box center [797, 532] width 99 height 17
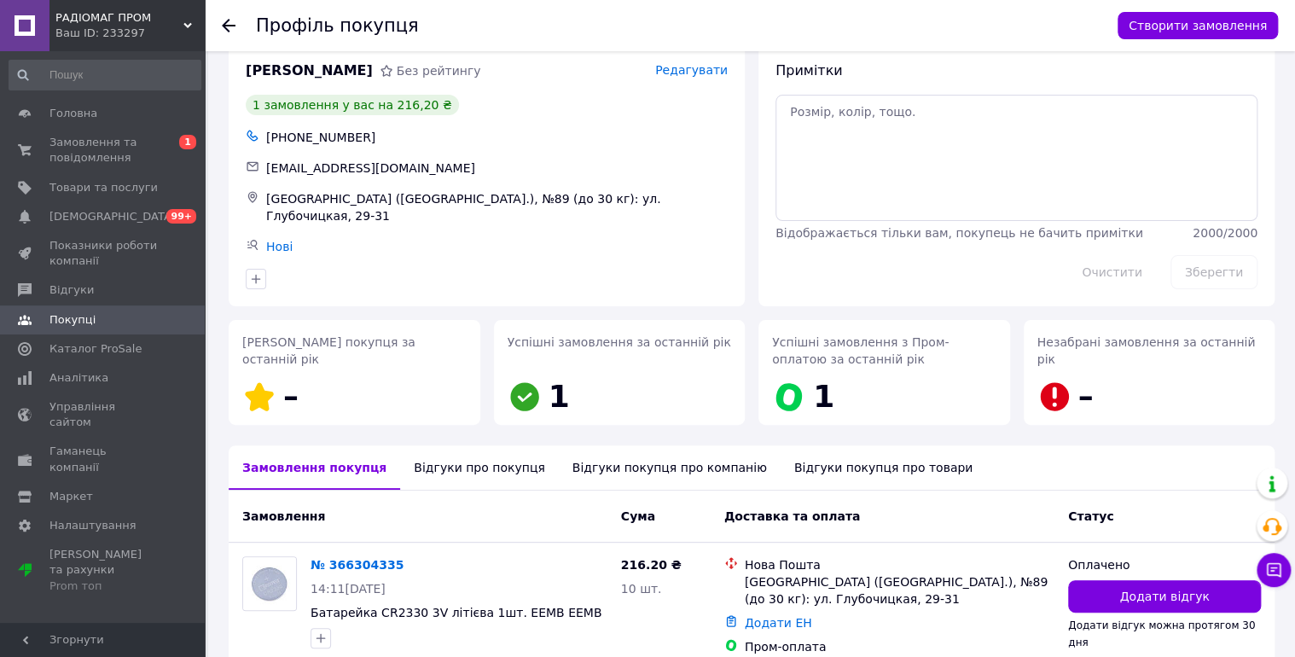
scroll to position [98, 0]
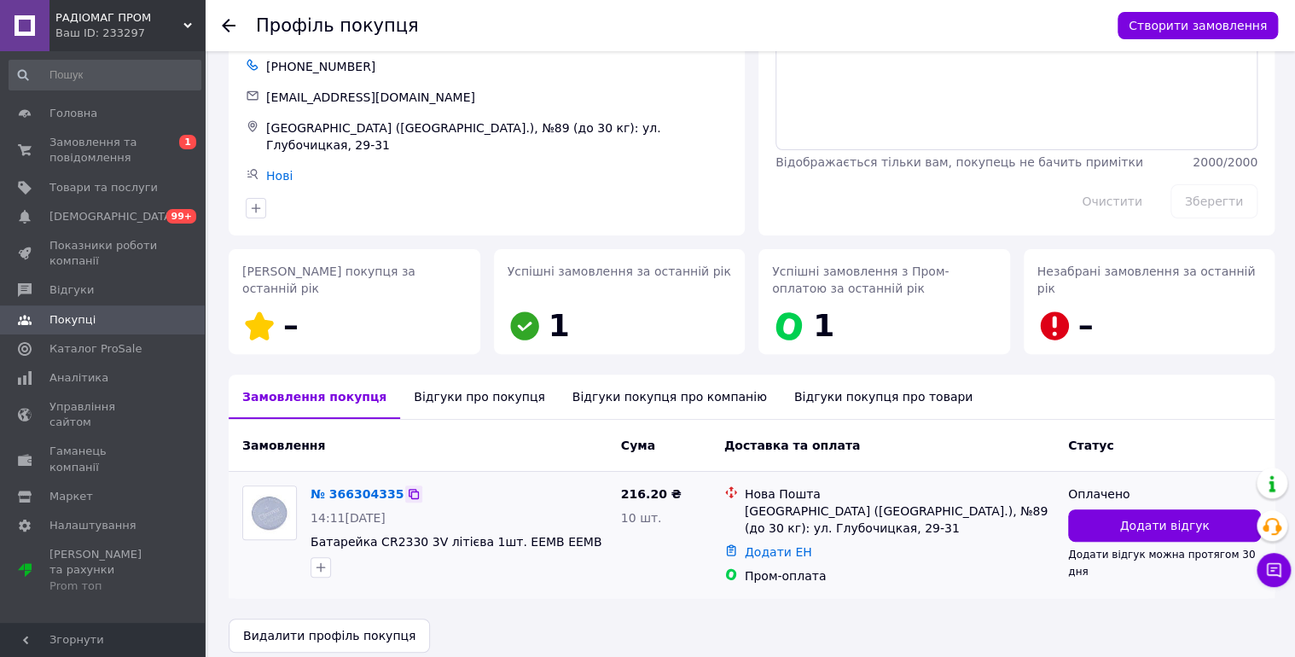
click at [407, 487] on icon at bounding box center [414, 494] width 14 height 14
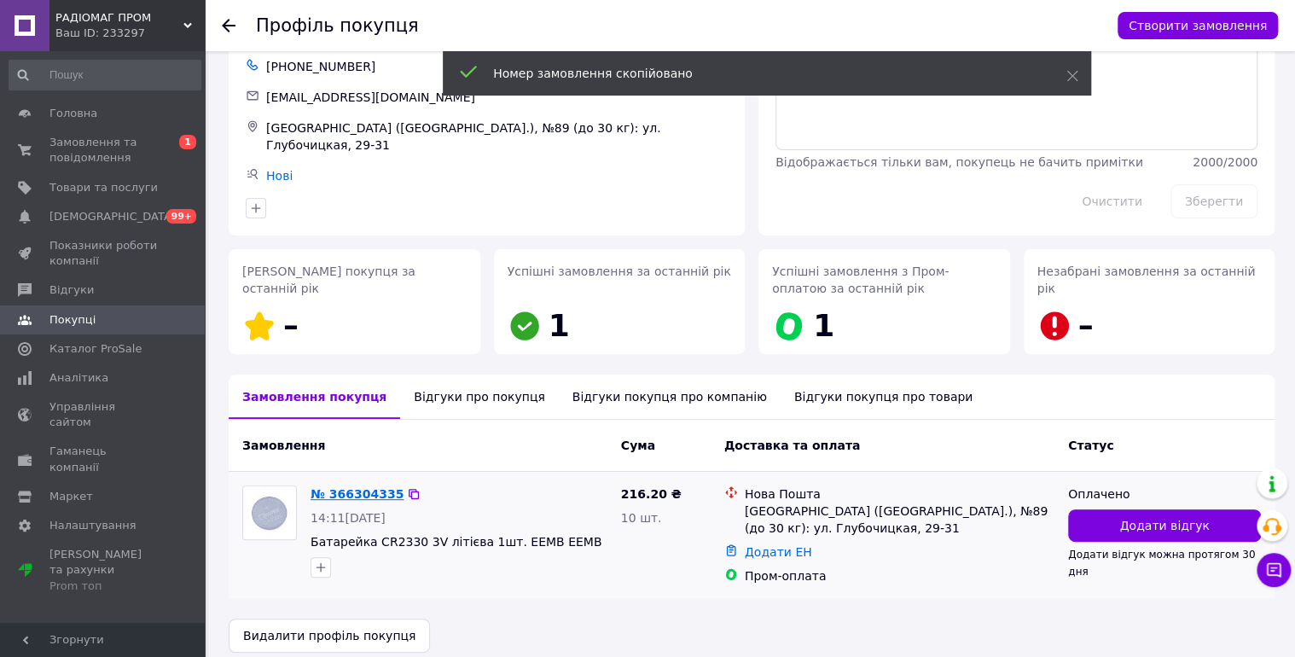
click at [382, 487] on link "№ 366304335" at bounding box center [357, 494] width 93 height 14
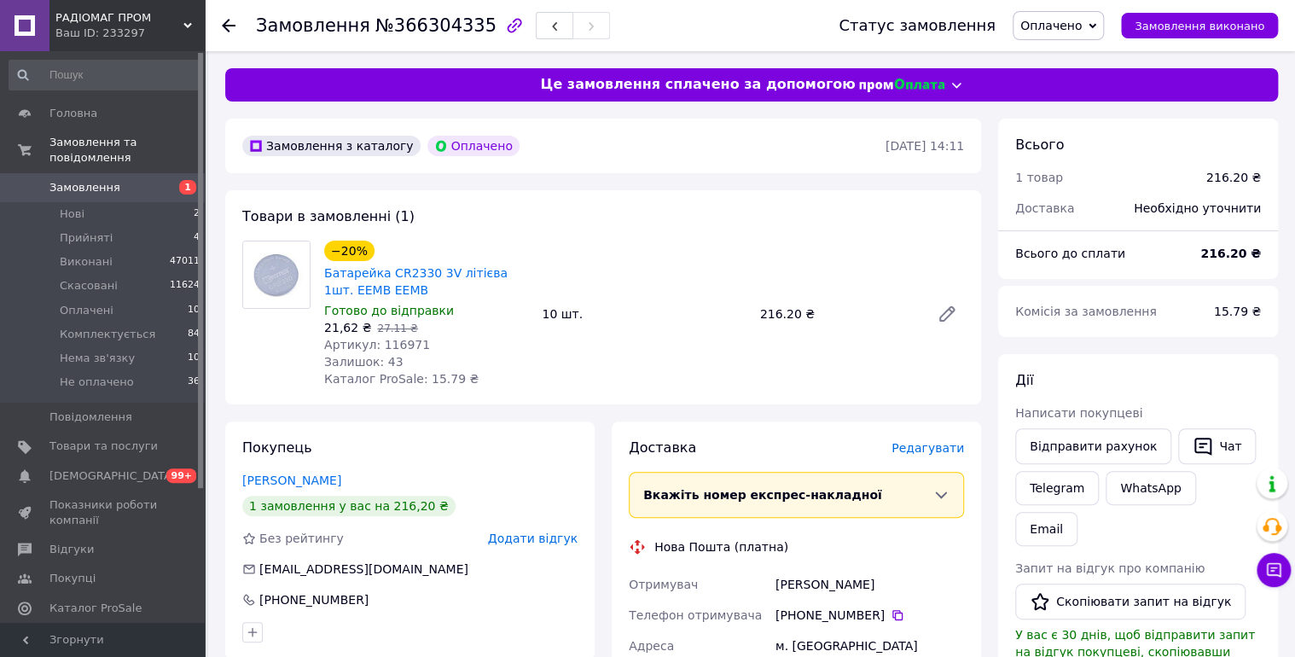
drag, startPoint x: 1073, startPoint y: 26, endPoint x: 1130, endPoint y: 68, distance: 71.3
click at [1074, 26] on span "Оплачено" at bounding box center [1050, 26] width 61 height 14
click at [1103, 136] on li "Комплектується" at bounding box center [1069, 137] width 113 height 26
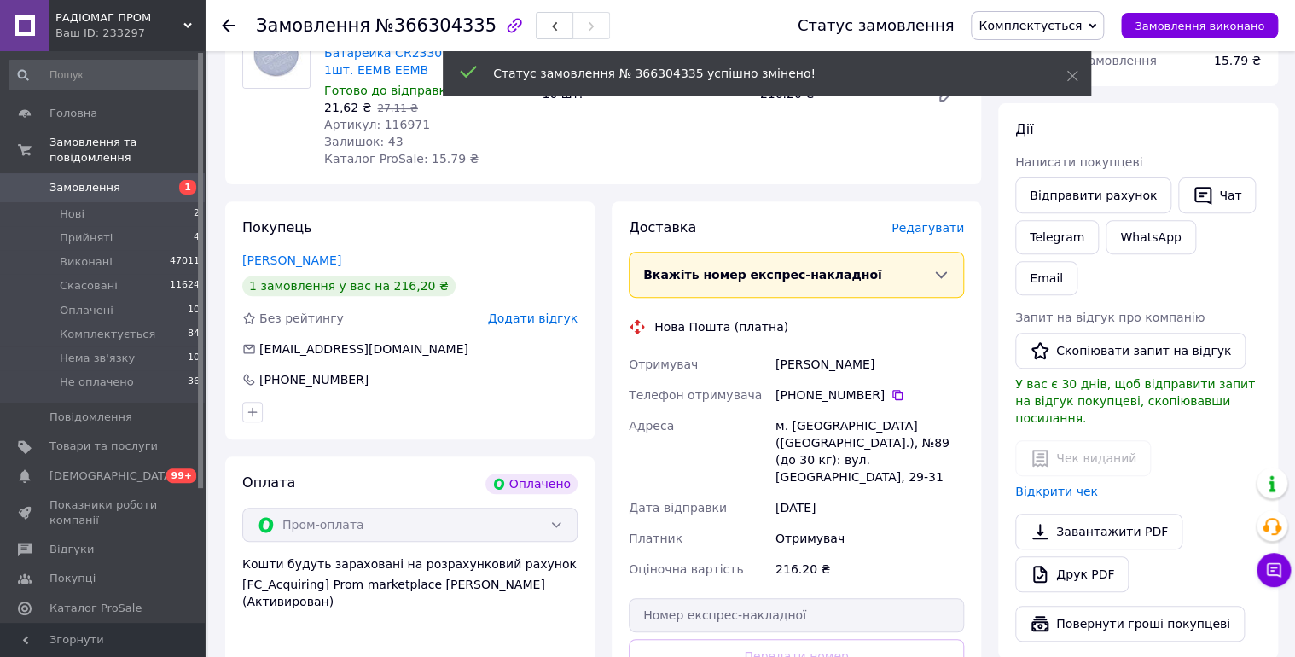
scroll to position [182, 0]
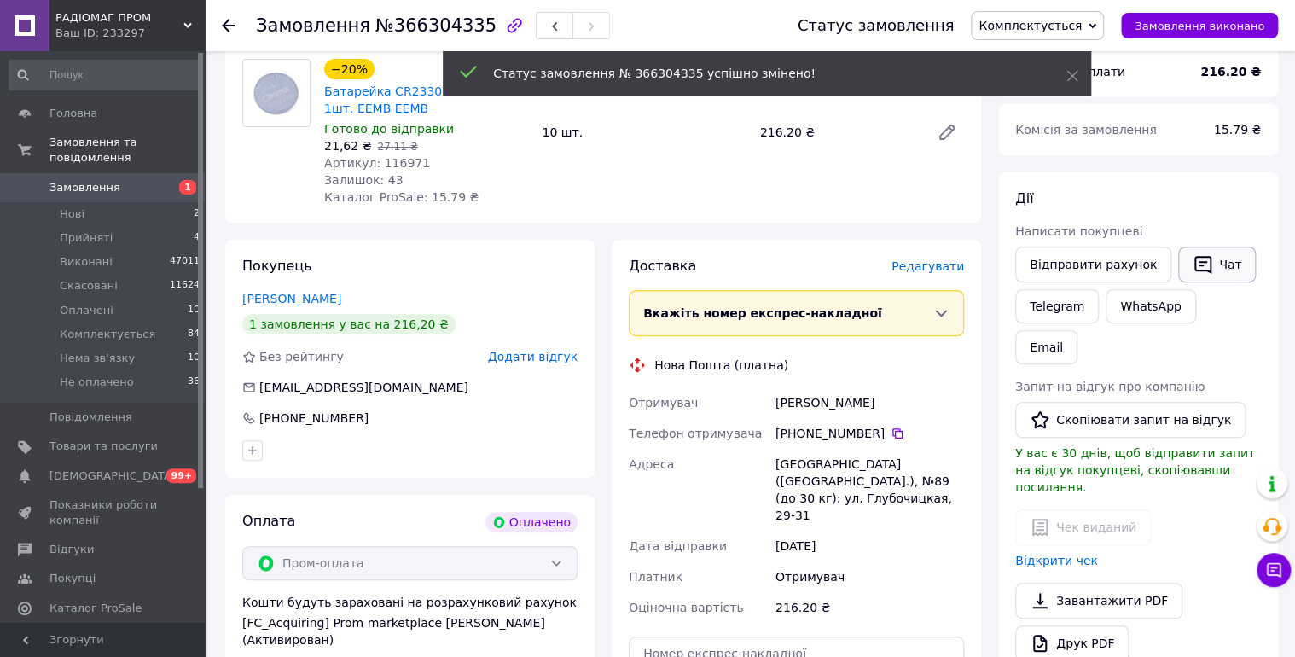
click at [1204, 266] on button "Чат" at bounding box center [1217, 265] width 78 height 36
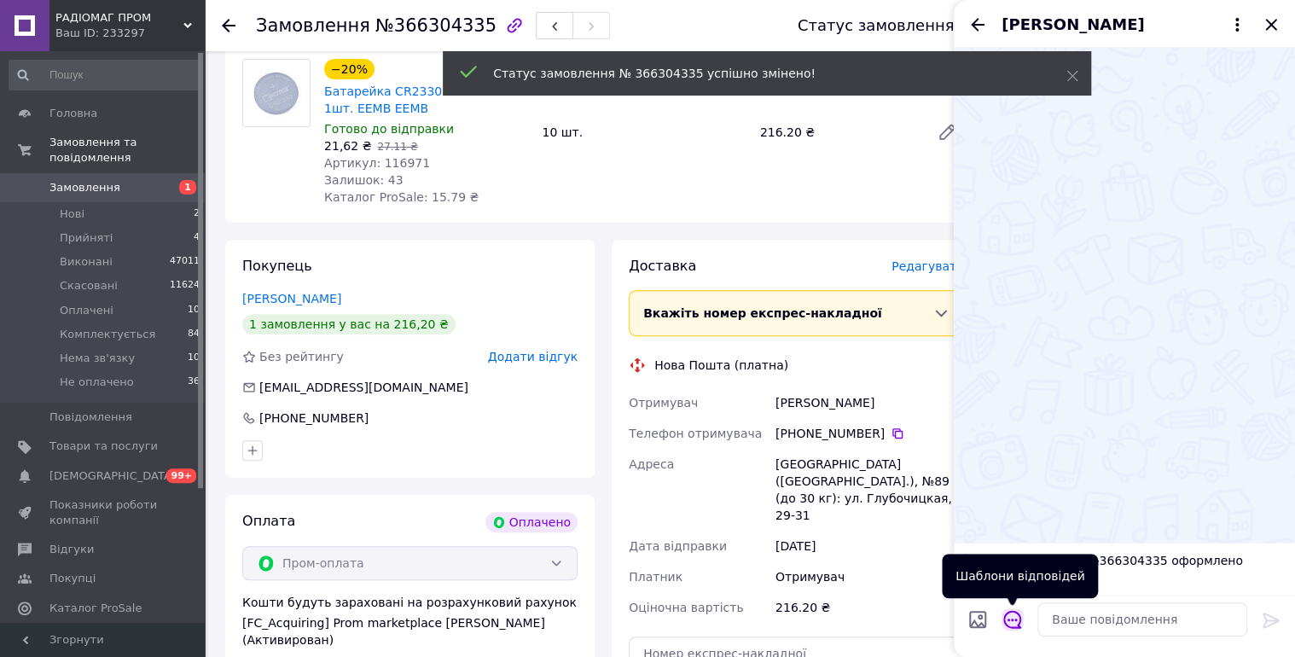
click at [1016, 619] on icon "Відкрити шаблони відповідей" at bounding box center [1012, 620] width 18 height 18
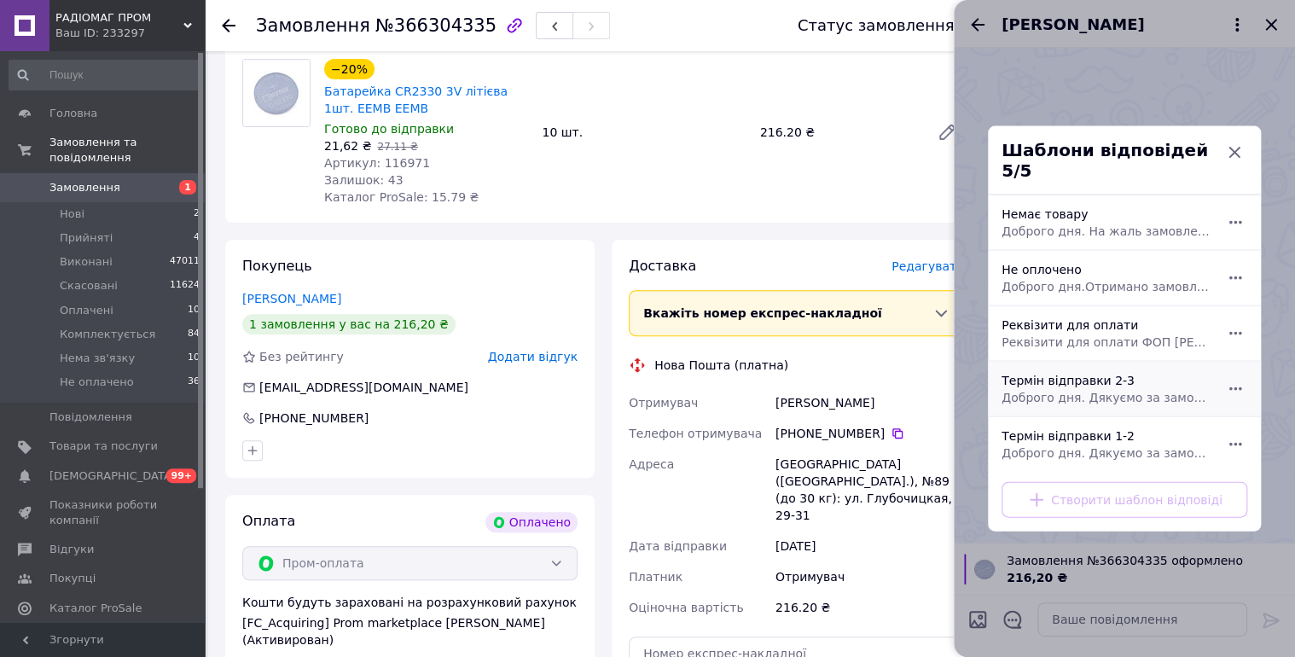
click at [1125, 374] on div "Термін відправки 2-3 Доброго дня. Дякуємо за замовлення. Відправка 2-3 робочі д…" at bounding box center [1106, 389] width 222 height 48
type textarea "Доброго дня. Дякуємо за замовлення. Відправка 2-3 робочі дні."
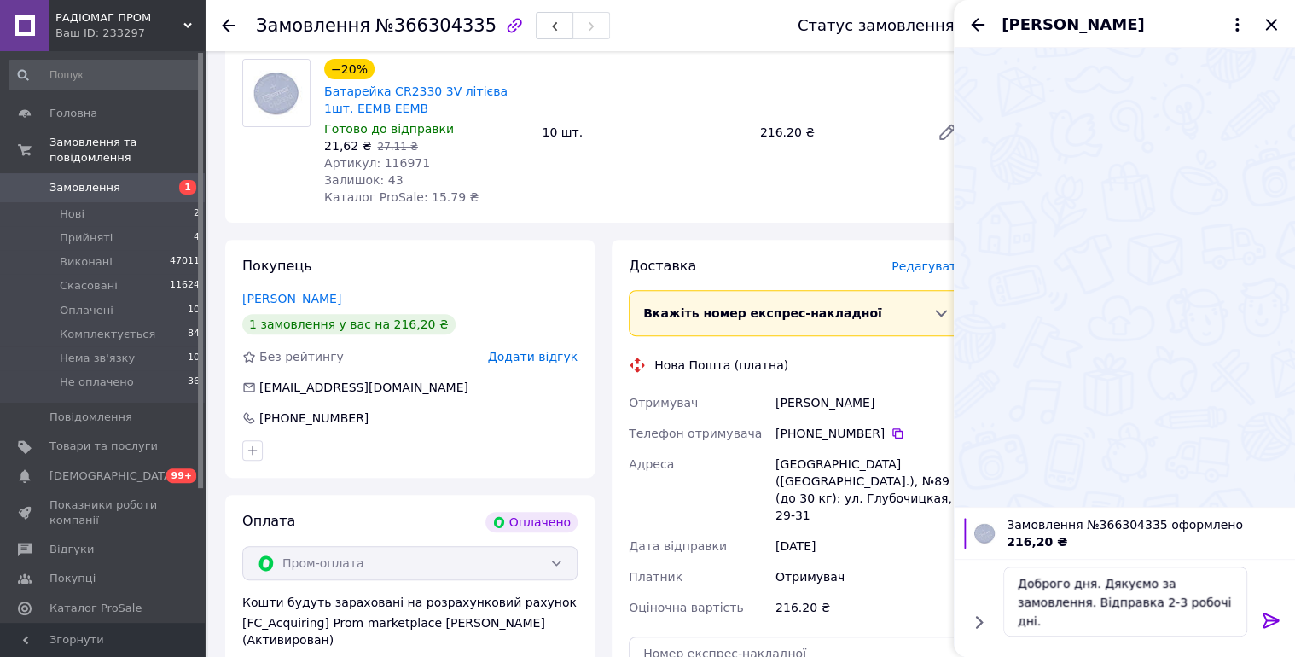
click at [1269, 618] on icon at bounding box center [1270, 619] width 16 height 15
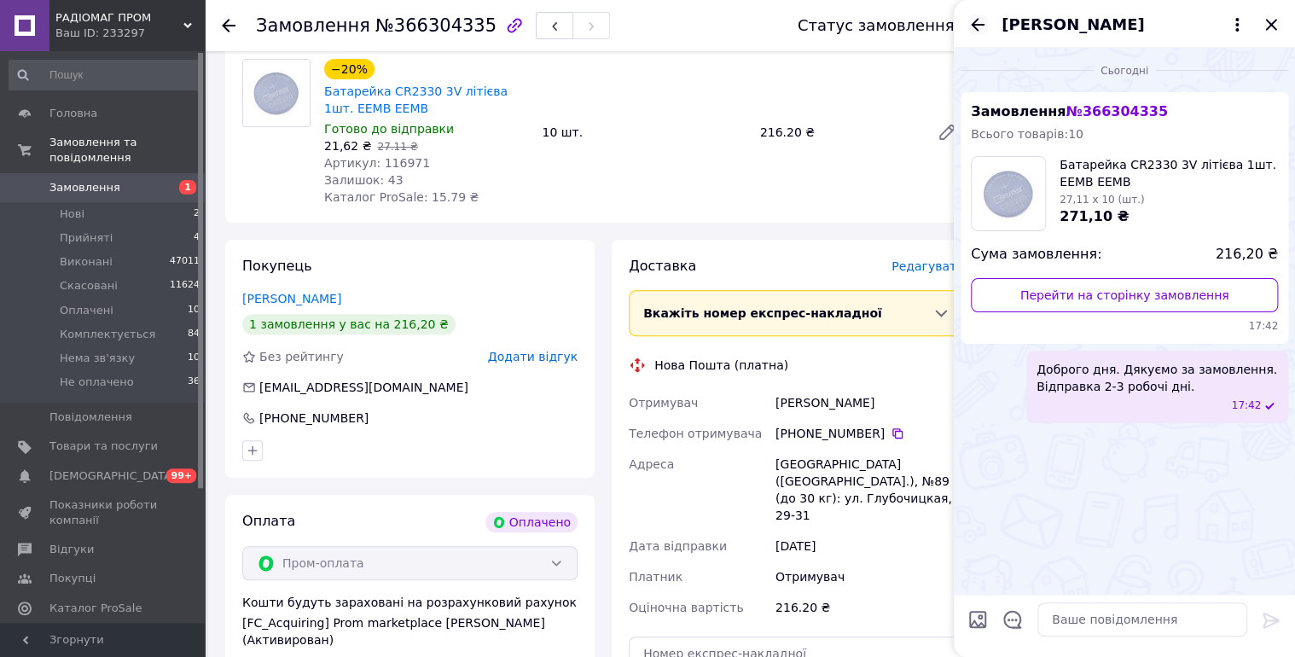
click at [976, 26] on icon "Назад" at bounding box center [977, 25] width 20 height 20
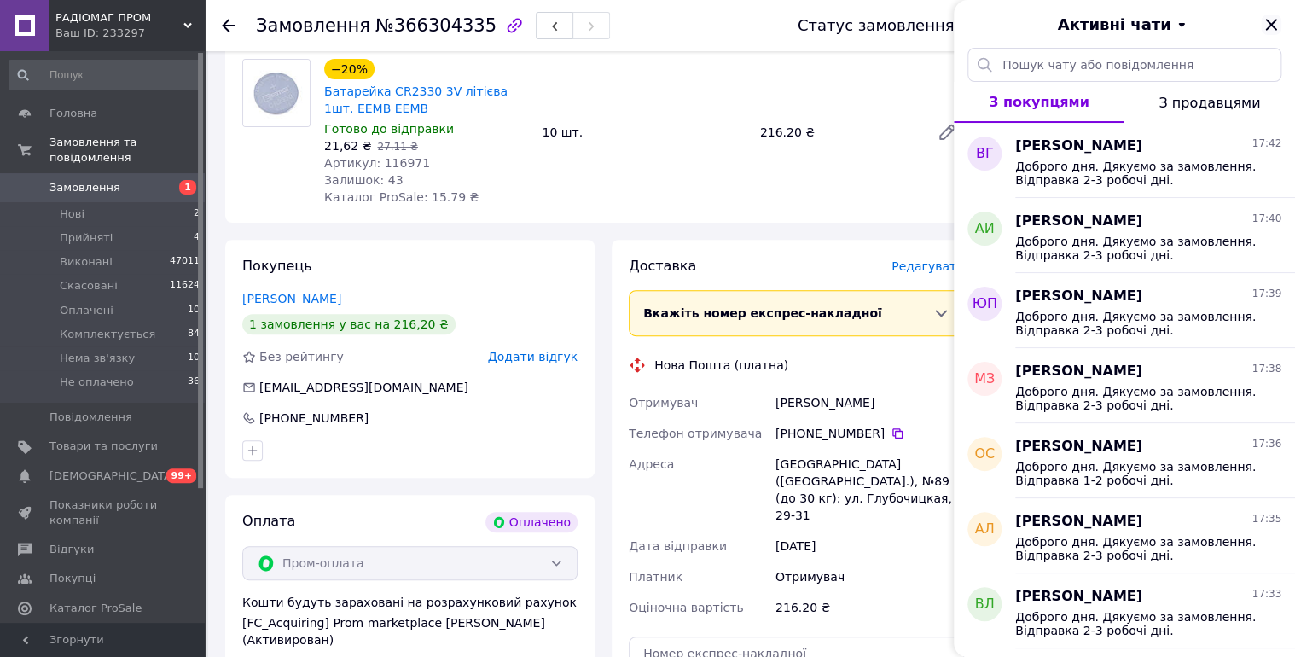
click at [1276, 24] on icon "Закрити" at bounding box center [1271, 25] width 20 height 20
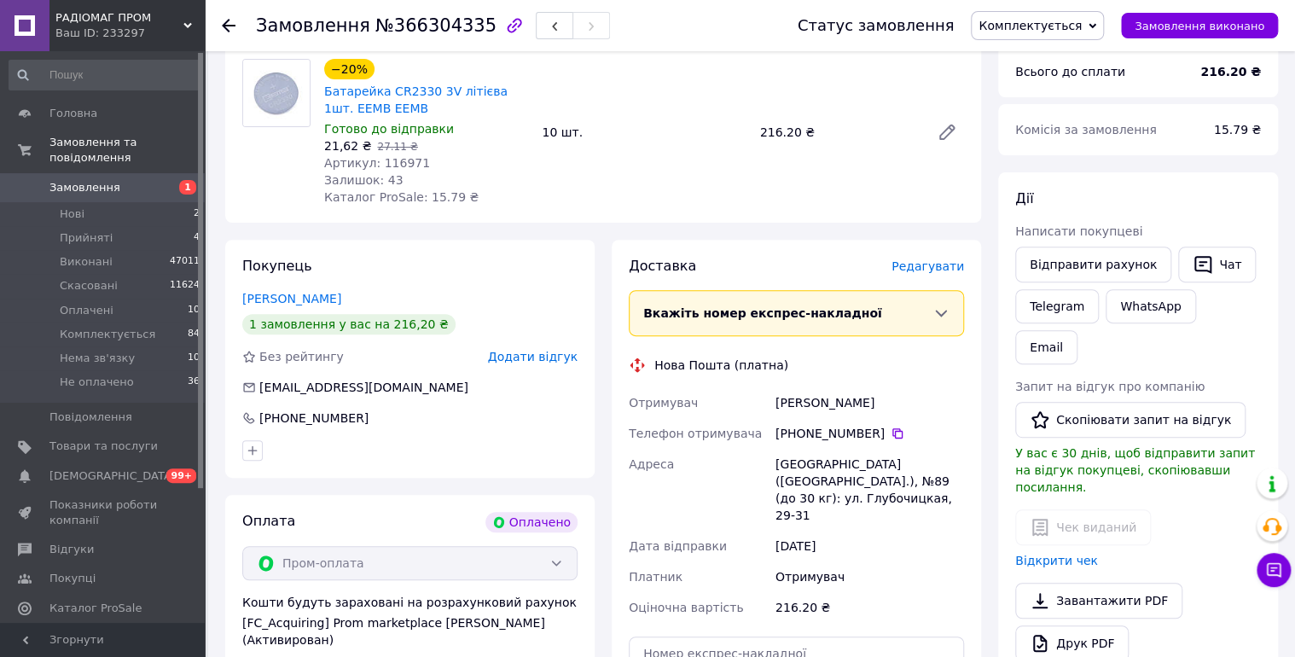
scroll to position [546, 0]
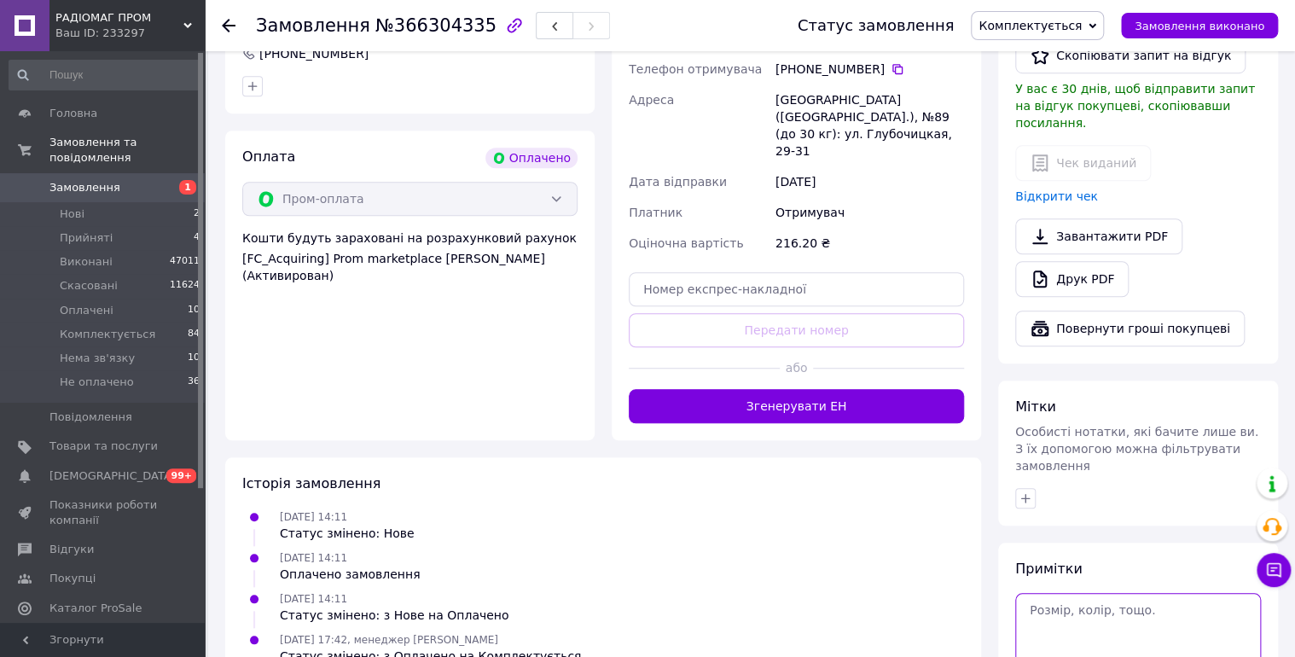
click at [1100, 593] on textarea at bounding box center [1138, 629] width 246 height 73
type textarea "12/10 чат."
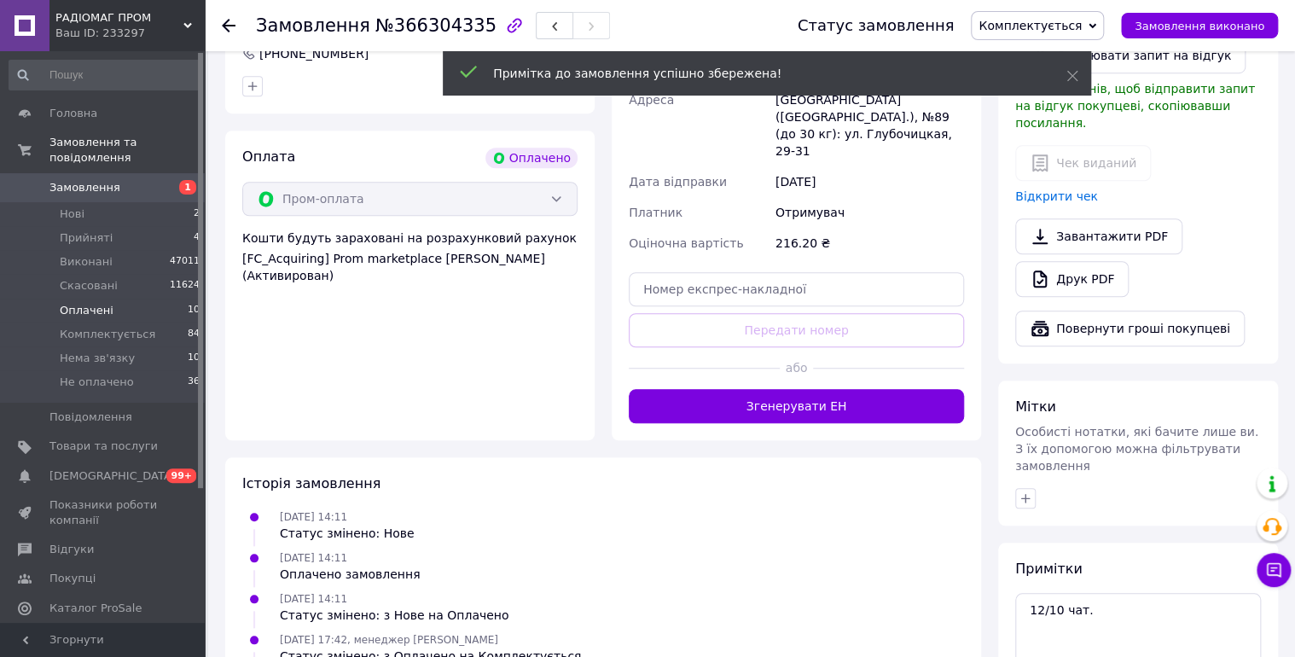
click at [77, 303] on span "Оплачені" at bounding box center [87, 310] width 54 height 15
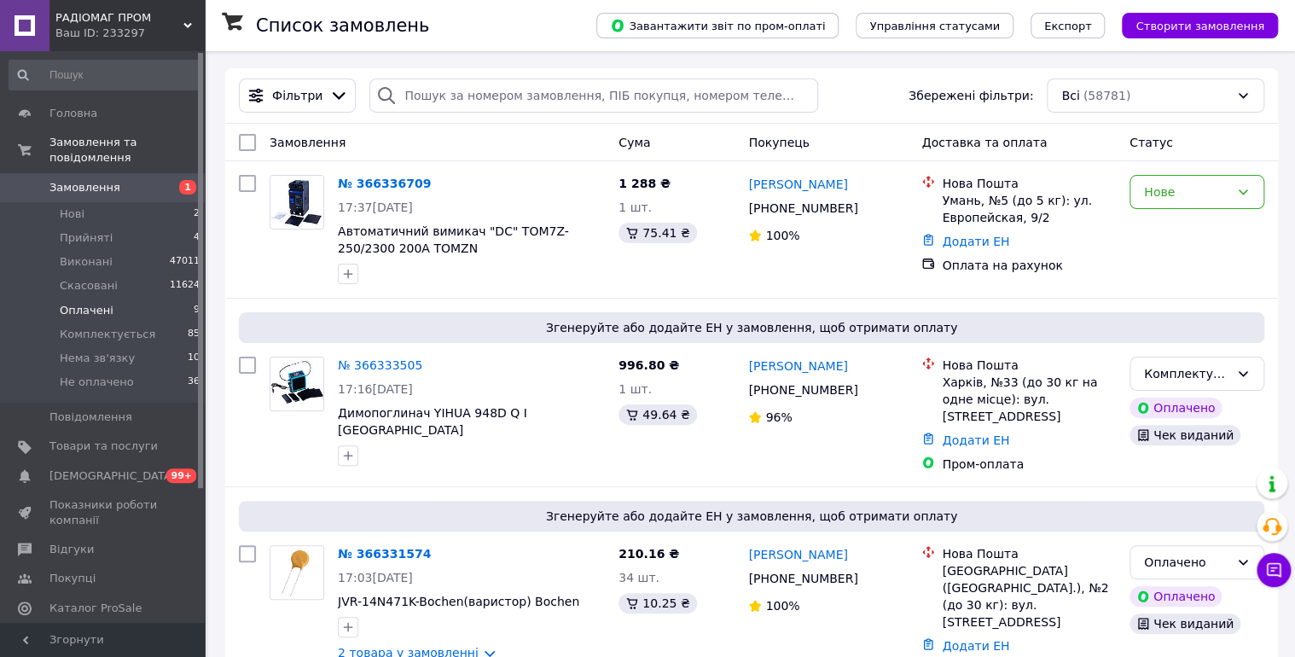
click at [88, 303] on span "Оплачені" at bounding box center [87, 310] width 54 height 15
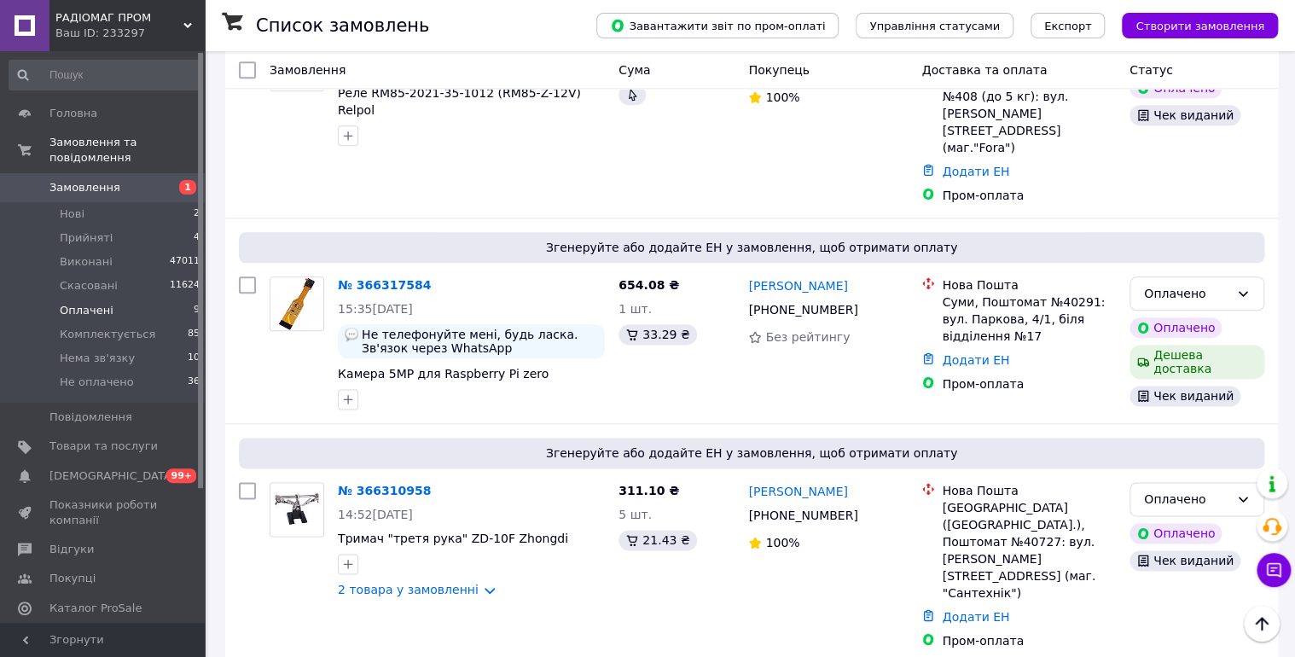
scroll to position [1173, 0]
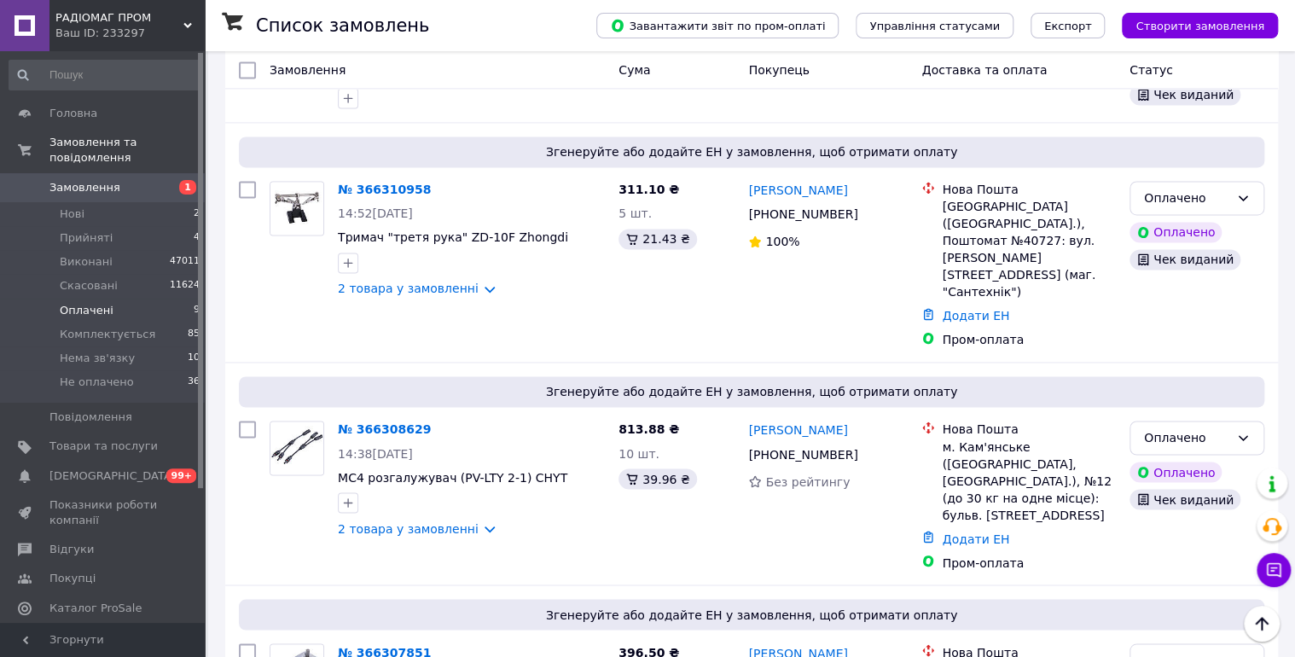
click at [795, 644] on link "Віталій Гренков" at bounding box center [797, 652] width 99 height 17
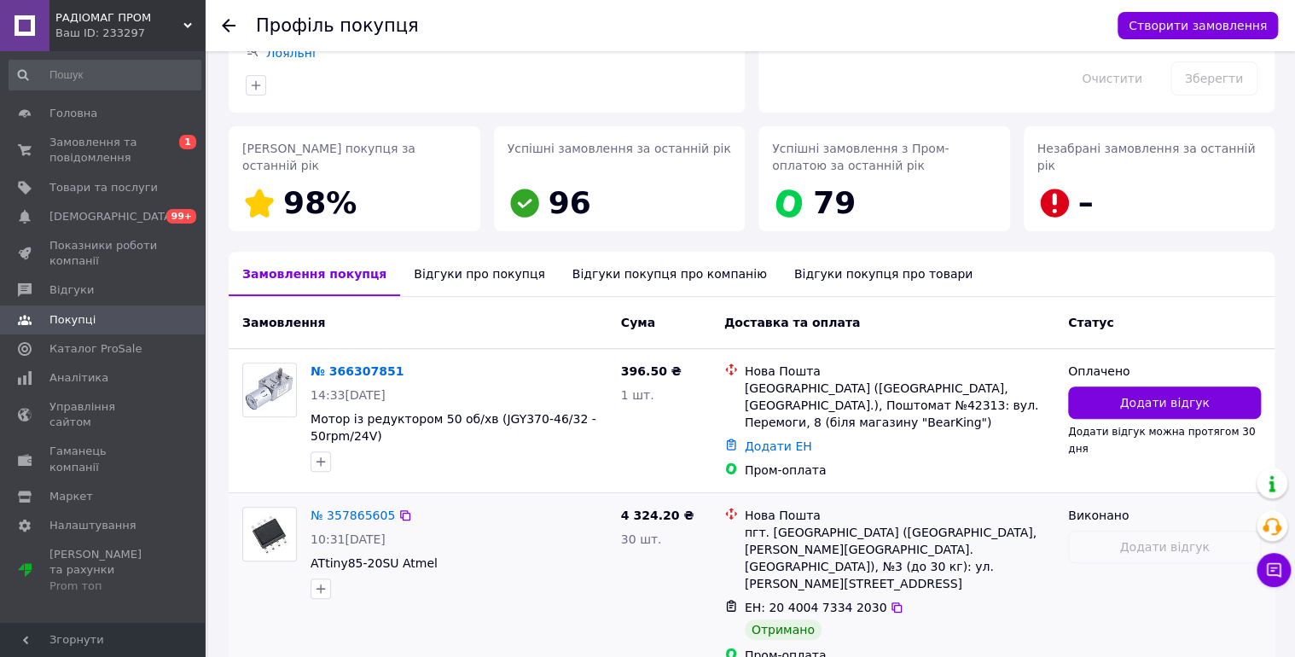
scroll to position [363, 0]
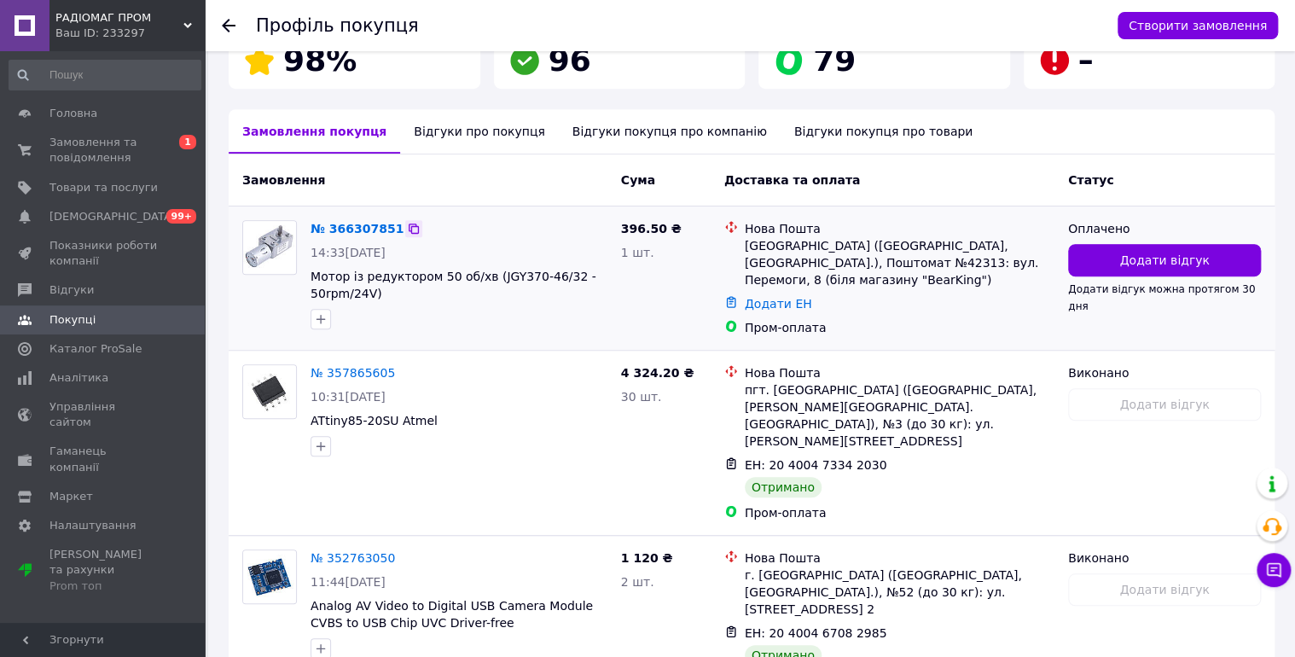
click at [409, 227] on icon at bounding box center [414, 228] width 10 height 10
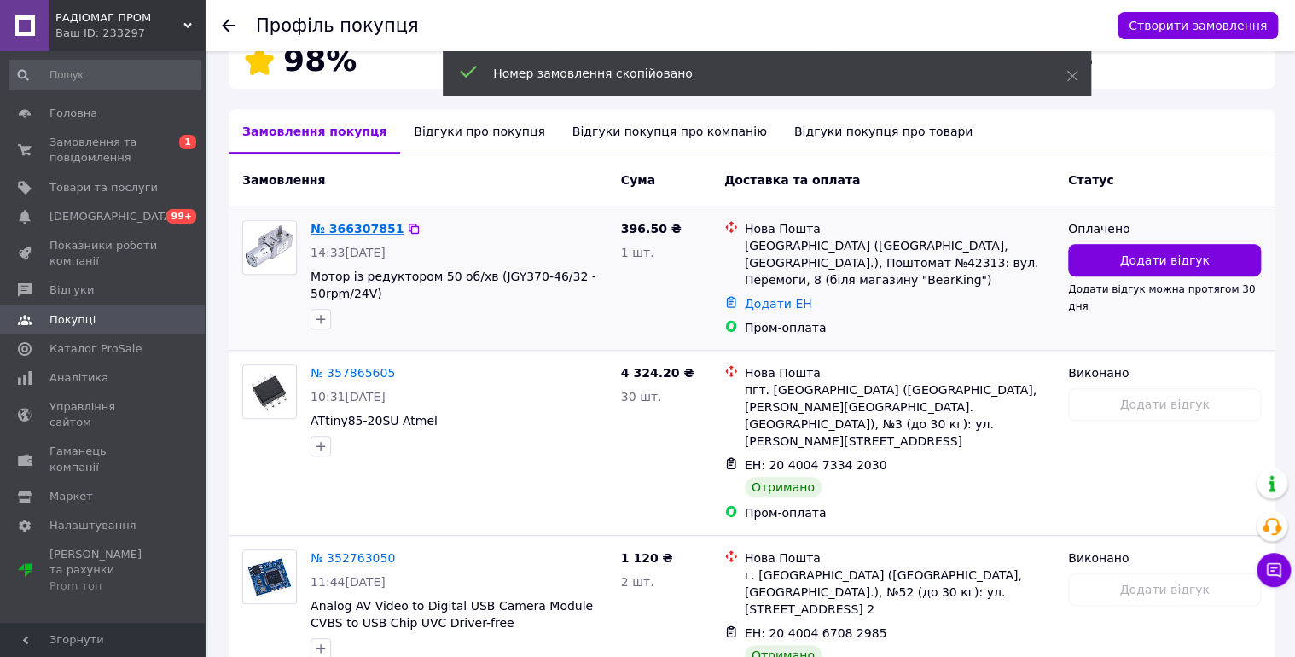
click at [369, 226] on link "№ 366307851" at bounding box center [357, 229] width 93 height 14
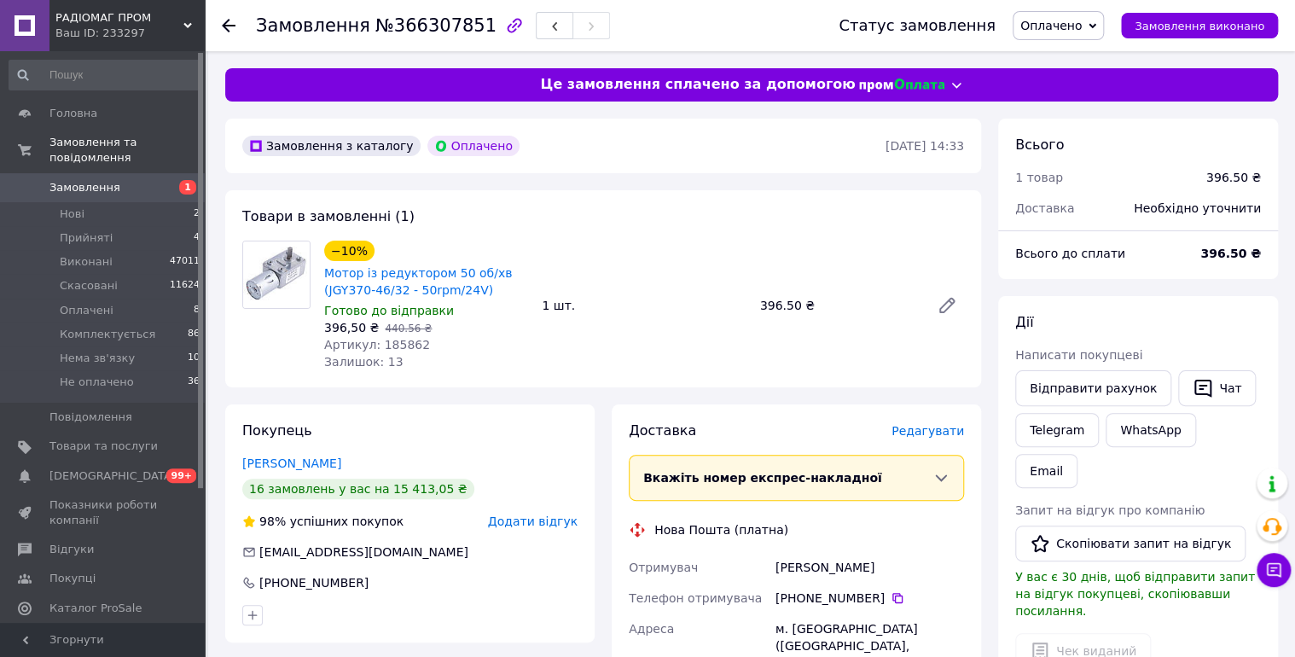
drag, startPoint x: 1077, startPoint y: 31, endPoint x: 1123, endPoint y: 71, distance: 60.4
click at [1078, 31] on span "Оплачено" at bounding box center [1050, 26] width 61 height 14
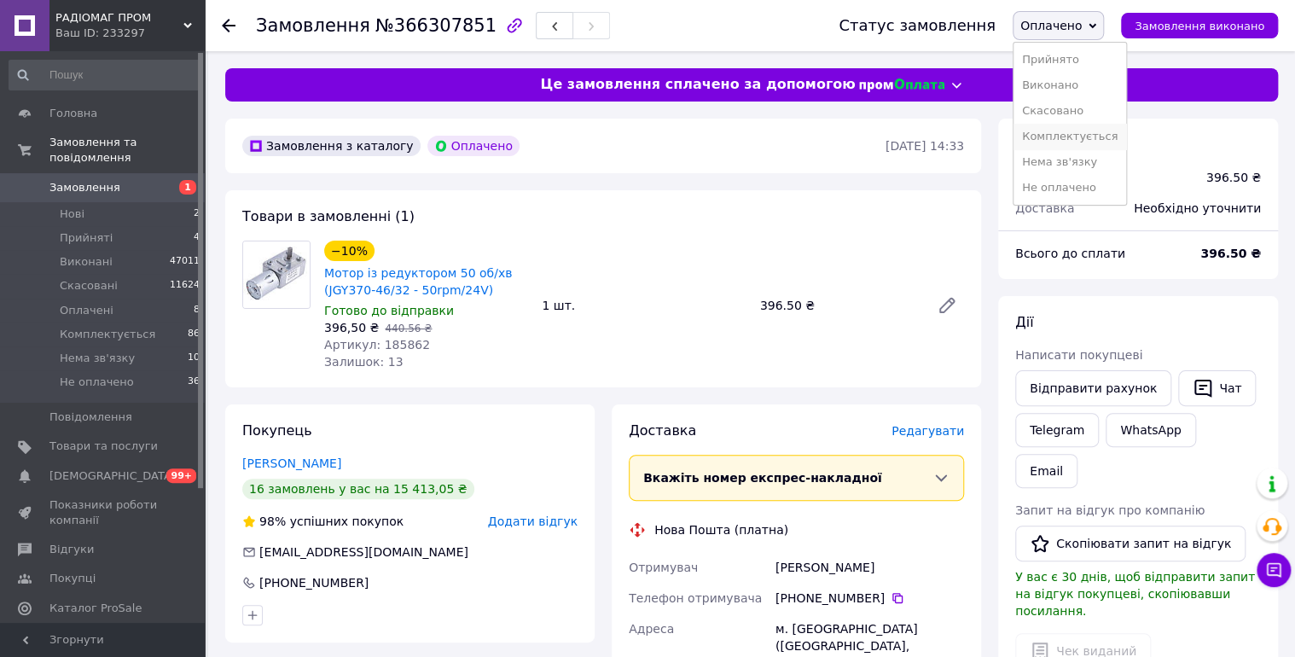
click at [1085, 132] on li "Комплектується" at bounding box center [1069, 137] width 113 height 26
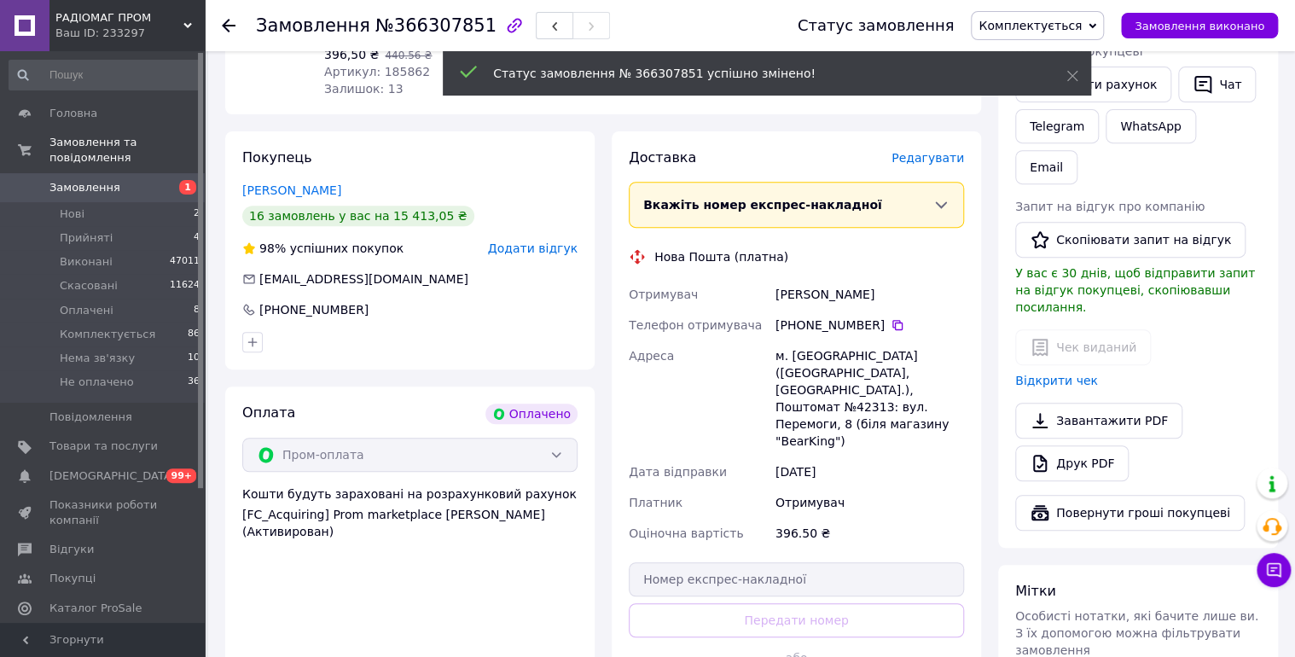
scroll to position [182, 0]
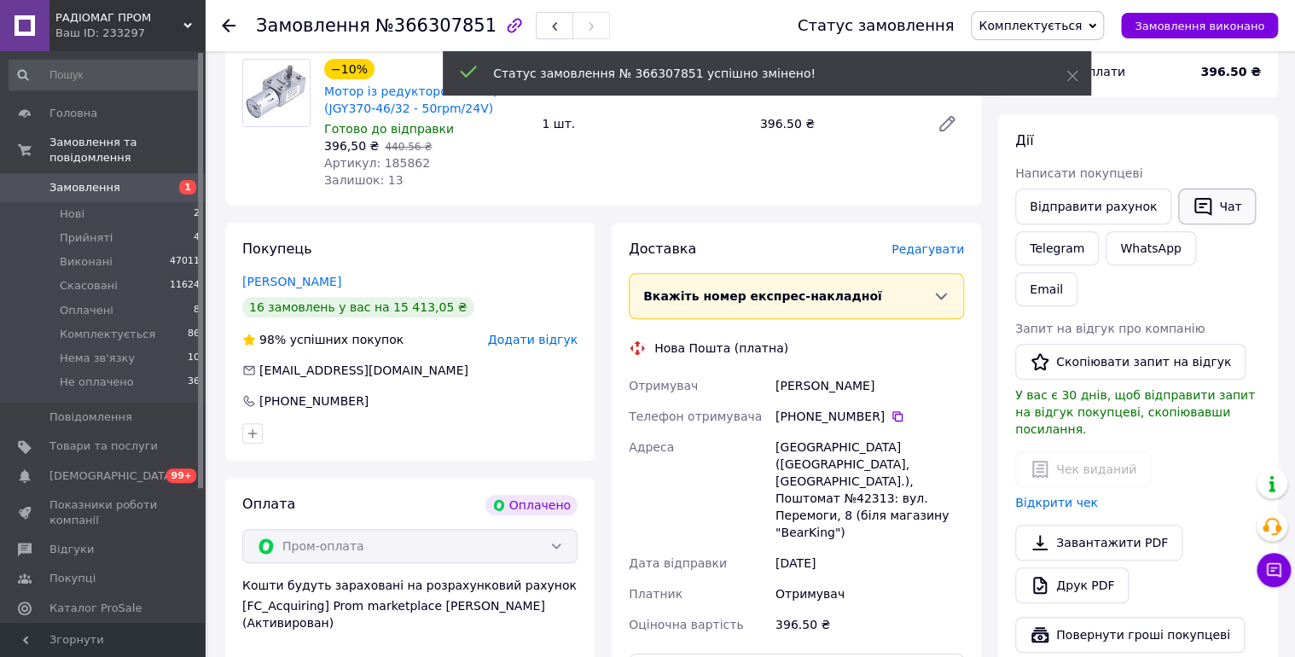
click at [1217, 200] on button "Чат" at bounding box center [1217, 207] width 78 height 36
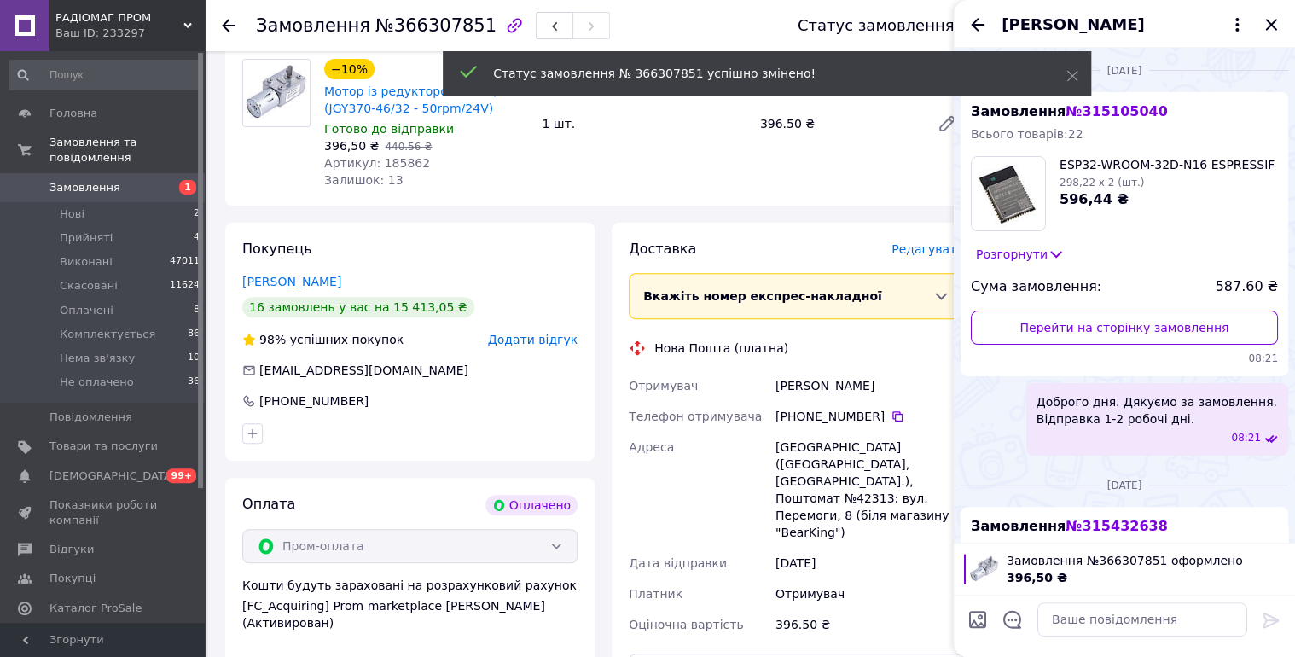
scroll to position [239, 0]
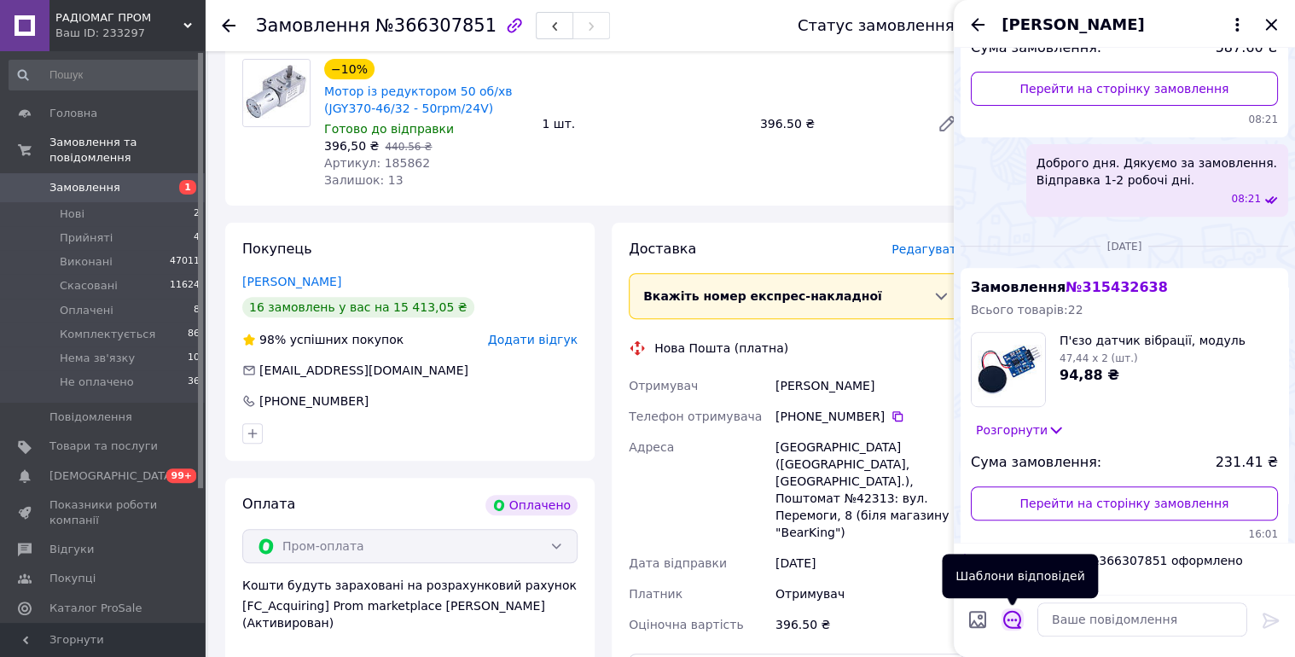
click at [1012, 615] on icon "Відкрити шаблони відповідей" at bounding box center [1012, 619] width 19 height 19
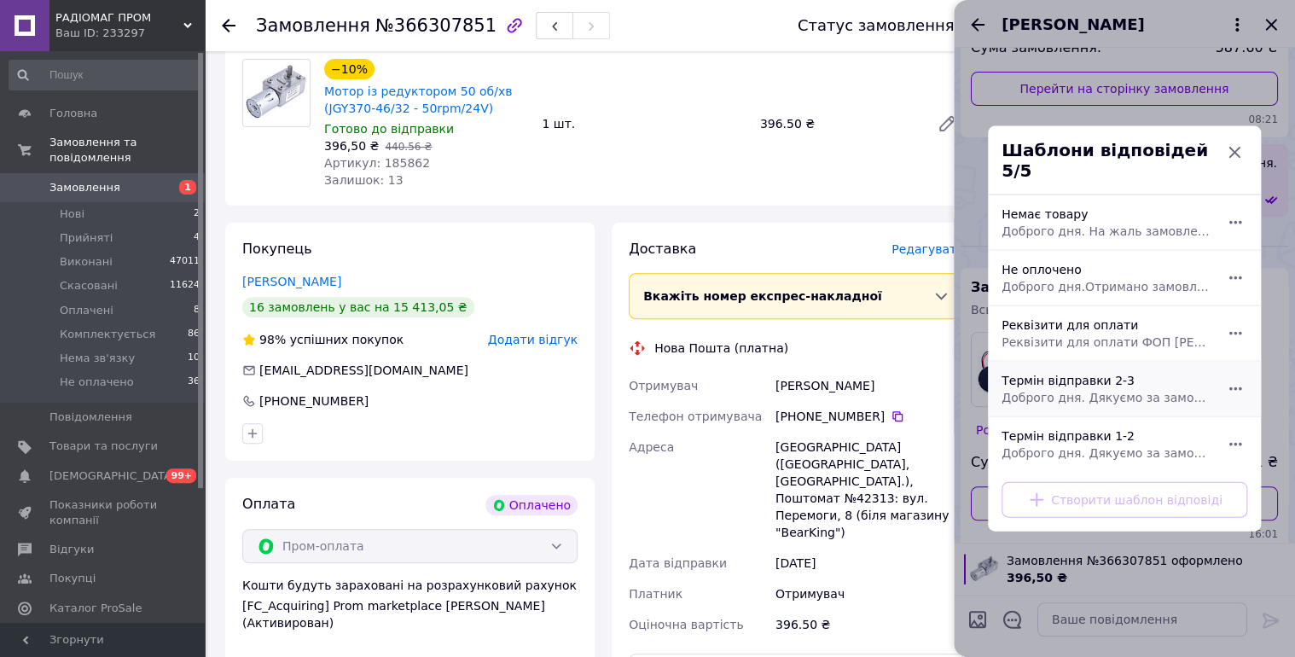
click at [1129, 379] on div "Термін відправки 2-3 Доброго дня. Дякуємо за замовлення. Відправка 2-3 робочі д…" at bounding box center [1106, 389] width 222 height 48
type textarea "Доброго дня. Дякуємо за замовлення. Відправка 2-3 робочі дні."
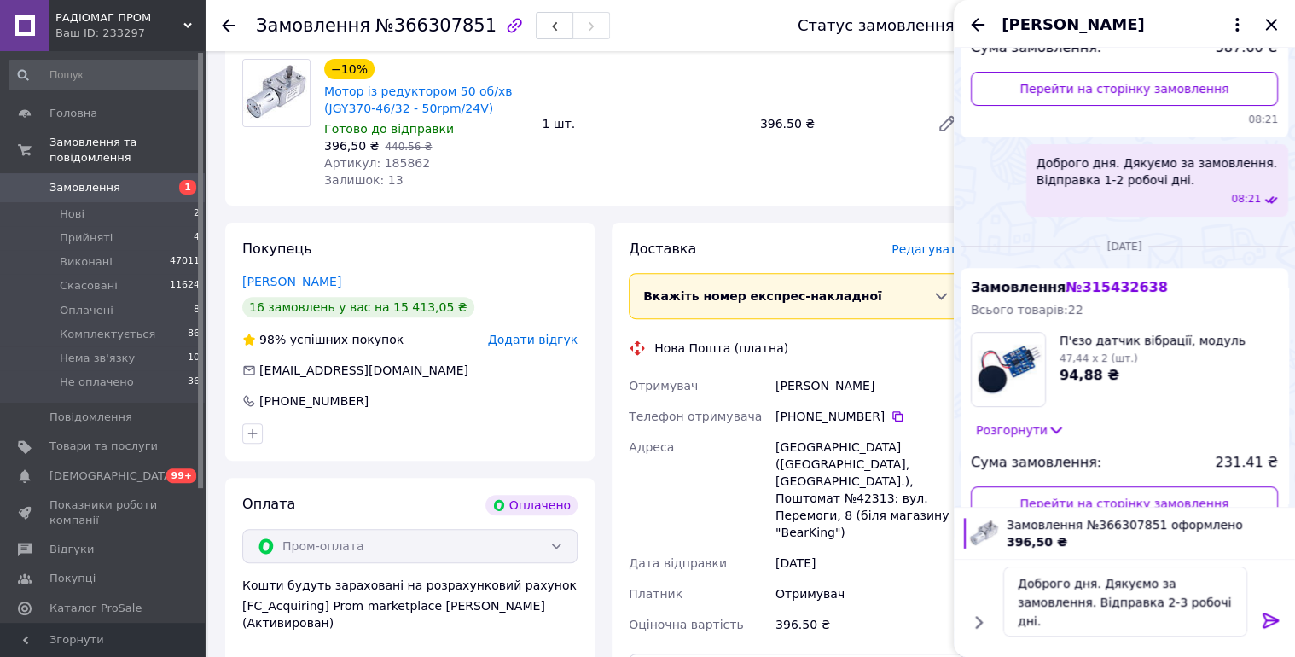
drag, startPoint x: 1269, startPoint y: 621, endPoint x: 1286, endPoint y: 485, distance: 136.7
click at [1269, 619] on icon at bounding box center [1271, 620] width 20 height 20
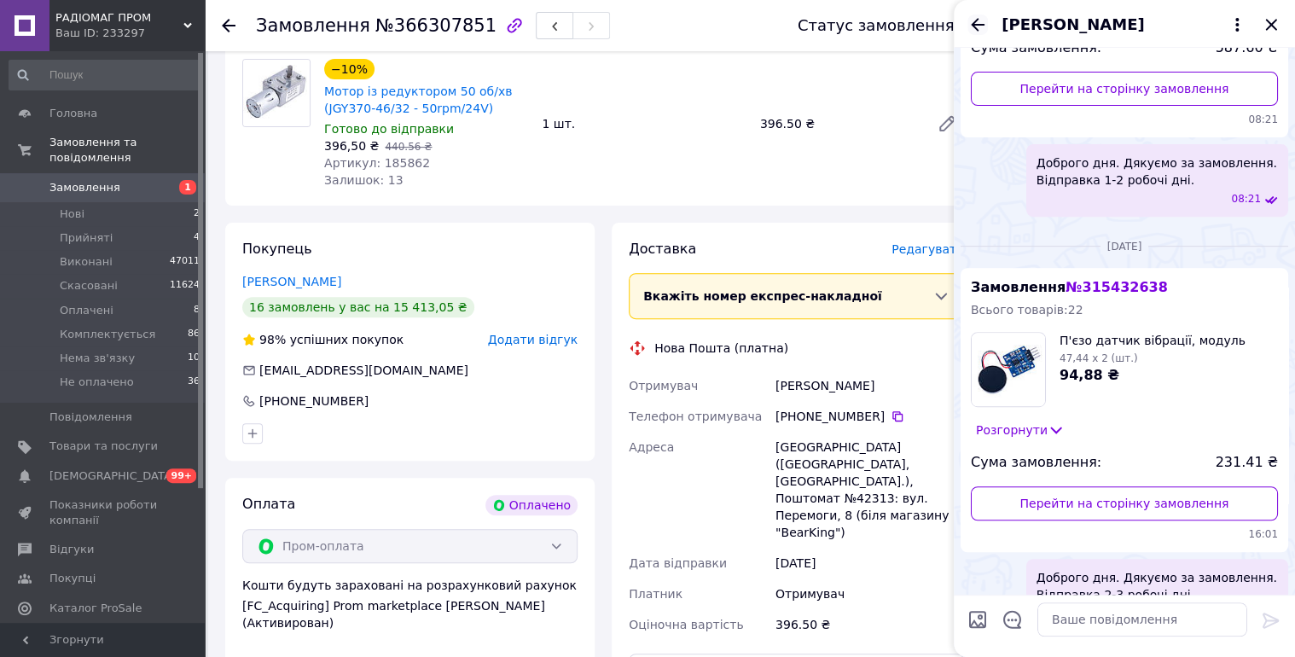
click at [975, 24] on icon "Назад" at bounding box center [977, 25] width 20 height 20
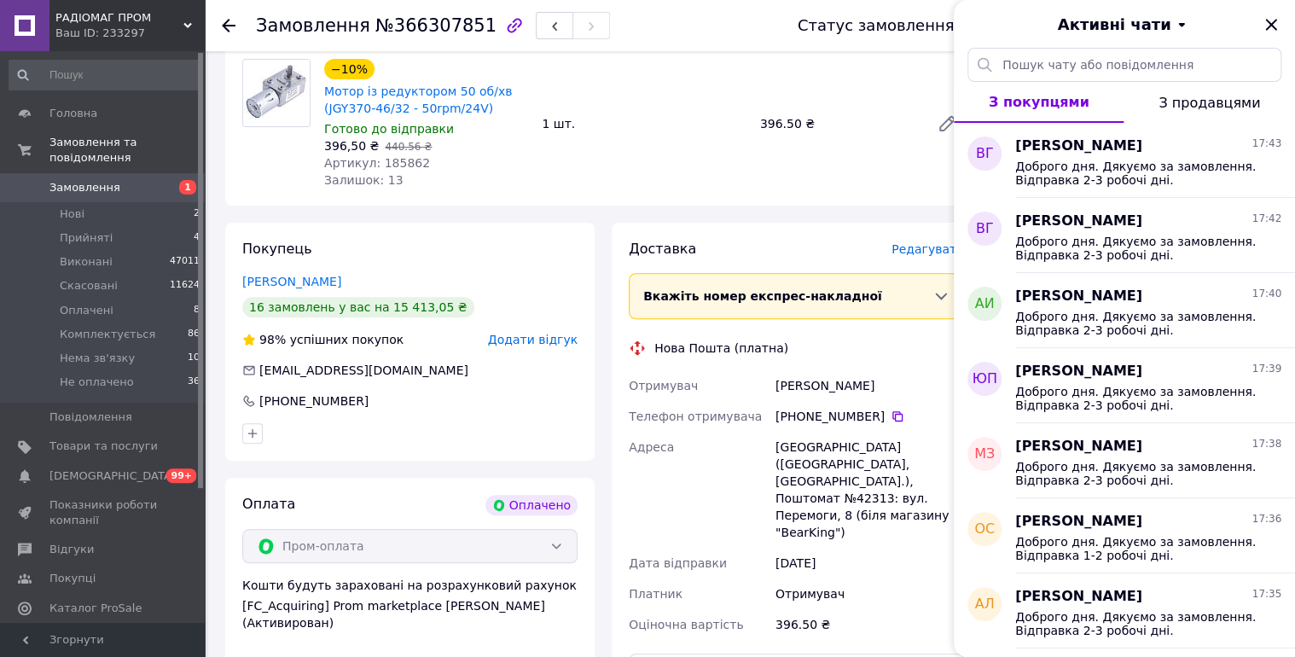
drag, startPoint x: 1280, startPoint y: 27, endPoint x: 1236, endPoint y: 27, distance: 43.5
click at [1280, 27] on icon "Закрити" at bounding box center [1271, 25] width 20 height 20
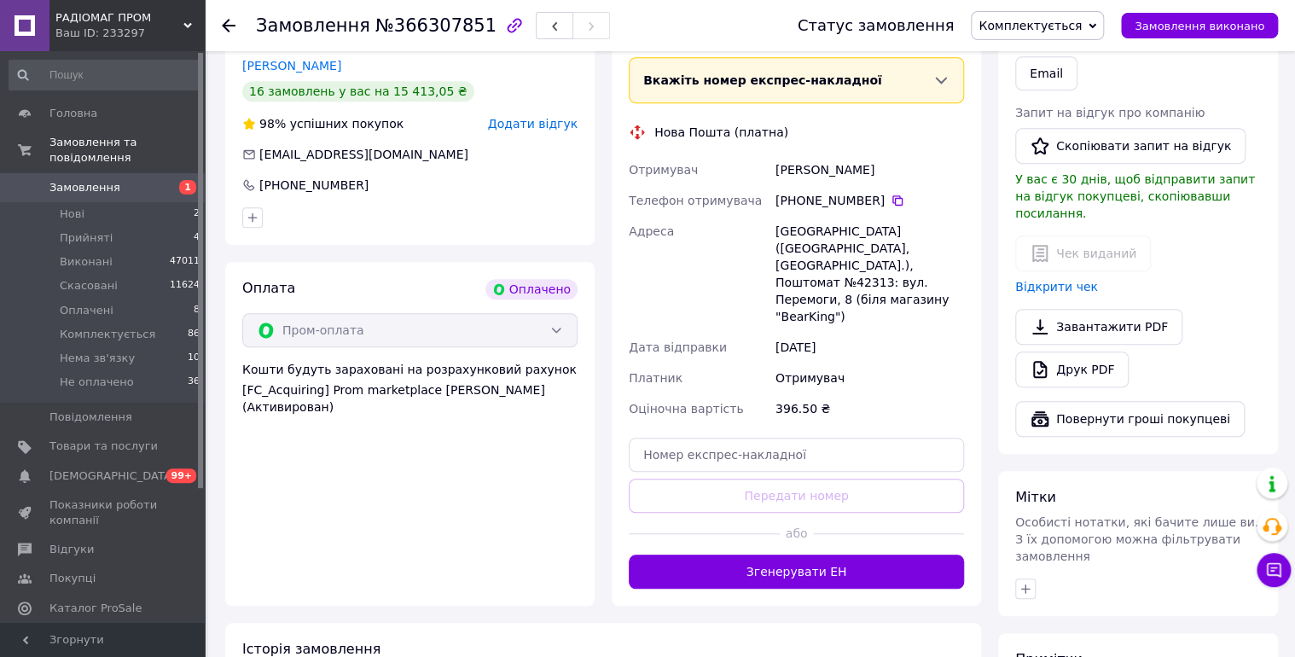
scroll to position [546, 0]
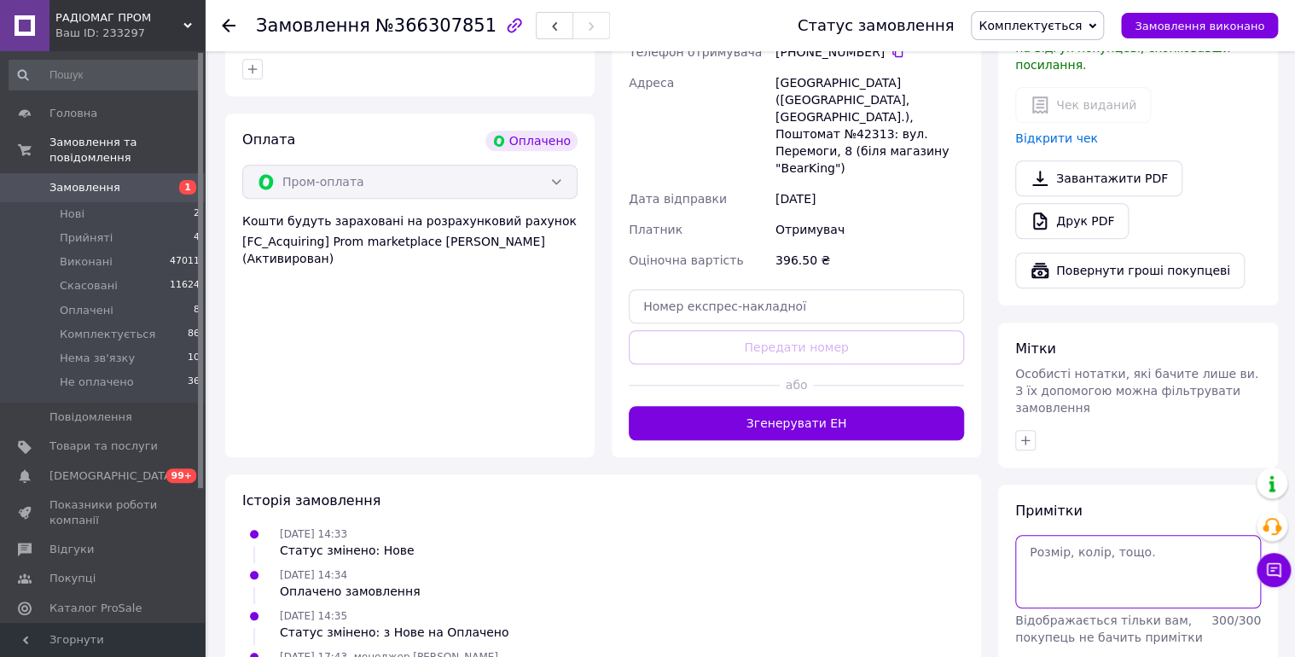
click at [1099, 535] on textarea at bounding box center [1138, 571] width 246 height 73
type textarea "12/10 чат."
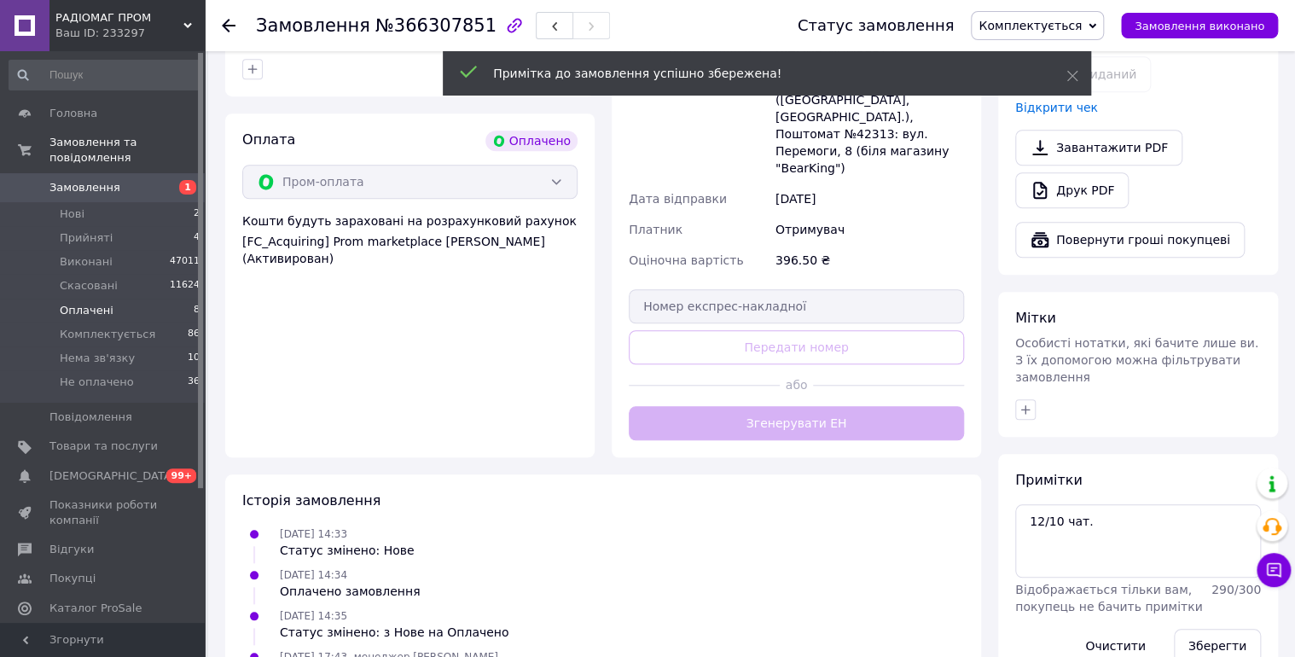
click at [82, 303] on span "Оплачені" at bounding box center [87, 310] width 54 height 15
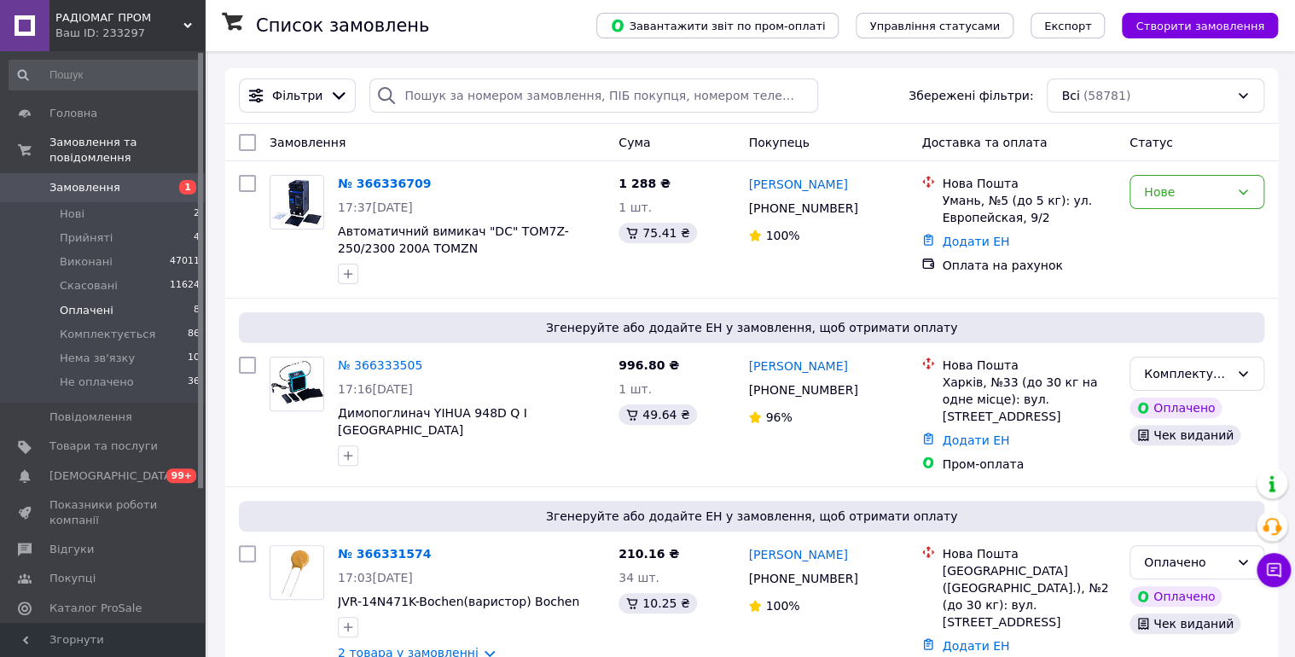
click at [84, 303] on span "Оплачені" at bounding box center [87, 310] width 54 height 15
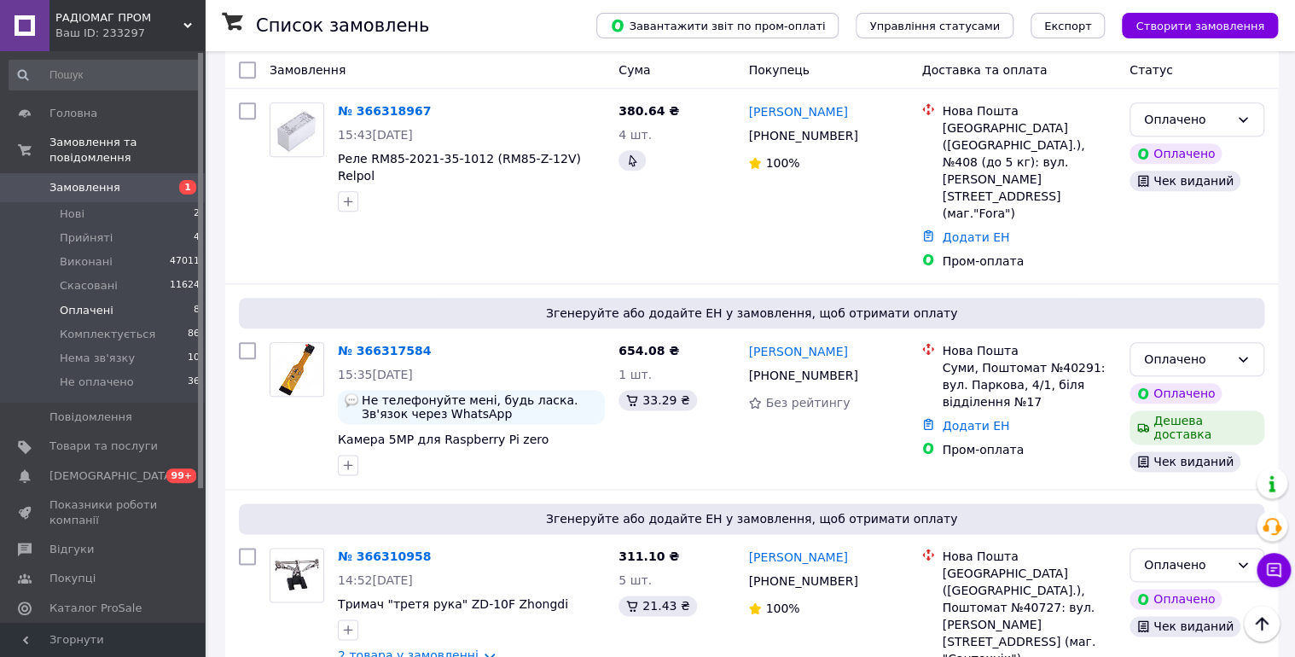
scroll to position [1173, 0]
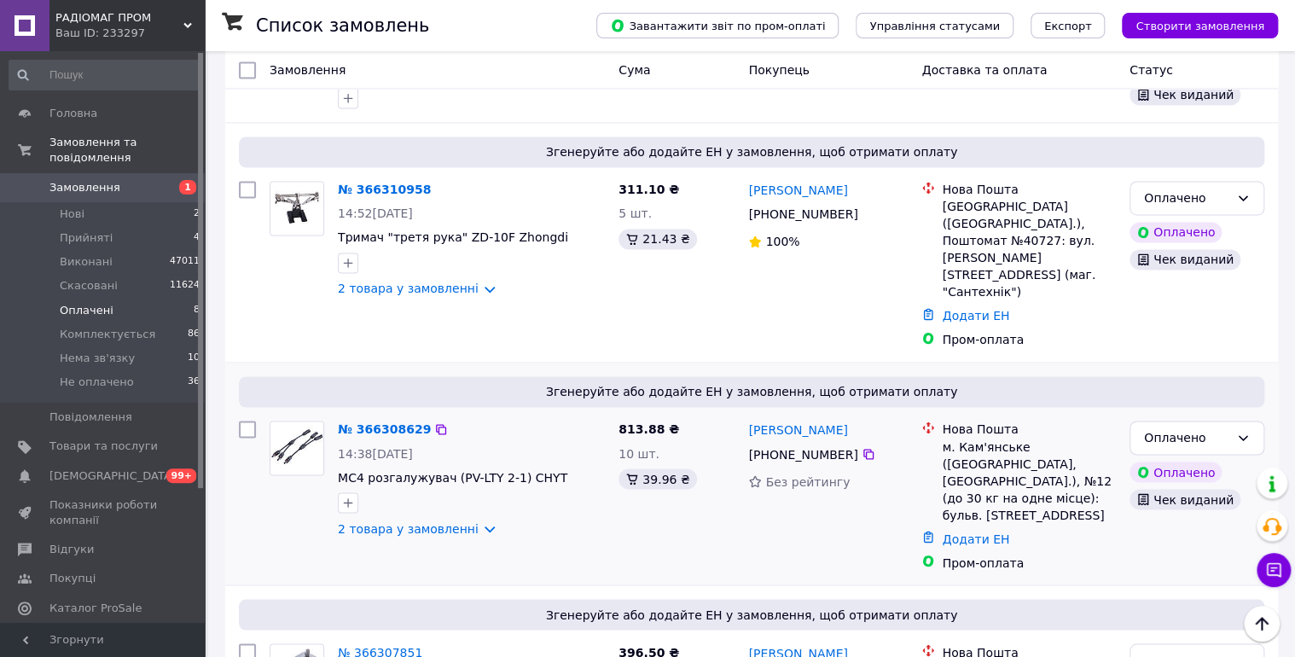
click at [795, 419] on div "Сергей Агафонов" at bounding box center [797, 429] width 102 height 21
drag, startPoint x: 791, startPoint y: 283, endPoint x: 780, endPoint y: 283, distance: 11.1
click at [791, 421] on link "Сергей Агафонов" at bounding box center [797, 429] width 99 height 17
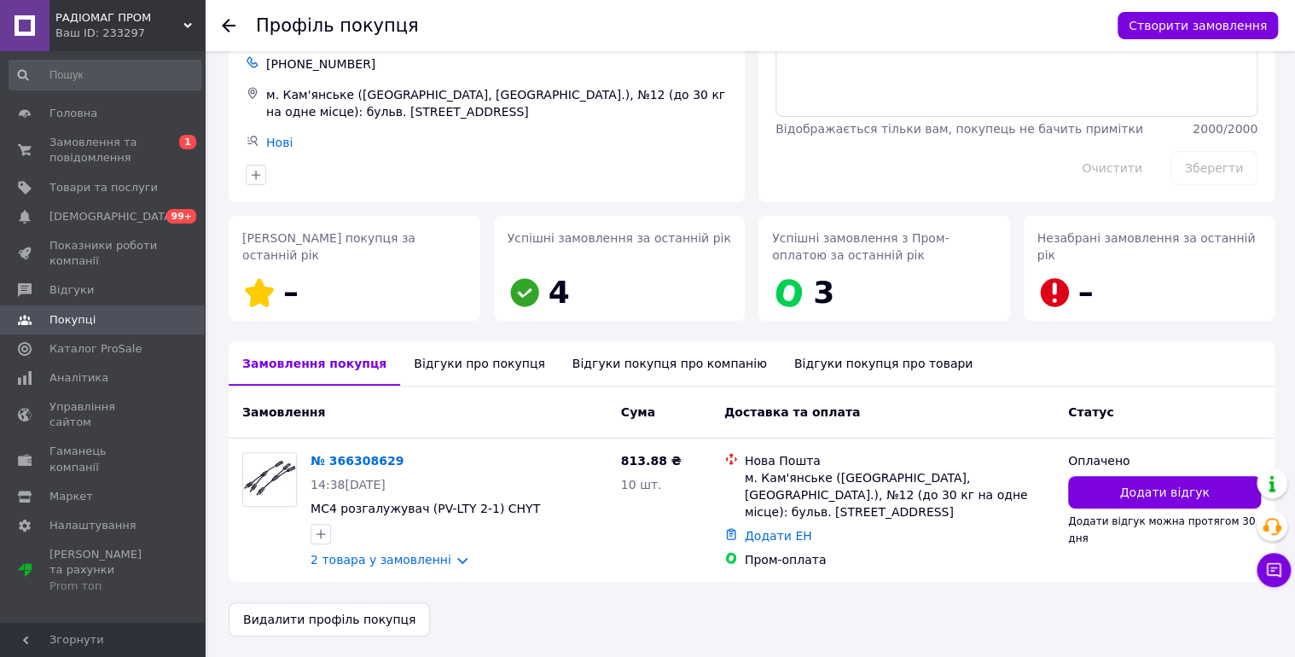
scroll to position [102, 0]
click at [409, 457] on icon at bounding box center [414, 461] width 10 height 10
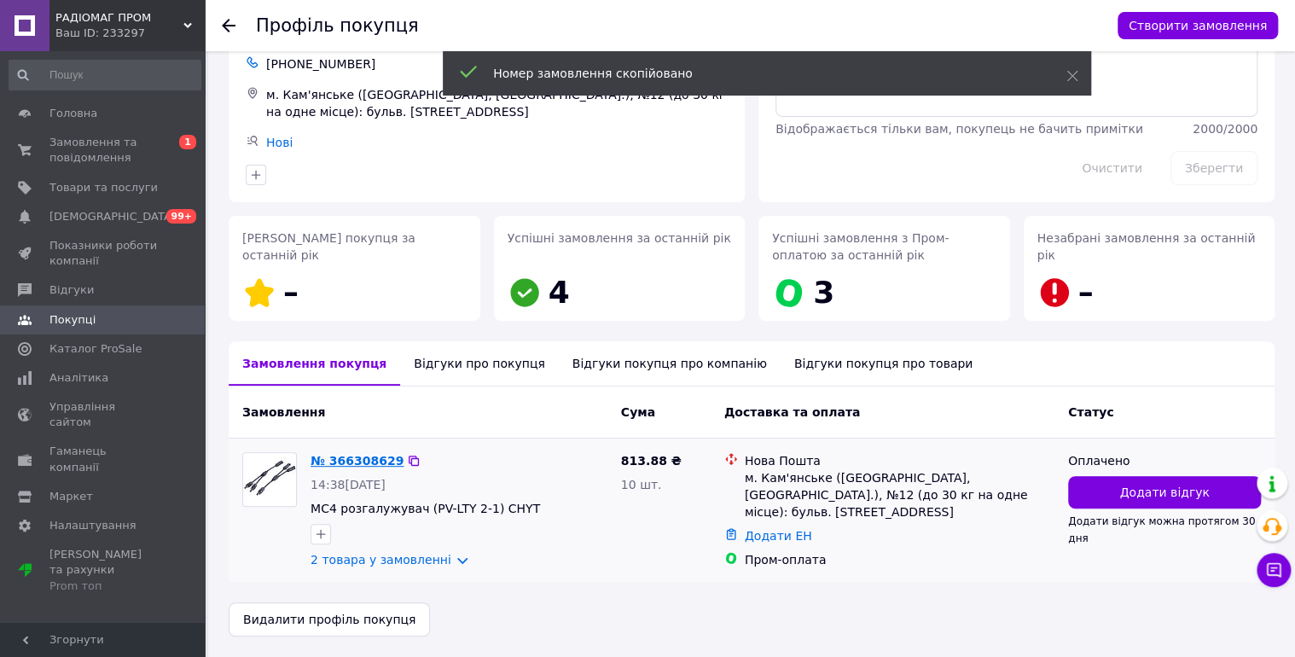
click at [372, 457] on link "№ 366308629" at bounding box center [357, 461] width 93 height 14
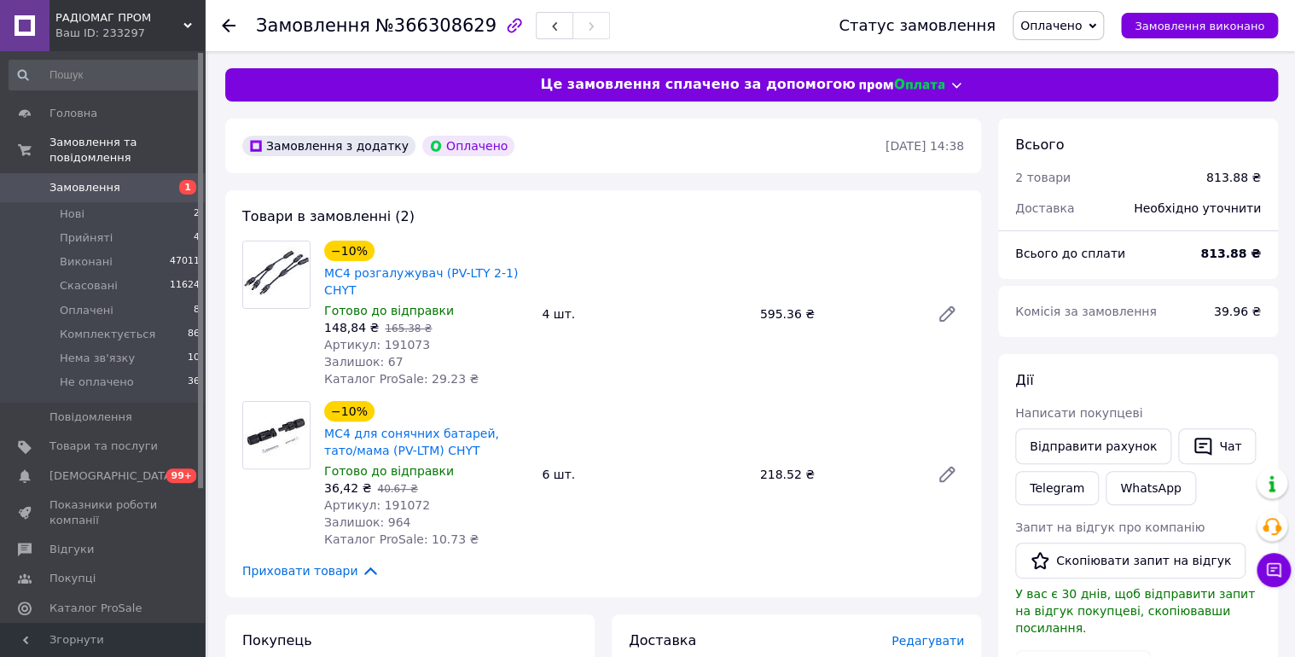
drag, startPoint x: 1072, startPoint y: 26, endPoint x: 1137, endPoint y: 72, distance: 79.5
click at [1077, 27] on span "Оплачено" at bounding box center [1050, 26] width 61 height 14
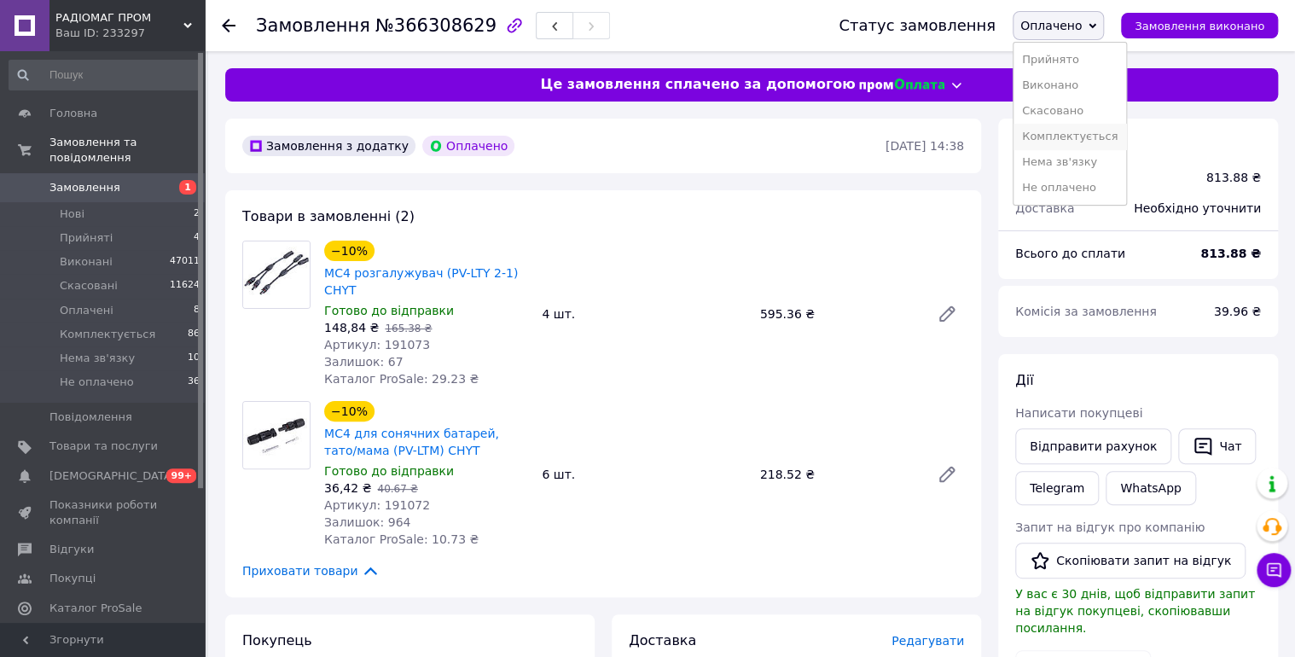
click at [1106, 136] on li "Комплектується" at bounding box center [1069, 137] width 113 height 26
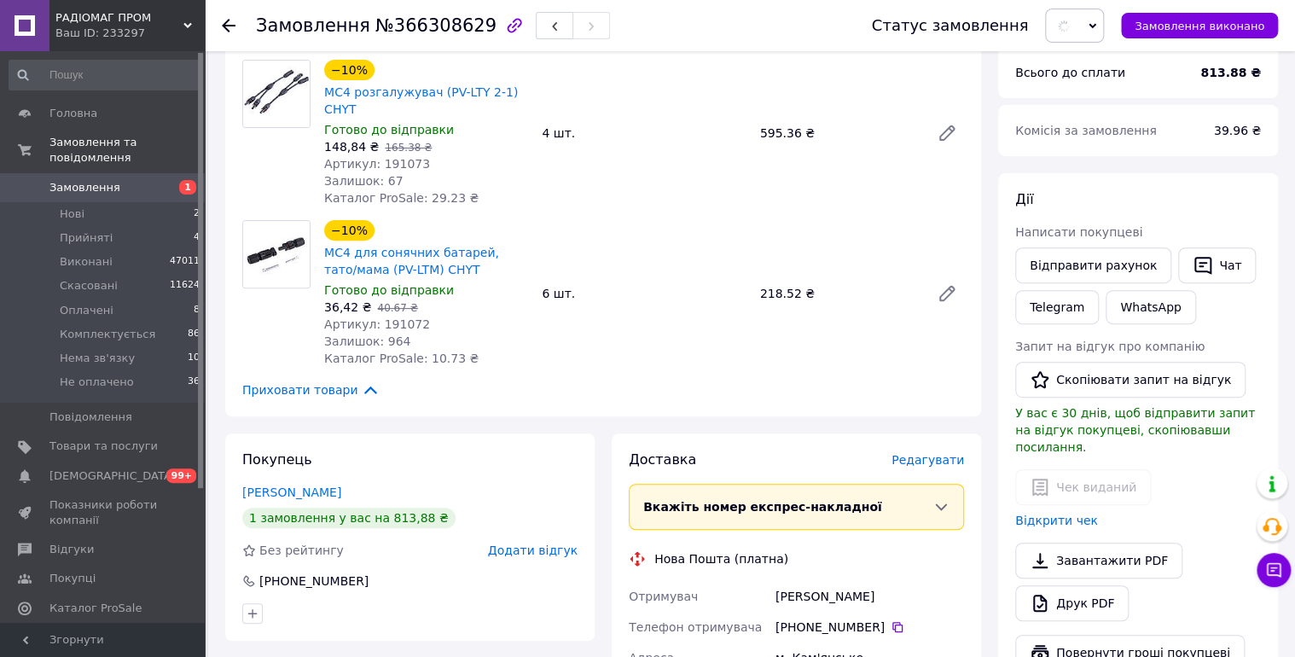
scroll to position [182, 0]
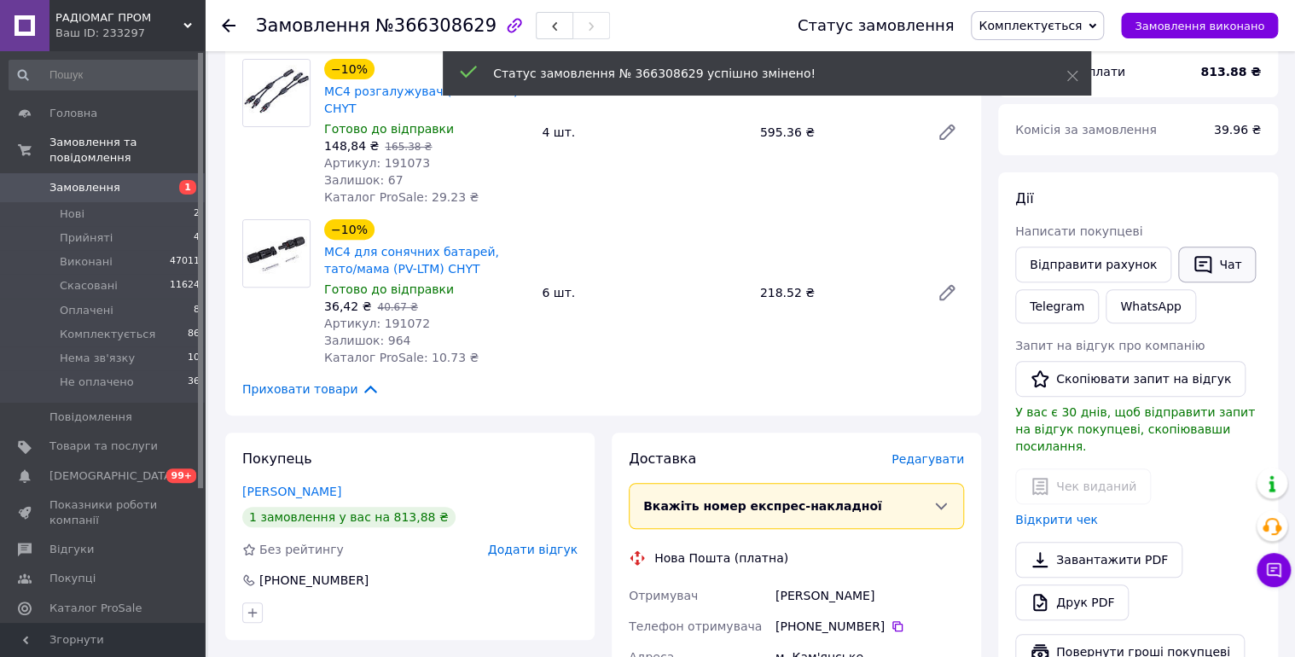
click at [1199, 263] on button "Чат" at bounding box center [1217, 265] width 78 height 36
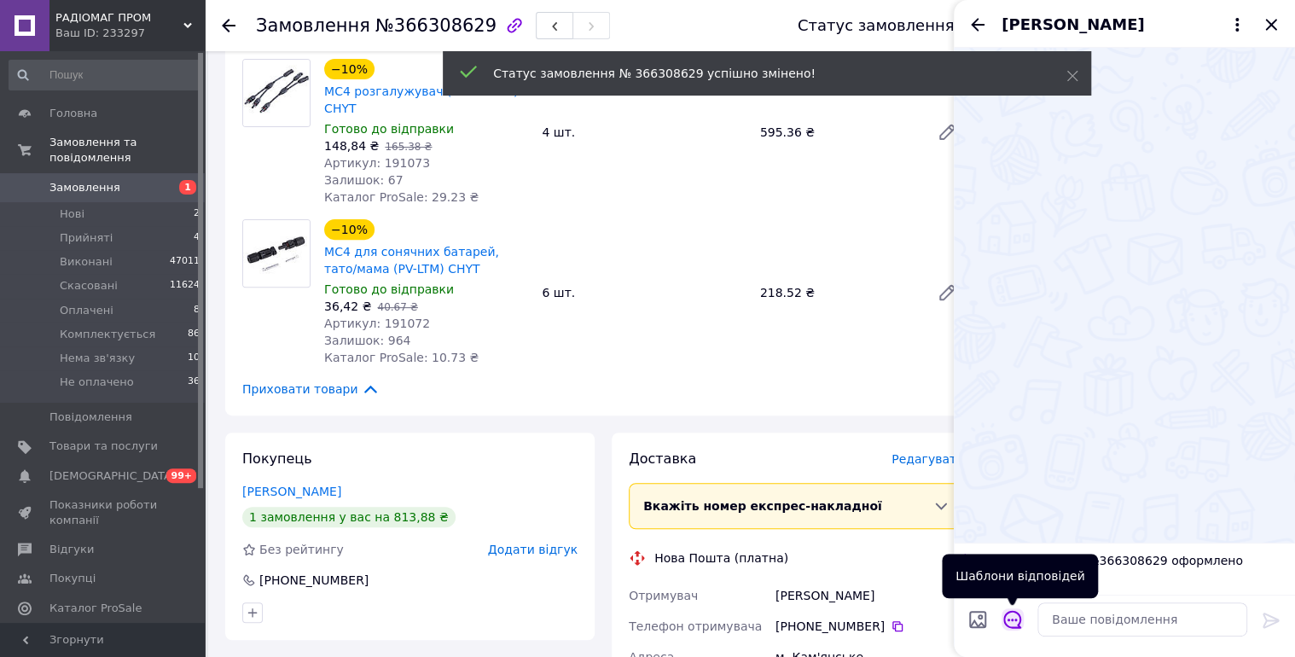
click at [1017, 624] on icon "Відкрити шаблони відповідей" at bounding box center [1012, 620] width 18 height 18
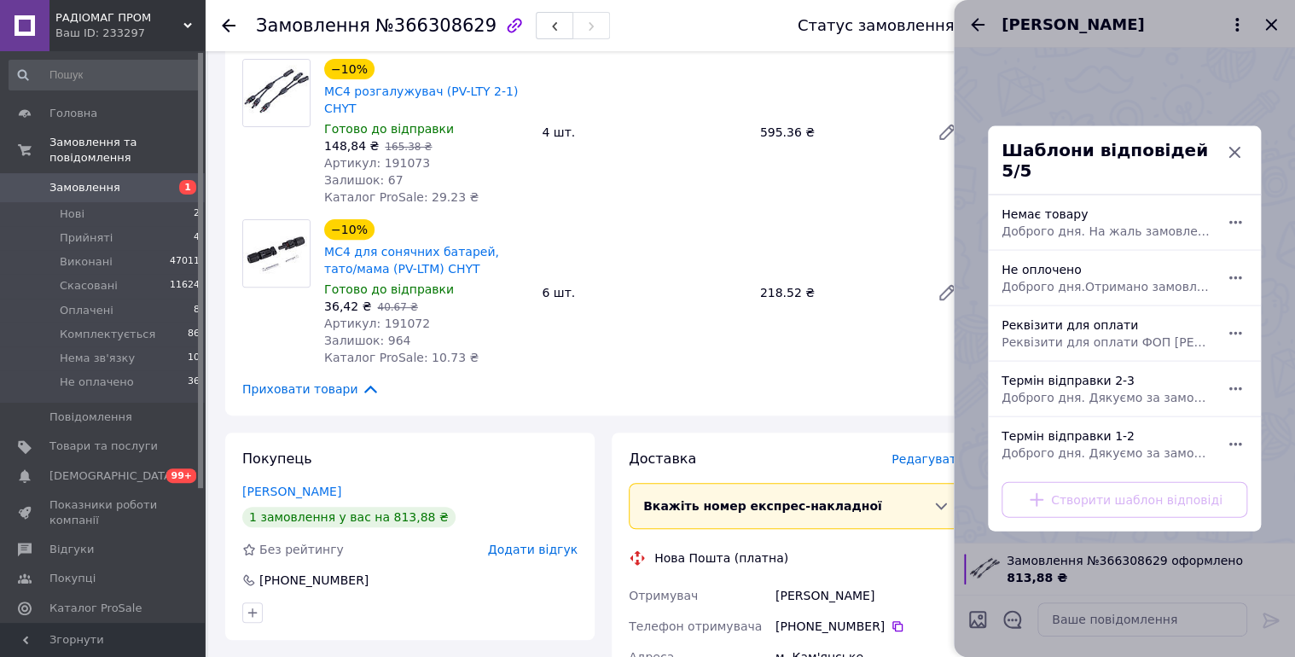
drag, startPoint x: 1087, startPoint y: 378, endPoint x: 1164, endPoint y: 441, distance: 99.4
click at [1088, 379] on div "Термін відправки 2-3 Доброго дня. Дякуємо за замовлення. Відправка 2-3 робочі д…" at bounding box center [1106, 389] width 222 height 48
type textarea "Доброго дня. Дякуємо за замовлення. Відправка 2-3 робочі дні."
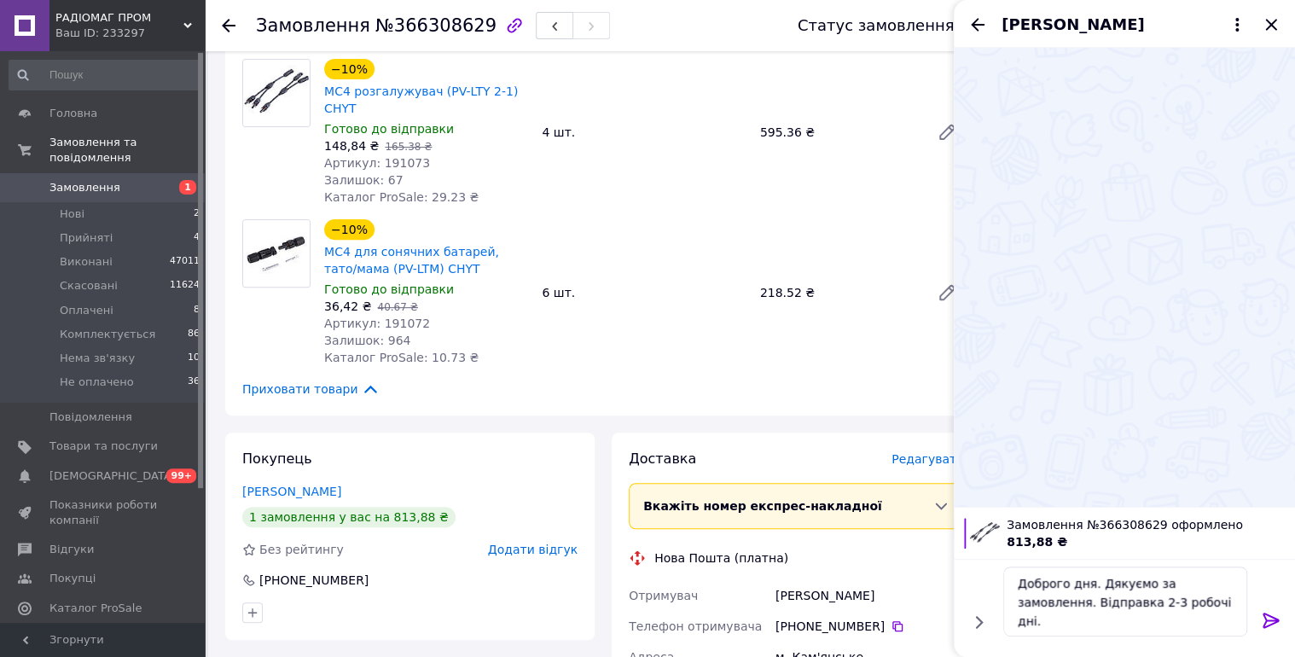
click at [1264, 618] on icon at bounding box center [1271, 620] width 20 height 20
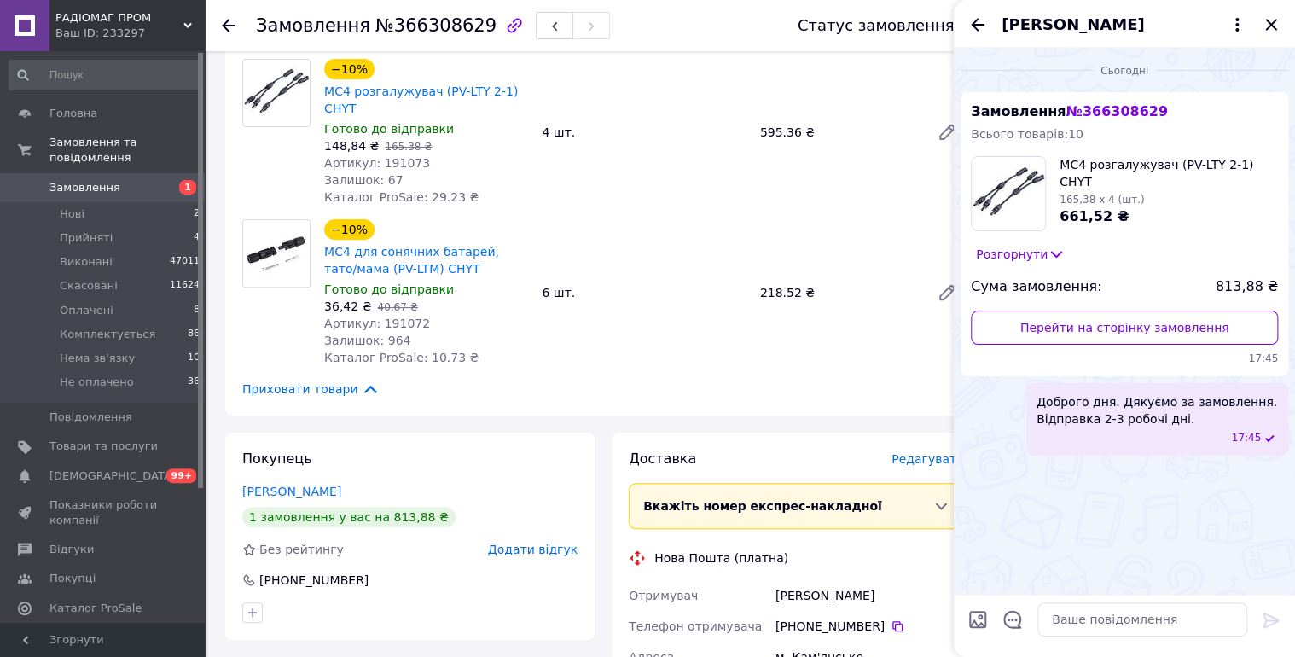
drag, startPoint x: 978, startPoint y: 24, endPoint x: 1257, endPoint y: 44, distance: 279.6
click at [978, 24] on icon "Назад" at bounding box center [978, 24] width 14 height 13
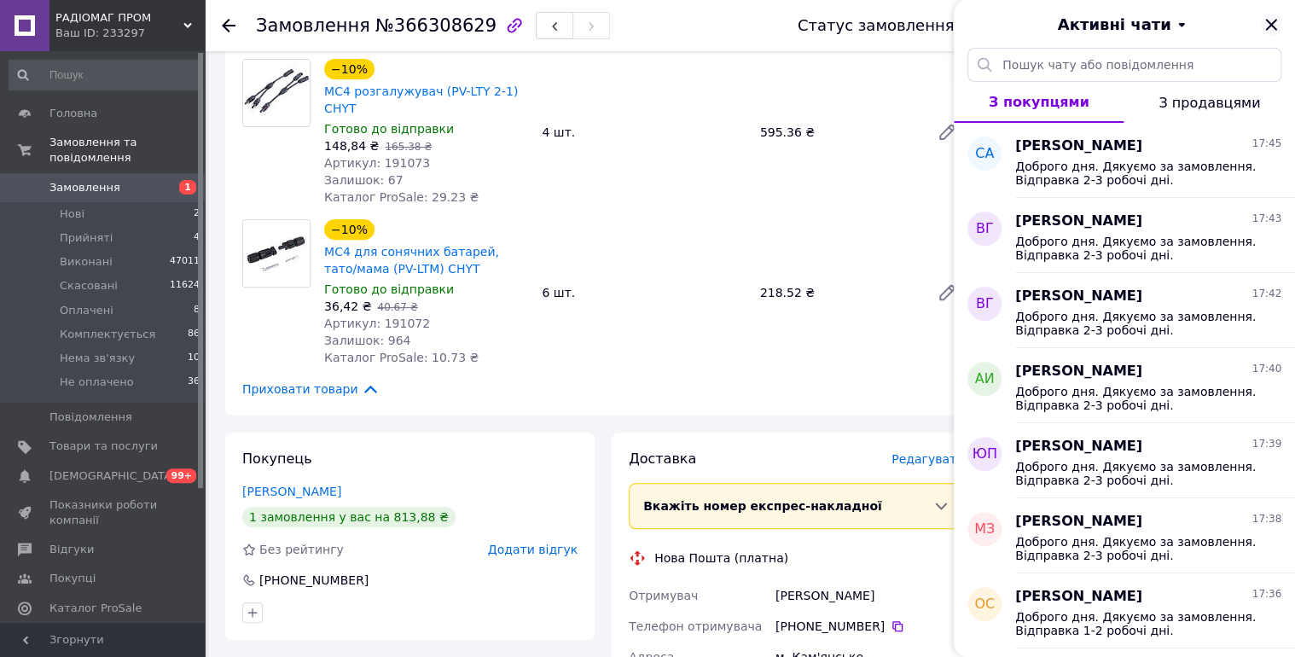
click at [1273, 20] on icon "Закрити" at bounding box center [1271, 25] width 20 height 20
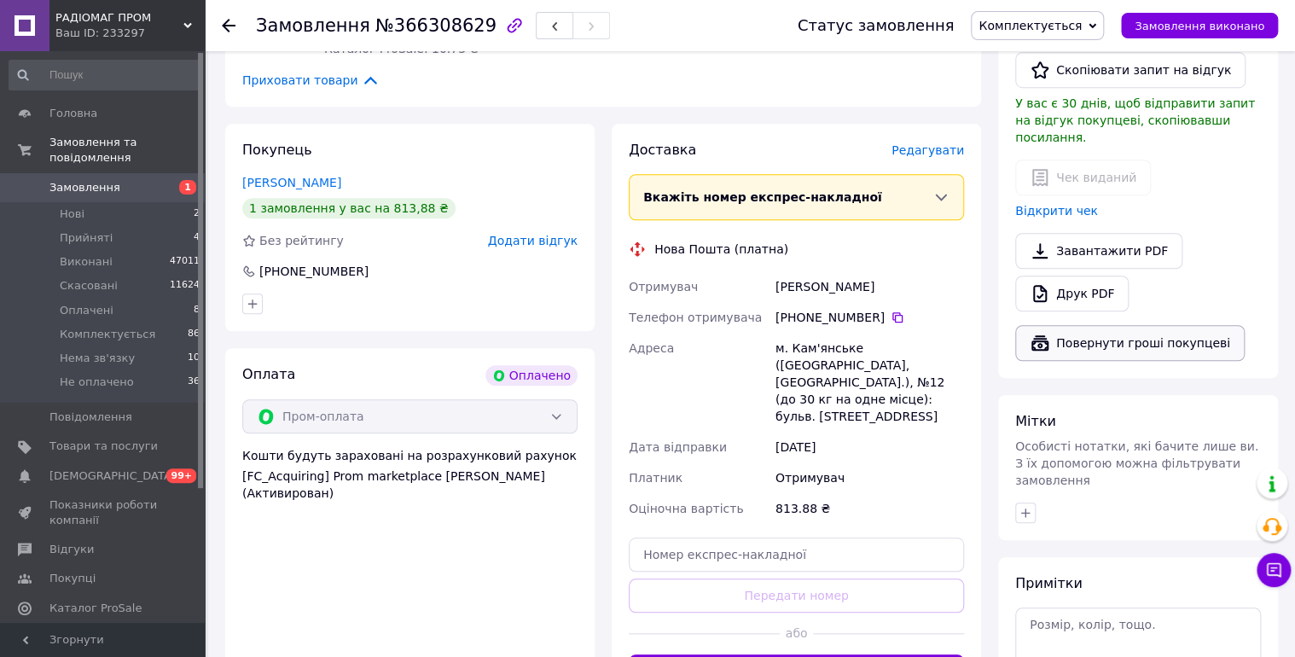
scroll to position [636, 0]
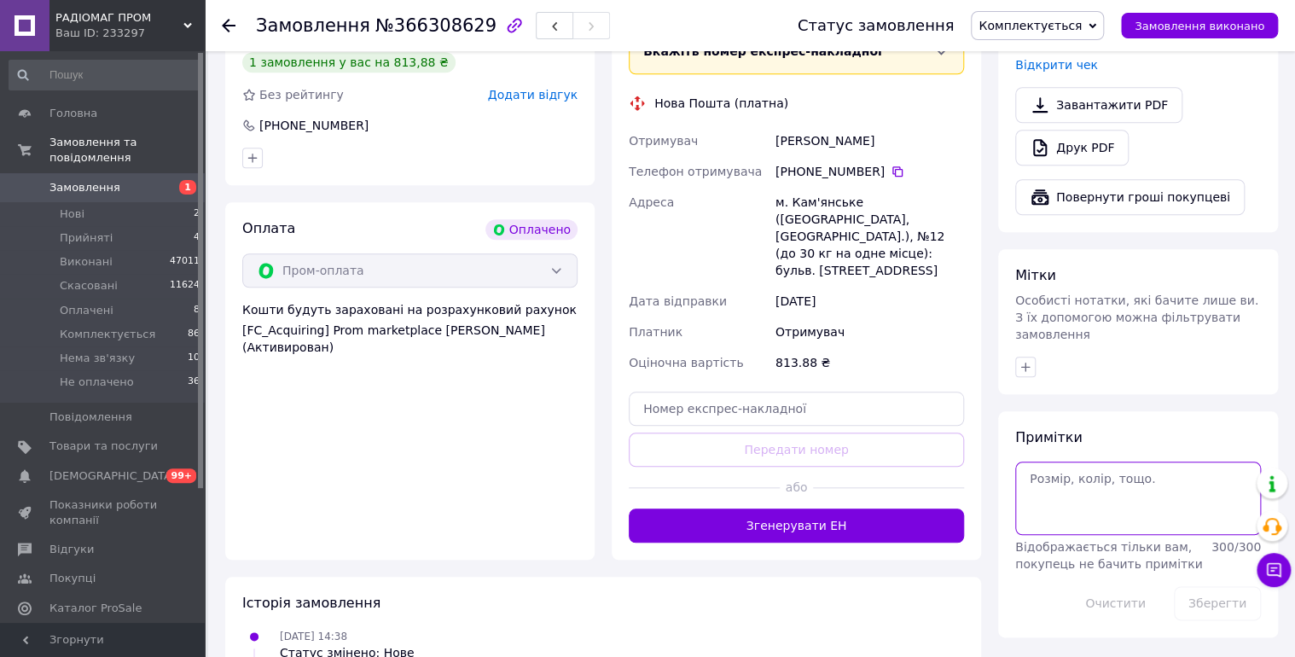
click at [1099, 461] on textarea at bounding box center [1138, 497] width 246 height 73
type textarea "12/10 чат."
click at [1206, 586] on button "Зберегти" at bounding box center [1217, 603] width 87 height 34
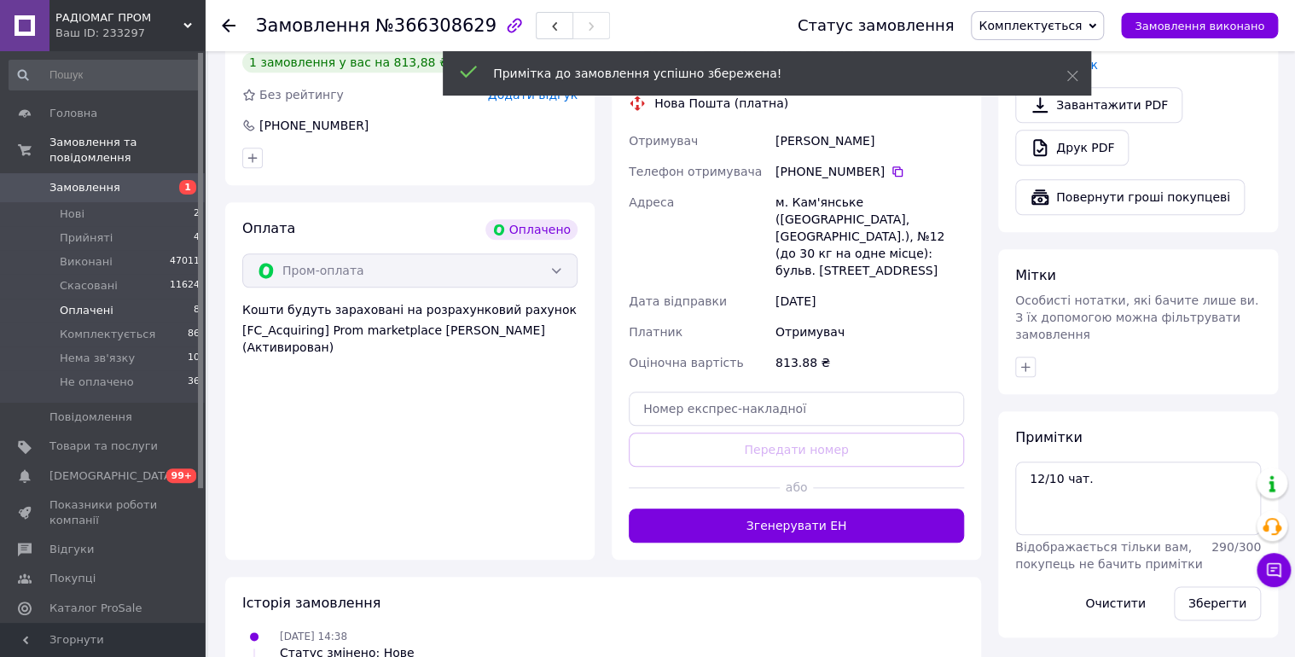
click at [74, 303] on span "Оплачені" at bounding box center [87, 310] width 54 height 15
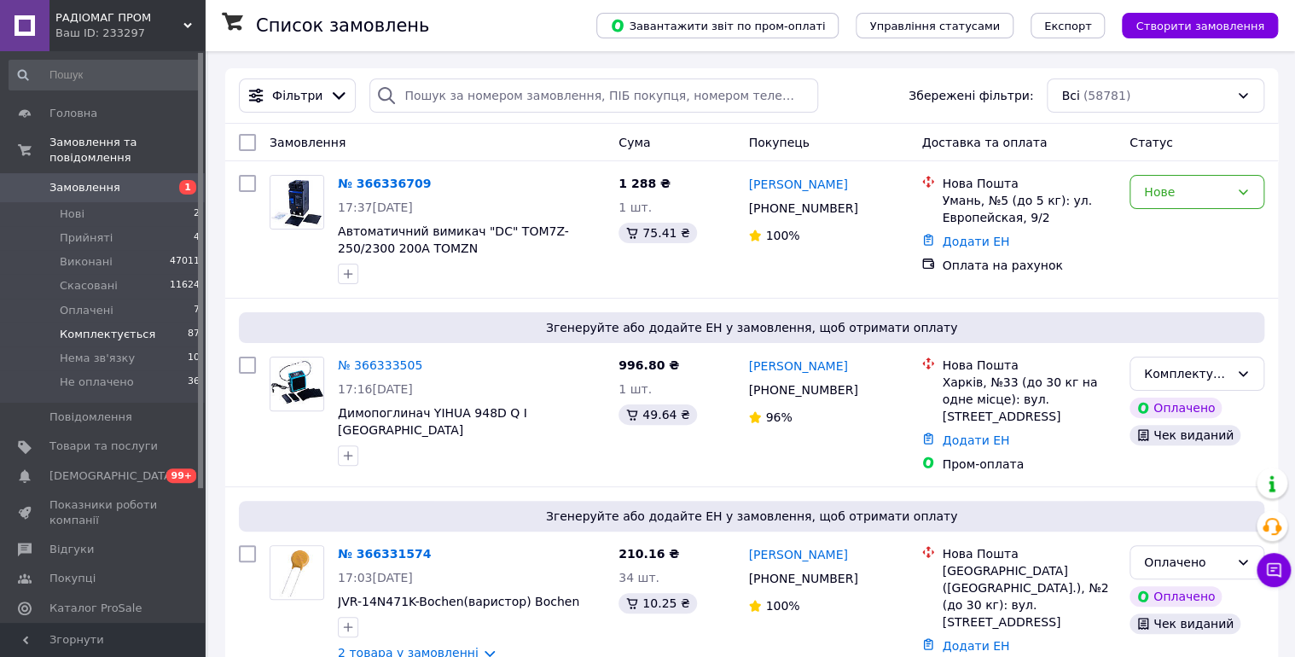
drag, startPoint x: 74, startPoint y: 300, endPoint x: 32, endPoint y: 306, distance: 42.2
click at [74, 303] on span "Оплачені" at bounding box center [87, 310] width 54 height 15
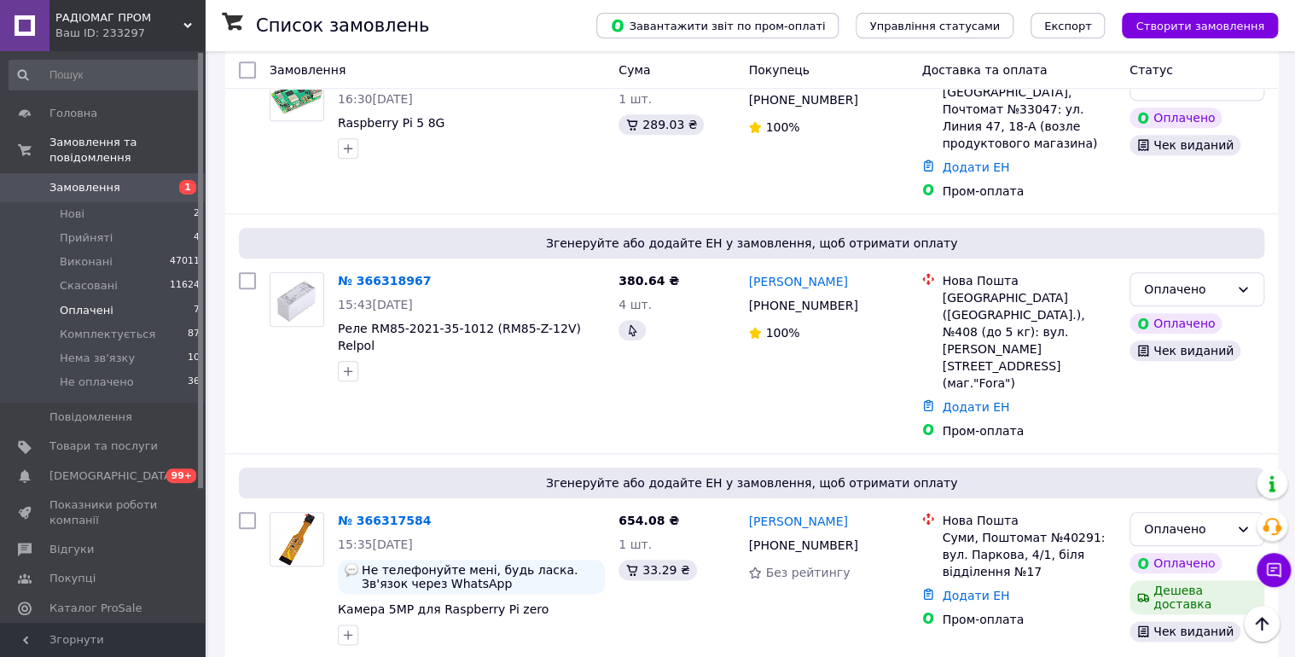
scroll to position [967, 0]
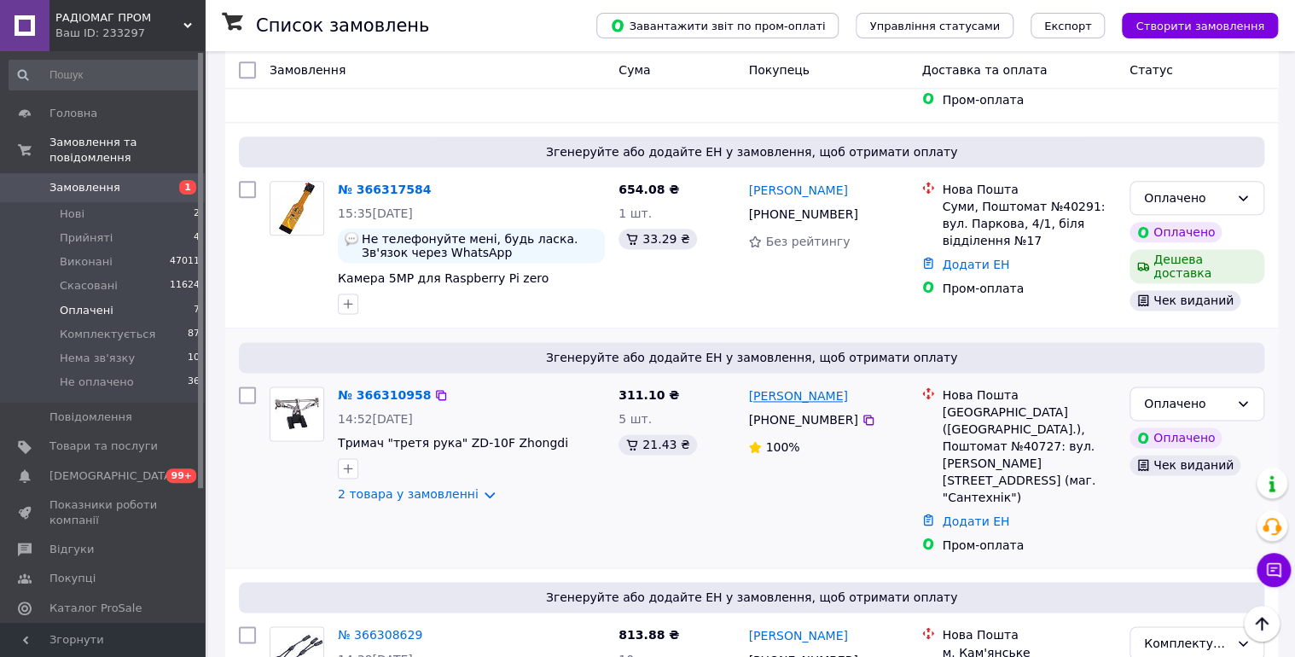
click at [784, 387] on link "Олександр Дорогих" at bounding box center [797, 395] width 99 height 17
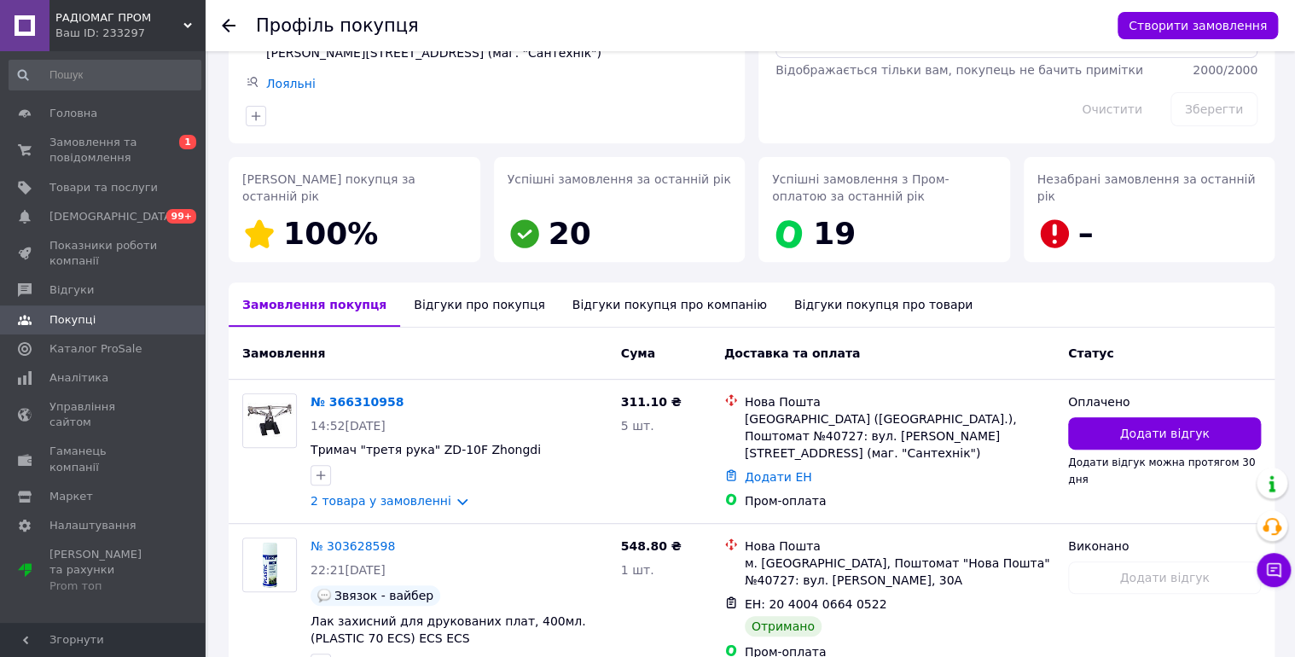
scroll to position [273, 0]
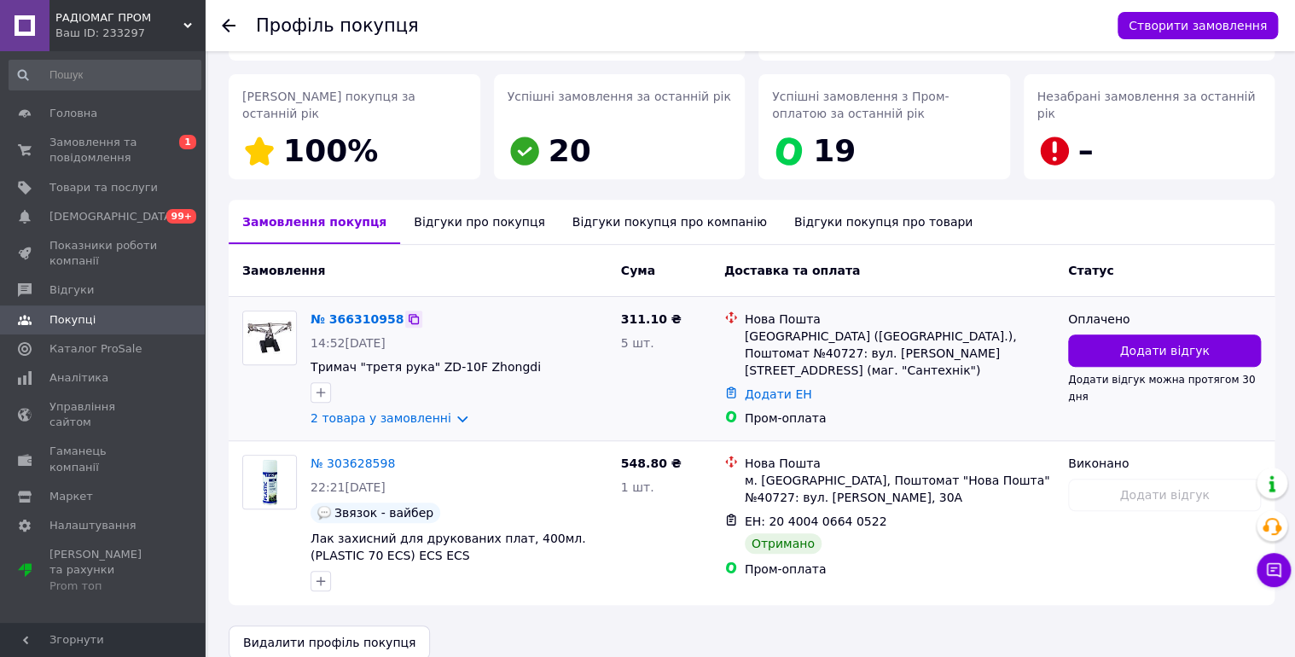
click at [409, 319] on icon at bounding box center [414, 319] width 10 height 10
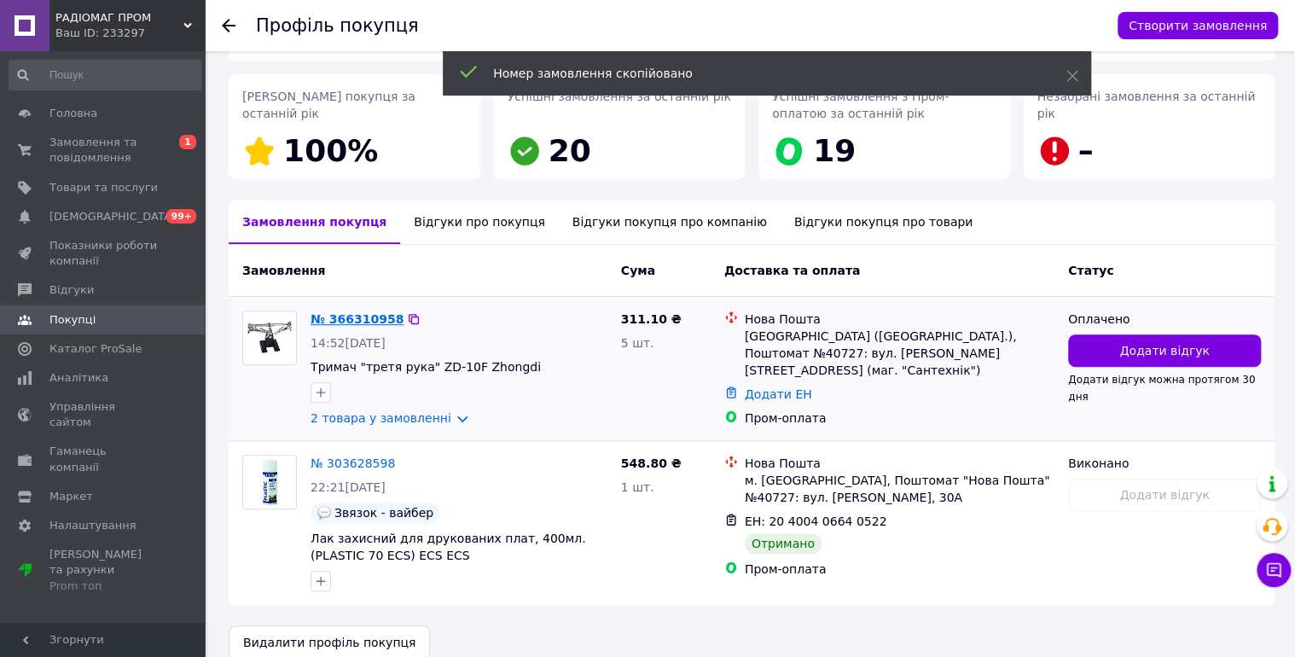
click at [357, 319] on link "№ 366310958" at bounding box center [357, 319] width 93 height 14
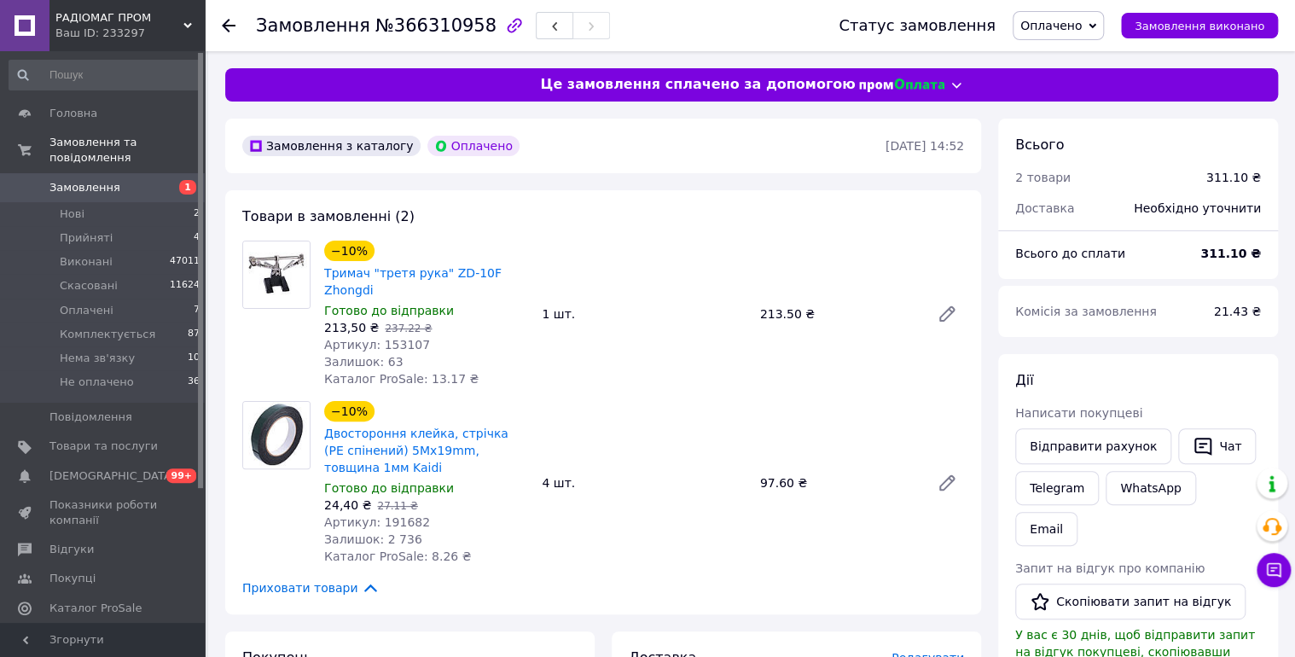
click at [1082, 30] on span "Оплачено" at bounding box center [1050, 26] width 61 height 14
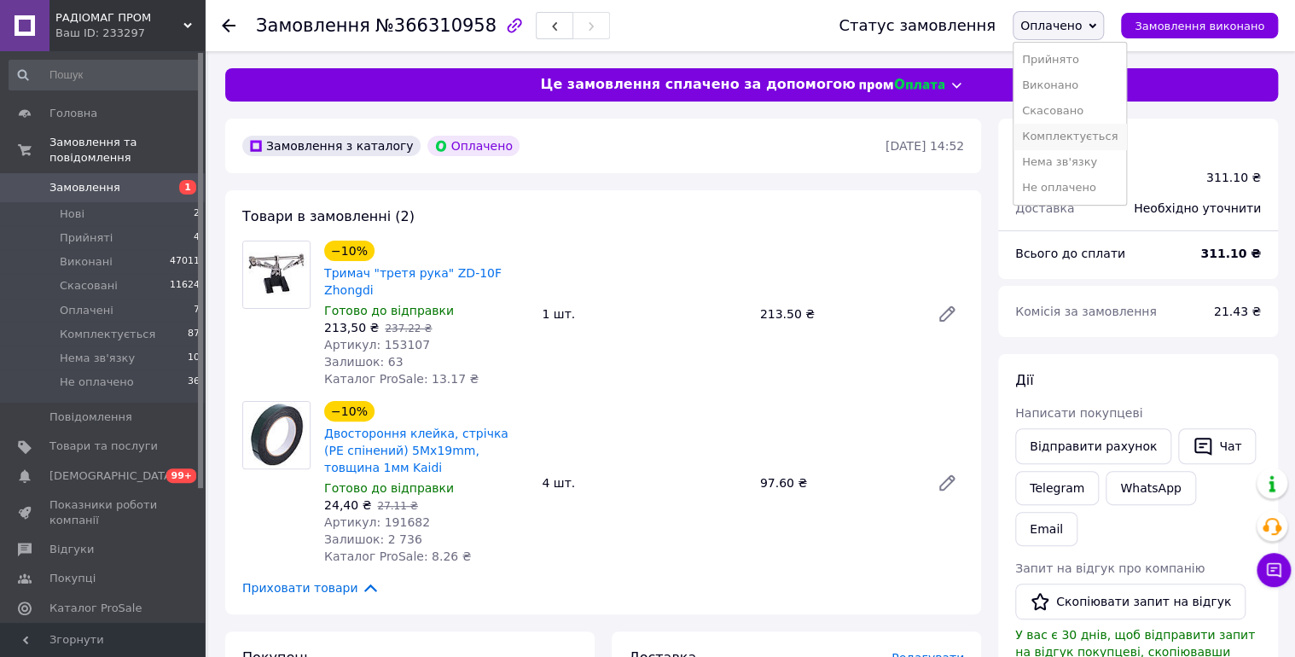
click at [1099, 126] on li "Комплектується" at bounding box center [1069, 137] width 113 height 26
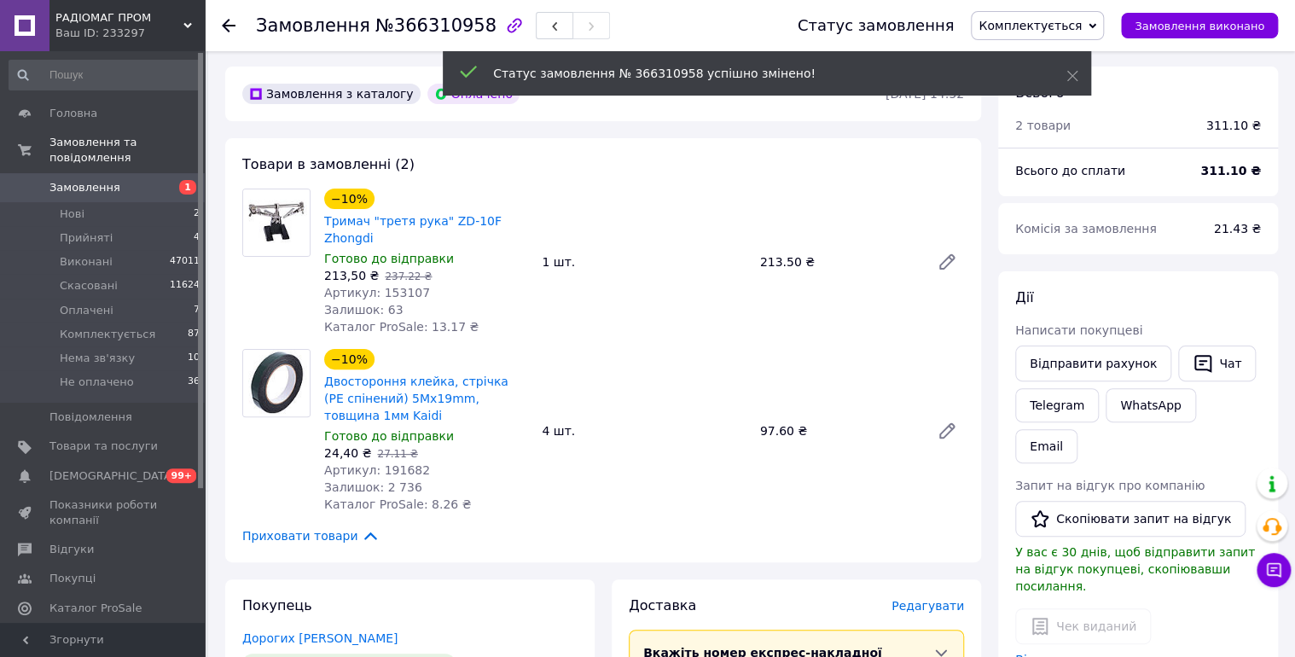
scroll to position [90, 0]
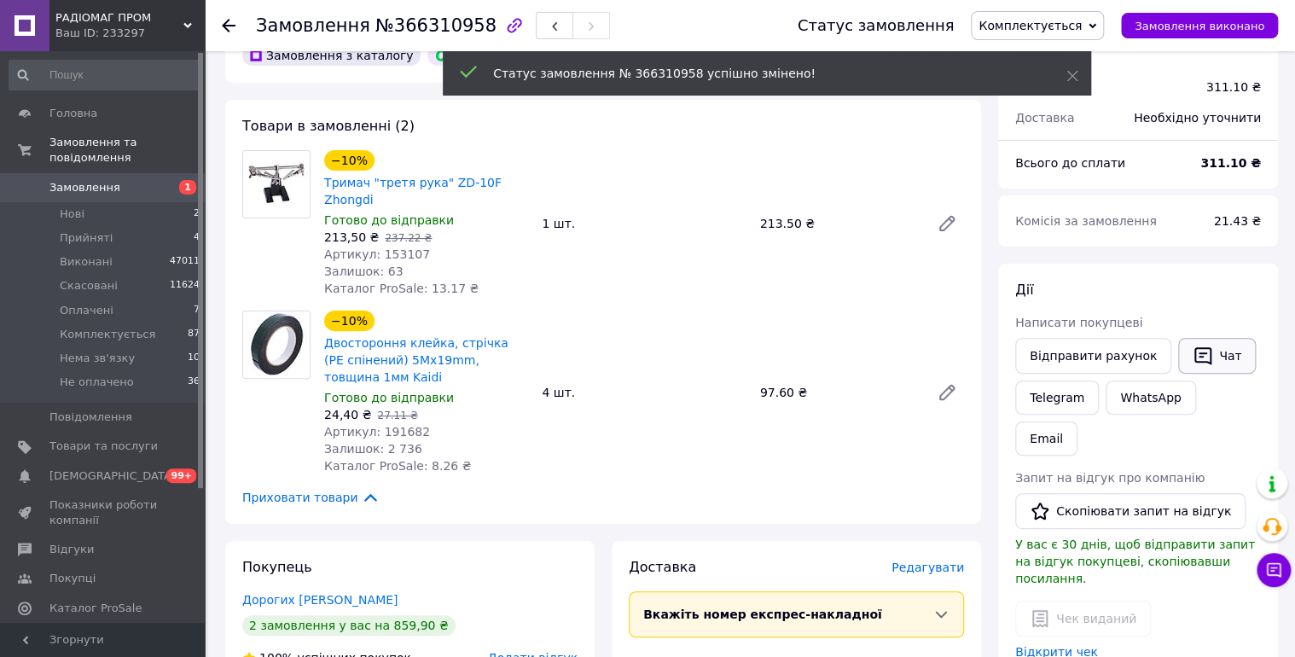
click at [1196, 351] on icon "button" at bounding box center [1203, 355] width 20 height 20
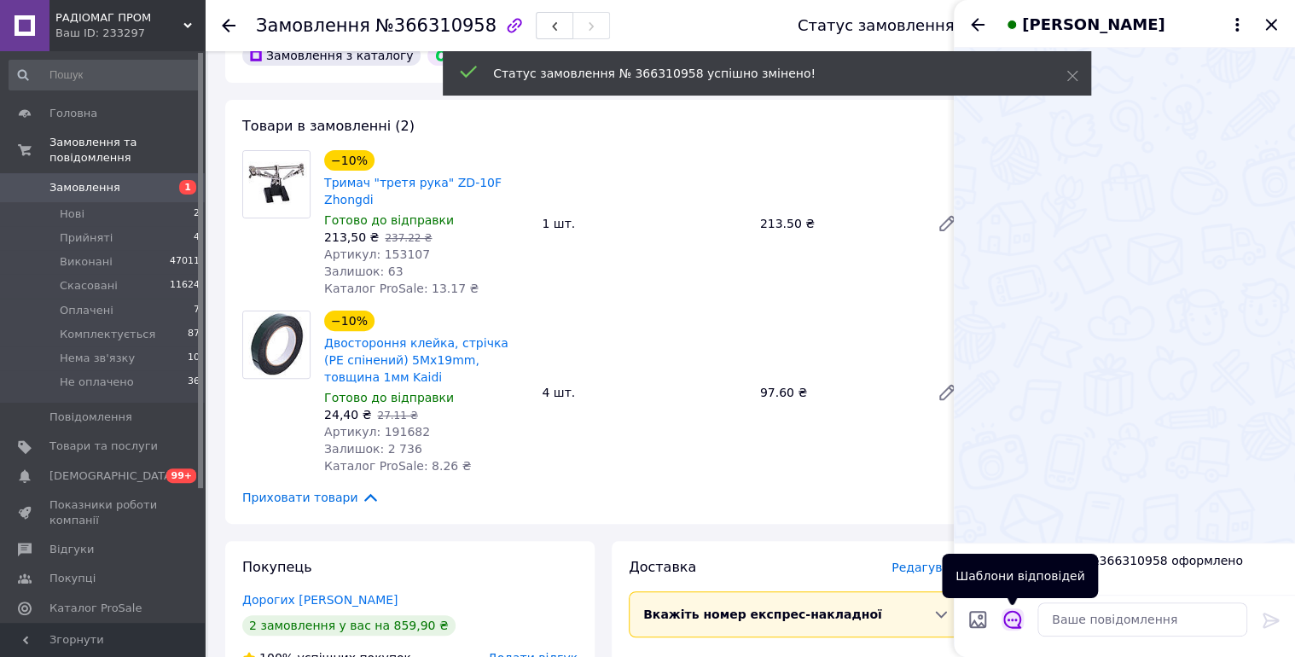
drag, startPoint x: 1006, startPoint y: 620, endPoint x: 1071, endPoint y: 580, distance: 77.0
click at [1006, 619] on icon "Відкрити шаблони відповідей" at bounding box center [1012, 619] width 19 height 19
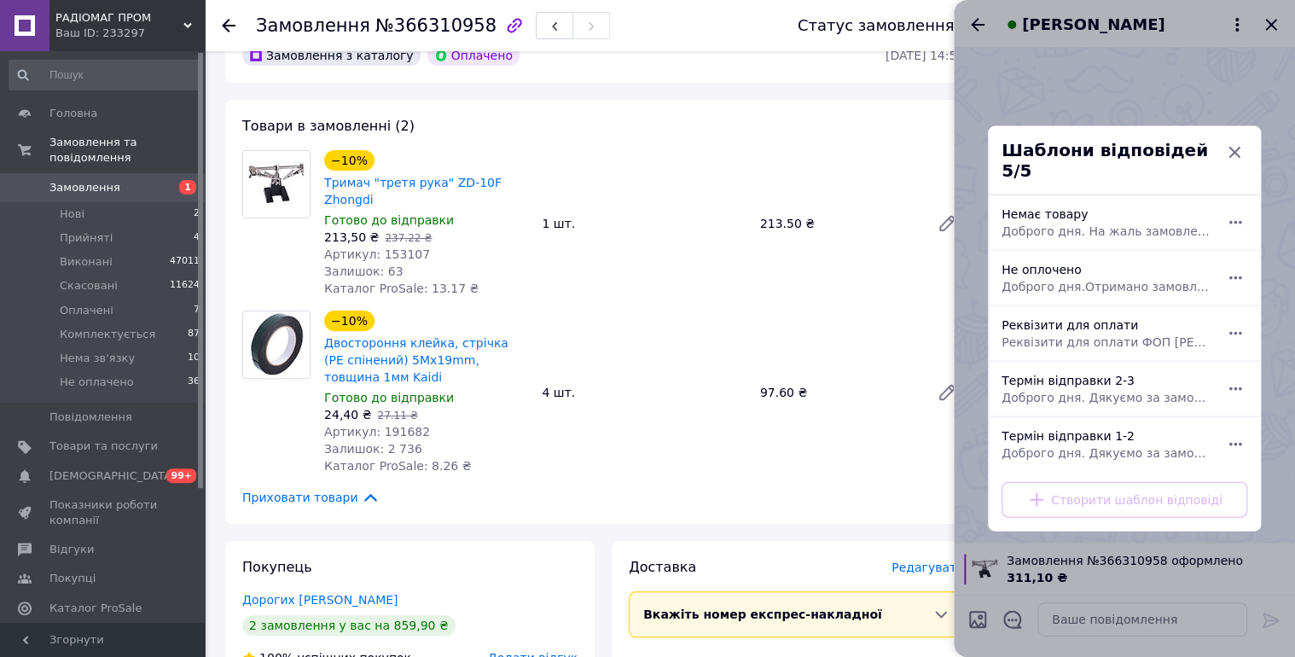
drag, startPoint x: 1108, startPoint y: 371, endPoint x: 1264, endPoint y: 566, distance: 250.1
click at [1109, 372] on div "Термін відправки 2-3 Доброго дня. Дякуємо за замовлення. Відправка 2-3 робочі д…" at bounding box center [1106, 389] width 222 height 48
type textarea "Доброго дня. Дякуємо за замовлення. Відправка 2-3 робочі дні."
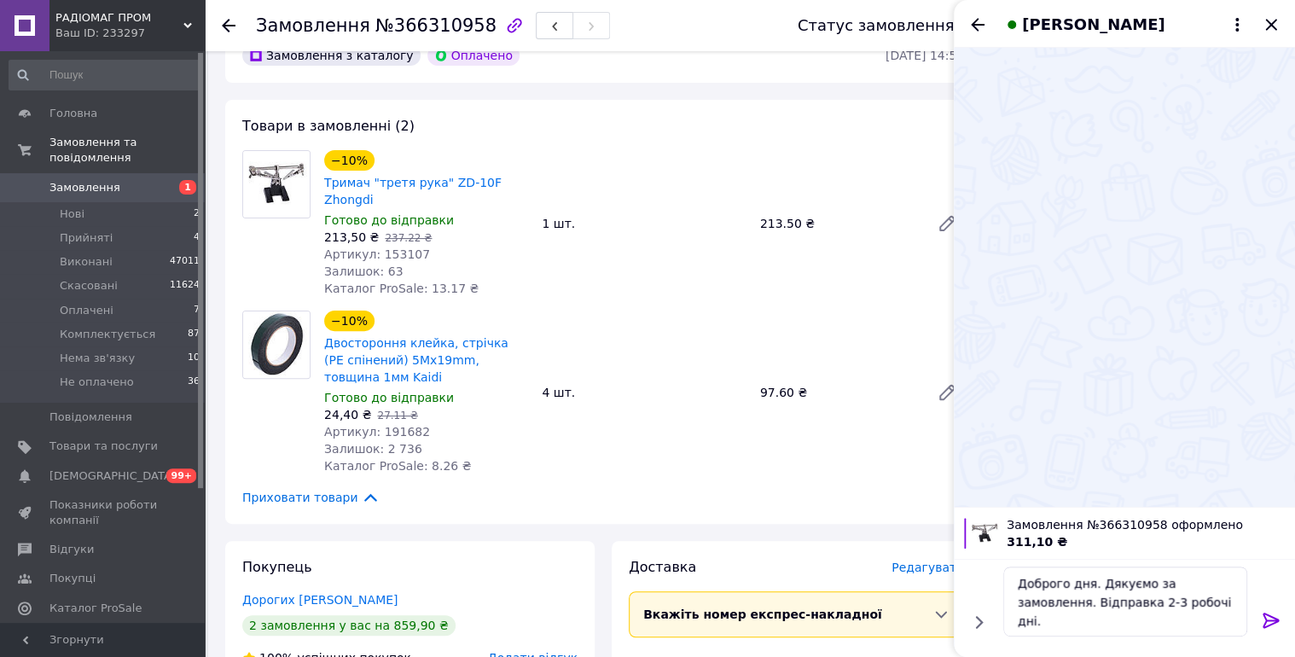
drag, startPoint x: 1266, startPoint y: 621, endPoint x: 1283, endPoint y: 536, distance: 87.0
click at [1266, 619] on icon at bounding box center [1271, 620] width 20 height 20
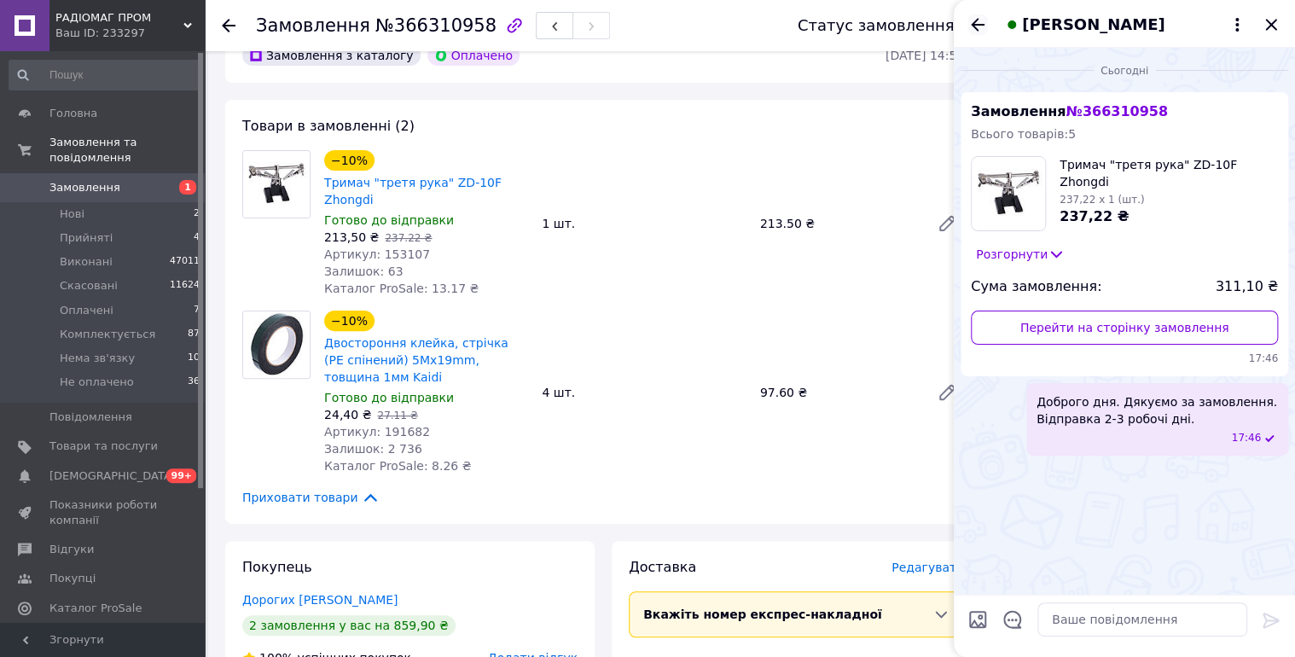
click at [978, 23] on icon "Назад" at bounding box center [977, 25] width 20 height 20
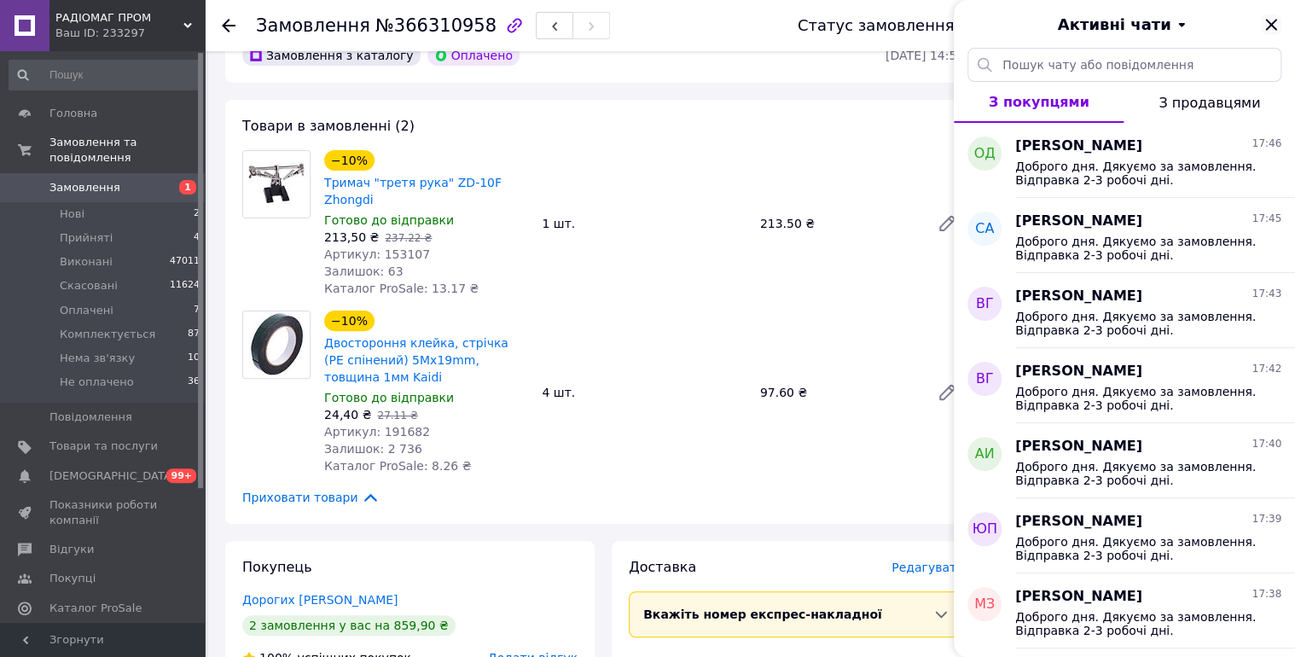
click at [1271, 20] on icon "Закрити" at bounding box center [1271, 25] width 20 height 20
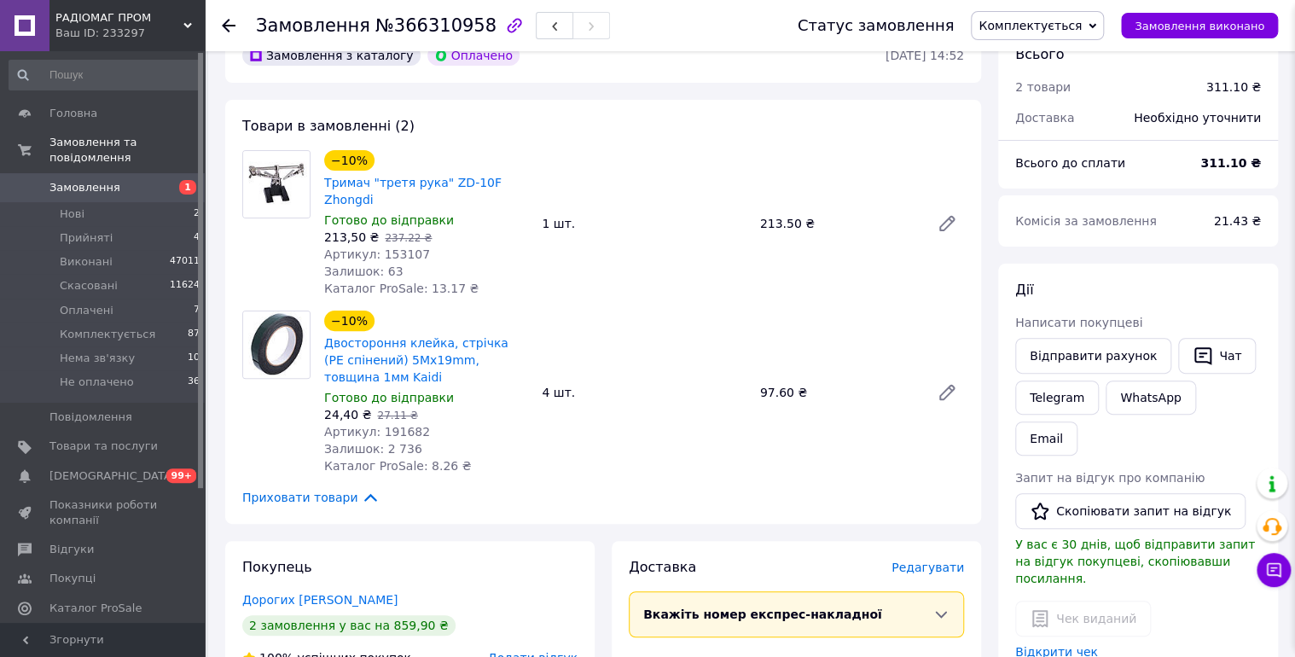
scroll to position [455, 0]
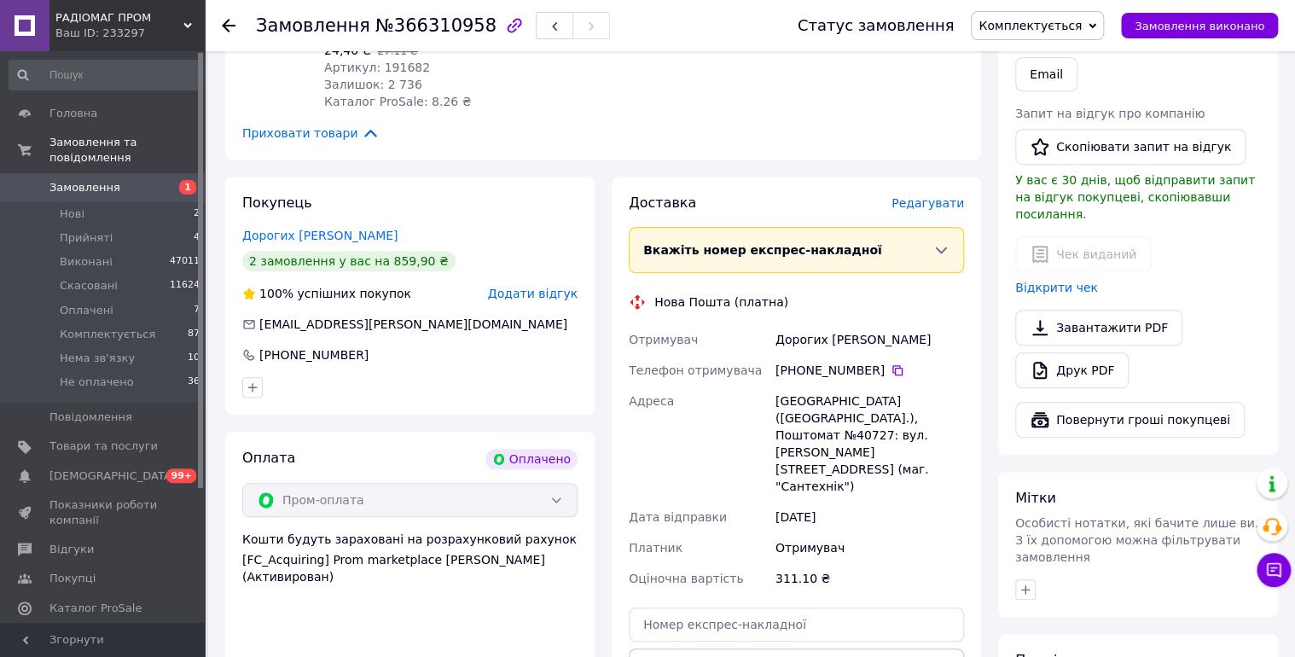
drag, startPoint x: 1081, startPoint y: 622, endPoint x: 1119, endPoint y: 556, distance: 76.1
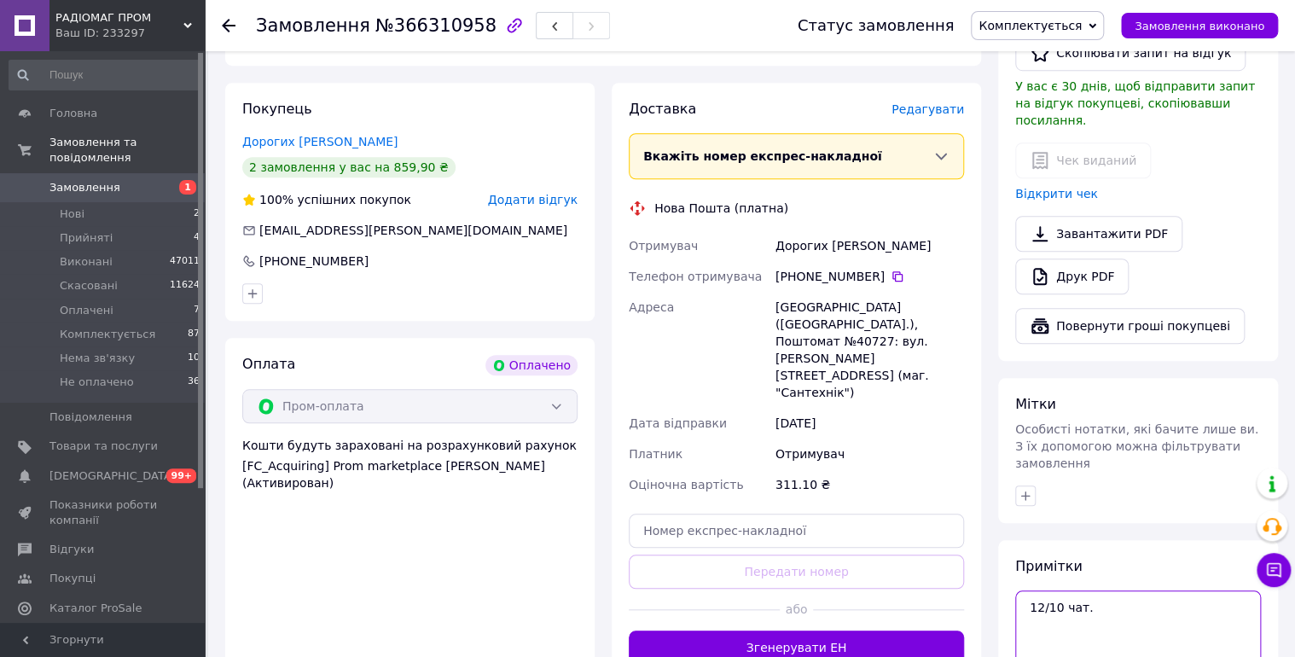
scroll to position [728, 0]
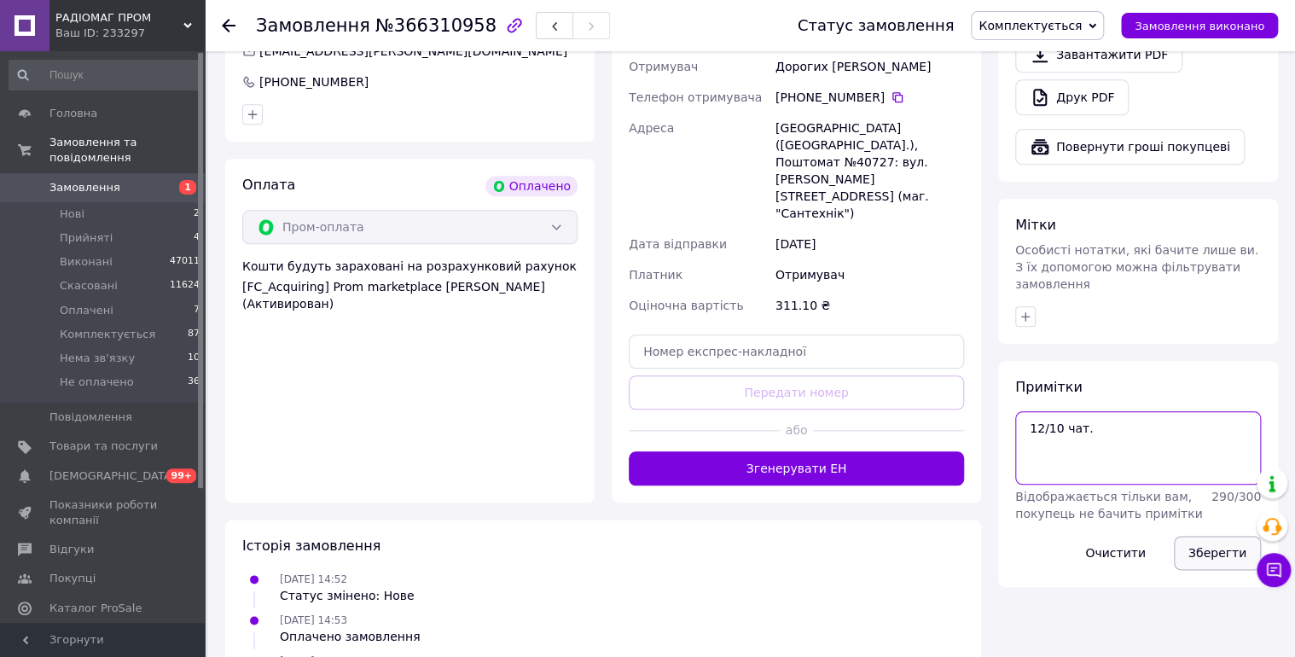
type textarea "12/10 чат."
click at [1215, 536] on button "Зберегти" at bounding box center [1217, 553] width 87 height 34
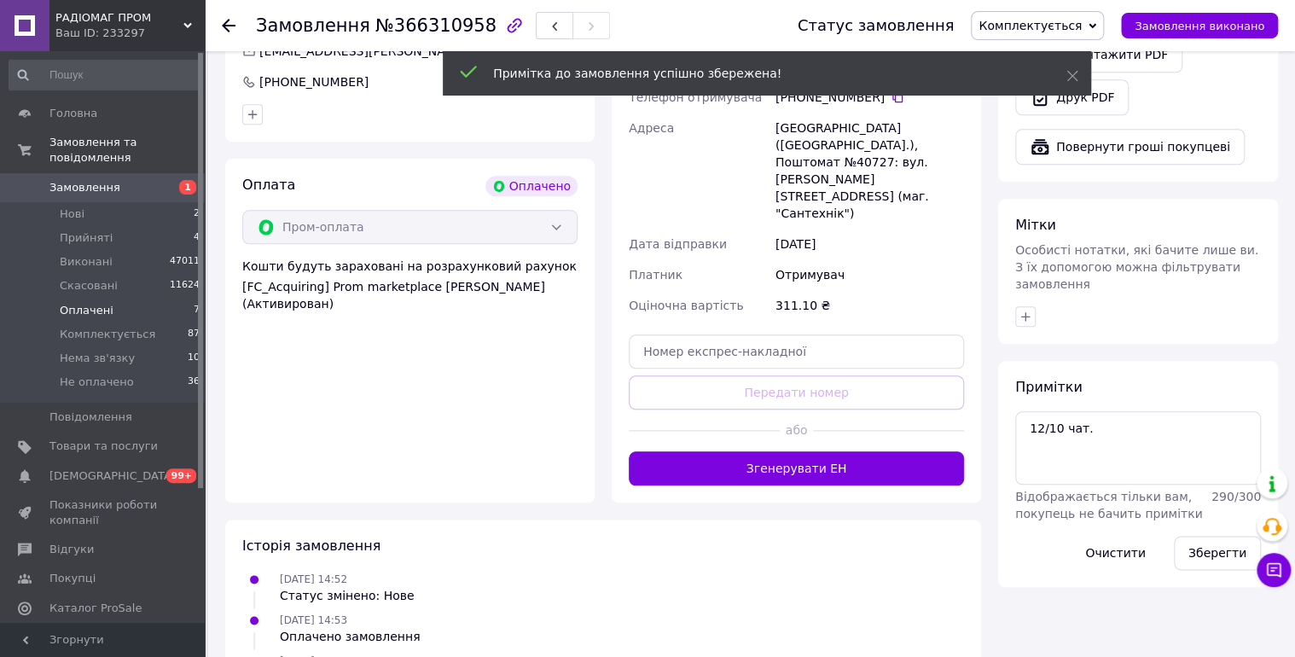
click at [74, 303] on span "Оплачені" at bounding box center [87, 310] width 54 height 15
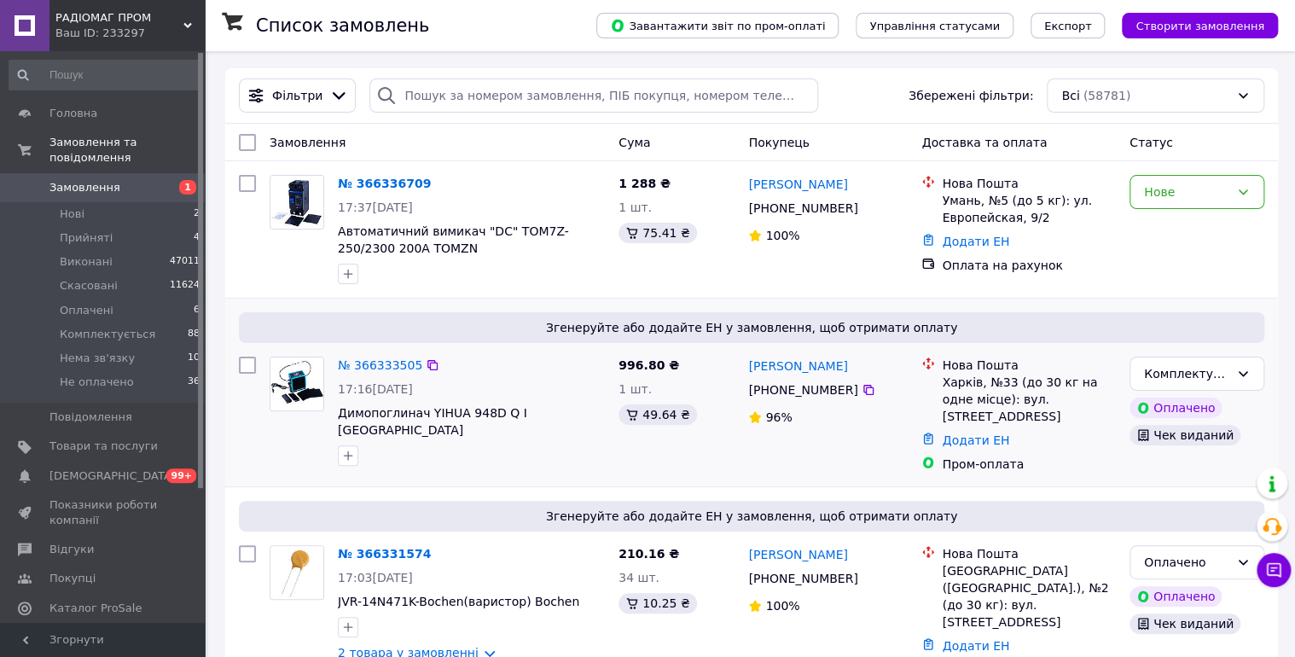
drag, startPoint x: 95, startPoint y: 299, endPoint x: 626, endPoint y: 413, distance: 543.4
click at [95, 303] on span "Оплачені" at bounding box center [87, 310] width 54 height 15
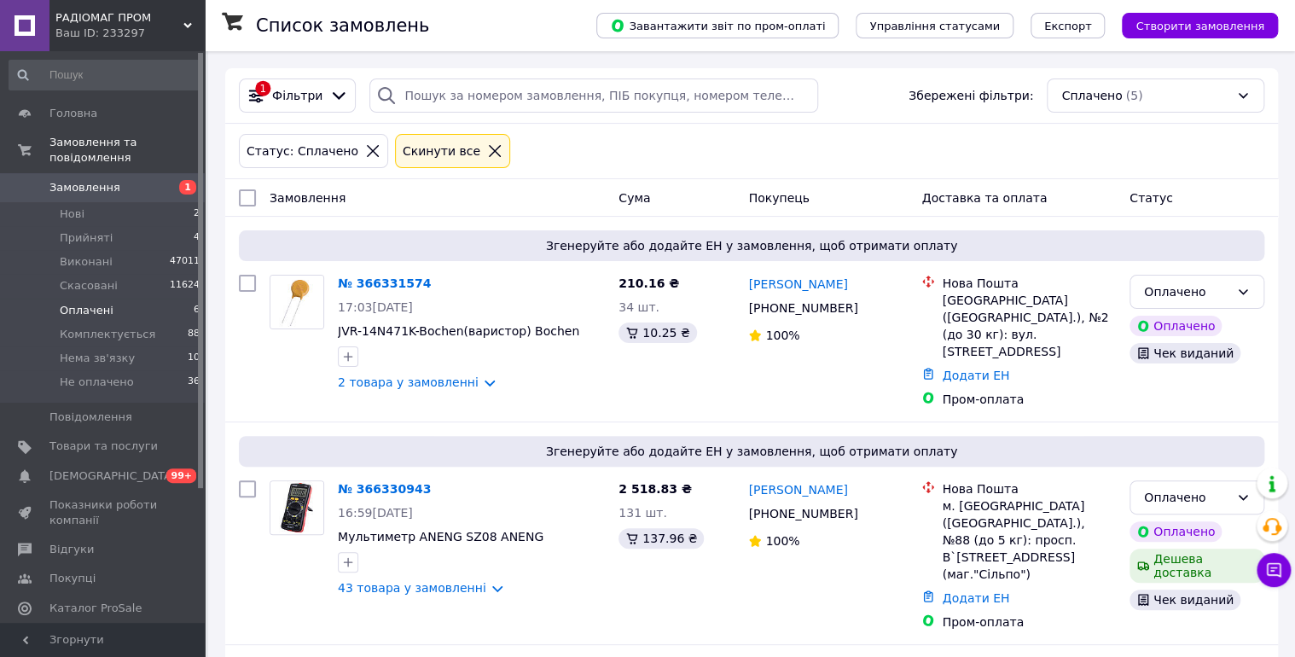
scroll to position [539, 0]
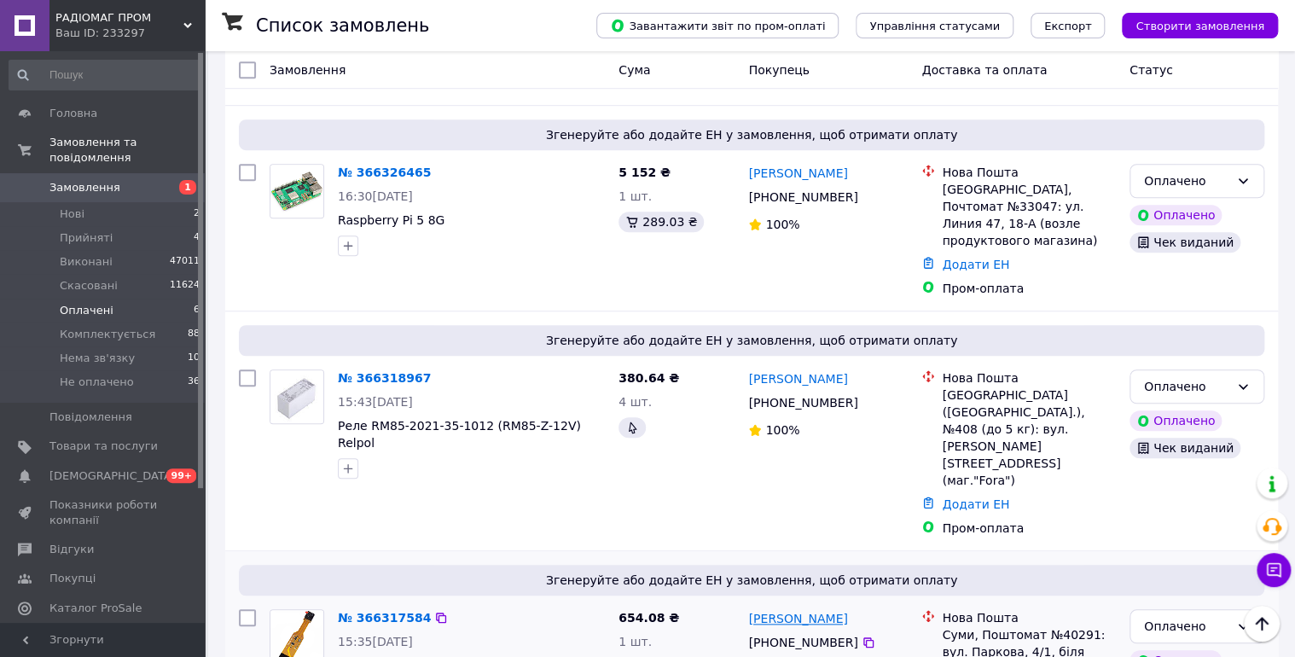
click at [792, 610] on link "Віталій Єрмоленко" at bounding box center [797, 618] width 99 height 17
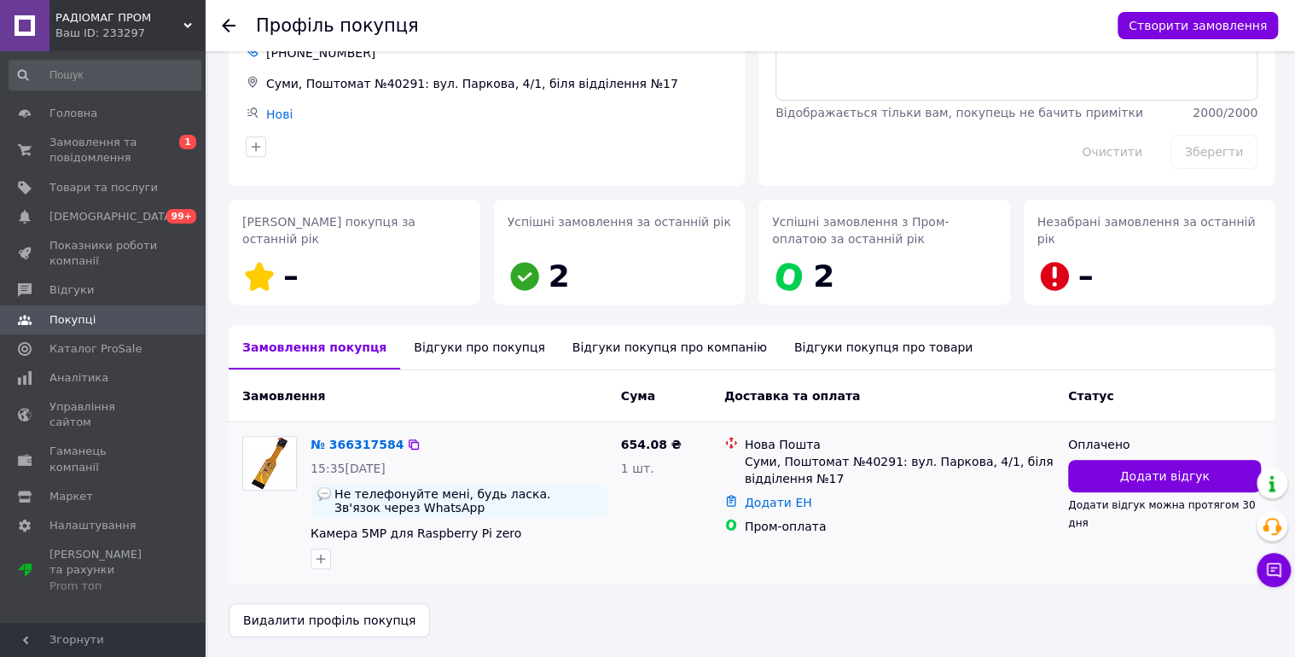
scroll to position [113, 0]
click at [407, 442] on icon at bounding box center [414, 444] width 14 height 14
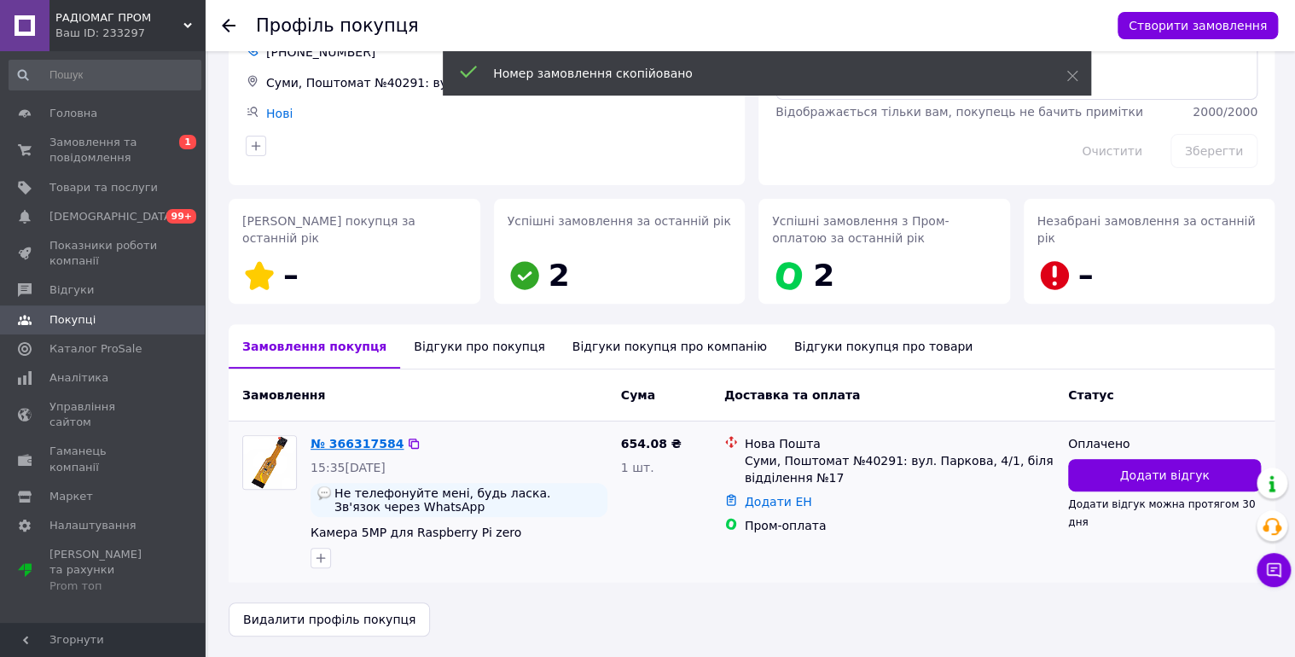
click at [364, 444] on link "№ 366317584" at bounding box center [357, 444] width 93 height 14
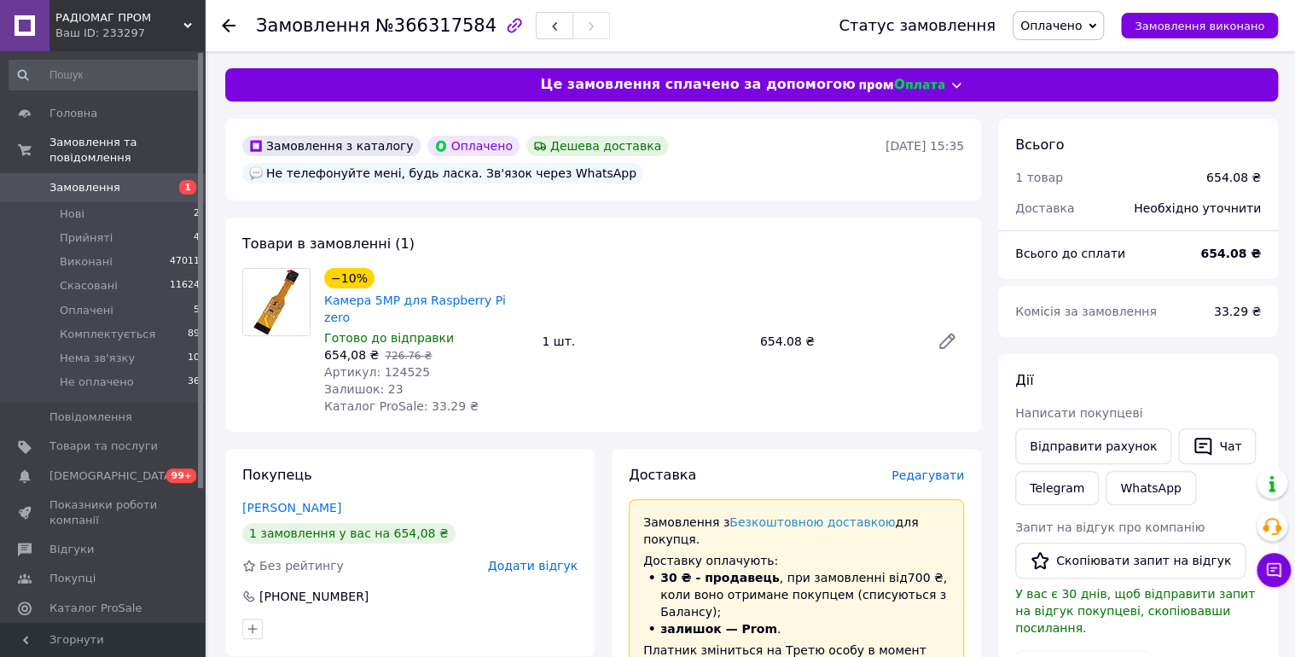
drag, startPoint x: 1109, startPoint y: 19, endPoint x: 1127, endPoint y: 56, distance: 41.6
click at [1104, 20] on span "Оплачено" at bounding box center [1058, 25] width 91 height 29
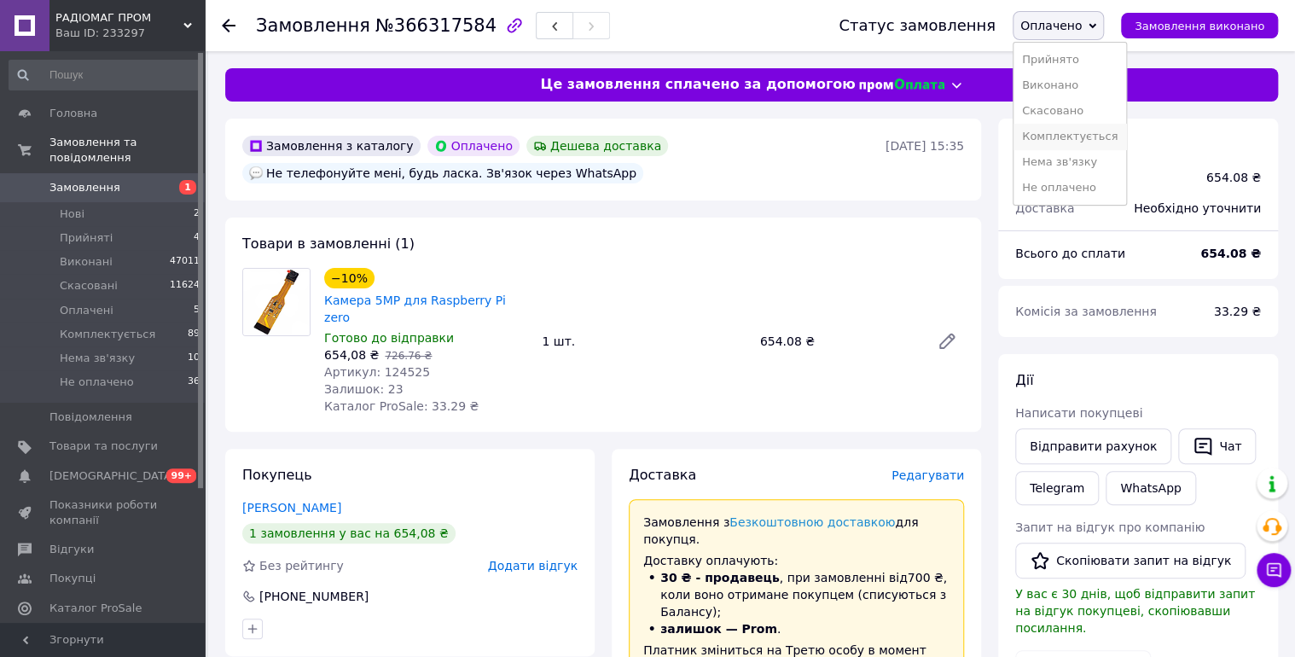
click at [1094, 133] on li "Комплектується" at bounding box center [1069, 137] width 113 height 26
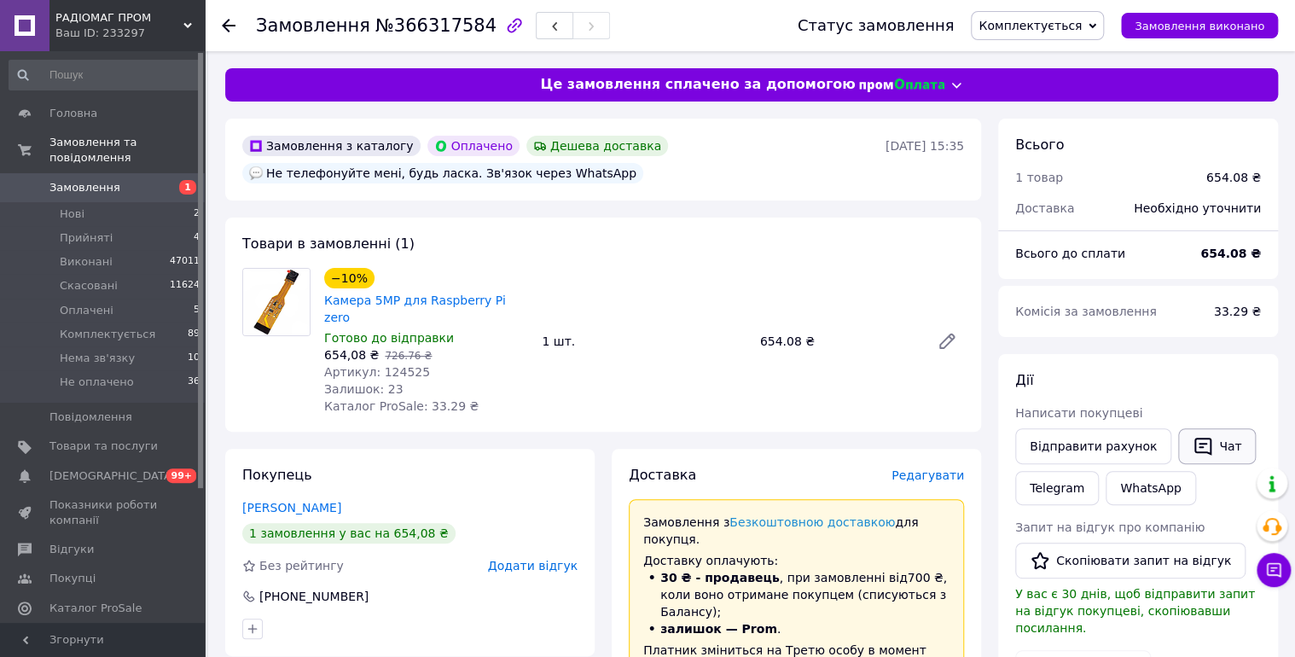
click at [1193, 447] on icon "button" at bounding box center [1203, 446] width 20 height 20
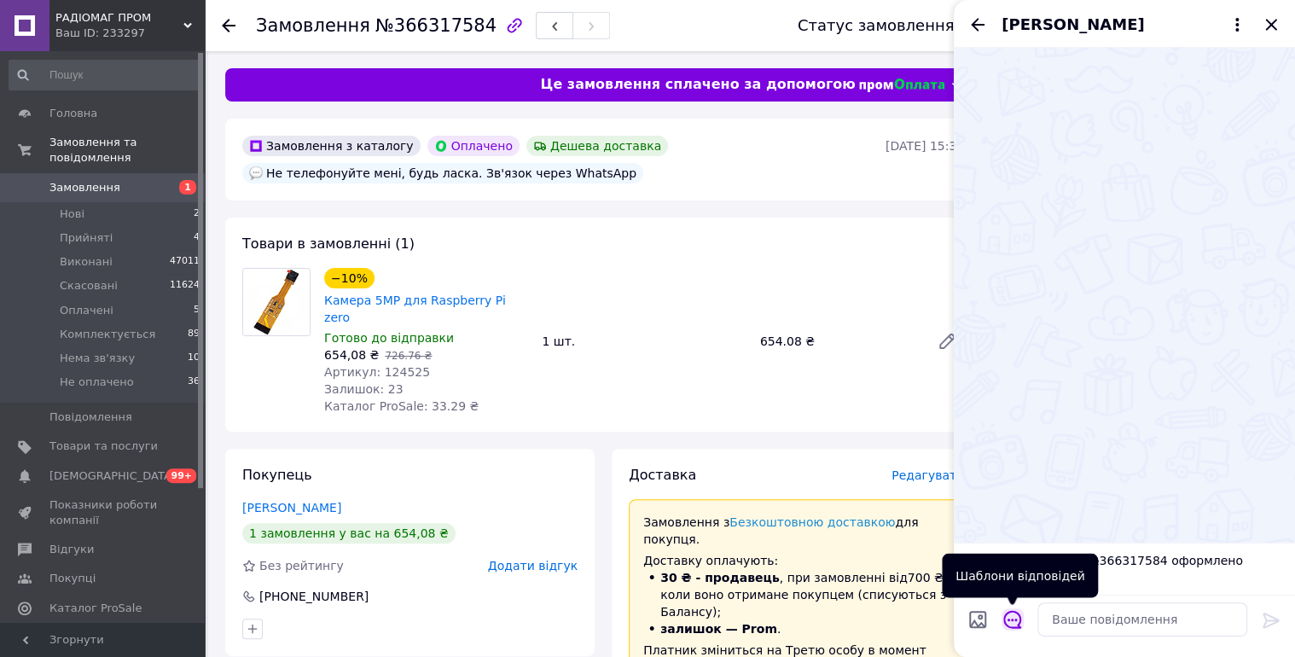
click at [1007, 624] on icon "Відкрити шаблони відповідей" at bounding box center [1012, 619] width 19 height 19
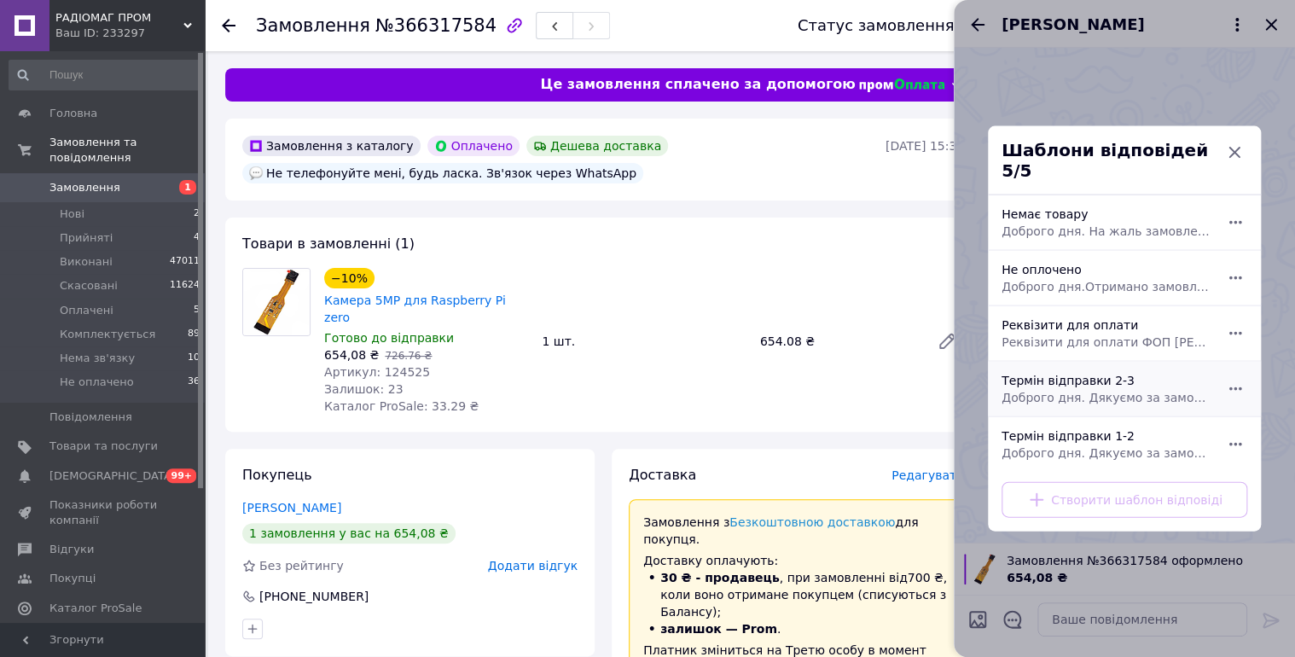
drag, startPoint x: 1101, startPoint y: 374, endPoint x: 1245, endPoint y: 525, distance: 208.8
click at [1102, 374] on div "Термін відправки 2-3 Доброго дня. Дякуємо за замовлення. Відправка 2-3 робочі д…" at bounding box center [1106, 389] width 222 height 48
type textarea "Доброго дня. Дякуємо за замовлення. Відправка 2-3 робочі дні."
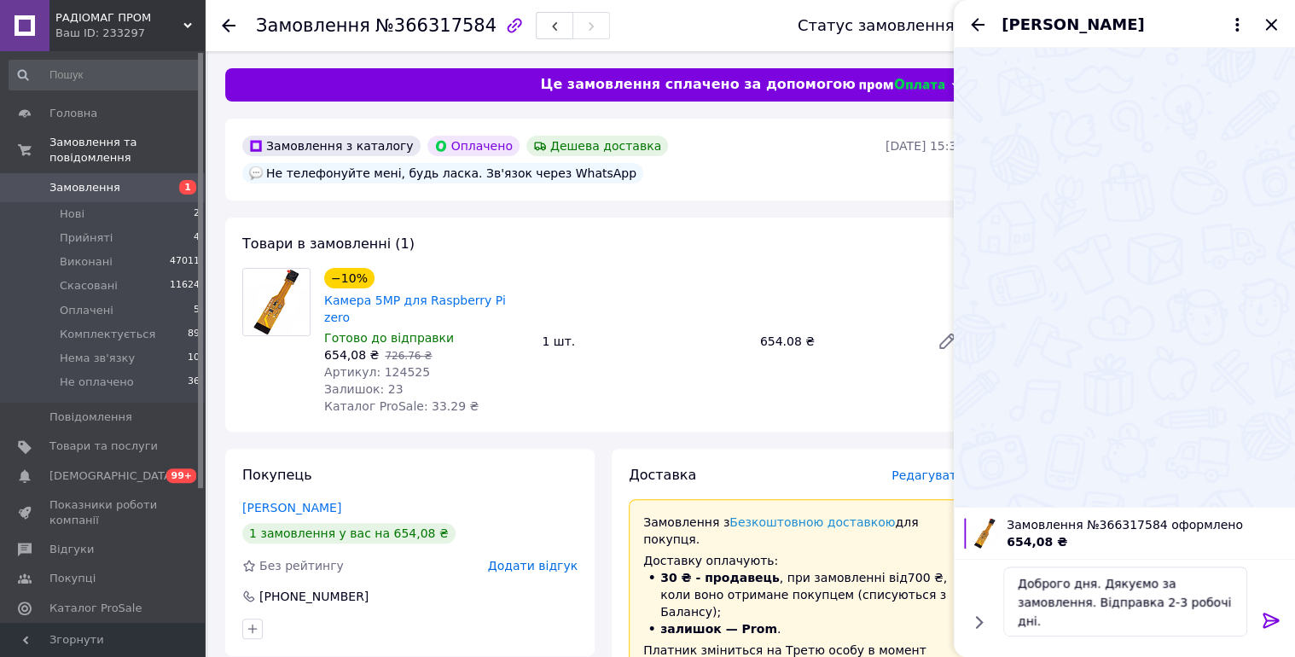
drag, startPoint x: 1273, startPoint y: 612, endPoint x: 1273, endPoint y: 581, distance: 30.7
click at [1273, 610] on icon at bounding box center [1271, 620] width 20 height 20
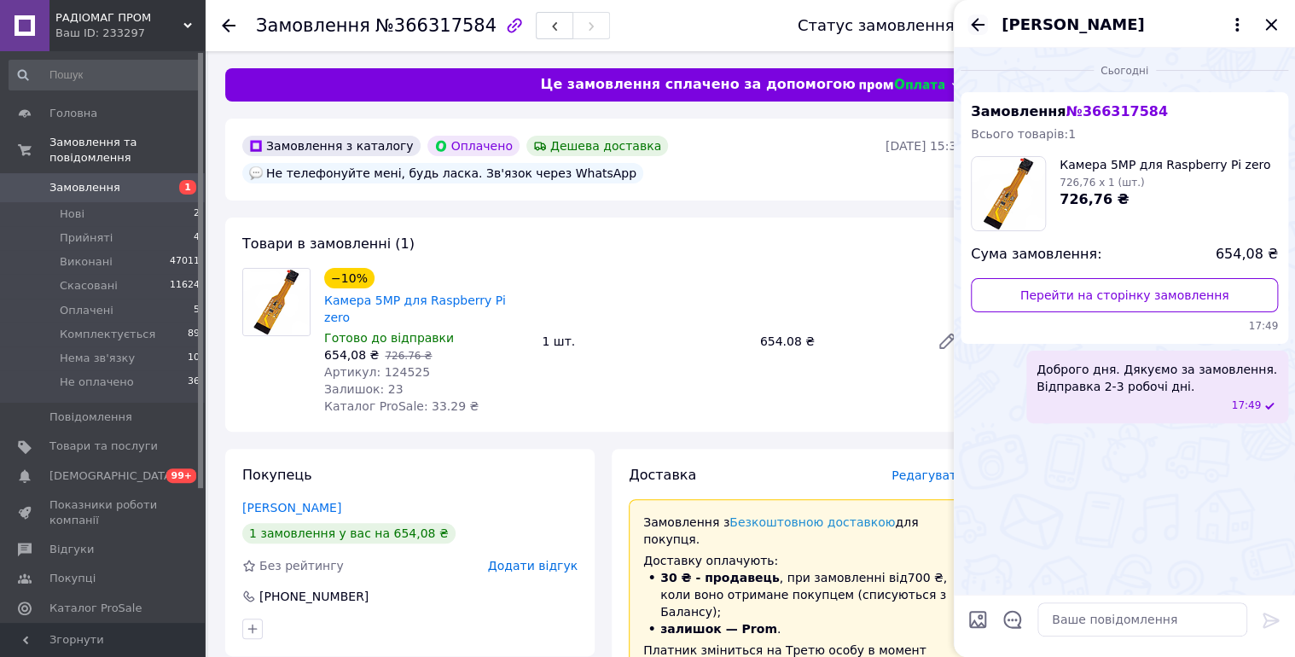
click at [973, 24] on icon "Назад" at bounding box center [978, 24] width 14 height 13
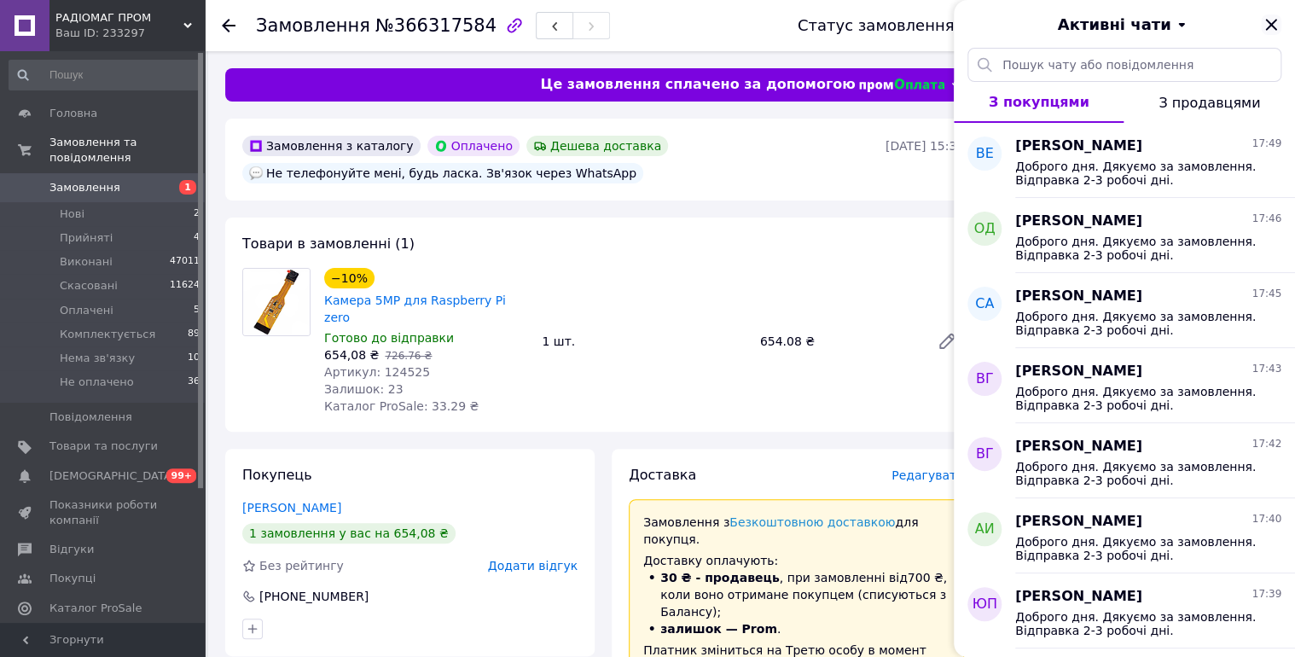
click at [1271, 21] on icon "Закрити" at bounding box center [1271, 25] width 20 height 20
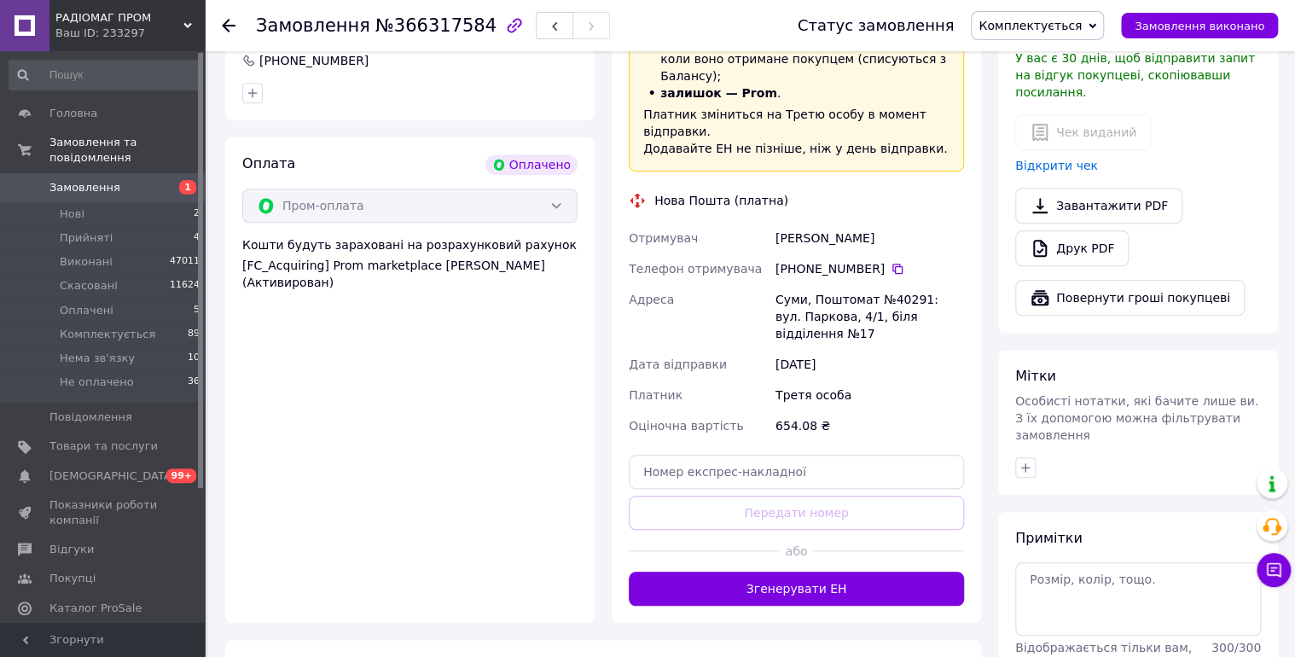
scroll to position [636, 0]
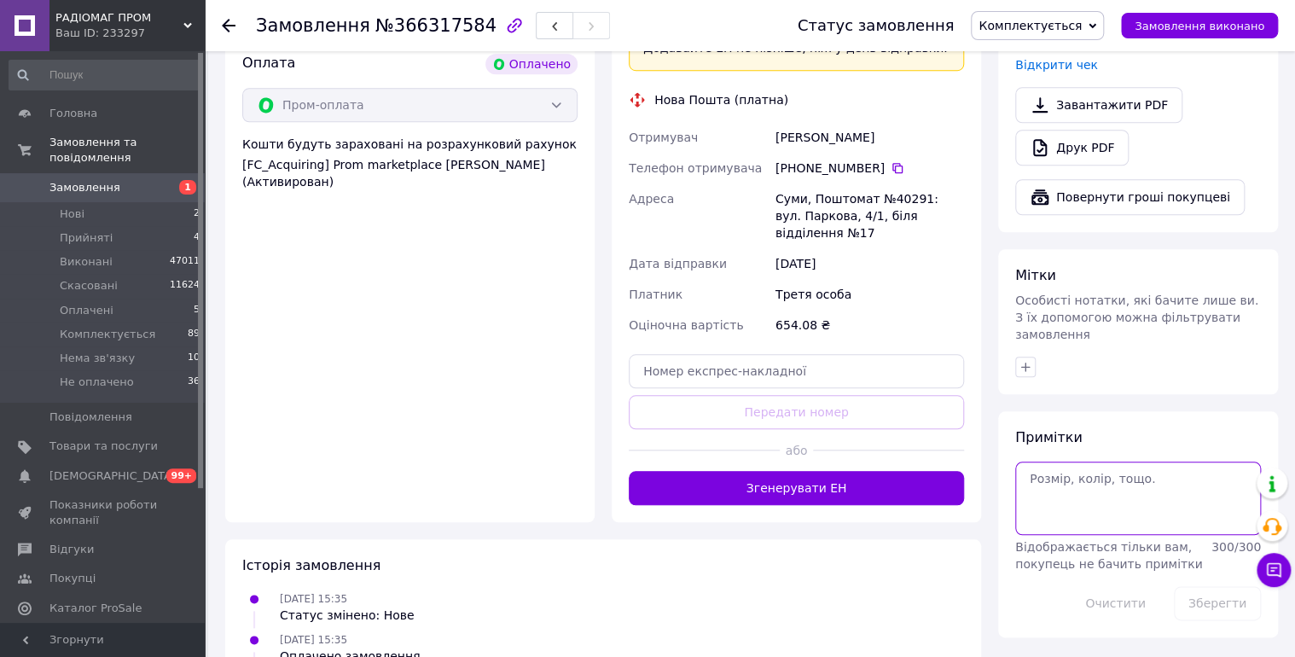
click at [1090, 482] on textarea at bounding box center [1138, 497] width 246 height 73
type textarea "12/10 чат."
click at [1198, 586] on button "Зберегти" at bounding box center [1217, 603] width 87 height 34
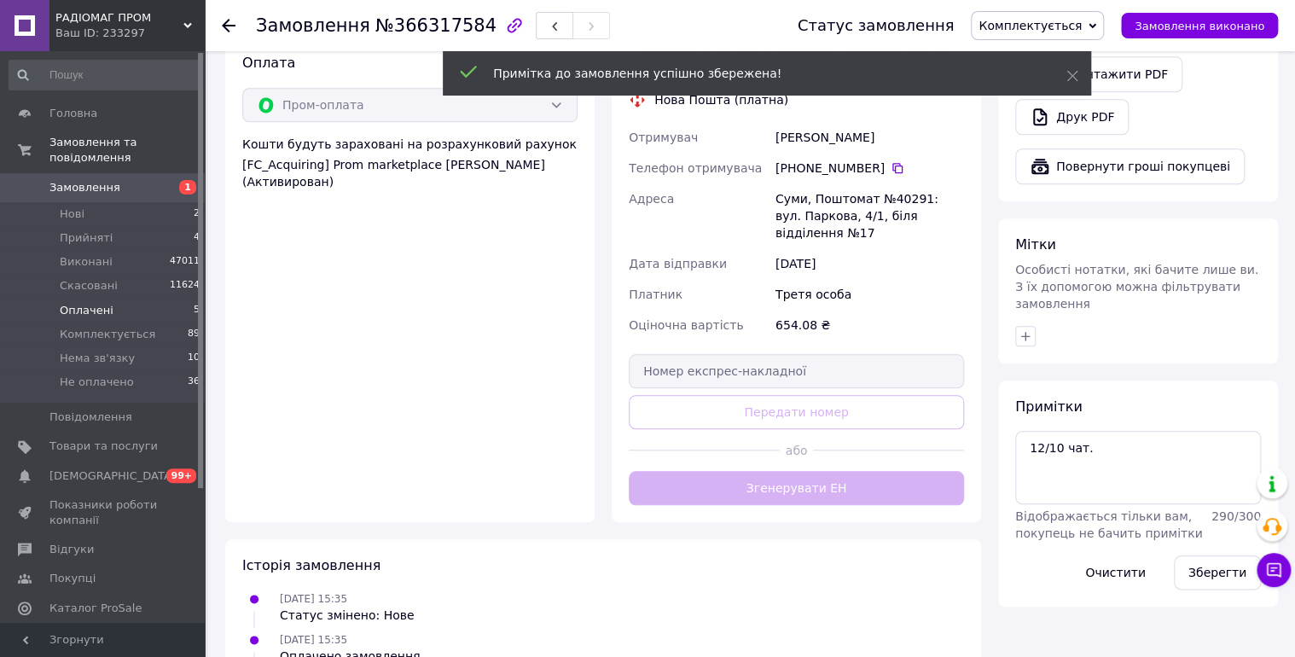
click at [74, 303] on span "Оплачені" at bounding box center [87, 310] width 54 height 15
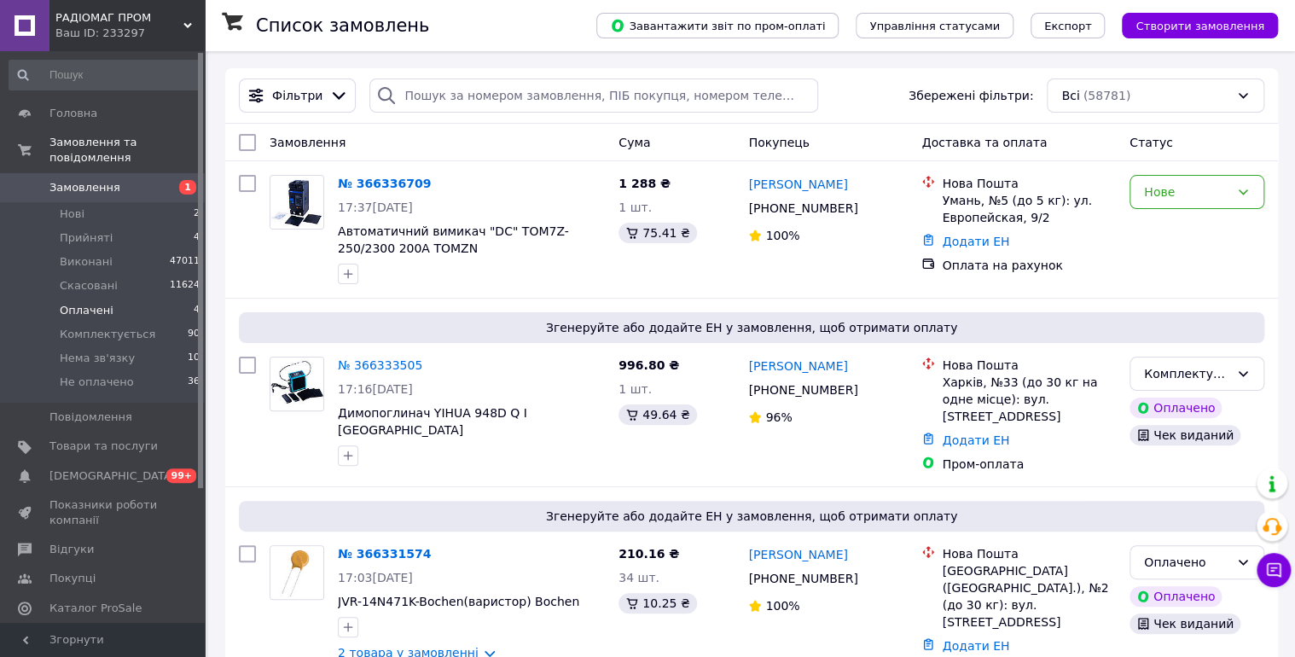
click at [91, 303] on span "Оплачені" at bounding box center [87, 310] width 54 height 15
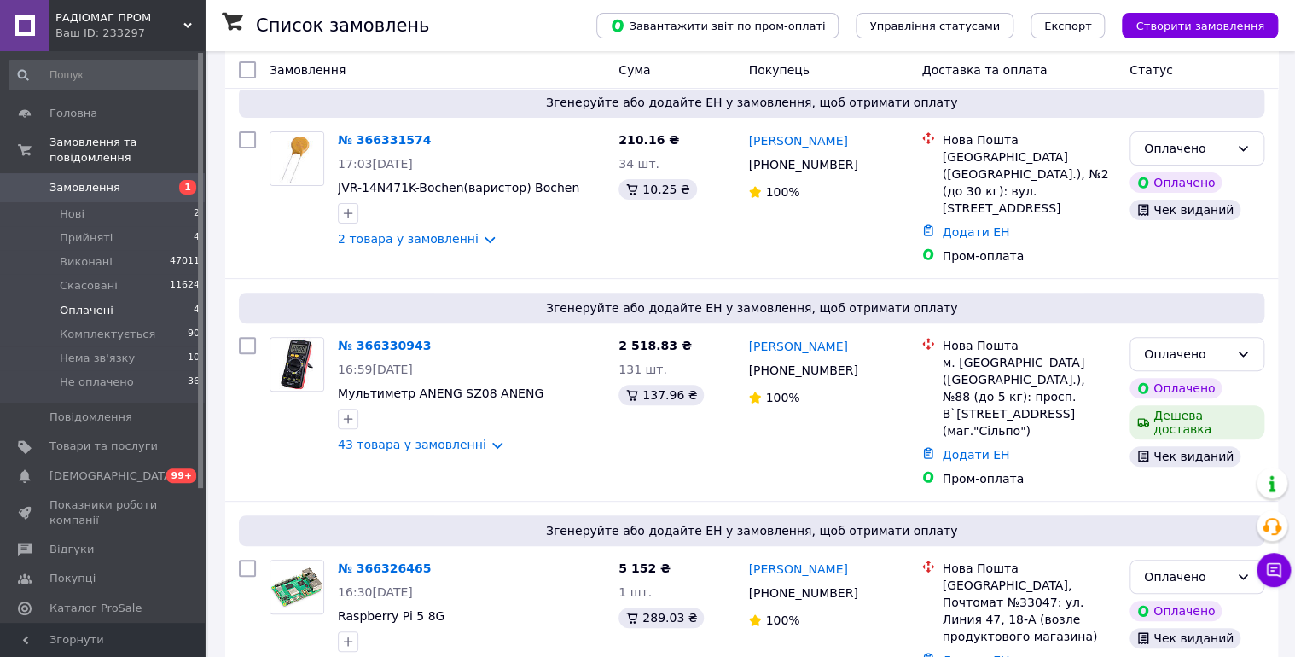
scroll to position [334, 0]
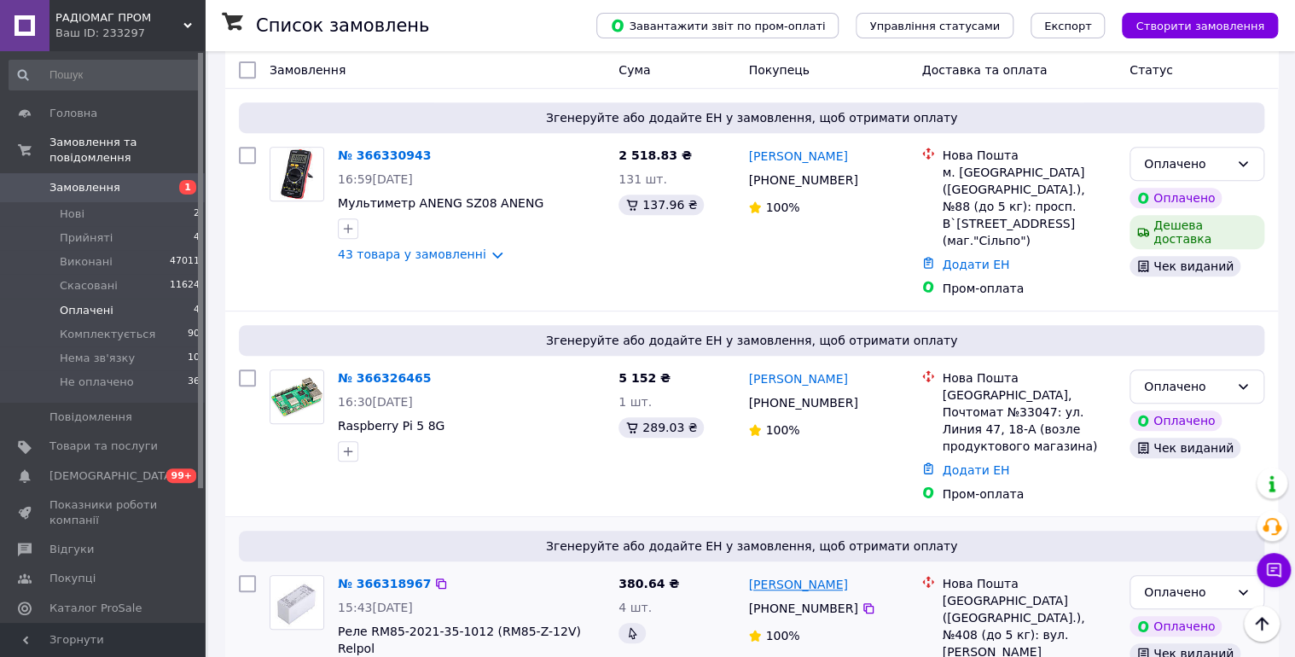
click at [802, 576] on link "Иван Лобко" at bounding box center [797, 584] width 99 height 17
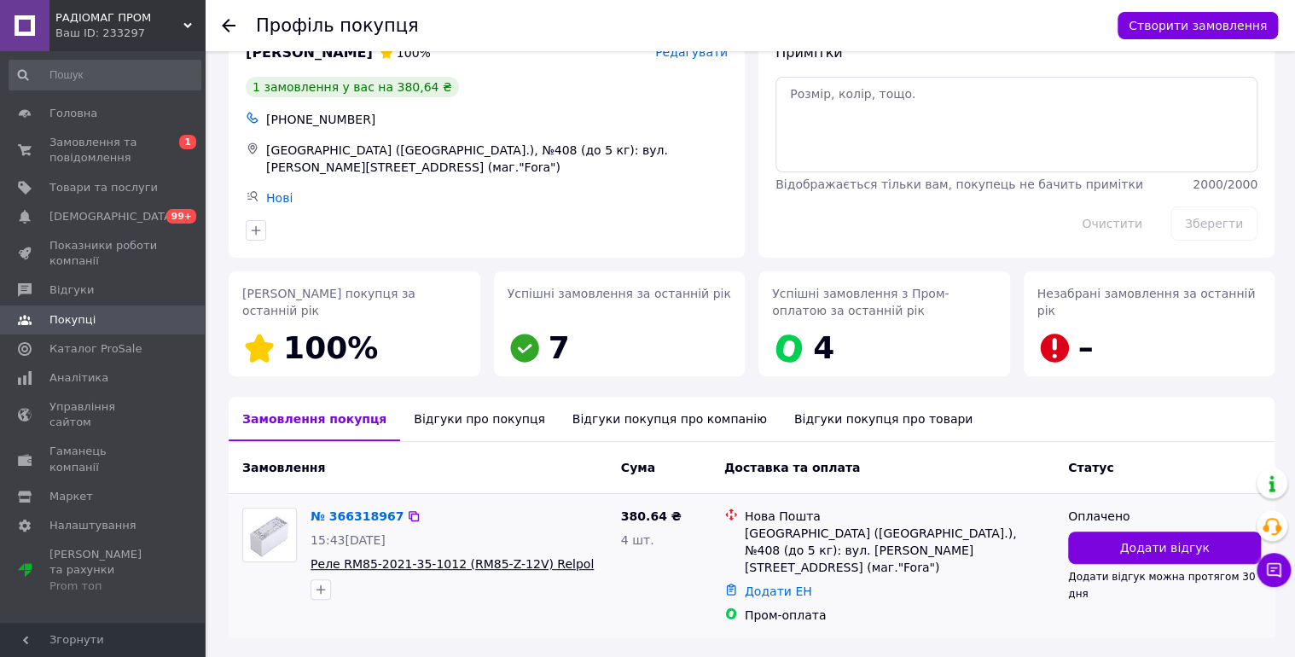
scroll to position [78, 0]
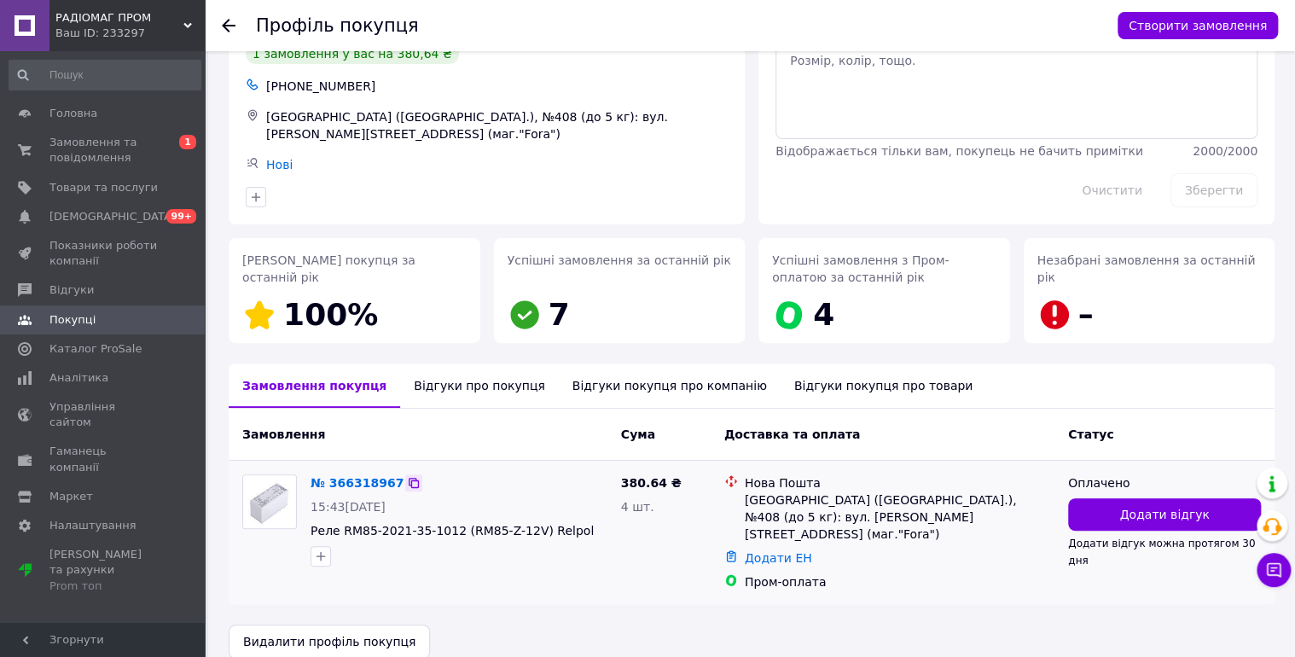
click at [407, 476] on icon at bounding box center [414, 483] width 14 height 14
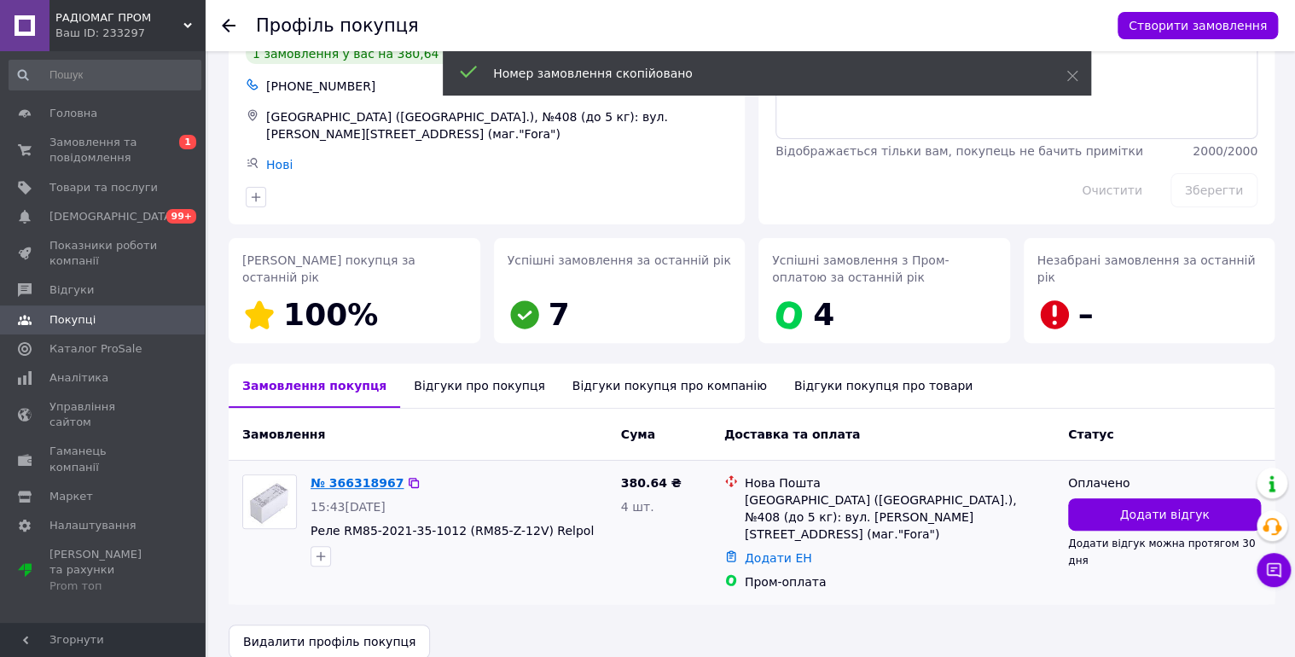
click at [371, 476] on link "№ 366318967" at bounding box center [357, 483] width 93 height 14
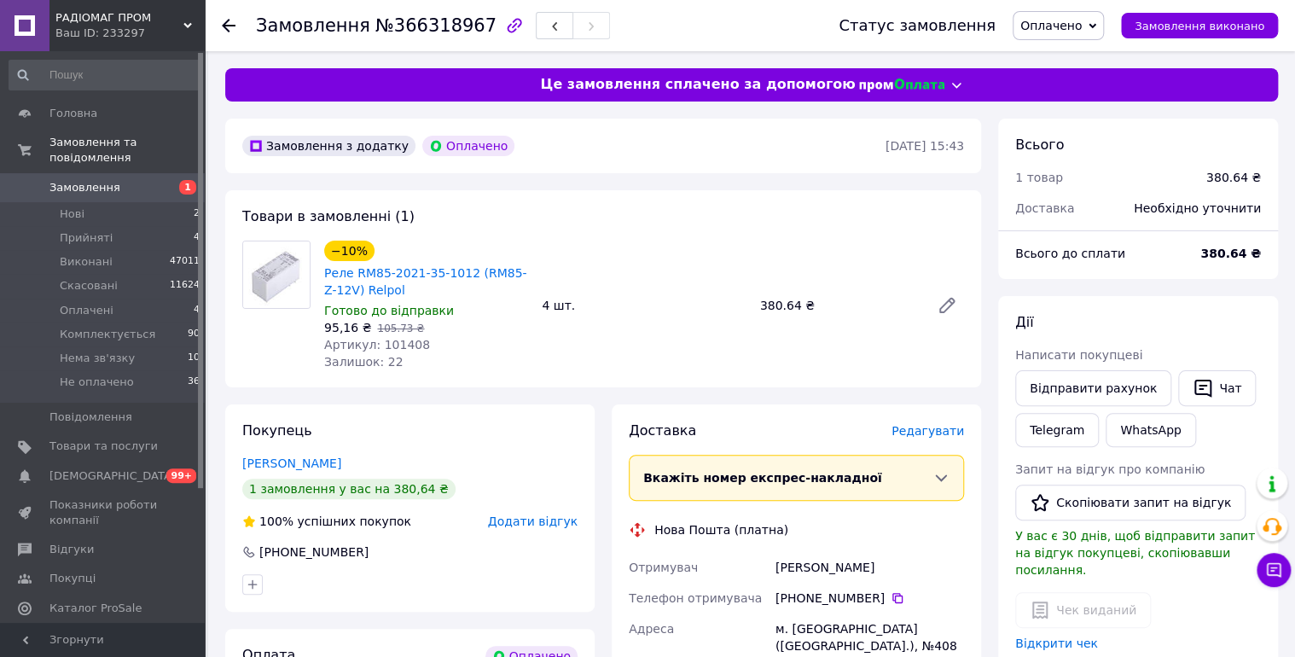
click at [1076, 27] on span "Оплачено" at bounding box center [1050, 26] width 61 height 14
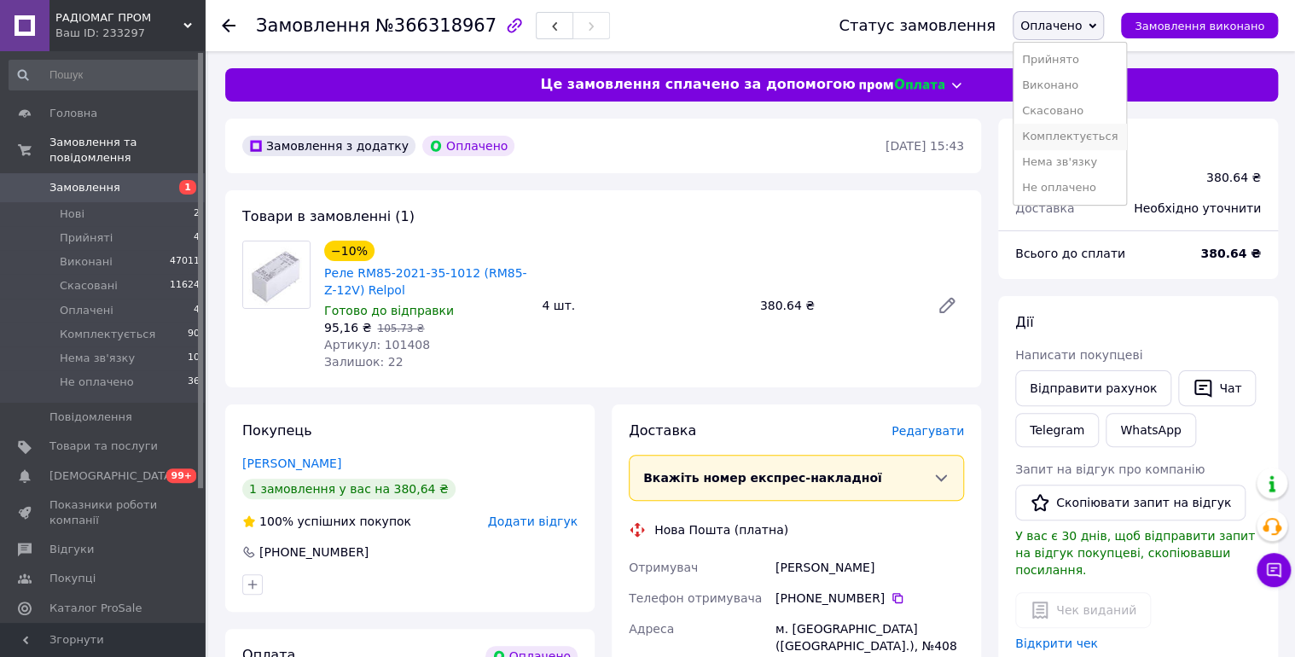
click at [1092, 133] on li "Комплектується" at bounding box center [1069, 137] width 113 height 26
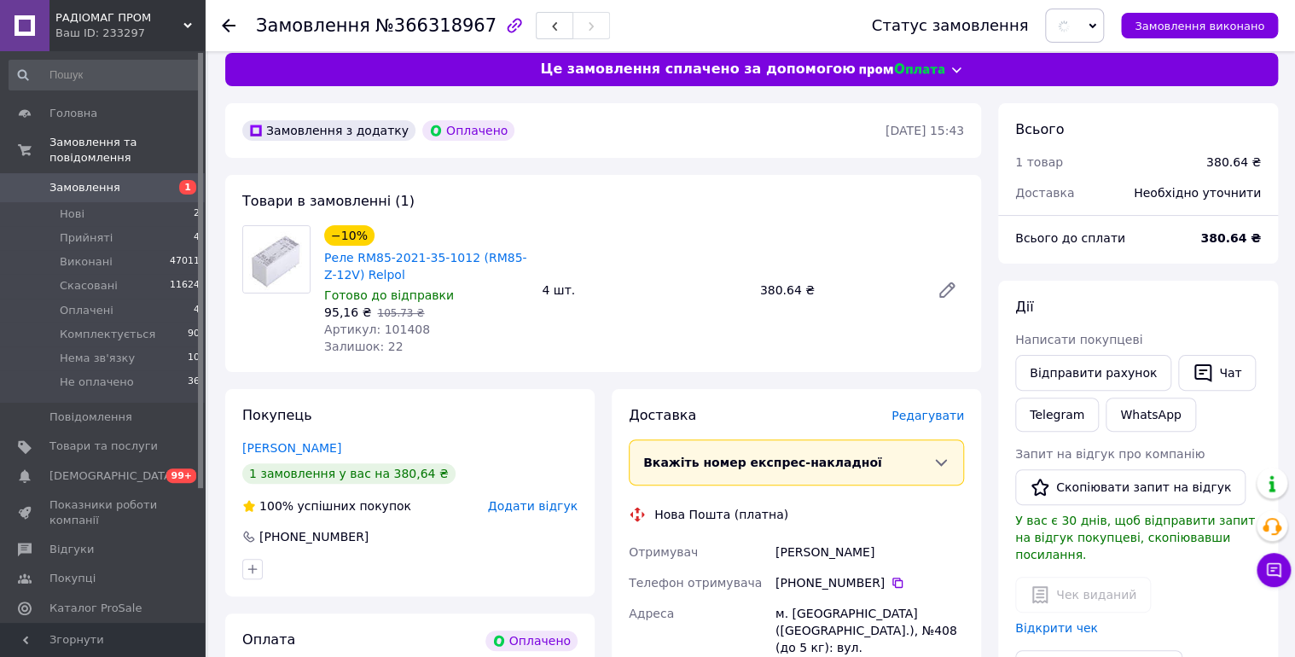
scroll to position [182, 0]
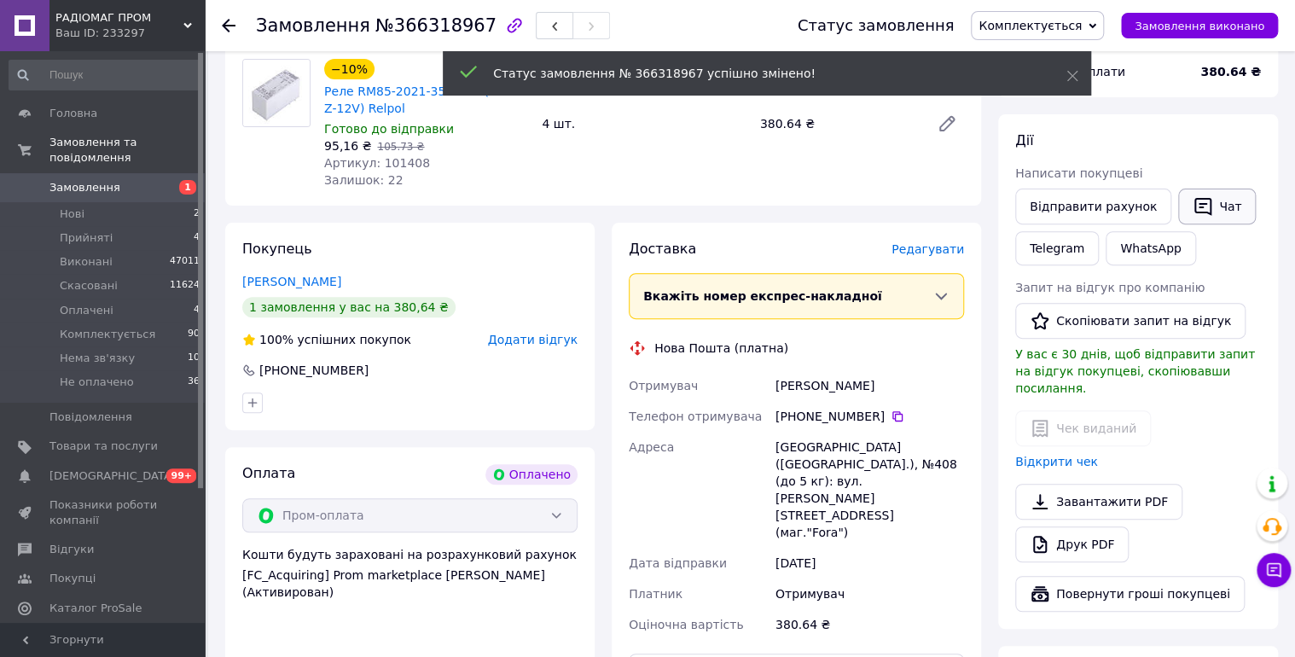
drag, startPoint x: 1205, startPoint y: 212, endPoint x: 1222, endPoint y: 214, distance: 16.4
click at [1205, 212] on button "Чат" at bounding box center [1217, 207] width 78 height 36
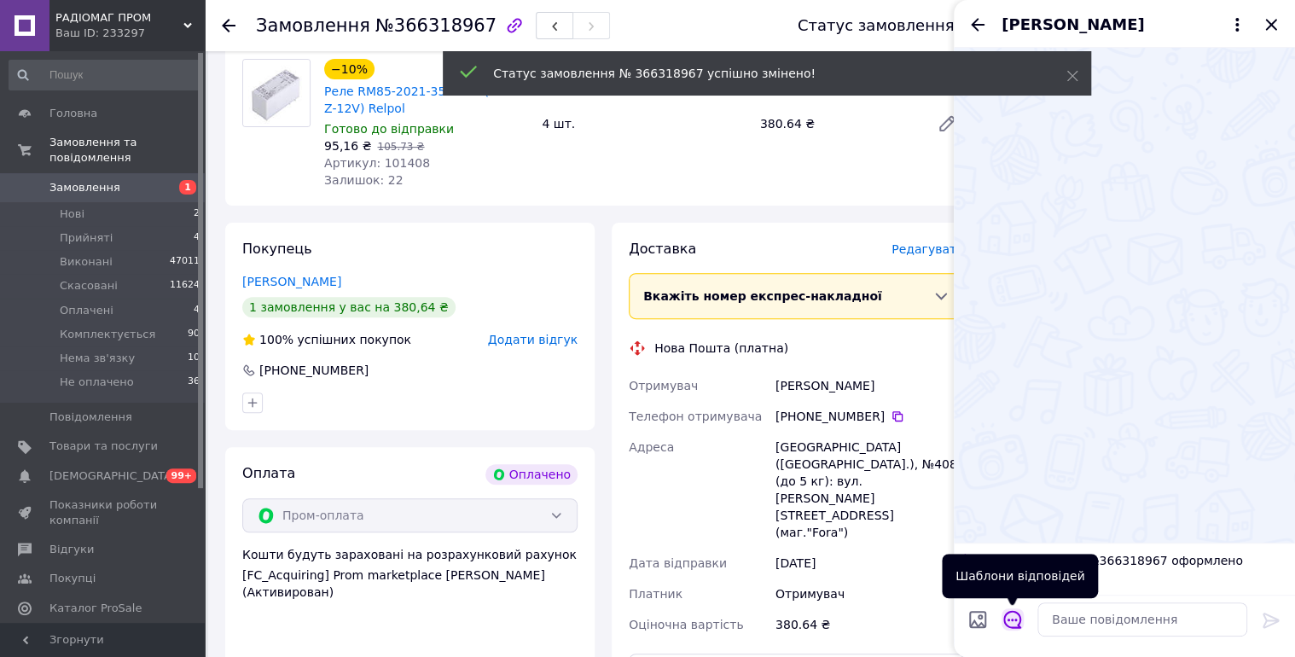
click at [1014, 619] on icon "Відкрити шаблони відповідей" at bounding box center [1012, 620] width 18 height 18
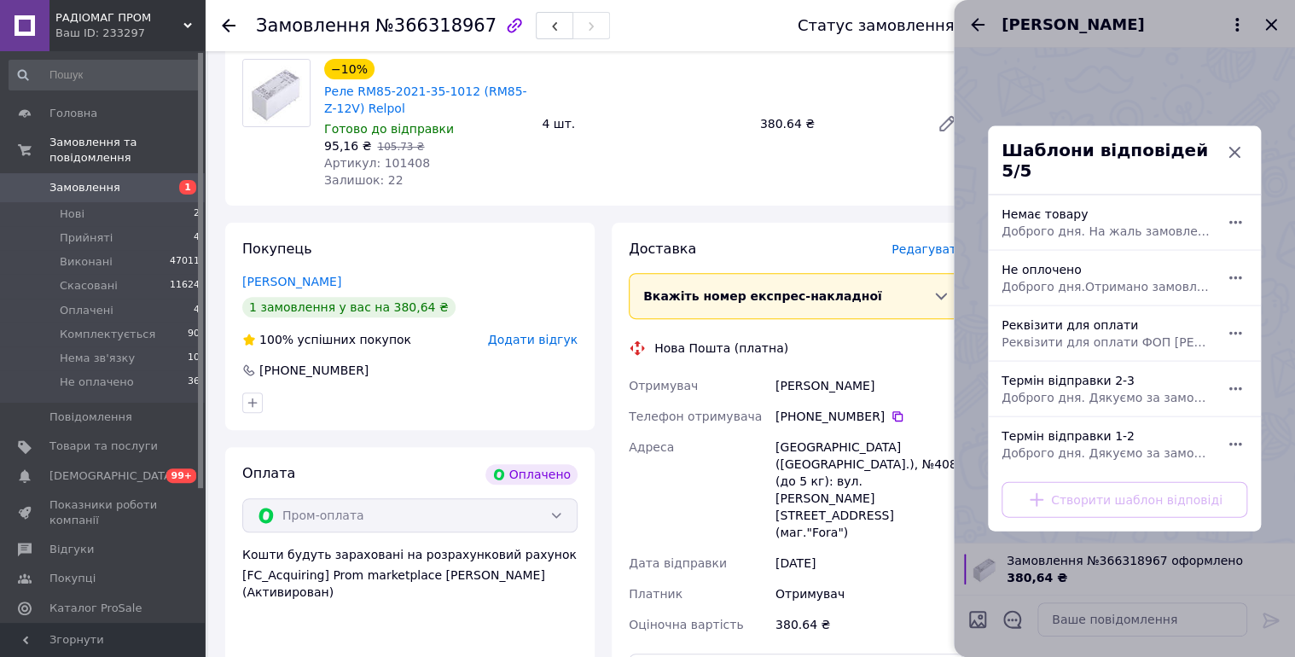
click at [1103, 376] on div "Термін відправки 2-3 Доброго дня. Дякуємо за замовлення. Відправка 2-3 робочі д…" at bounding box center [1106, 389] width 222 height 48
type textarea "Доброго дня. Дякуємо за замовлення. Відправка 2-3 робочі дні."
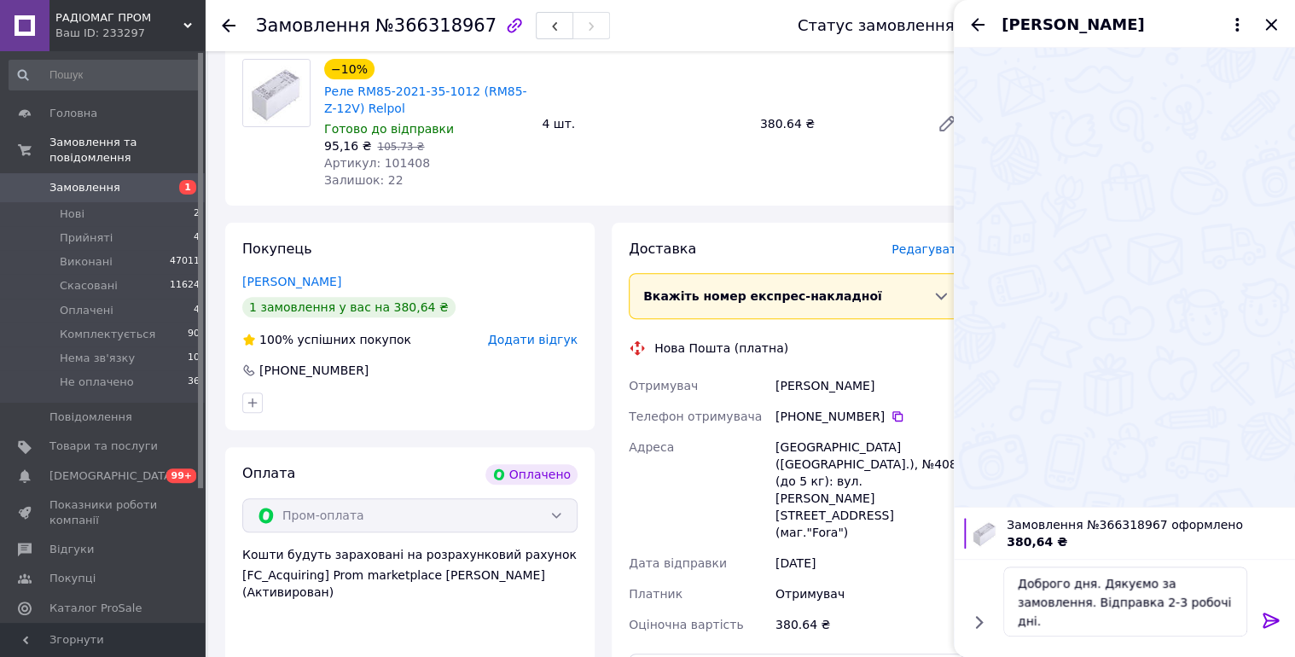
click at [1269, 618] on icon at bounding box center [1270, 619] width 16 height 15
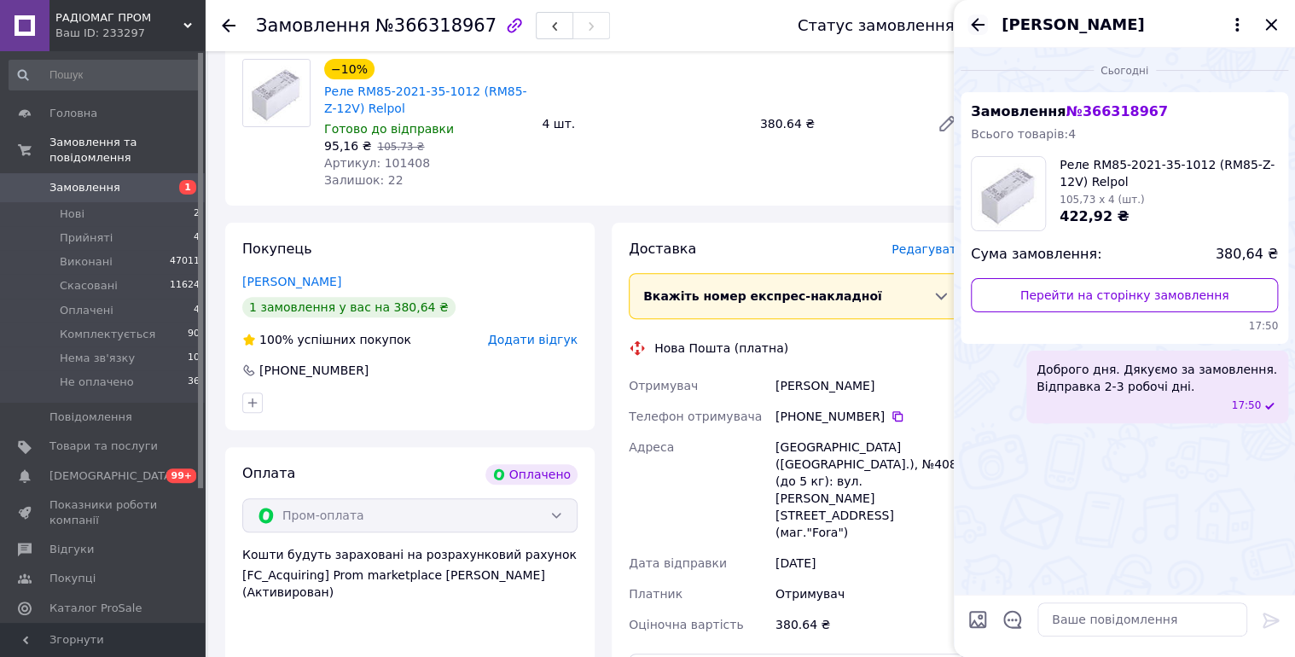
click at [978, 20] on icon "Назад" at bounding box center [977, 25] width 20 height 20
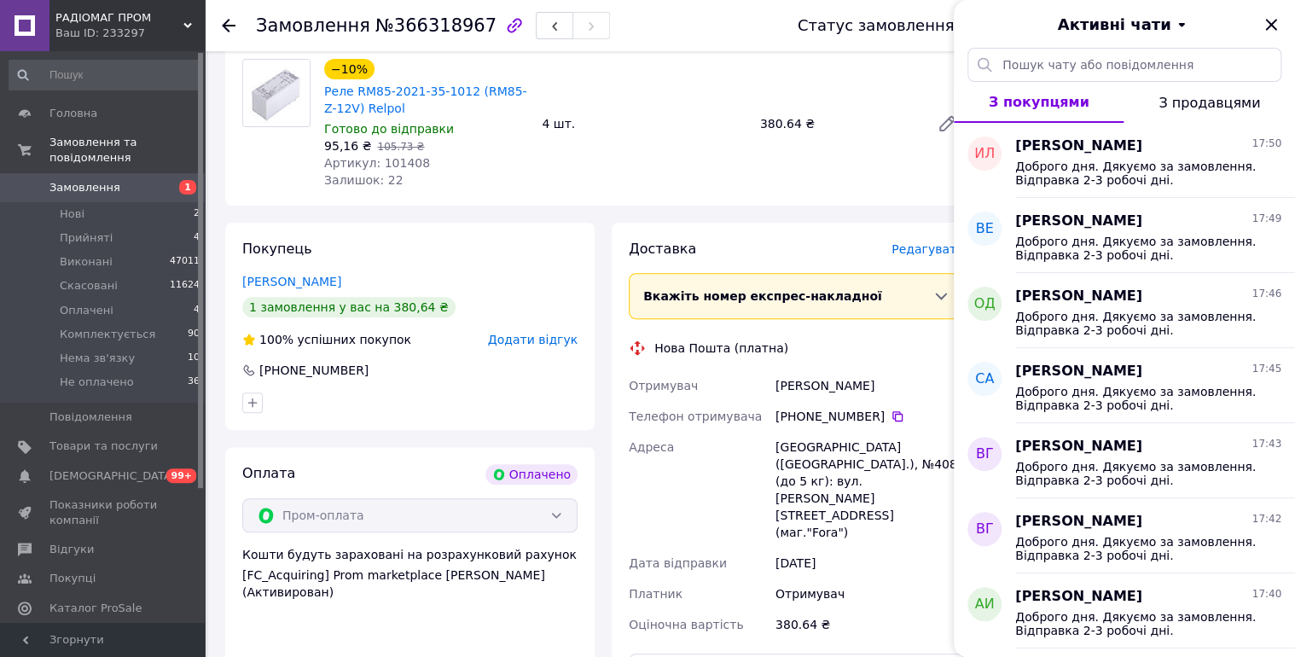
drag, startPoint x: 1275, startPoint y: 20, endPoint x: 1174, endPoint y: 80, distance: 117.8
click at [1275, 20] on icon "Закрити" at bounding box center [1270, 24] width 11 height 11
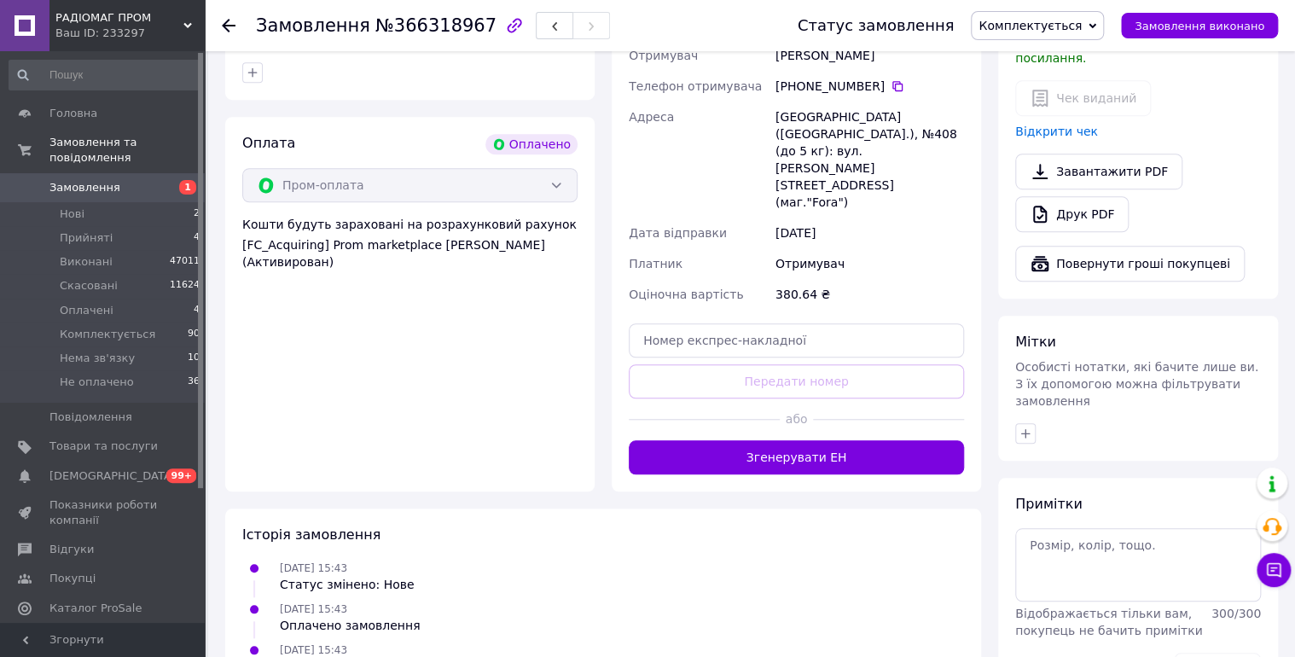
scroll to position [554, 0]
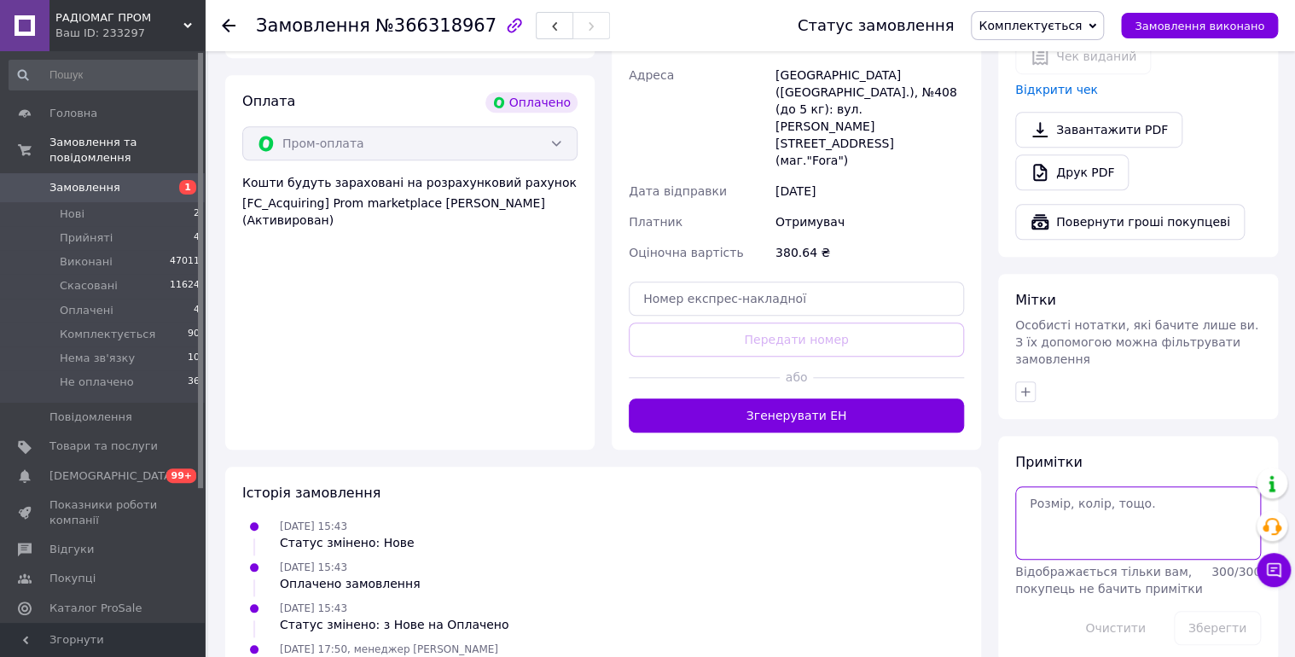
click at [1075, 488] on textarea at bounding box center [1138, 522] width 246 height 73
type textarea "12/10 чат."
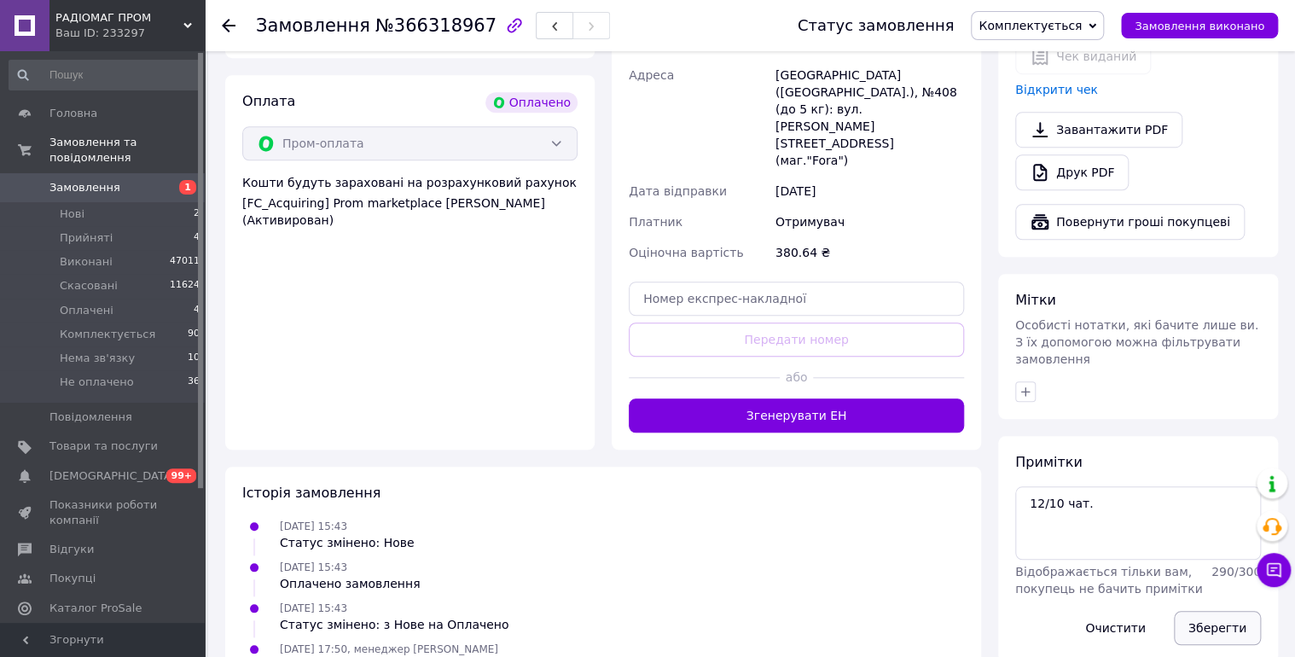
click at [1206, 611] on button "Зберегти" at bounding box center [1217, 628] width 87 height 34
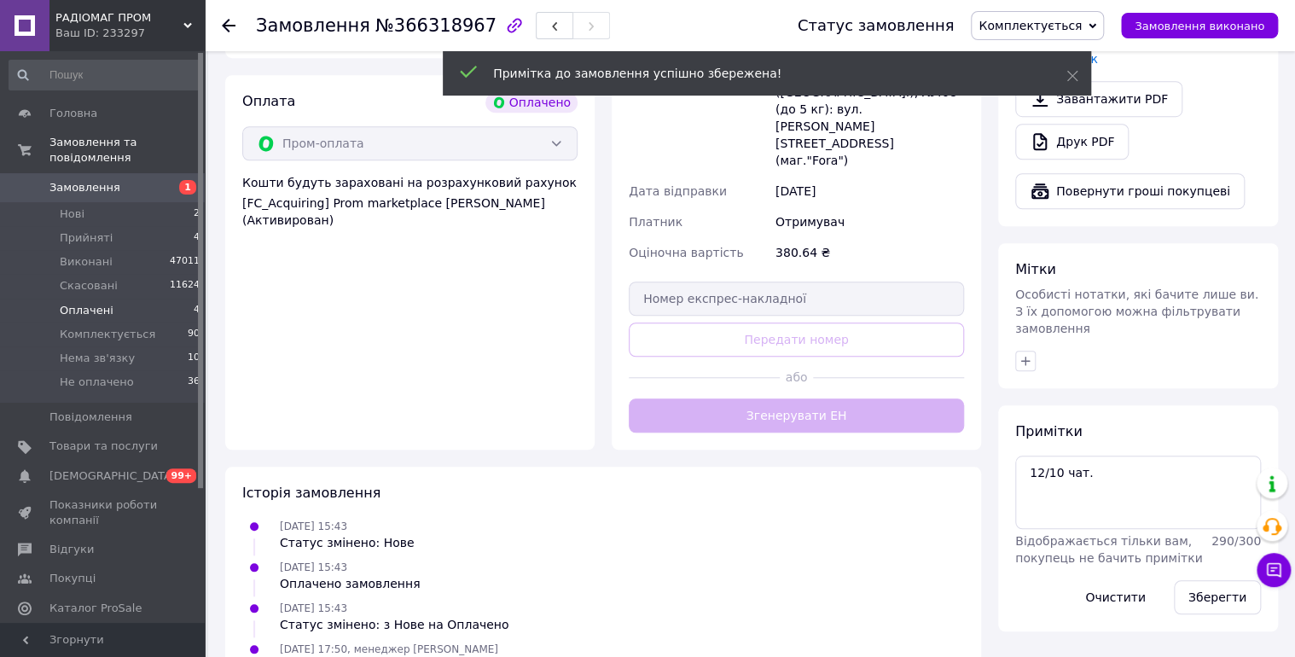
click at [90, 303] on span "Оплачені" at bounding box center [87, 310] width 54 height 15
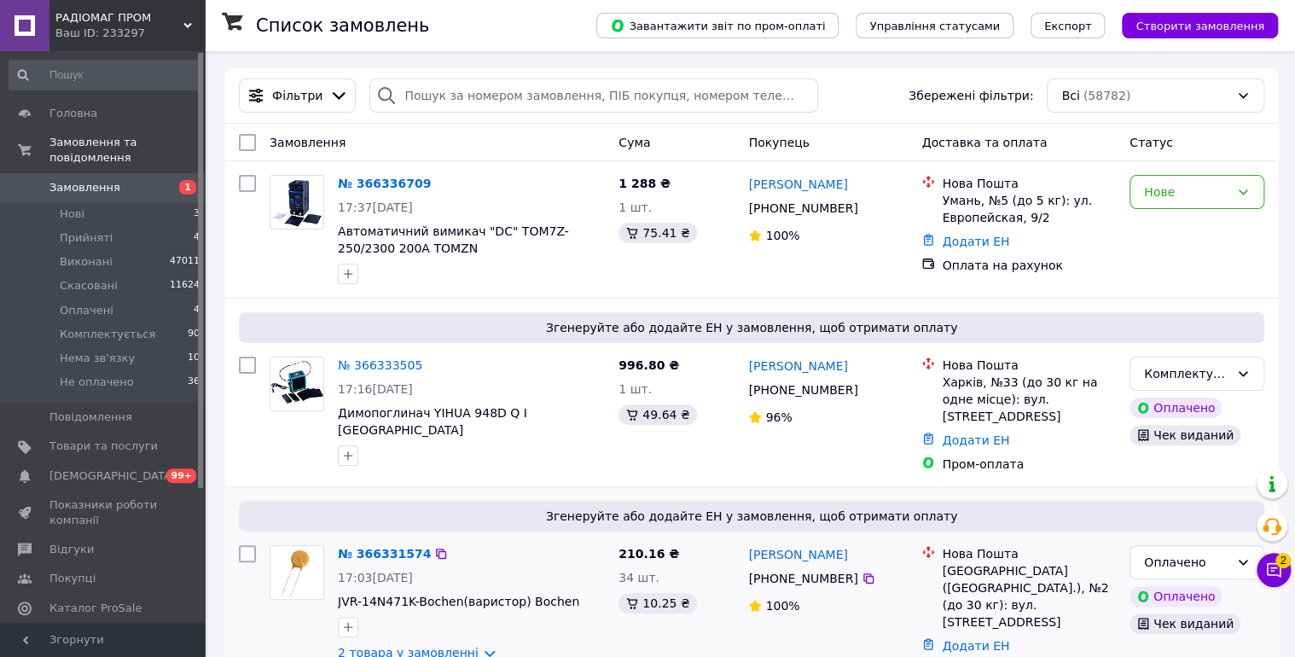
drag, startPoint x: 79, startPoint y: 293, endPoint x: 607, endPoint y: 546, distance: 585.7
click at [79, 303] on span "Оплачені" at bounding box center [87, 310] width 54 height 15
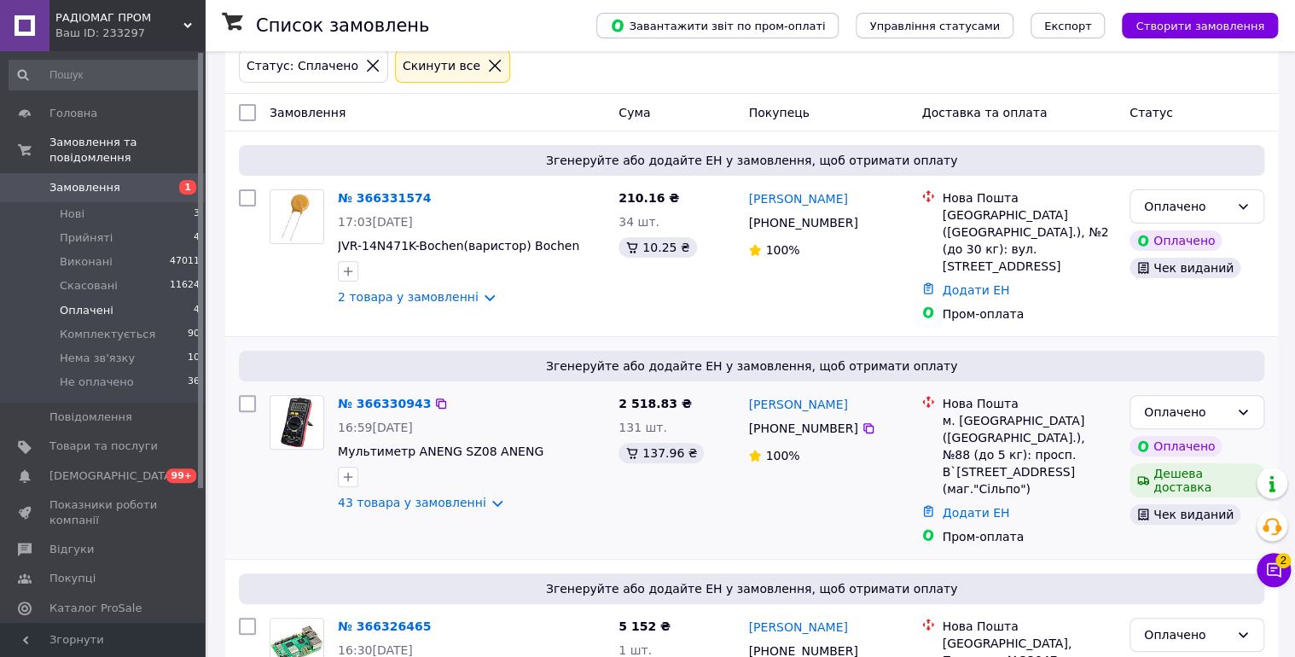
scroll to position [145, 0]
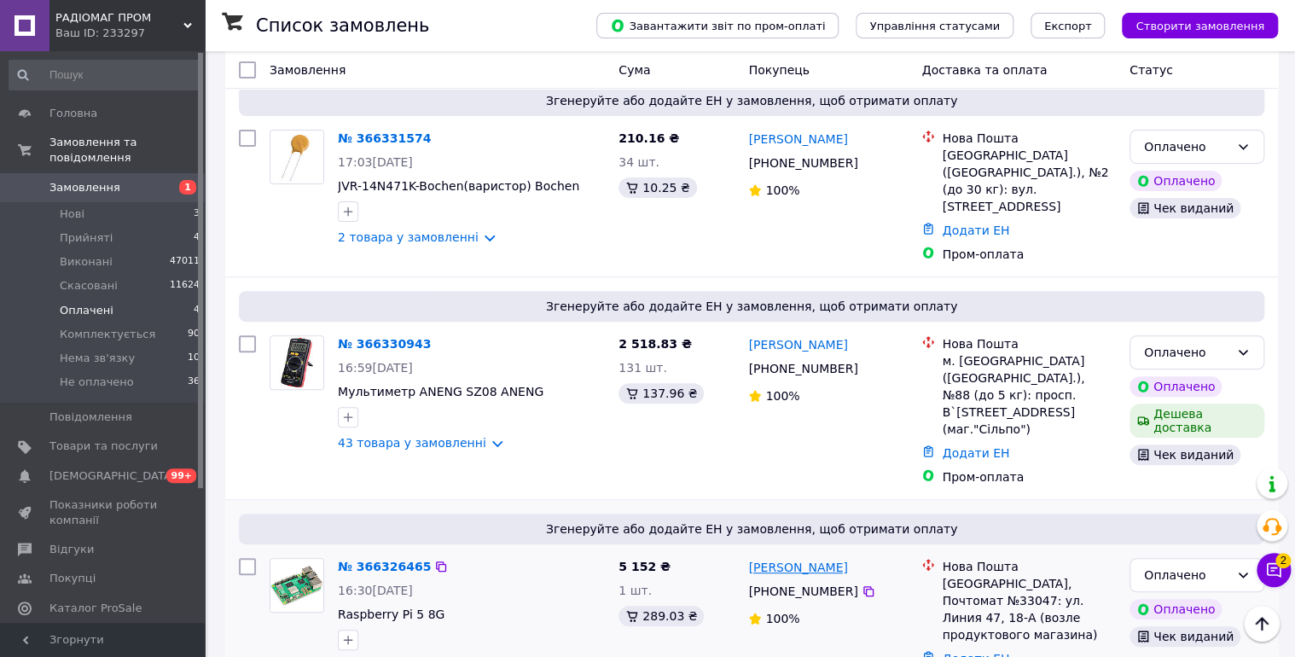
click at [762, 559] on link "Игорь Бондарь" at bounding box center [797, 567] width 99 height 17
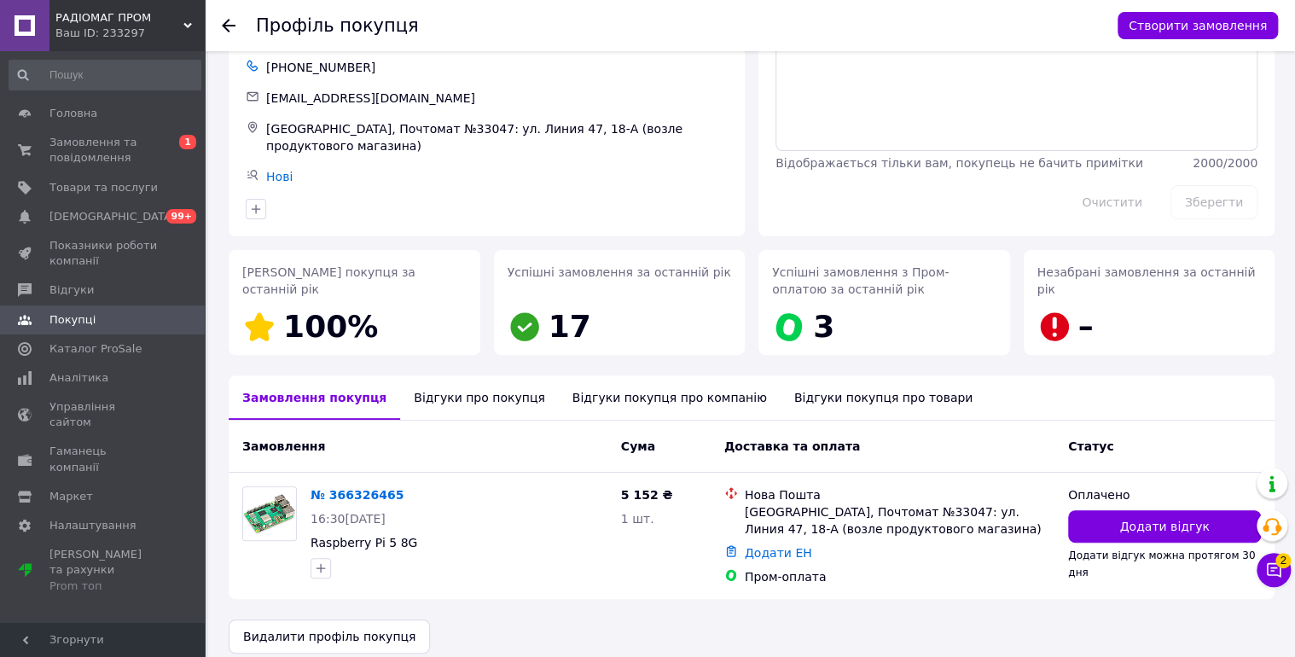
scroll to position [98, 0]
click at [407, 487] on icon at bounding box center [414, 494] width 14 height 14
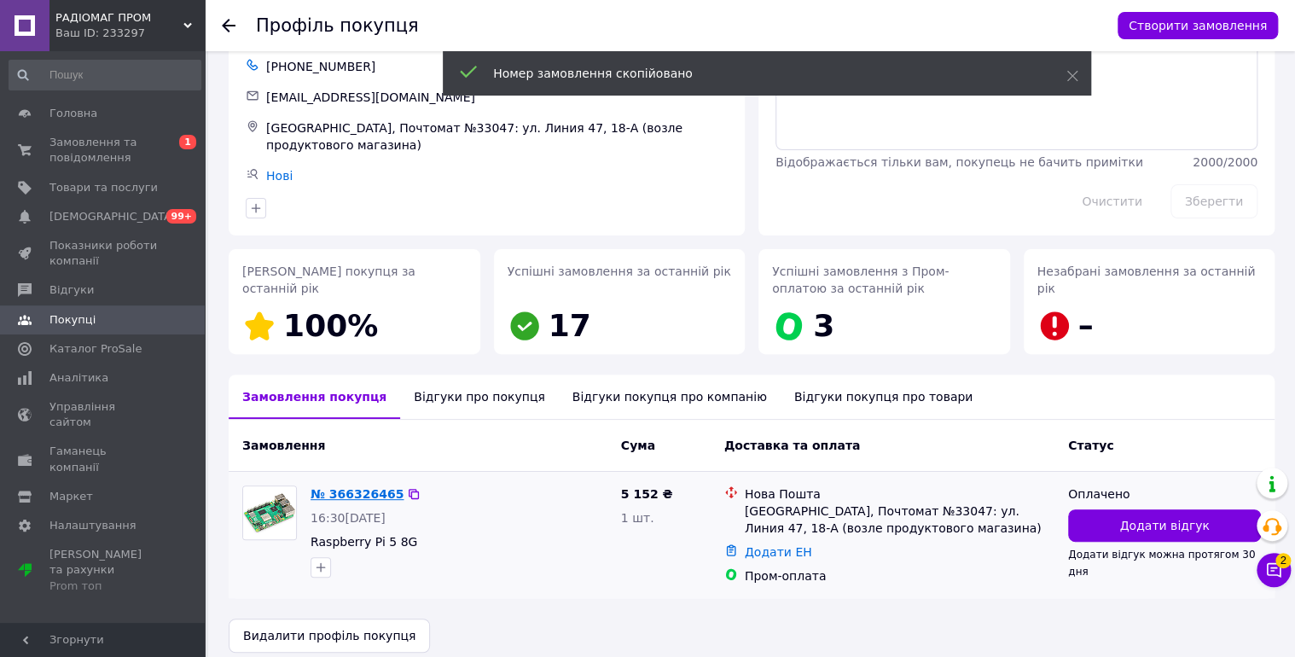
click at [358, 487] on link "№ 366326465" at bounding box center [357, 494] width 93 height 14
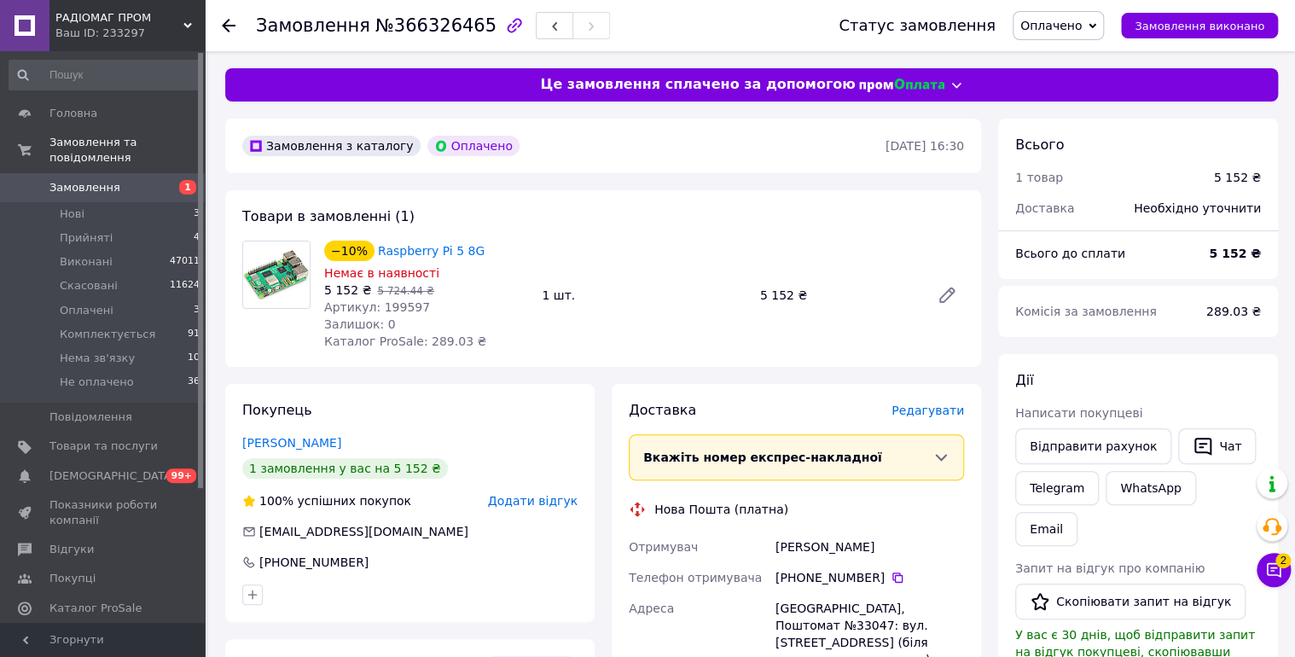
click at [1068, 20] on span "Оплачено" at bounding box center [1050, 26] width 61 height 14
drag, startPoint x: 1099, startPoint y: 131, endPoint x: 1063, endPoint y: 137, distance: 36.3
click at [1099, 131] on li "Комплектується" at bounding box center [1069, 137] width 113 height 26
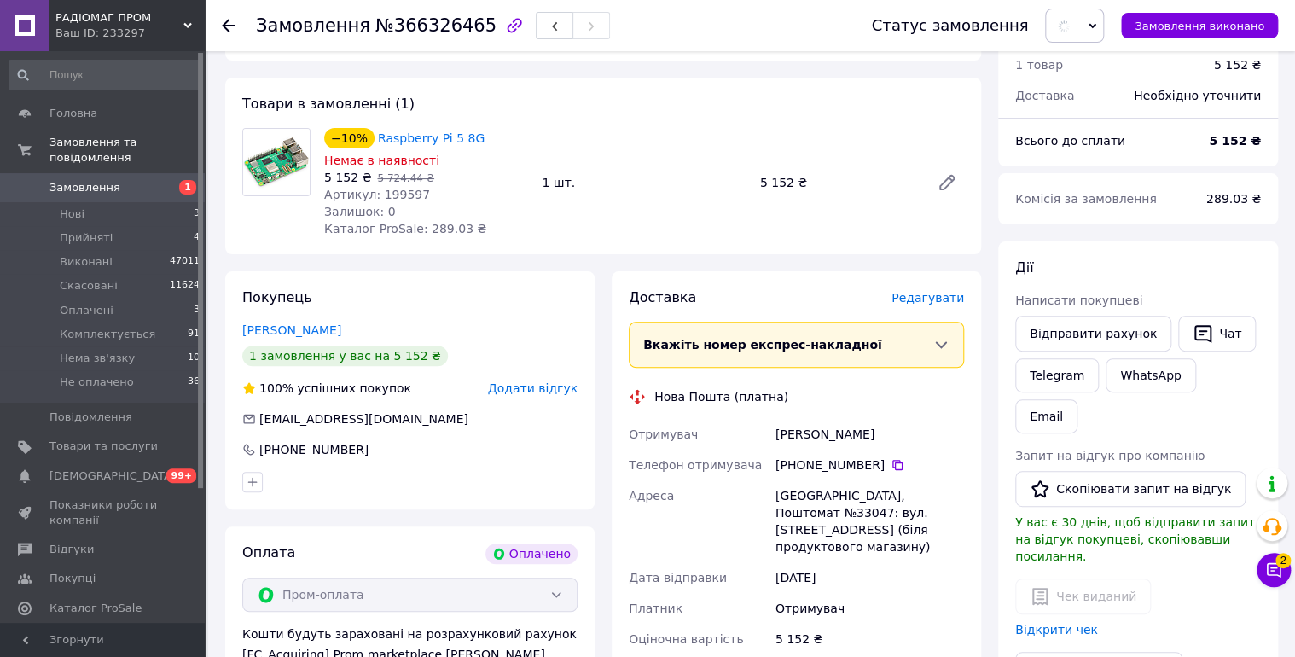
scroll to position [182, 0]
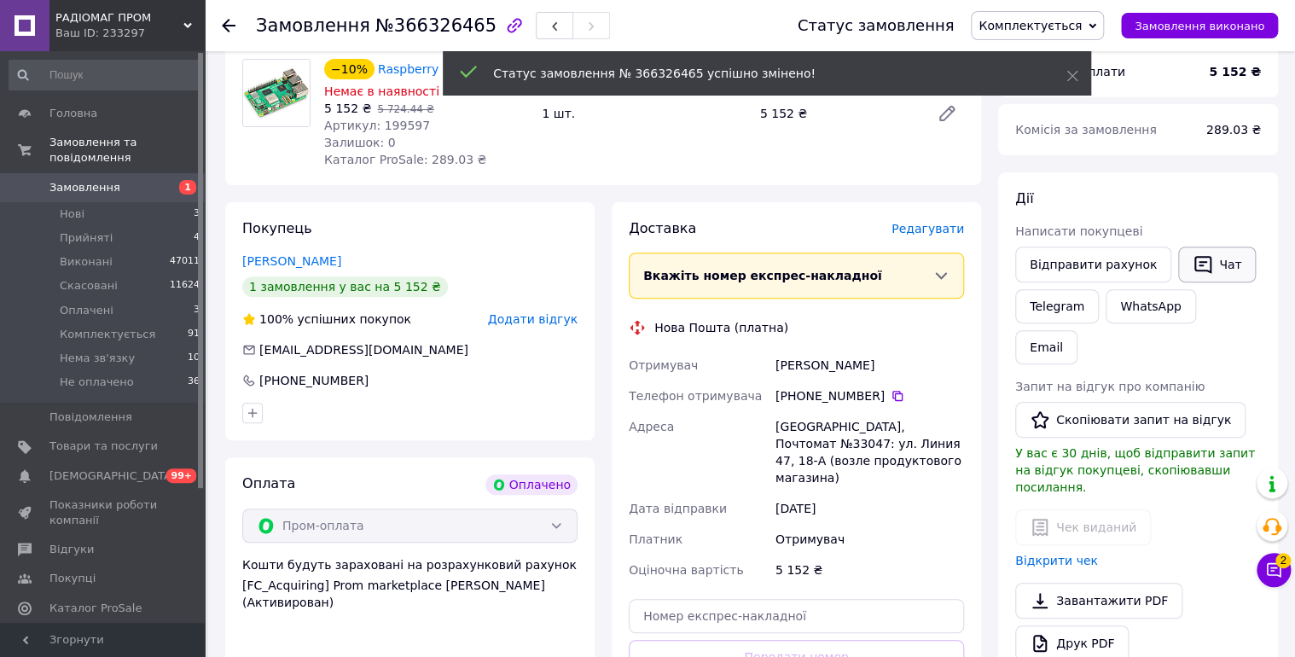
click at [1198, 261] on button "Чат" at bounding box center [1217, 265] width 78 height 36
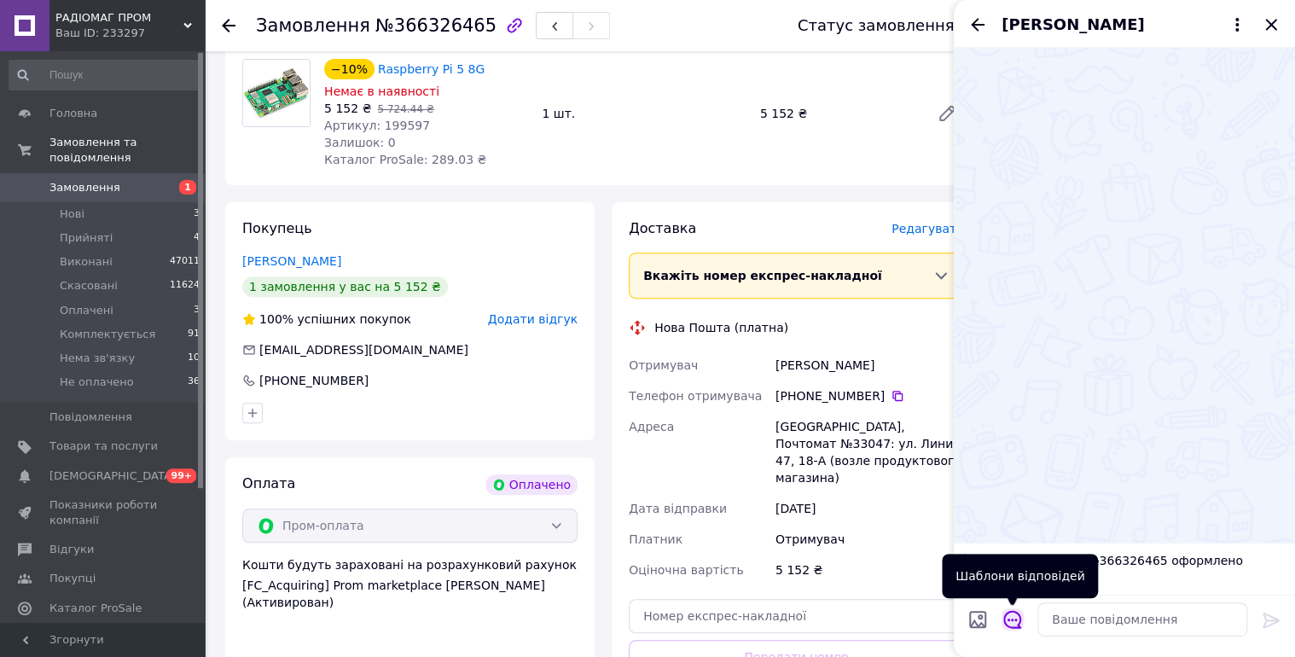
click at [1011, 615] on icon "Відкрити шаблони відповідей" at bounding box center [1012, 619] width 19 height 19
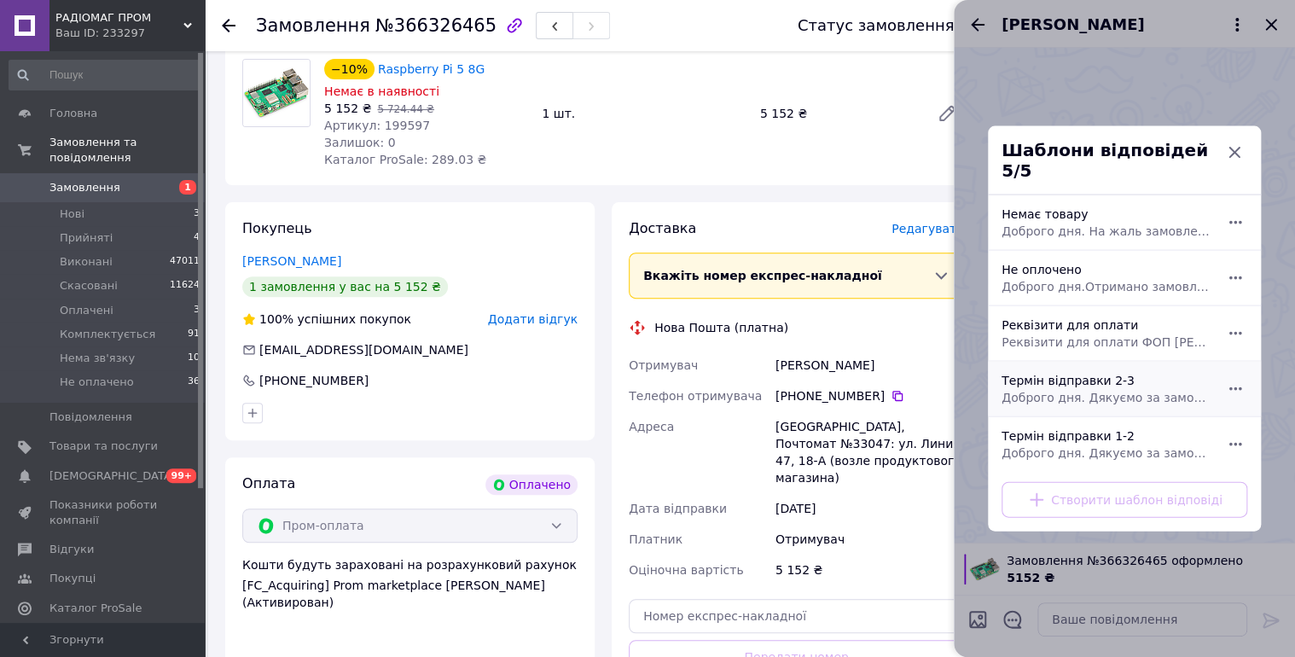
click at [1100, 389] on span "Доброго дня. Дякуємо за замовлення. Відправка 2-3 робочі дні." at bounding box center [1105, 397] width 208 height 17
type textarea "Доброго дня. Дякуємо за замовлення. Відправка 2-3 робочі дні."
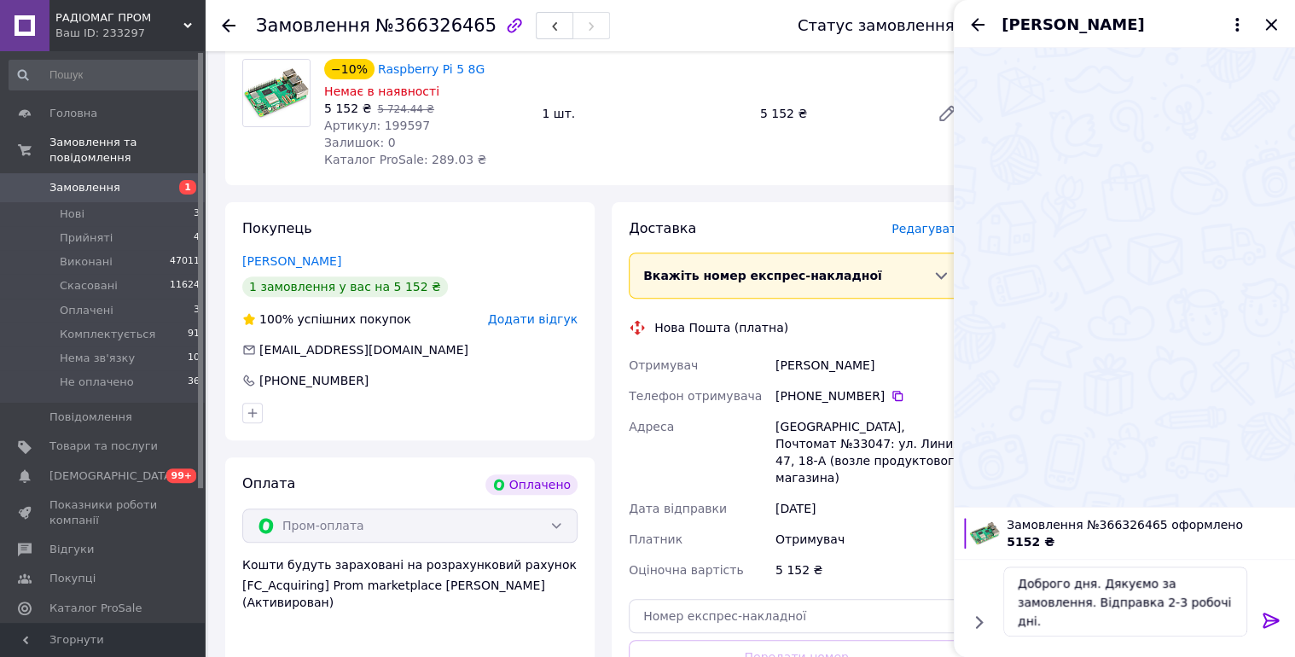
click at [1269, 614] on icon at bounding box center [1271, 620] width 20 height 20
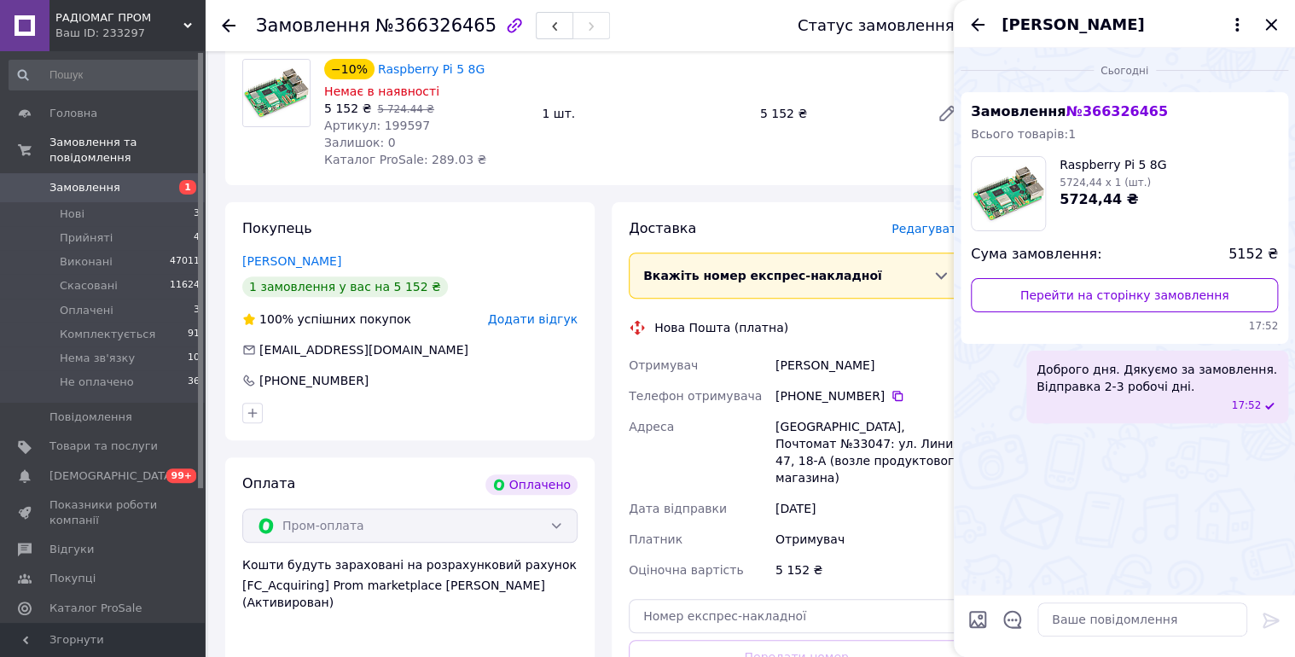
click at [988, 21] on div "Игорь Бондарь" at bounding box center [1124, 24] width 341 height 48
click at [972, 20] on icon "Назад" at bounding box center [977, 25] width 20 height 20
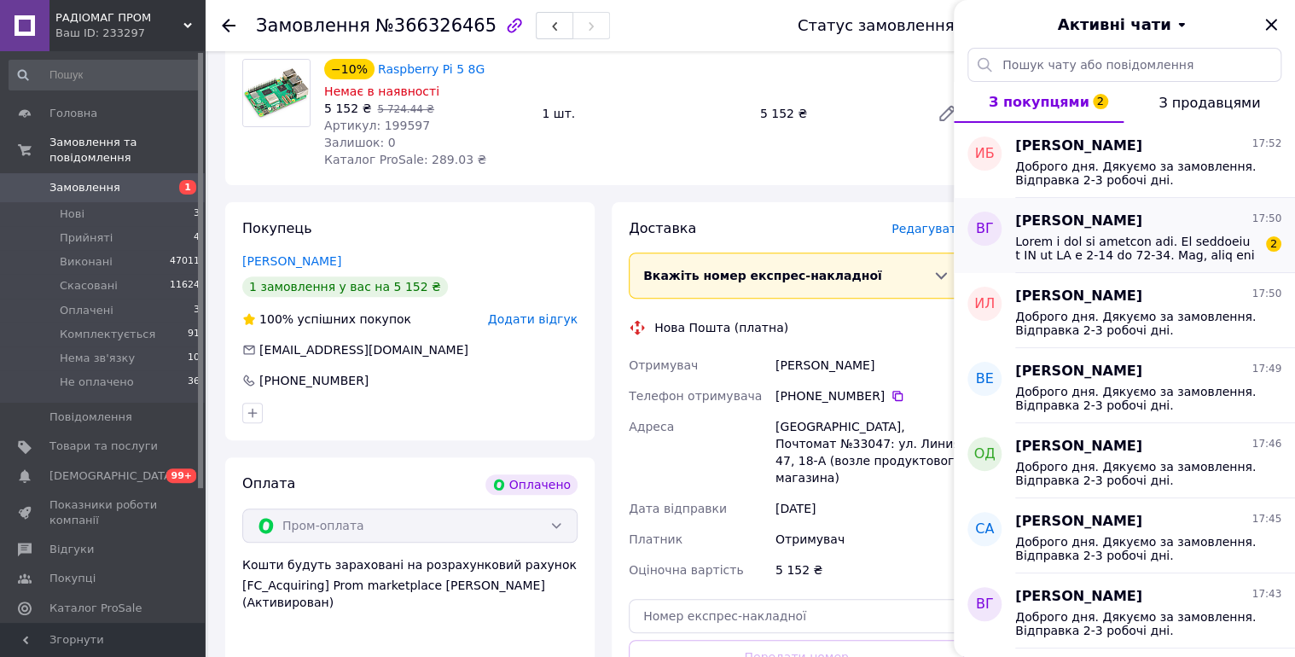
click at [1101, 233] on div "2" at bounding box center [1148, 246] width 266 height 31
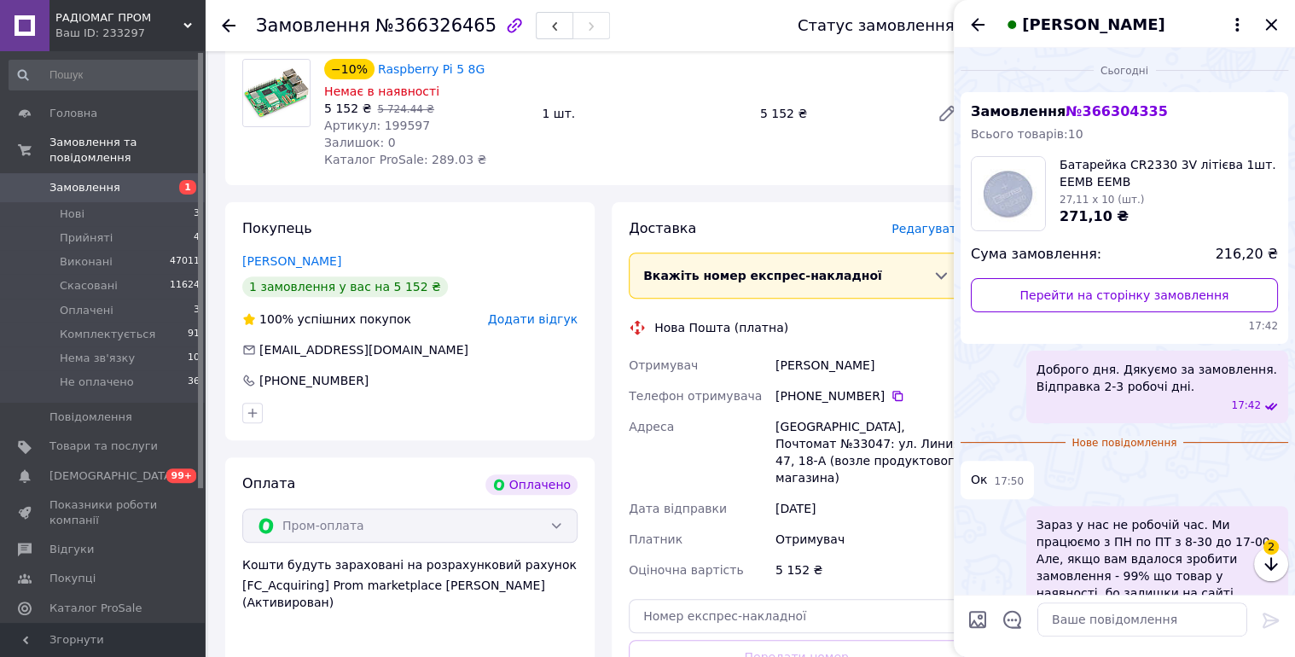
scroll to position [289, 0]
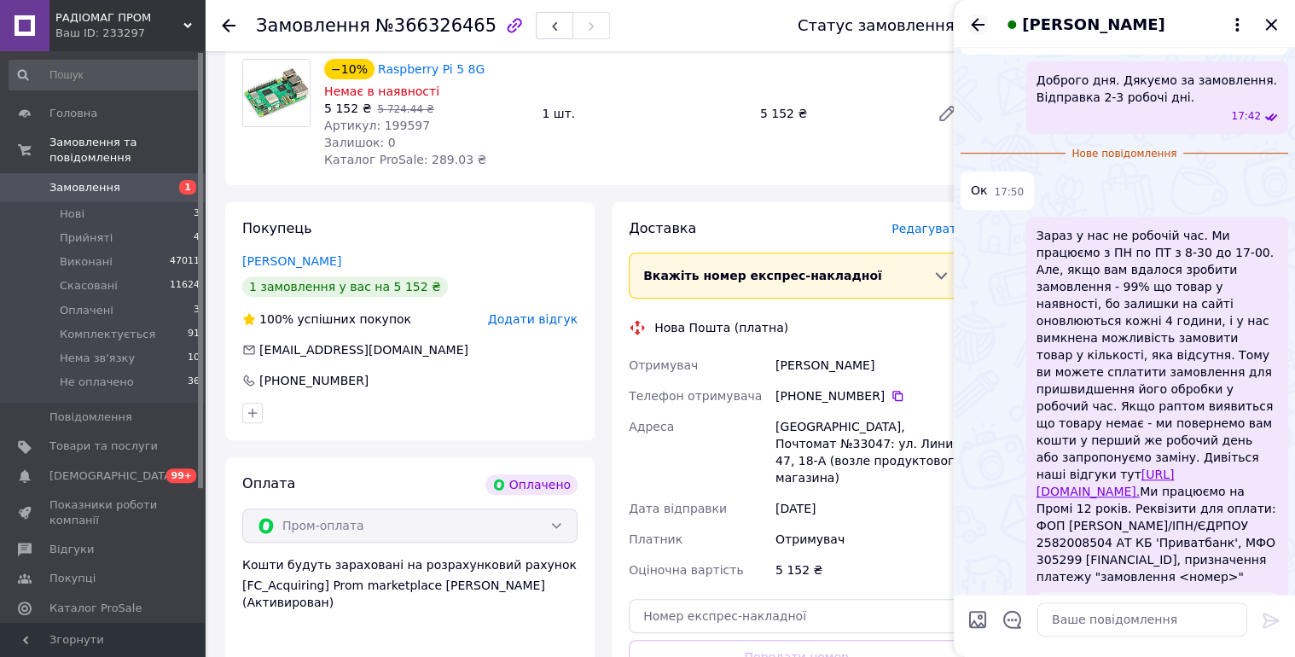
click at [978, 23] on icon "Назад" at bounding box center [977, 25] width 20 height 20
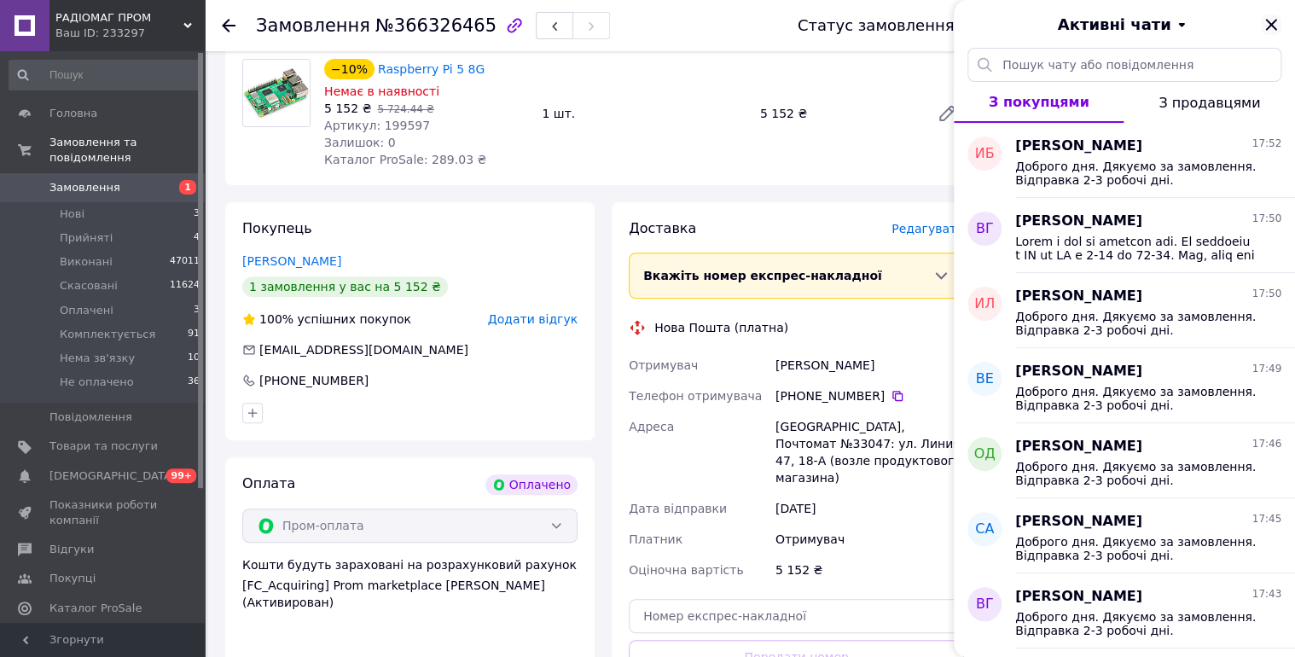
click at [1263, 21] on icon "Закрити" at bounding box center [1271, 25] width 20 height 20
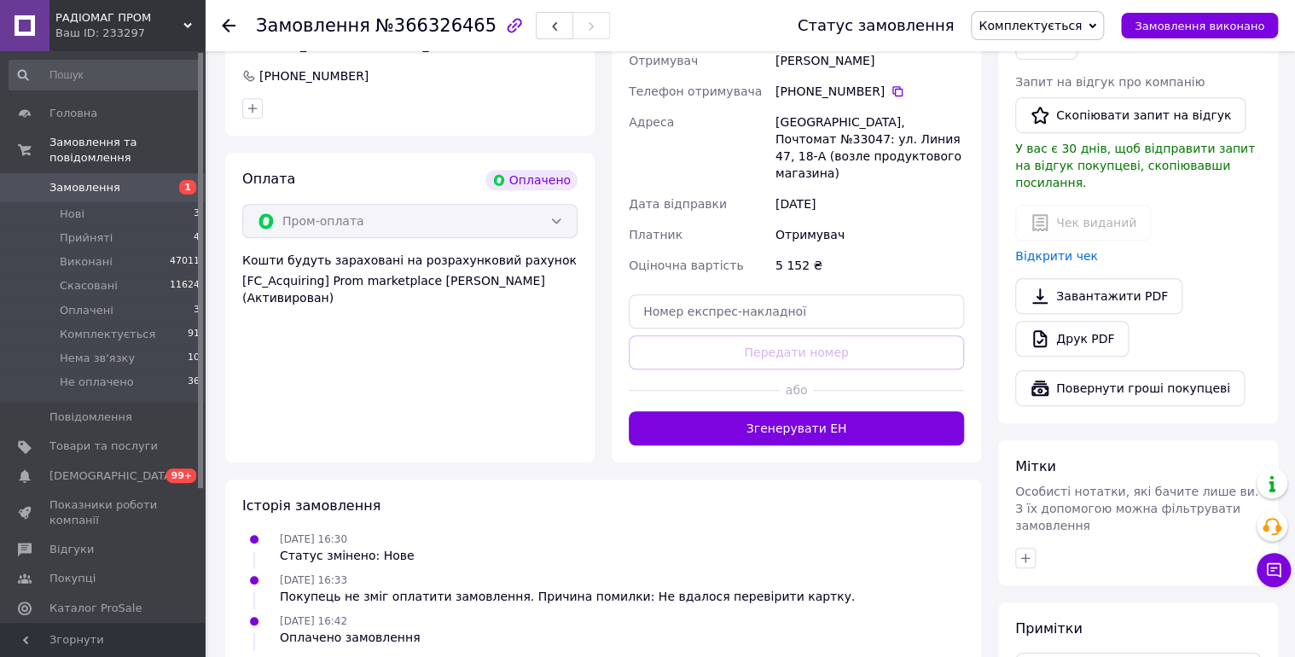
scroll to position [546, 0]
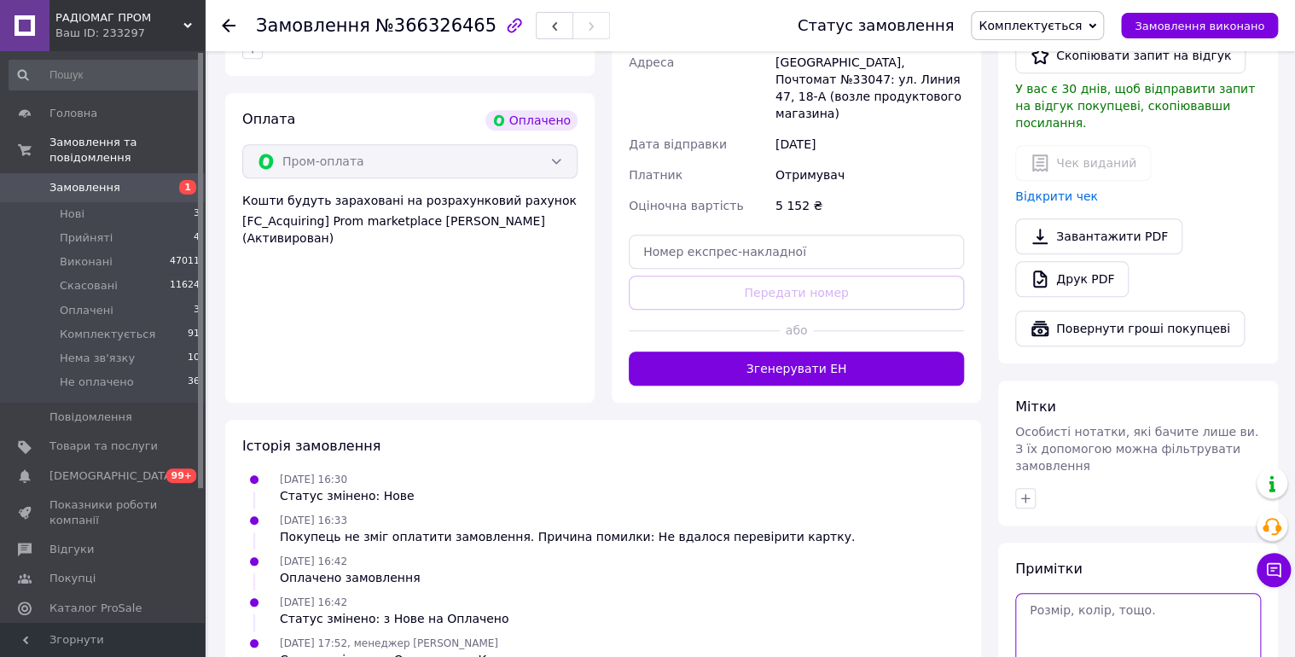
click at [1087, 593] on textarea at bounding box center [1138, 629] width 246 height 73
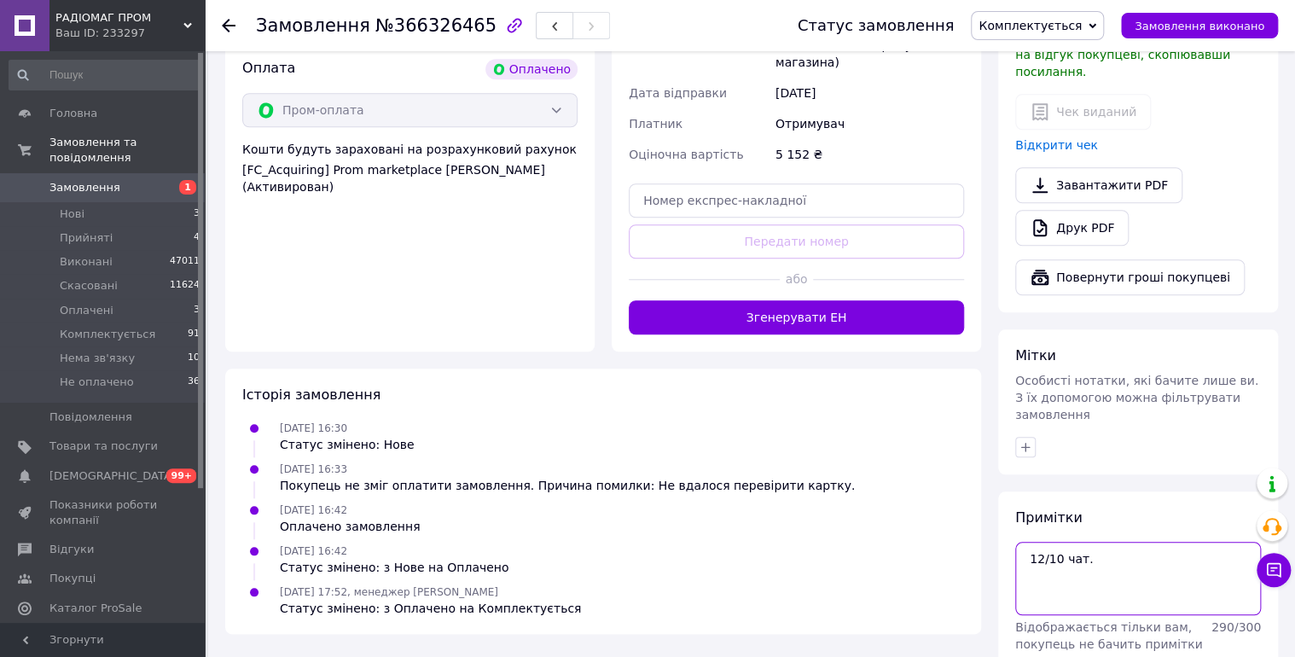
scroll to position [598, 0]
type textarea "12/10 чат."
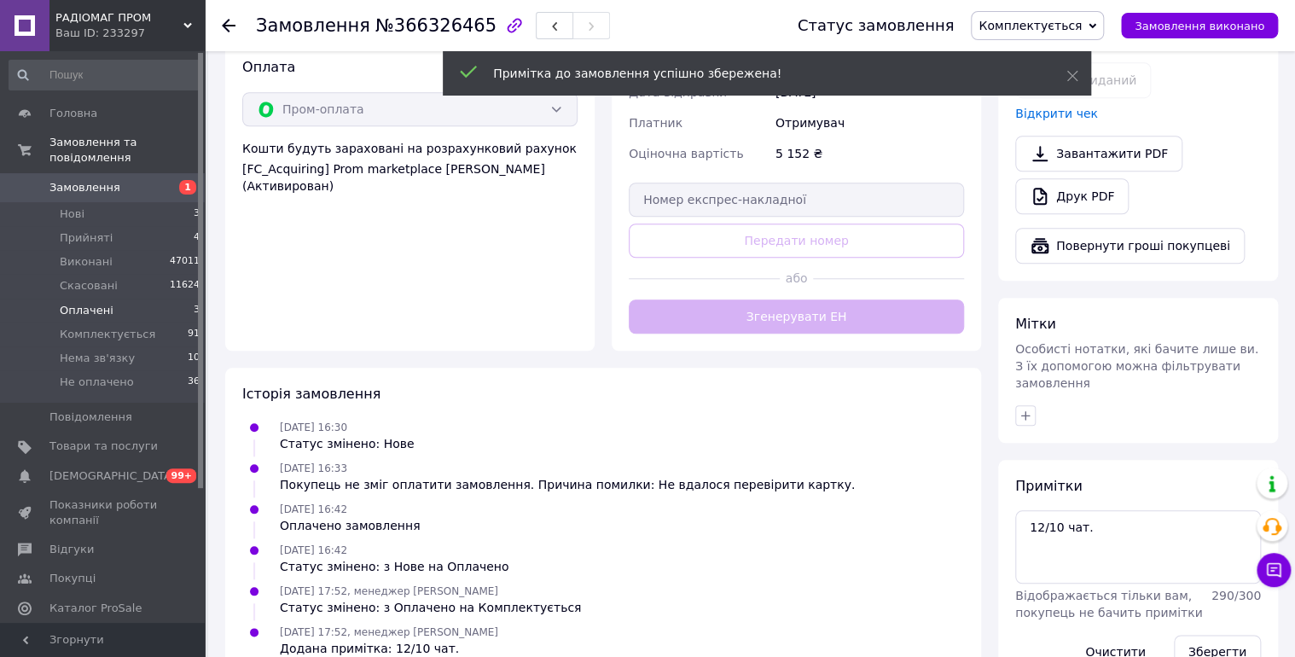
click at [78, 303] on span "Оплачені" at bounding box center [87, 310] width 54 height 15
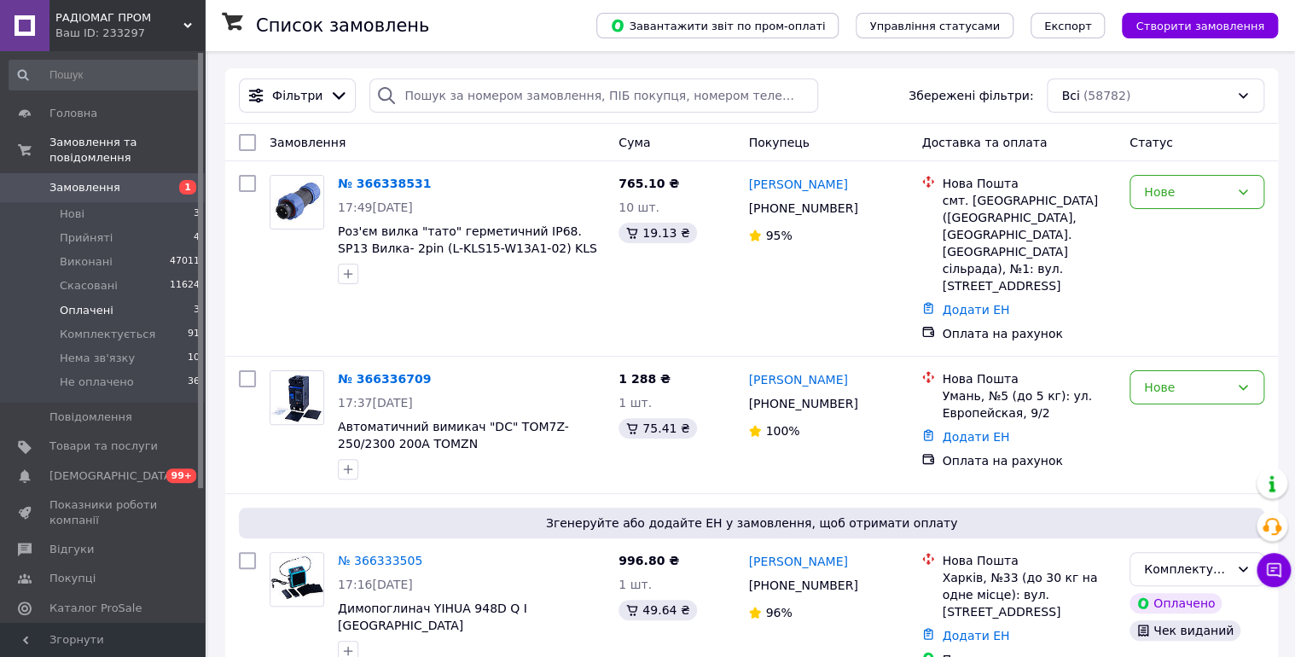
click at [77, 303] on span "Оплачені" at bounding box center [87, 310] width 54 height 15
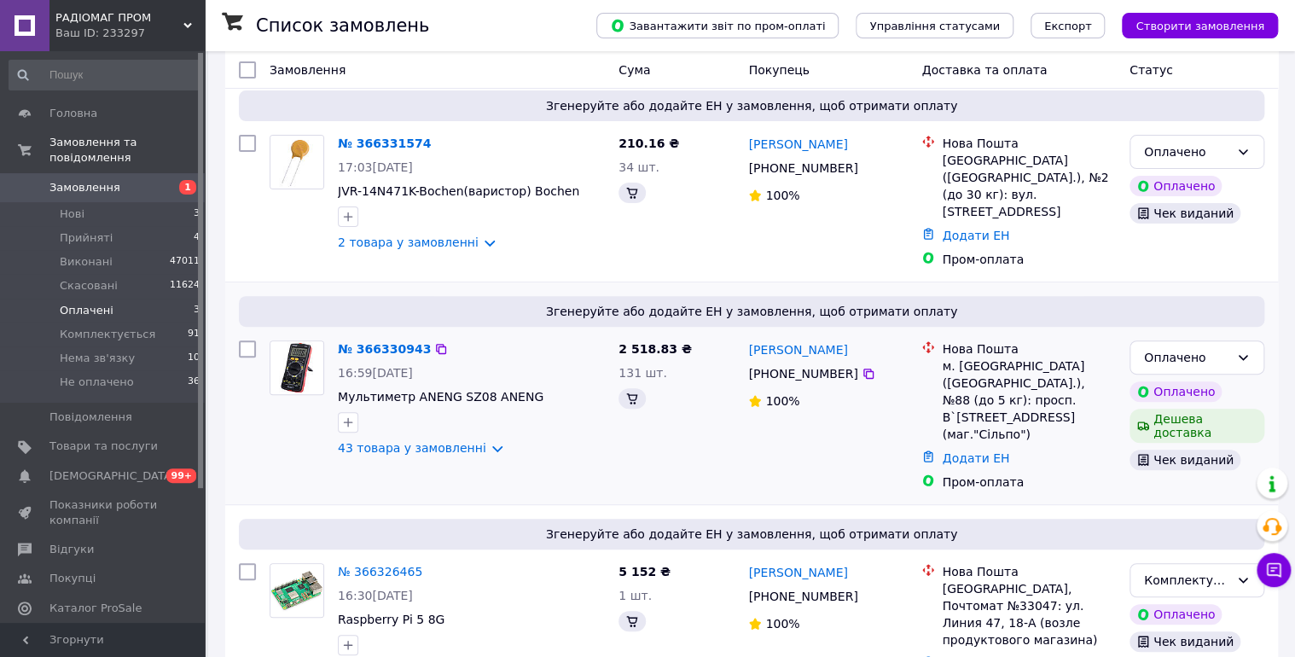
scroll to position [145, 0]
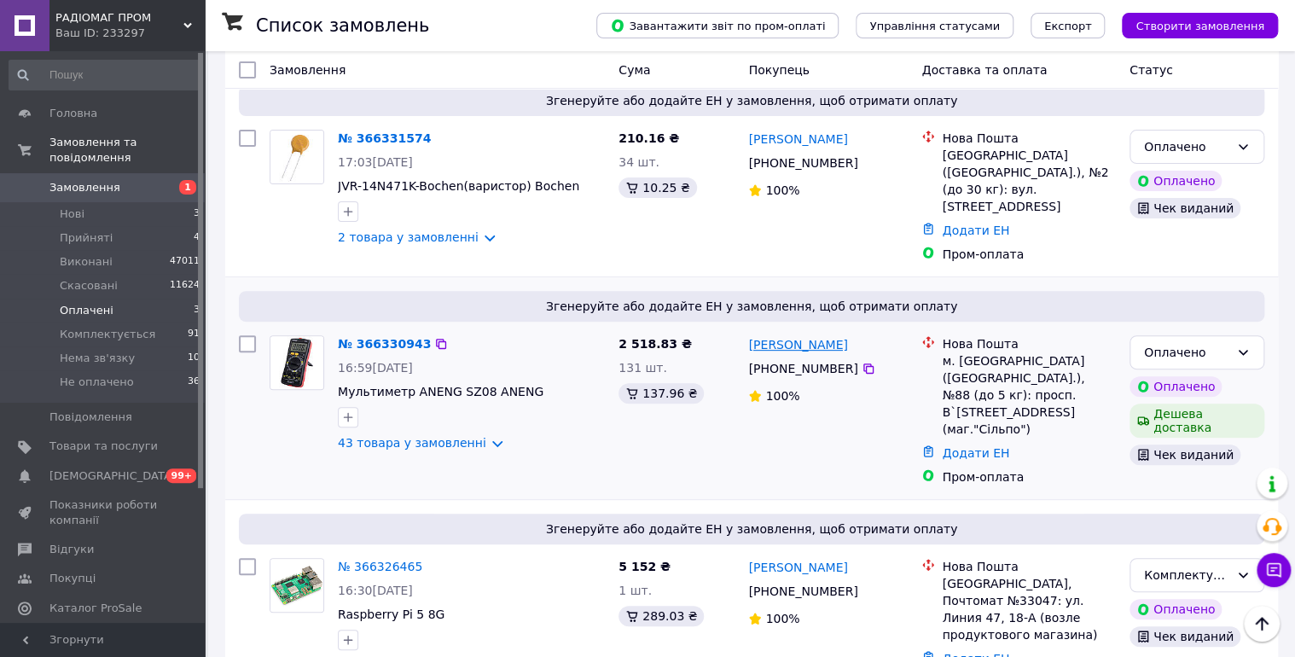
click at [795, 336] on link "Ян Хаджийский" at bounding box center [797, 344] width 99 height 17
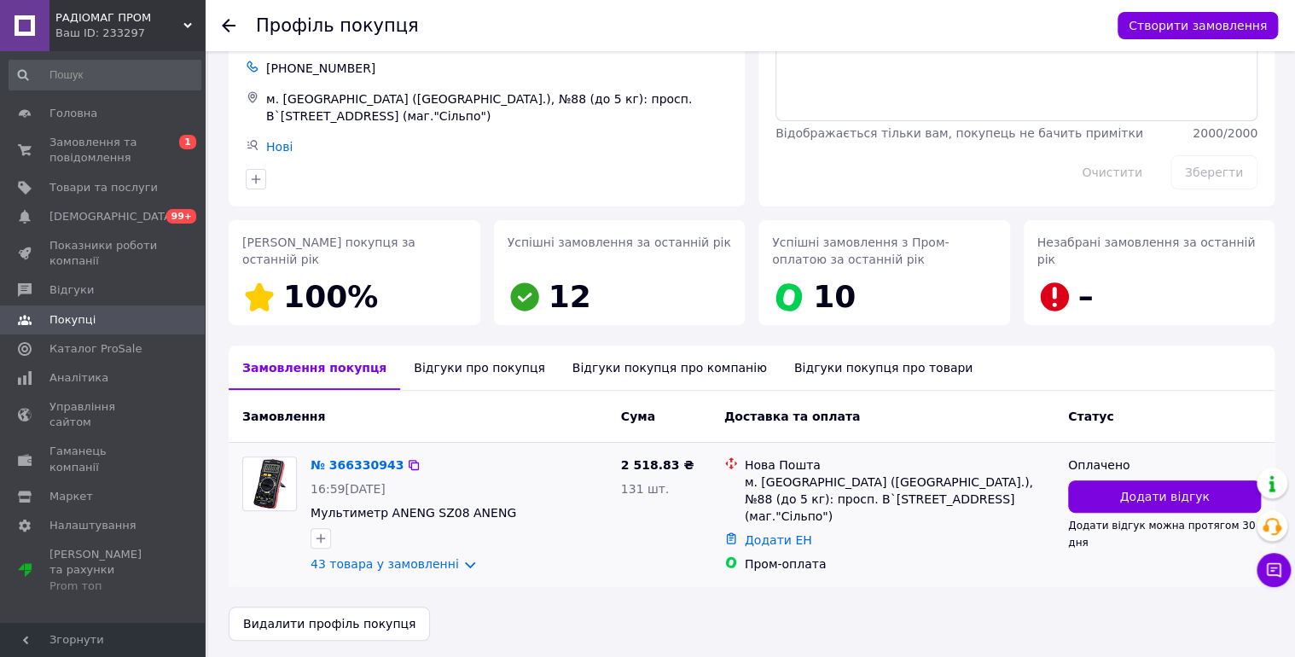
scroll to position [102, 0]
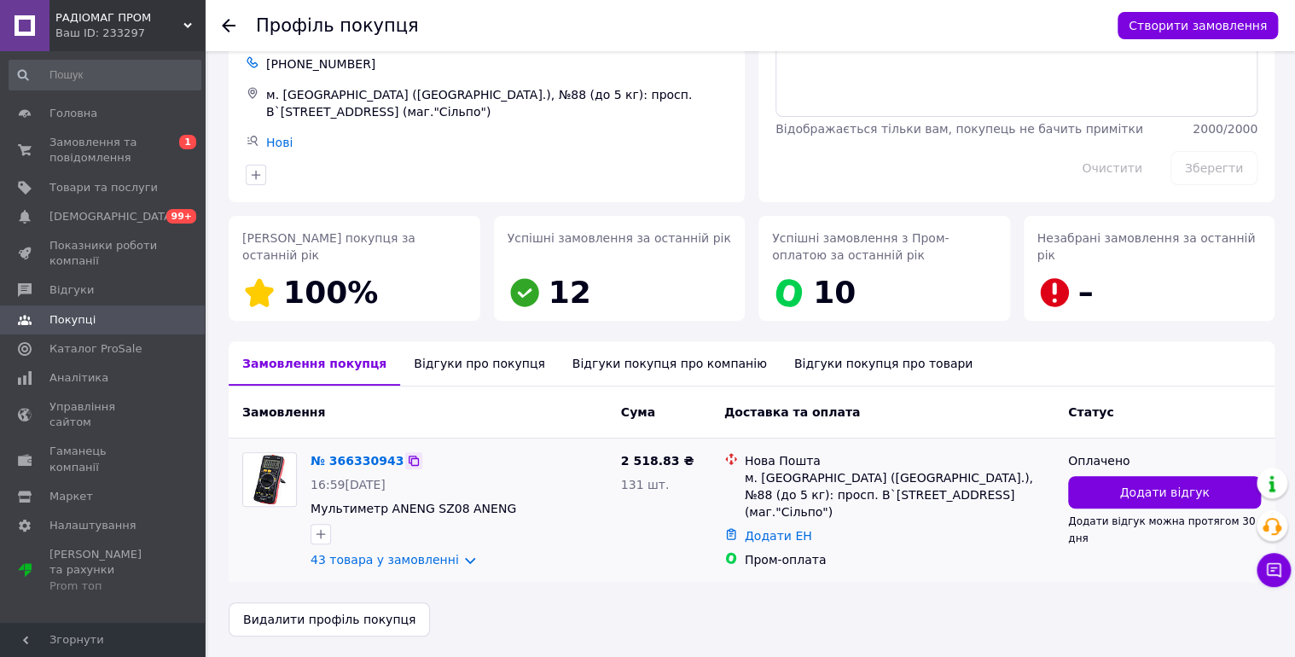
click at [407, 457] on icon at bounding box center [414, 461] width 14 height 14
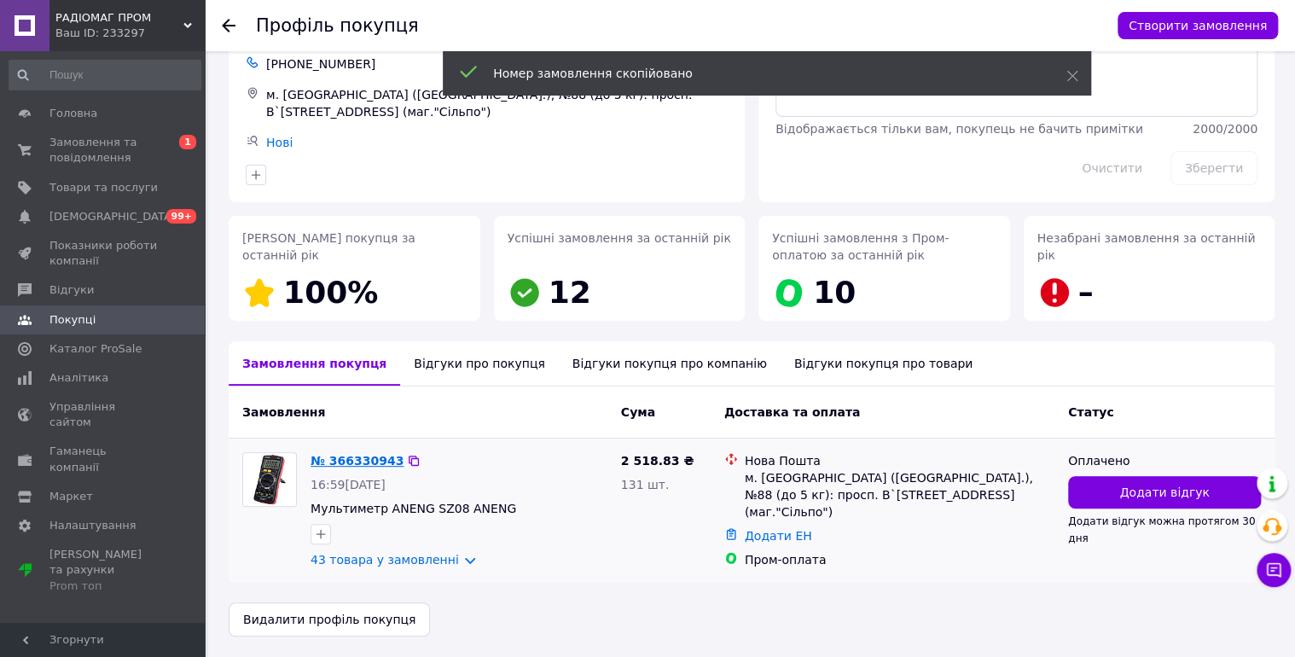
click at [355, 458] on link "№ 366330943" at bounding box center [357, 461] width 93 height 14
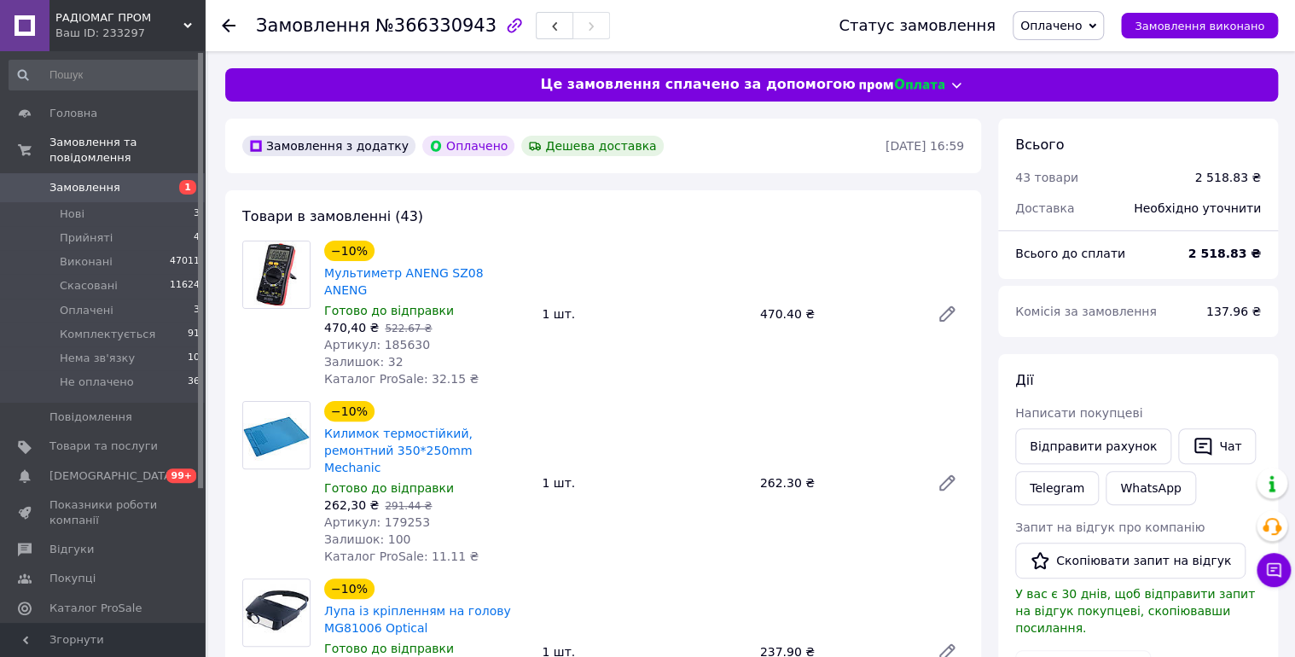
click at [1059, 24] on span "Оплачено" at bounding box center [1050, 26] width 61 height 14
click at [1109, 129] on li "Комплектується" at bounding box center [1069, 137] width 113 height 26
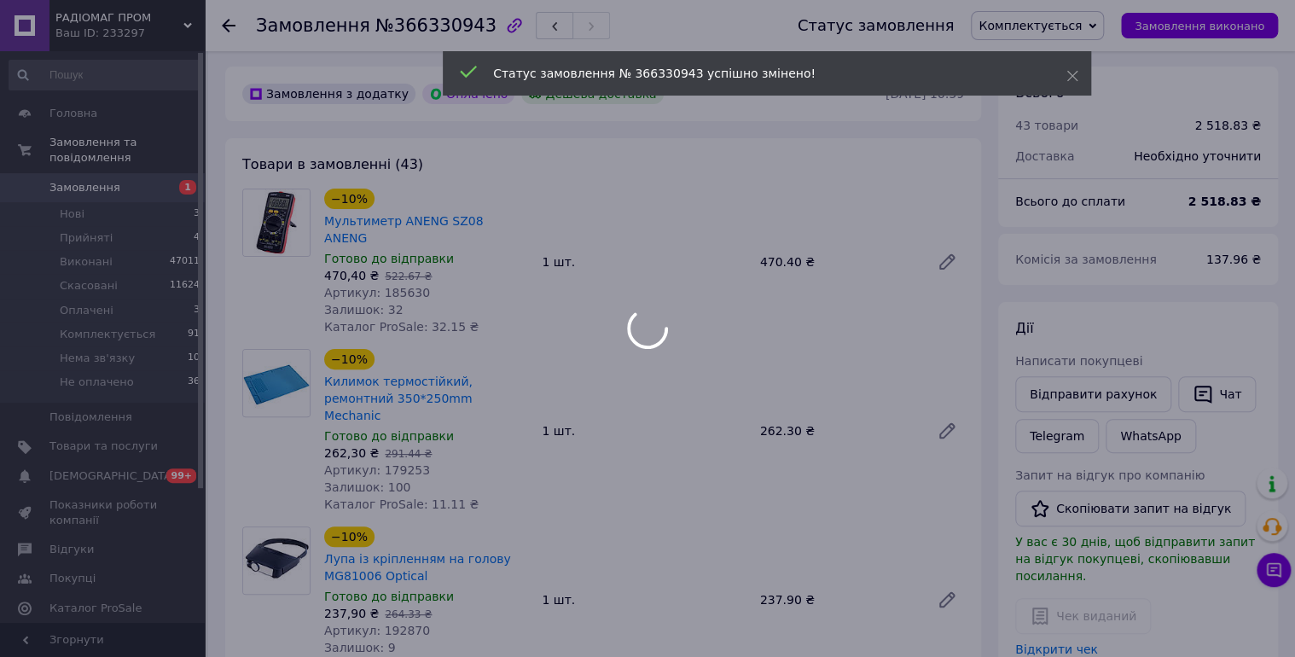
scroll to position [90, 0]
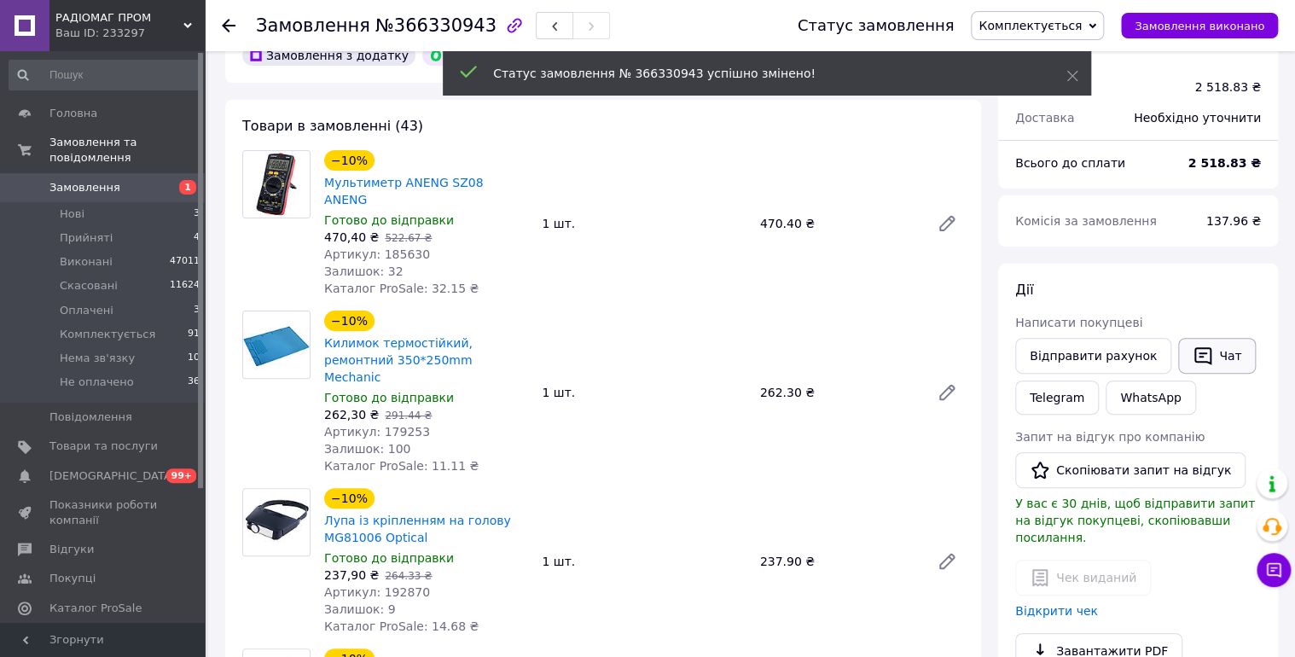
click at [1198, 352] on button "Чат" at bounding box center [1217, 356] width 78 height 36
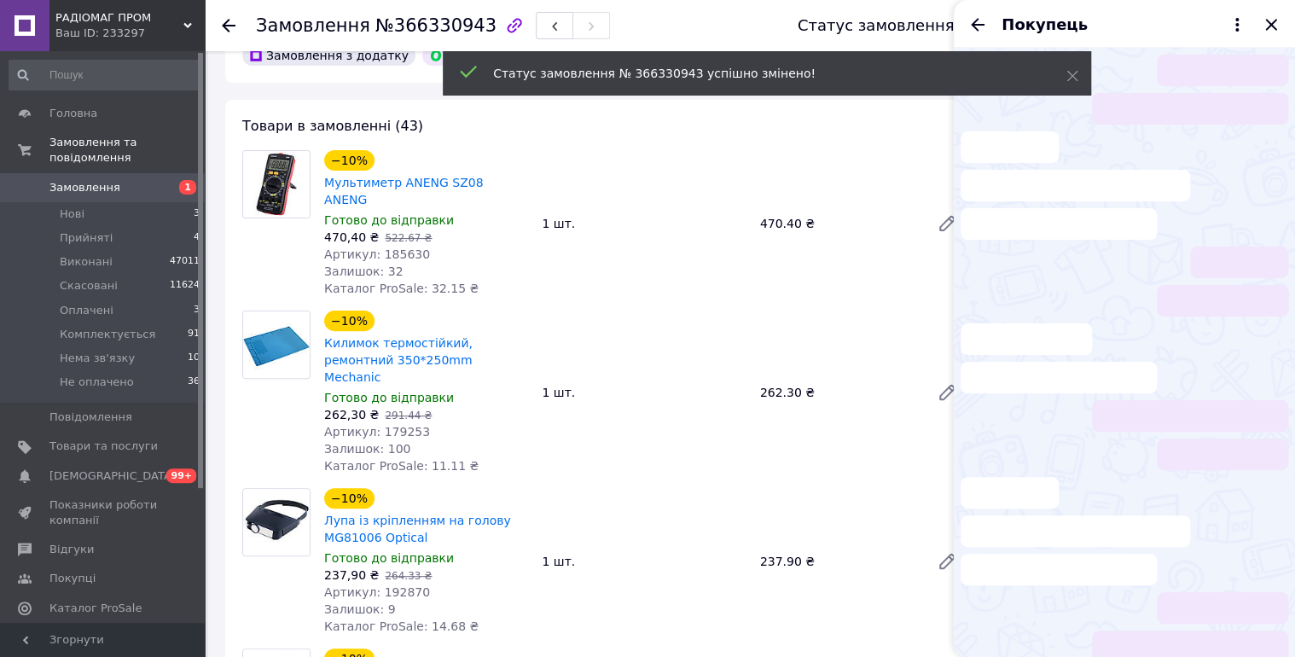
scroll to position [98, 0]
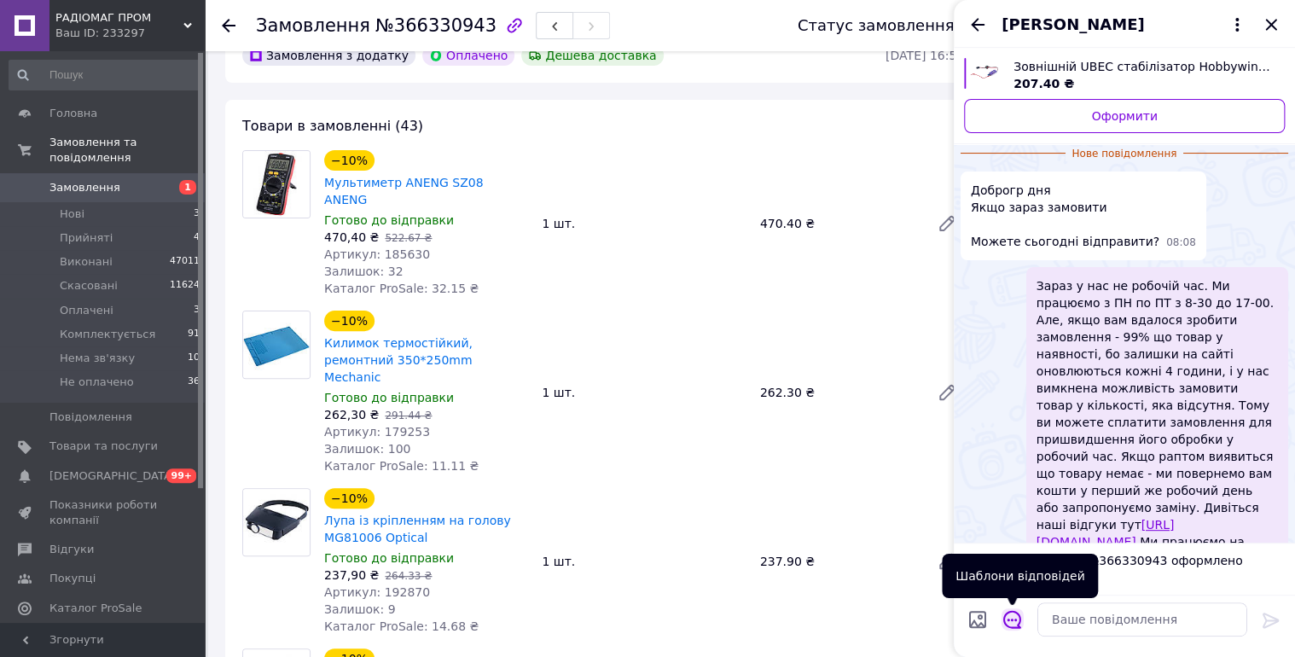
click at [1017, 621] on icon "Відкрити шаблони відповідей" at bounding box center [1012, 619] width 19 height 19
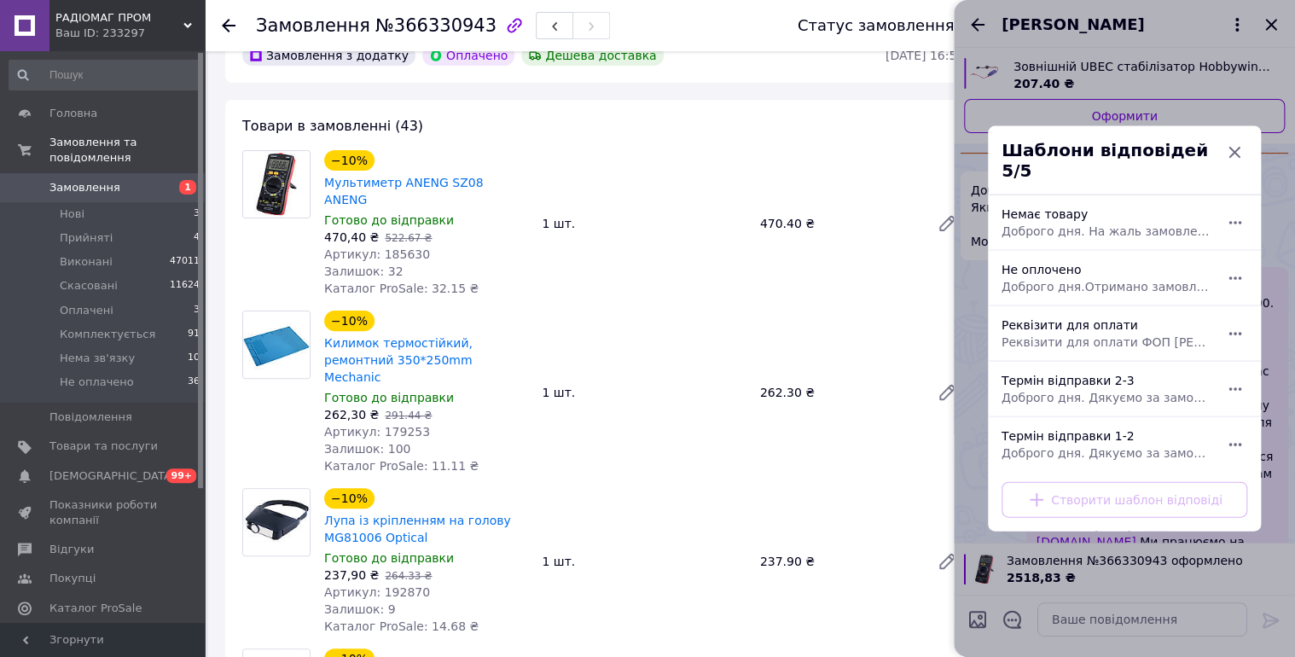
drag, startPoint x: 1151, startPoint y: 379, endPoint x: 1195, endPoint y: 420, distance: 60.4
click at [1152, 379] on div "Термін відправки 2-3 Доброго дня. Дякуємо за замовлення. Відправка 2-3 робочі д…" at bounding box center [1106, 389] width 222 height 48
type textarea "Доброго дня. Дякуємо за замовлення. Відправка 2-3 робочі дні."
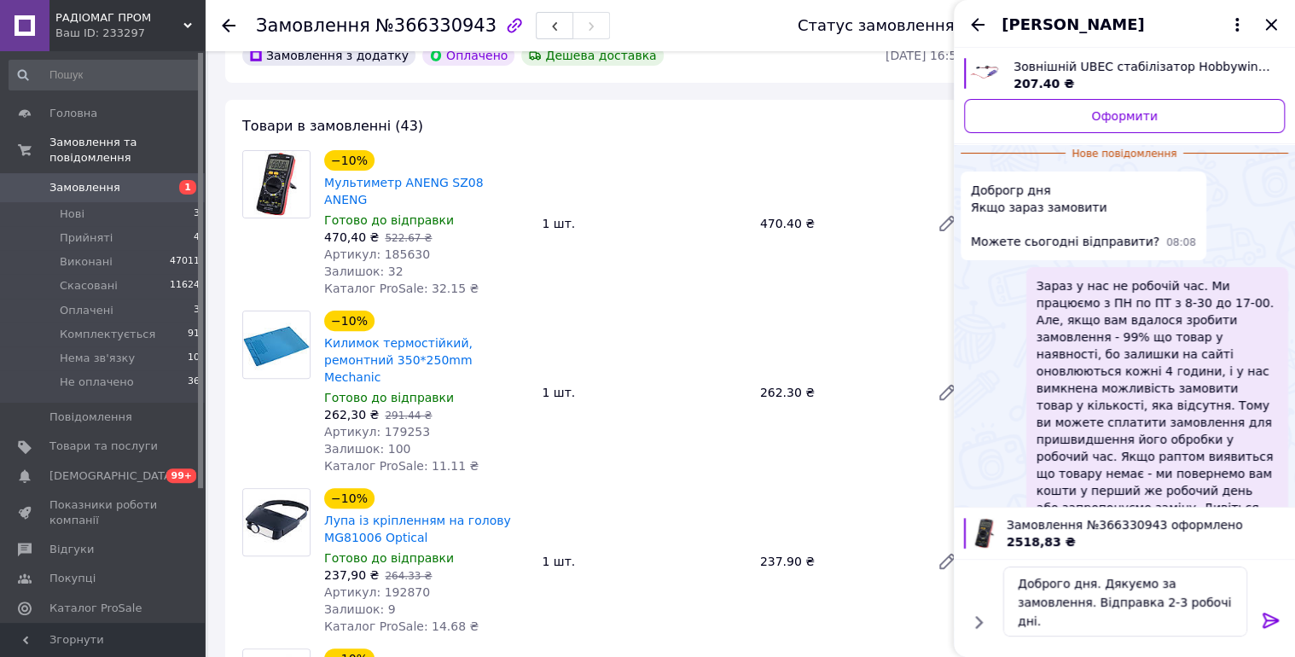
click at [1265, 610] on icon at bounding box center [1271, 620] width 20 height 20
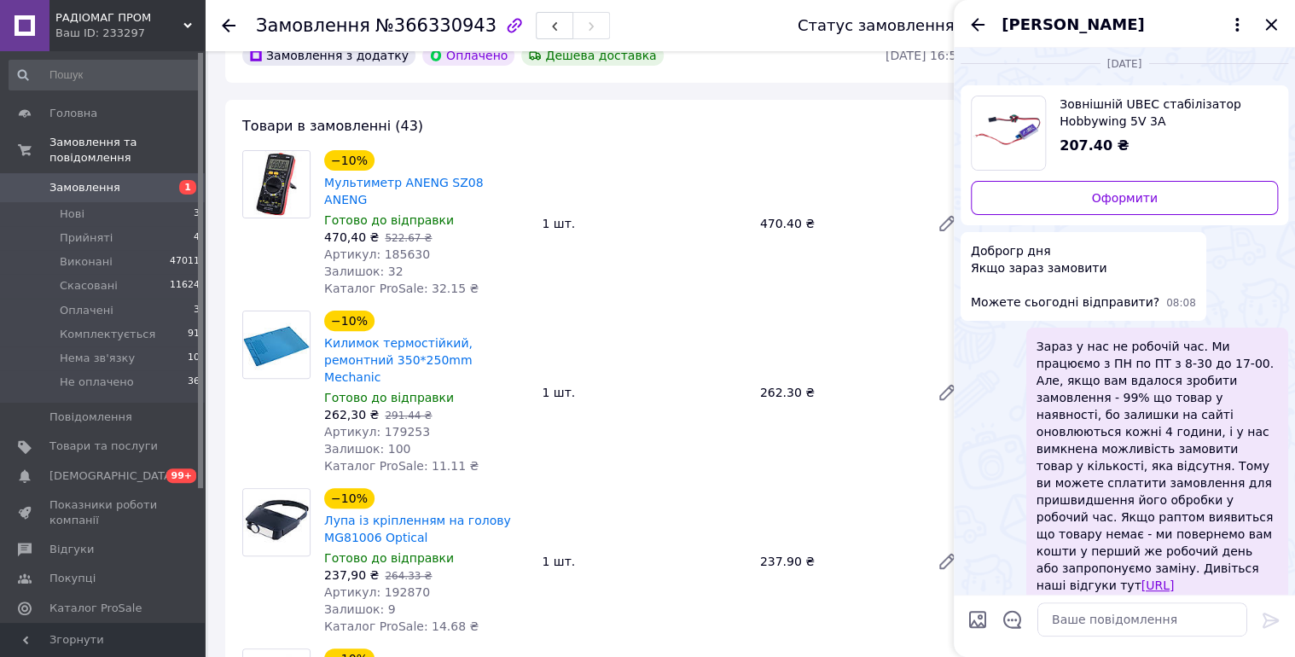
scroll to position [0, 0]
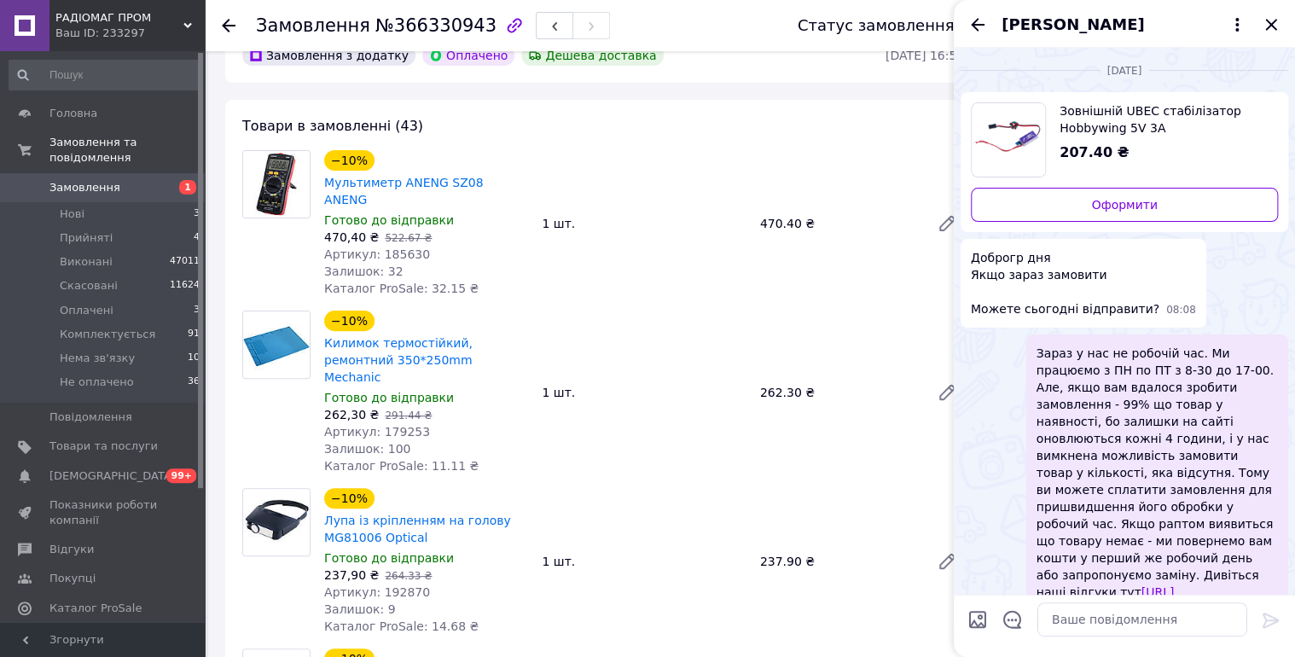
drag, startPoint x: 978, startPoint y: 20, endPoint x: 1280, endPoint y: 44, distance: 302.8
click at [978, 20] on icon "Назад" at bounding box center [977, 25] width 20 height 20
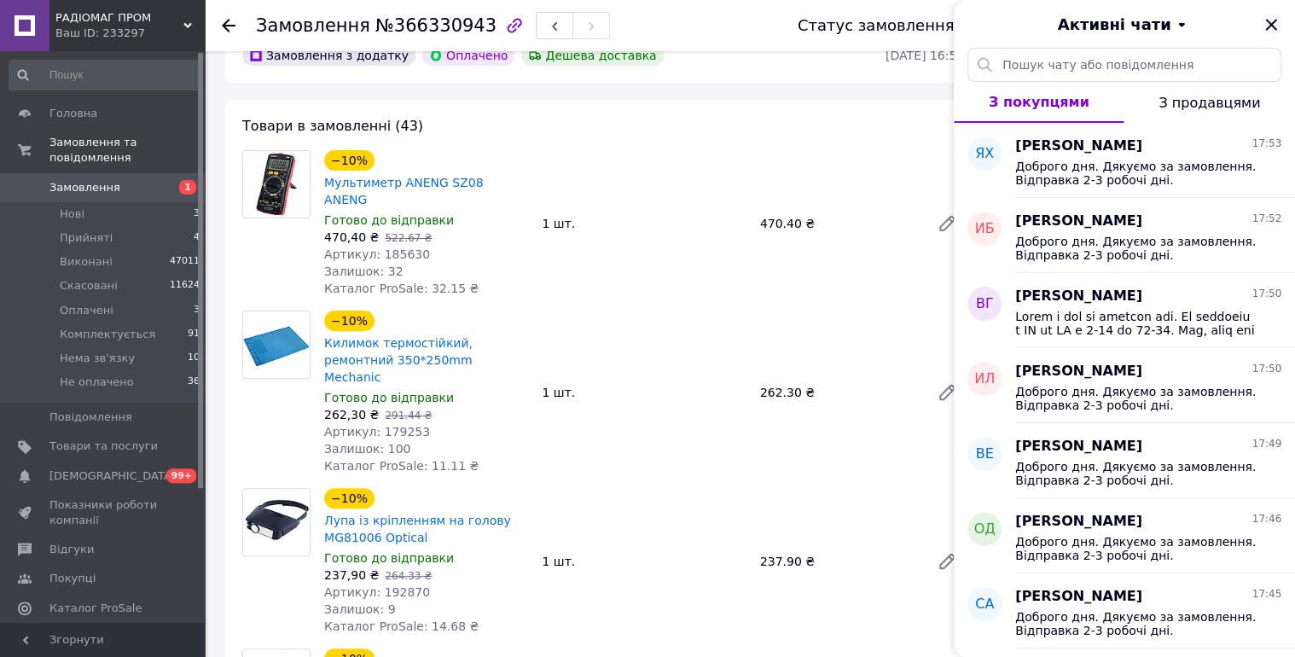
click at [1274, 23] on icon "Закрити" at bounding box center [1271, 25] width 20 height 20
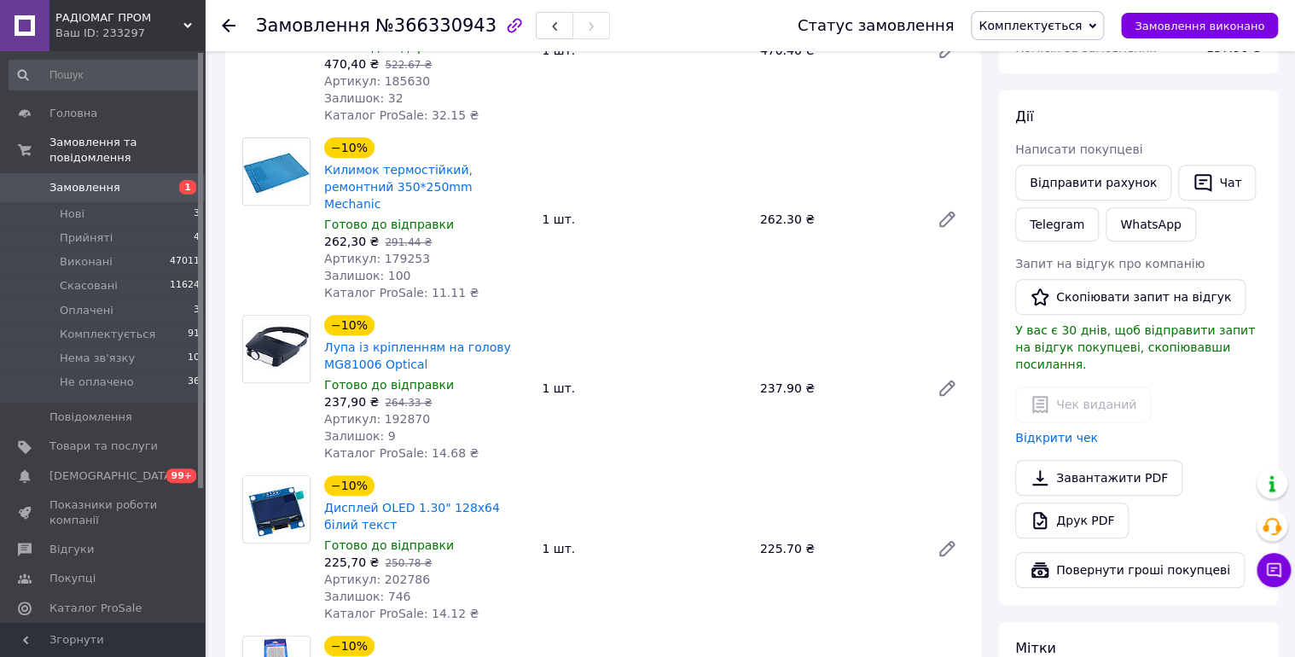
scroll to position [455, 0]
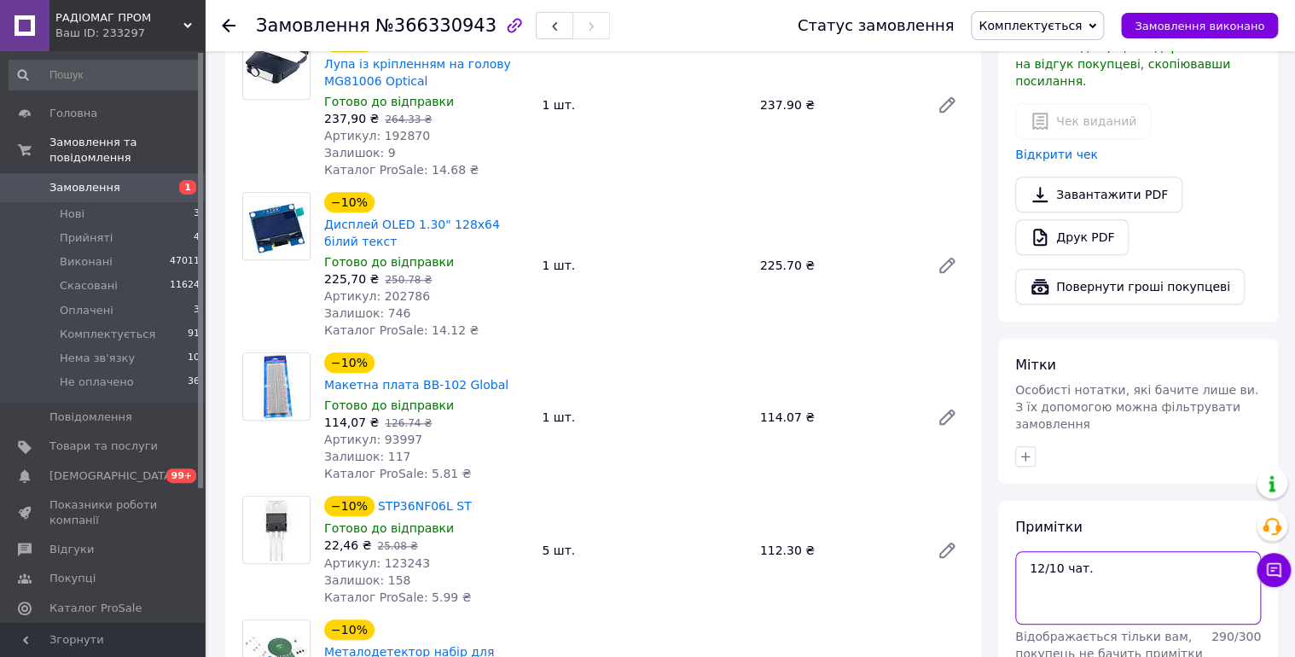
scroll to position [728, 0]
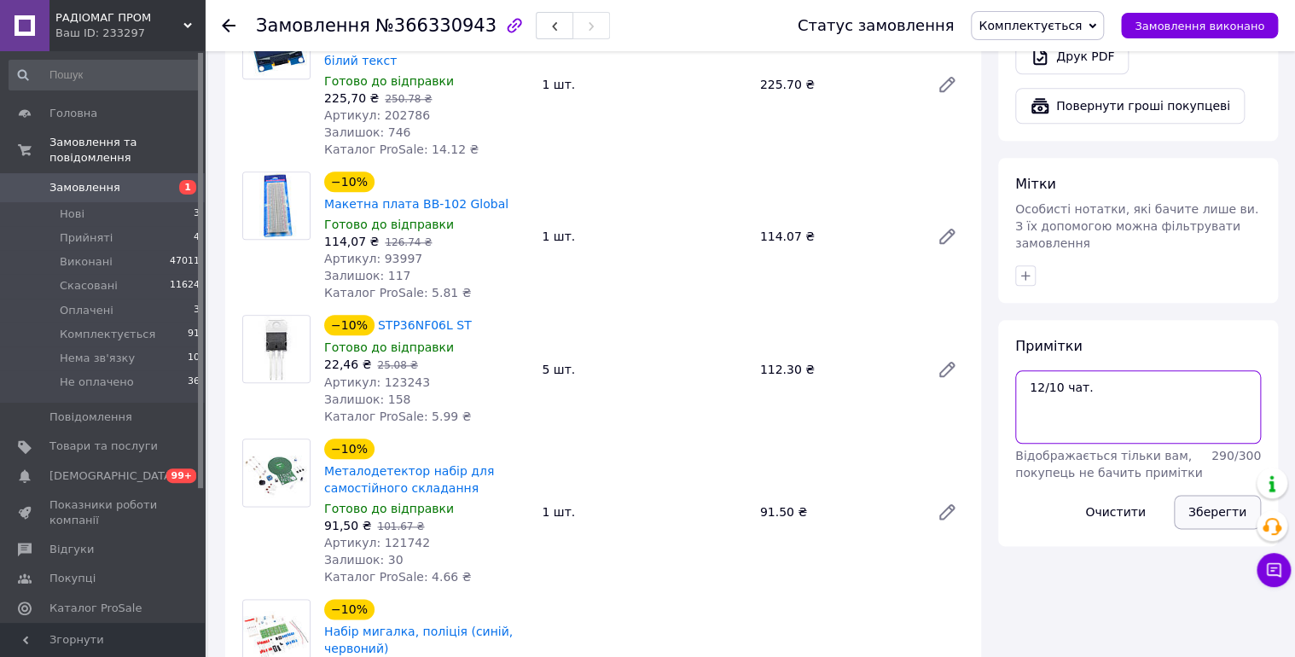
type textarea "12/10 чат."
click at [1204, 495] on button "Зберегти" at bounding box center [1217, 512] width 87 height 34
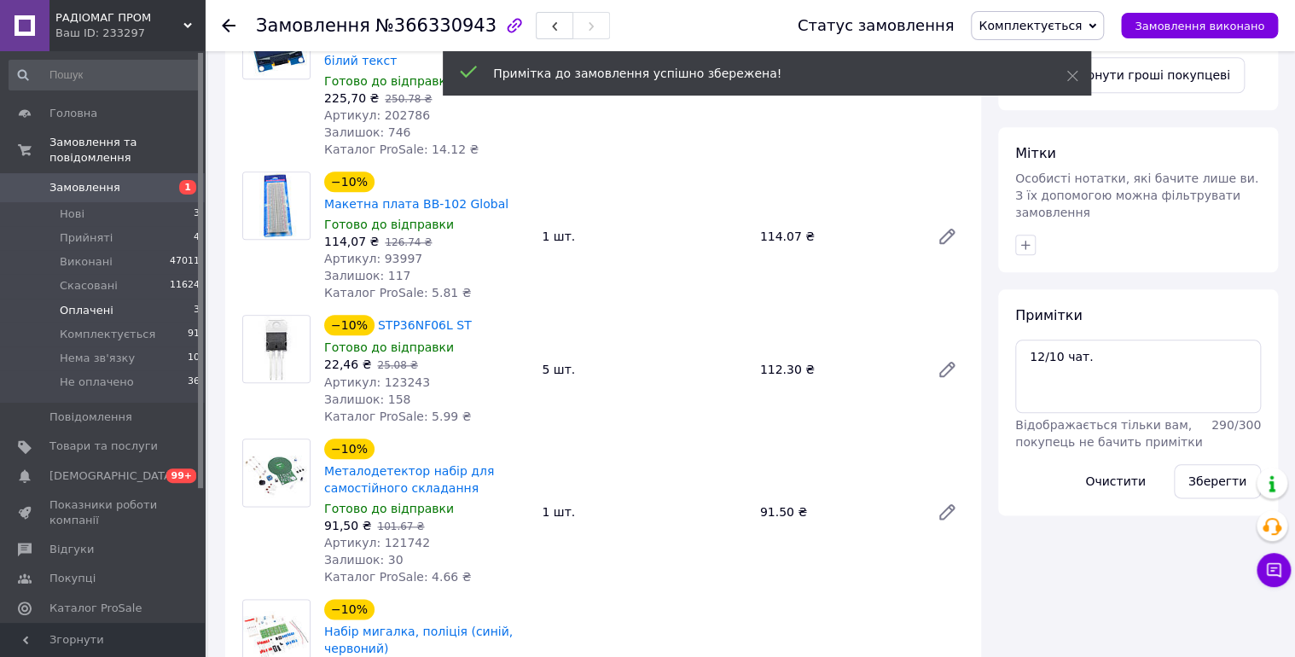
click at [92, 303] on span "Оплачені" at bounding box center [87, 310] width 54 height 15
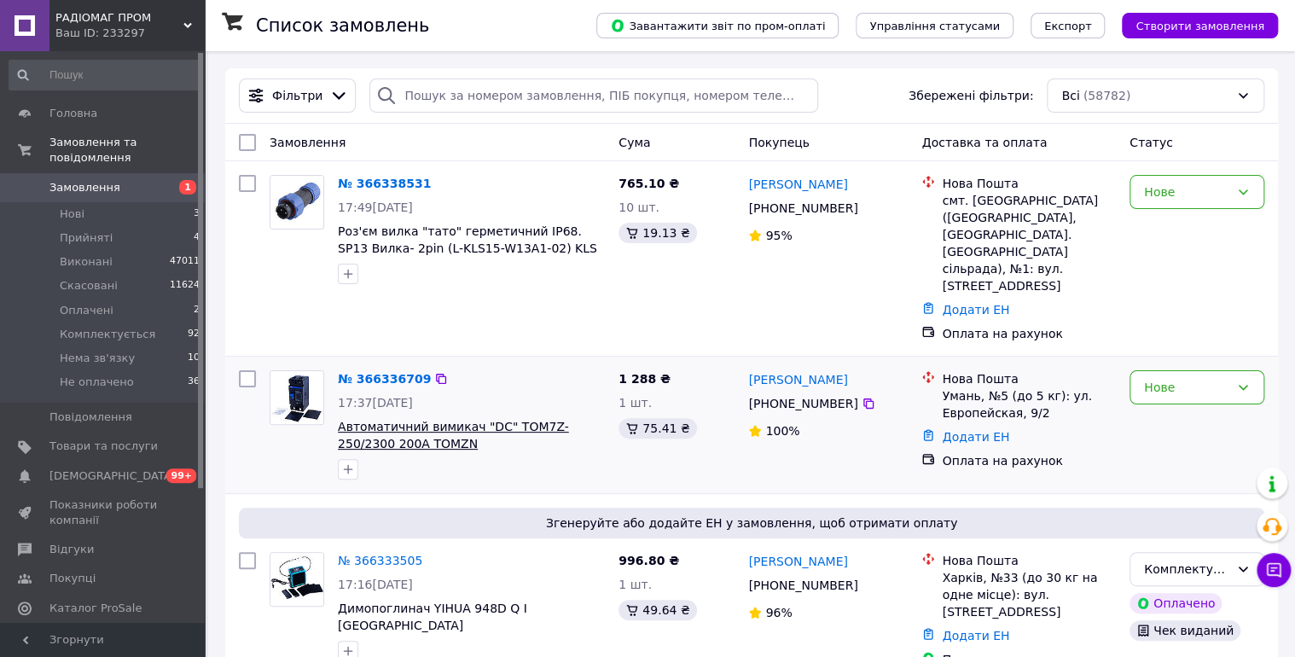
drag, startPoint x: 81, startPoint y: 300, endPoint x: 451, endPoint y: 448, distance: 398.5
click at [82, 303] on span "Оплачені" at bounding box center [87, 310] width 54 height 15
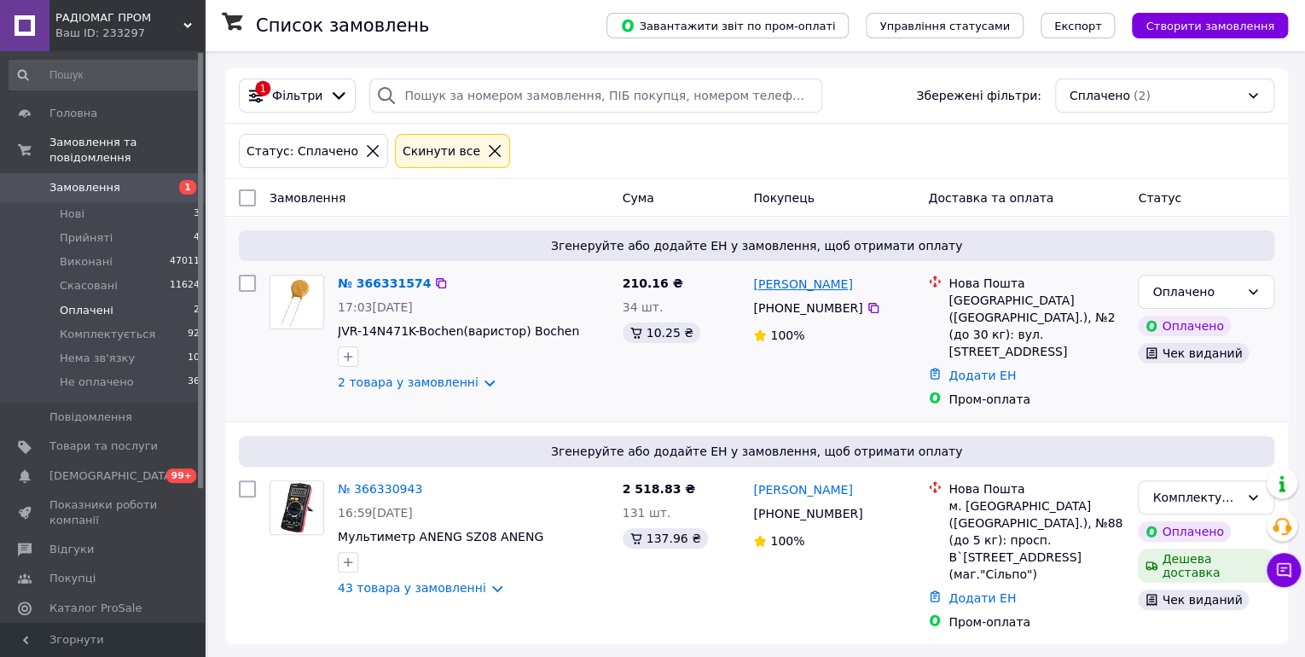
click at [775, 283] on link "Ростислав Скупой" at bounding box center [802, 284] width 99 height 17
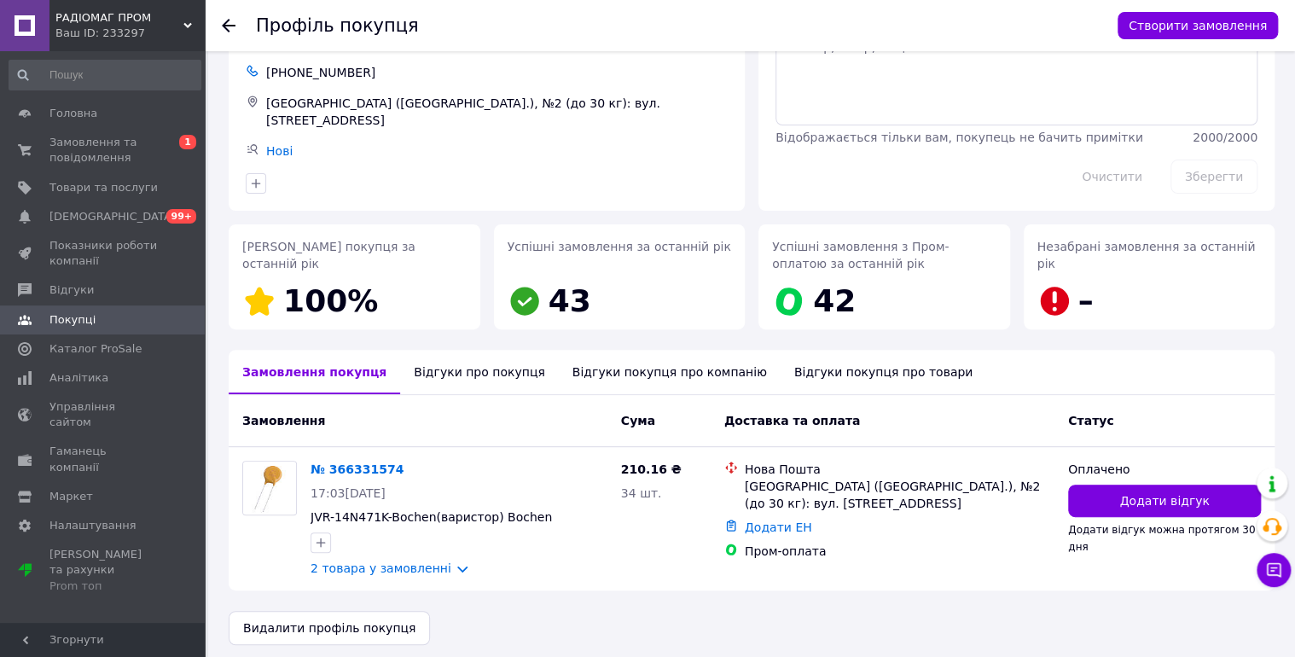
scroll to position [97, 0]
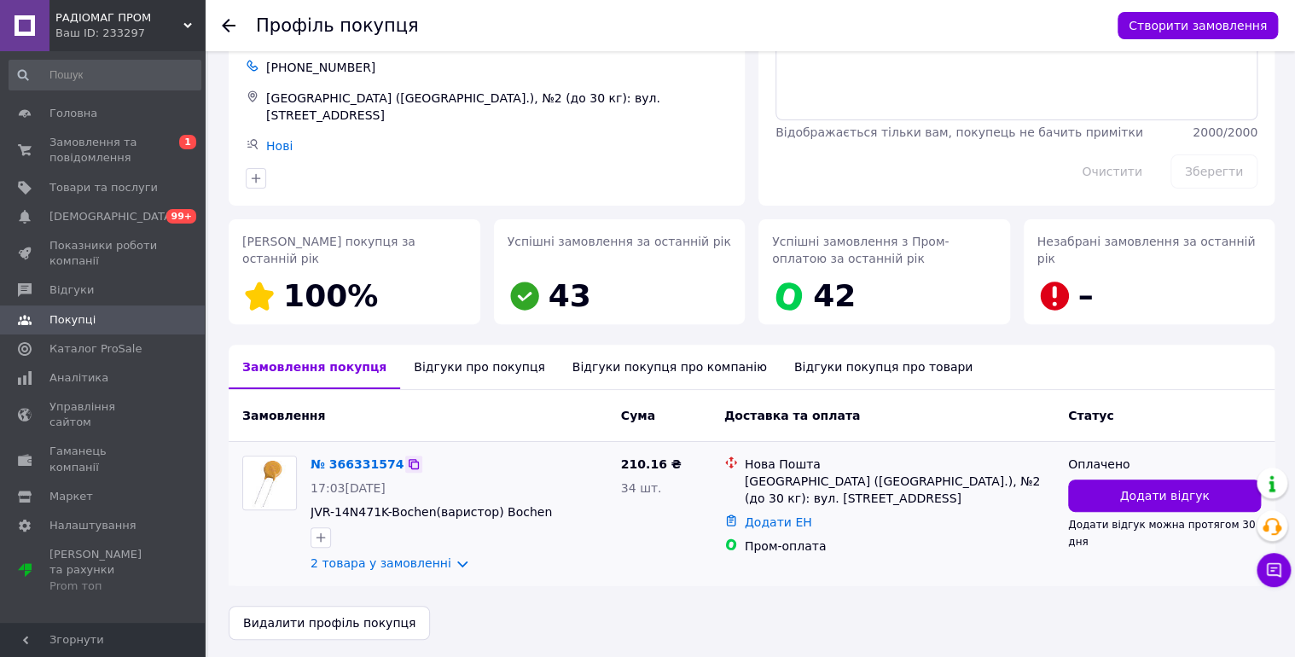
click at [407, 457] on icon at bounding box center [414, 464] width 14 height 14
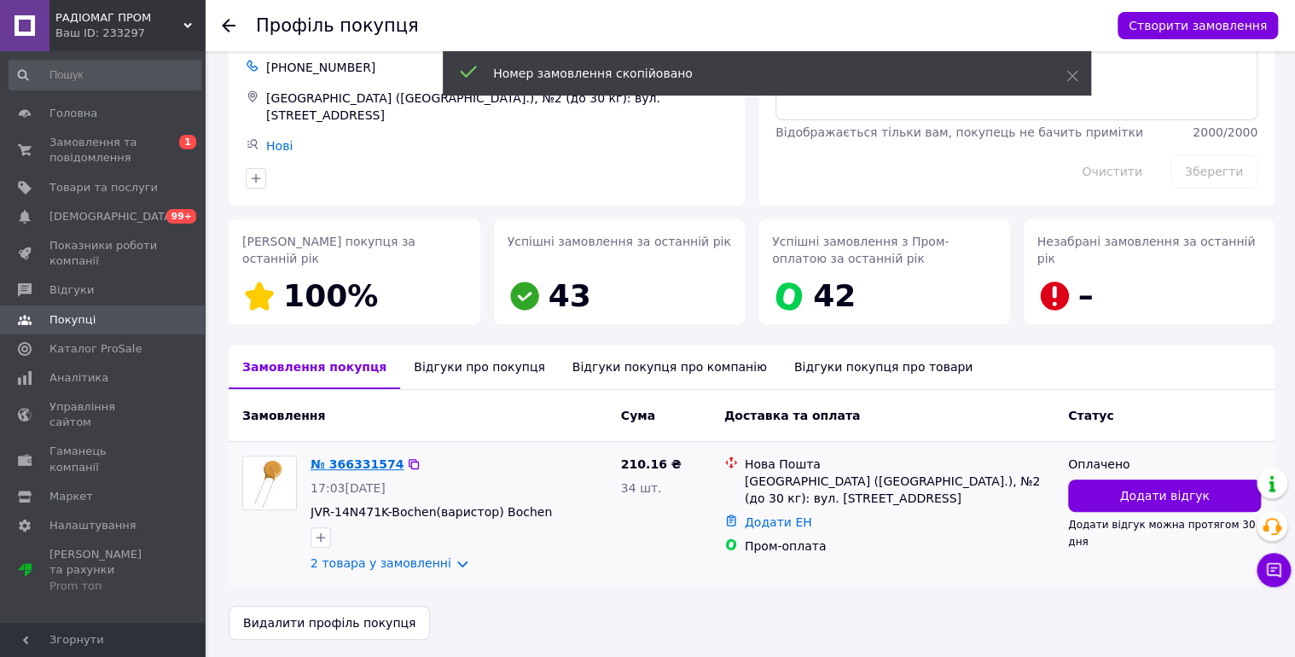
click at [375, 457] on link "№ 366331574" at bounding box center [357, 464] width 93 height 14
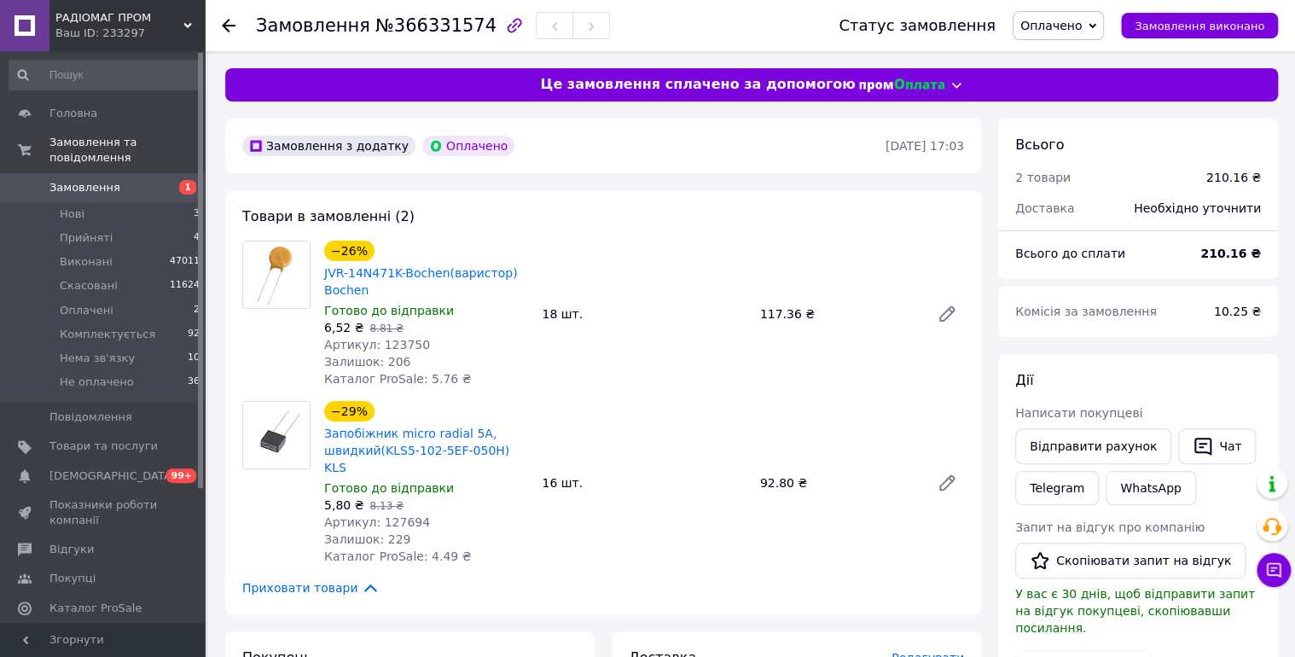
click at [1068, 27] on span "Оплачено" at bounding box center [1050, 26] width 61 height 14
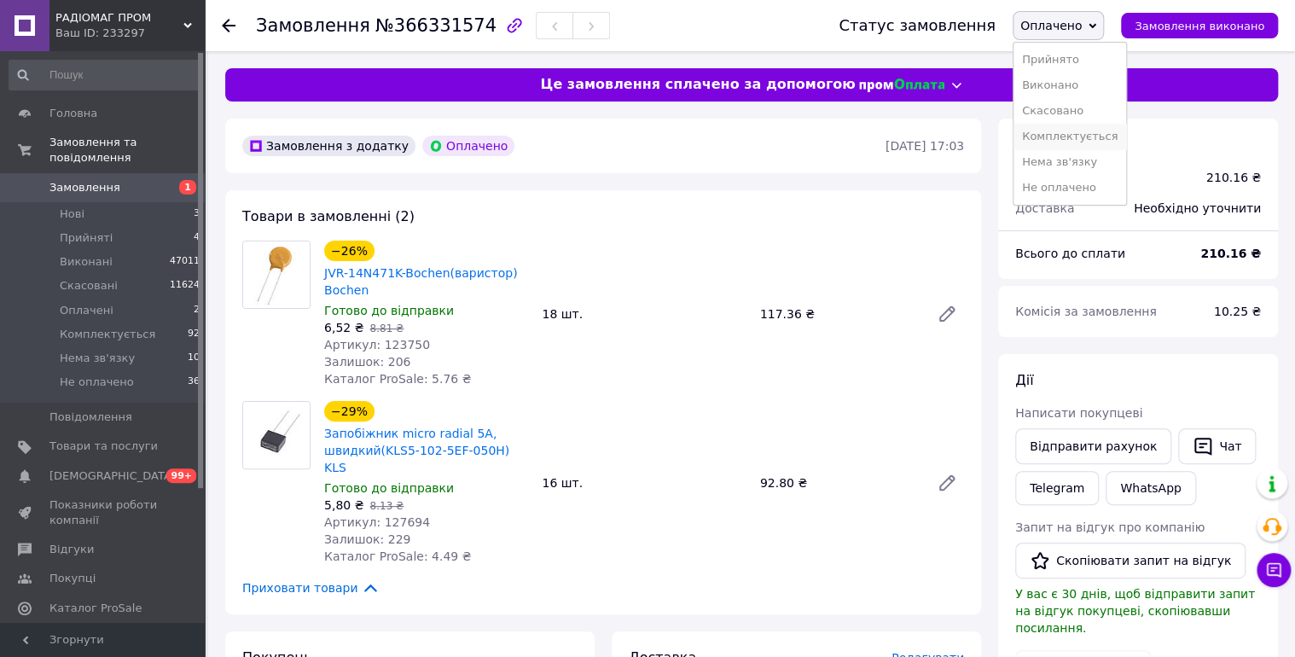
click at [1087, 135] on li "Комплектується" at bounding box center [1069, 137] width 113 height 26
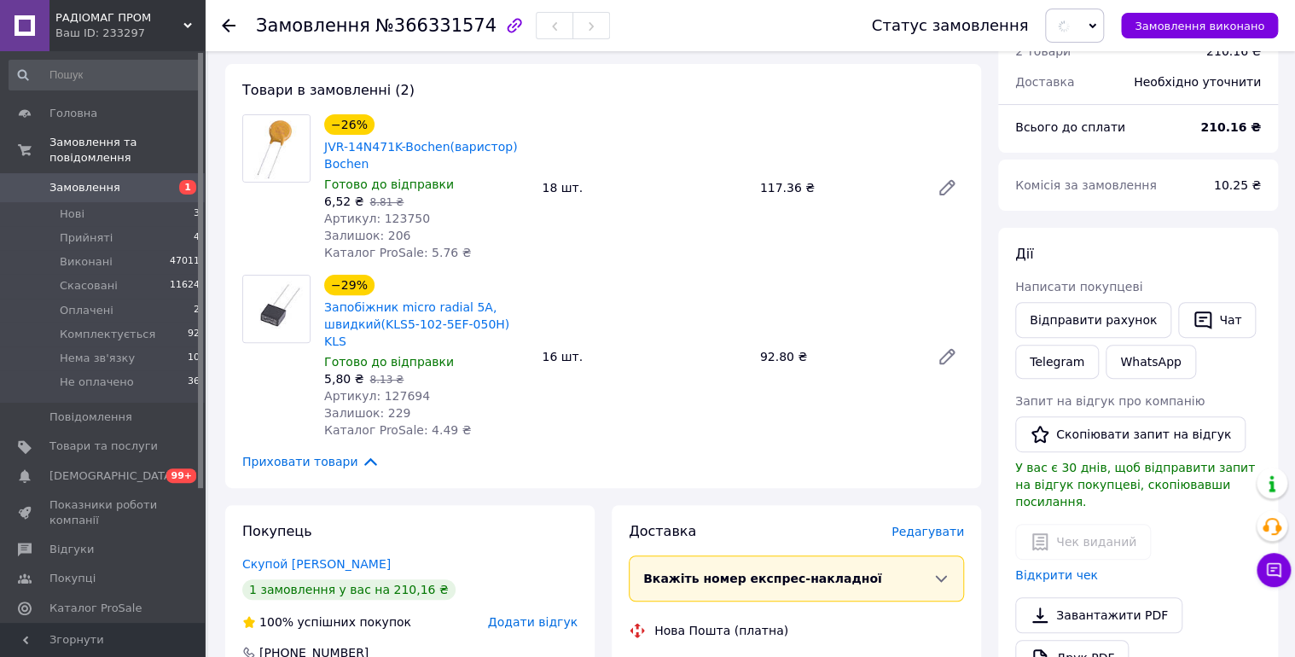
scroll to position [182, 0]
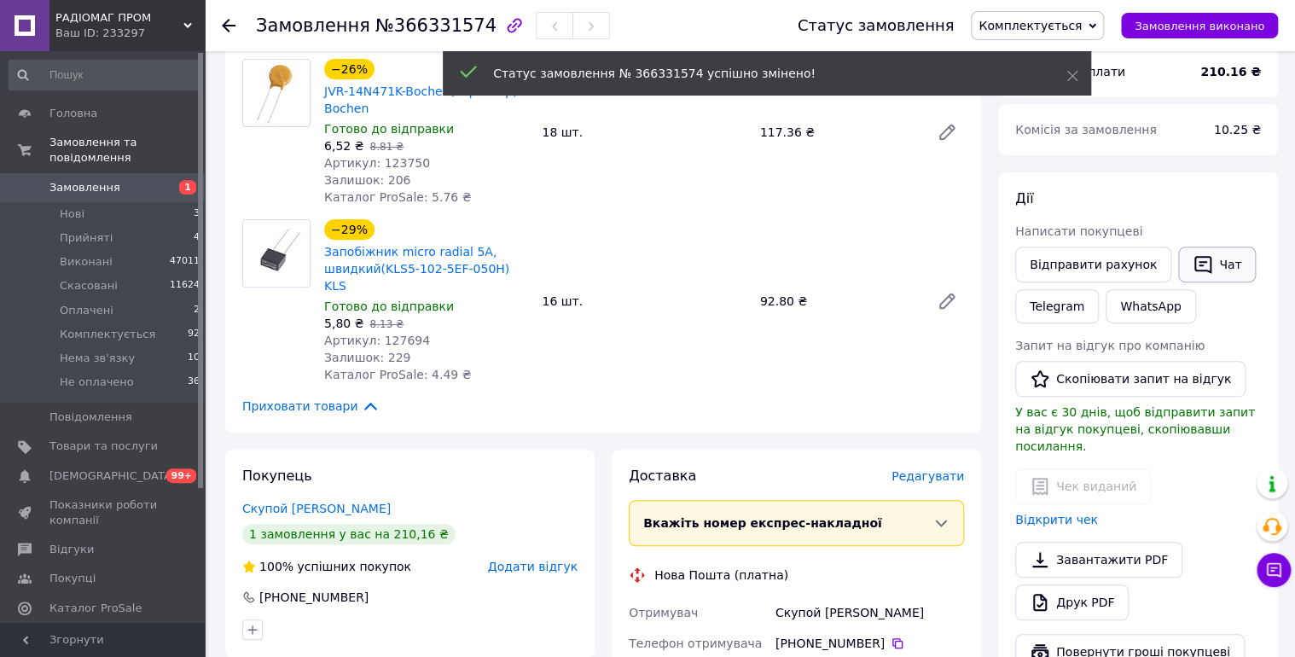
click at [1199, 267] on button "Чат" at bounding box center [1217, 265] width 78 height 36
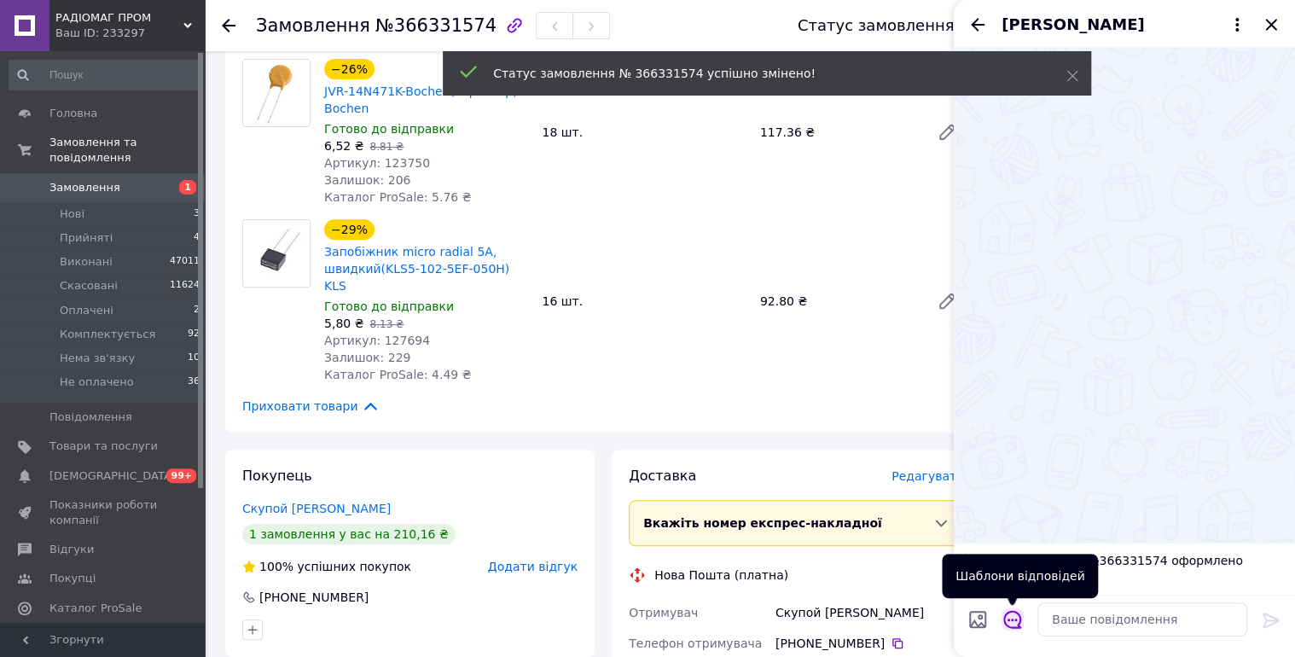
click at [1011, 612] on icon "Відкрити шаблони відповідей" at bounding box center [1012, 619] width 19 height 19
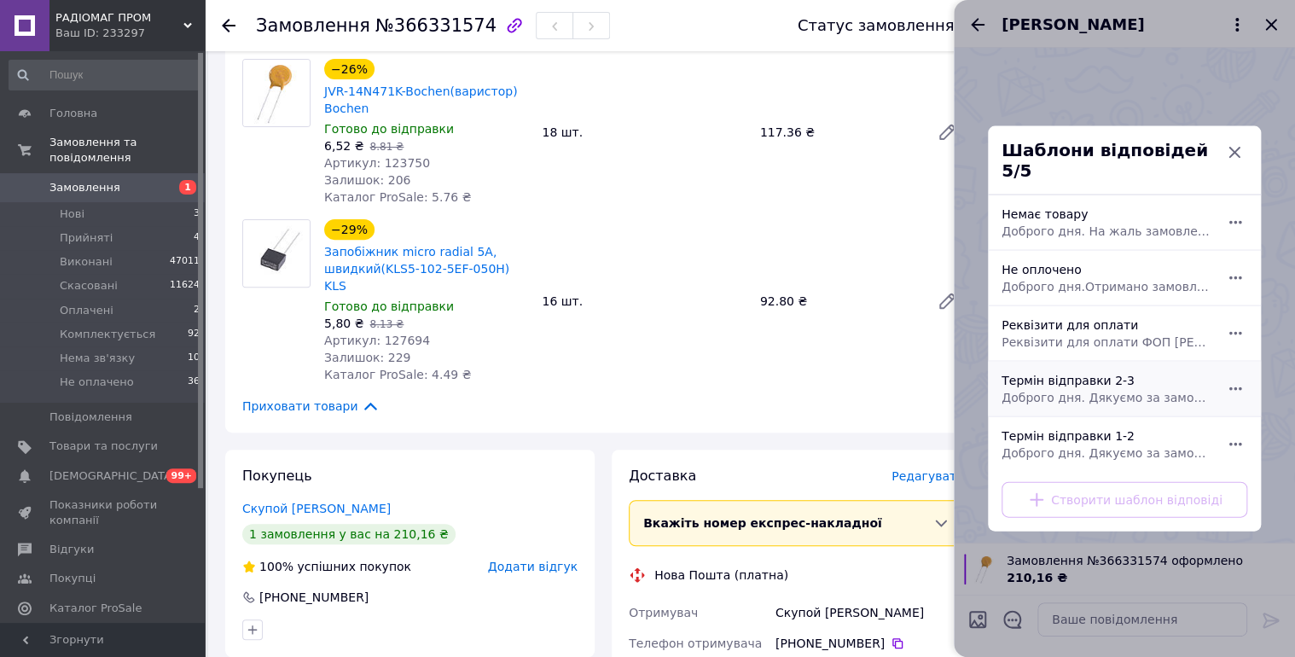
click at [1112, 389] on span "Доброго дня. Дякуємо за замовлення. Відправка 2-3 робочі дні." at bounding box center [1105, 397] width 208 height 17
type textarea "Доброго дня. Дякуємо за замовлення. Відправка 2-3 робочі дні."
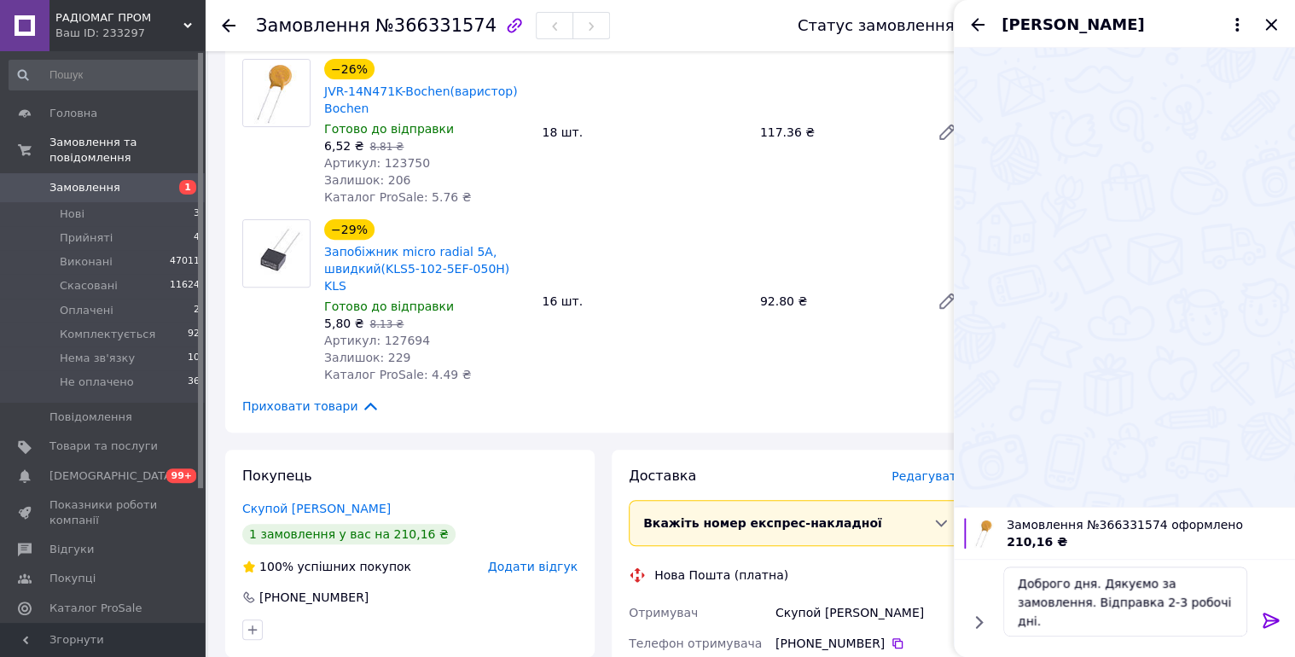
click at [1264, 614] on icon at bounding box center [1271, 620] width 20 height 20
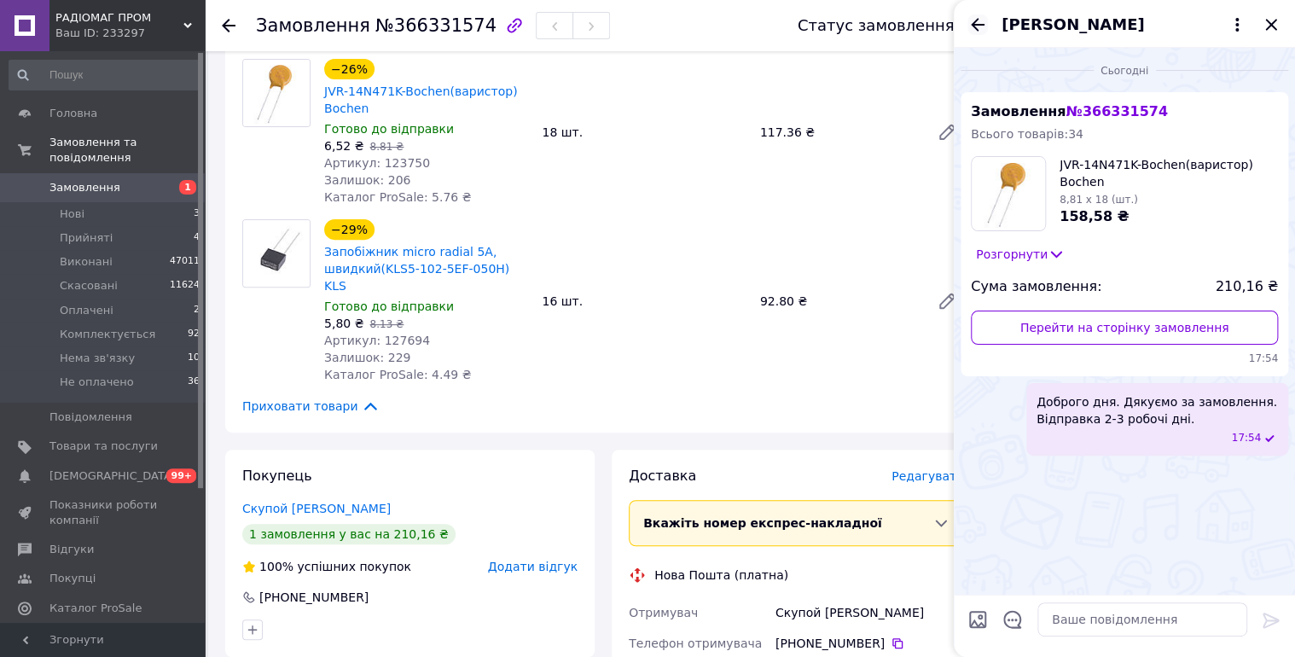
click at [975, 26] on icon "Назад" at bounding box center [977, 25] width 20 height 20
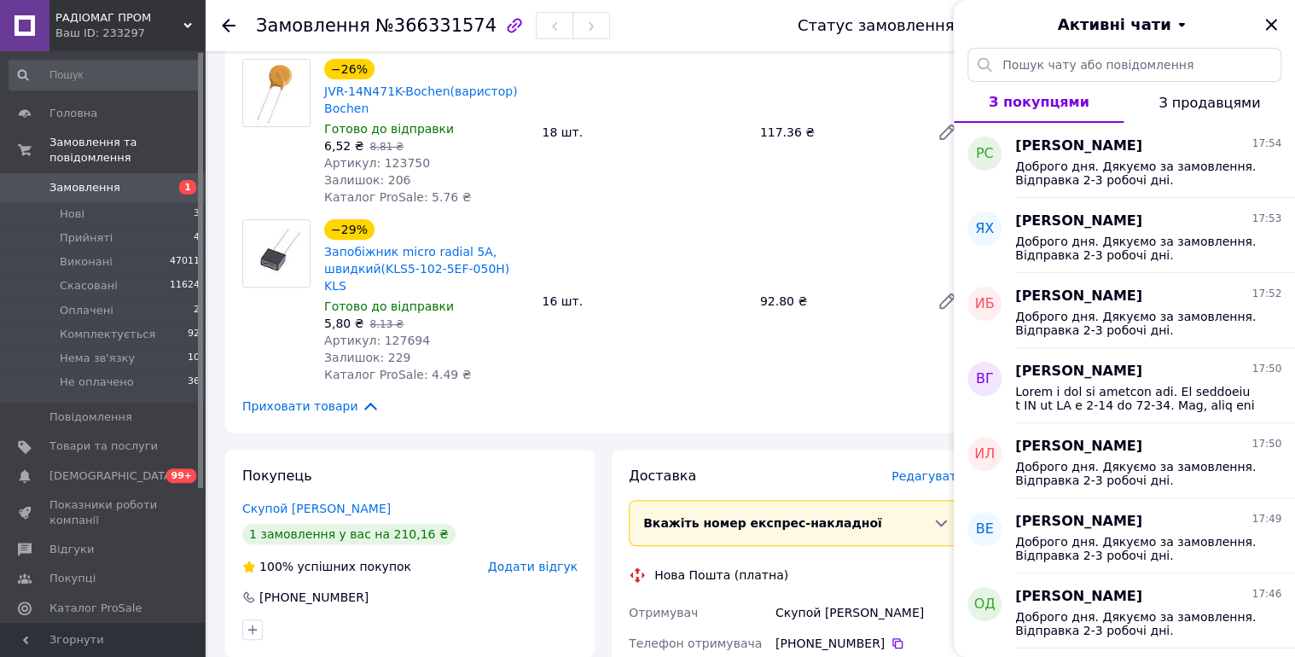
click at [1270, 27] on icon "Закрити" at bounding box center [1271, 25] width 20 height 20
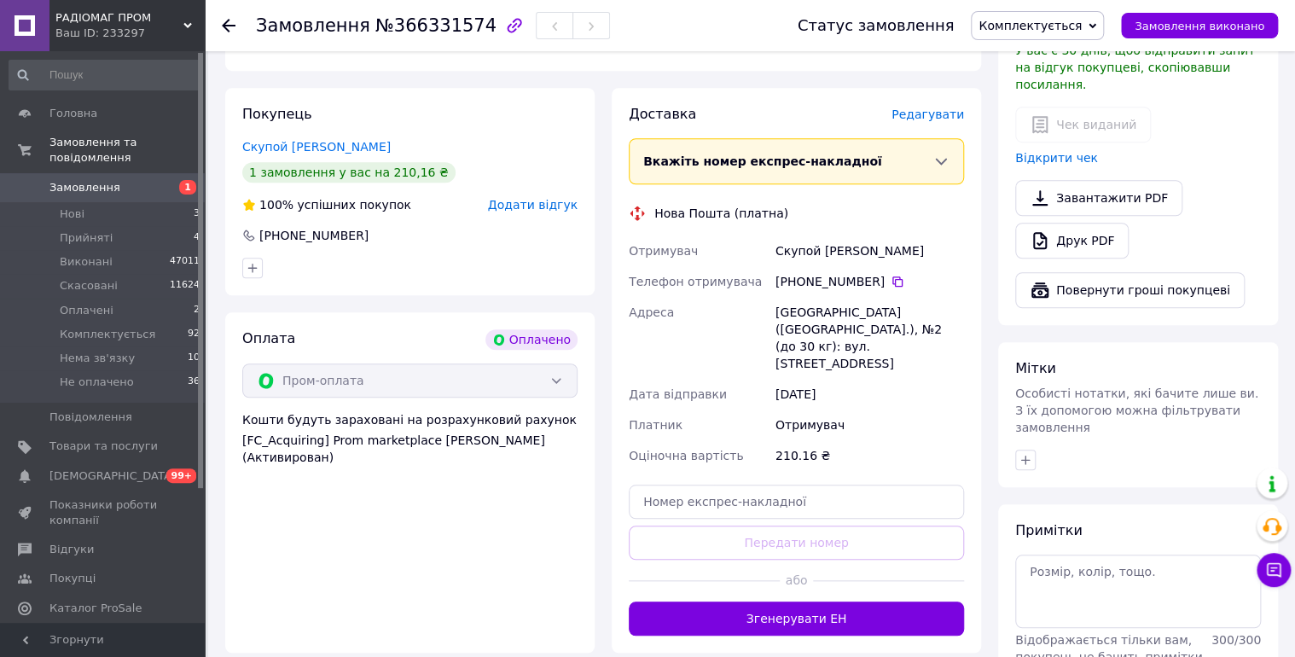
scroll to position [546, 0]
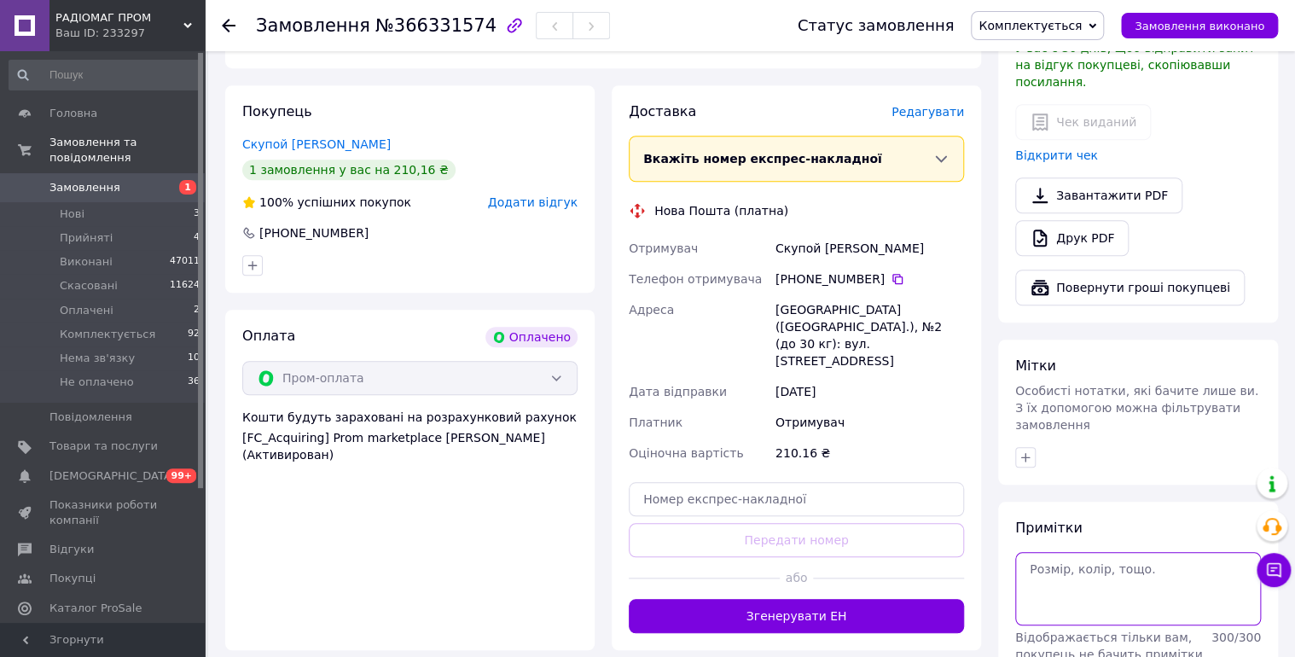
click at [1082, 566] on textarea at bounding box center [1138, 588] width 246 height 73
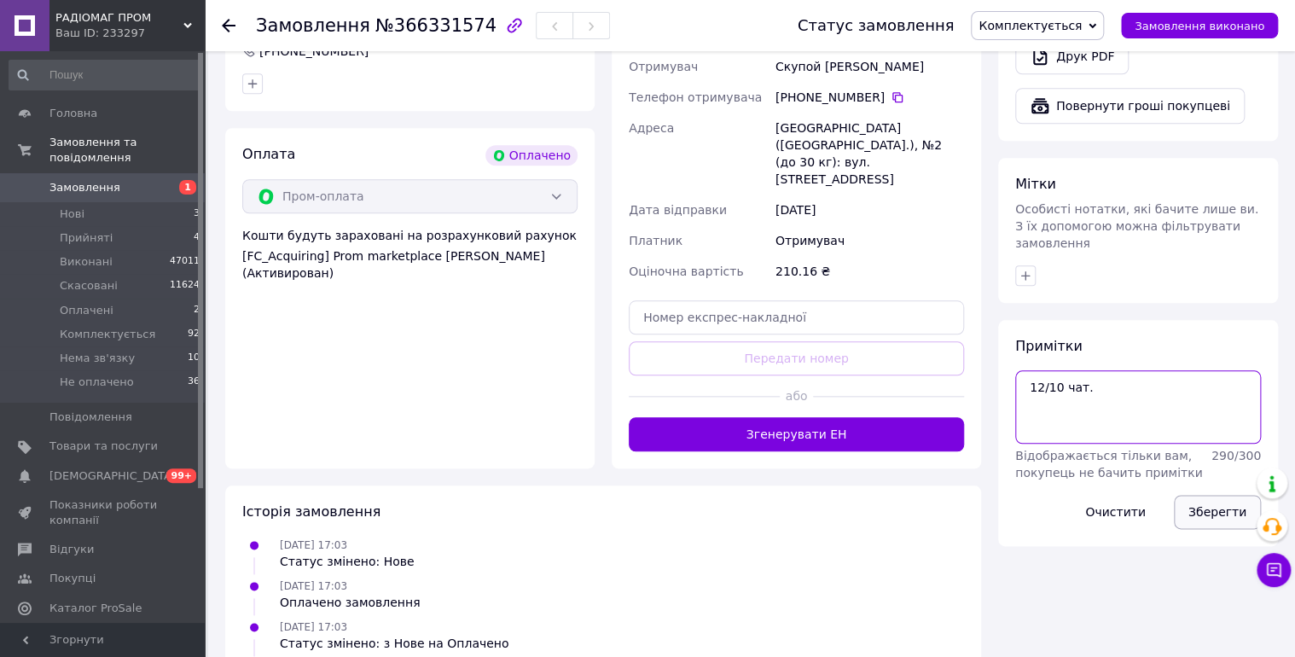
type textarea "12/10 чат."
click at [1205, 495] on button "Зберегти" at bounding box center [1217, 512] width 87 height 34
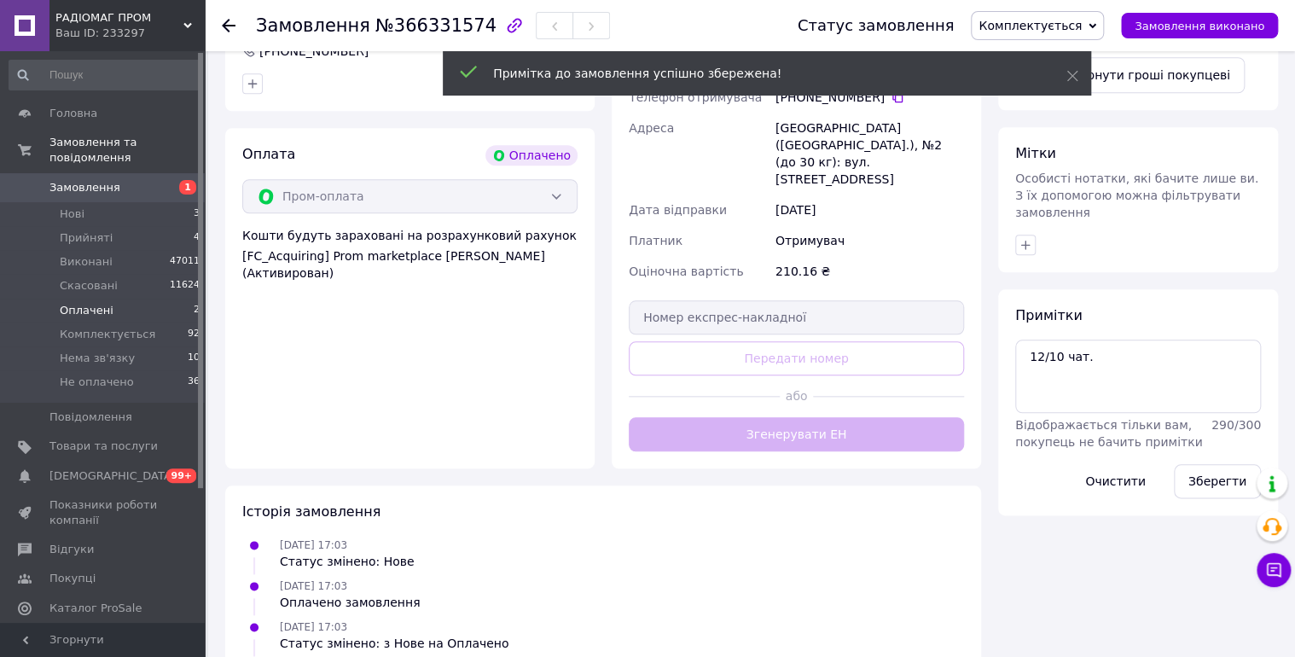
click at [87, 303] on span "Оплачені" at bounding box center [87, 310] width 54 height 15
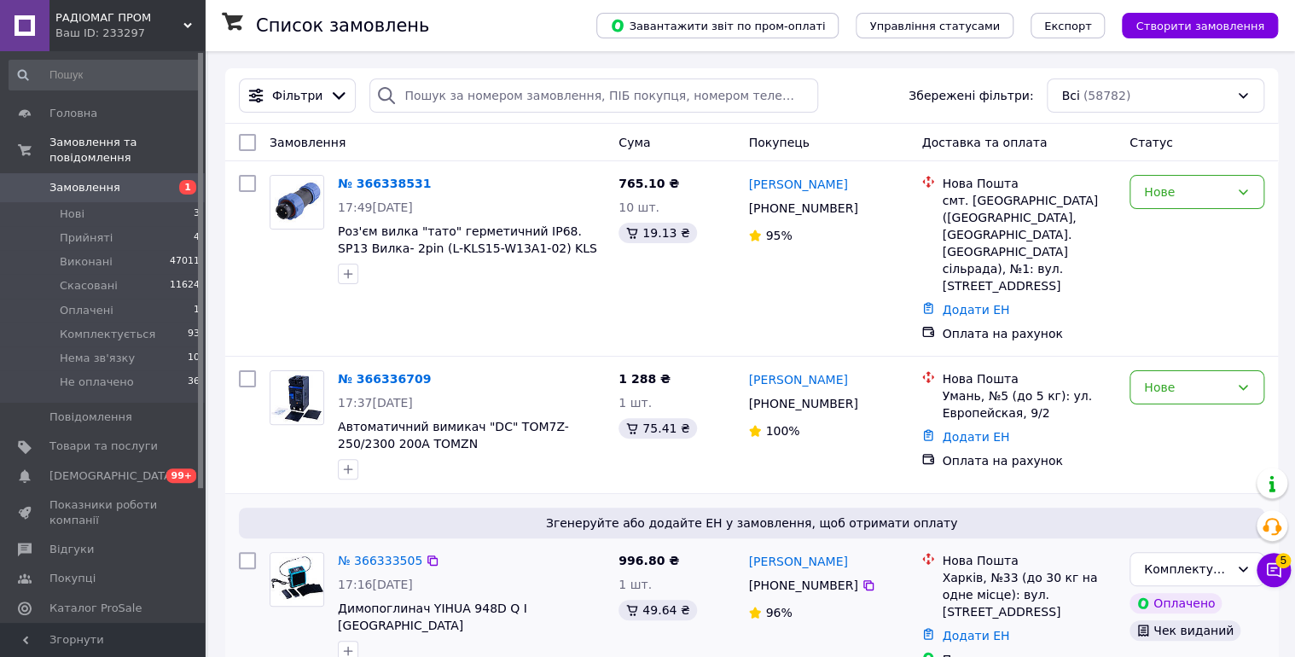
drag, startPoint x: 94, startPoint y: 298, endPoint x: 590, endPoint y: 655, distance: 611.7
click at [94, 303] on span "Оплачені" at bounding box center [87, 310] width 54 height 15
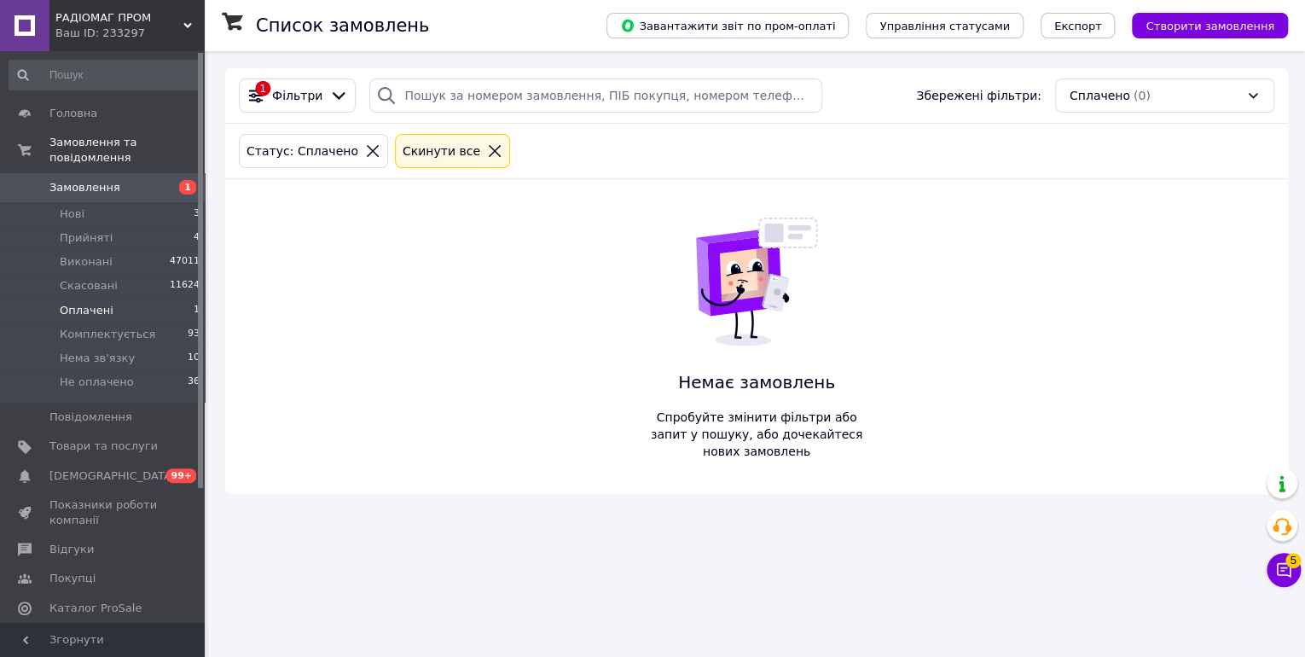
click at [93, 180] on span "Замовлення" at bounding box center [84, 187] width 71 height 15
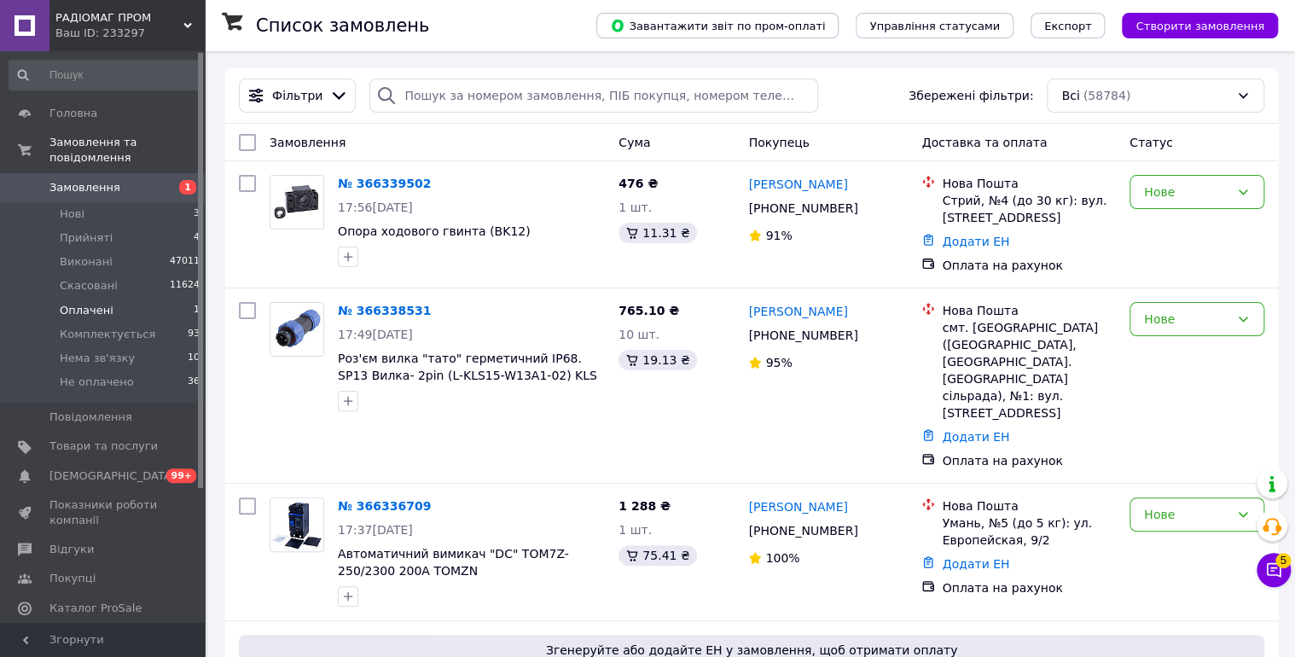
click at [78, 303] on span "Оплачені" at bounding box center [87, 310] width 54 height 15
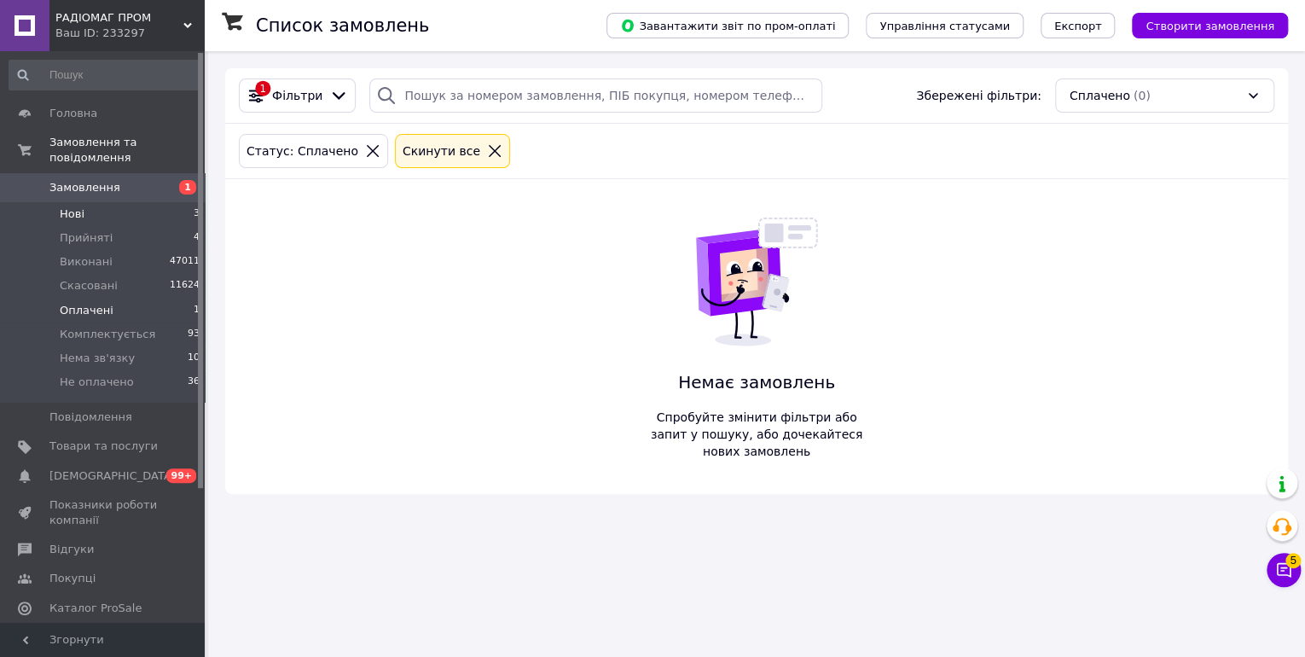
click at [73, 206] on span "Нові" at bounding box center [72, 213] width 25 height 15
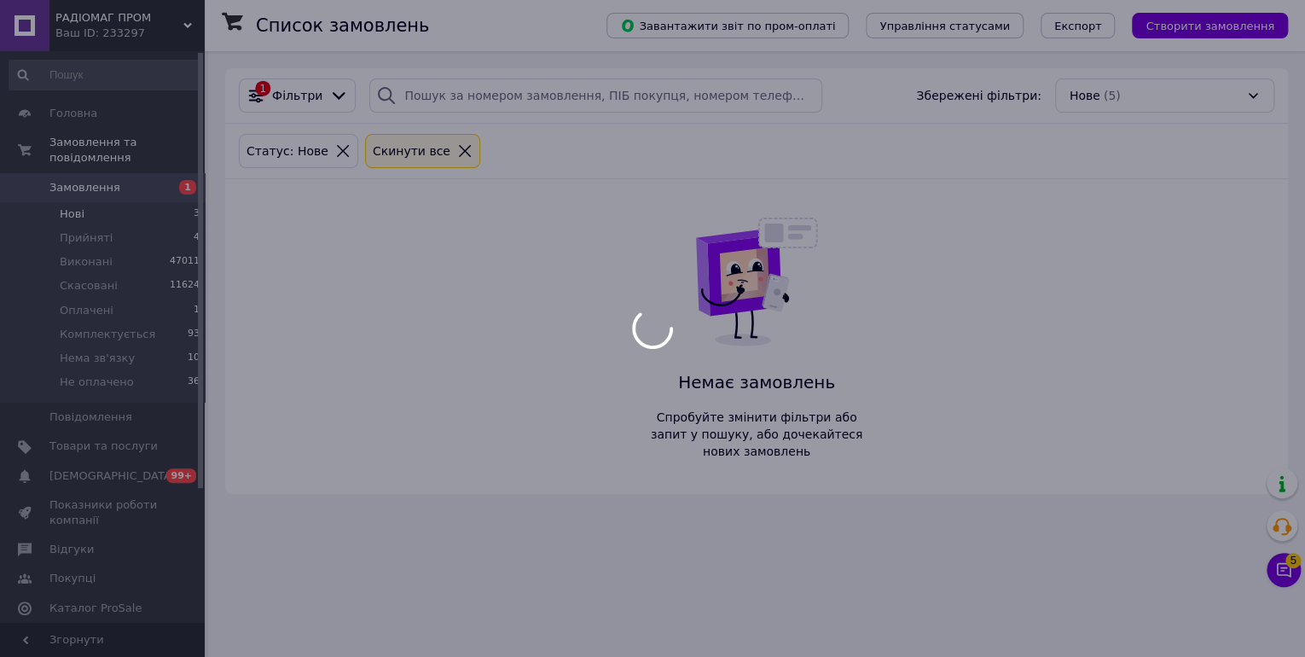
click at [1285, 560] on div at bounding box center [652, 328] width 1305 height 657
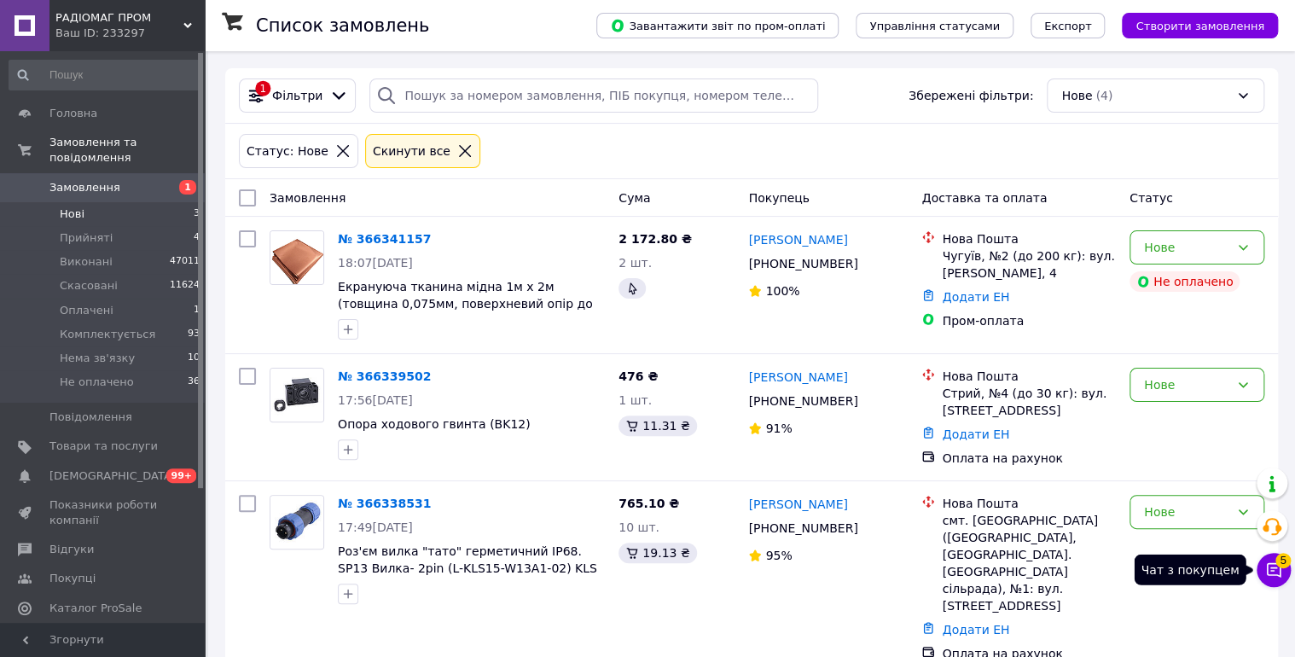
click at [1276, 573] on icon at bounding box center [1274, 570] width 15 height 15
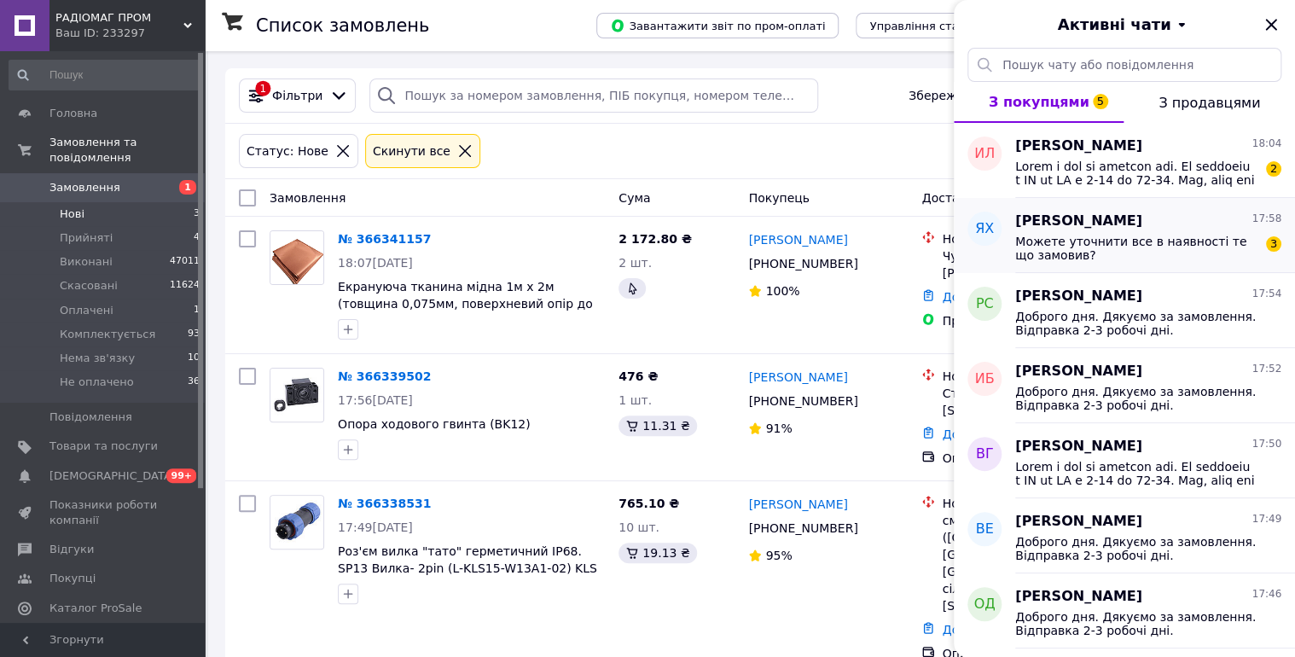
click at [1175, 229] on div "Ян Хаджийський 17:58" at bounding box center [1148, 222] width 266 height 20
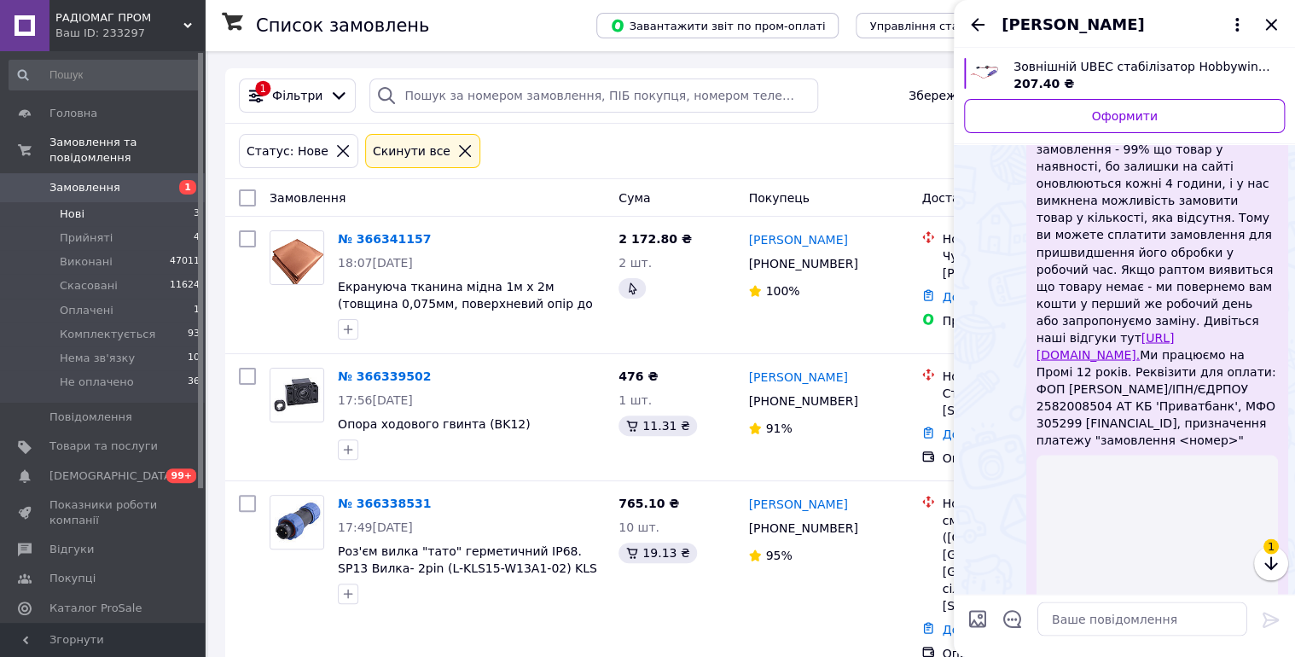
scroll to position [1576, 0]
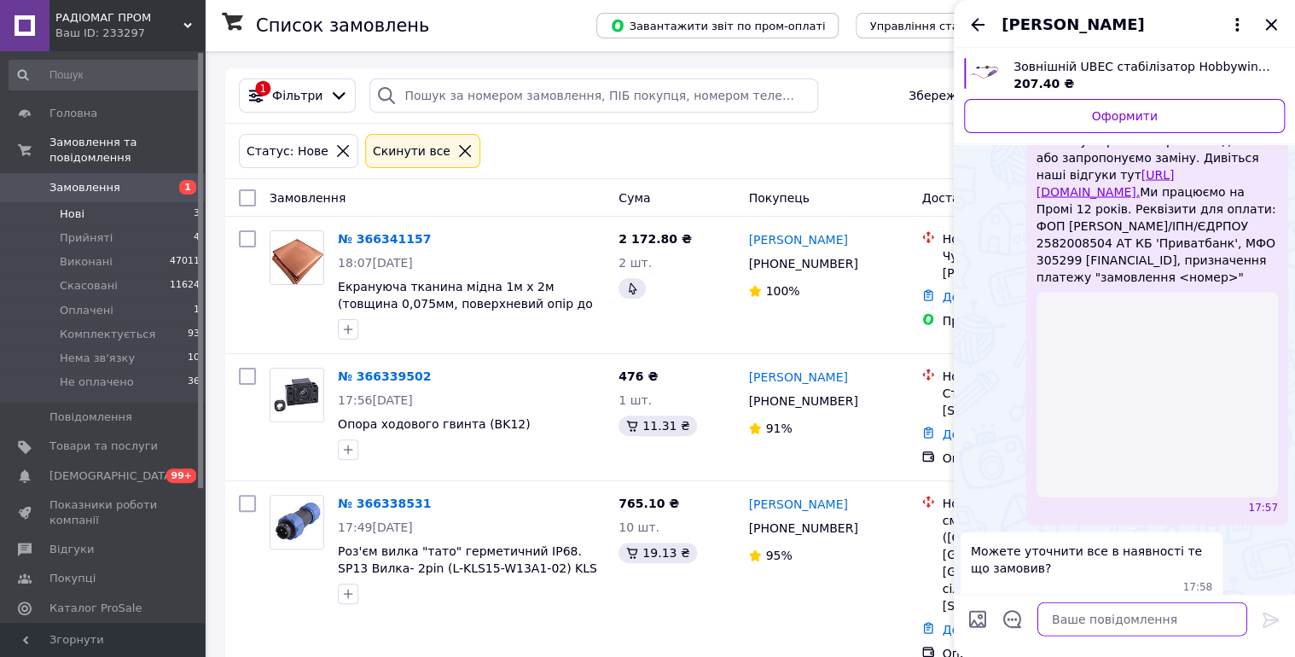
click at [1055, 611] on textarea at bounding box center [1142, 619] width 210 height 34
type textarea "так."
click at [1274, 618] on icon at bounding box center [1270, 619] width 16 height 15
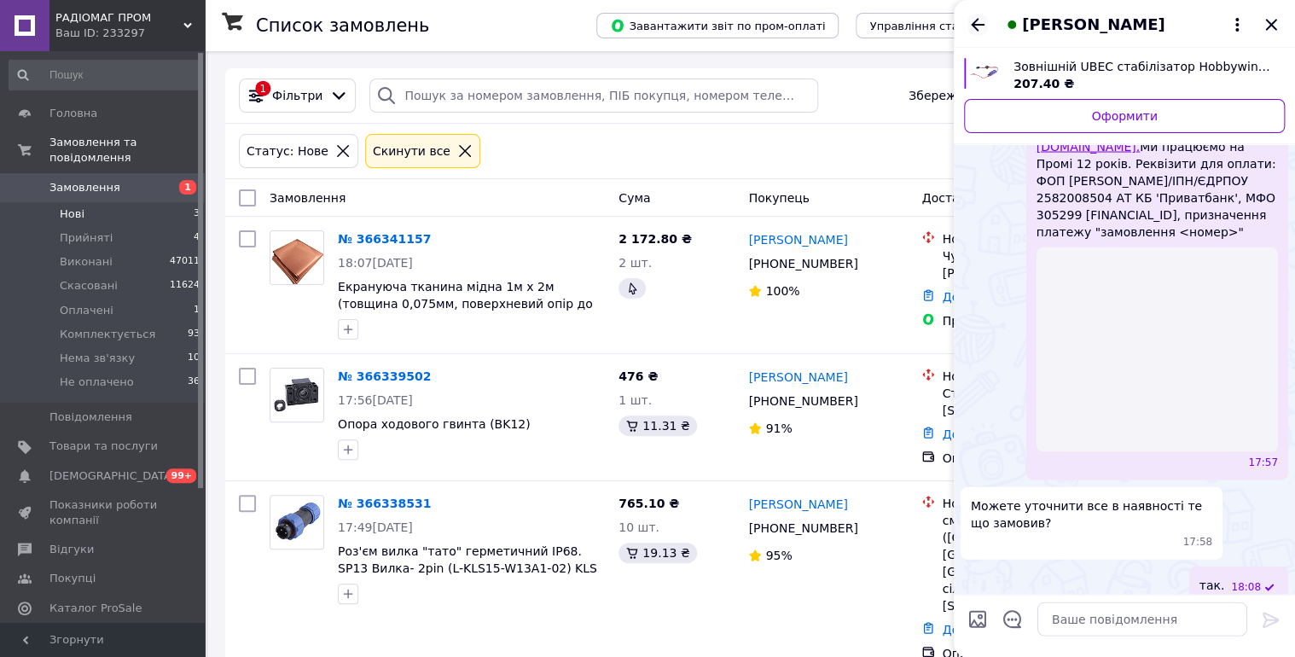
click at [980, 26] on icon "Назад" at bounding box center [977, 25] width 20 height 20
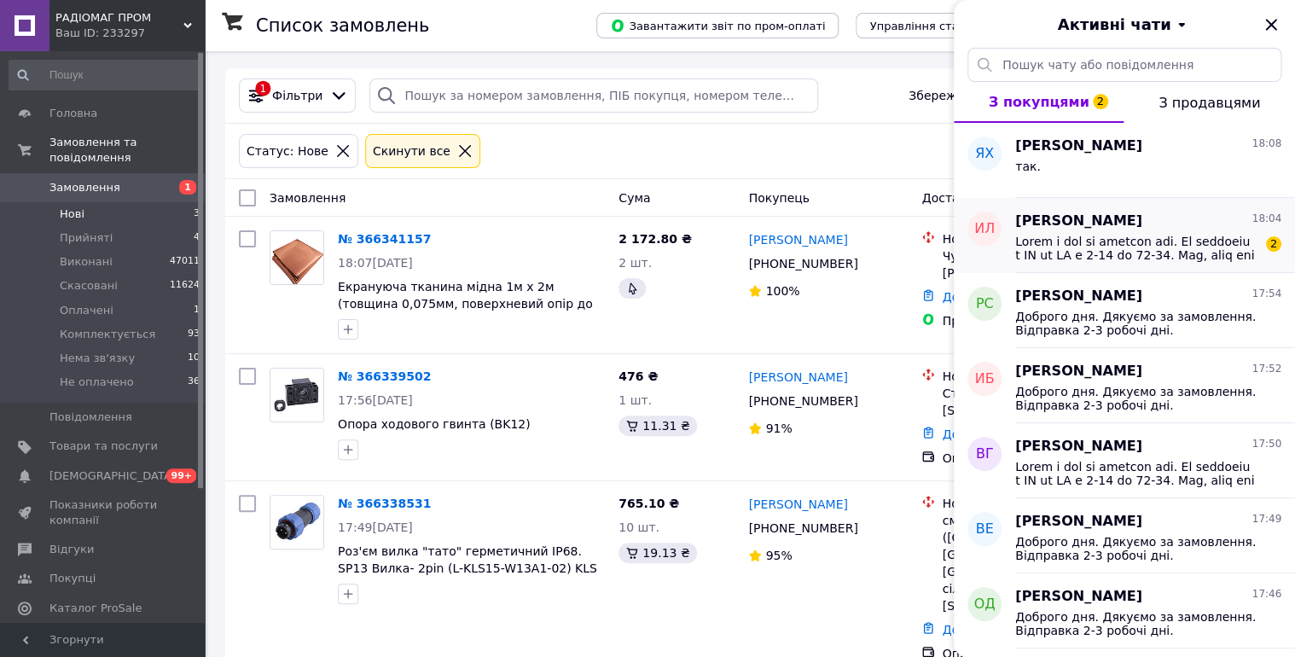
click at [1158, 261] on span at bounding box center [1136, 248] width 242 height 27
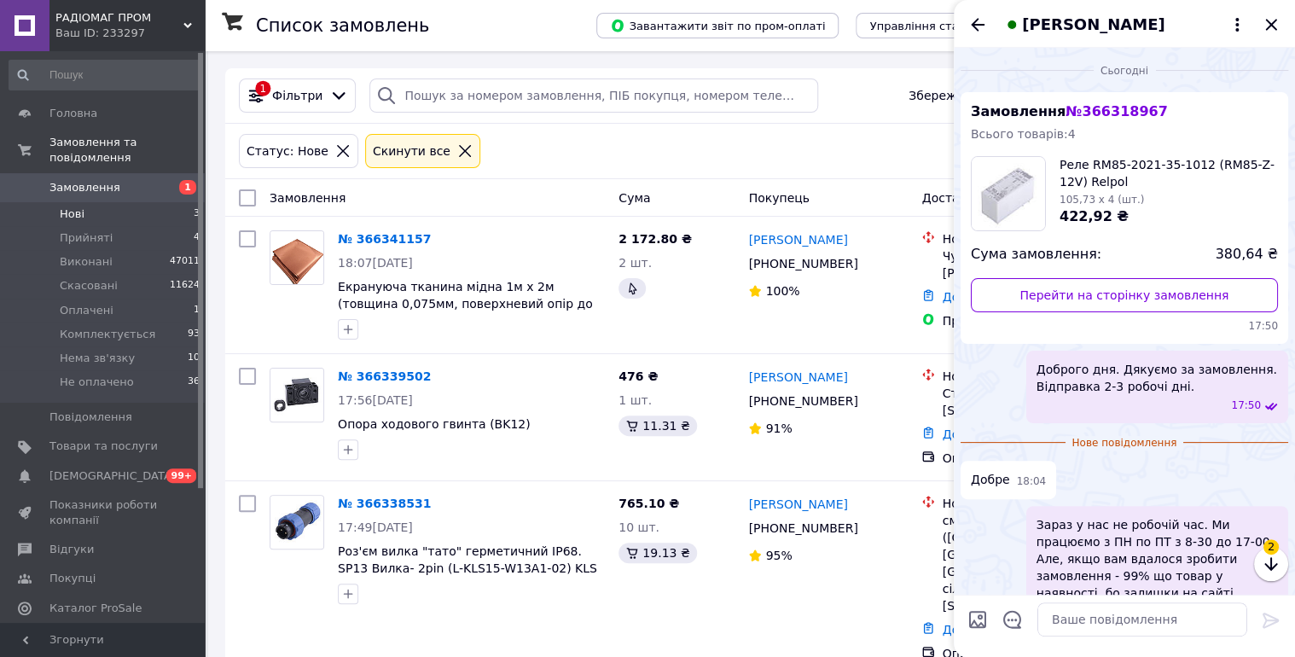
scroll to position [289, 0]
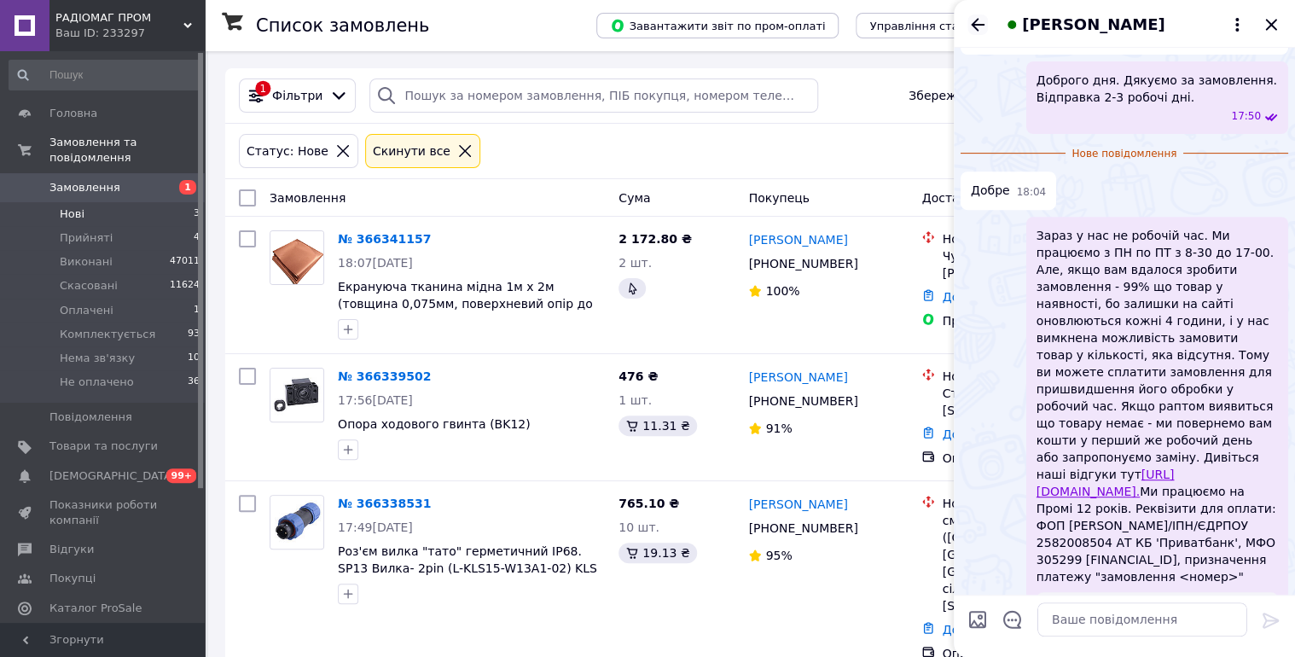
click at [969, 24] on icon "Назад" at bounding box center [977, 25] width 20 height 20
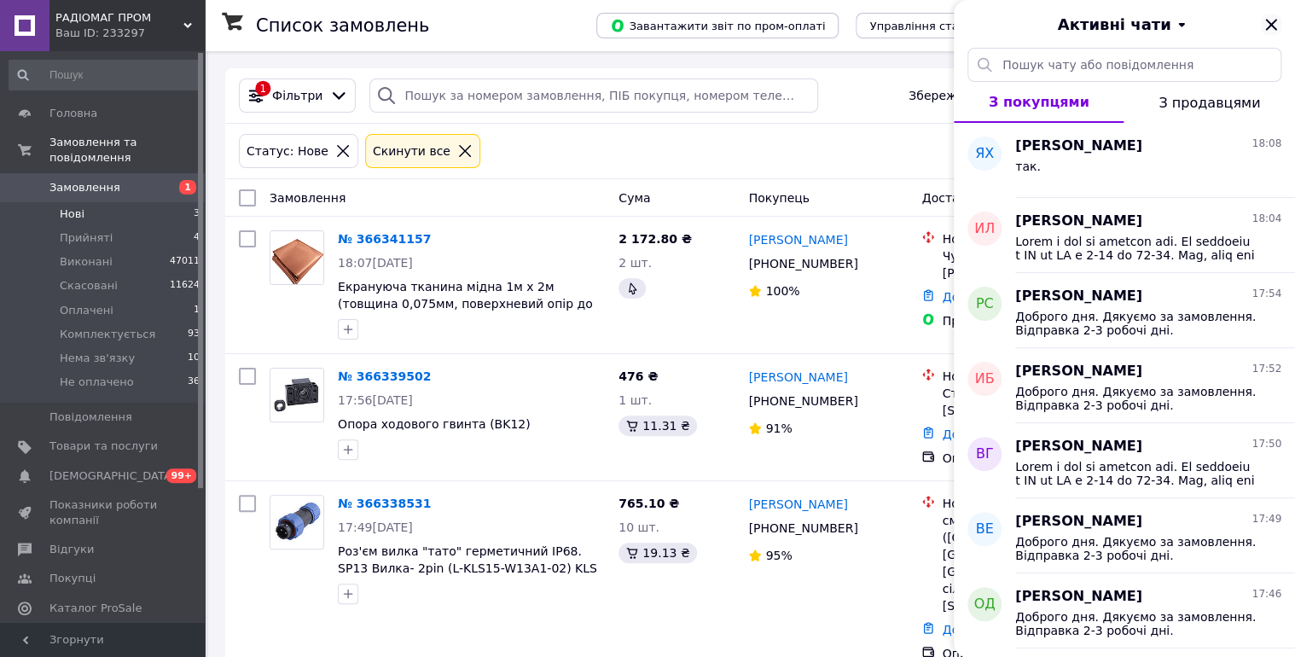
click at [1268, 23] on icon "Закрити" at bounding box center [1270, 24] width 11 height 11
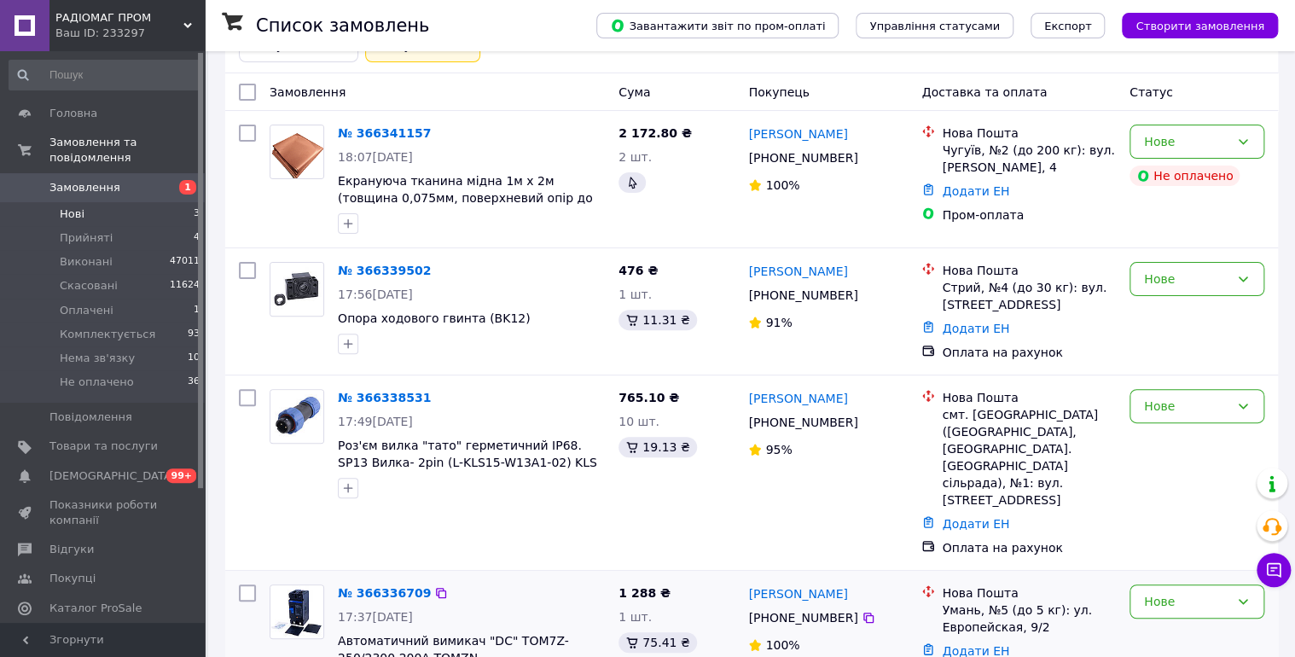
scroll to position [277, 0]
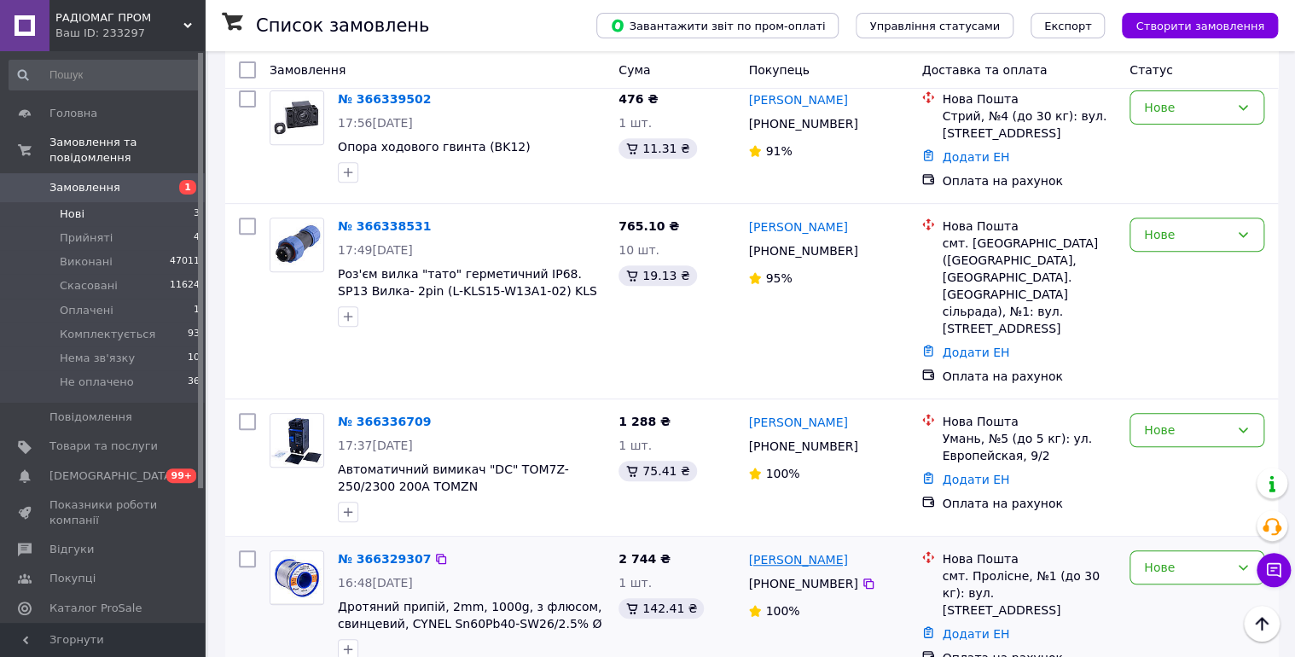
click at [821, 551] on link "Дмитро Климов" at bounding box center [797, 559] width 99 height 17
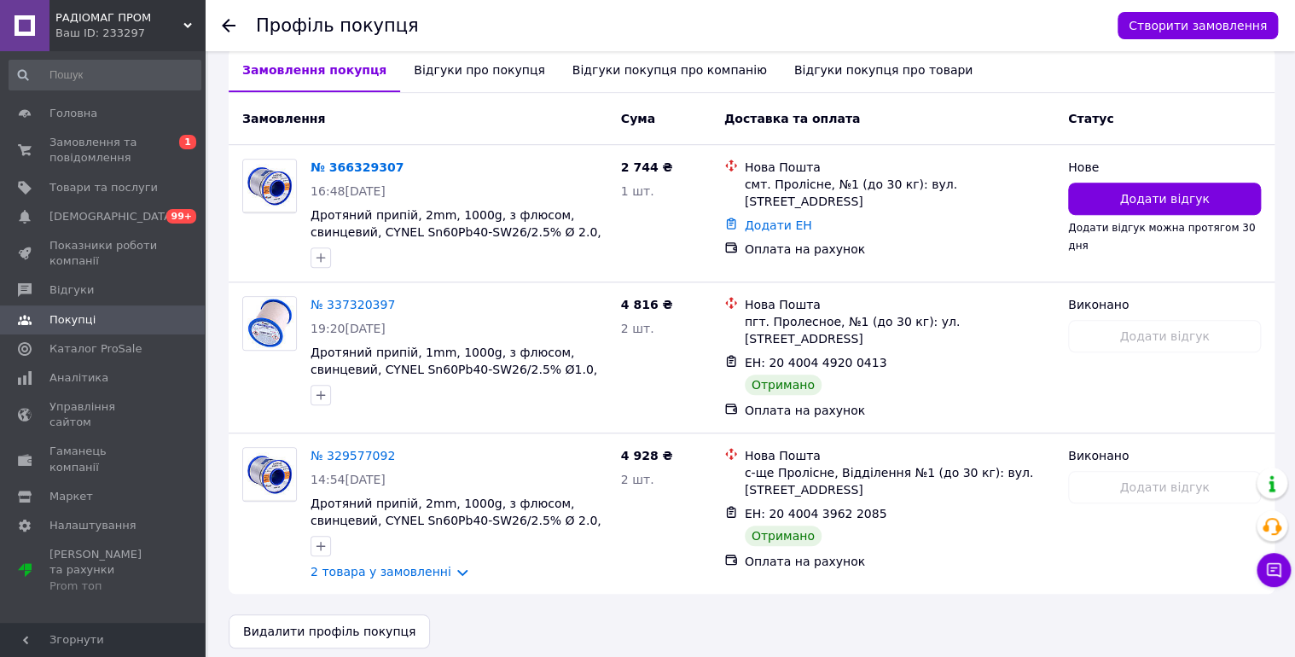
scroll to position [389, 0]
click at [337, 301] on link "№ 337320397" at bounding box center [353, 305] width 84 height 14
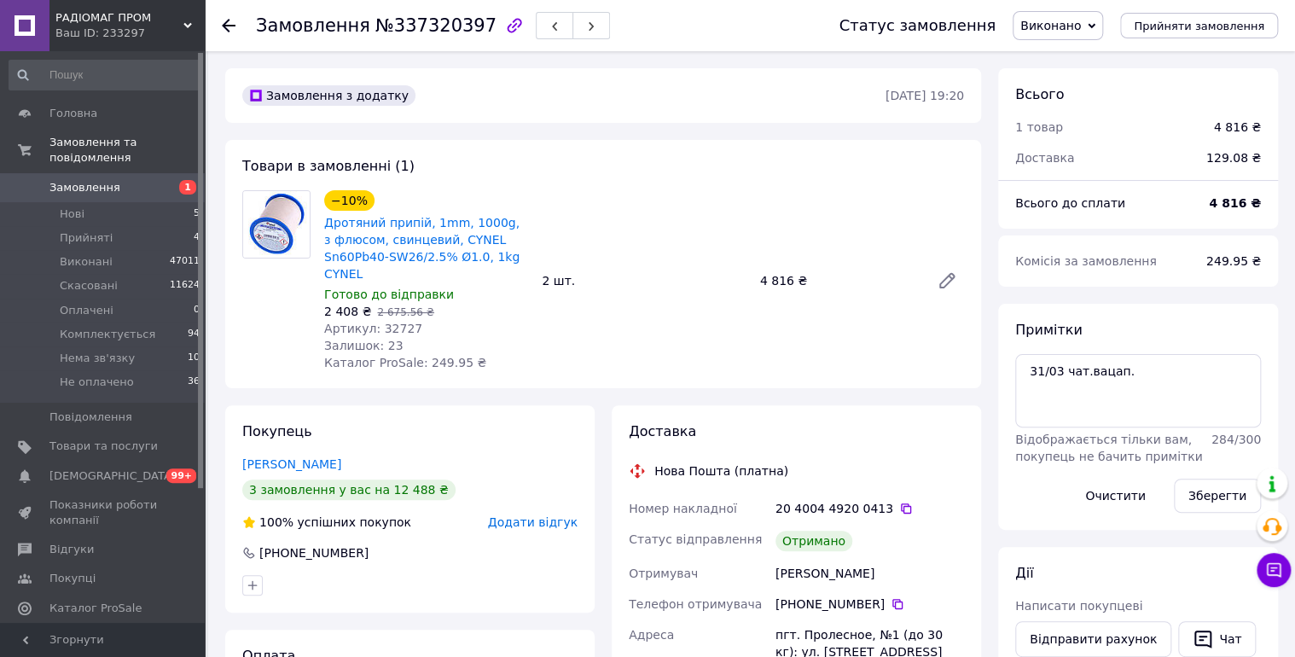
click at [228, 24] on icon at bounding box center [229, 26] width 14 height 14
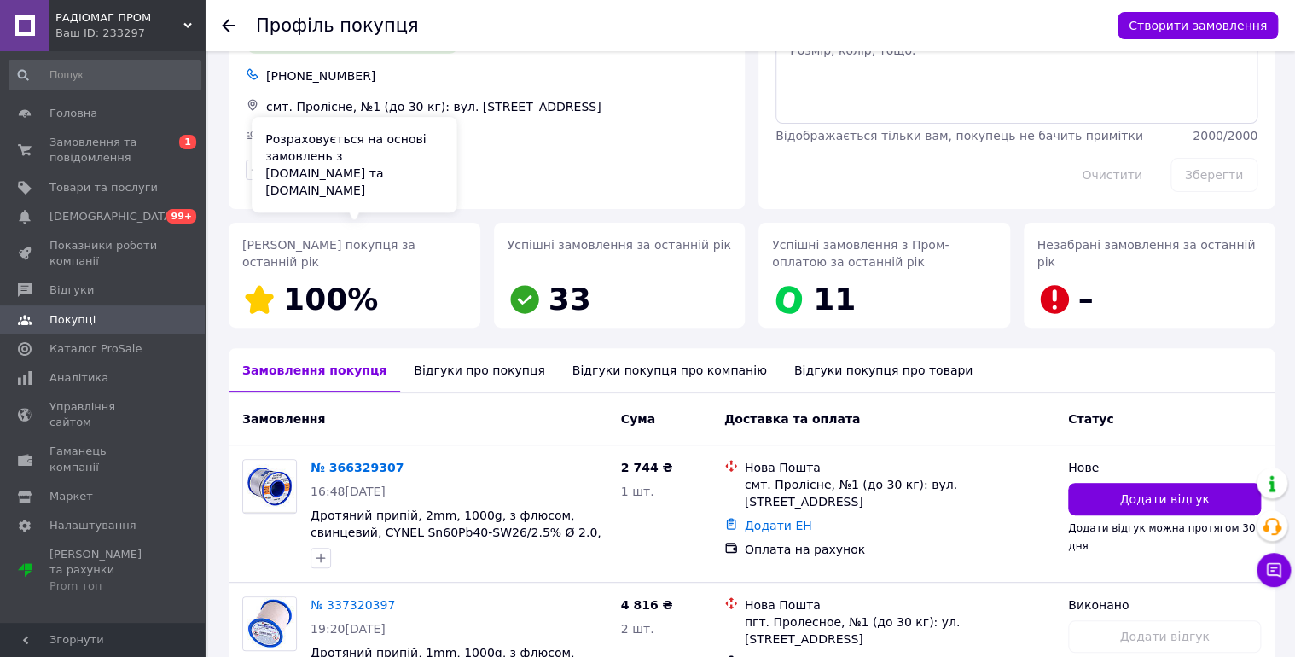
scroll to position [182, 0]
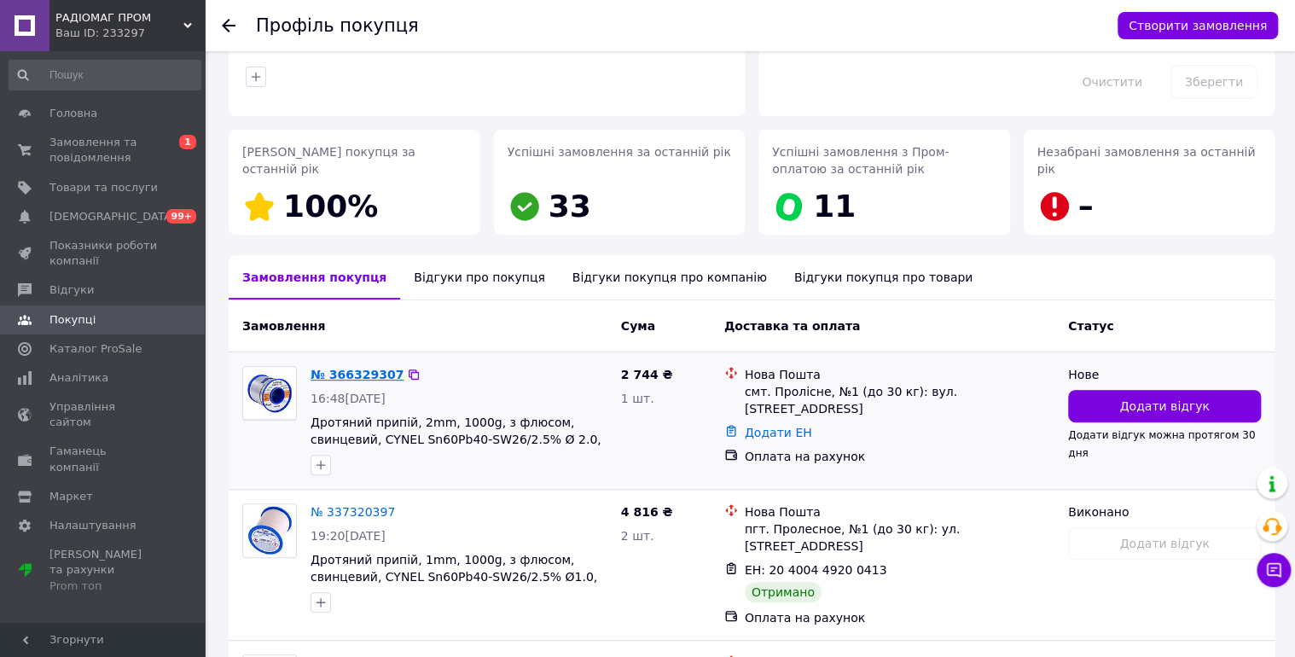
click at [355, 372] on link "№ 366329307" at bounding box center [357, 375] width 93 height 14
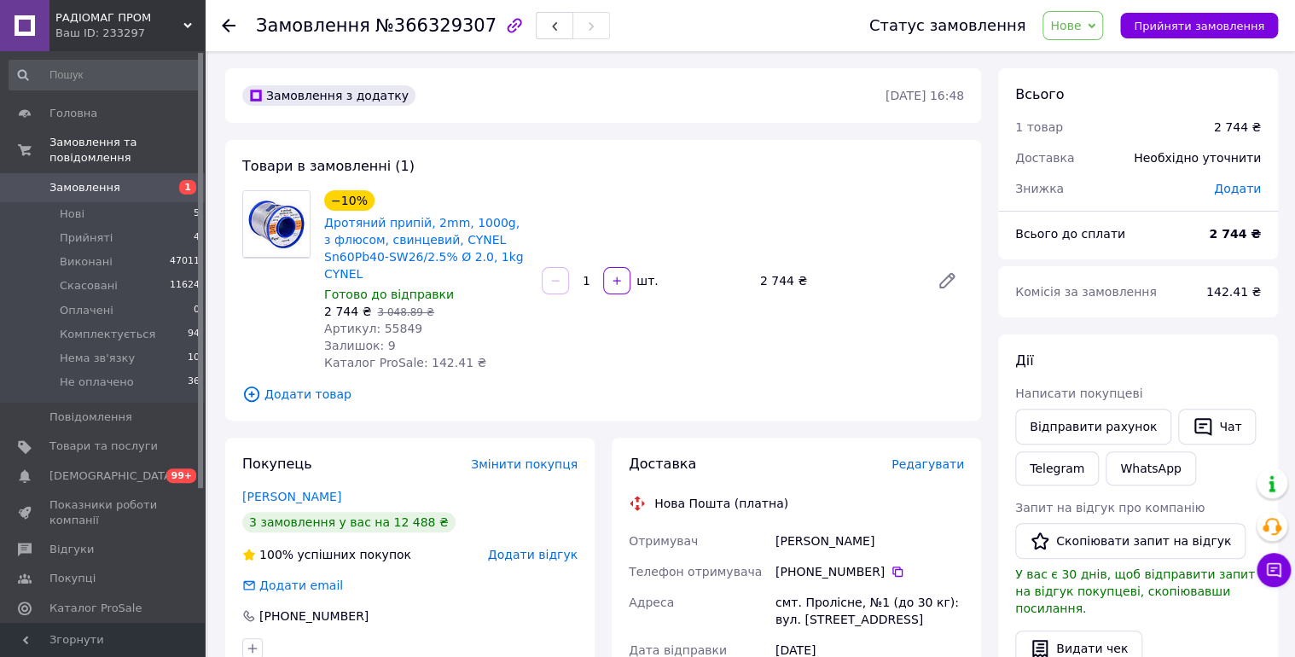
click at [430, 34] on span "№366329307" at bounding box center [435, 25] width 121 height 20
copy span "366329307"
drag, startPoint x: 1095, startPoint y: 24, endPoint x: 1109, endPoint y: 33, distance: 16.6
click at [1081, 24] on span "Нове" at bounding box center [1065, 26] width 31 height 14
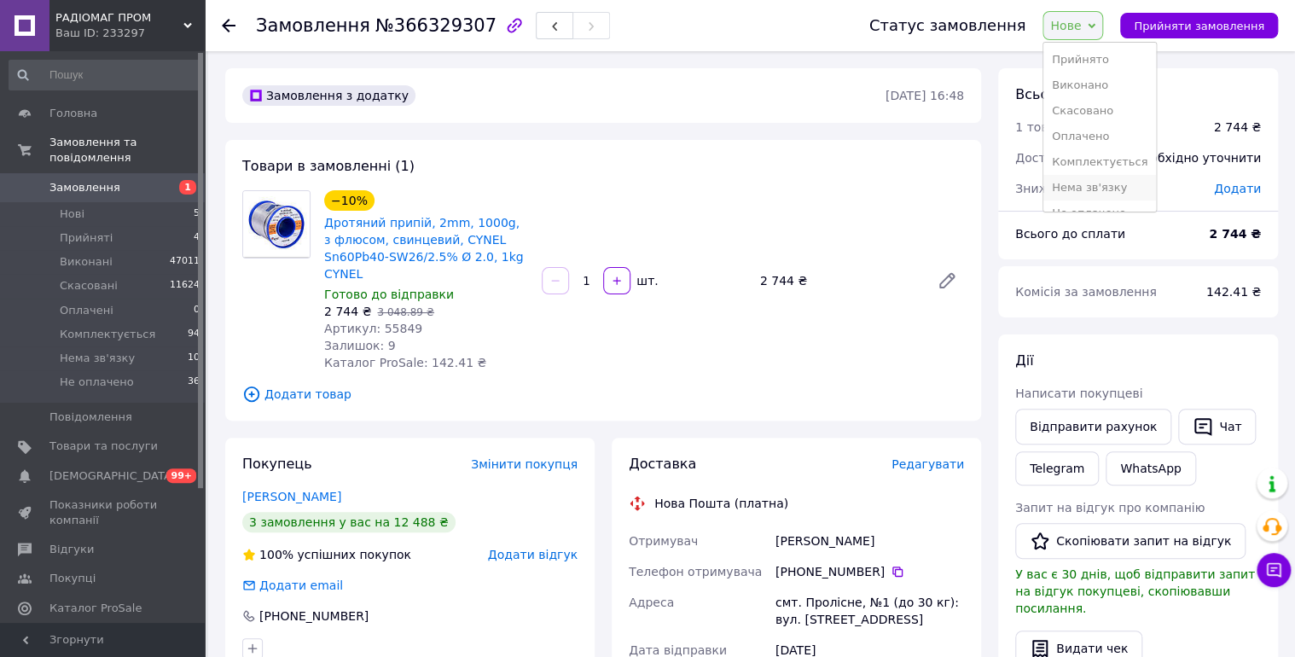
click at [1111, 183] on li "Нема зв'язку" at bounding box center [1099, 188] width 113 height 26
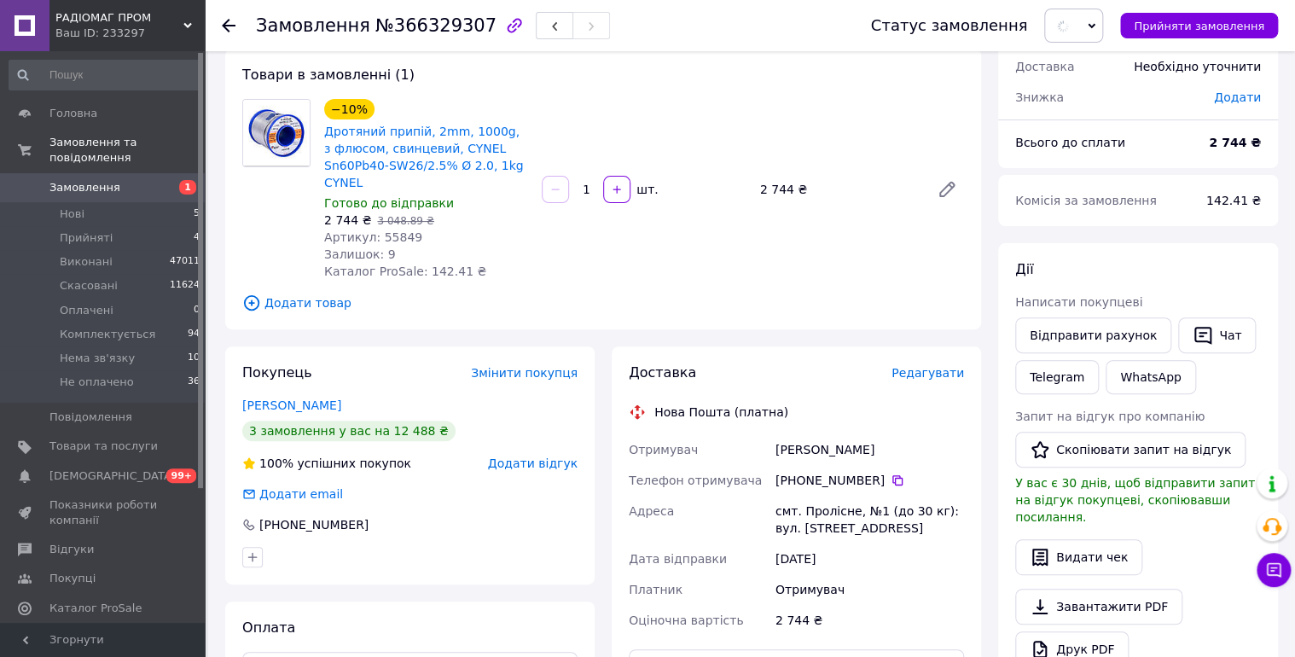
scroll to position [182, 0]
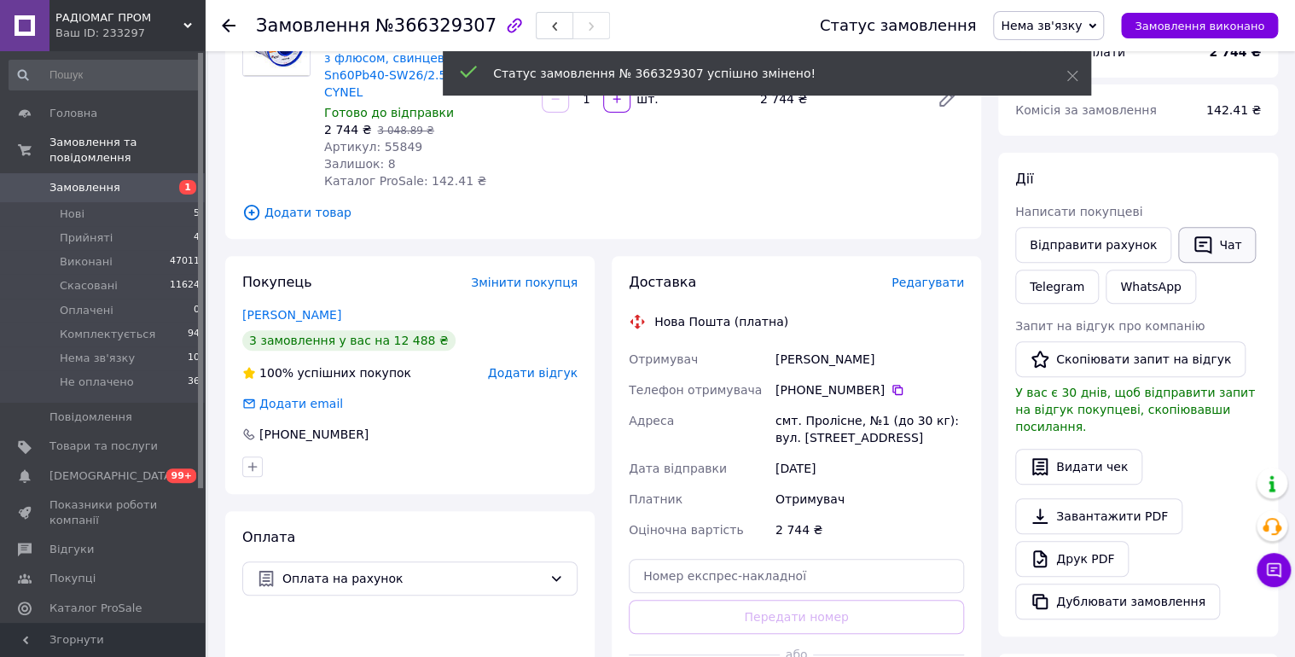
click at [1208, 242] on button "Чат" at bounding box center [1217, 245] width 78 height 36
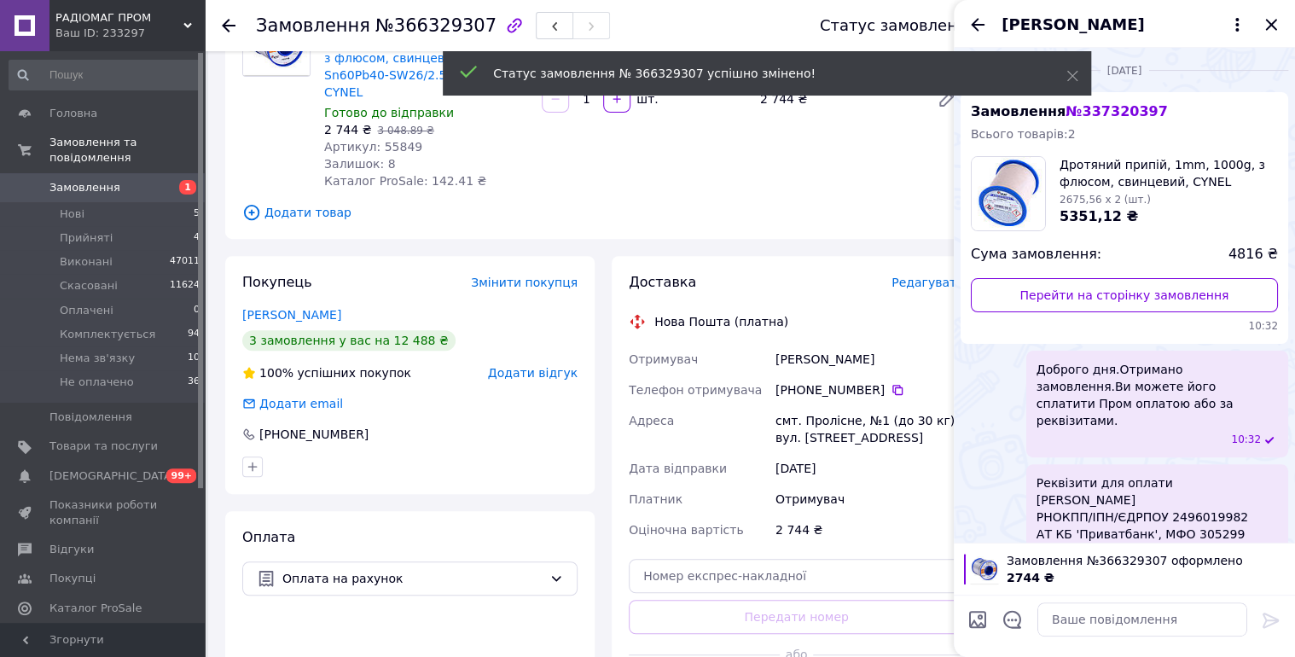
scroll to position [136, 0]
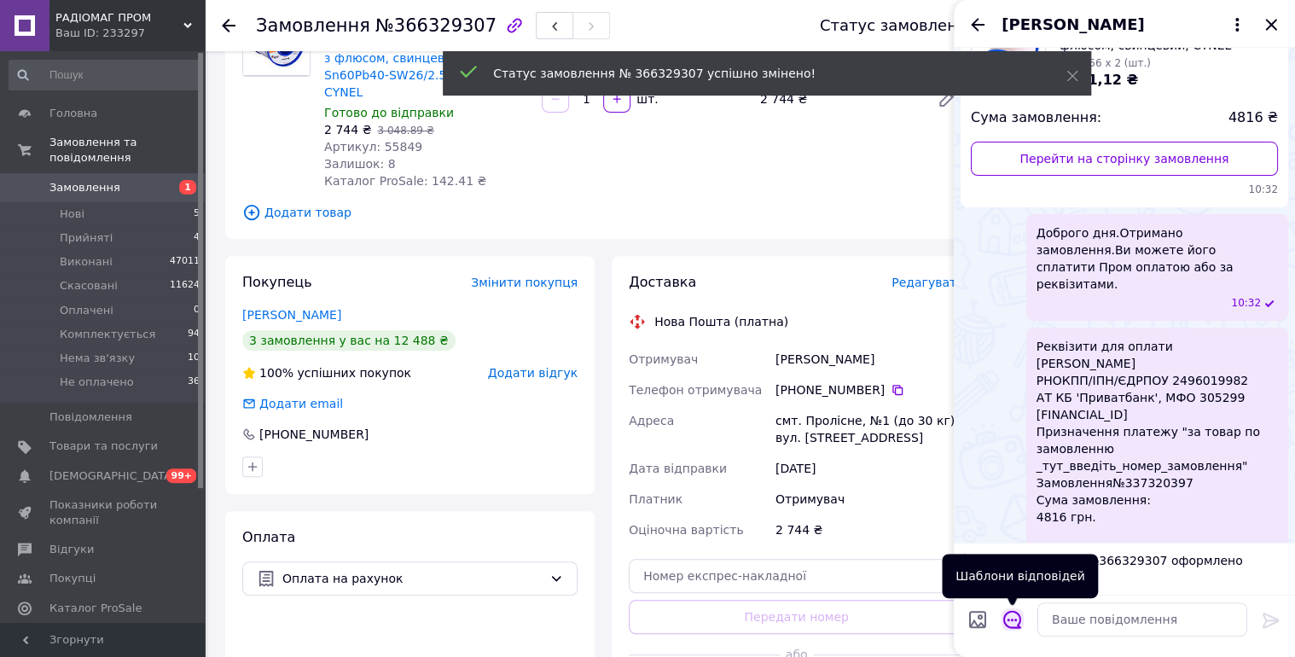
click at [1007, 617] on icon "Відкрити шаблони відповідей" at bounding box center [1012, 619] width 19 height 19
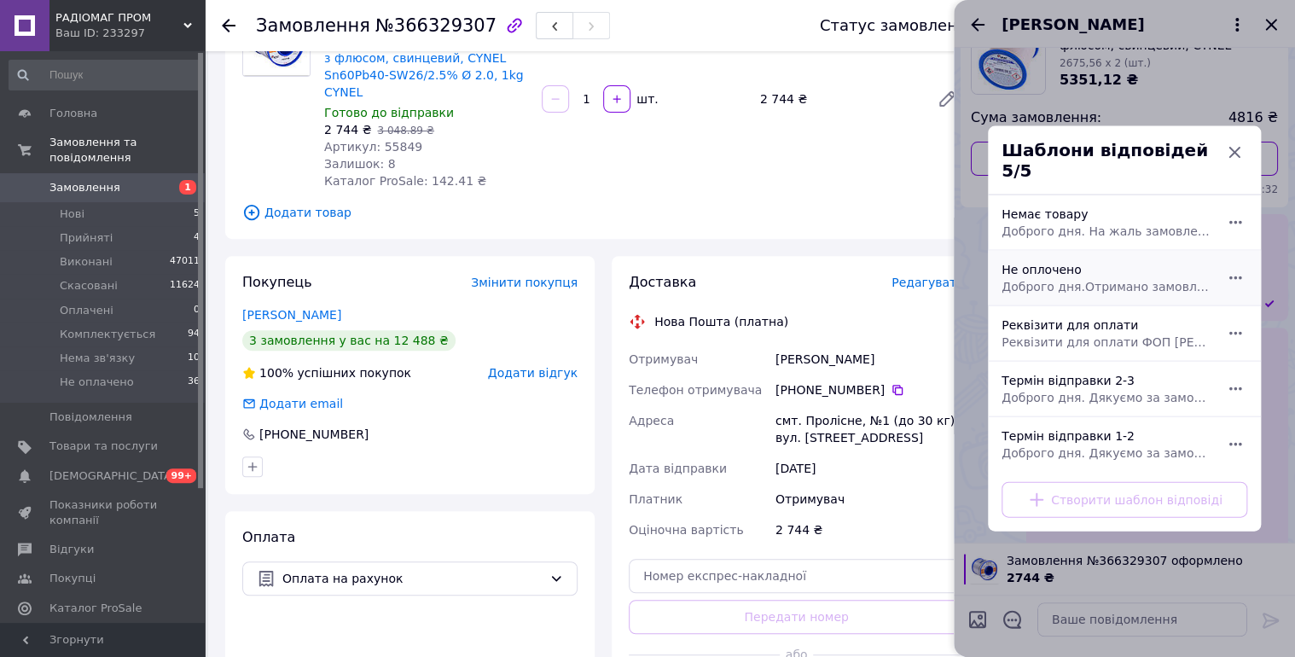
click at [1098, 263] on div "Не оплочено Доброго дня.Отримано замовлення.Ви можете його сплатити Пром оплато…" at bounding box center [1106, 278] width 222 height 48
type textarea "Доброго дня.Отримано замовлення.Ви можете його сплатити Пром оплатою або за рек…"
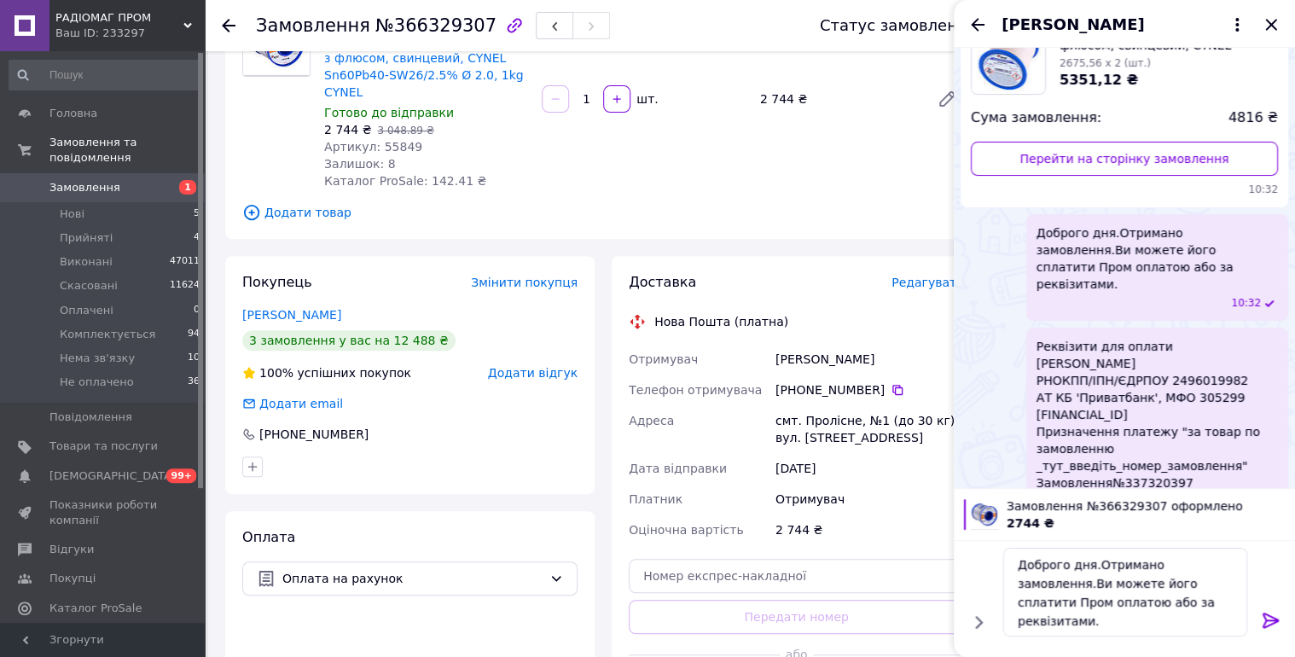
click at [1262, 619] on icon at bounding box center [1271, 620] width 20 height 20
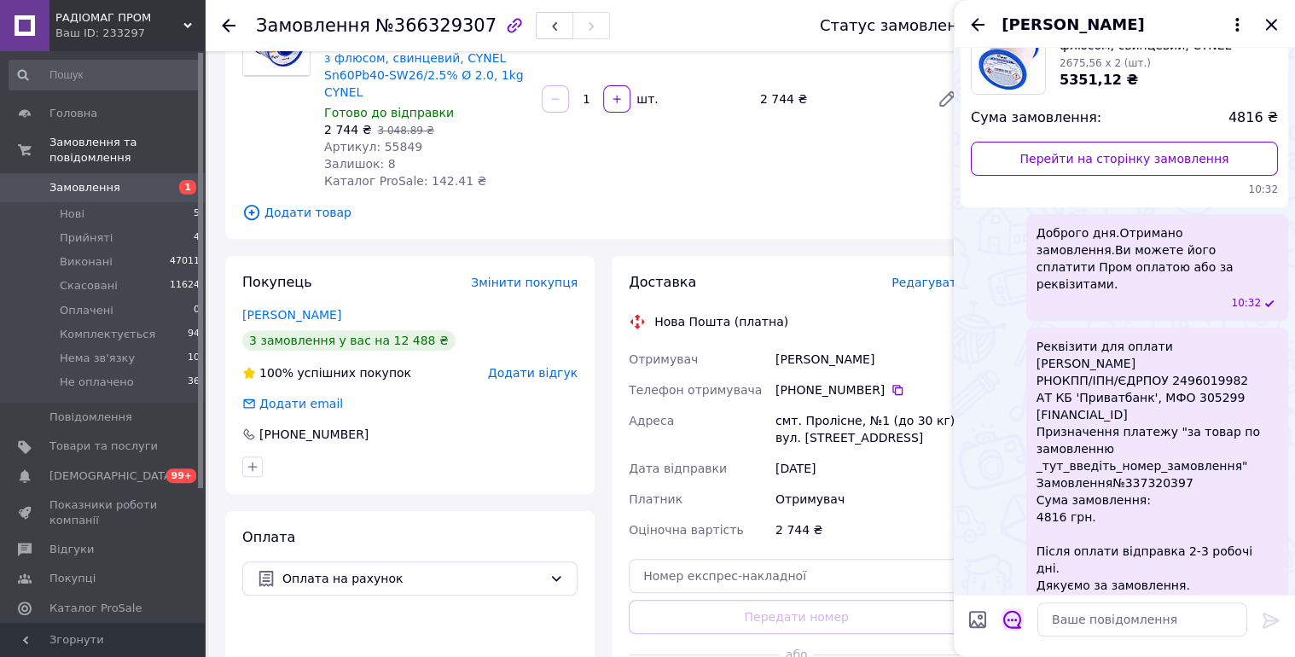
click at [1016, 615] on icon "Відкрити шаблони відповідей" at bounding box center [1012, 619] width 19 height 19
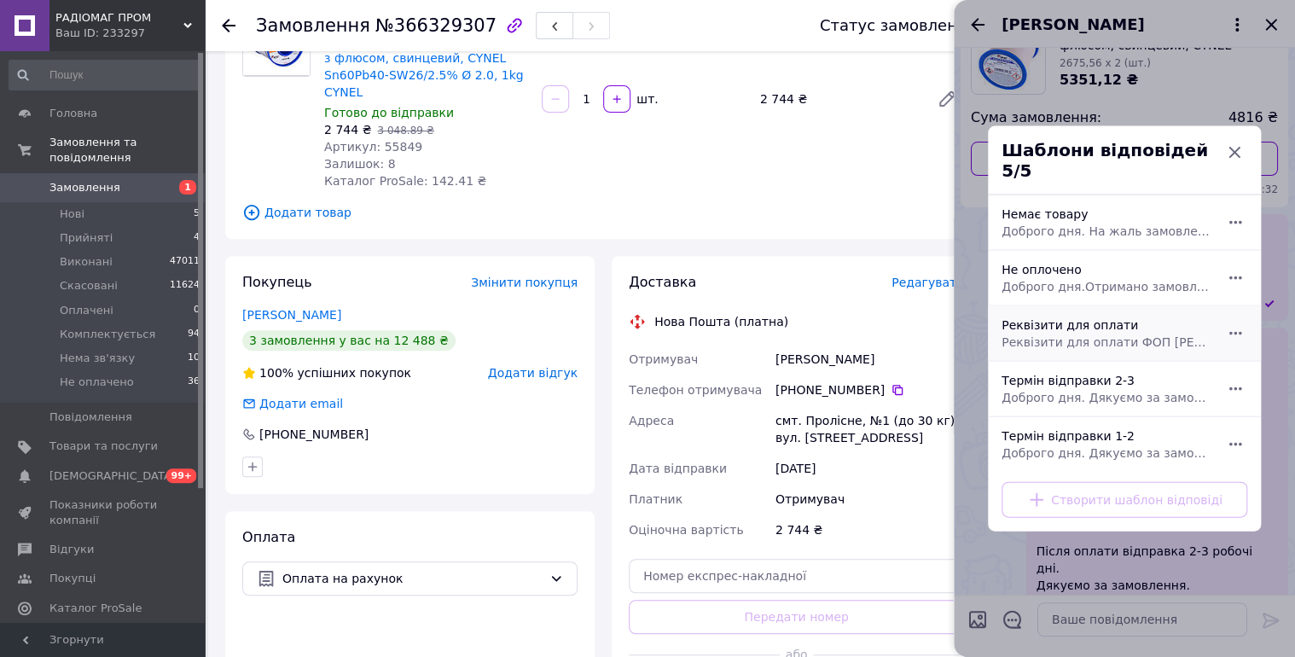
click at [1123, 324] on div "Реквізити для оплати Реквізити для оплати ФОП Комарова Світлана Олексіївна РНОК…" at bounding box center [1106, 334] width 222 height 48
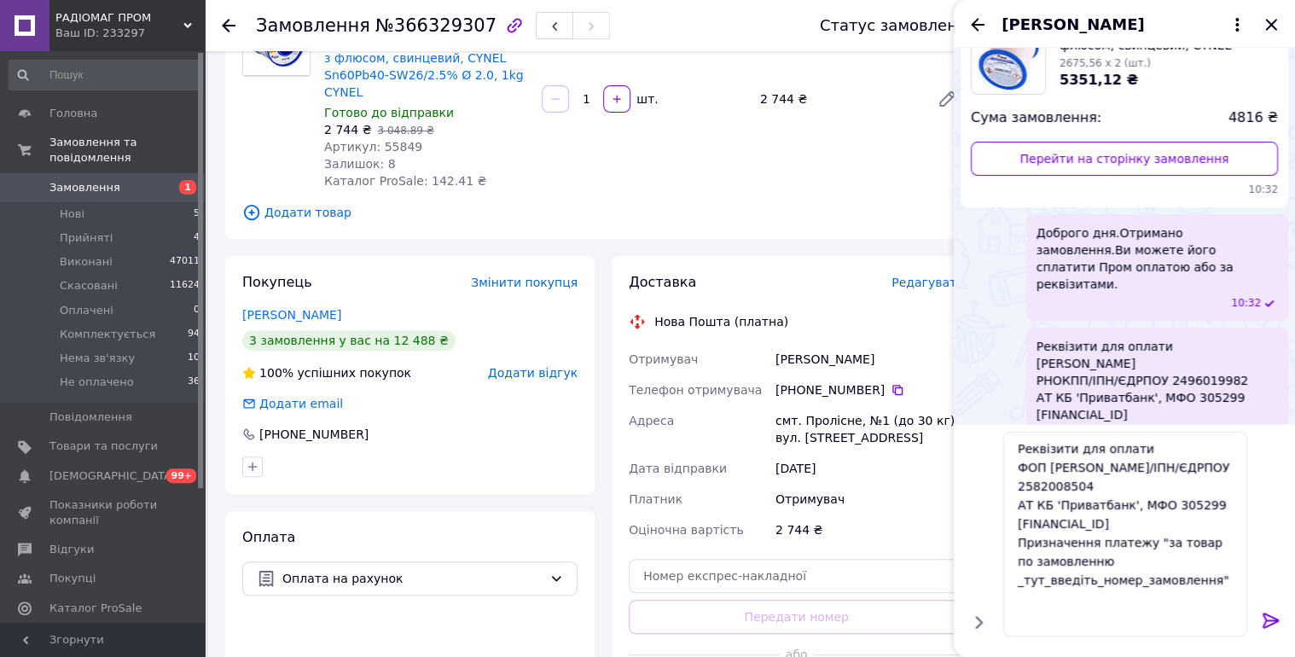
drag, startPoint x: 270, startPoint y: 27, endPoint x: 466, endPoint y: 27, distance: 196.2
click at [467, 26] on div "Замовлення №366329307" at bounding box center [433, 25] width 354 height 29
click at [1037, 590] on textarea "Реквізити для оплати ФОП Комарова Світлана Олексіївна РНОКПП/ІПН/ЄДРПОУ 2582008…" at bounding box center [1125, 534] width 244 height 205
paste textarea "366329307"
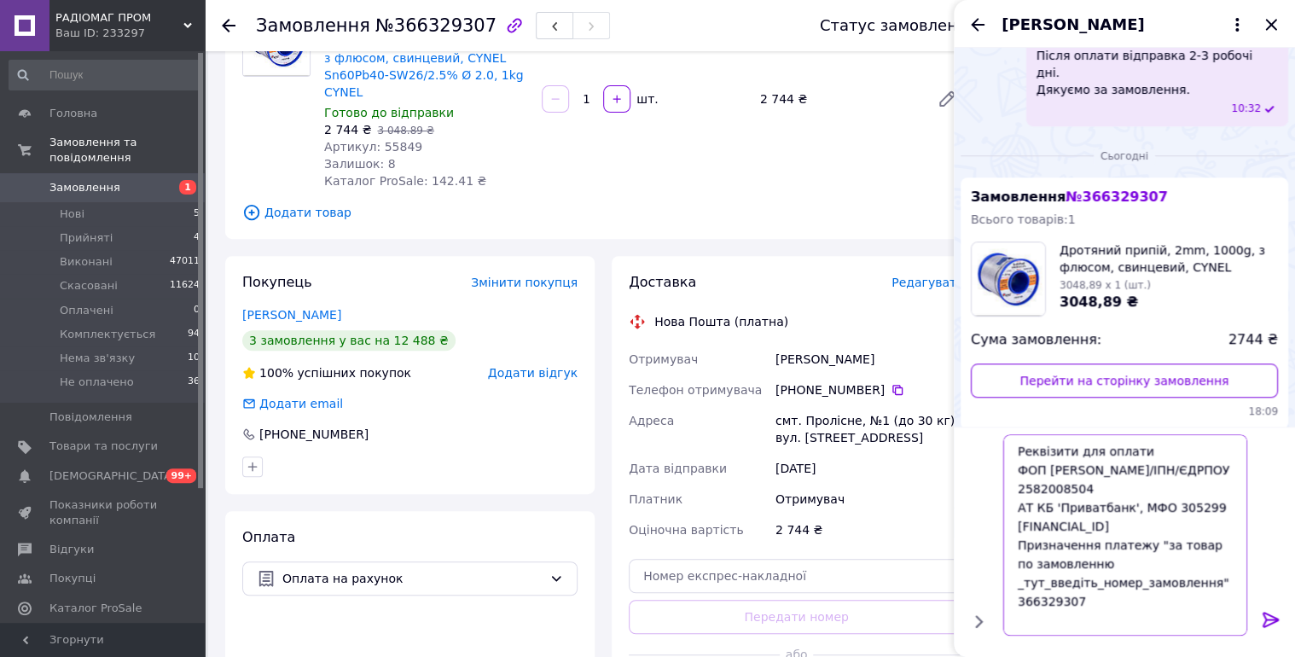
scroll to position [703, 0]
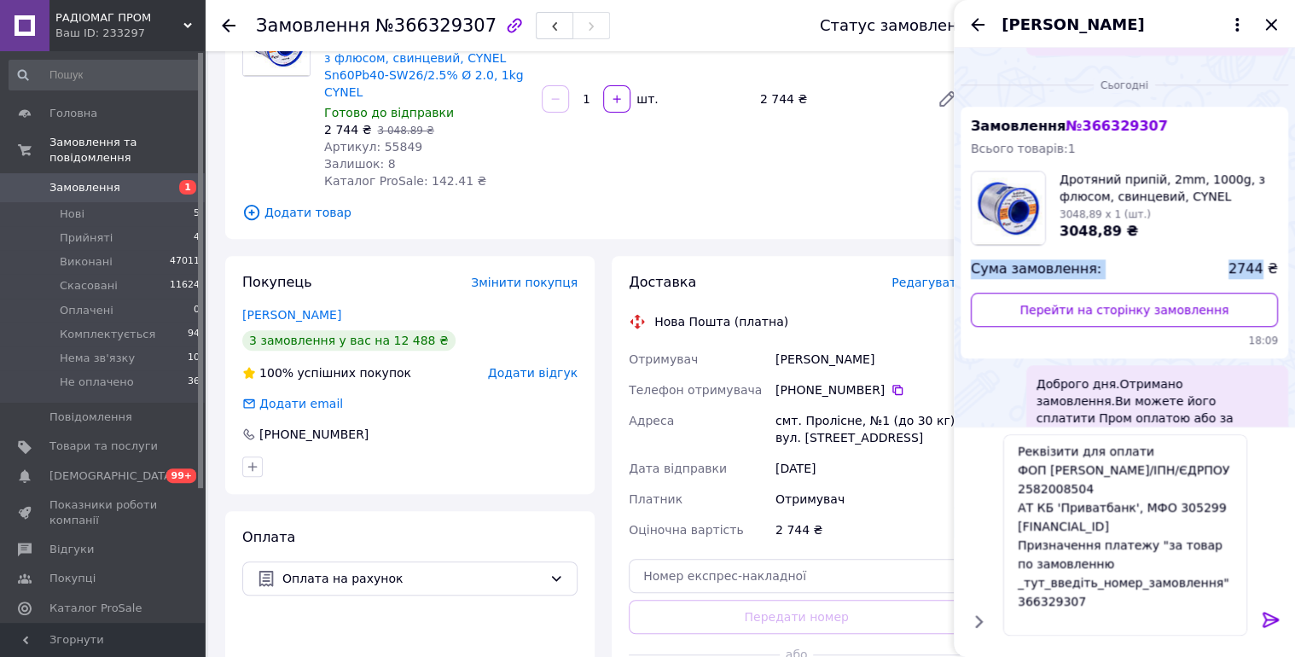
drag, startPoint x: 973, startPoint y: 235, endPoint x: 1263, endPoint y: 234, distance: 290.0
click at [1263, 259] on div "Сума замовлення: 2744 ₴" at bounding box center [1124, 269] width 307 height 20
copy div "Сума замовлення: 2744"
click at [1028, 611] on textarea "Реквізити для оплати ФОП Комарова Світлана Олексіївна РНОКПП/ІПН/ЄДРПОУ 2582008…" at bounding box center [1125, 535] width 244 height 201
paste textarea "Сума замовлення: 2744"
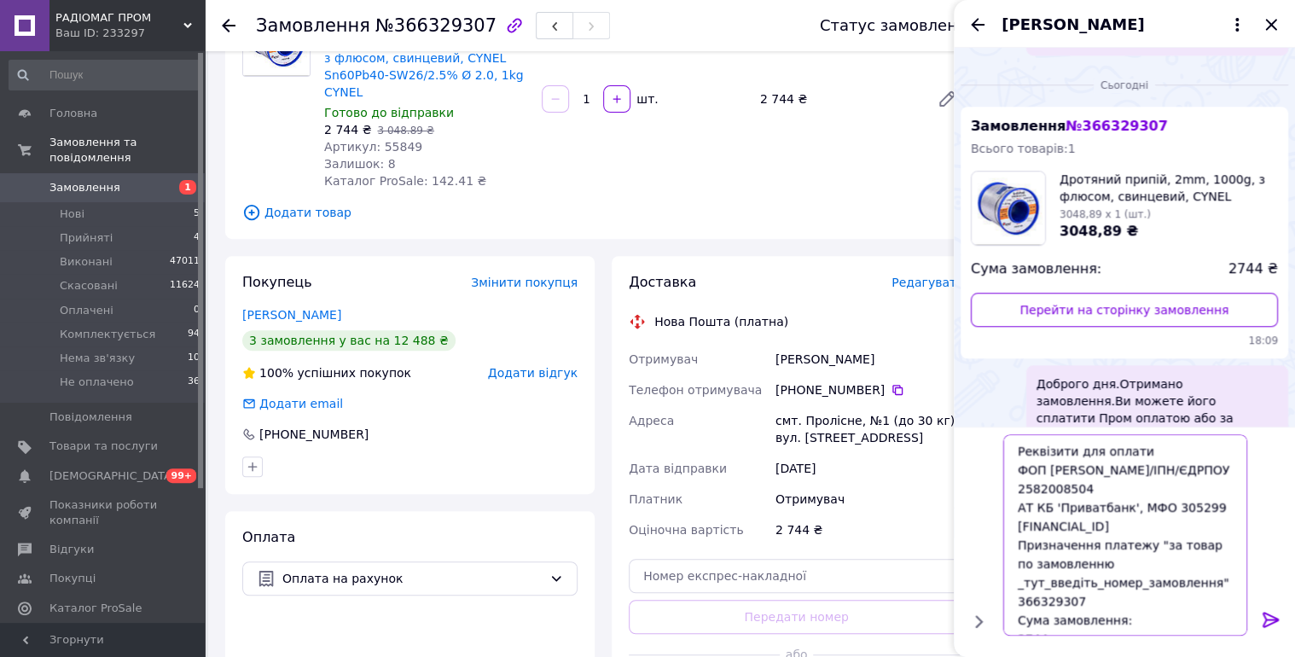
scroll to position [8, 0]
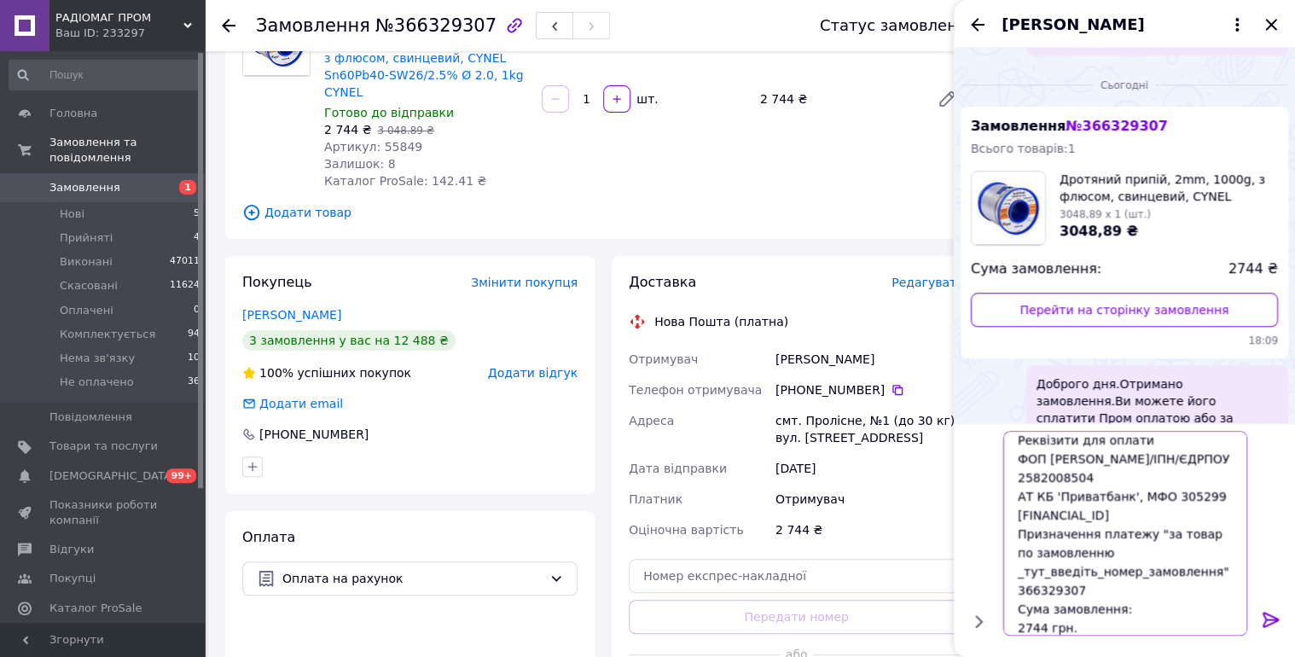
click at [1017, 590] on textarea "Реквізити для оплати ФОП Комарова Світлана Олексіївна РНОКПП/ІПН/ЄДРПОУ 2582008…" at bounding box center [1125, 534] width 244 height 205
type textarea "Реквізити для оплати ФОП Комарова Світлана Олексіївна РНОКПП/ІПН/ЄДРПОУ 2582008…"
click at [1278, 621] on icon at bounding box center [1271, 620] width 20 height 20
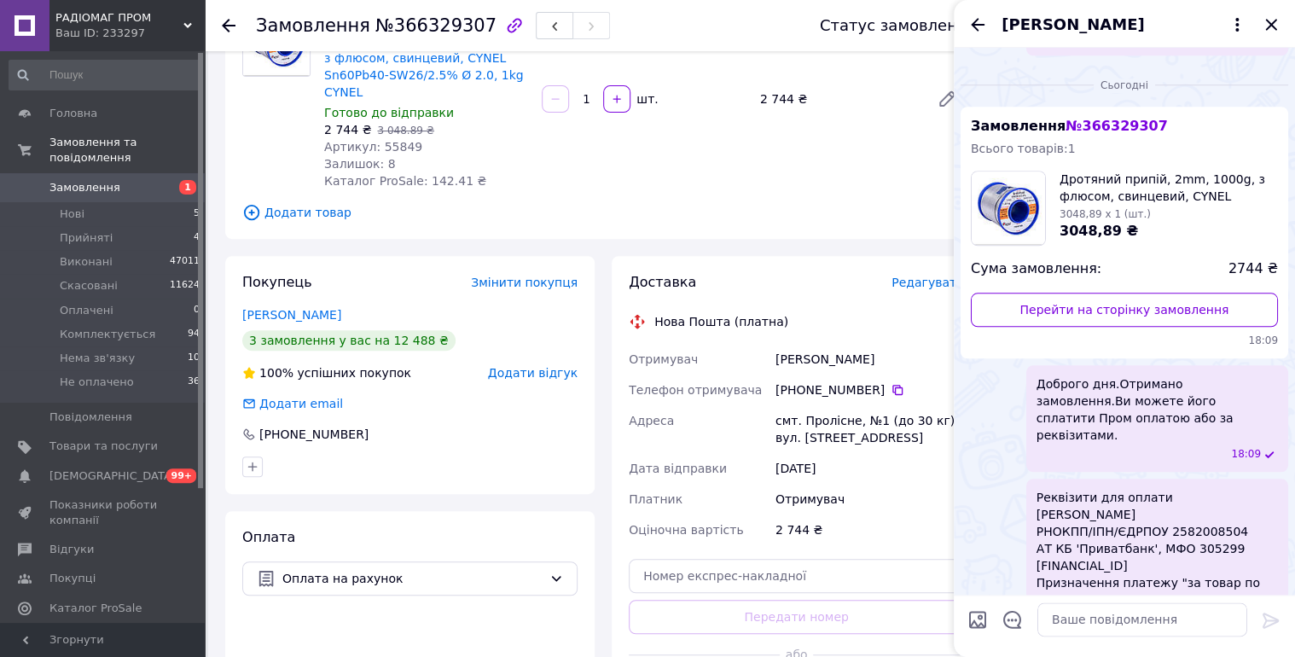
scroll to position [820, 0]
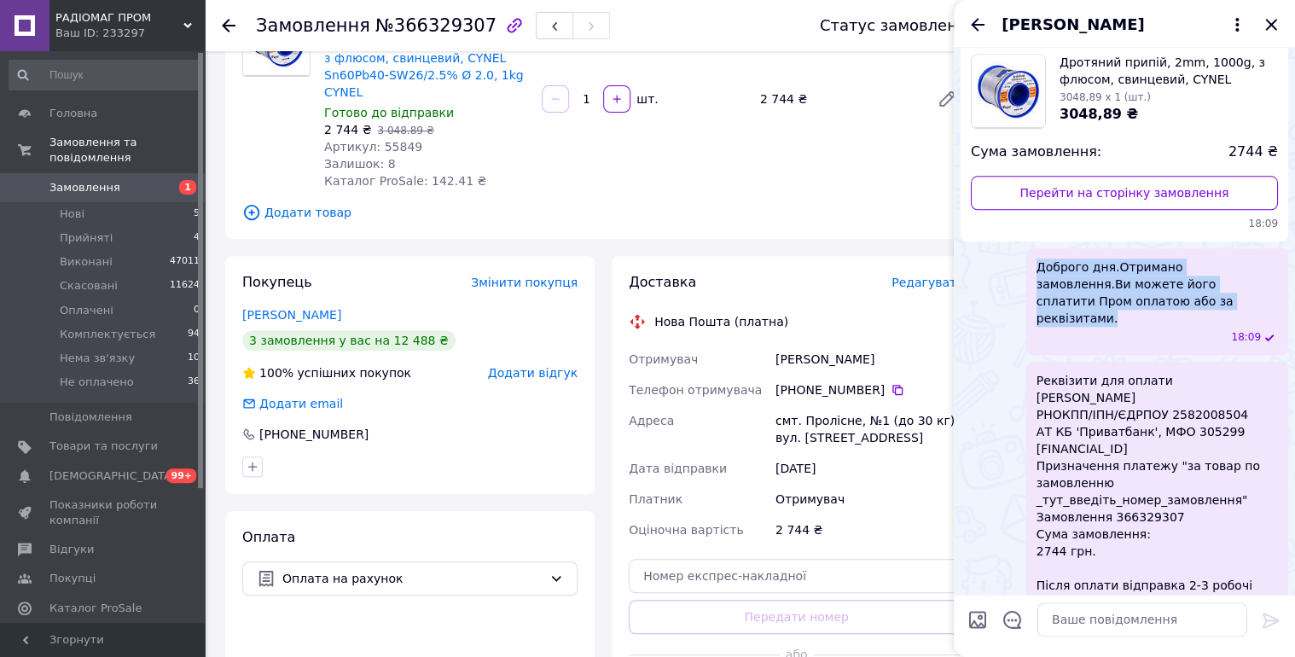
drag, startPoint x: 1058, startPoint y: 232, endPoint x: 1158, endPoint y: 272, distance: 107.6
click at [1158, 272] on div "Доброго дня.Отримано замовлення.Ви можете його сплатити Пром оплатою або за рек…" at bounding box center [1157, 301] width 262 height 107
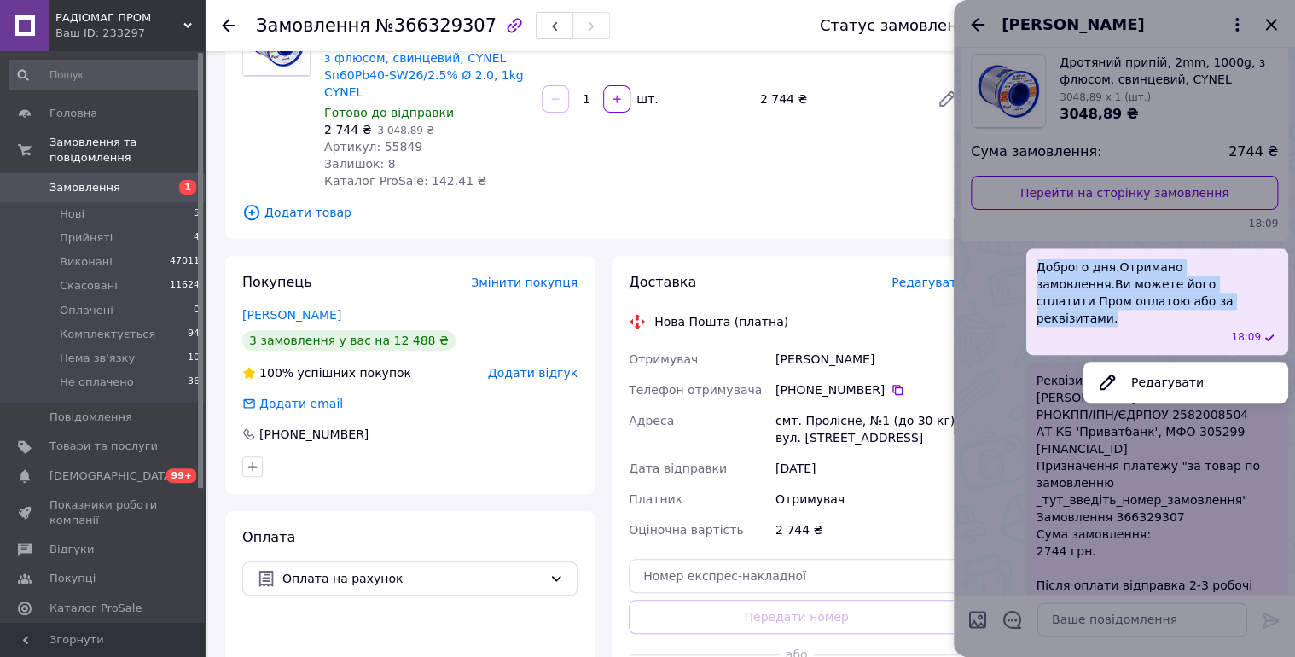
copy span "Доброго дня.Отримано замовлення.Ви можете його сплатити Пром оплатою або за рек…"
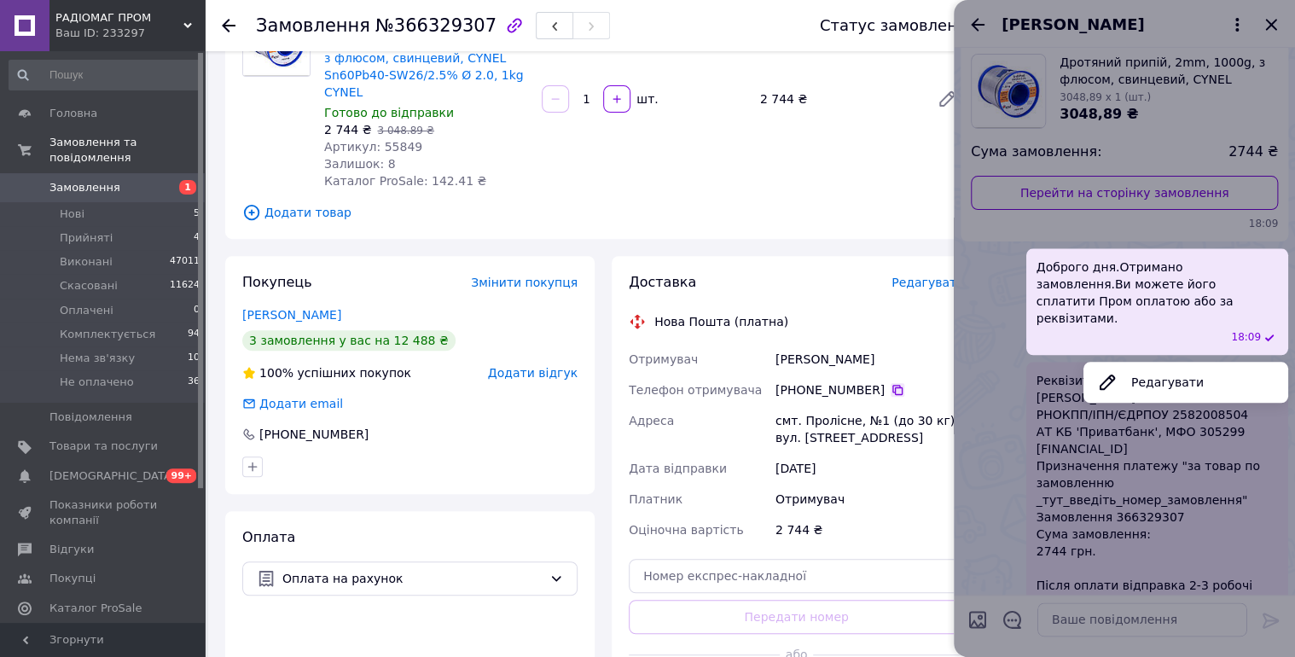
click at [892, 387] on icon at bounding box center [897, 390] width 10 height 10
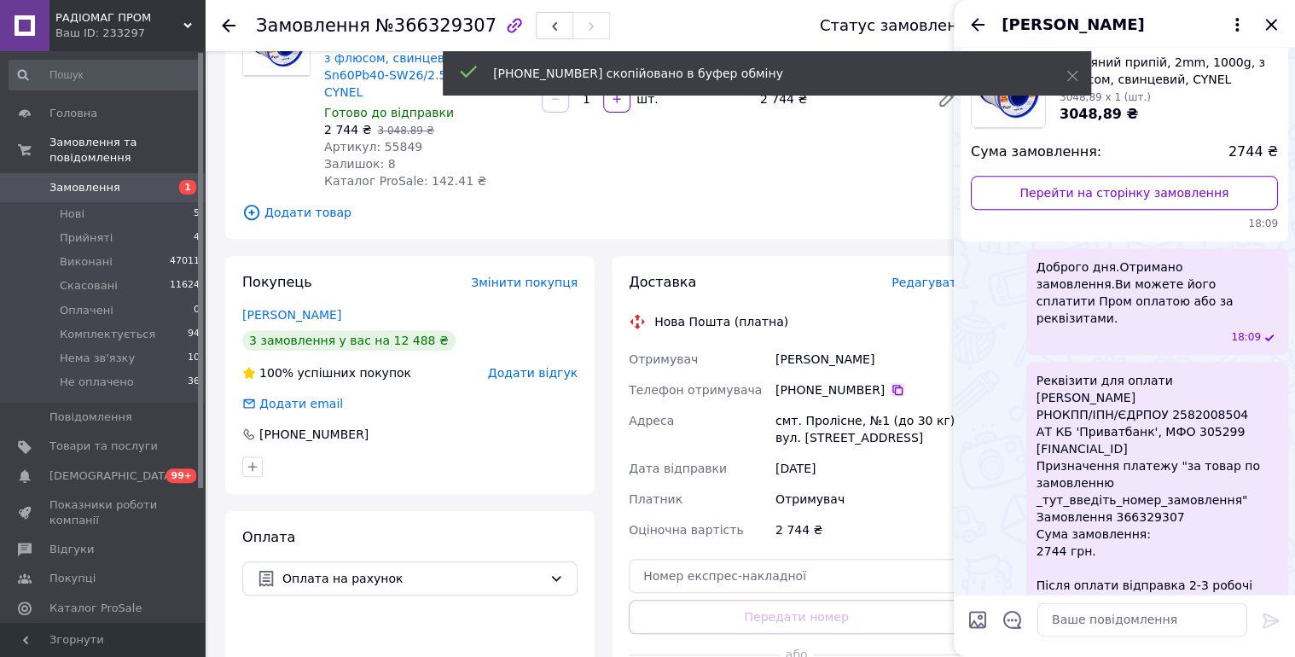
click at [892, 388] on icon at bounding box center [897, 390] width 10 height 10
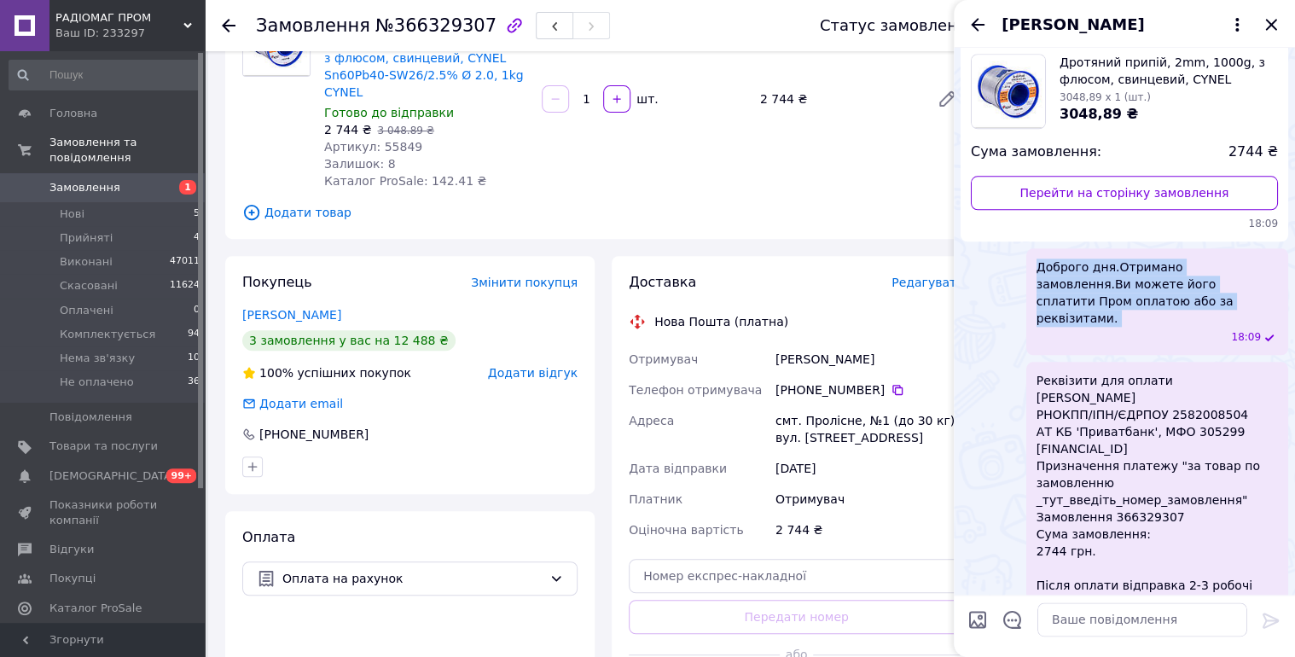
drag, startPoint x: 1038, startPoint y: 229, endPoint x: 1173, endPoint y: 276, distance: 142.7
click at [1173, 276] on div "Доброго дня.Отримано замовлення.Ви можете його сплатити Пром оплатою або за рек…" at bounding box center [1157, 301] width 262 height 107
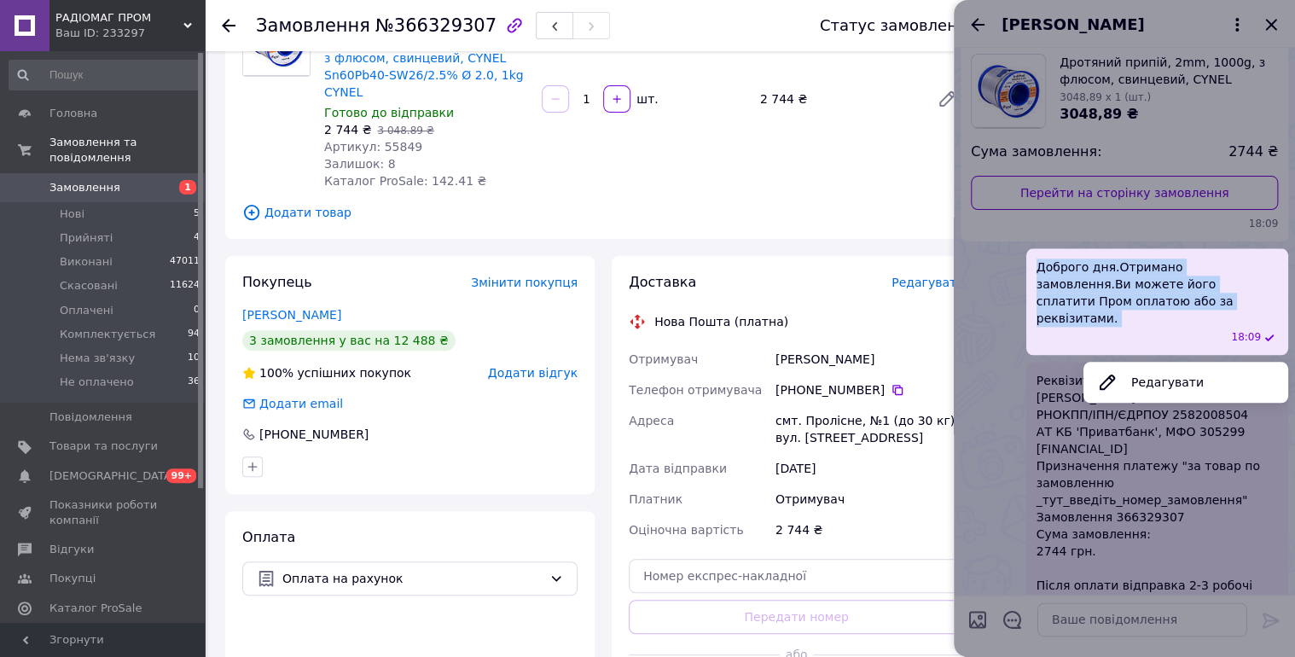
copy span "Доброго дня.Отримано замовлення.Ви можете його сплатити Пром оплатою або за рек…"
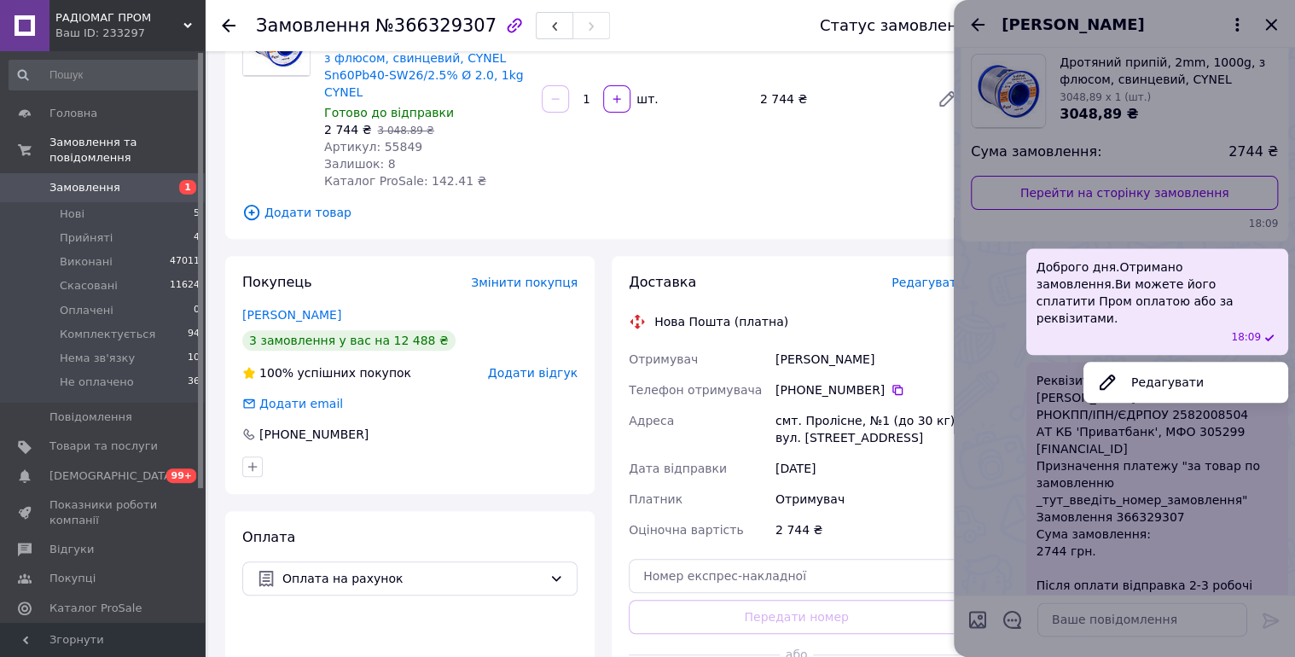
click at [1007, 349] on div at bounding box center [1124, 328] width 341 height 657
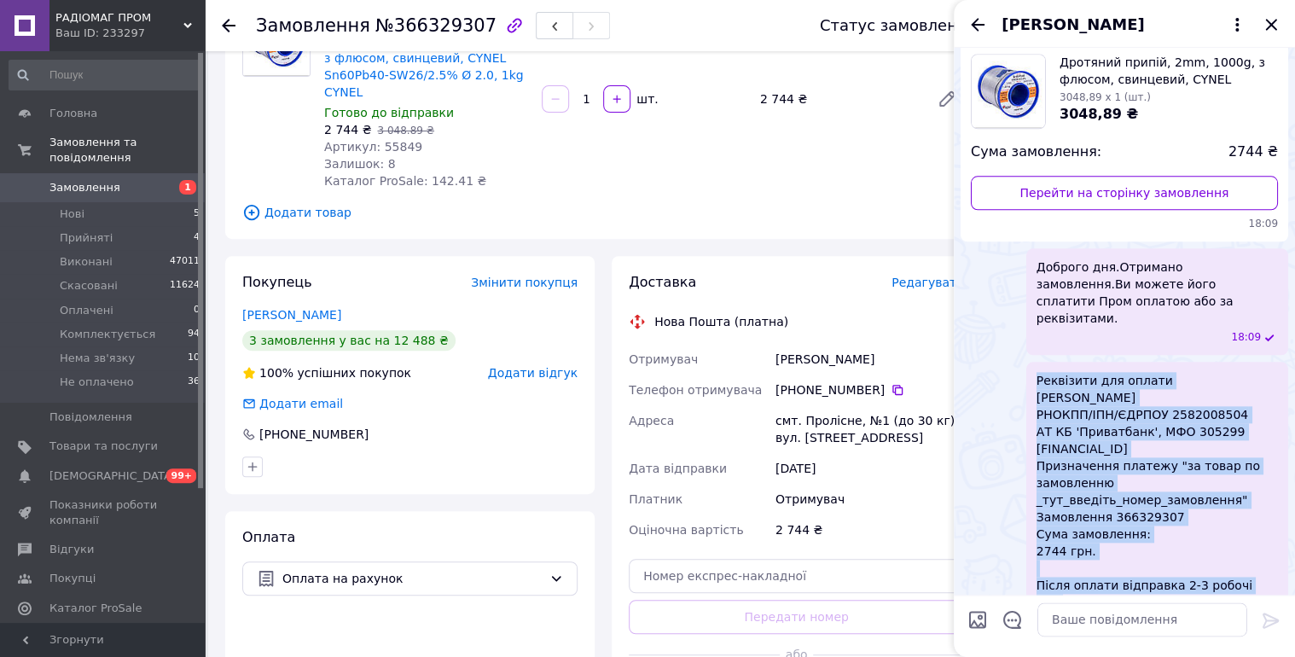
drag, startPoint x: 1036, startPoint y: 328, endPoint x: 1198, endPoint y: 553, distance: 277.0
click at [1198, 553] on span "Реквізити для оплати ФОП Комарова Світлана Олексіївна РНОКПП/ІПН/ЄДРПОУ 2582008…" at bounding box center [1156, 500] width 241 height 256
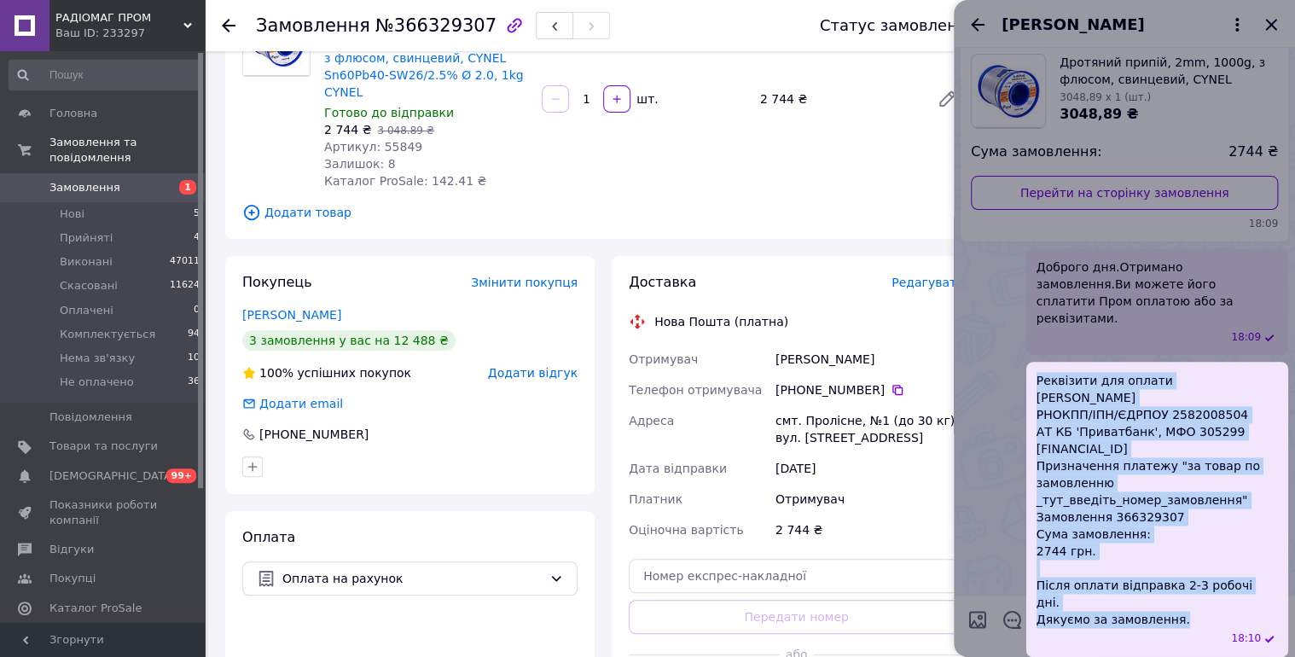
copy span "Реквізити для оплати ФОП Комарова Світлана Олексіївна РНОКПП/ІПН/ЄДРПОУ 2582008…"
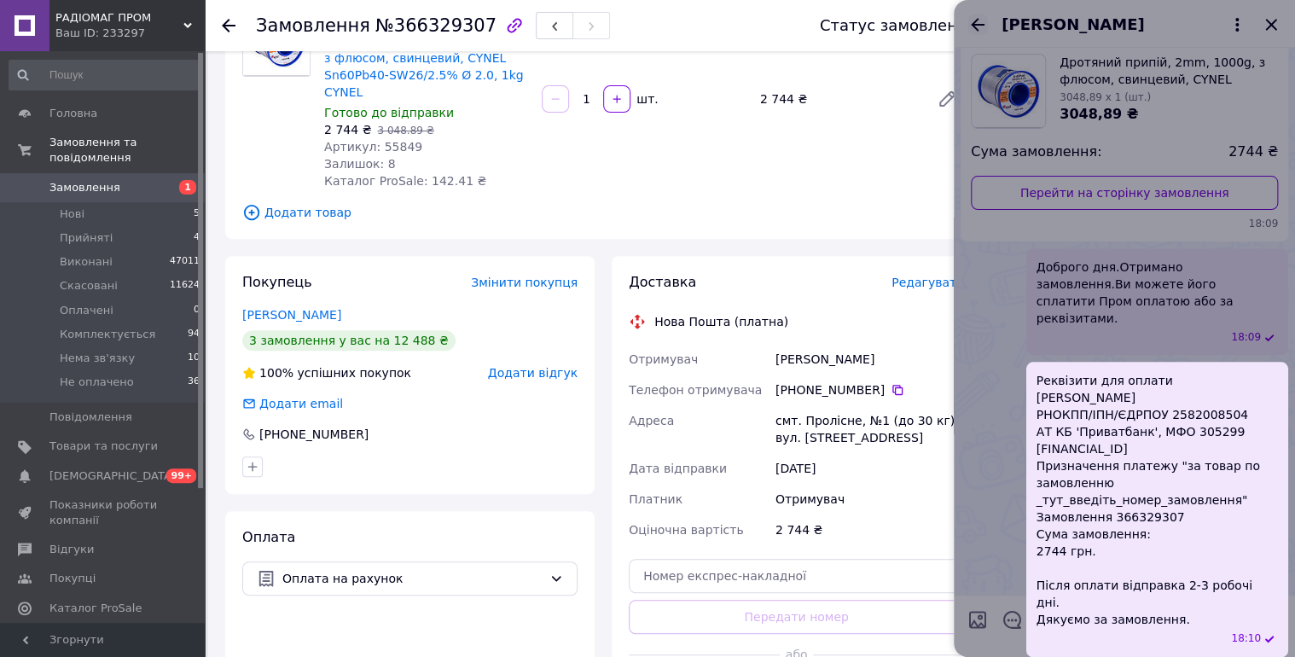
click at [966, 23] on div at bounding box center [1124, 328] width 341 height 657
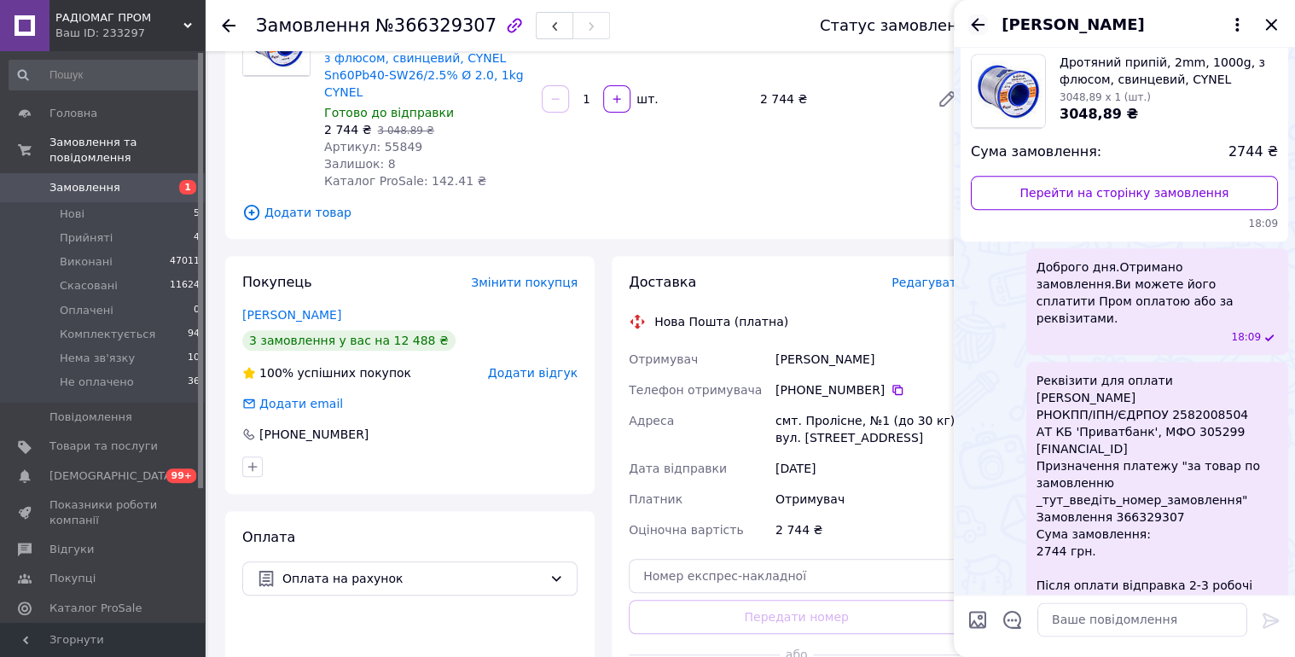
click at [979, 24] on icon "Назад" at bounding box center [978, 24] width 14 height 13
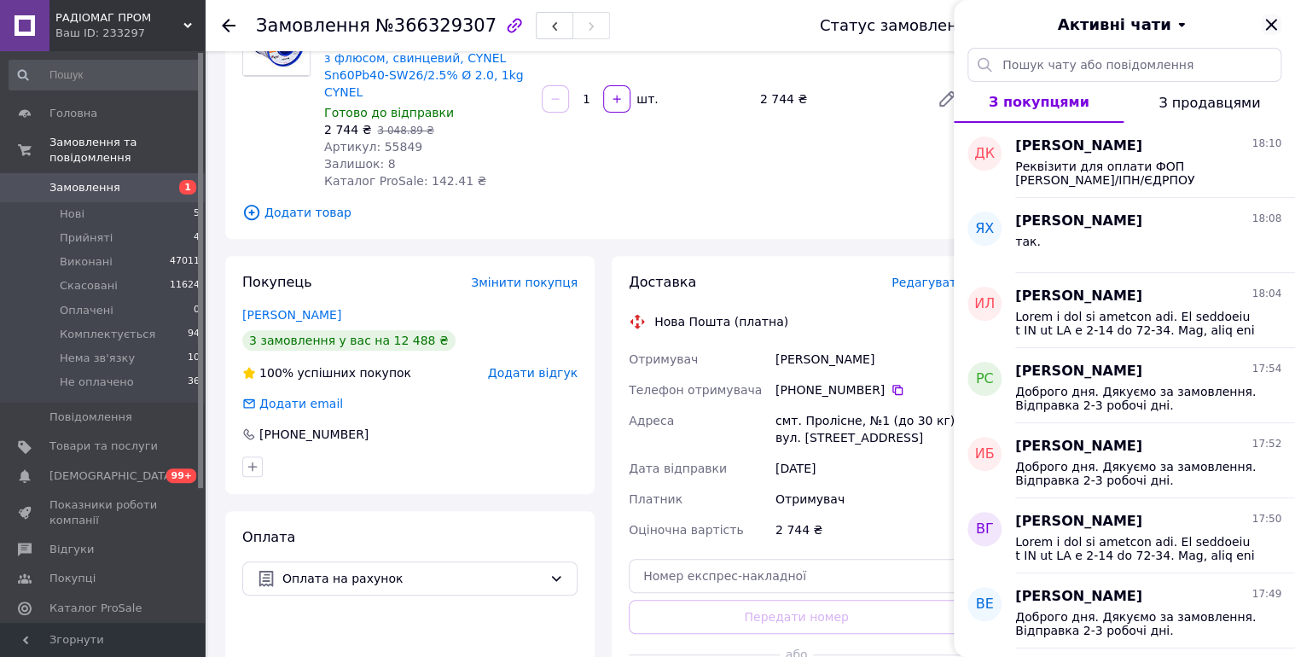
click at [1274, 21] on icon "Закрити" at bounding box center [1270, 24] width 11 height 11
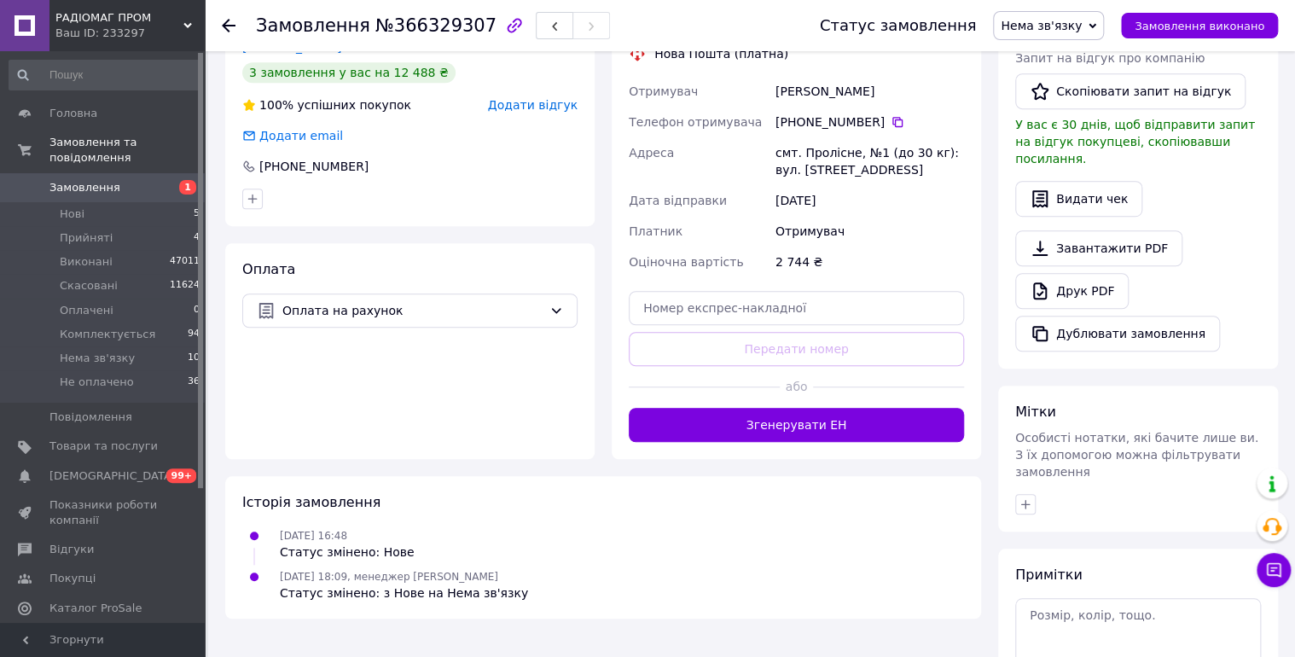
scroll to position [548, 0]
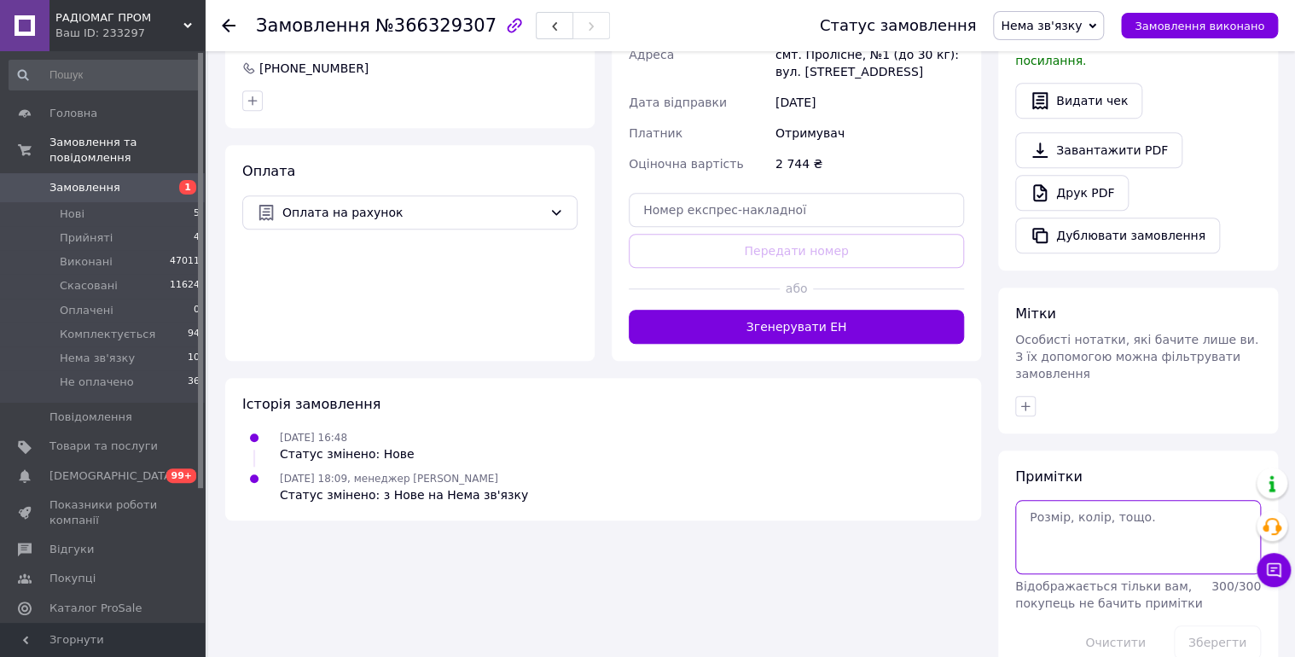
click at [1065, 527] on textarea at bounding box center [1138, 536] width 246 height 73
type textarea "12/10 чат.вацап."
click at [1185, 625] on button "Зберегти" at bounding box center [1217, 642] width 87 height 34
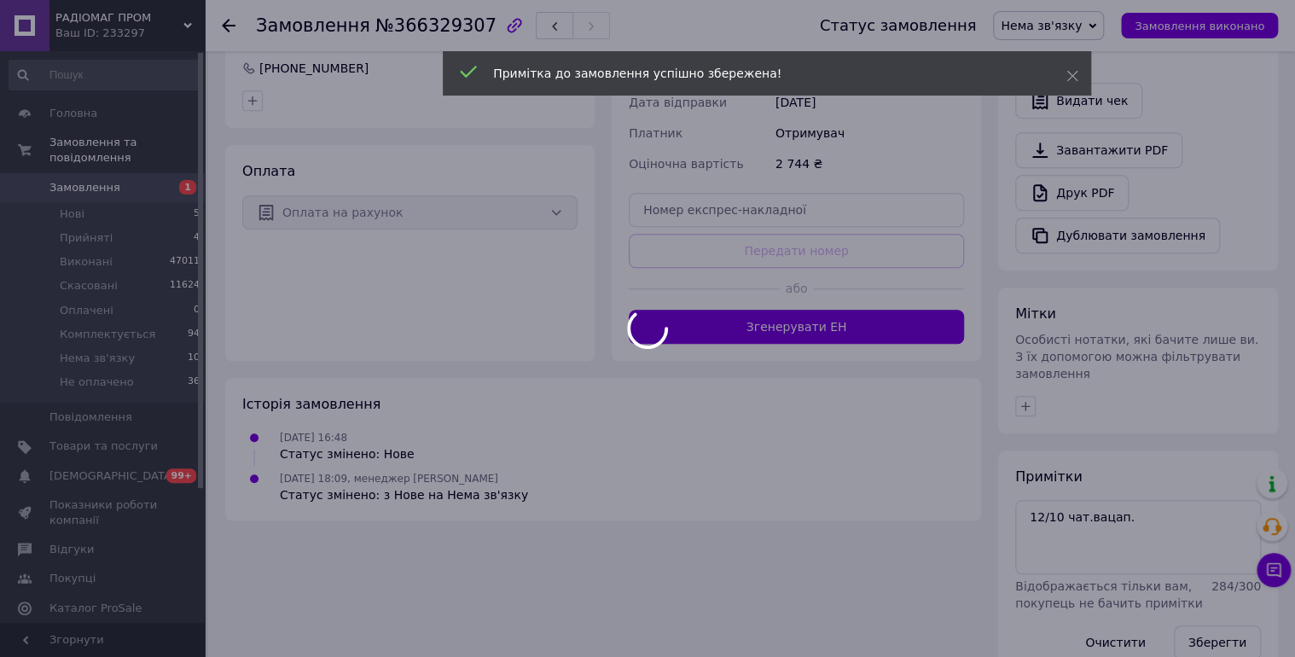
scroll to position [517, 0]
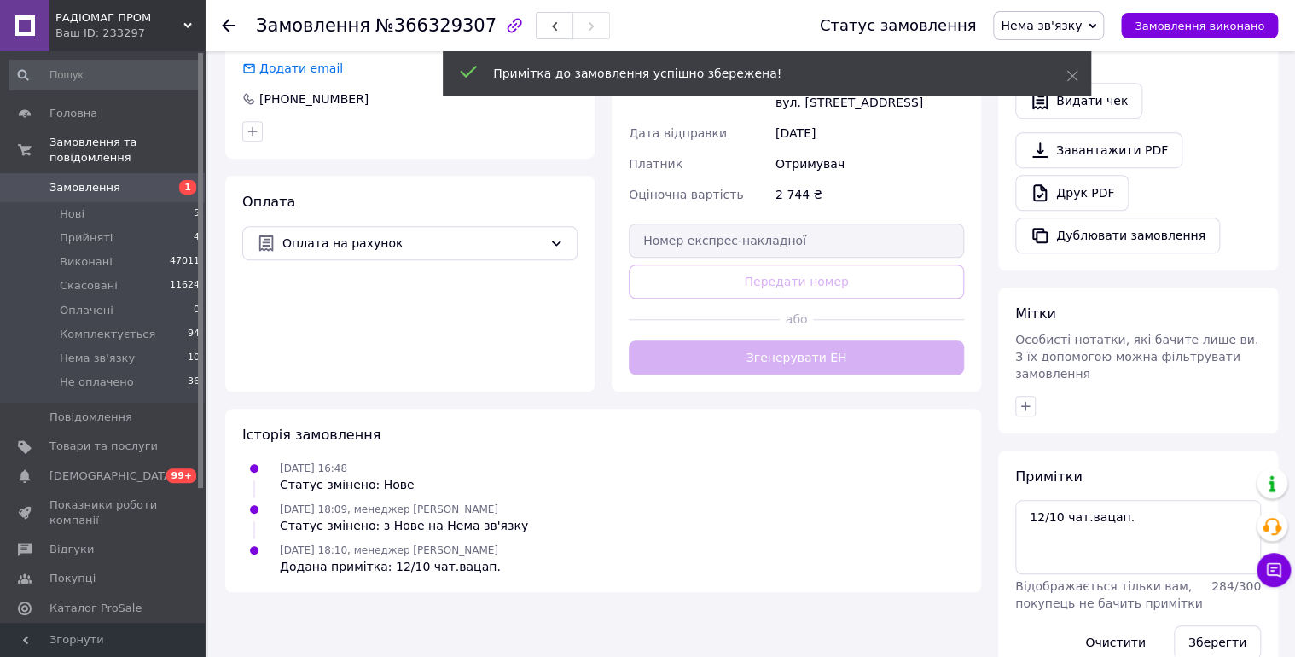
click at [90, 180] on span "Замовлення" at bounding box center [84, 187] width 71 height 15
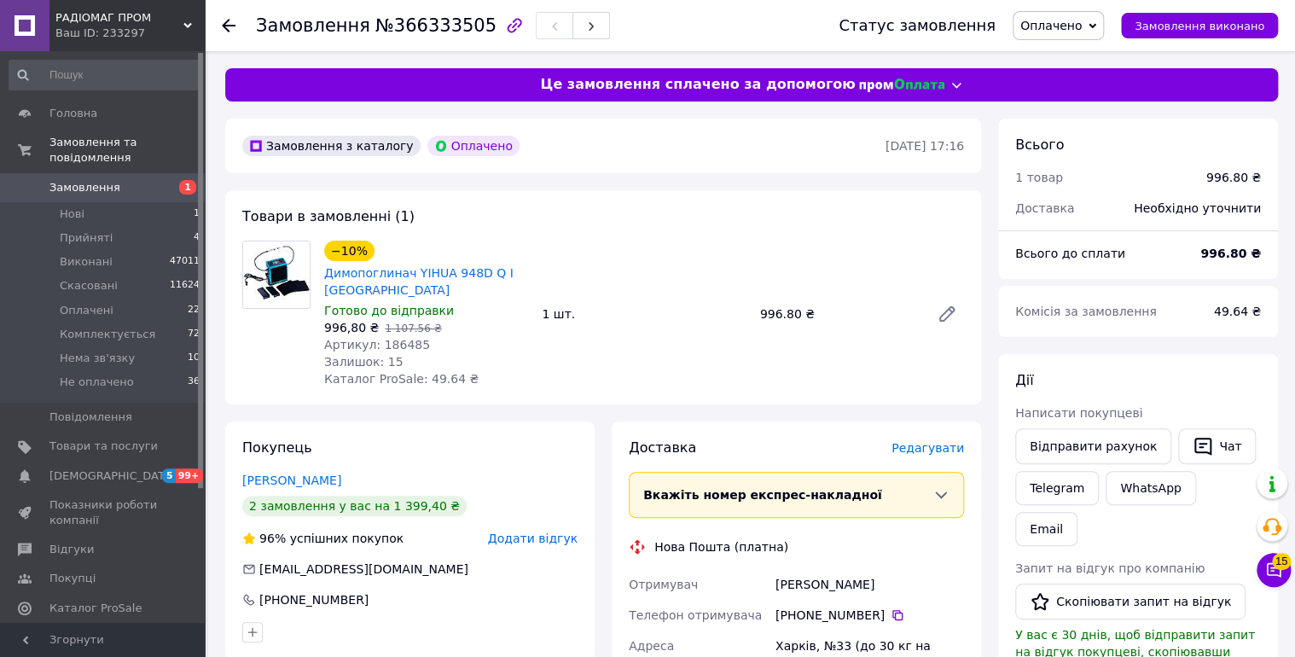
click at [420, 31] on span "№366333505" at bounding box center [435, 25] width 121 height 20
copy span "366333505"
click at [1068, 33] on span "Оплачено" at bounding box center [1058, 25] width 91 height 29
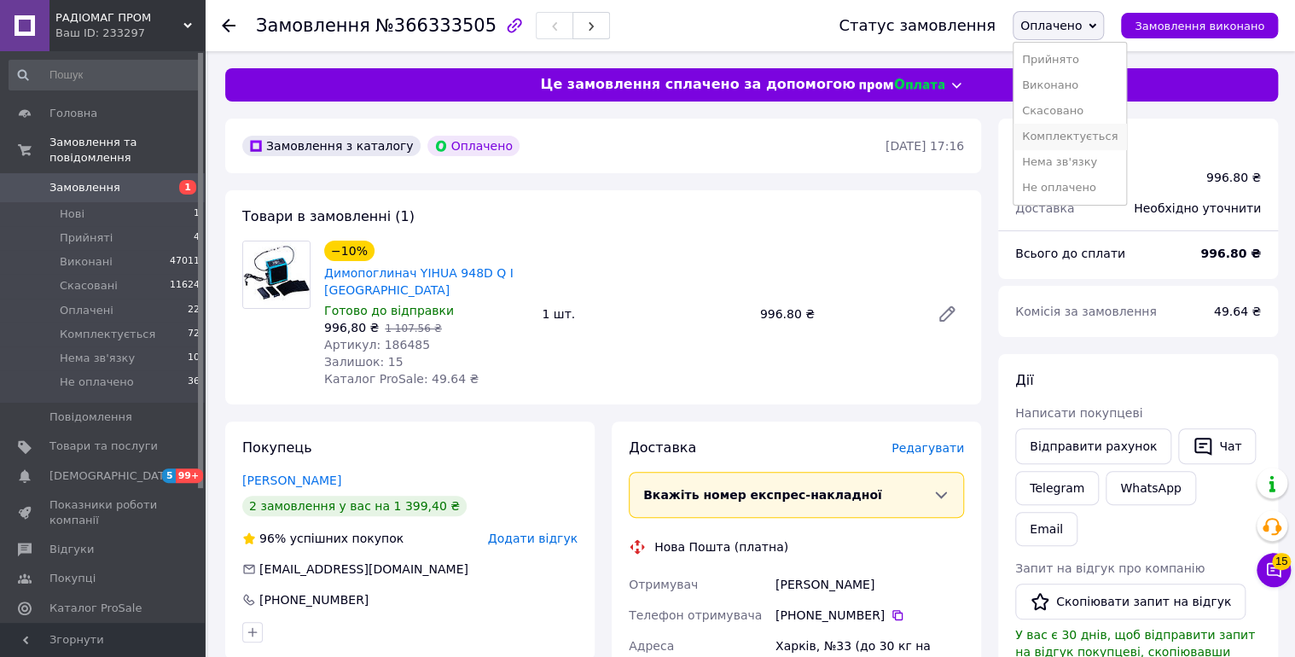
click at [1093, 132] on li "Комплектується" at bounding box center [1069, 137] width 113 height 26
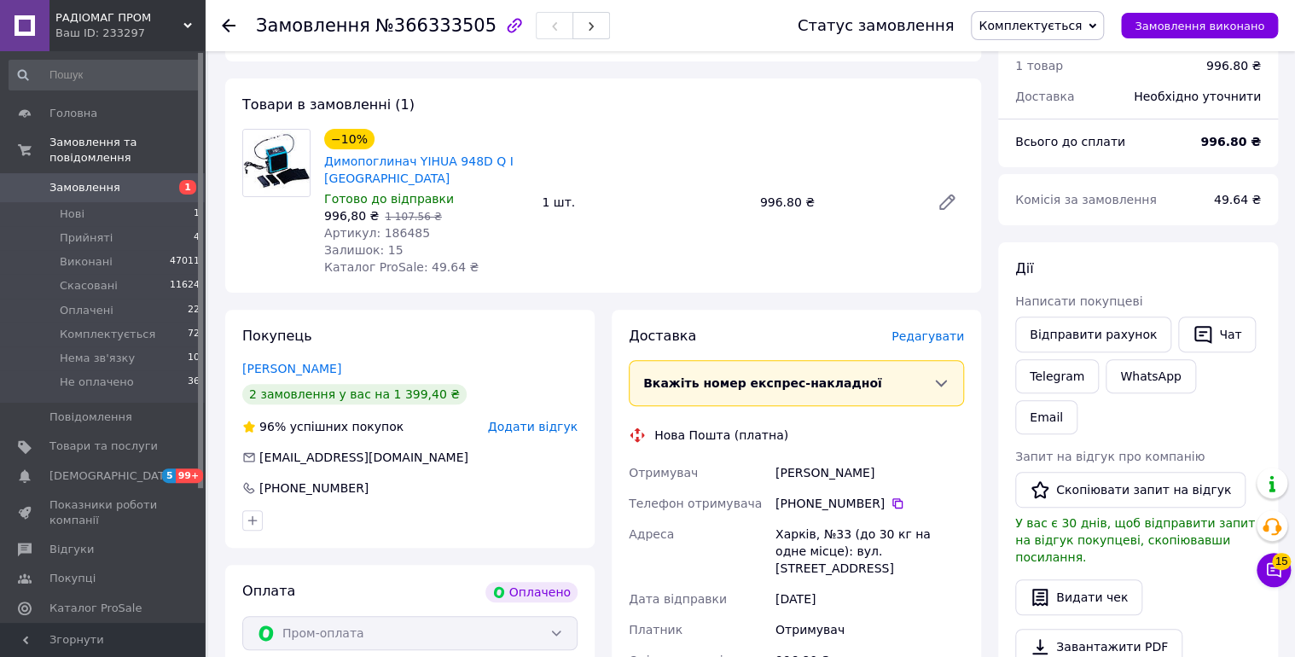
scroll to position [273, 0]
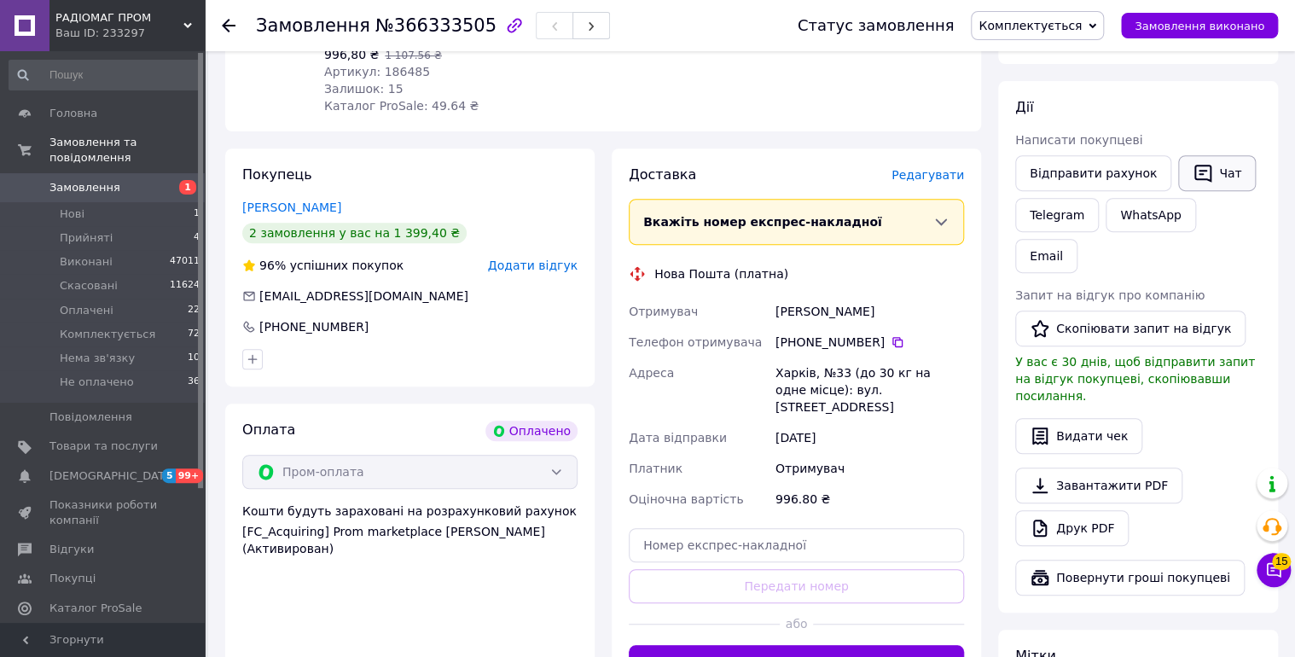
click at [1215, 171] on button "Чат" at bounding box center [1217, 173] width 78 height 36
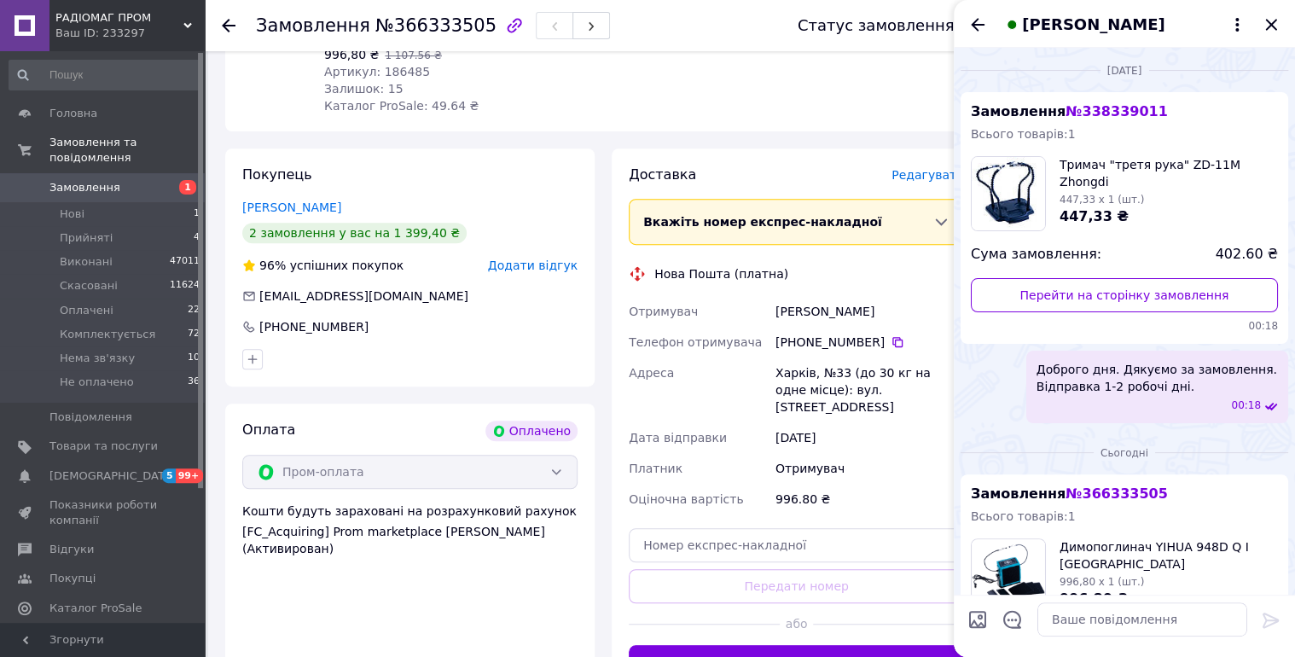
scroll to position [651, 0]
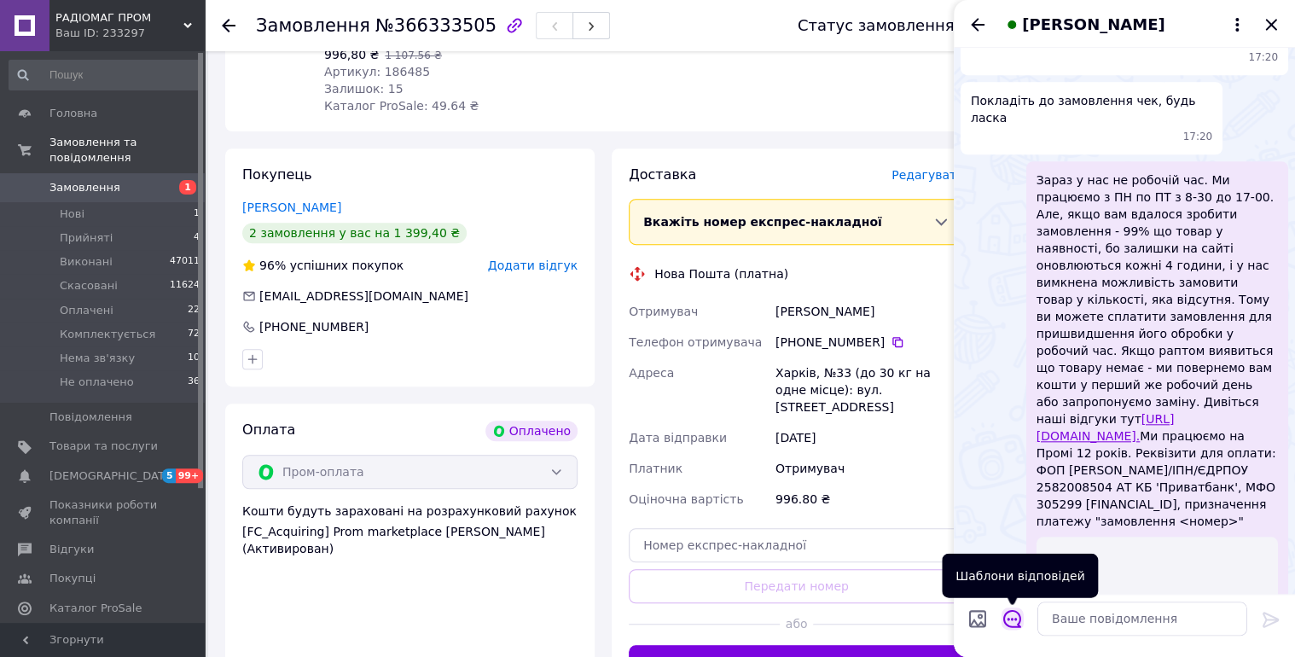
click at [1012, 620] on icon "Відкрити шаблони відповідей" at bounding box center [1012, 620] width 18 height 18
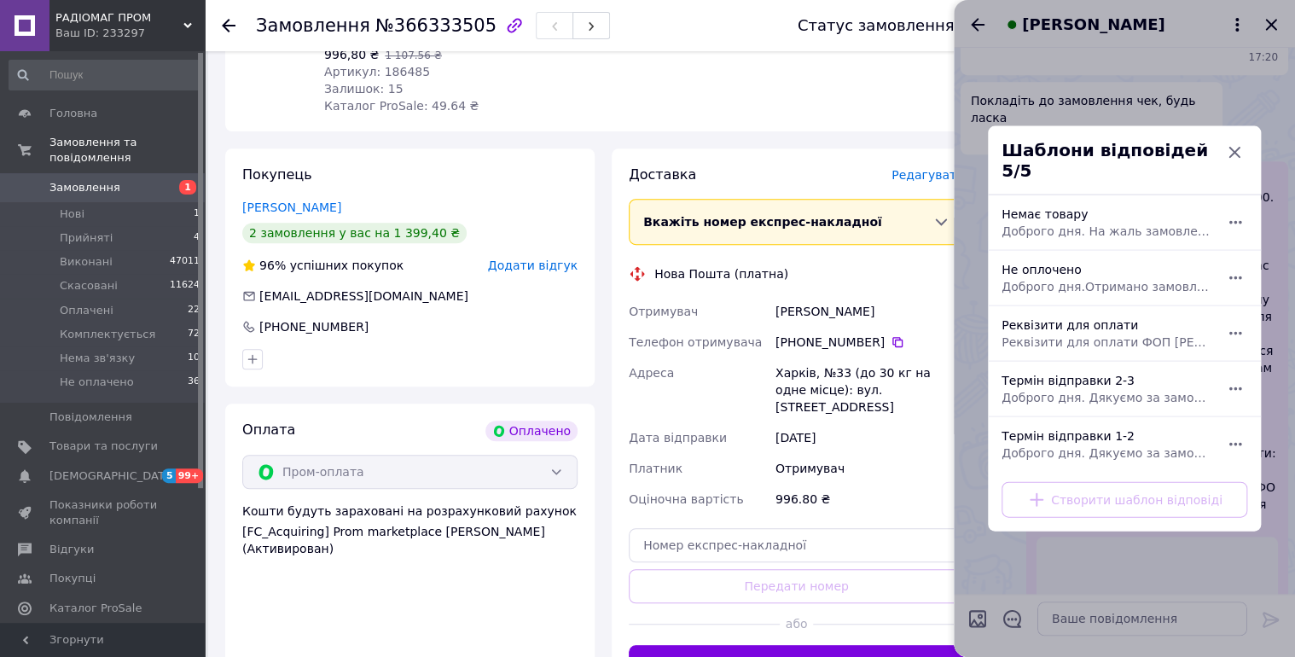
drag, startPoint x: 1105, startPoint y: 385, endPoint x: 1253, endPoint y: 532, distance: 209.3
click at [1106, 389] on span "Доброго дня. Дякуємо за замовлення. Відправка 2-3 робочі дні." at bounding box center [1105, 397] width 208 height 17
type textarea "Доброго дня. Дякуємо за замовлення. Відправка 2-3 робочі дні."
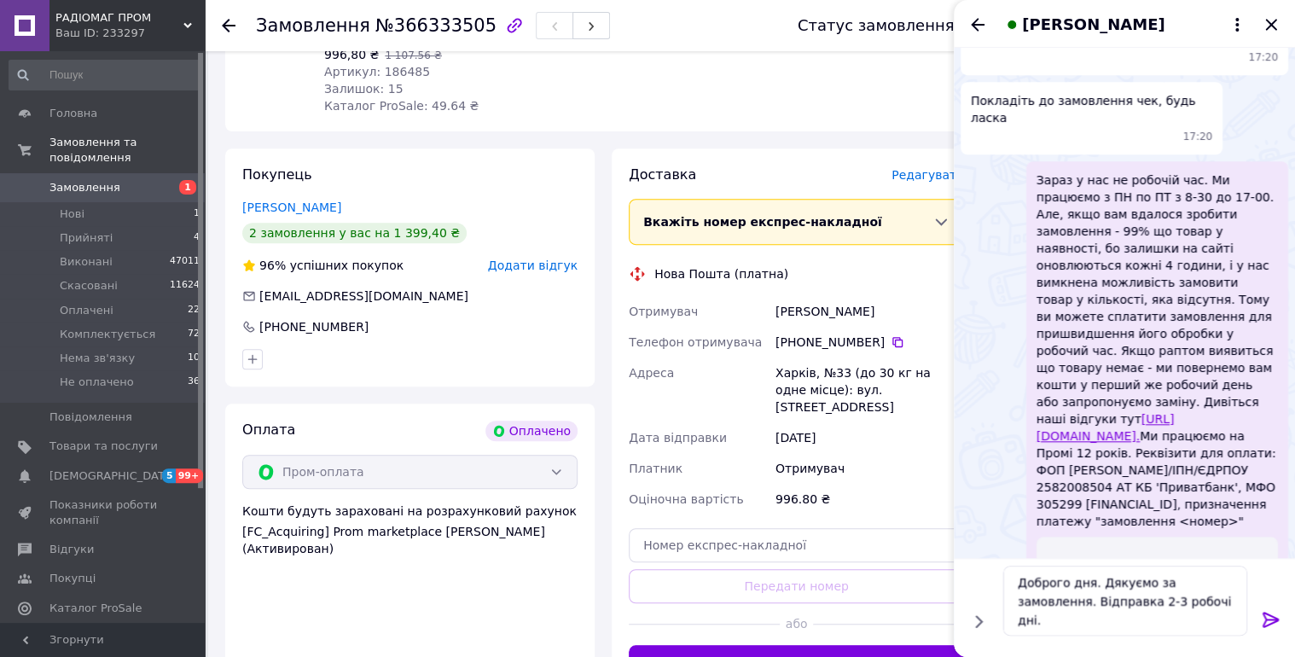
click at [1280, 621] on icon at bounding box center [1271, 620] width 20 height 20
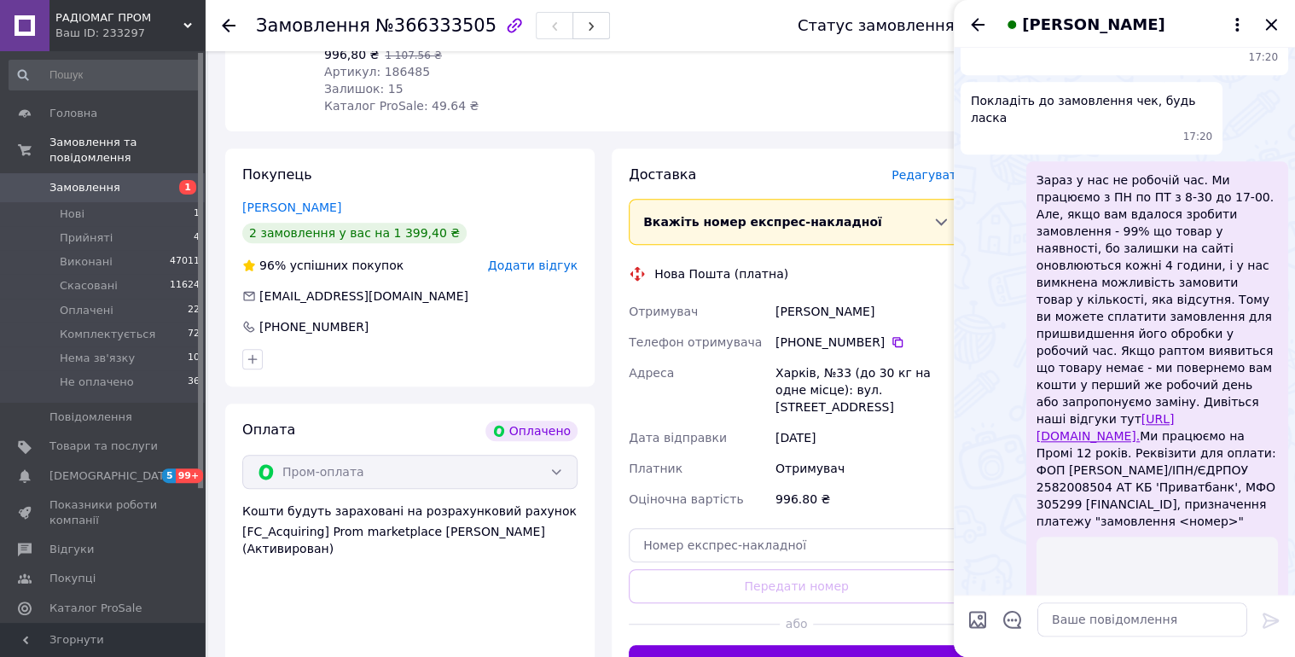
scroll to position [895, 0]
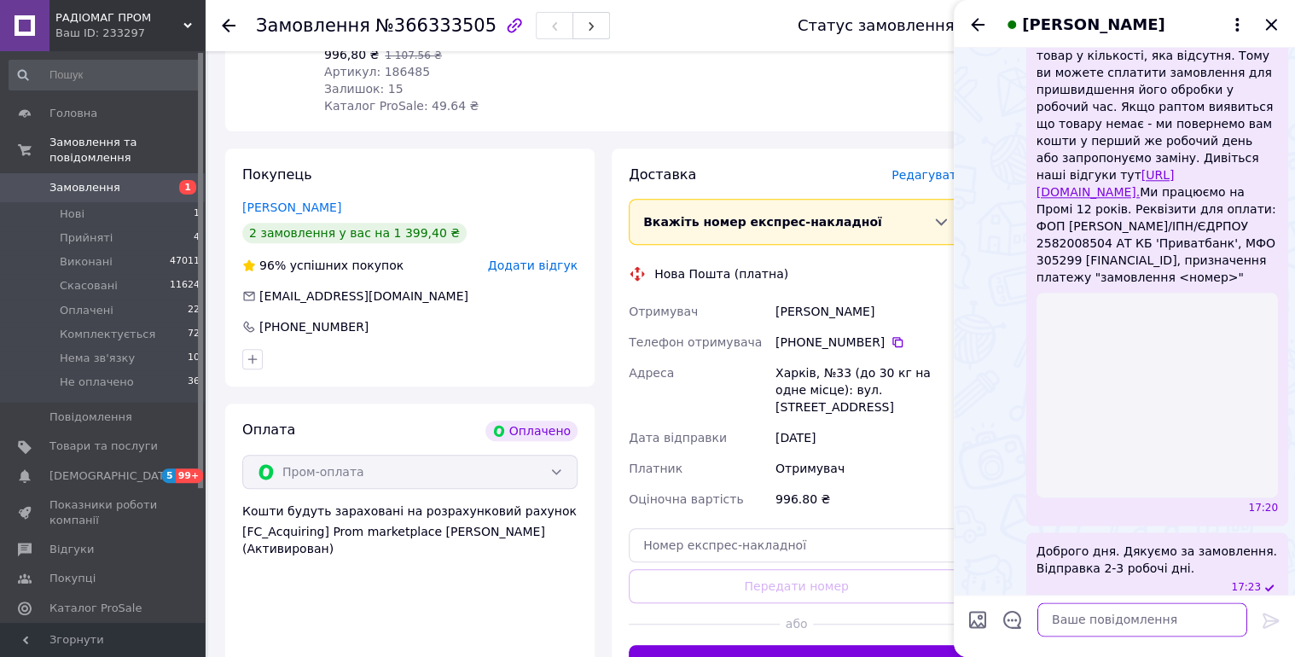
click at [1125, 615] on textarea at bounding box center [1142, 619] width 210 height 34
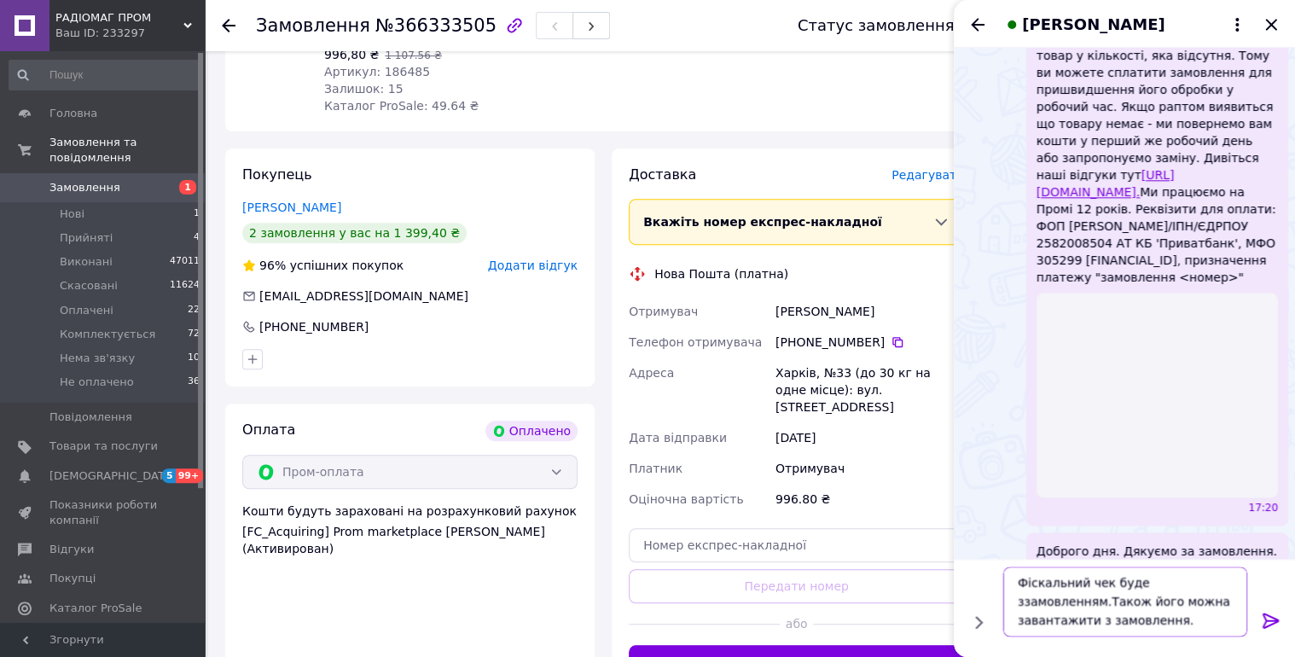
type textarea "Фіскальний чек буде ззамовленням.Також його можна завантажити з замовлення."
drag, startPoint x: 1266, startPoint y: 614, endPoint x: 1204, endPoint y: 375, distance: 246.6
click at [1266, 613] on icon at bounding box center [1271, 620] width 20 height 20
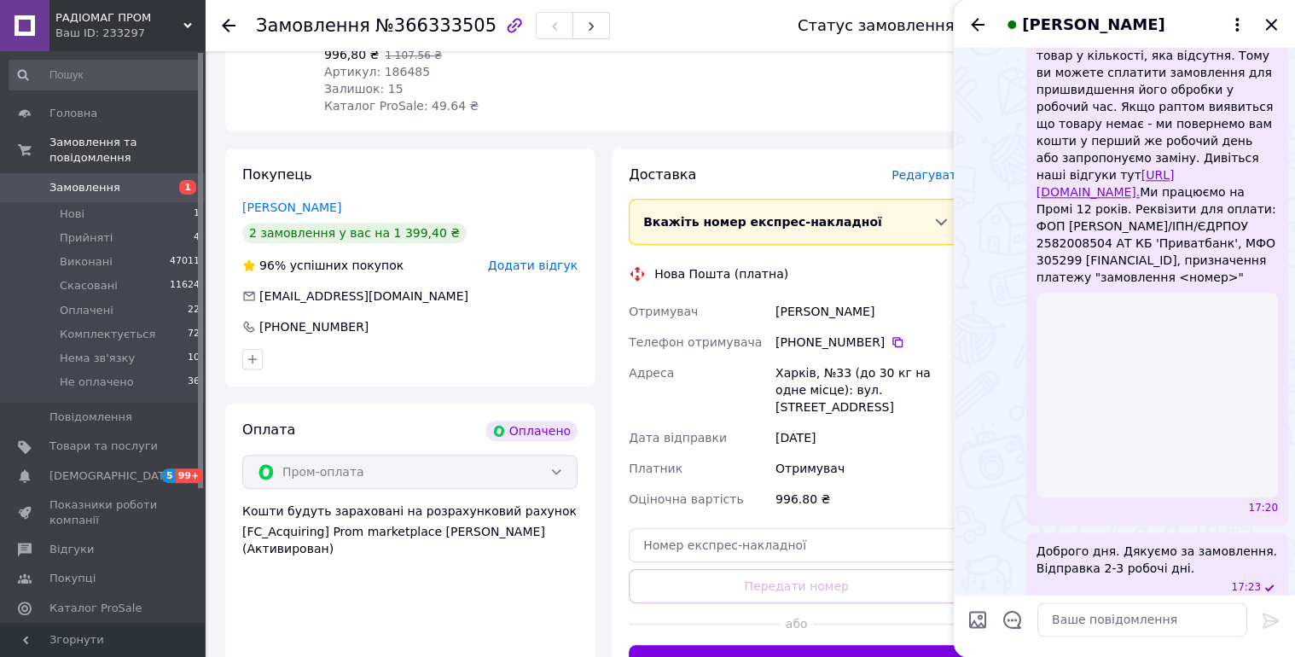
scroll to position [974, 0]
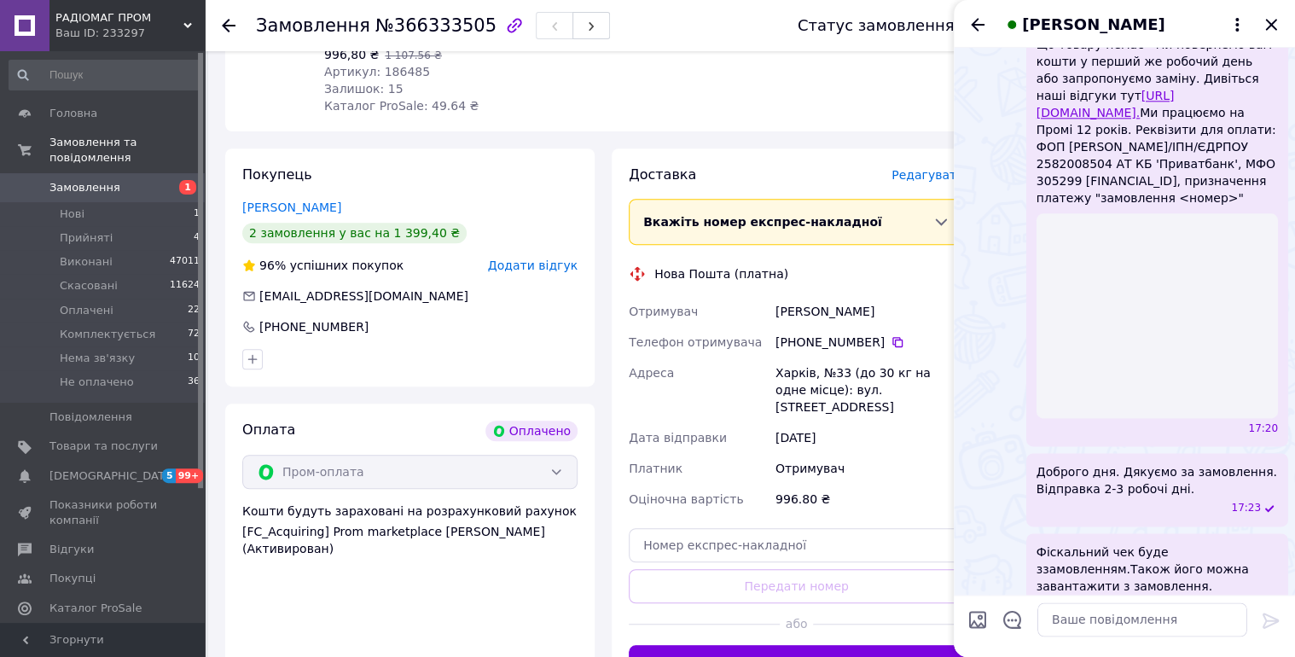
drag, startPoint x: 970, startPoint y: 24, endPoint x: 1028, endPoint y: 37, distance: 59.4
click at [970, 24] on icon "Назад" at bounding box center [977, 25] width 20 height 20
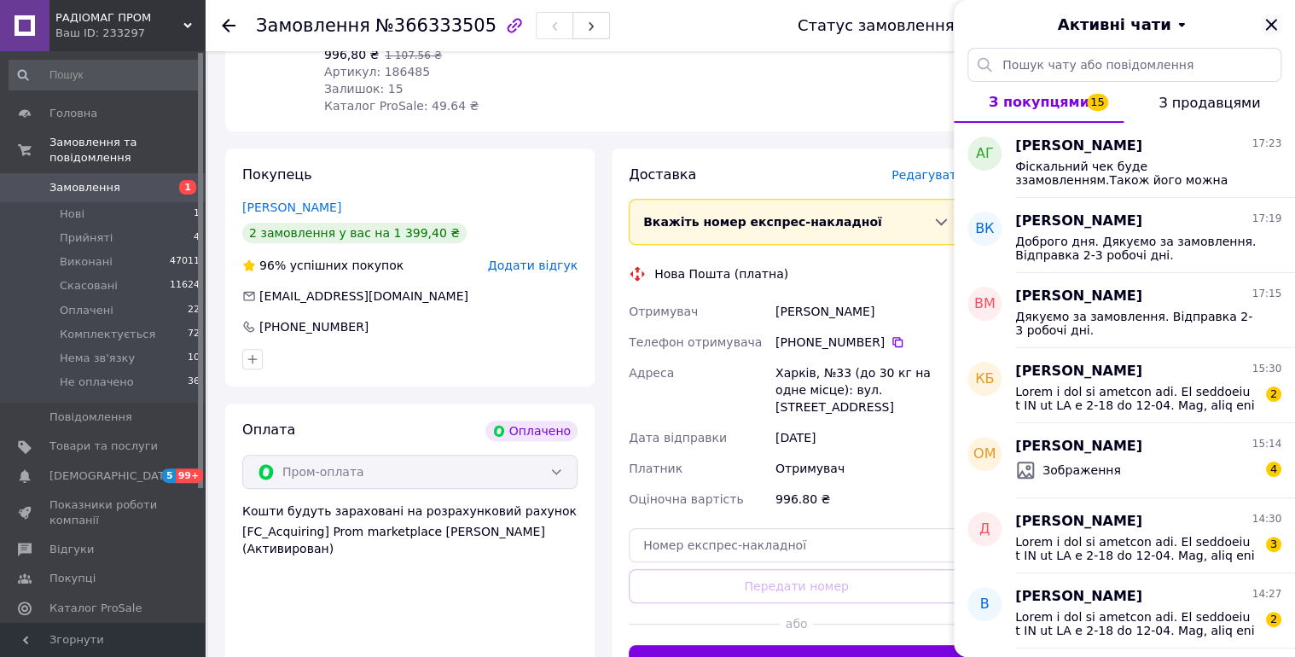
click at [1269, 21] on icon "Закрити" at bounding box center [1271, 25] width 20 height 20
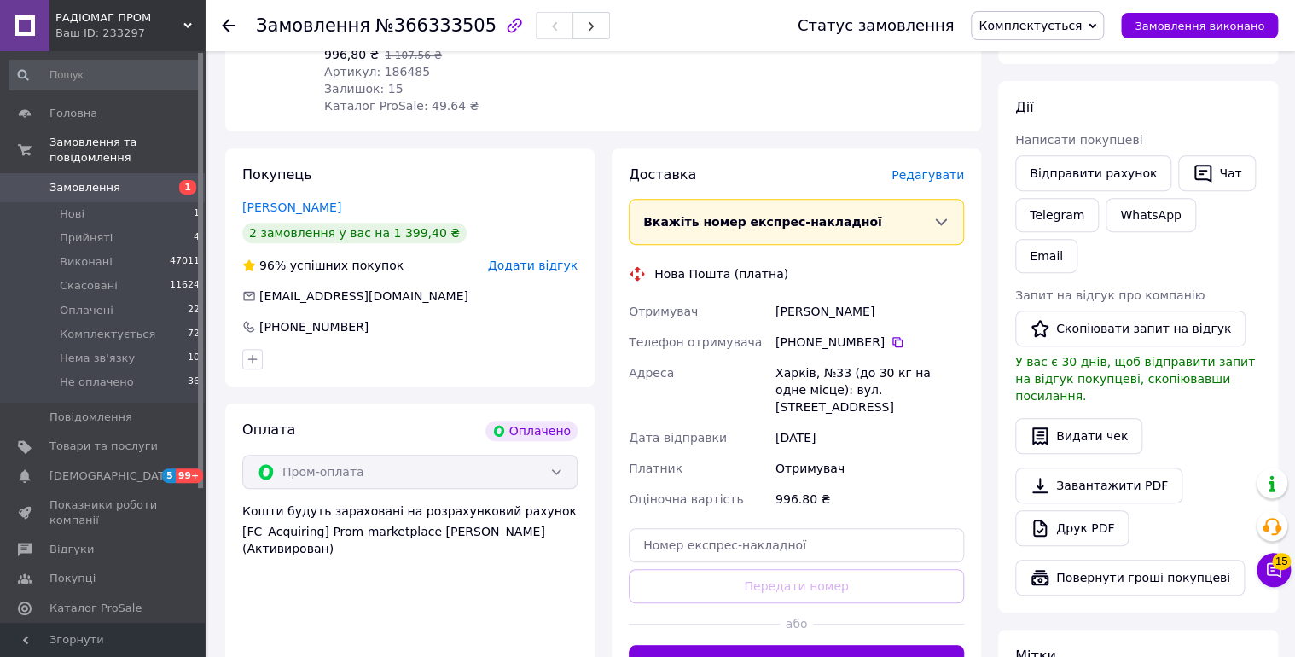
scroll to position [574, 0]
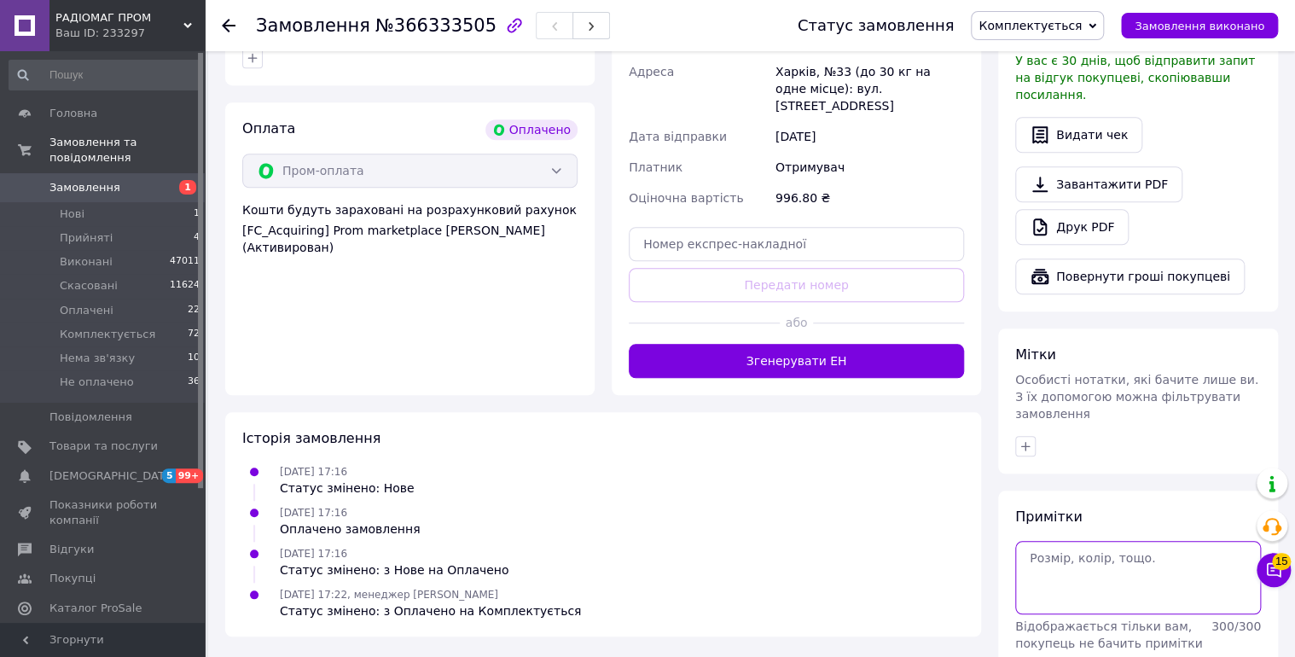
click at [1130, 541] on textarea at bounding box center [1138, 577] width 246 height 73
type textarea "12/10 чат."
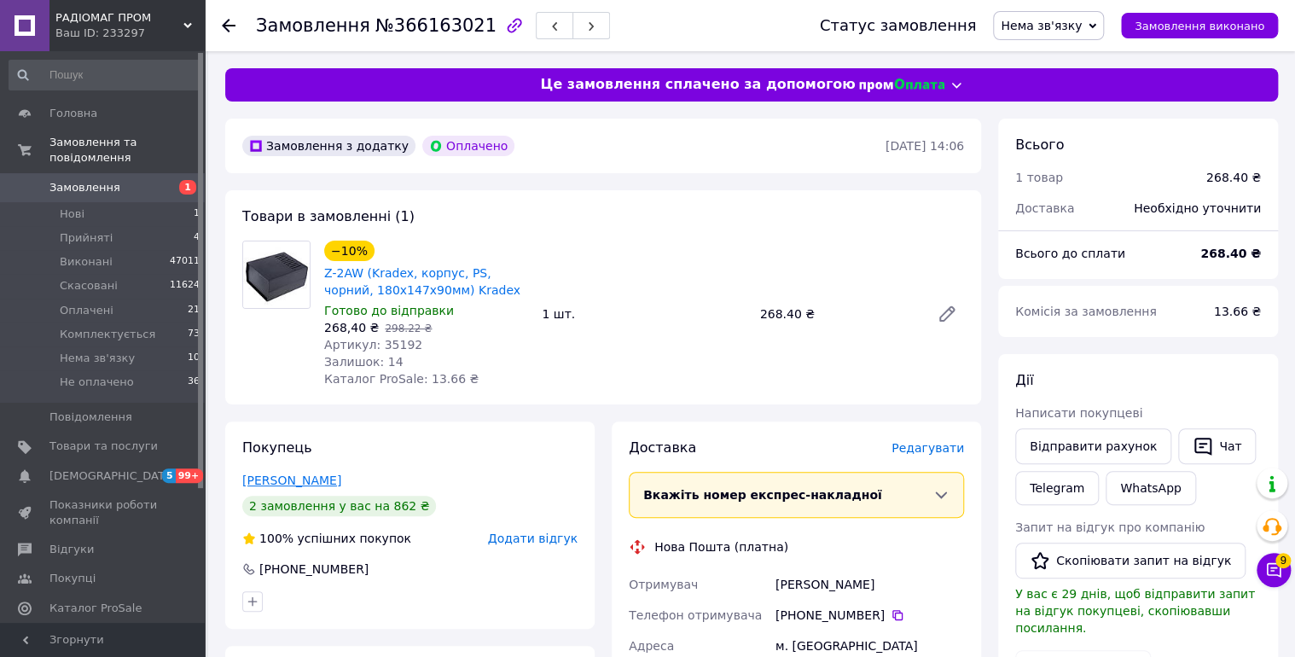
click at [305, 487] on link "Болеско Сергей" at bounding box center [291, 480] width 99 height 14
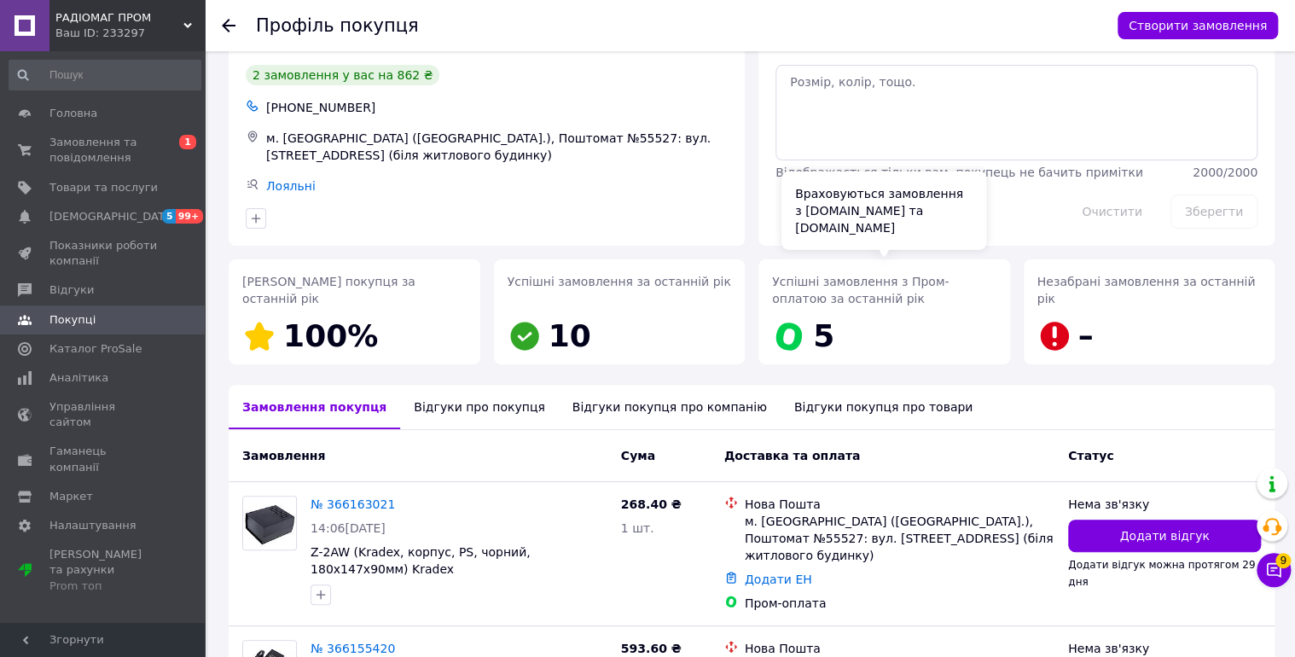
scroll to position [232, 0]
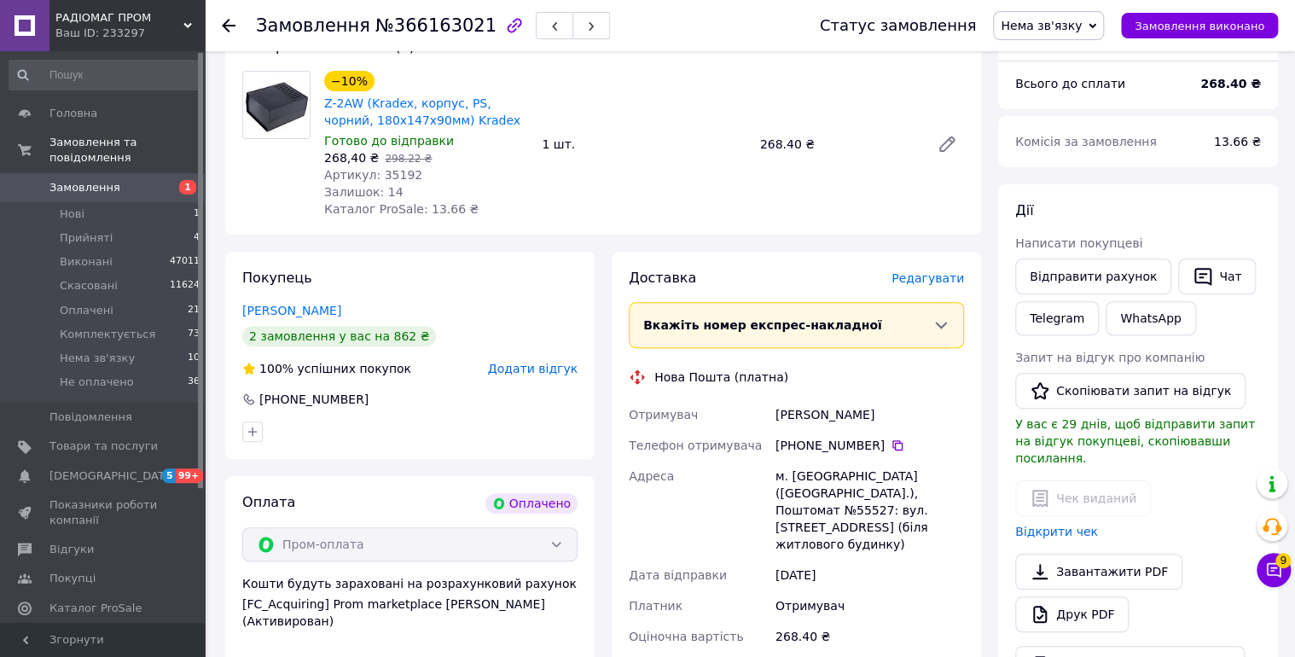
scroll to position [273, 0]
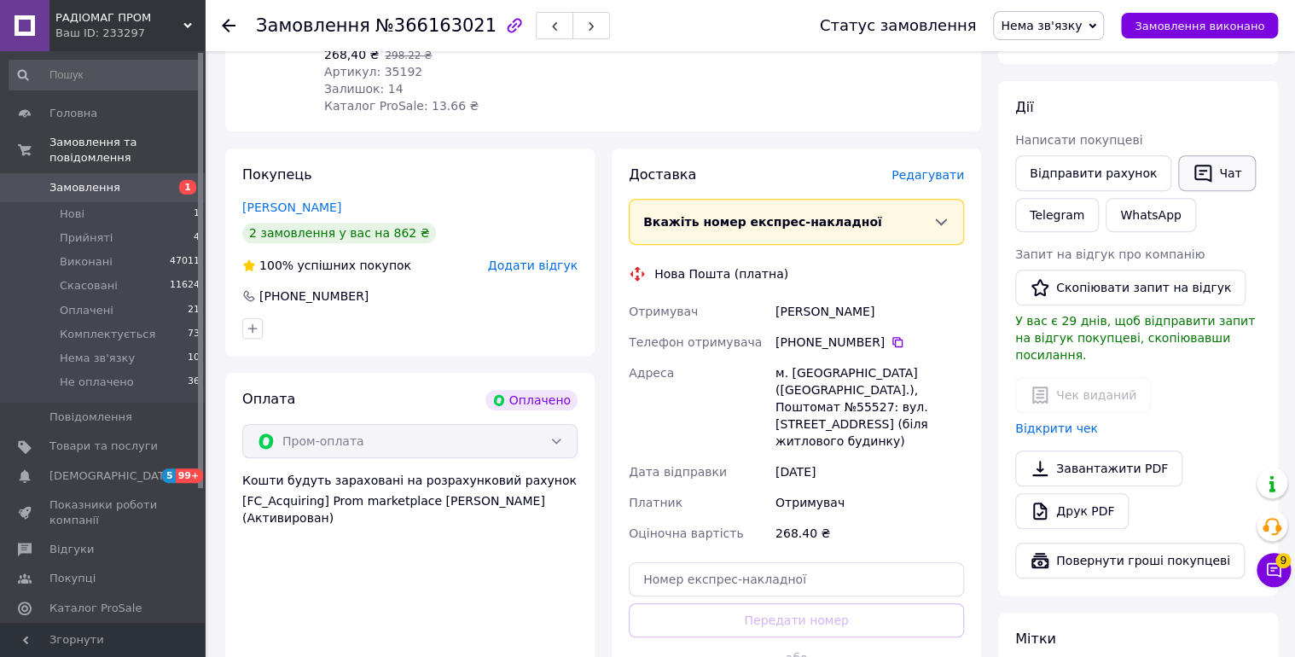
click at [1201, 174] on button "Чат" at bounding box center [1217, 173] width 78 height 36
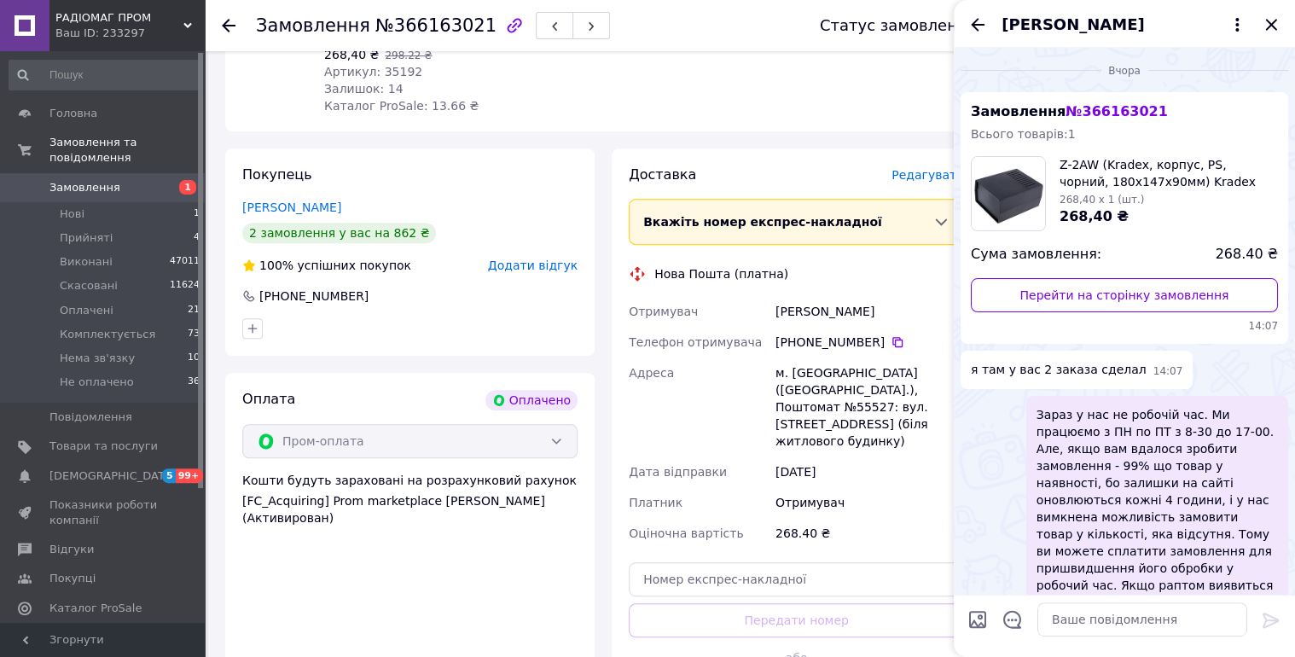
scroll to position [1099, 0]
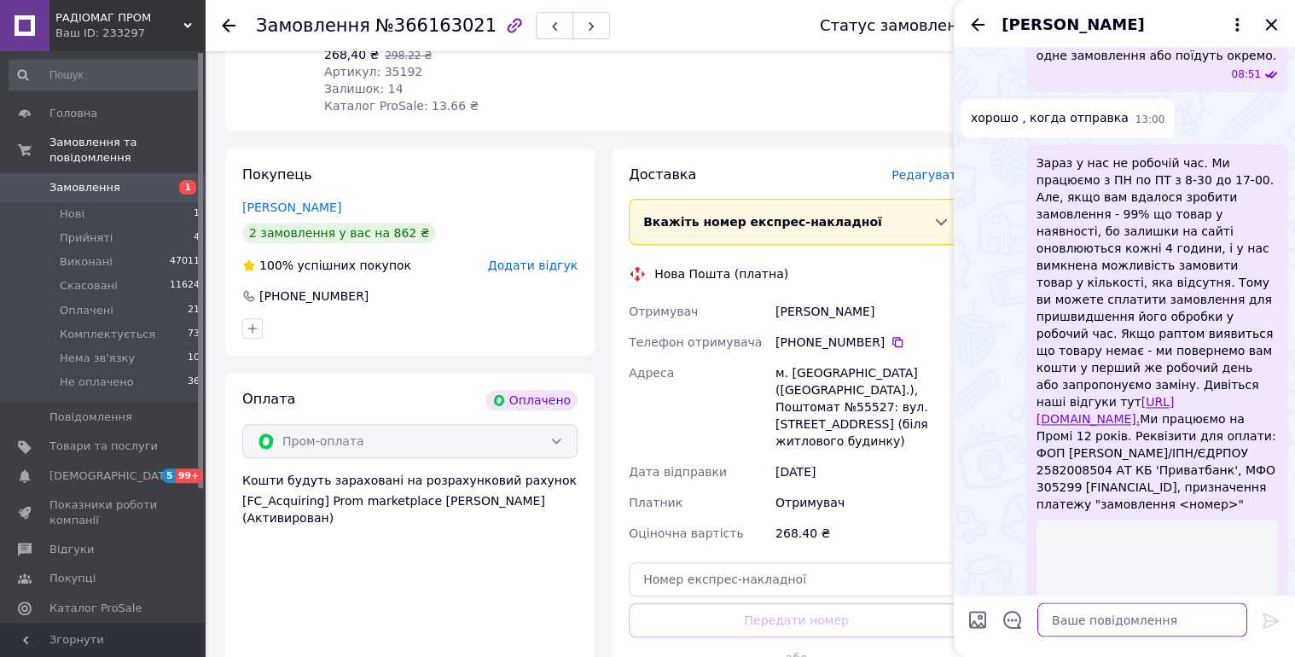
click at [1081, 628] on textarea at bounding box center [1142, 619] width 210 height 34
type textarea "Відправка 2-3 робочі дні.Починаючи з понеділка."
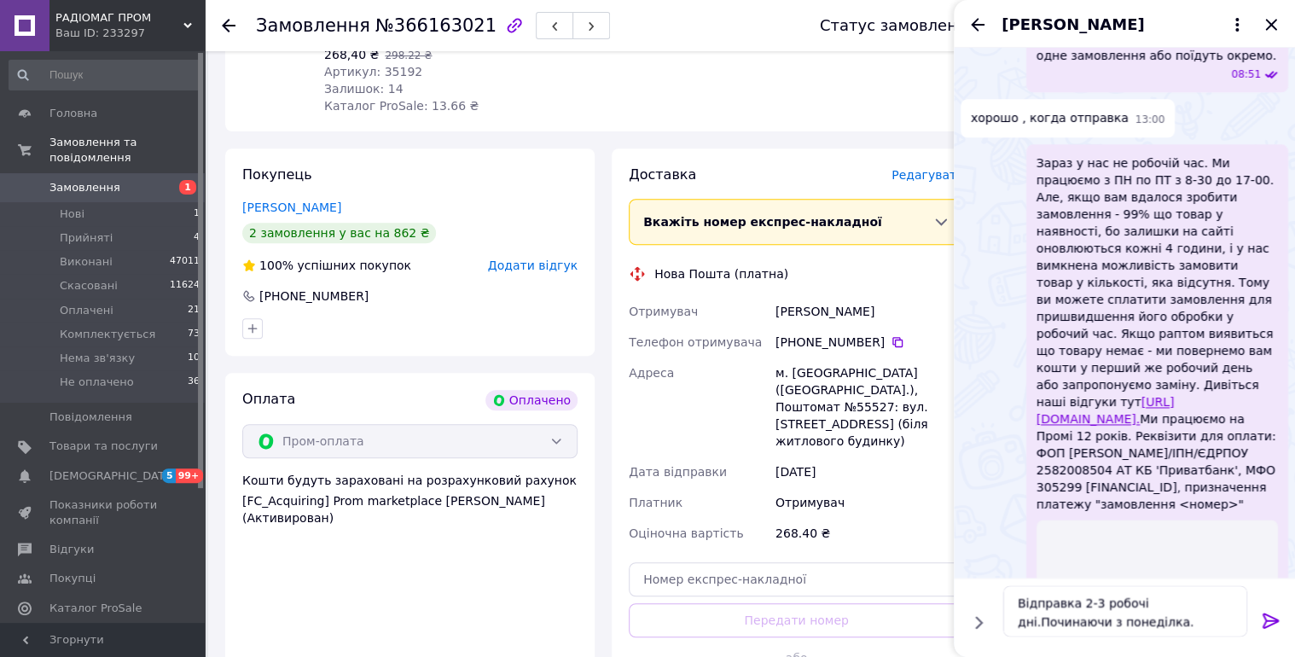
click at [1275, 624] on icon at bounding box center [1271, 620] width 20 height 20
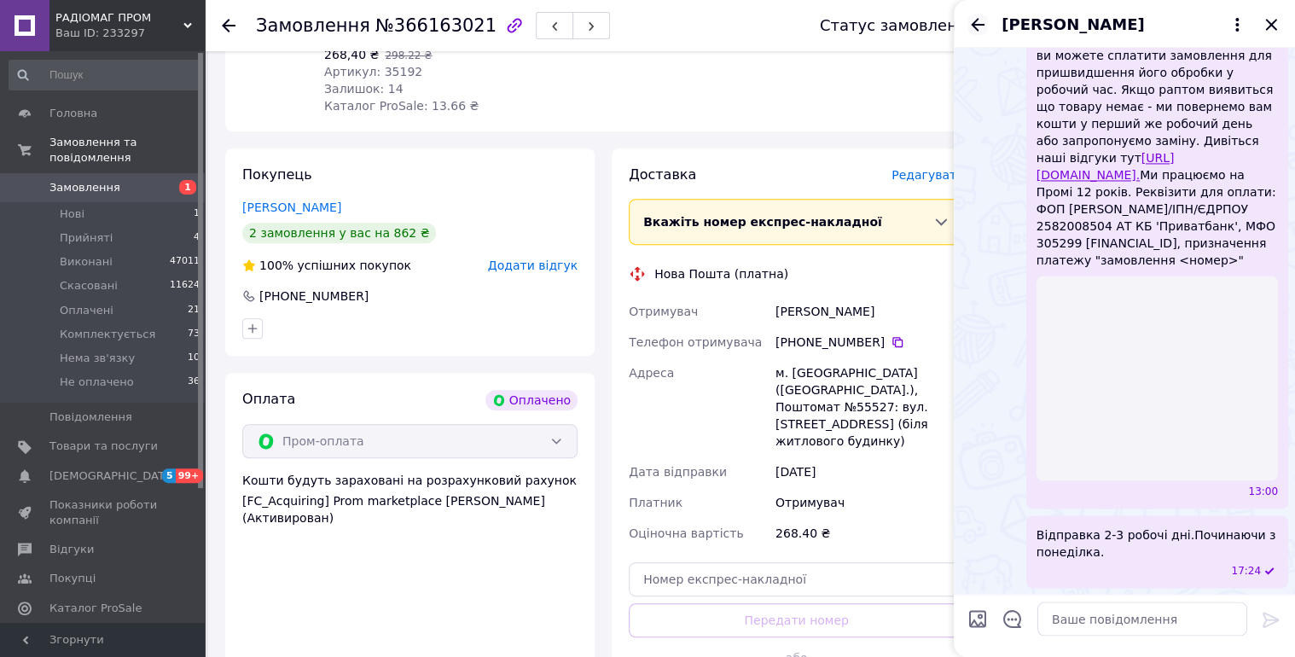
click at [975, 25] on icon "Назад" at bounding box center [978, 24] width 14 height 13
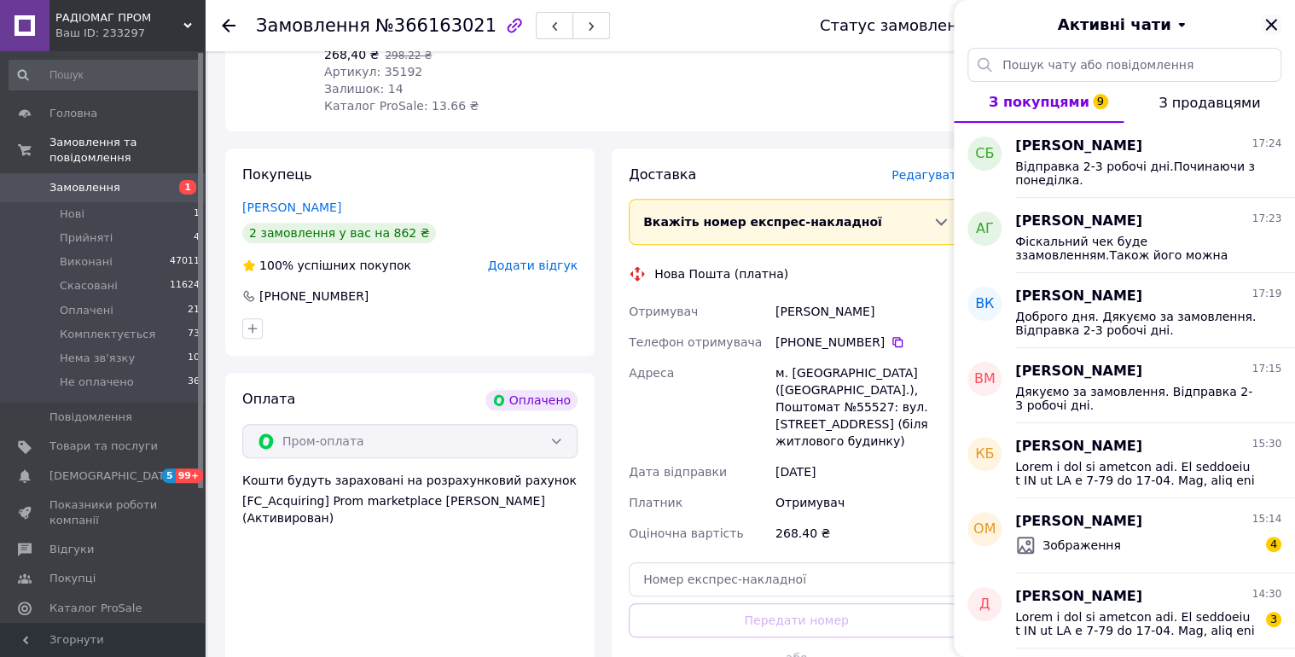
click at [1266, 22] on icon "Закрити" at bounding box center [1271, 25] width 20 height 20
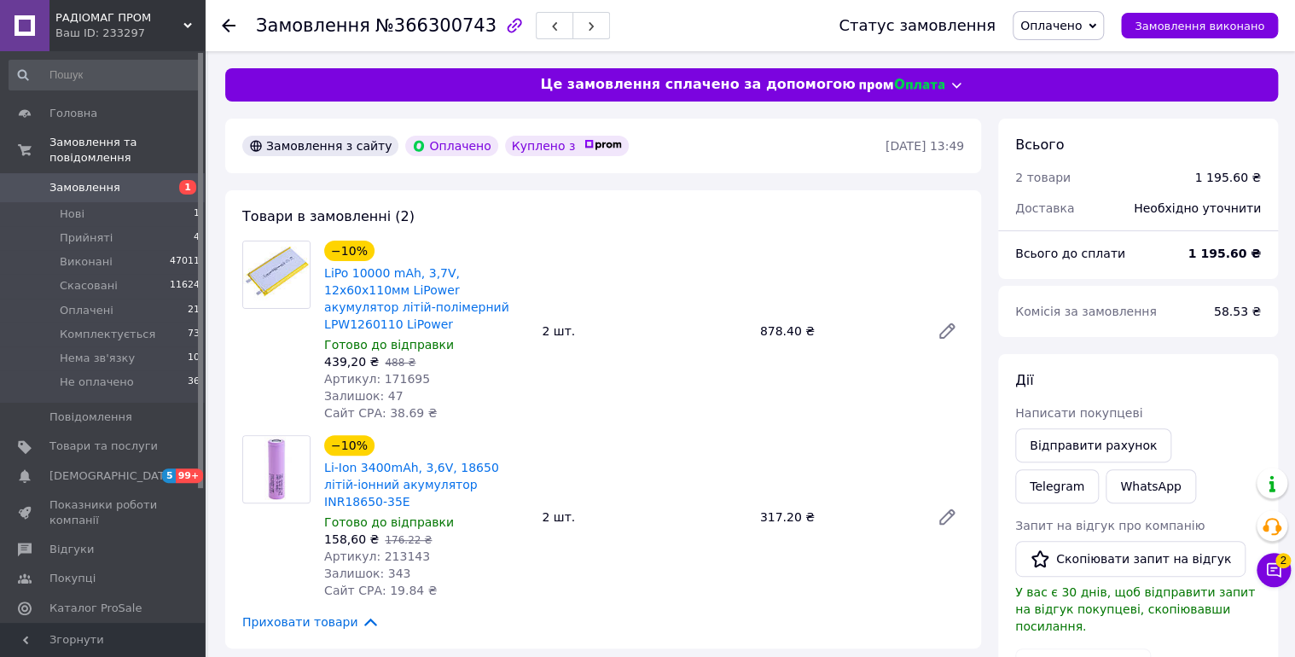
click at [427, 28] on span "№366300743" at bounding box center [435, 25] width 121 height 20
copy span "366300743"
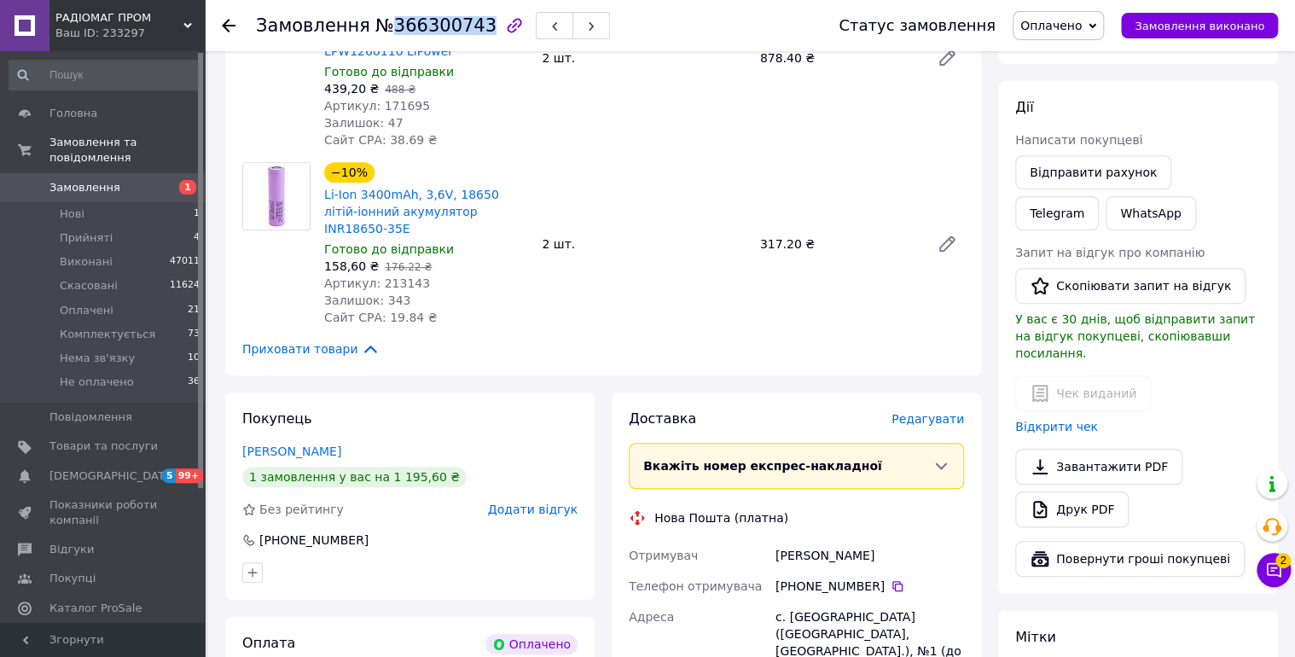
click at [1102, 30] on span "Оплачено" at bounding box center [1058, 25] width 91 height 29
click at [1110, 142] on li "Комплектується" at bounding box center [1069, 137] width 113 height 26
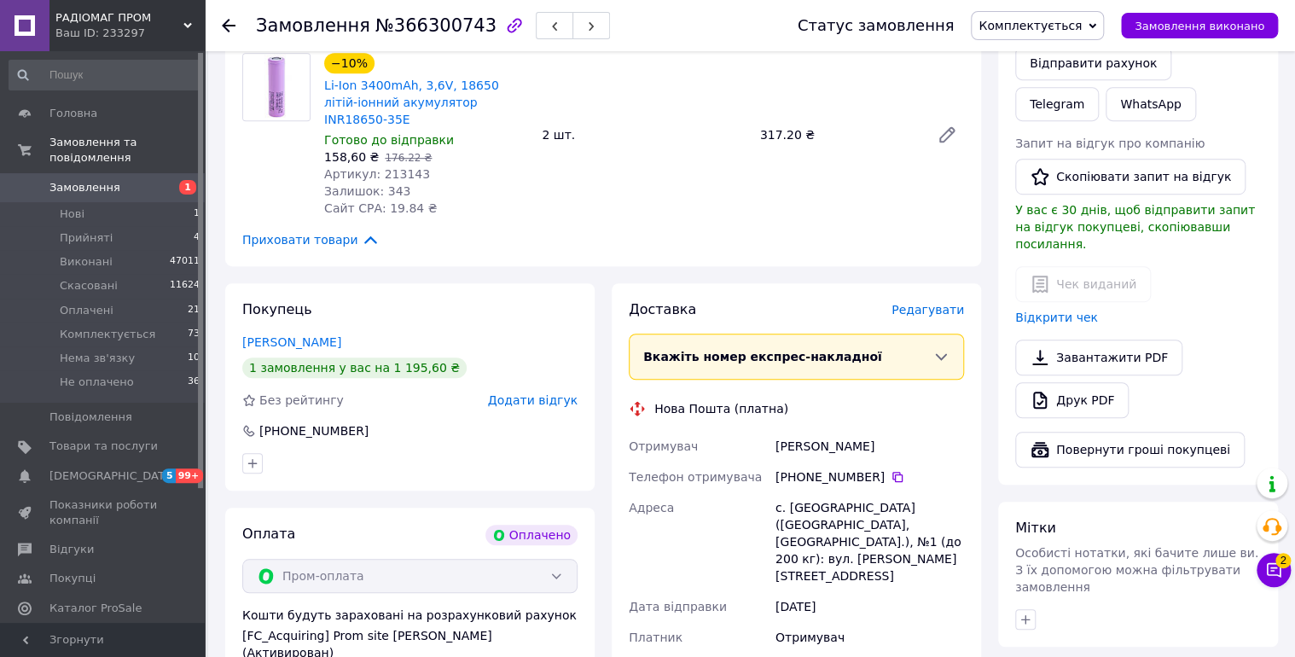
scroll to position [546, 0]
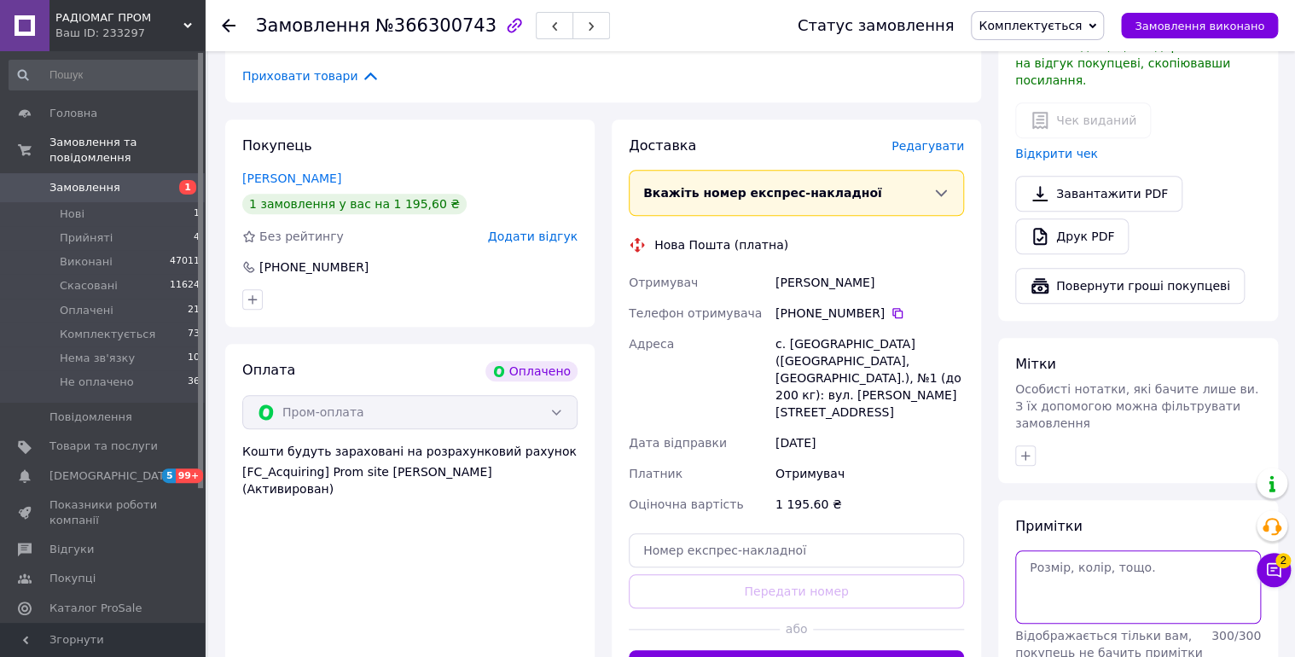
click at [1113, 550] on textarea at bounding box center [1138, 586] width 246 height 73
type textarea "12/10 чат."
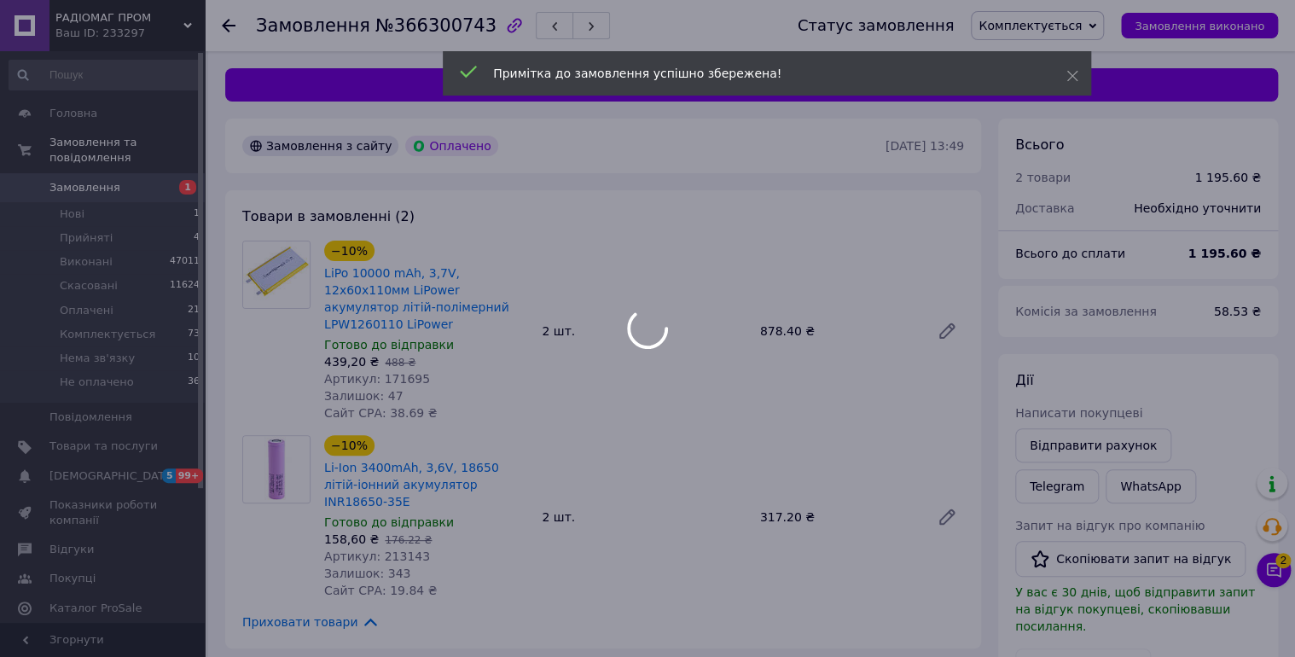
scroll to position [0, 0]
